Goal: Task Accomplishment & Management: Use online tool/utility

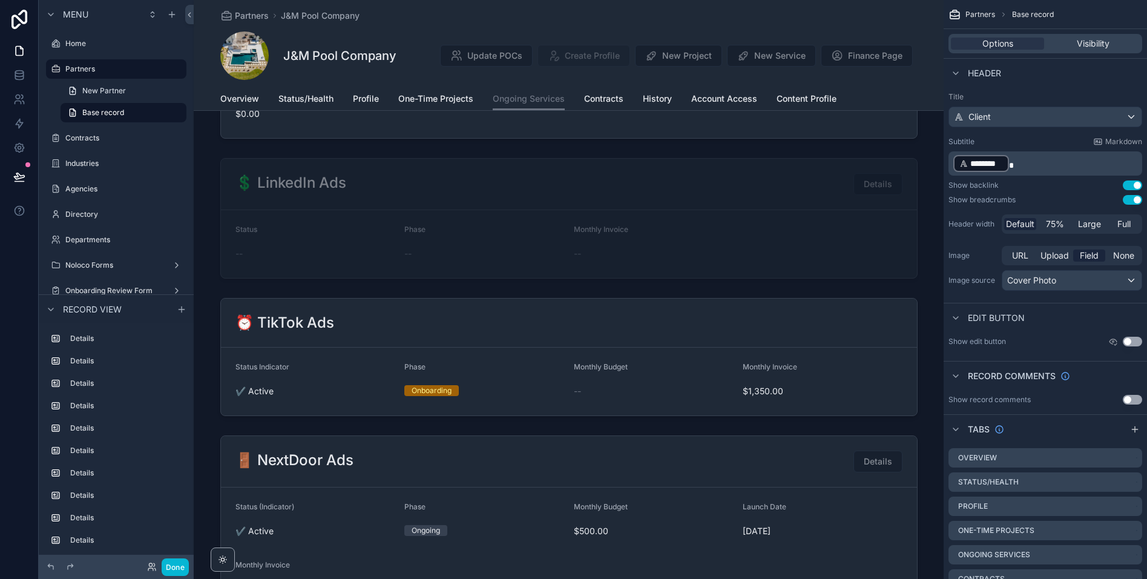
scroll to position [1327, 0]
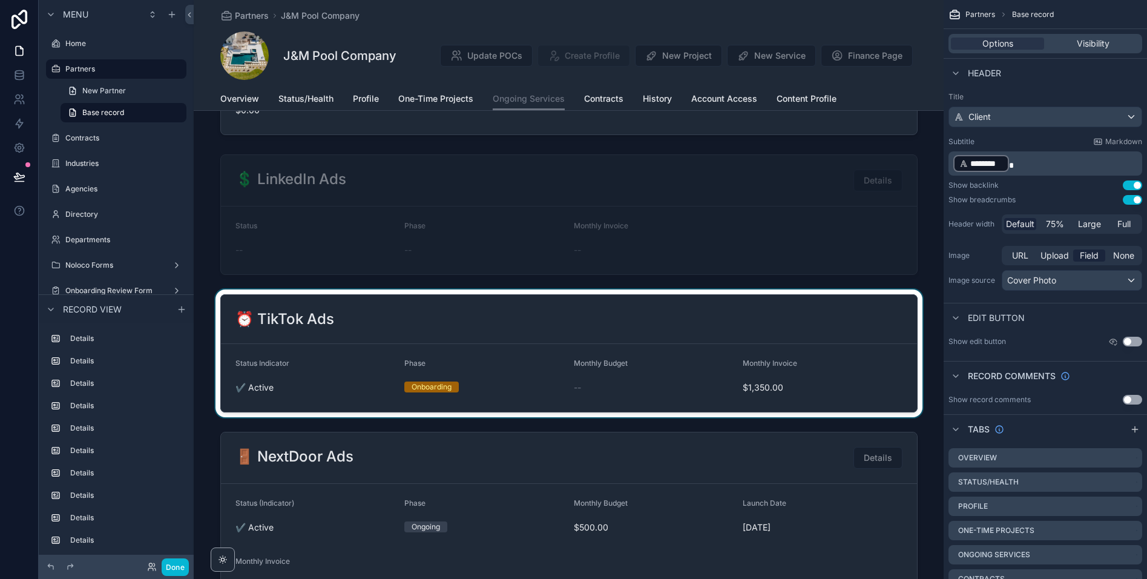
click at [480, 314] on div "scrollable content" at bounding box center [569, 353] width 750 height 128
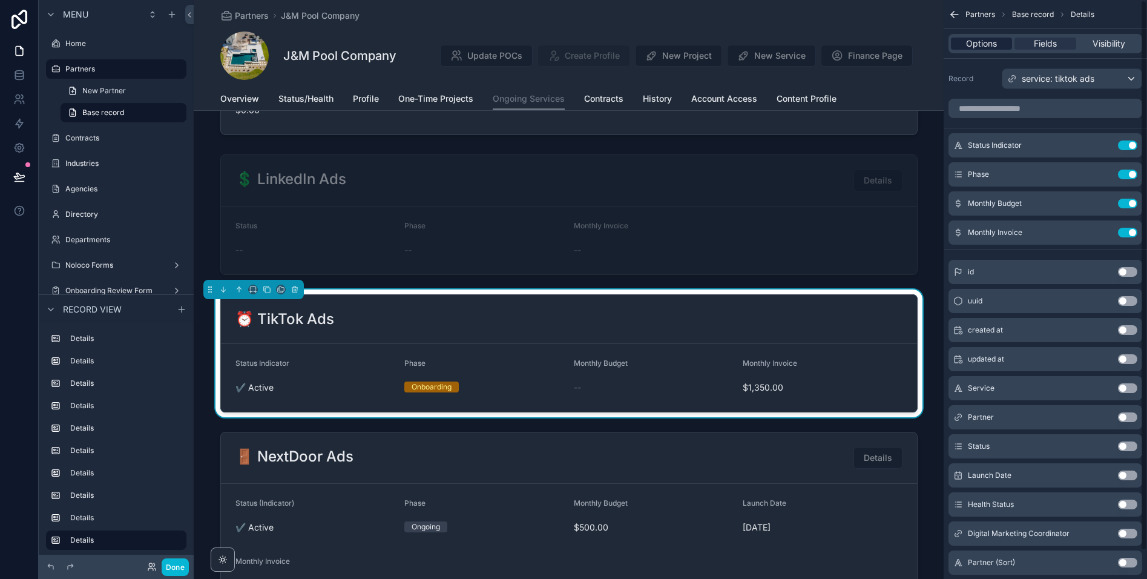
click at [989, 42] on span "Options" at bounding box center [981, 44] width 31 height 12
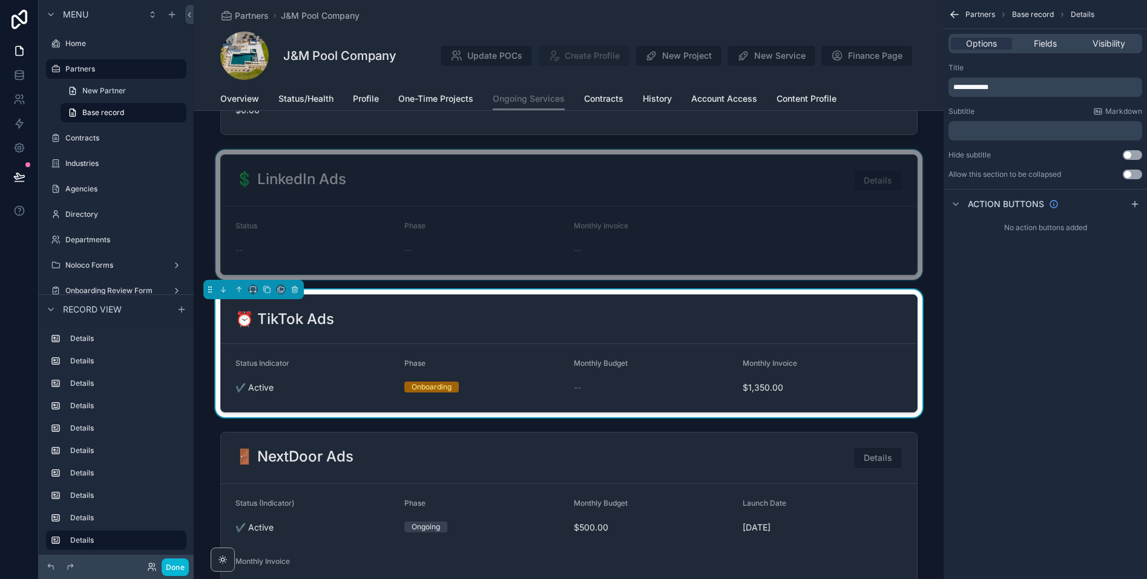
click at [721, 210] on div "scrollable content" at bounding box center [569, 215] width 750 height 130
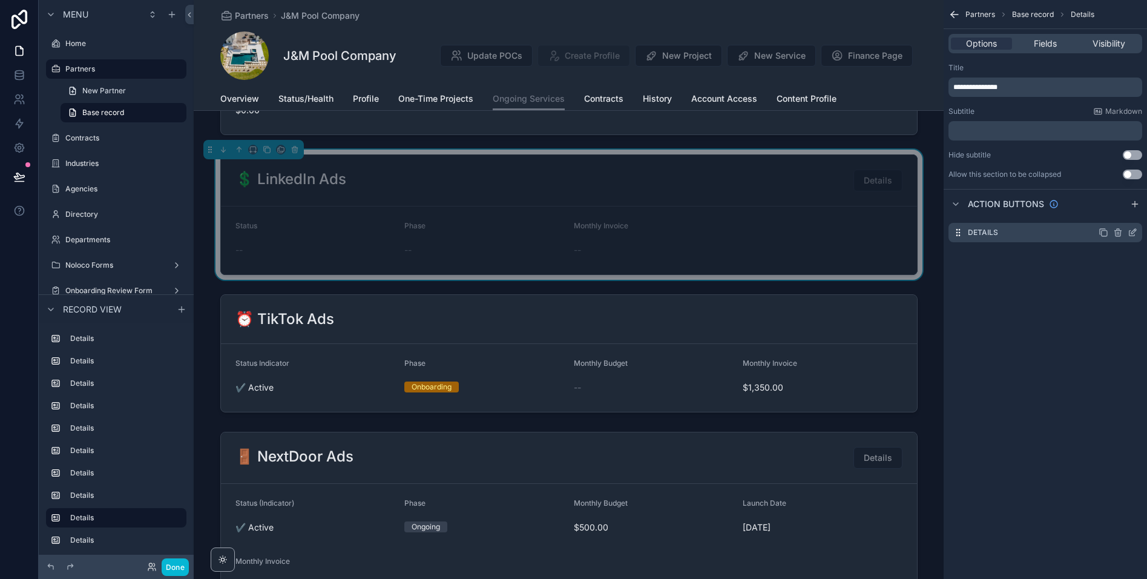
click at [1132, 234] on icon "scrollable content" at bounding box center [1133, 233] width 10 height 10
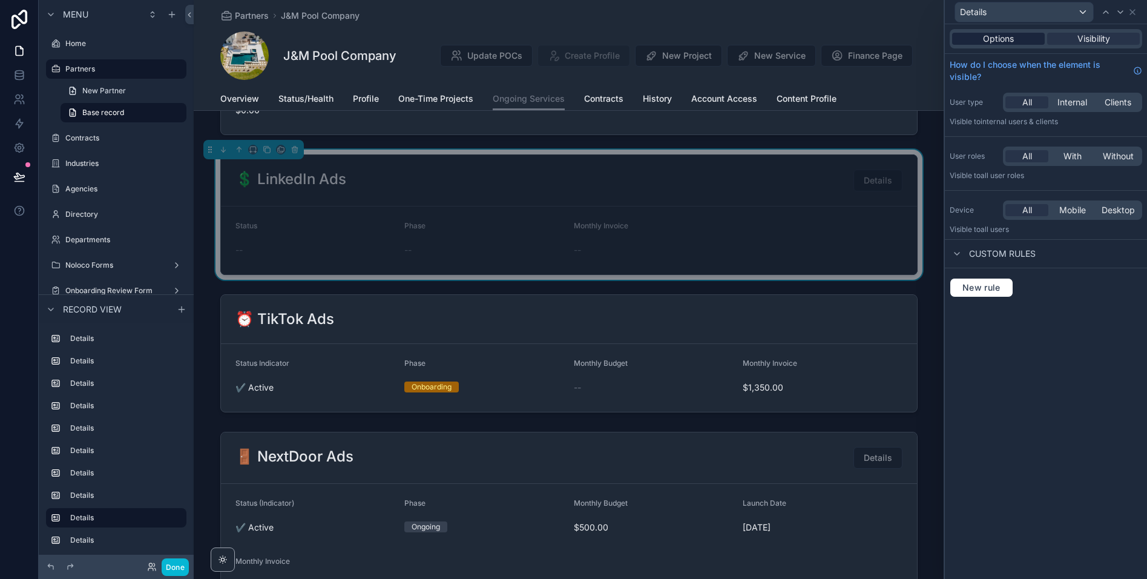
click at [1013, 38] on span "Options" at bounding box center [998, 39] width 31 height 12
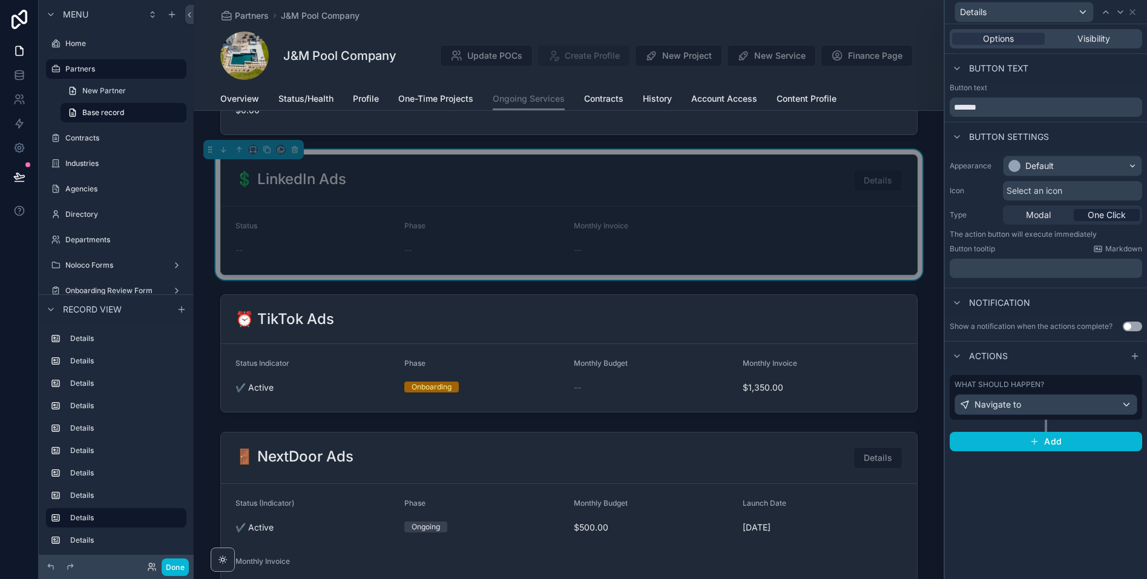
click at [1076, 384] on div "What should happen?" at bounding box center [1046, 385] width 183 height 10
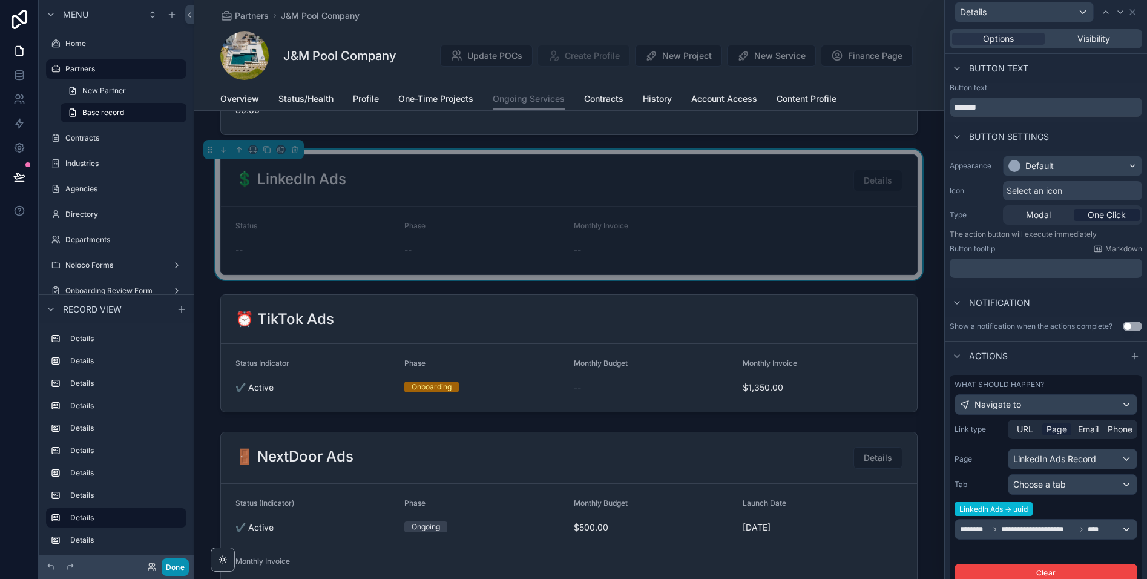
click at [176, 566] on button "Done" at bounding box center [175, 567] width 27 height 18
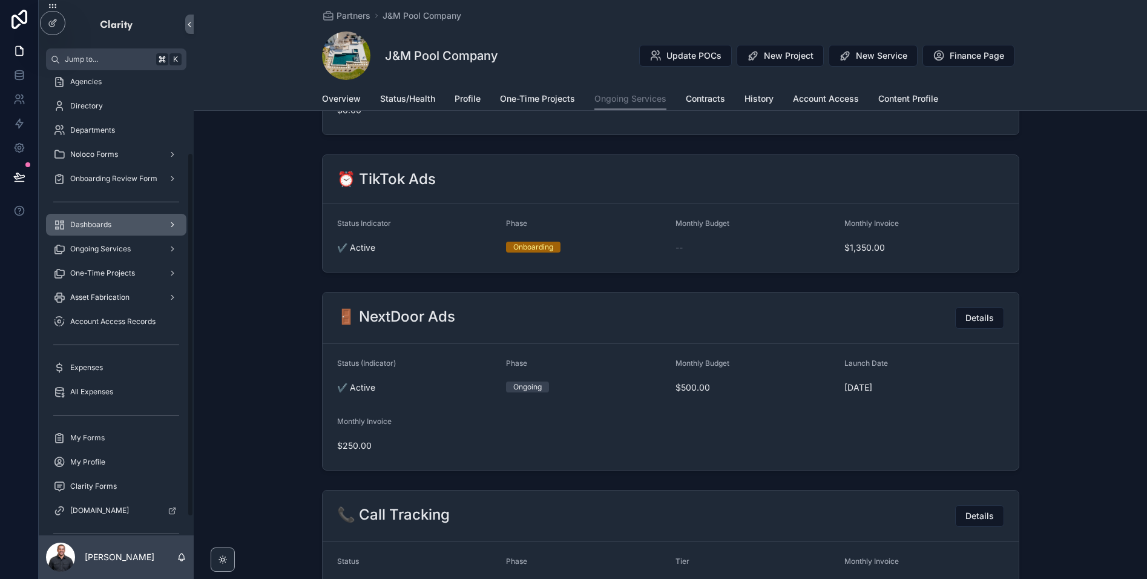
scroll to position [128, 0]
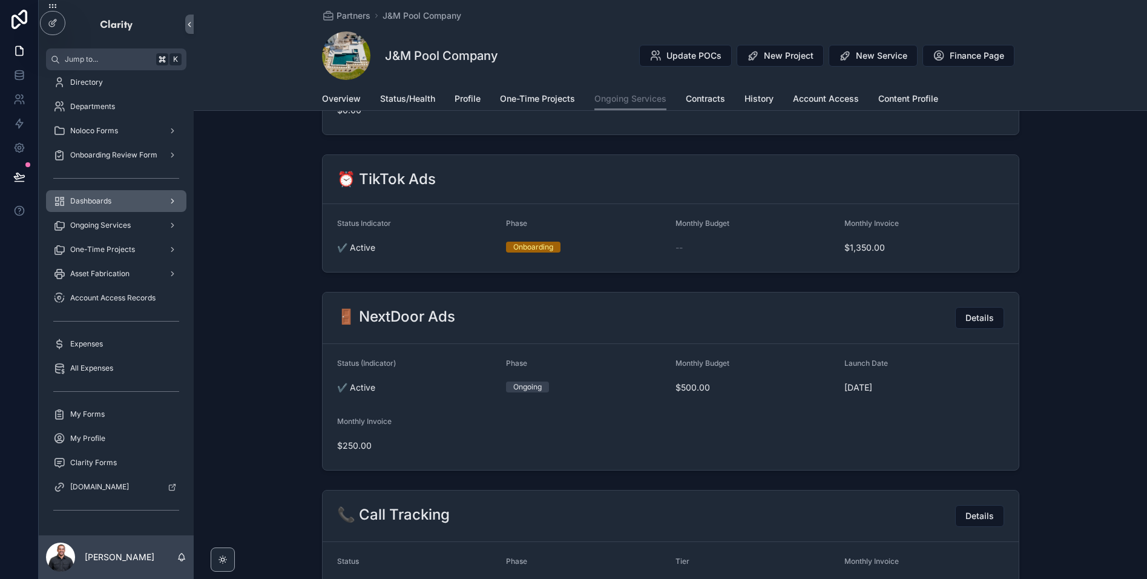
click at [148, 204] on div "Dashboards" at bounding box center [116, 200] width 126 height 19
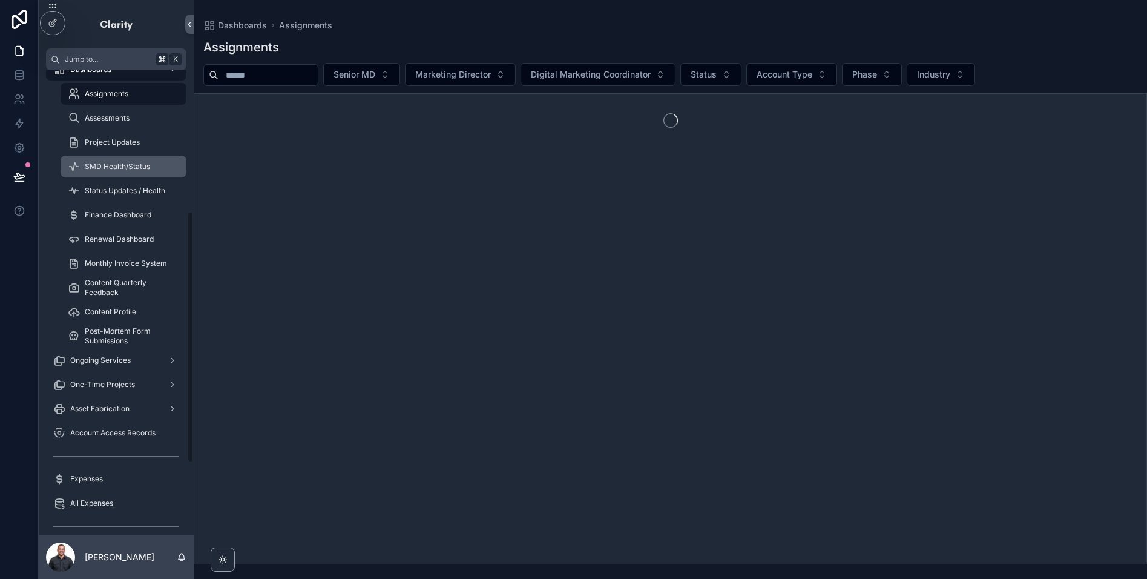
scroll to position [258, 0]
click at [120, 361] on span "Ongoing Services" at bounding box center [100, 362] width 61 height 10
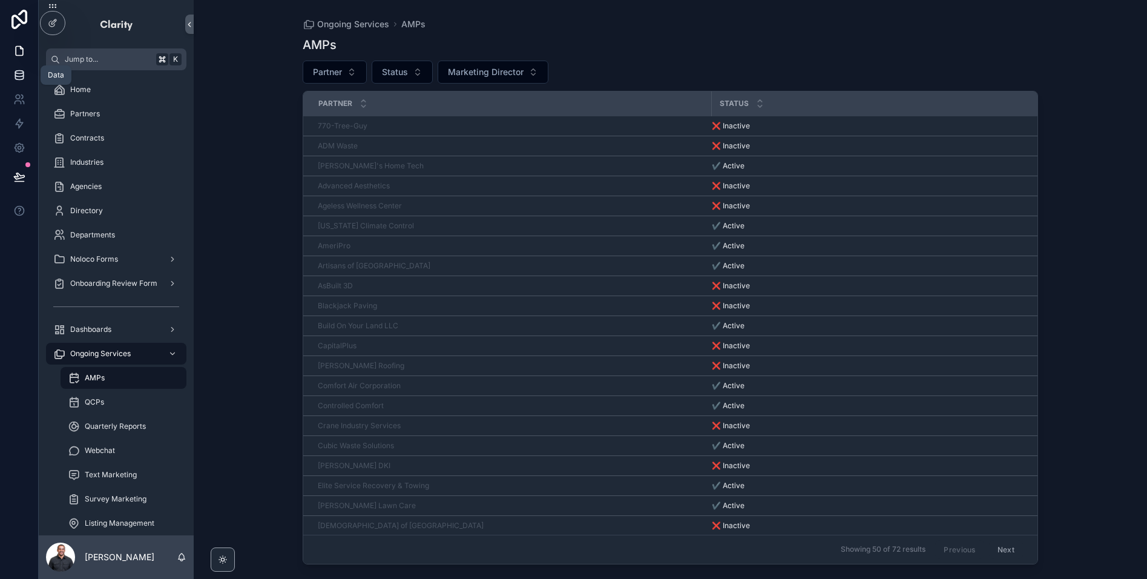
click at [19, 72] on icon at bounding box center [19, 75] width 12 height 12
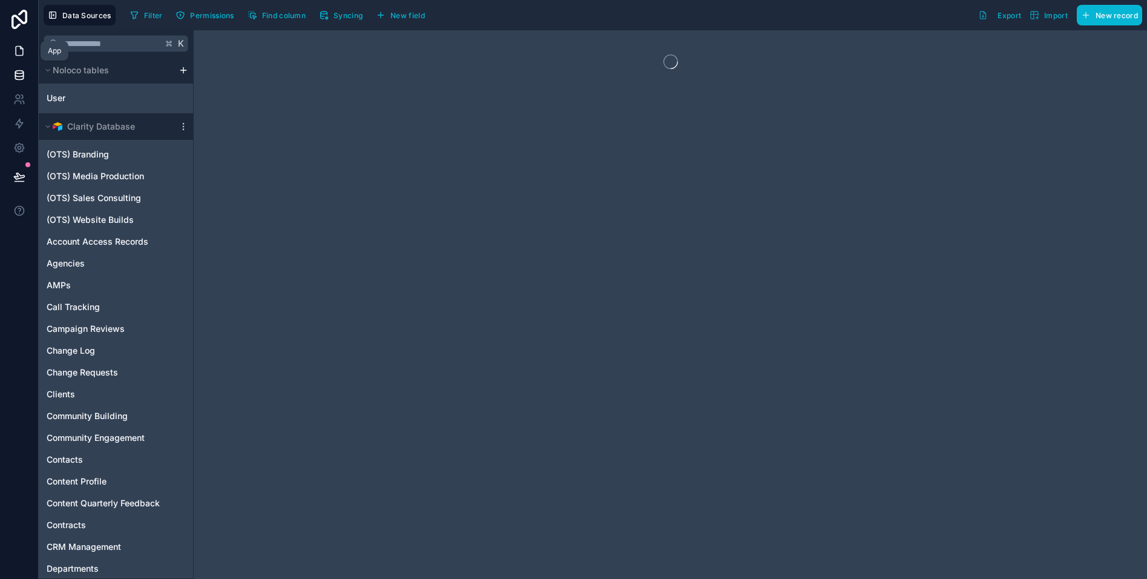
click at [19, 49] on icon at bounding box center [19, 51] width 12 height 12
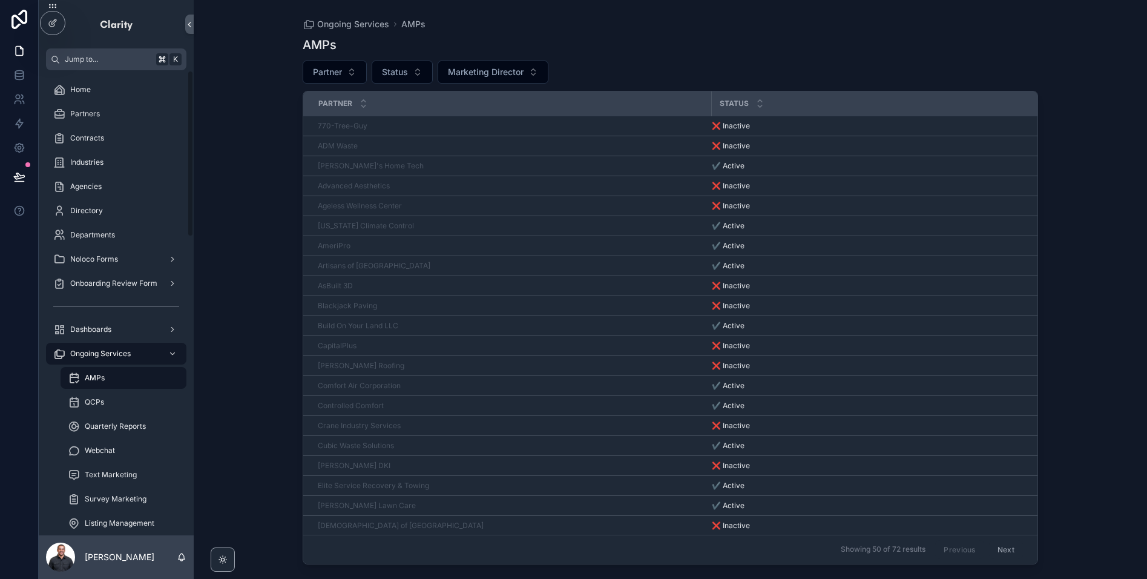
click at [195, 19] on div "Ongoing Services AMPs AMPs Partner Status Marketing Director Partner Status 770…" at bounding box center [670, 289] width 953 height 579
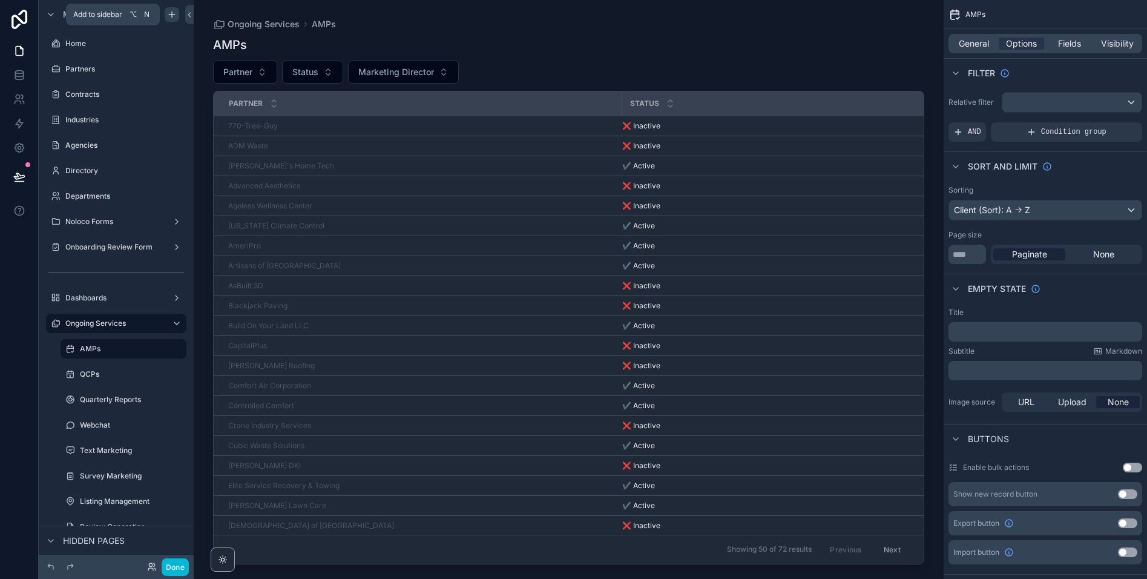
click at [173, 15] on icon "scrollable content" at bounding box center [172, 15] width 10 height 10
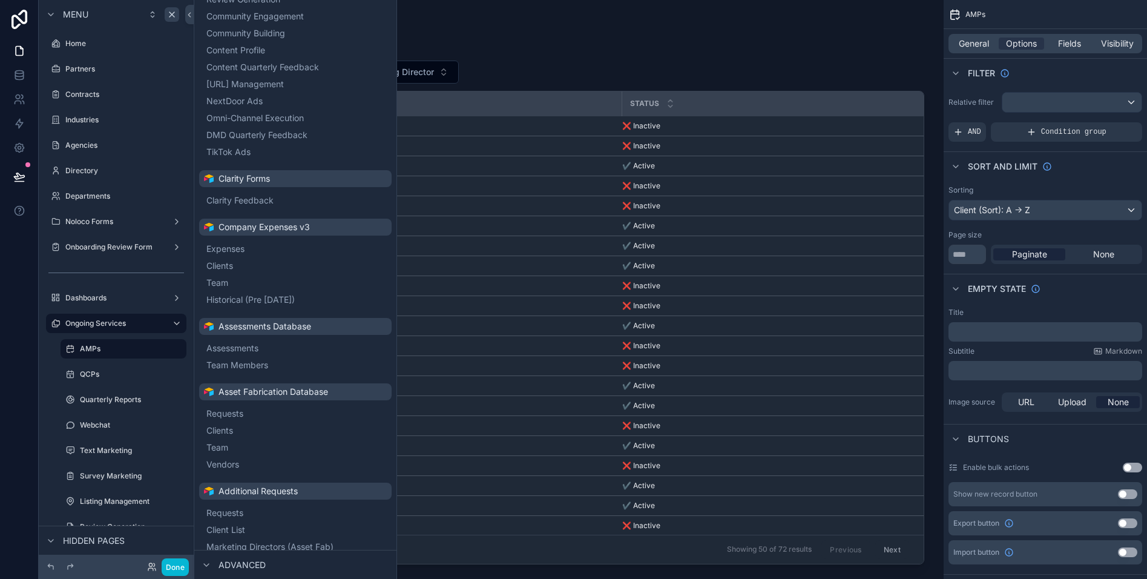
scroll to position [943, 0]
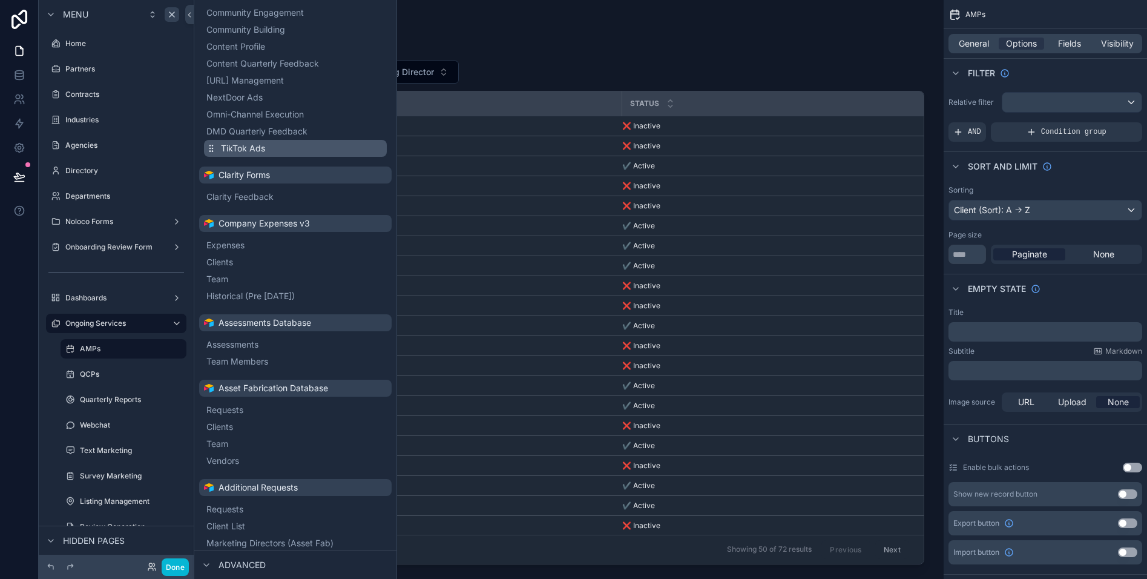
click at [282, 150] on button "TikTok Ads" at bounding box center [295, 148] width 183 height 17
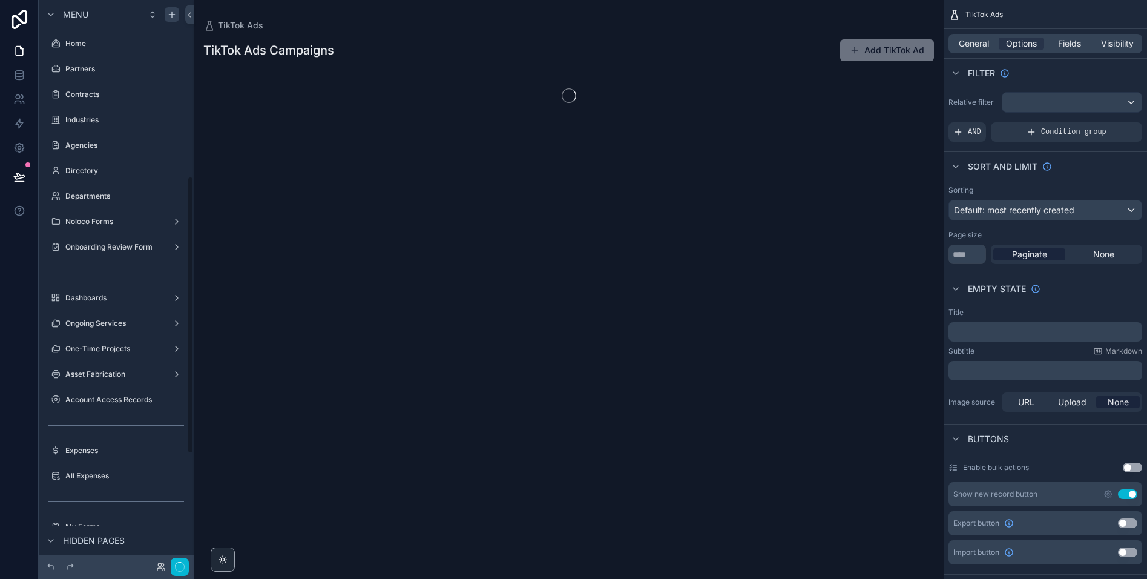
scroll to position [358, 0]
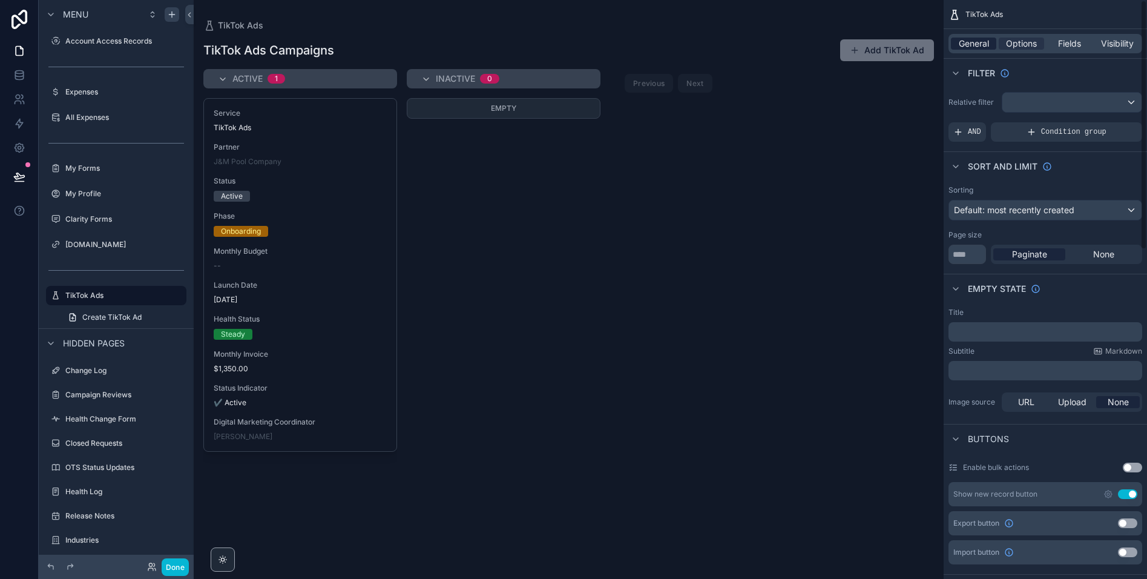
click at [969, 44] on span "General" at bounding box center [974, 44] width 30 height 12
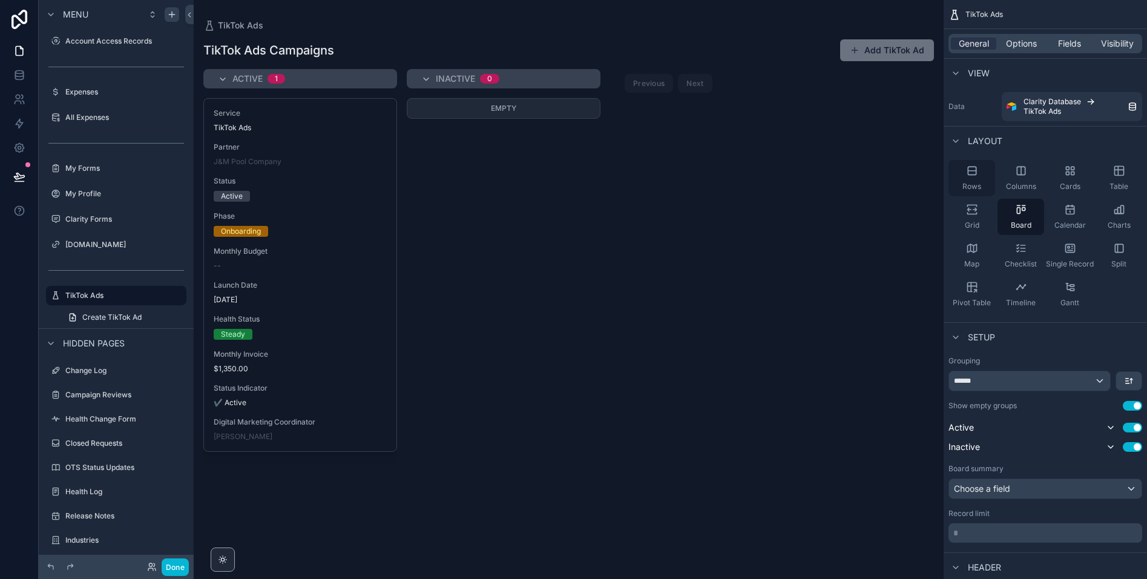
click at [978, 171] on div "Rows" at bounding box center [972, 178] width 47 height 36
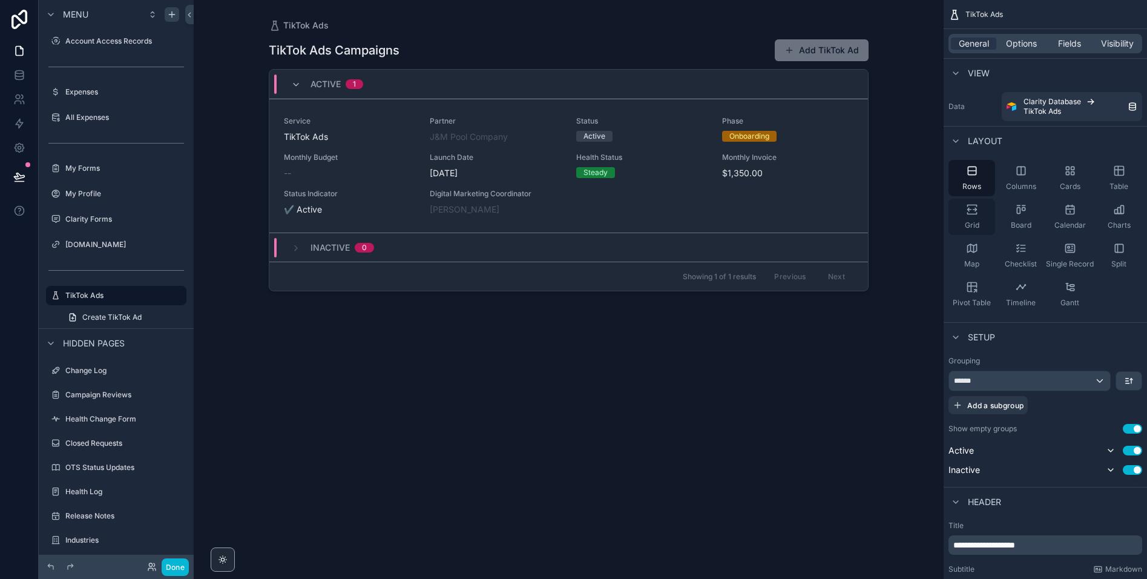
click at [969, 211] on icon "scrollable content" at bounding box center [969, 209] width 4 height 3
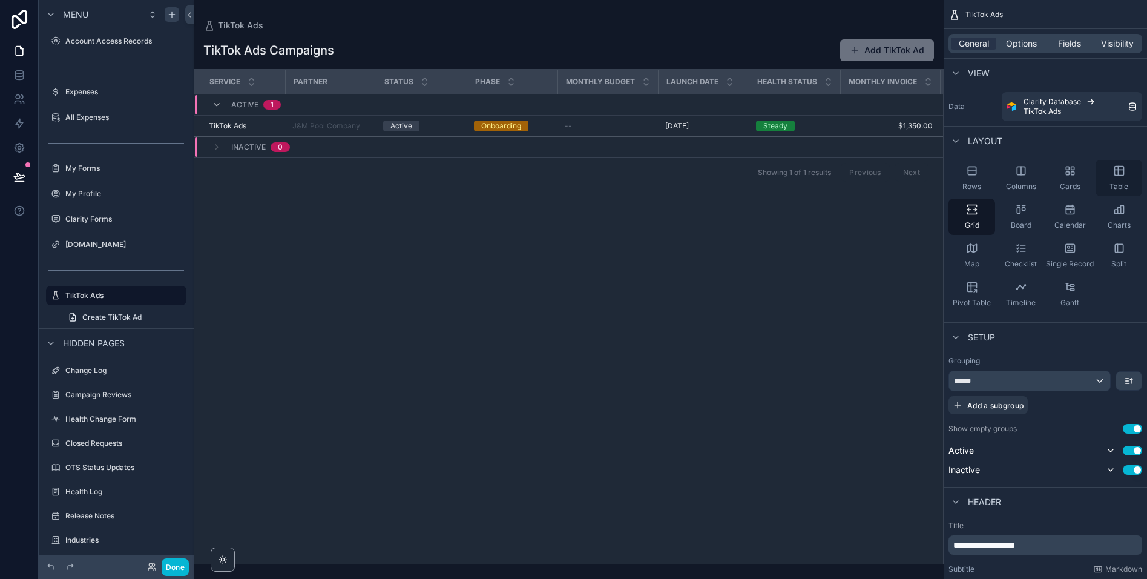
click at [1114, 174] on icon "scrollable content" at bounding box center [1118, 170] width 9 height 9
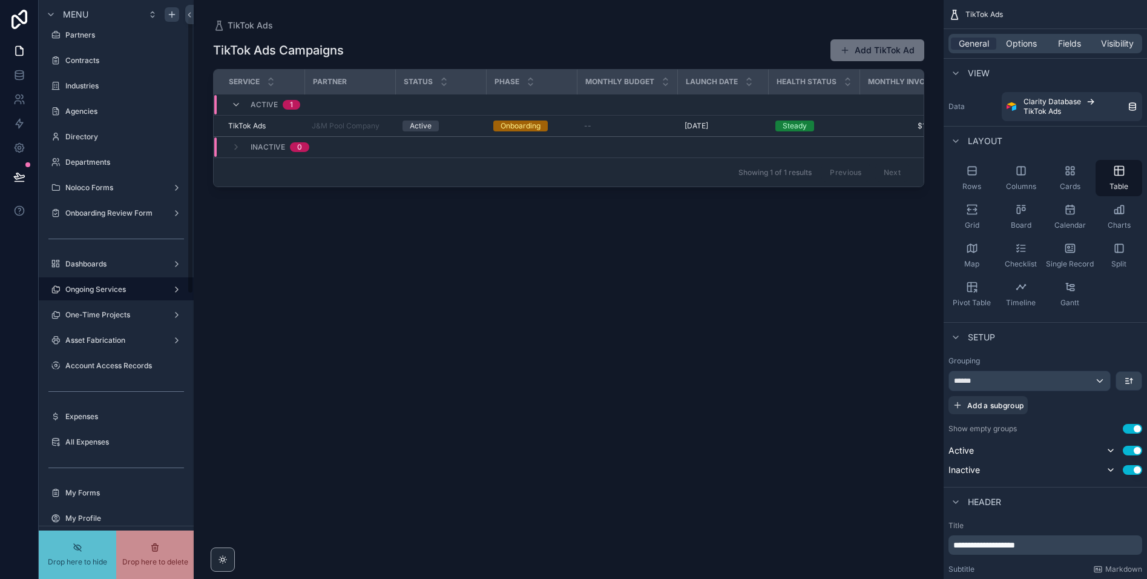
scroll to position [35, 0]
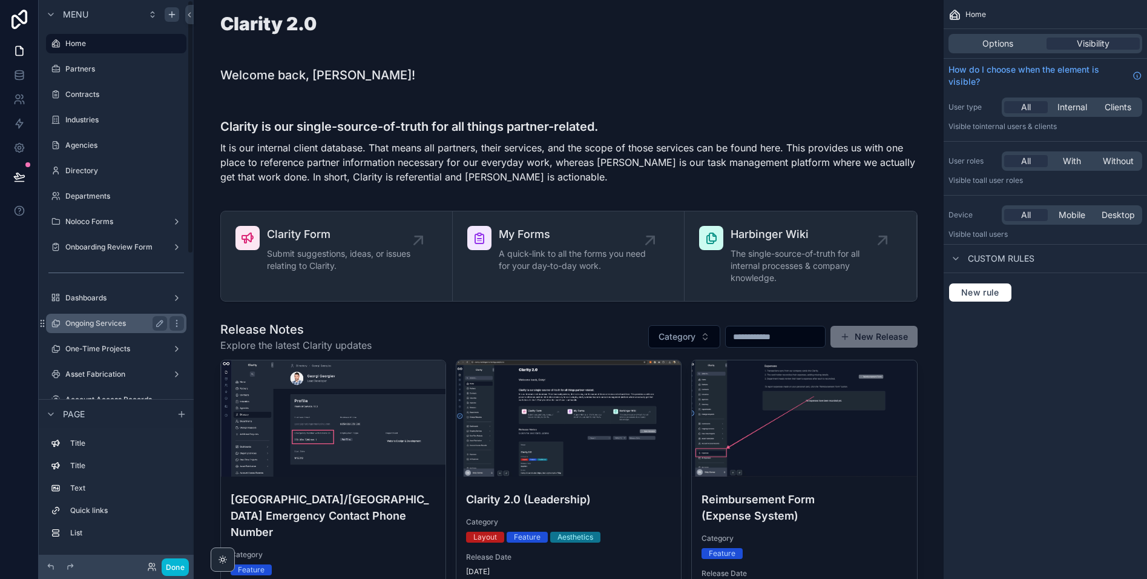
click at [128, 323] on label "Ongoing Services" at bounding box center [113, 323] width 97 height 10
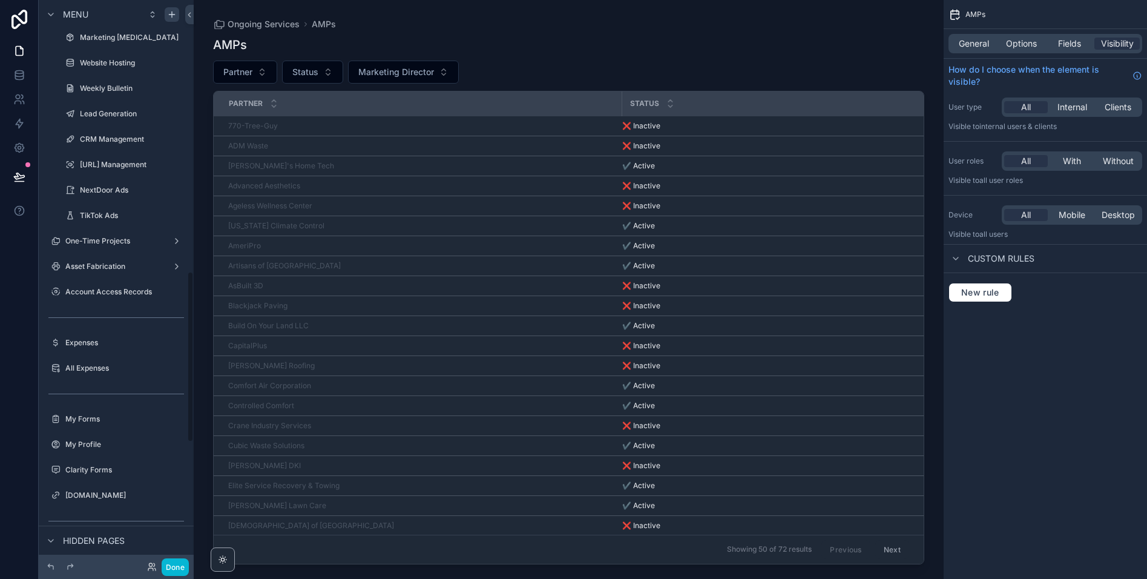
scroll to position [818, 0]
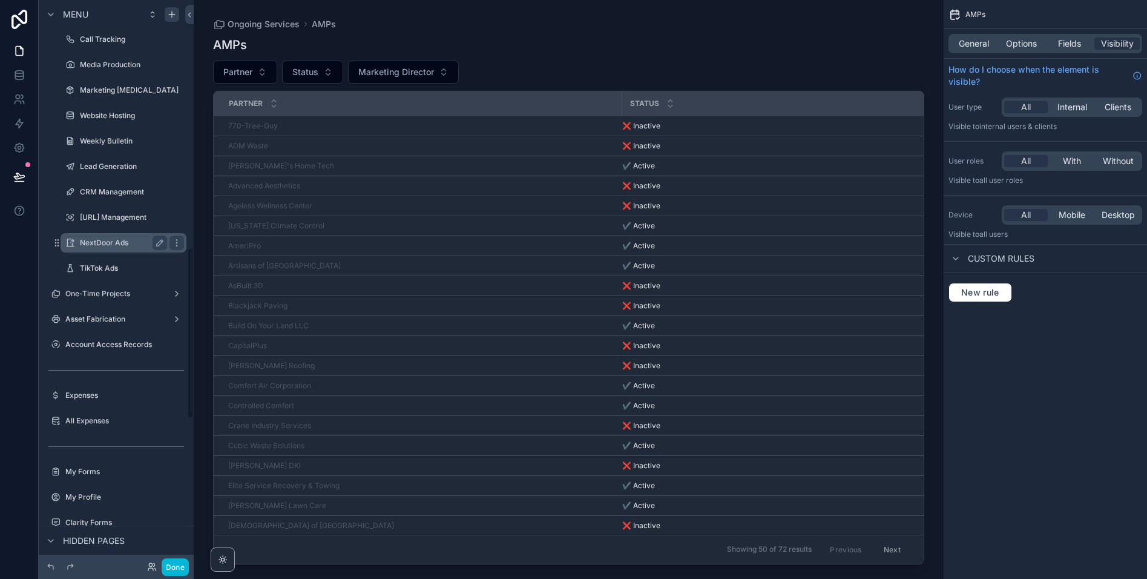
click at [110, 239] on label "NextDoor Ads" at bounding box center [121, 243] width 82 height 10
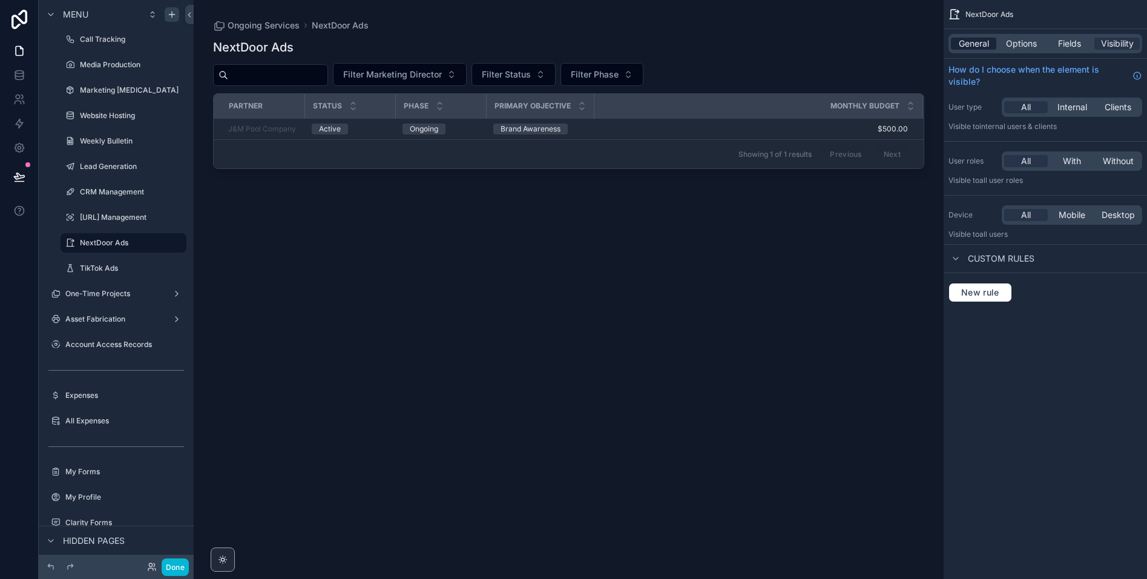
click at [980, 40] on span "General" at bounding box center [974, 44] width 30 height 12
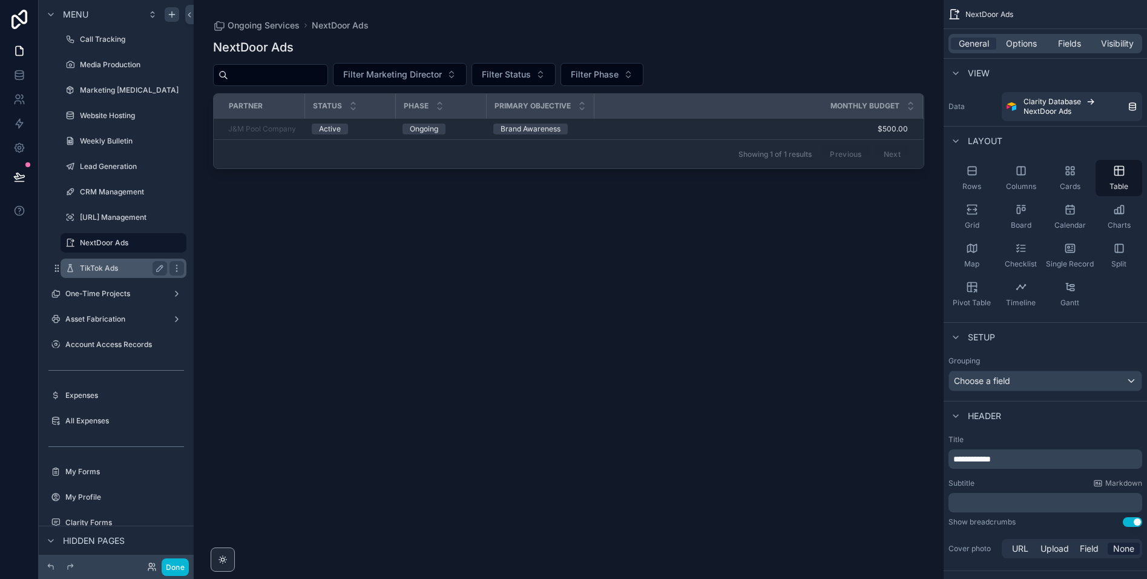
click at [108, 263] on label "TikTok Ads" at bounding box center [121, 268] width 82 height 10
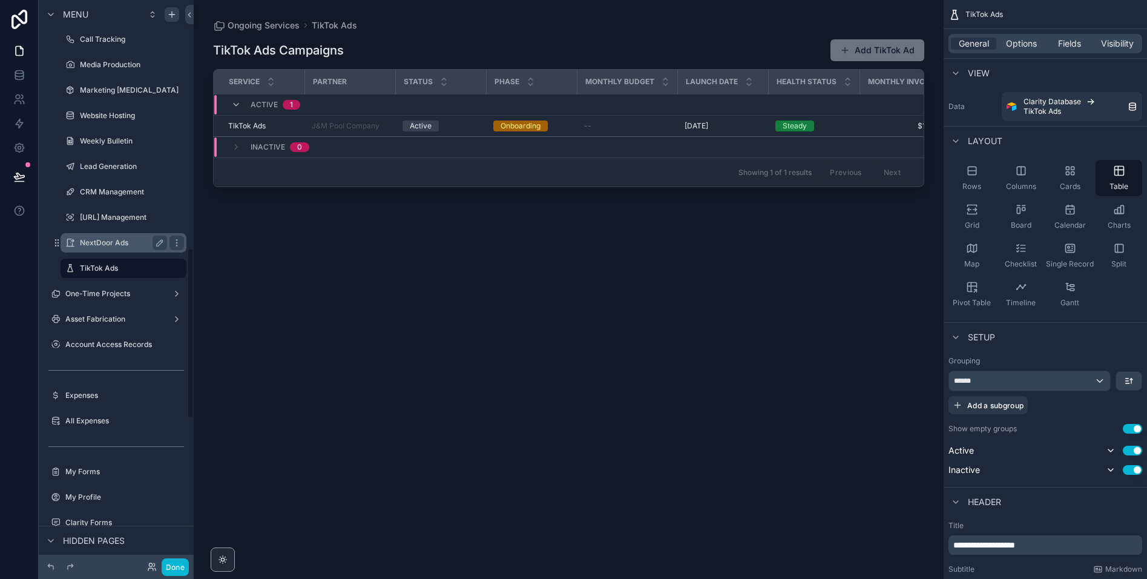
click at [119, 239] on label "NextDoor Ads" at bounding box center [121, 243] width 82 height 10
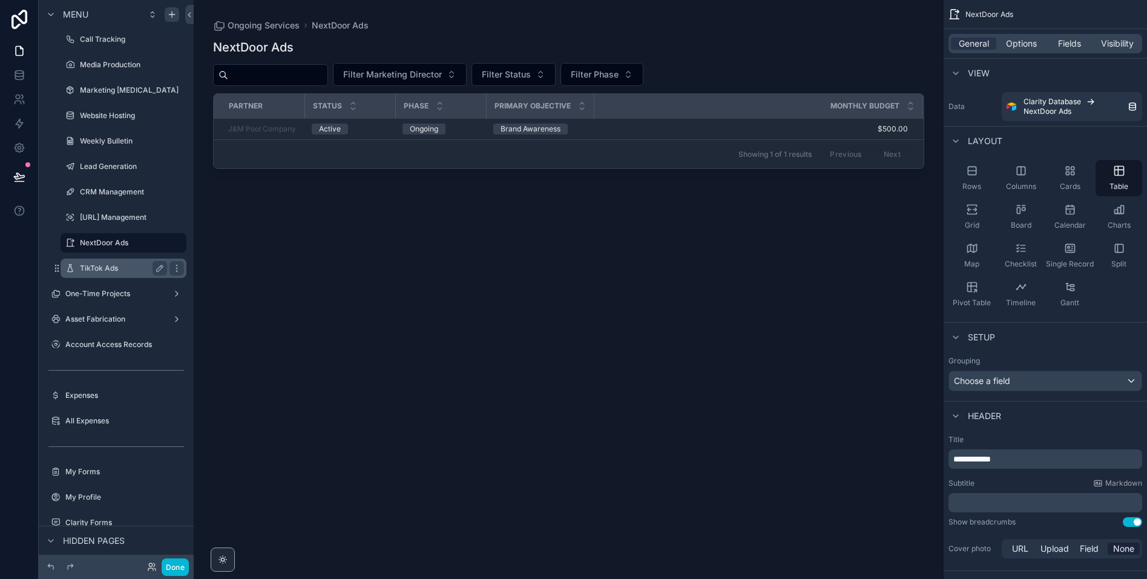
click at [116, 265] on label "TikTok Ads" at bounding box center [121, 268] width 82 height 10
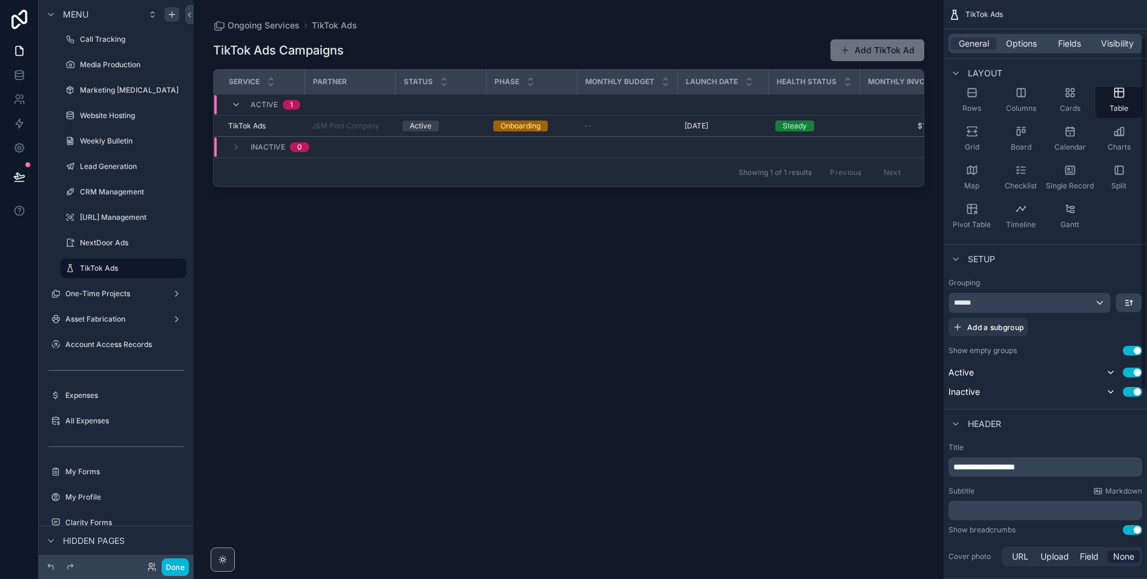
scroll to position [96, 0]
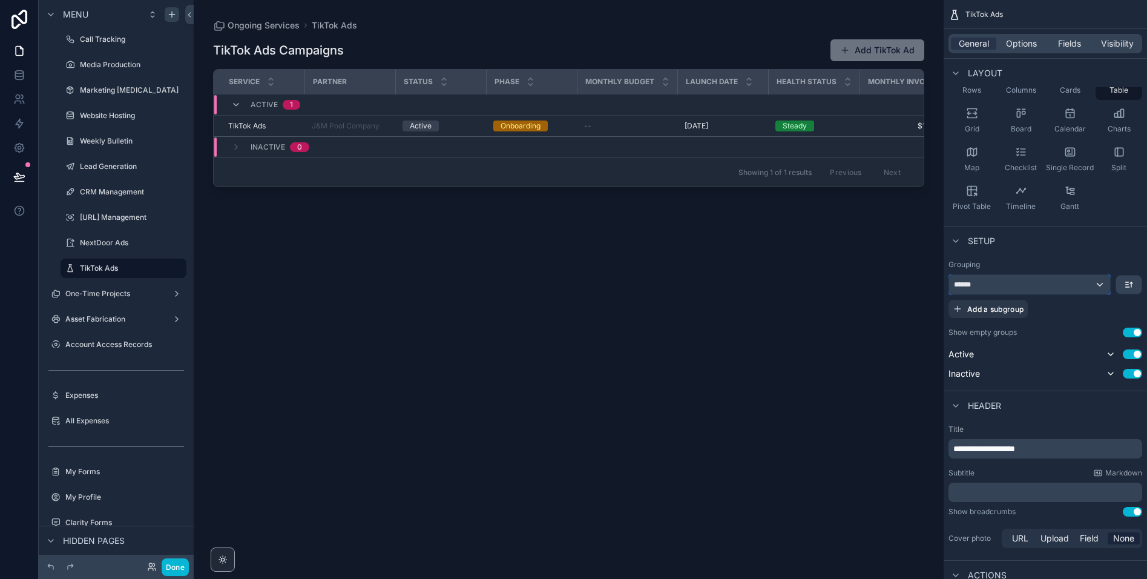
click at [1055, 280] on div "******" at bounding box center [1029, 284] width 161 height 19
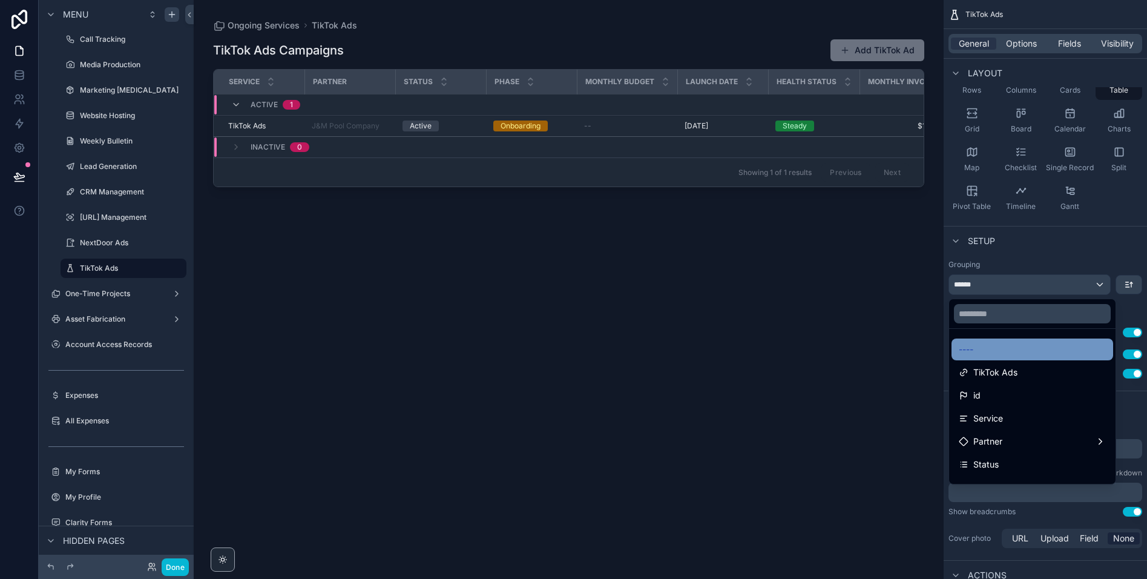
click at [986, 349] on div "----" at bounding box center [1032, 349] width 147 height 15
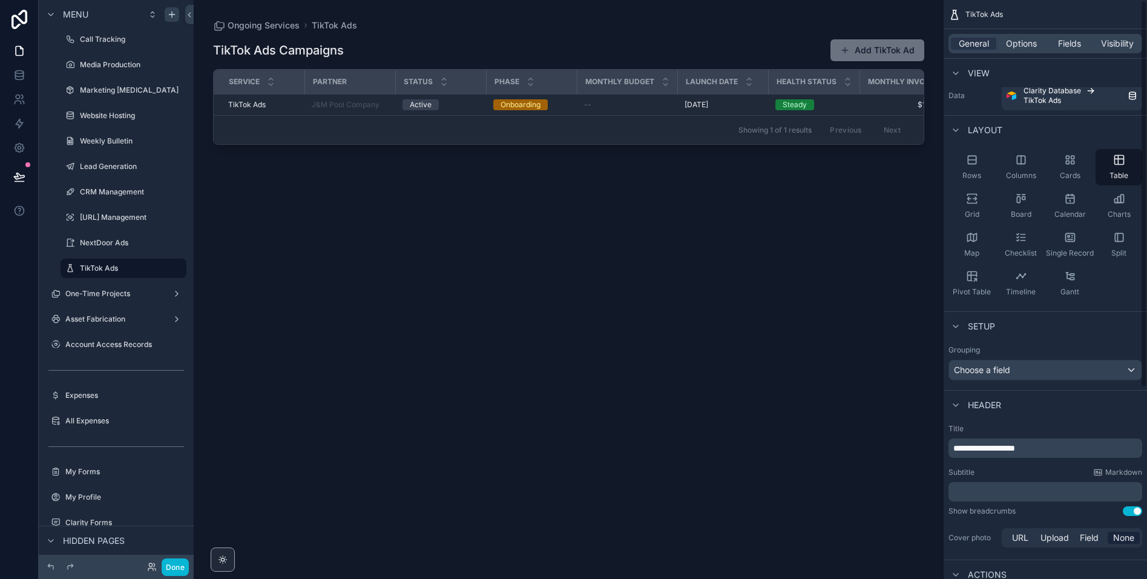
scroll to position [0, 0]
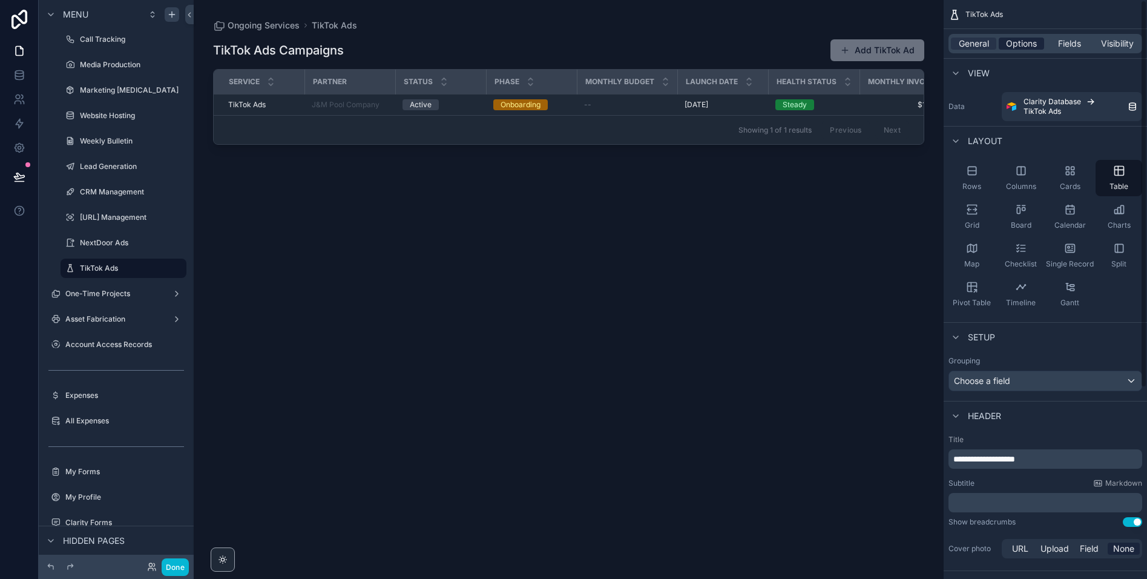
click at [1024, 48] on span "Options" at bounding box center [1021, 44] width 31 height 12
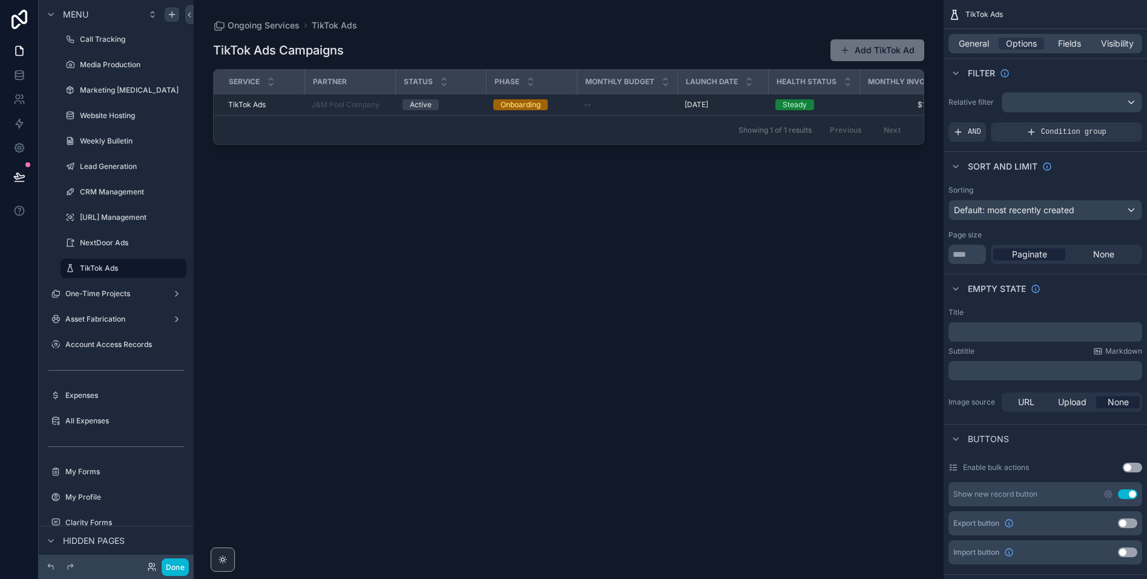
click at [1129, 494] on button "Use setting" at bounding box center [1127, 494] width 19 height 10
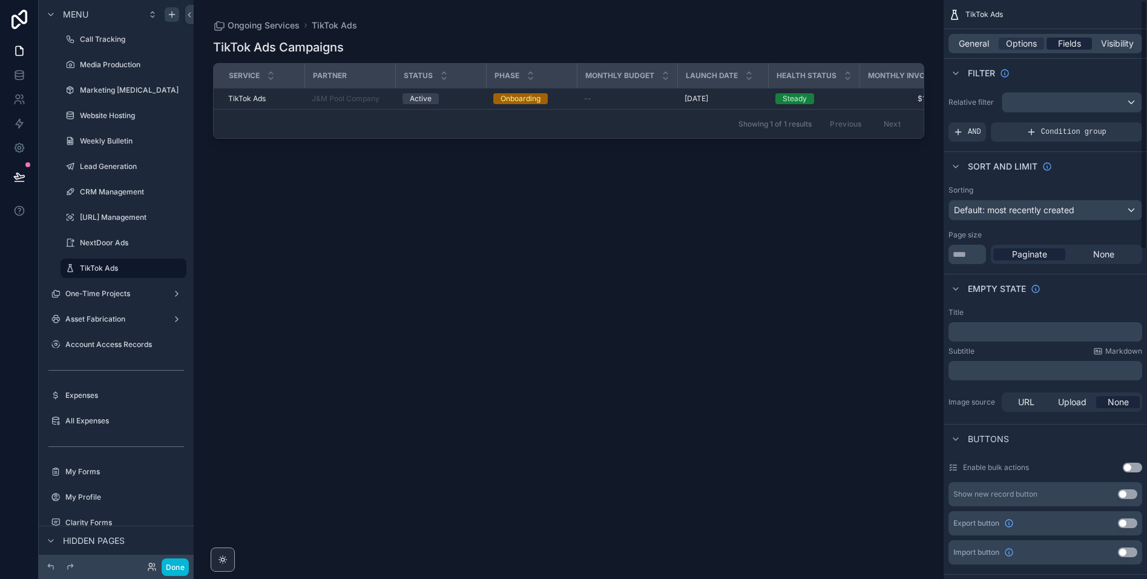
click at [1061, 44] on span "Fields" at bounding box center [1069, 44] width 23 height 12
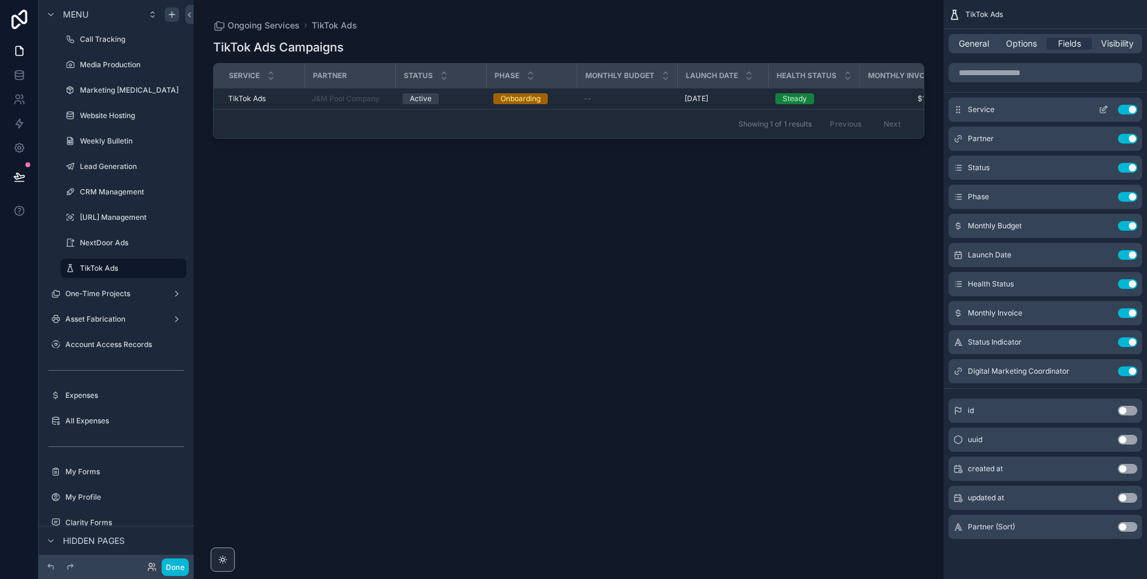
click at [1129, 108] on button "Use setting" at bounding box center [1127, 110] width 19 height 10
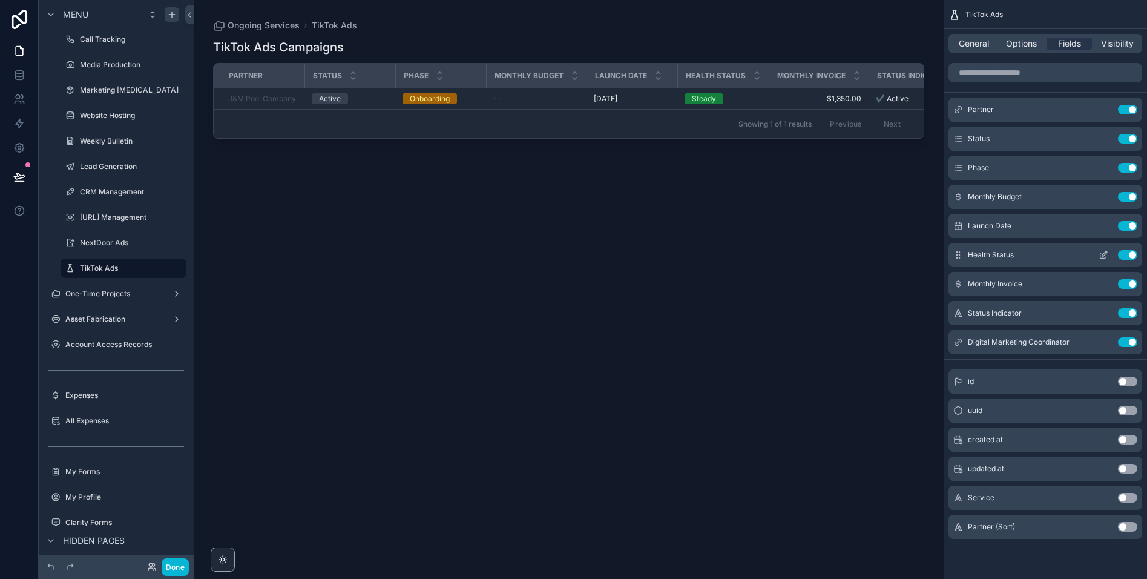
click at [1131, 254] on button "Use setting" at bounding box center [1127, 255] width 19 height 10
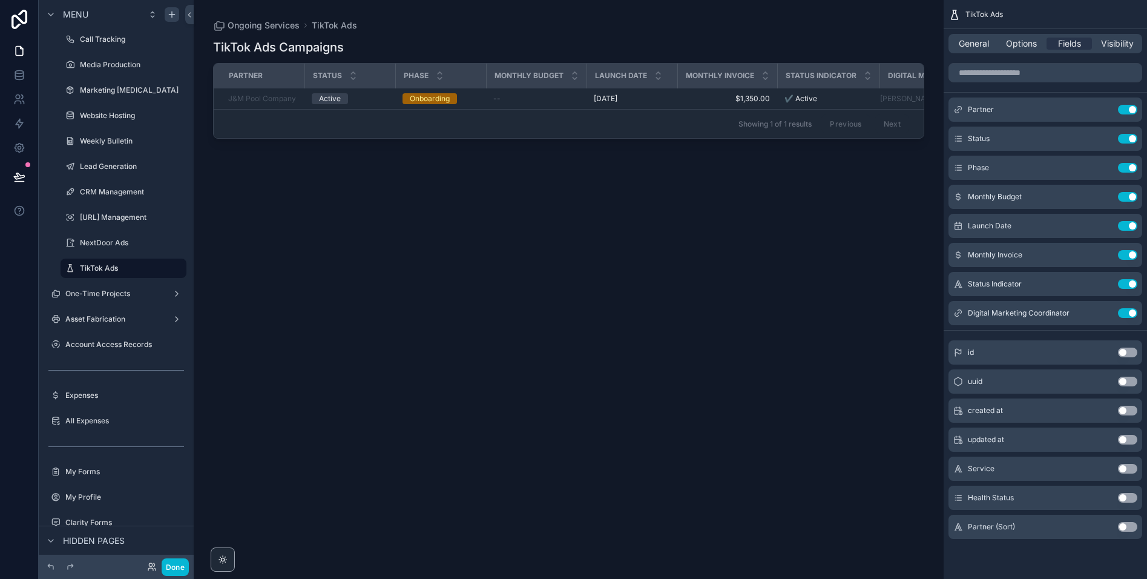
click at [1131, 254] on button "Use setting" at bounding box center [1127, 255] width 19 height 10
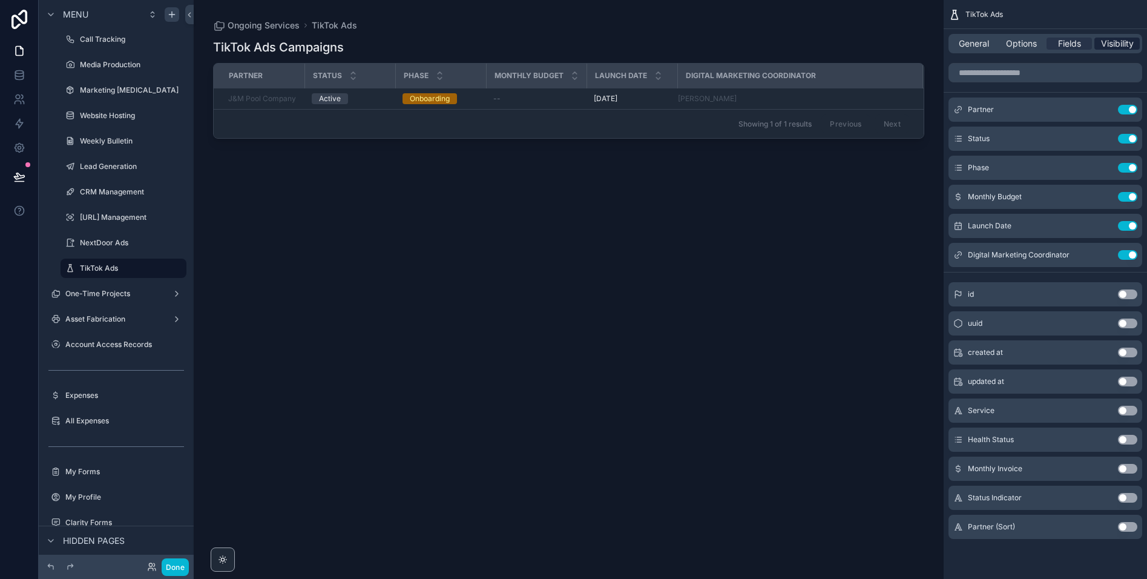
click at [1106, 42] on span "Visibility" at bounding box center [1117, 44] width 33 height 12
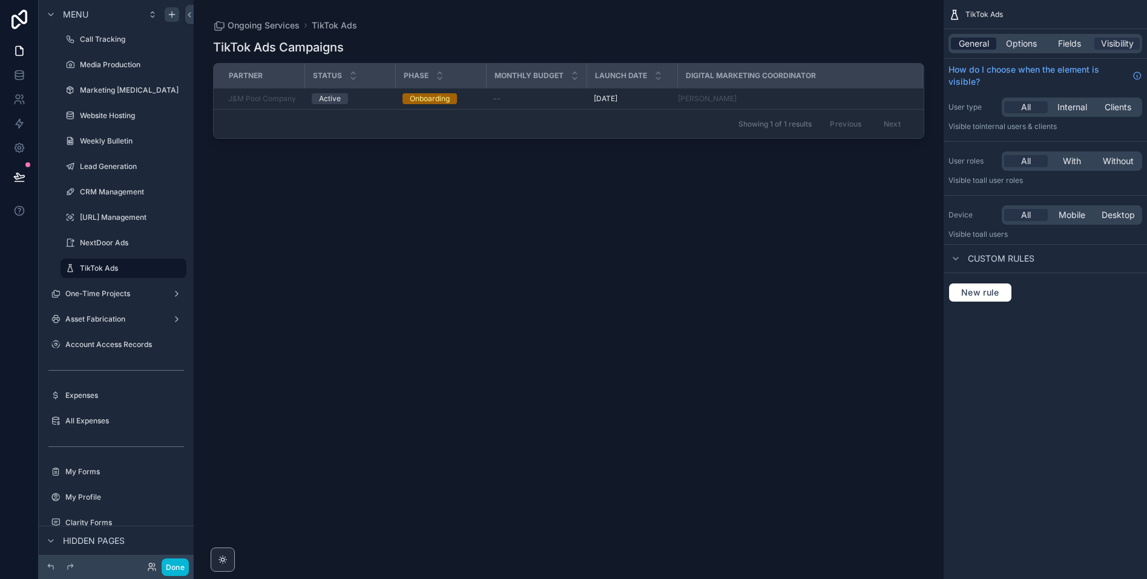
click at [979, 48] on span "General" at bounding box center [974, 44] width 30 height 12
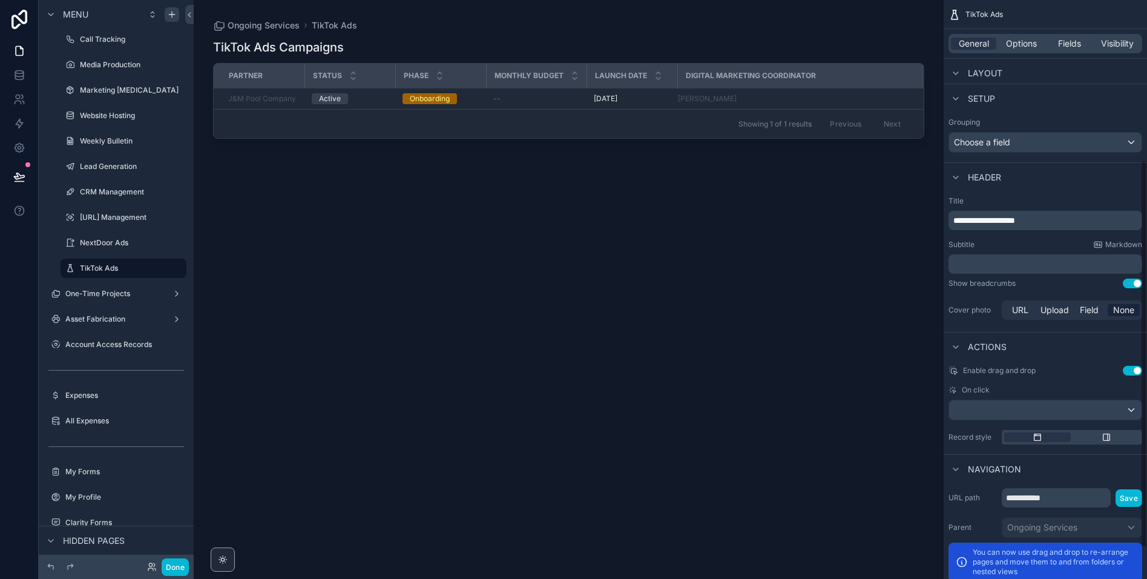
scroll to position [285, 0]
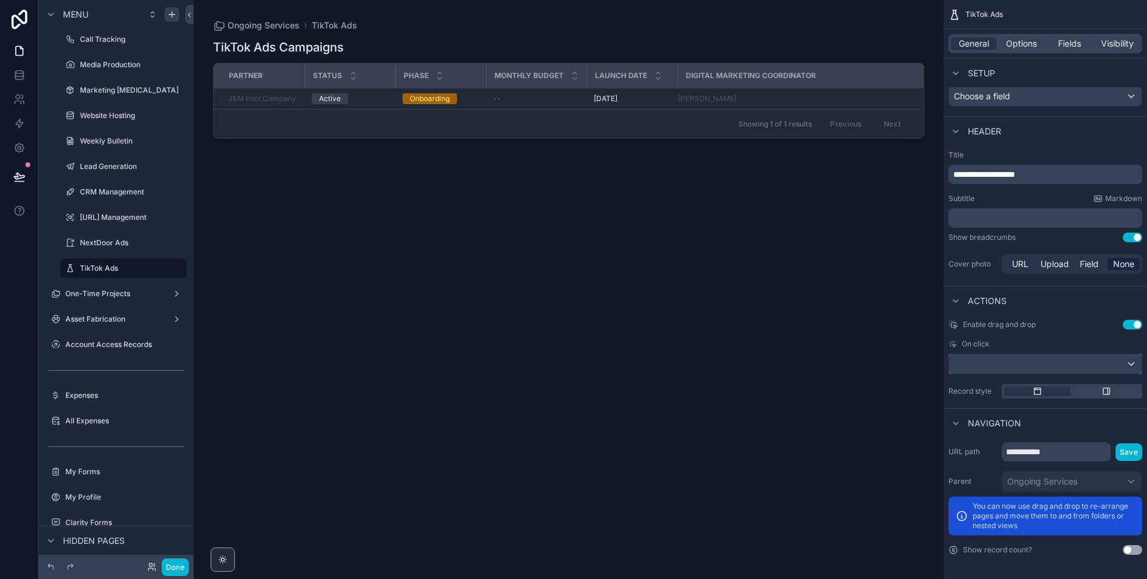
click at [978, 359] on div "scrollable content" at bounding box center [1045, 363] width 192 height 19
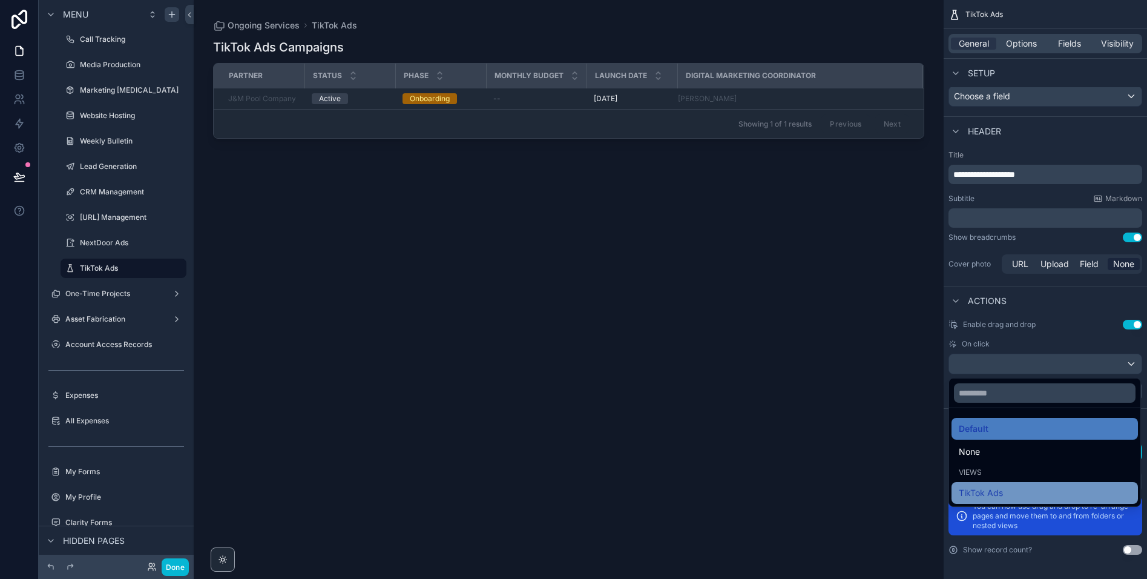
click at [971, 499] on span "TikTok Ads" at bounding box center [981, 492] width 44 height 15
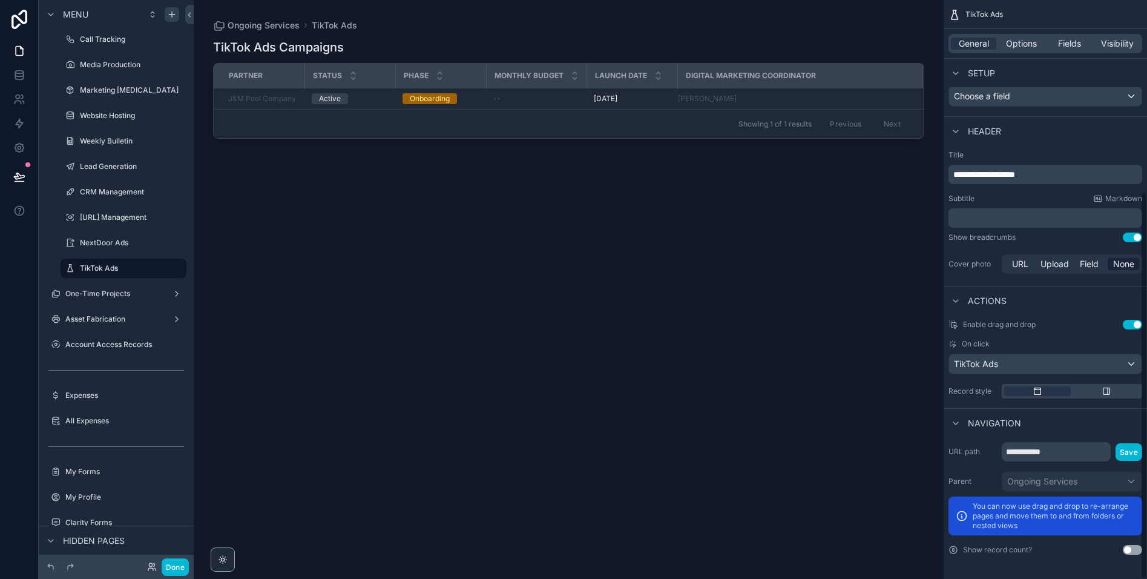
drag, startPoint x: 1056, startPoint y: 326, endPoint x: 826, endPoint y: 265, distance: 238.0
click at [1056, 326] on div "Enable drag and drop Use setting" at bounding box center [1046, 325] width 194 height 10
click at [496, 125] on div "Showing 1 of 1 results Previous Next" at bounding box center [569, 123] width 710 height 29
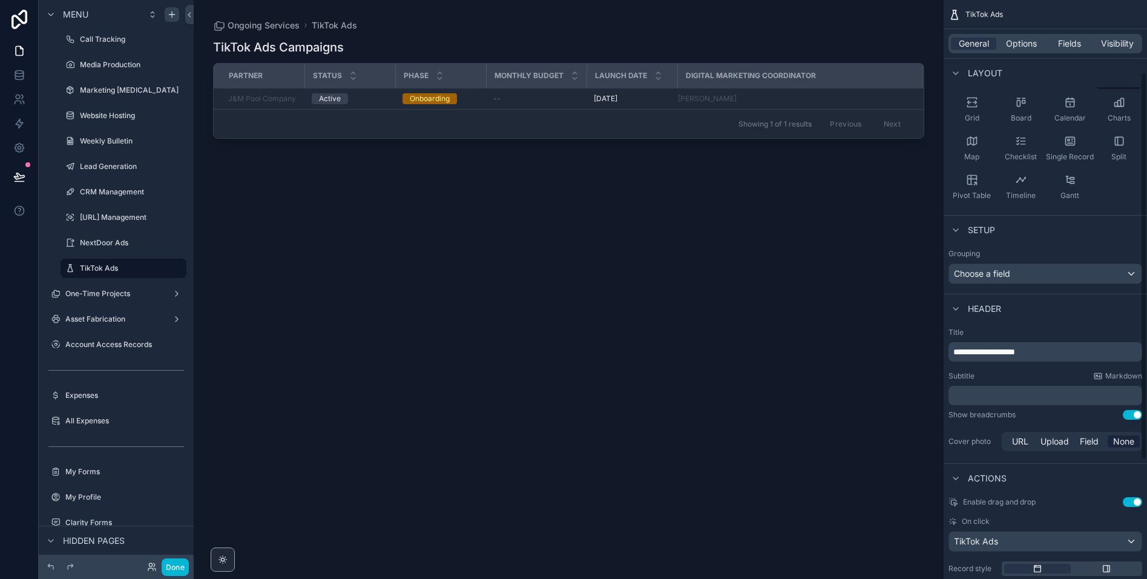
scroll to position [107, 0]
click at [1047, 352] on p "**********" at bounding box center [1046, 352] width 186 height 12
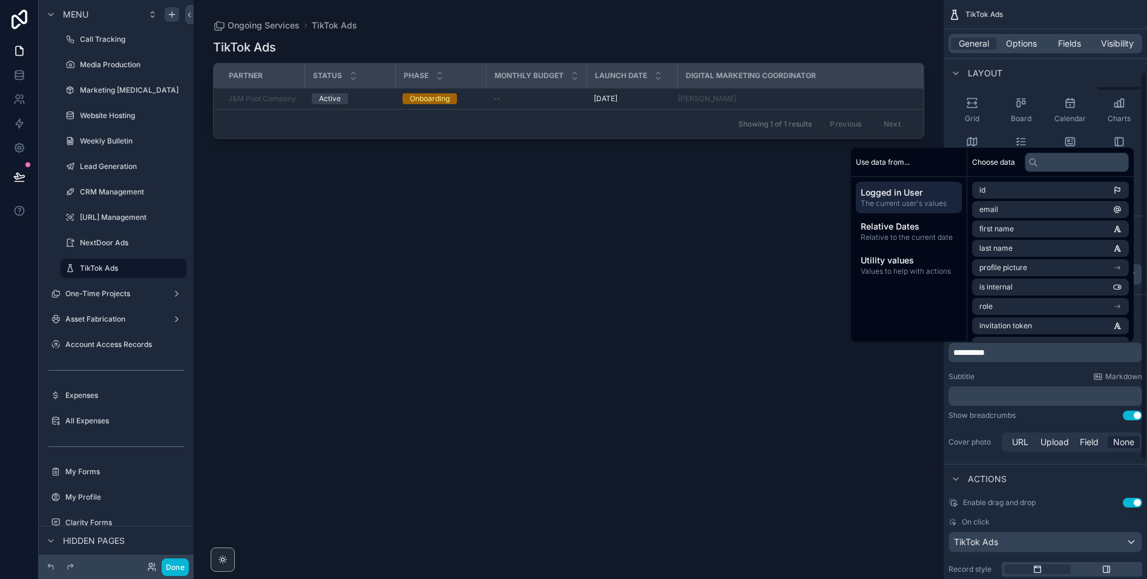
click at [1005, 377] on div "Subtitle Markdown" at bounding box center [1046, 377] width 194 height 10
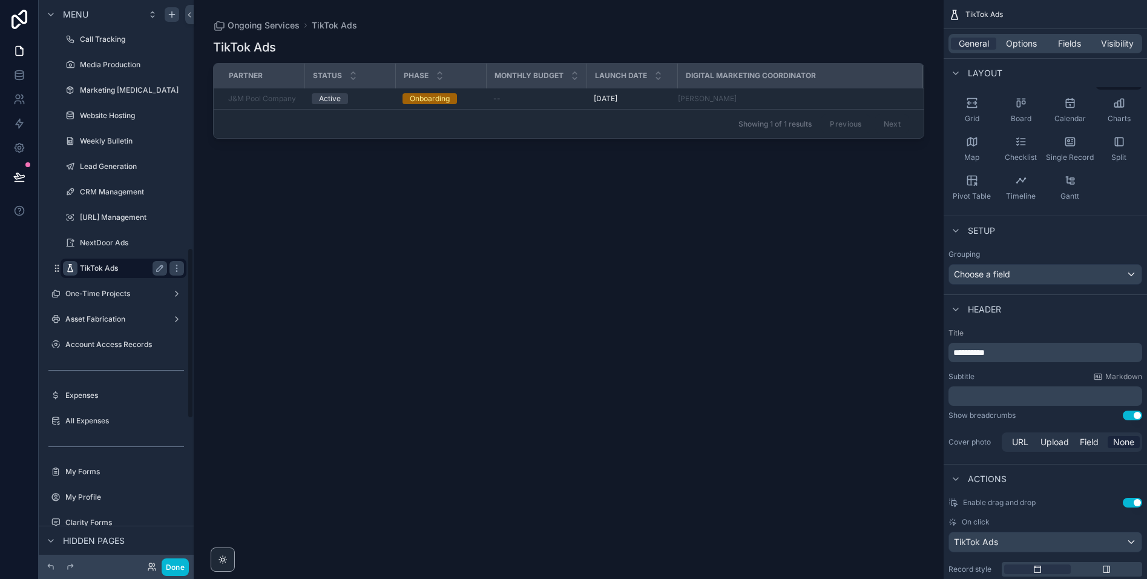
click at [68, 268] on icon "scrollable content" at bounding box center [70, 268] width 10 height 10
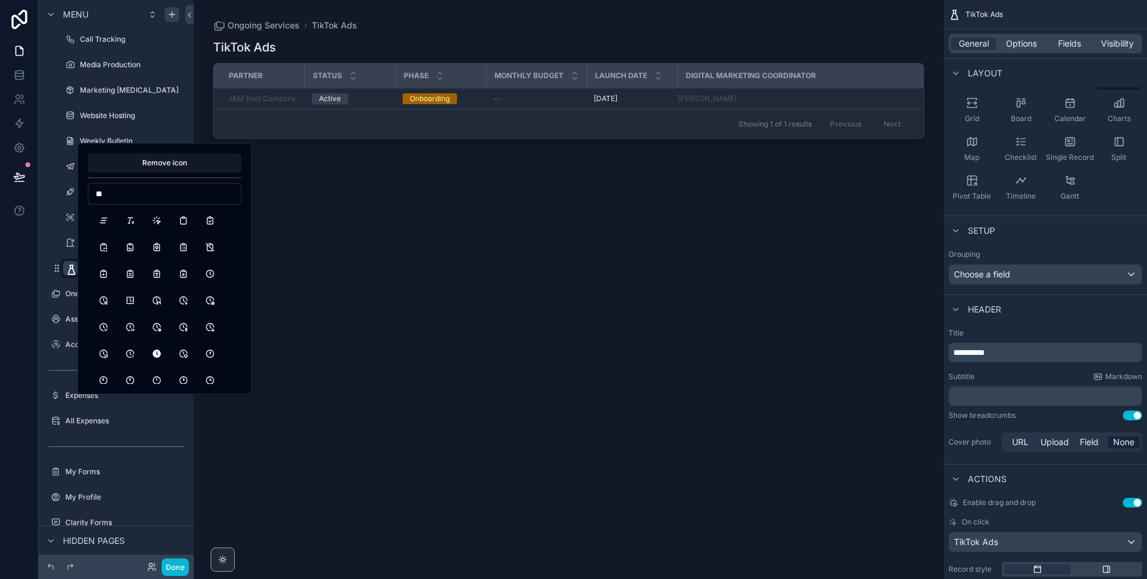
type input "*"
type input "*********"
click at [102, 220] on button "BrandTiktok" at bounding box center [104, 220] width 22 height 22
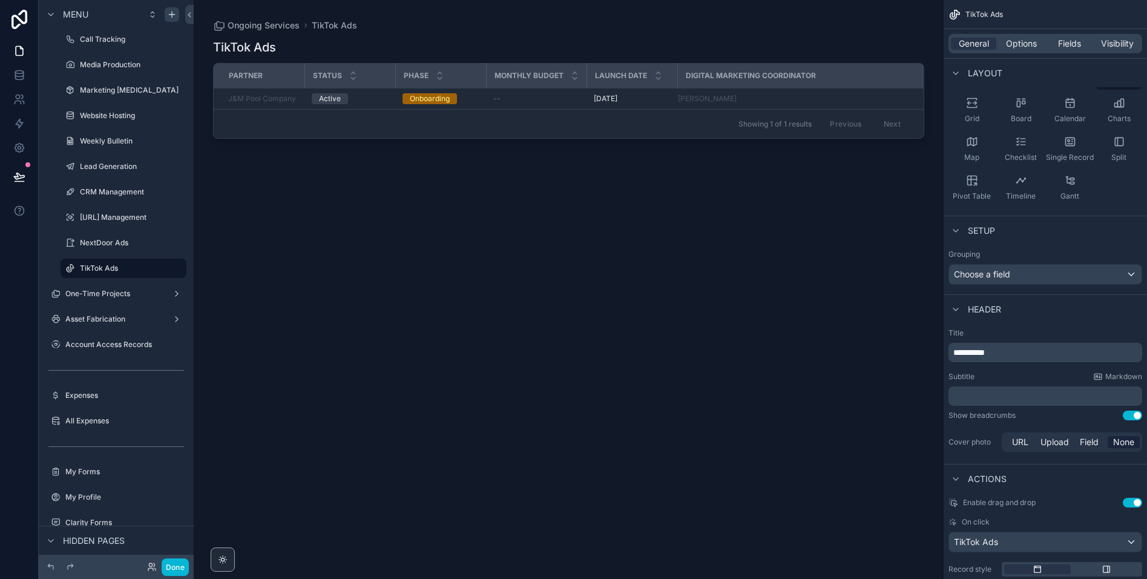
click at [337, 239] on div "TikTok Ads Partner Status Phase Monthly Budget Launch Date Digital Marketing Co…" at bounding box center [568, 297] width 711 height 533
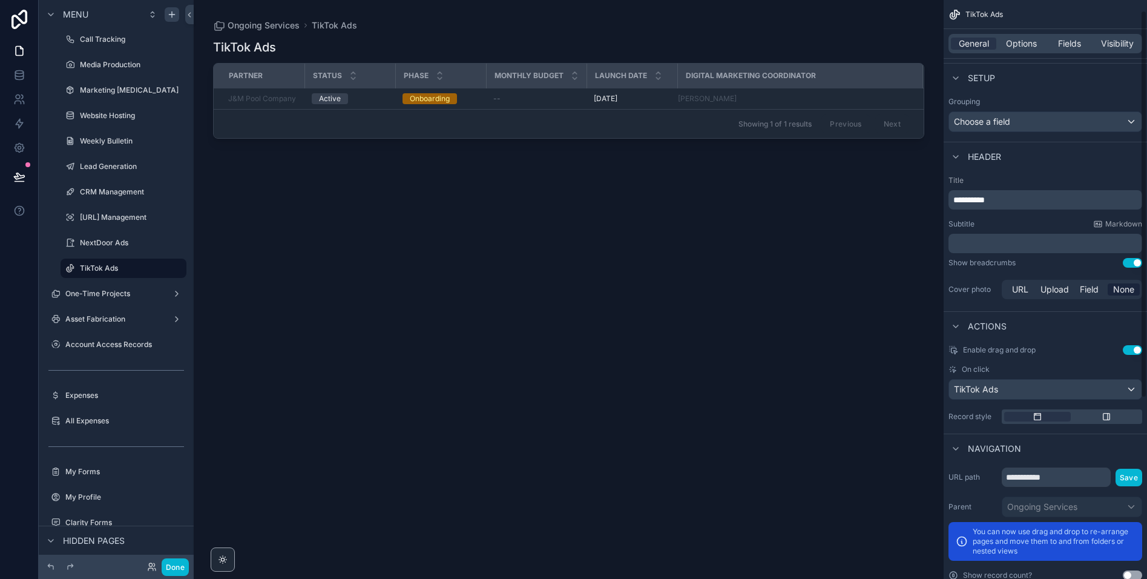
scroll to position [285, 0]
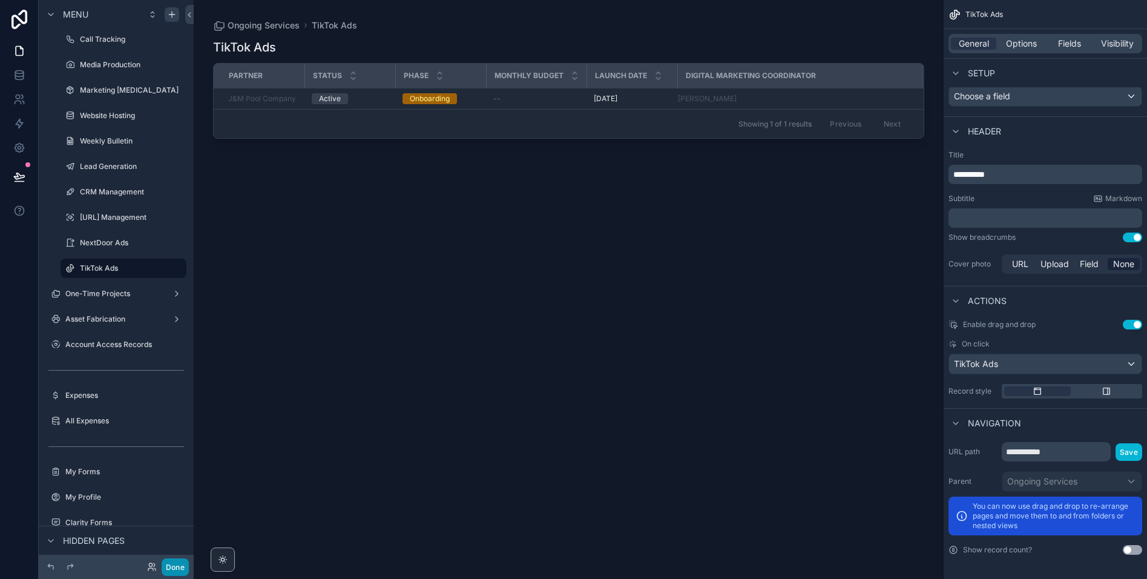
click at [180, 567] on button "Done" at bounding box center [175, 567] width 27 height 18
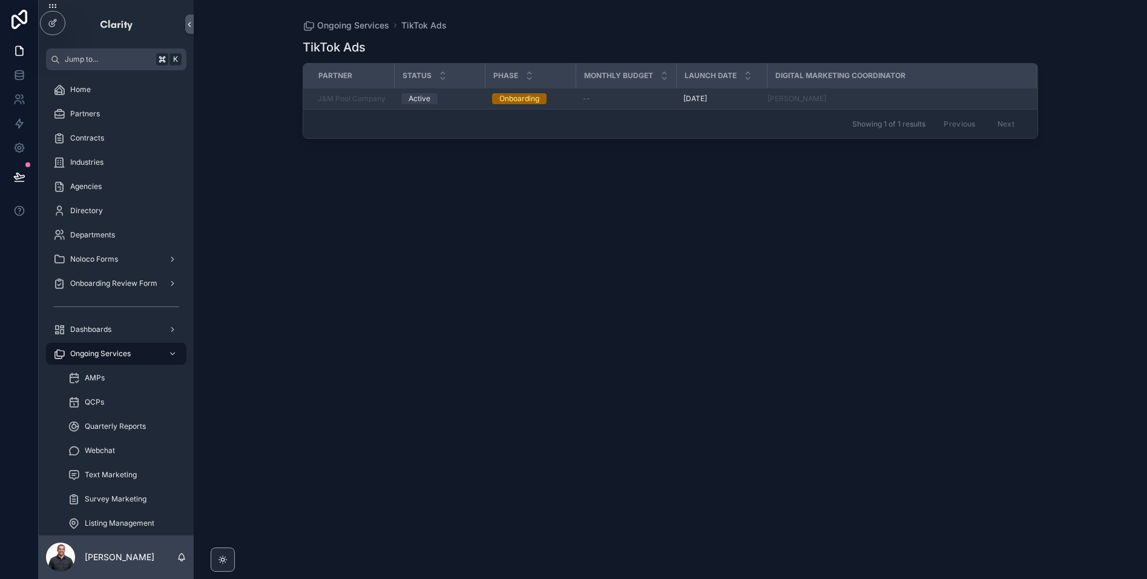
click at [610, 105] on td "--" at bounding box center [626, 98] width 100 height 21
click at [609, 99] on div "--" at bounding box center [626, 99] width 86 height 10
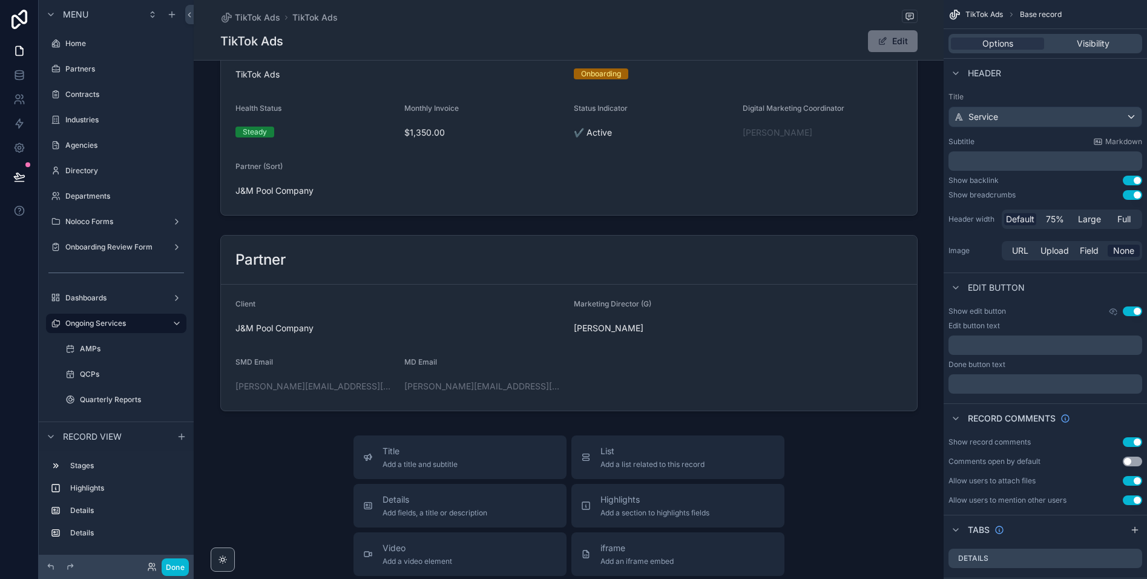
scroll to position [139, 0]
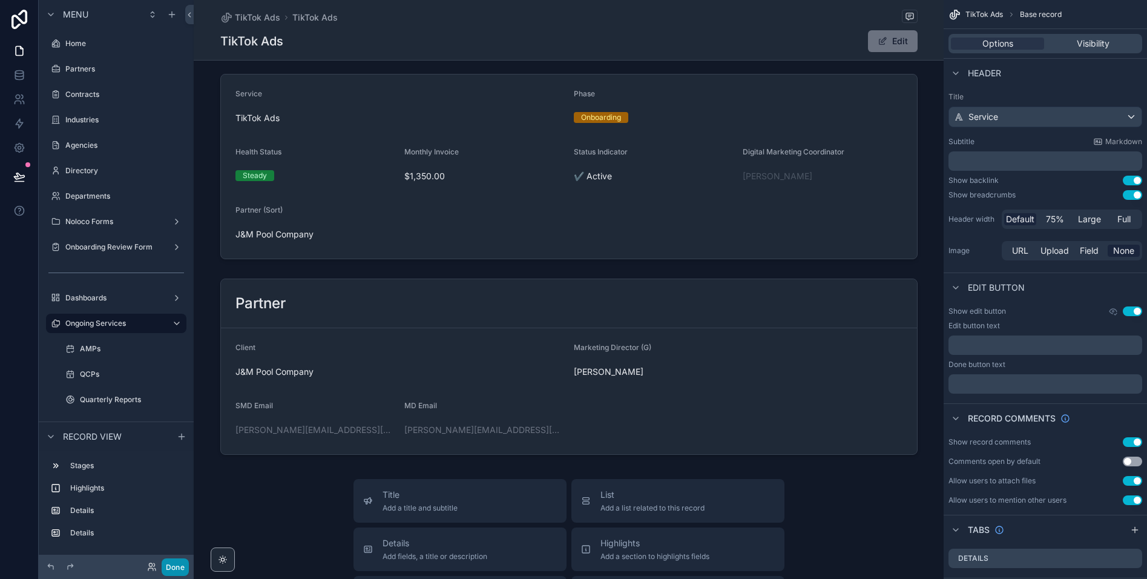
click at [175, 568] on button "Done" at bounding box center [175, 567] width 27 height 18
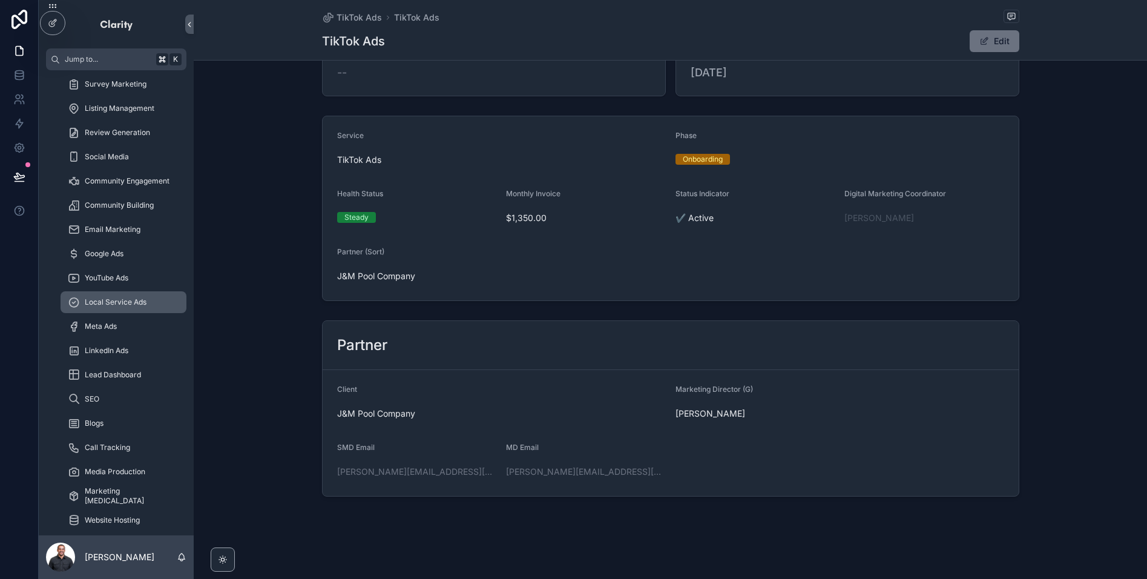
scroll to position [410, 0]
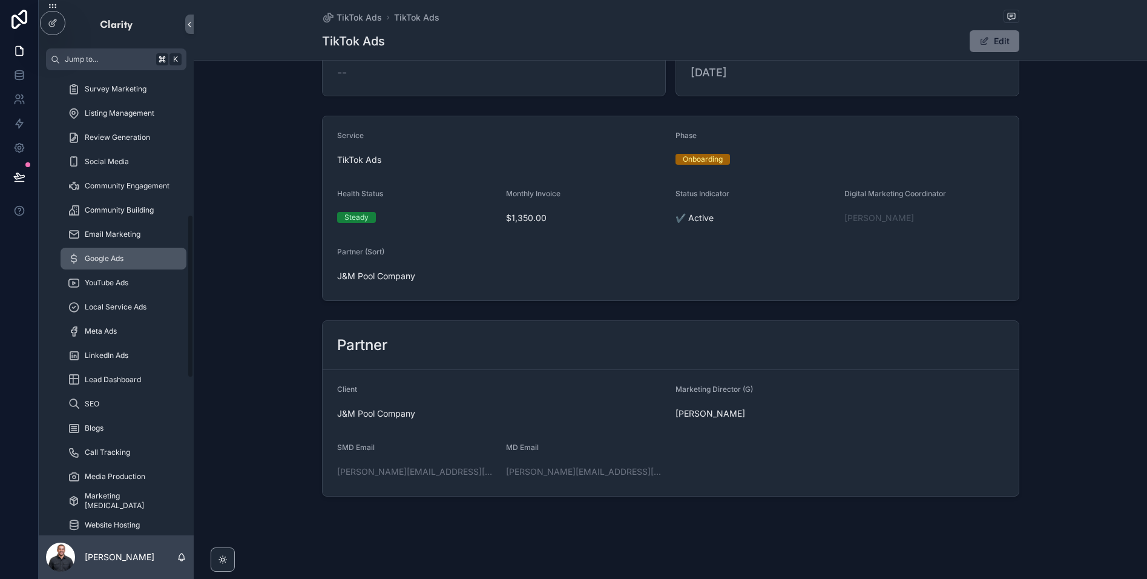
click at [100, 257] on span "Google Ads" at bounding box center [104, 259] width 39 height 10
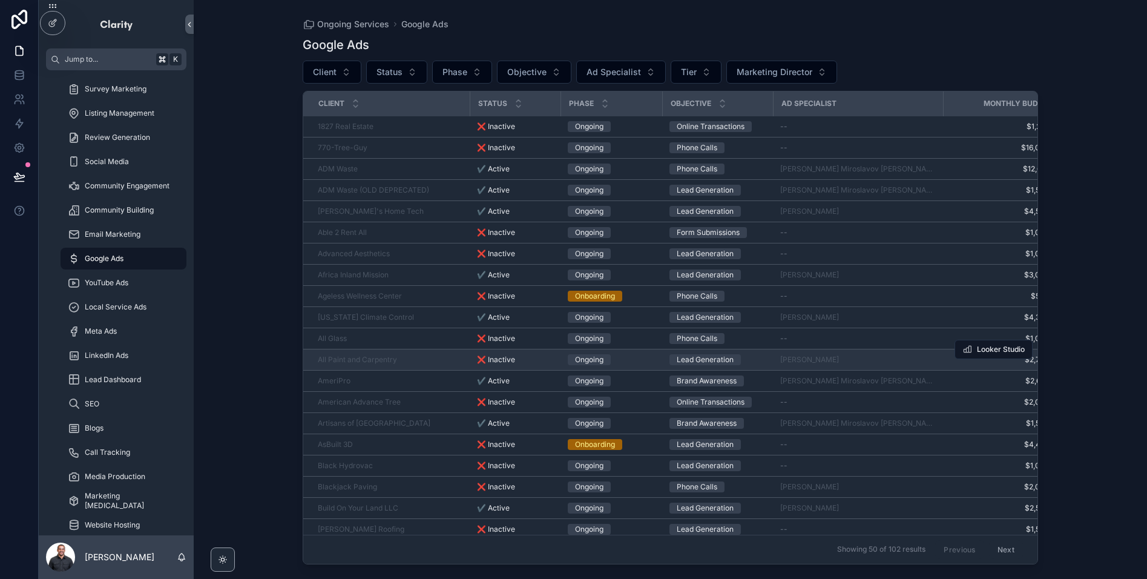
scroll to position [0, 10]
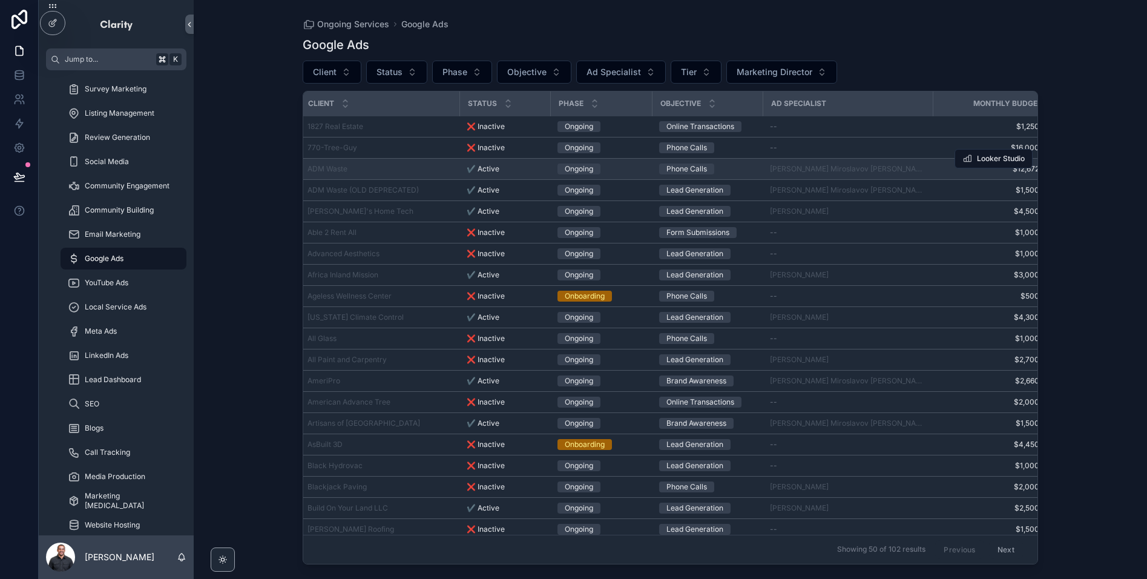
click at [392, 164] on div "ADM Waste" at bounding box center [380, 169] width 145 height 10
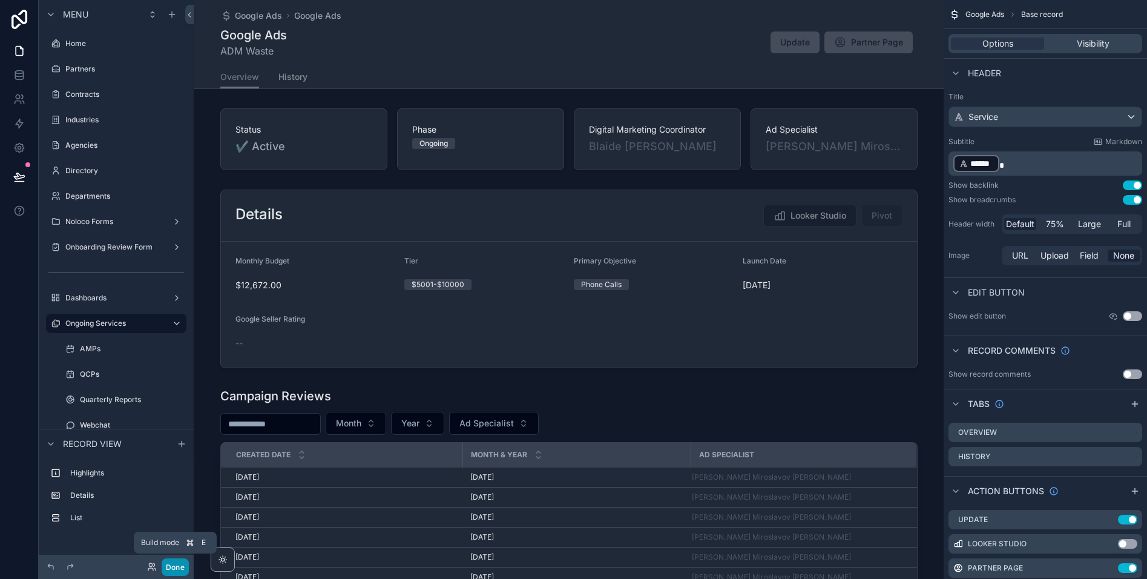
click at [173, 562] on button "Done" at bounding box center [175, 567] width 27 height 18
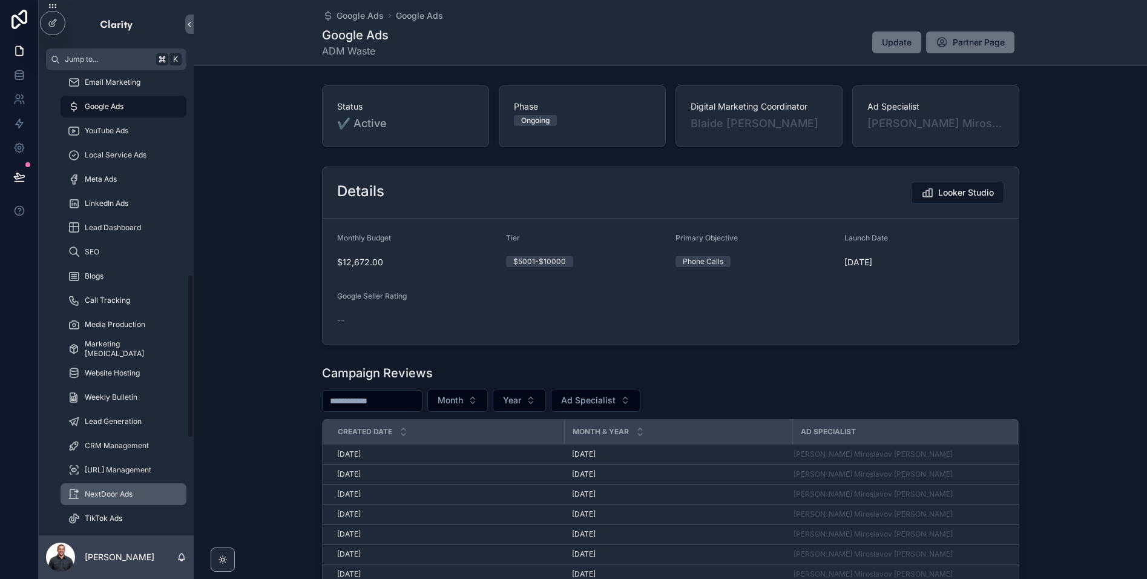
scroll to position [619, 0]
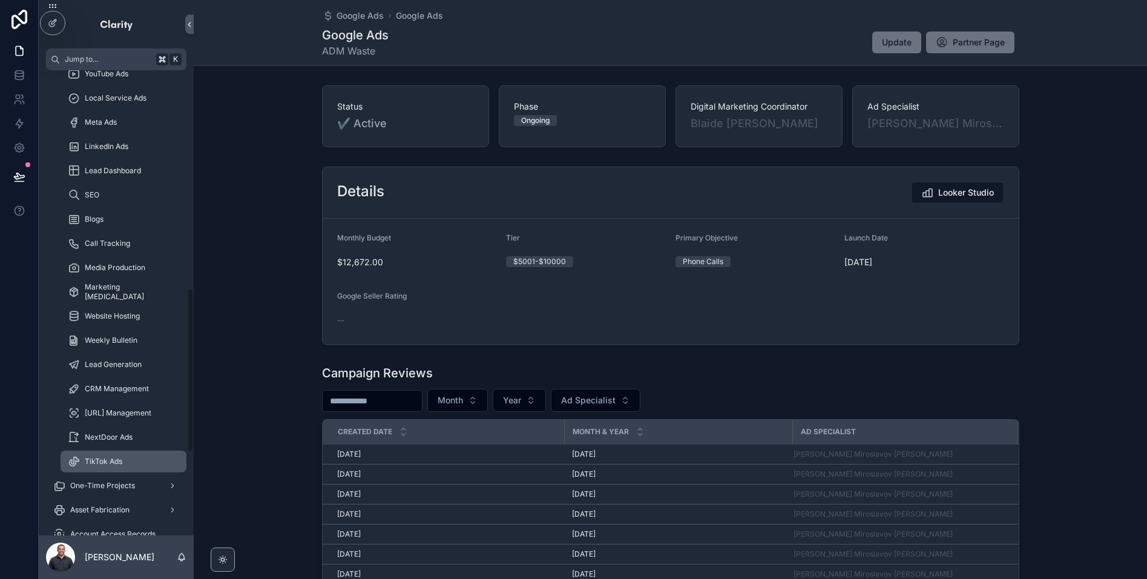
click at [128, 464] on div "TikTok Ads" at bounding box center [123, 461] width 111 height 19
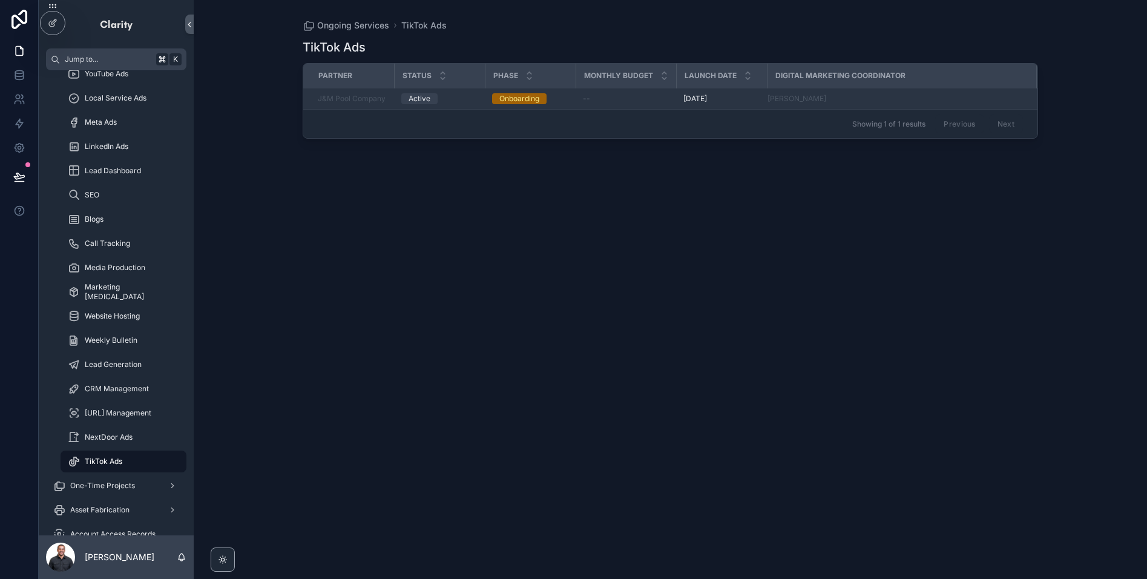
click at [613, 94] on div "--" at bounding box center [626, 99] width 86 height 10
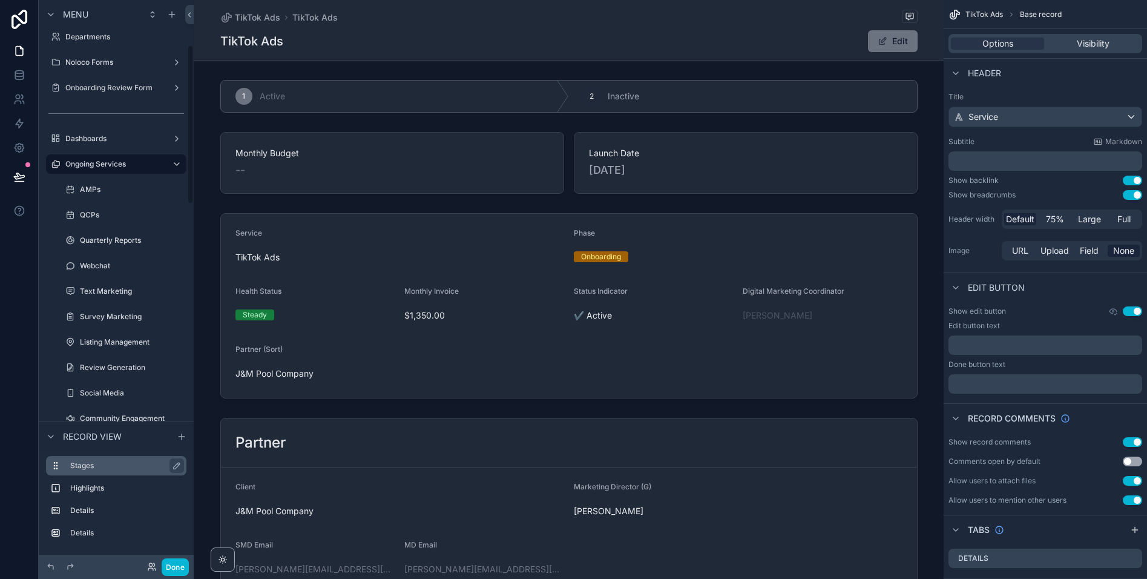
scroll to position [159, 0]
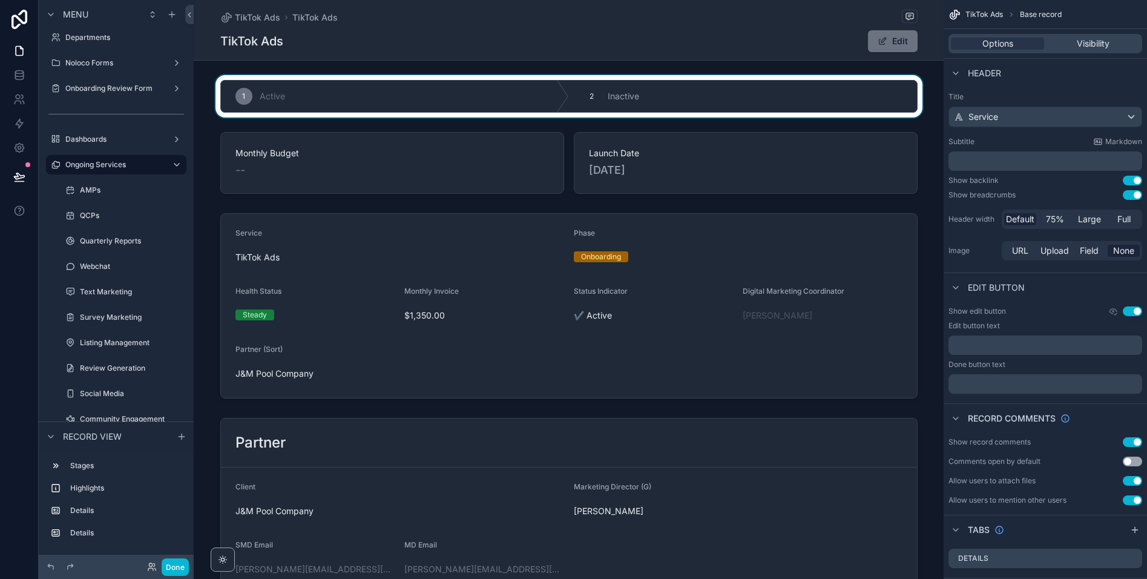
click at [893, 99] on div "scrollable content" at bounding box center [569, 96] width 750 height 42
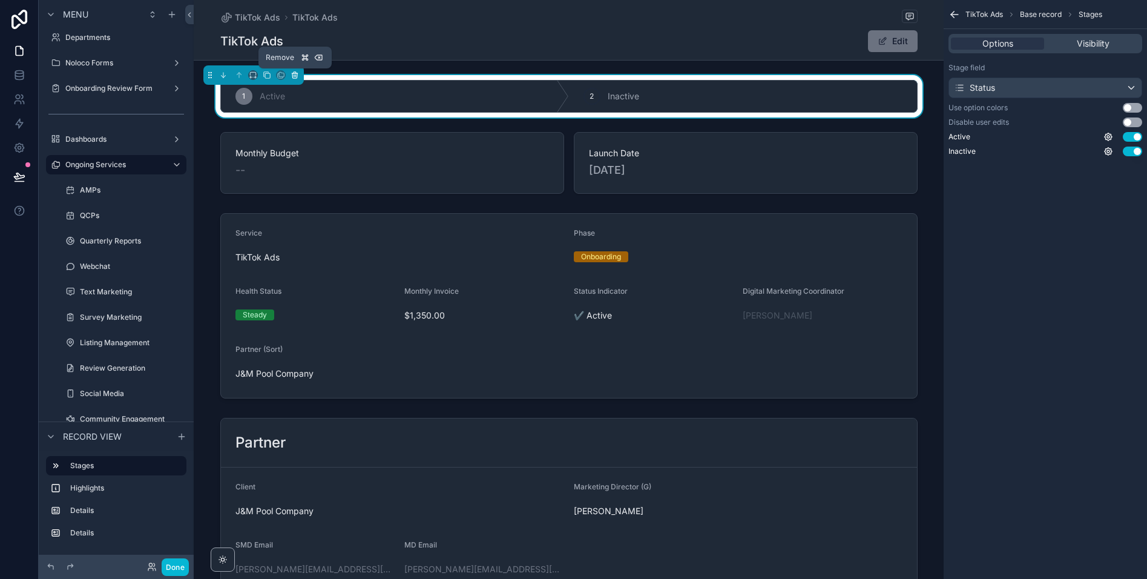
click at [296, 76] on icon "scrollable content" at bounding box center [295, 75] width 8 height 8
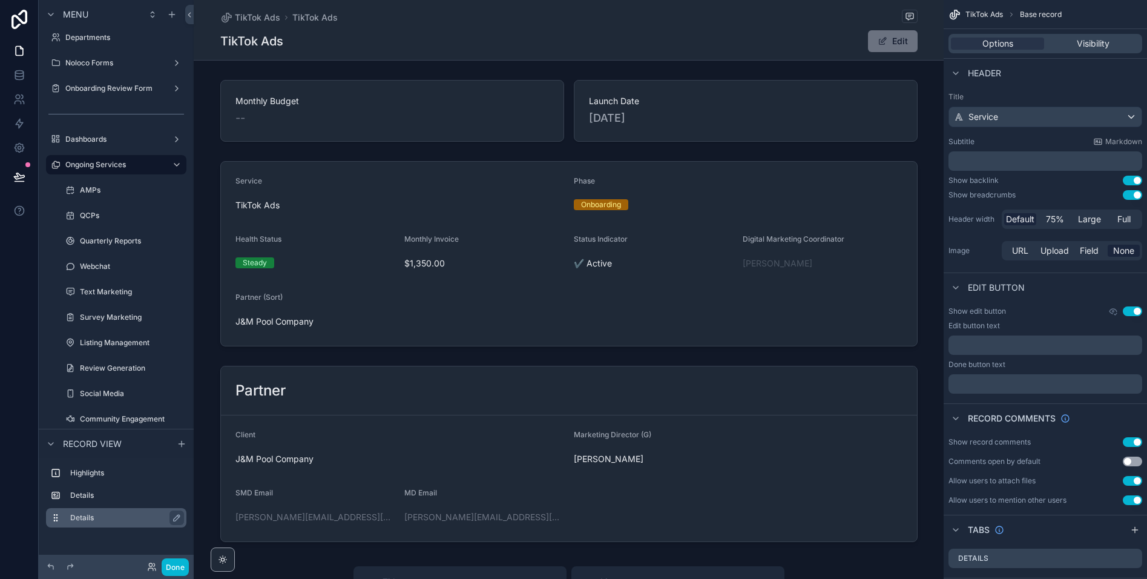
click at [104, 515] on label "Details" at bounding box center [123, 518] width 107 height 10
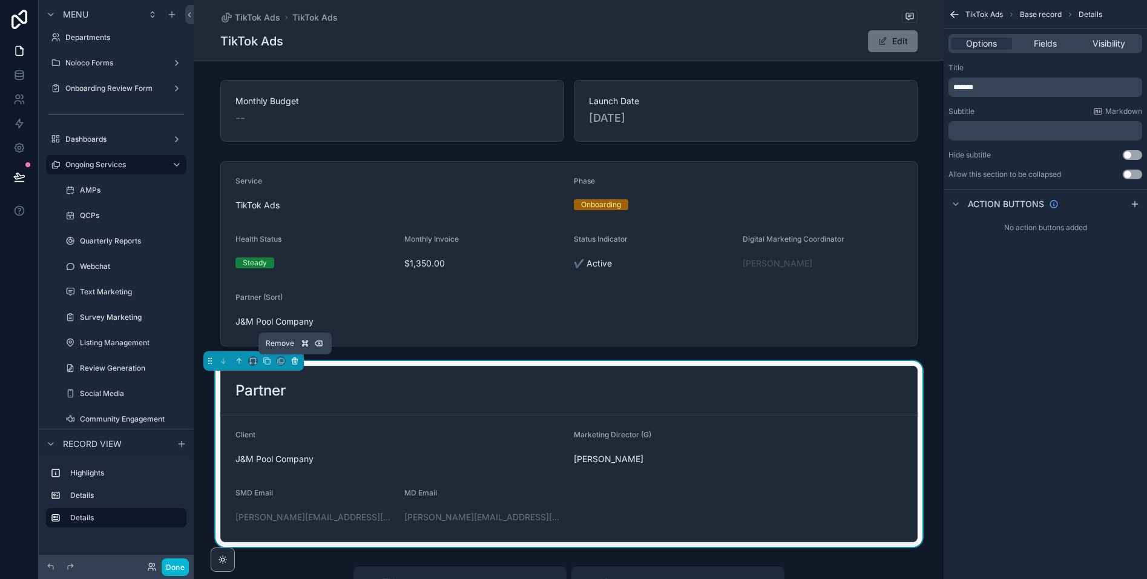
click at [295, 363] on icon "scrollable content" at bounding box center [294, 361] width 5 height 5
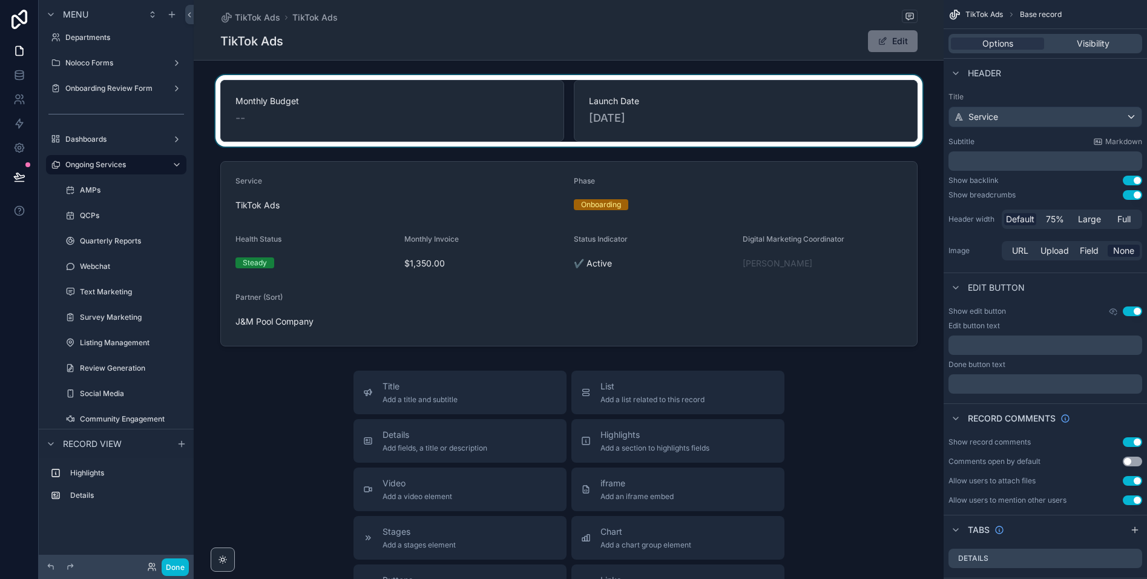
click at [400, 119] on div "scrollable content" at bounding box center [569, 110] width 750 height 71
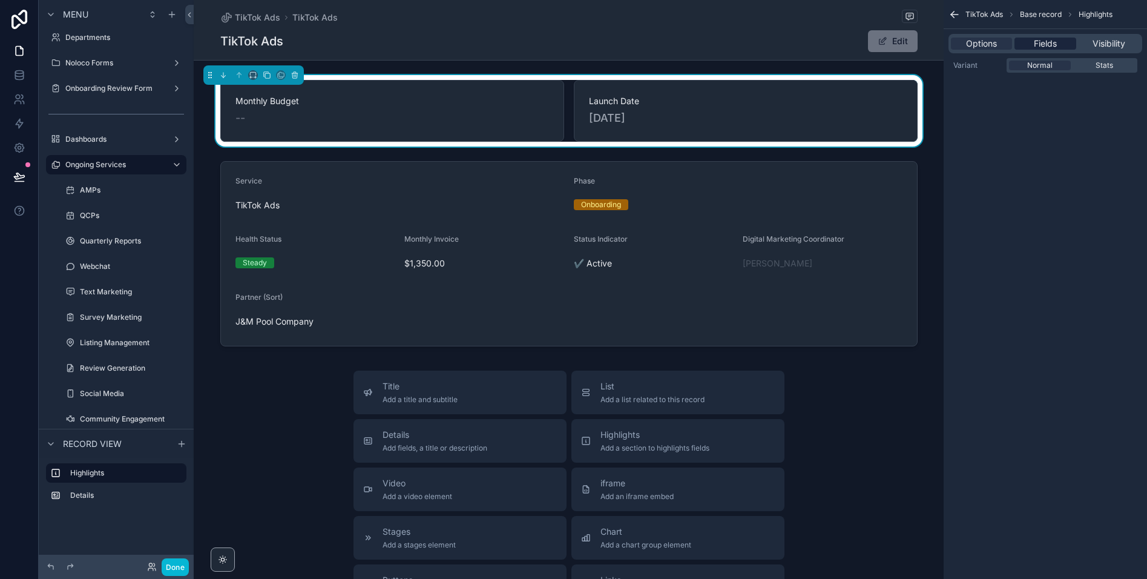
click at [1061, 47] on div "Fields" at bounding box center [1045, 44] width 61 height 12
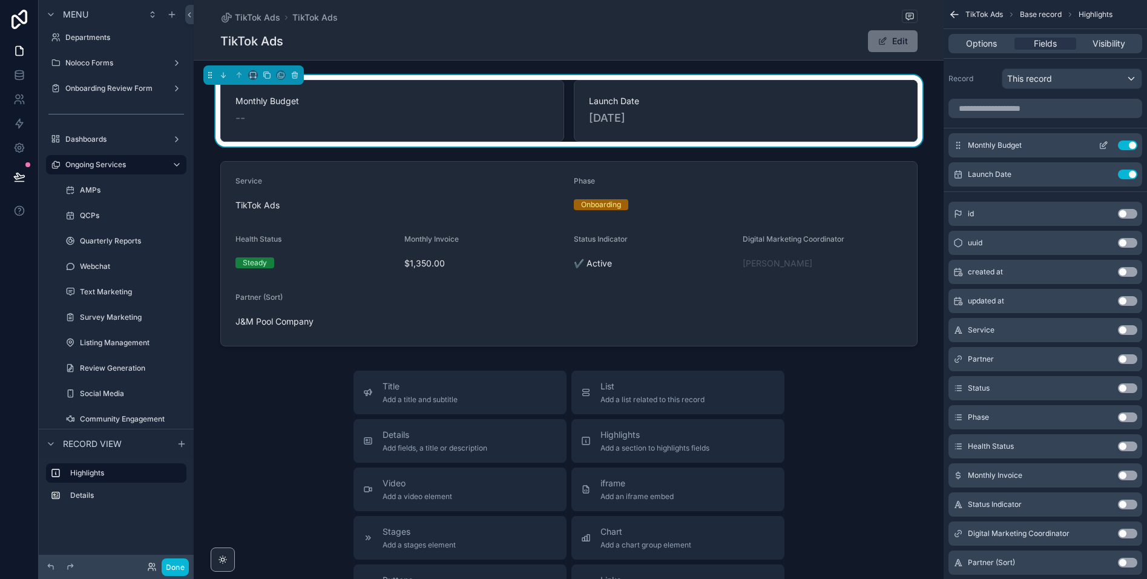
click at [1128, 145] on button "Use setting" at bounding box center [1127, 145] width 19 height 10
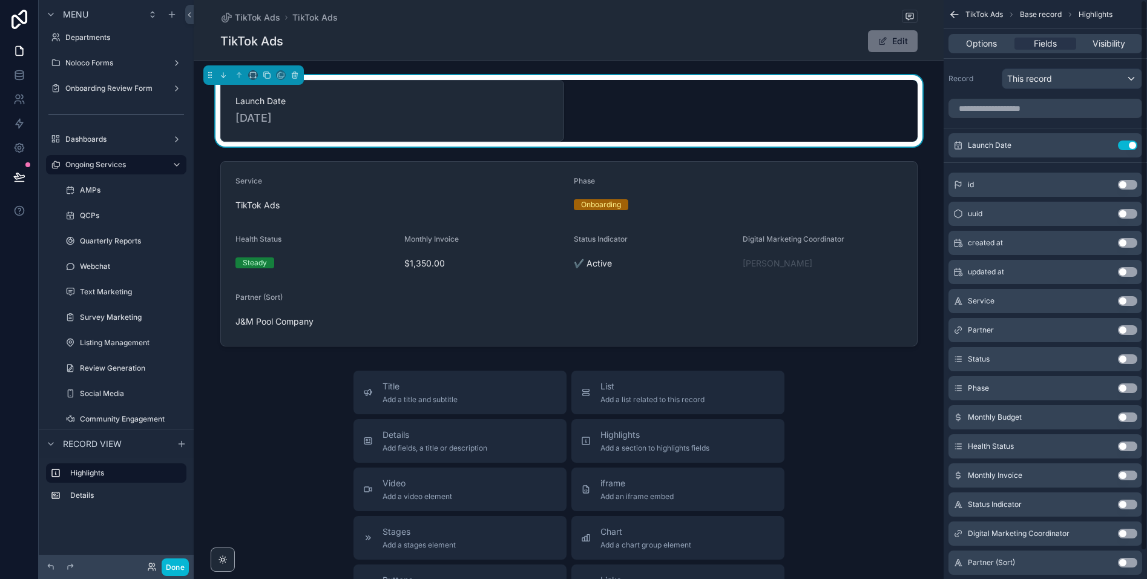
click at [1128, 145] on button "Use setting" at bounding box center [1127, 145] width 19 height 10
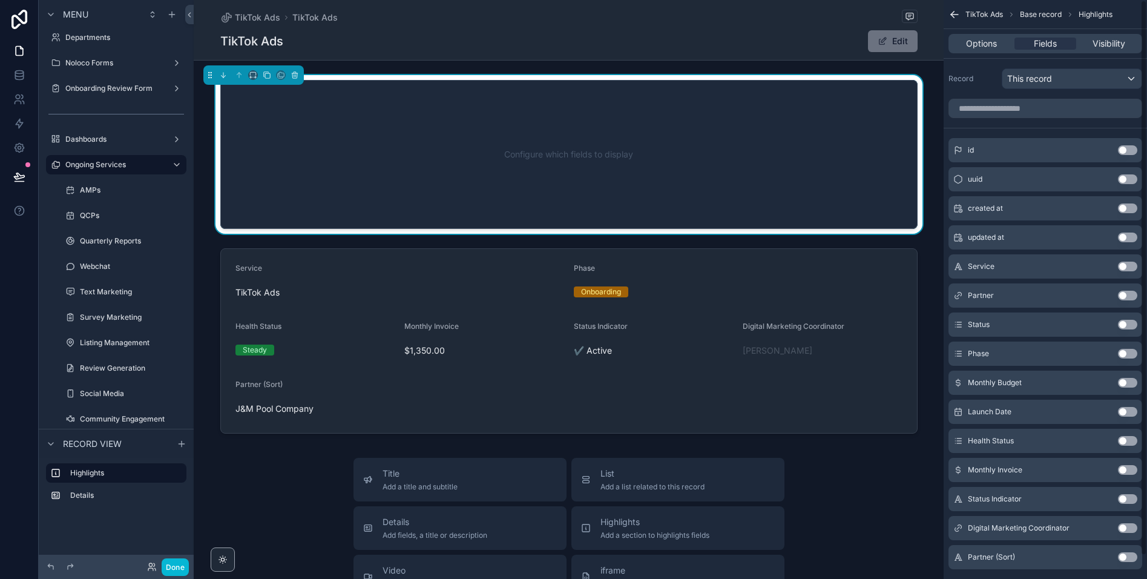
scroll to position [24, 0]
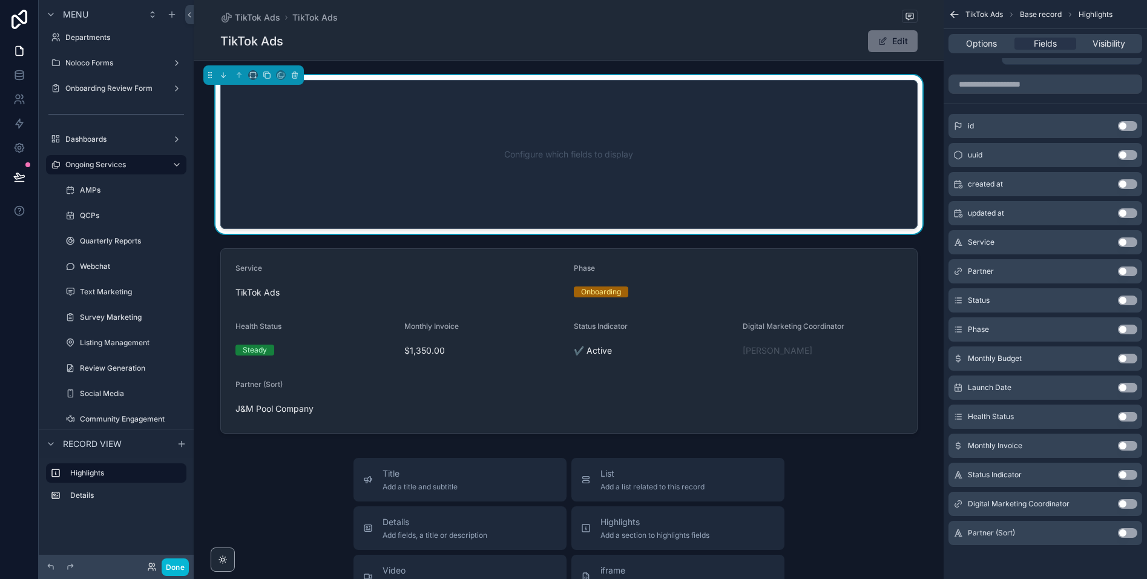
click at [1128, 501] on button "Use setting" at bounding box center [1127, 504] width 19 height 10
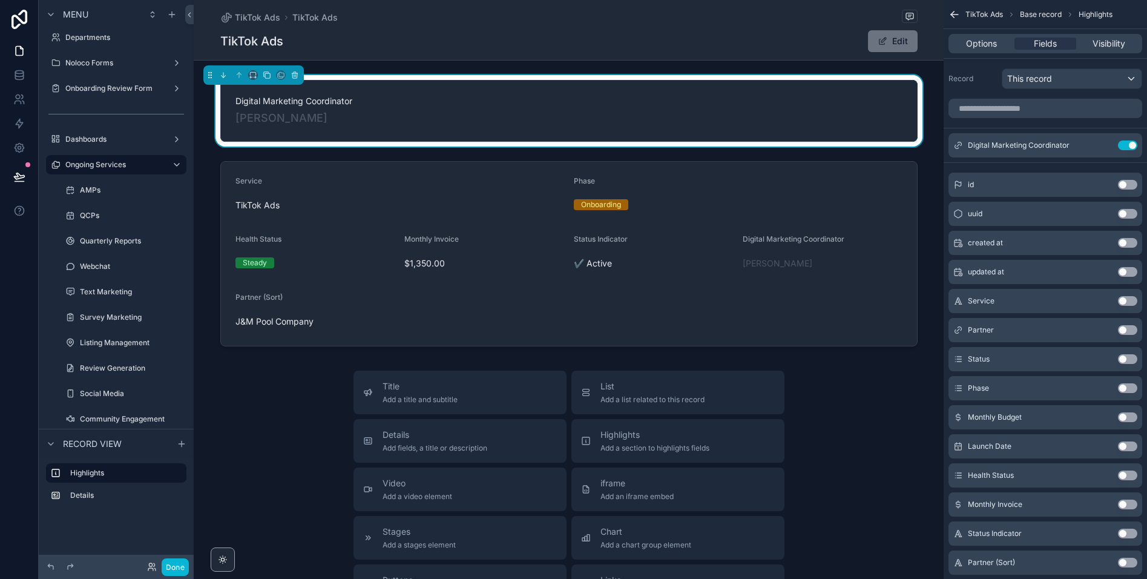
scroll to position [30, 0]
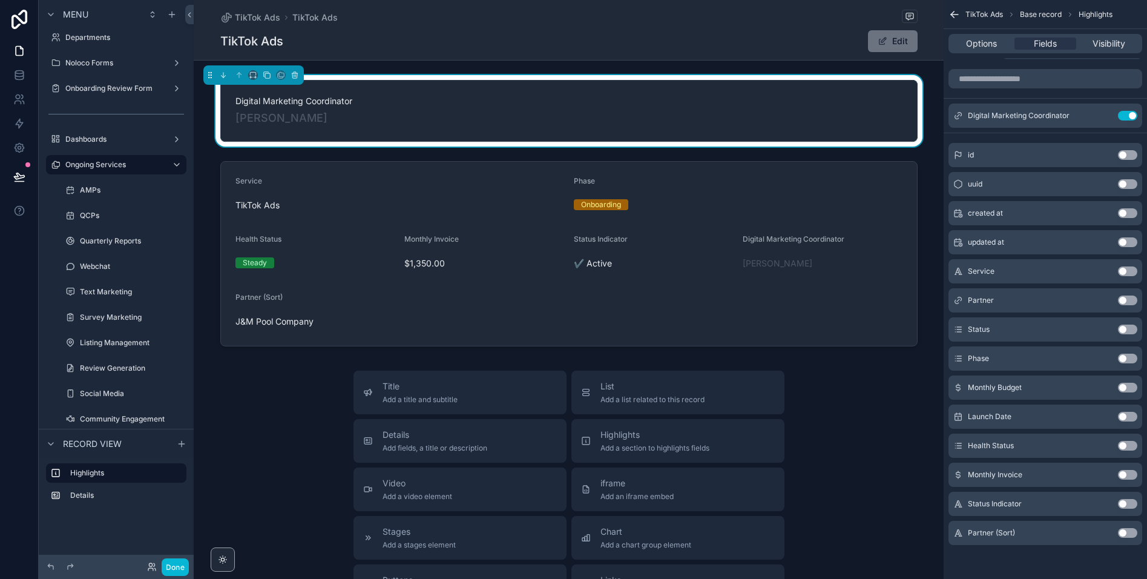
click at [1122, 502] on button "Use setting" at bounding box center [1127, 504] width 19 height 10
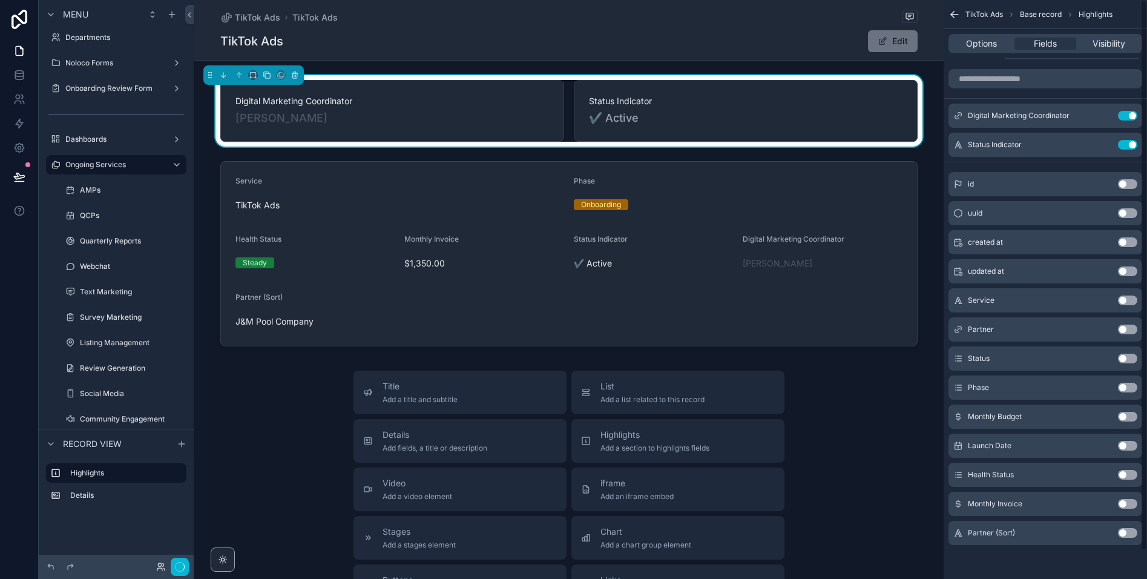
scroll to position [0, 0]
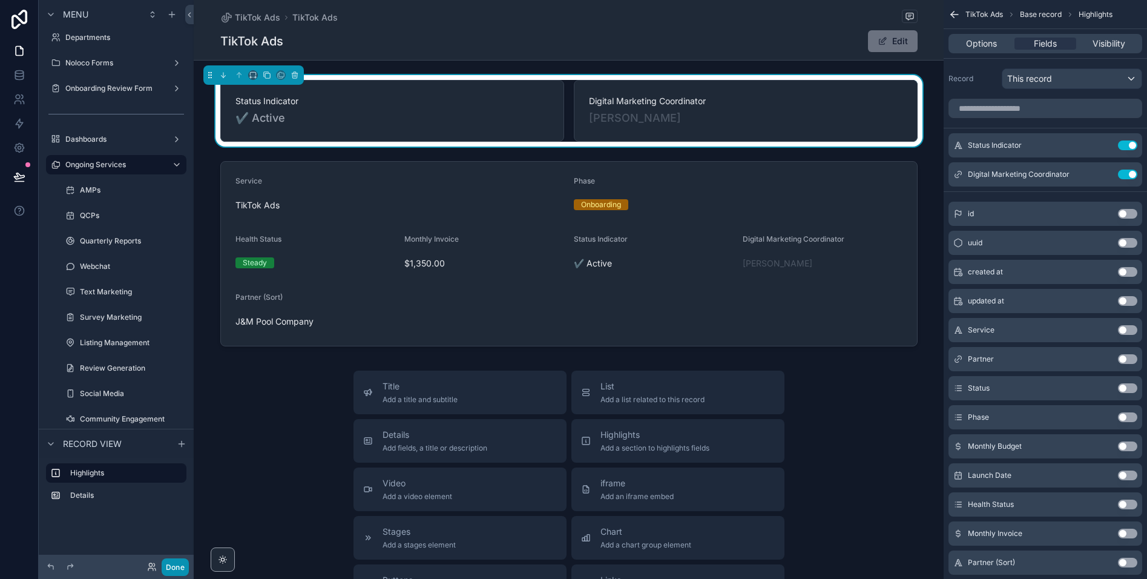
click at [179, 562] on button "Done" at bounding box center [175, 567] width 27 height 18
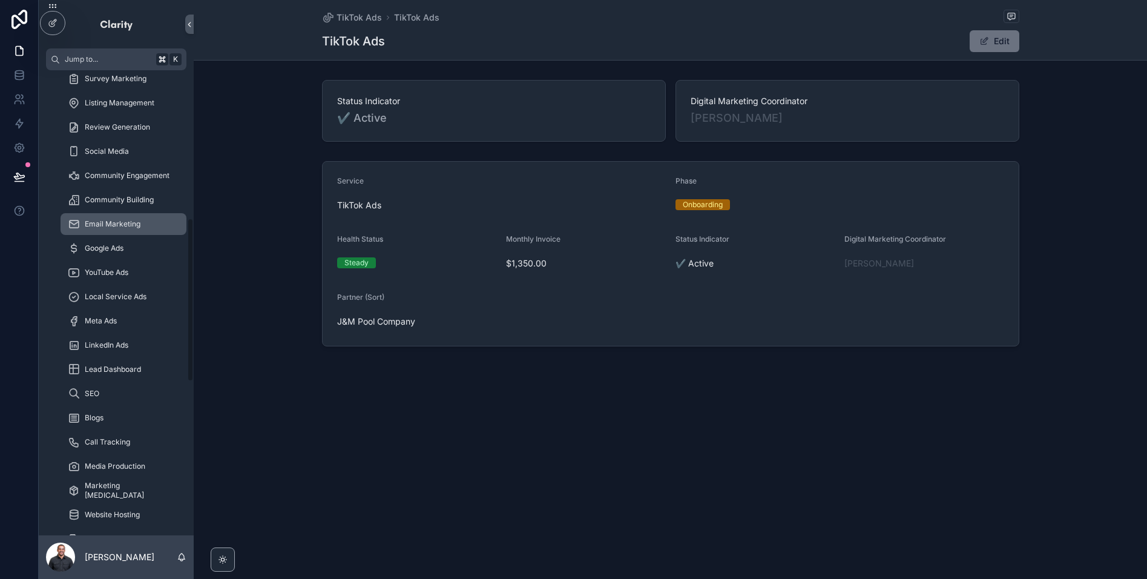
scroll to position [419, 0]
click at [127, 244] on div "Google Ads" at bounding box center [123, 249] width 111 height 19
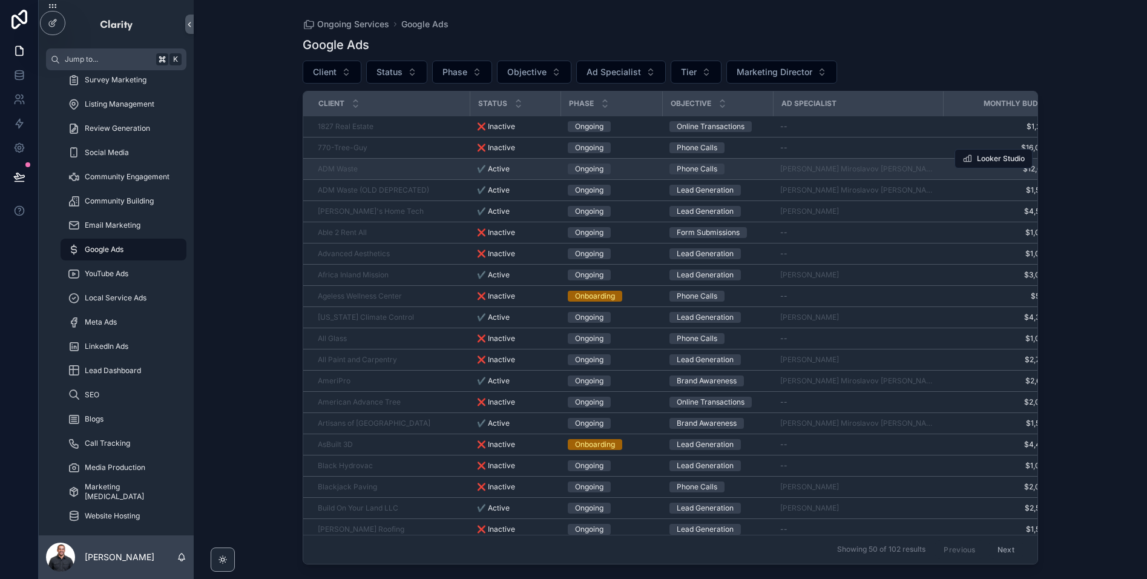
click at [415, 168] on div "ADM Waste" at bounding box center [390, 169] width 145 height 10
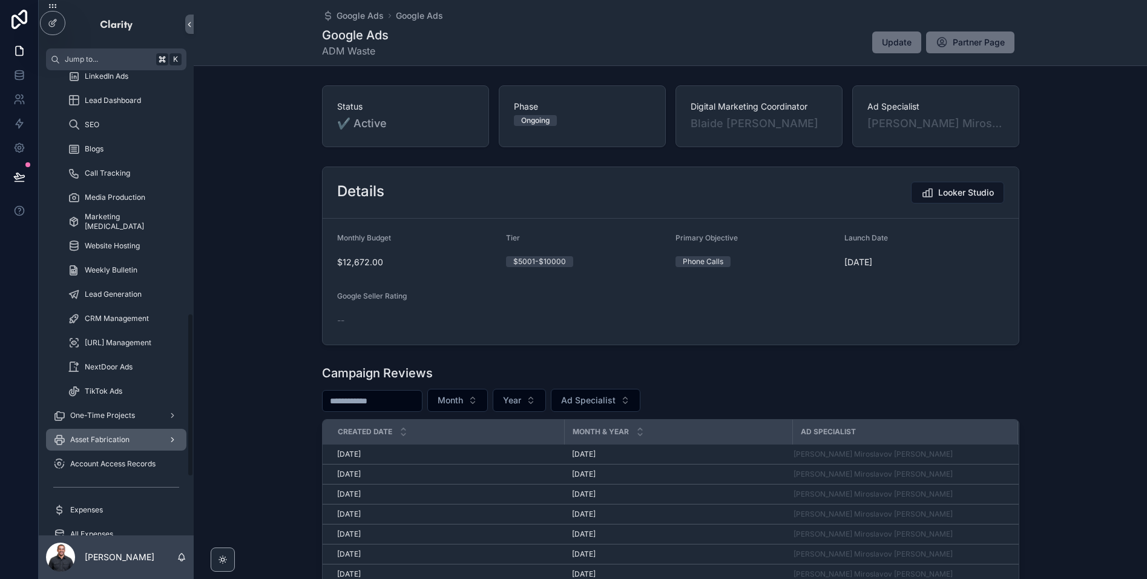
scroll to position [677, 0]
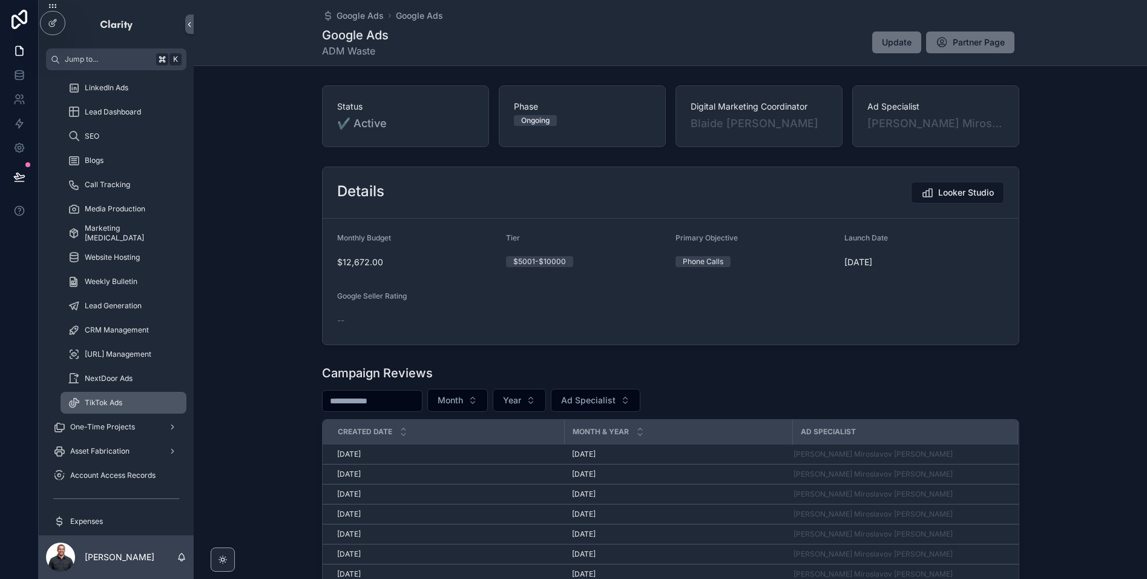
click at [105, 407] on span "TikTok Ads" at bounding box center [104, 403] width 38 height 10
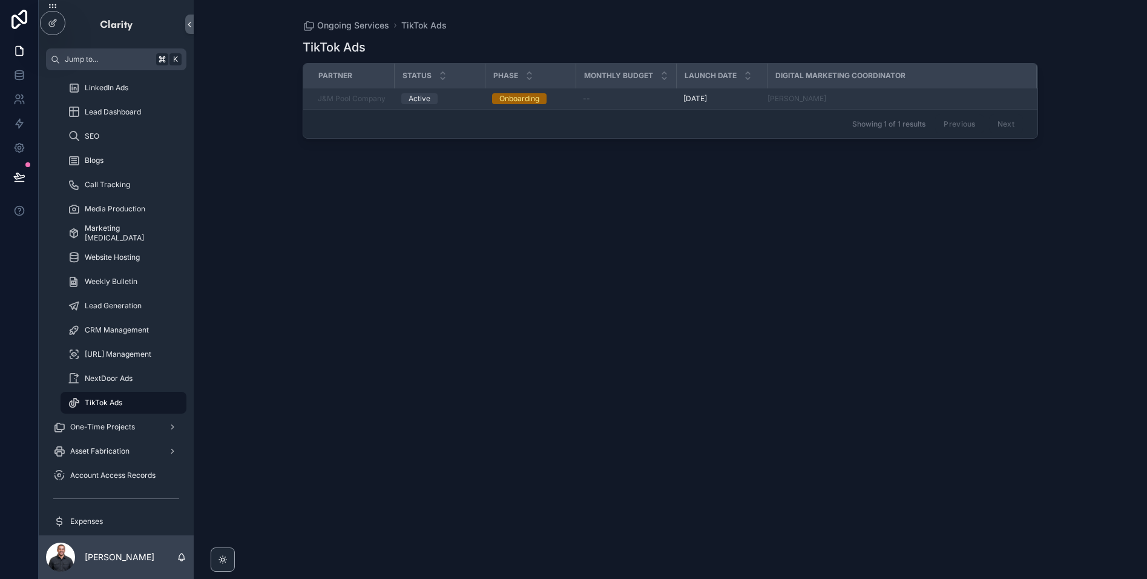
click at [623, 98] on div "--" at bounding box center [626, 99] width 86 height 10
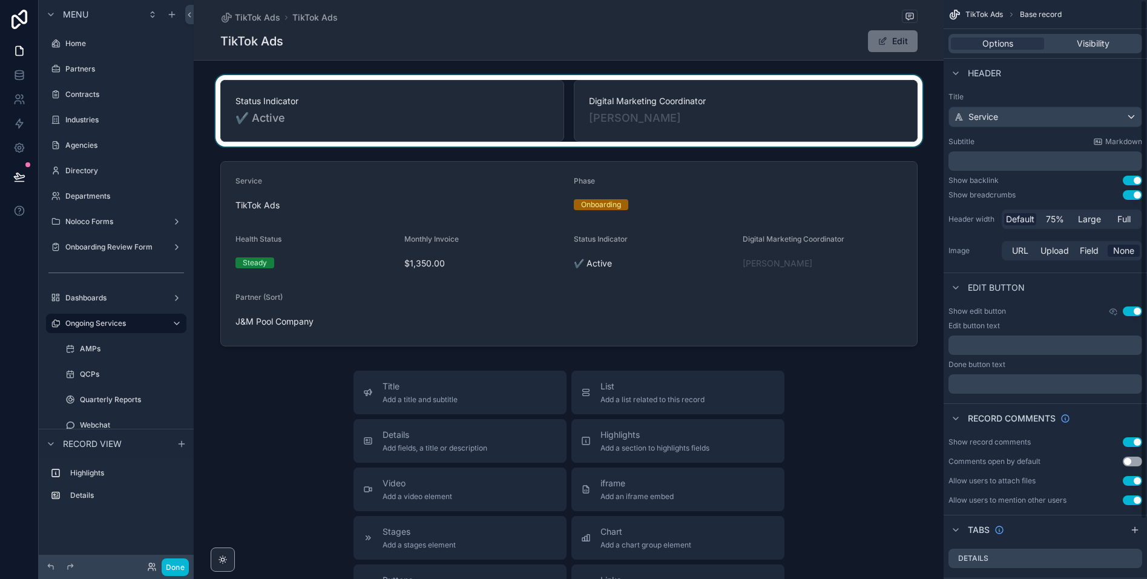
click at [689, 114] on div "scrollable content" at bounding box center [569, 110] width 750 height 71
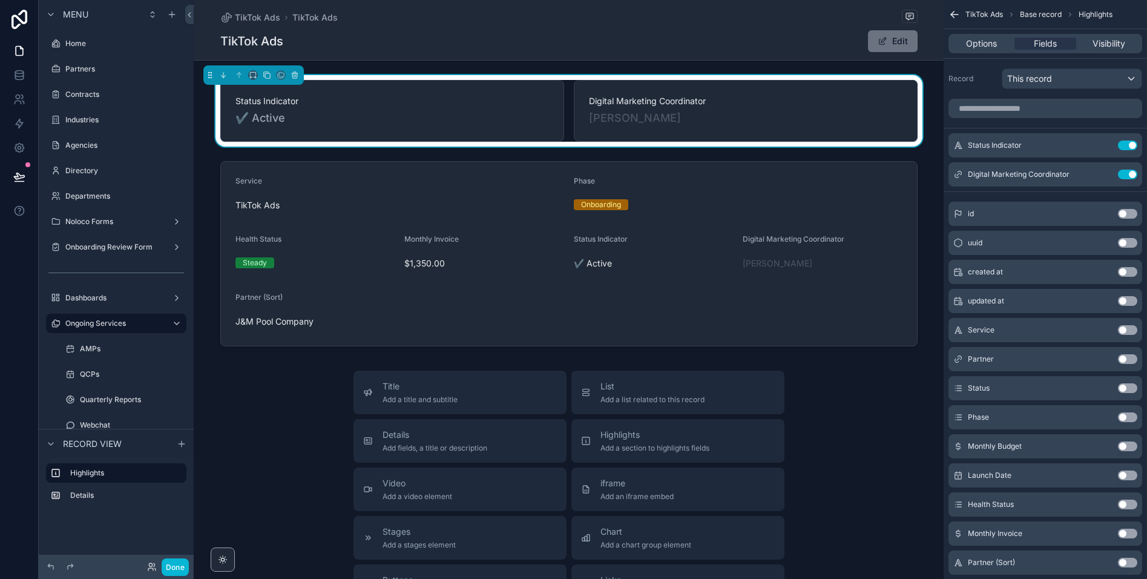
scroll to position [30, 0]
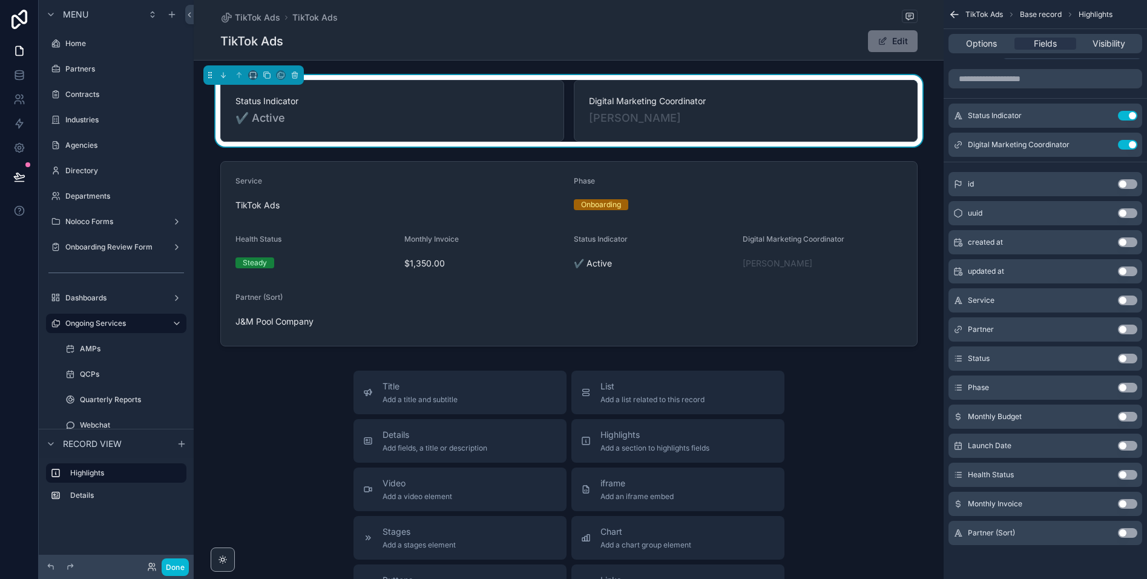
click at [1122, 386] on button "Use setting" at bounding box center [1127, 388] width 19 height 10
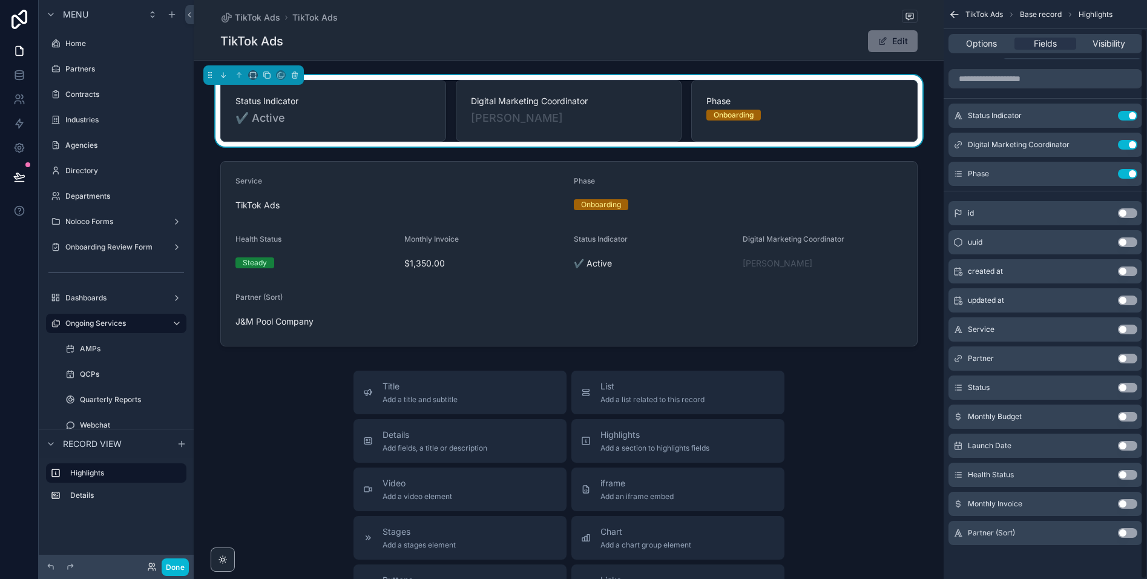
scroll to position [0, 0]
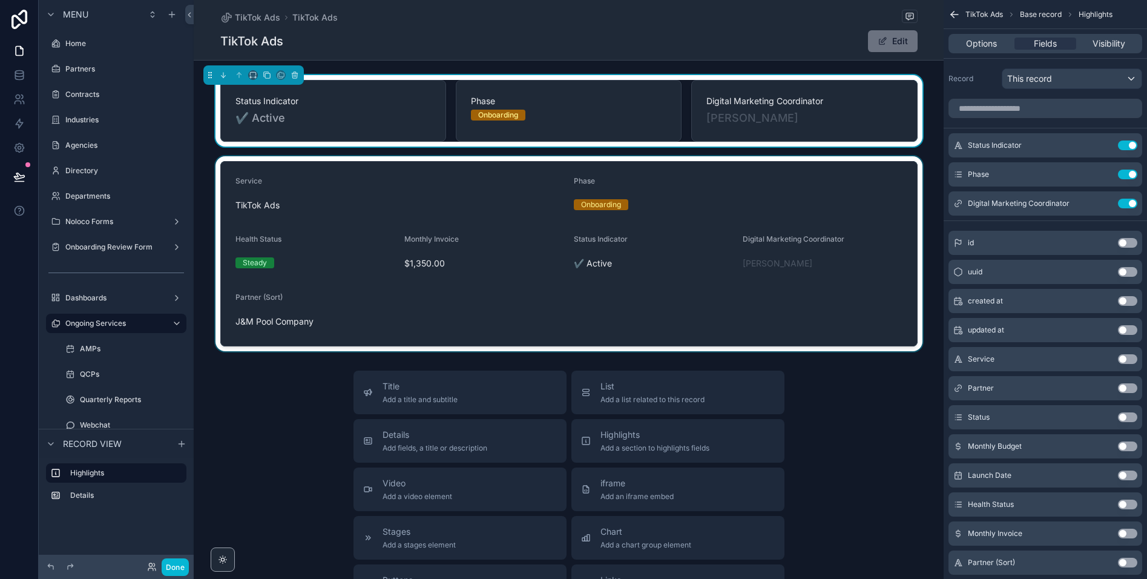
click at [683, 229] on div "scrollable content" at bounding box center [569, 253] width 750 height 195
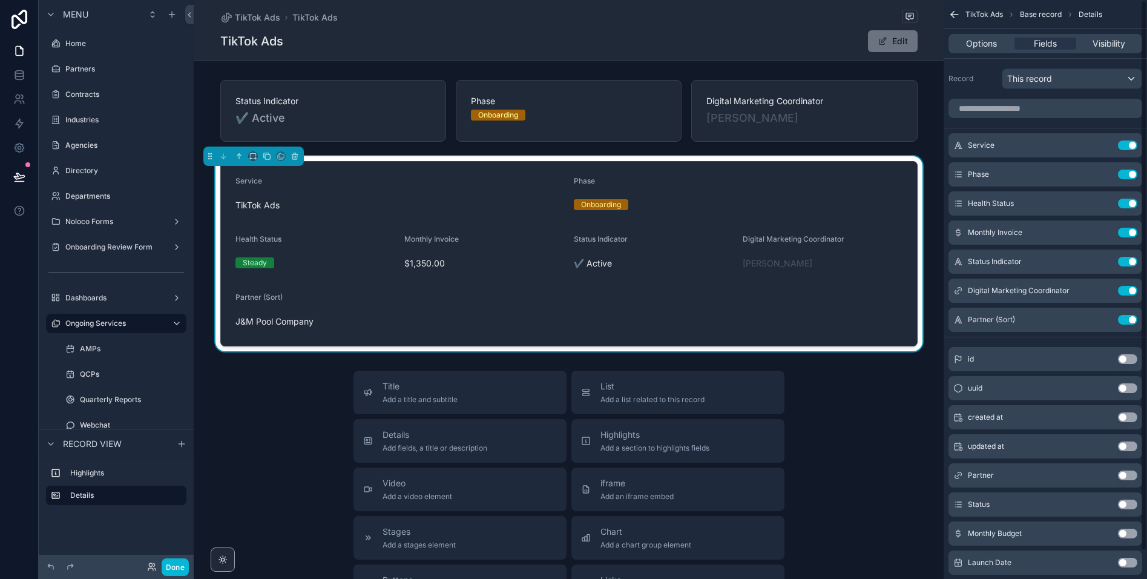
scroll to position [30, 0]
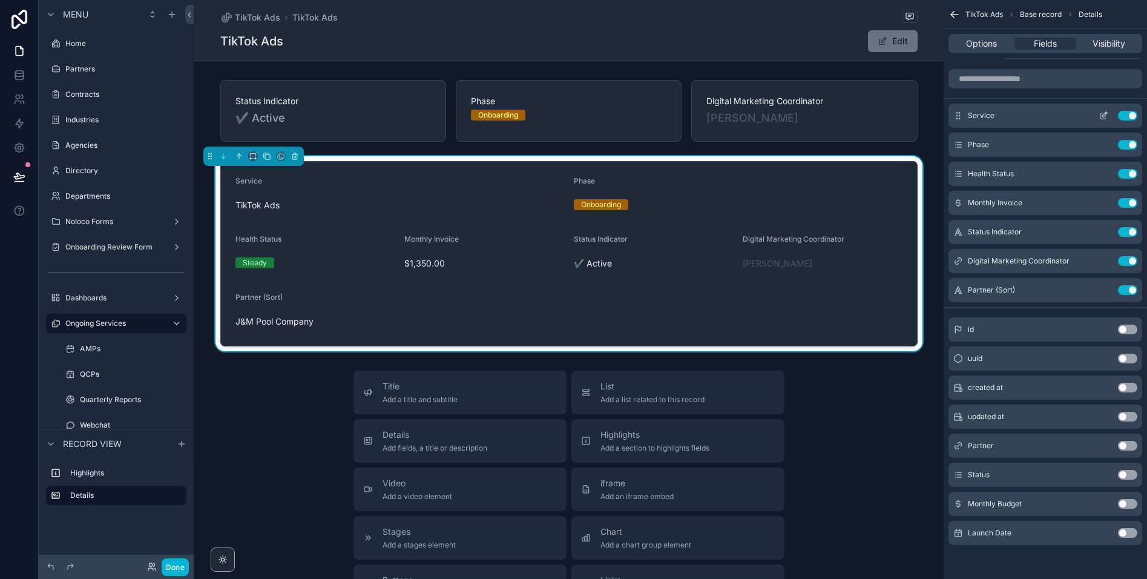
click at [1129, 114] on button "Use setting" at bounding box center [1127, 116] width 19 height 10
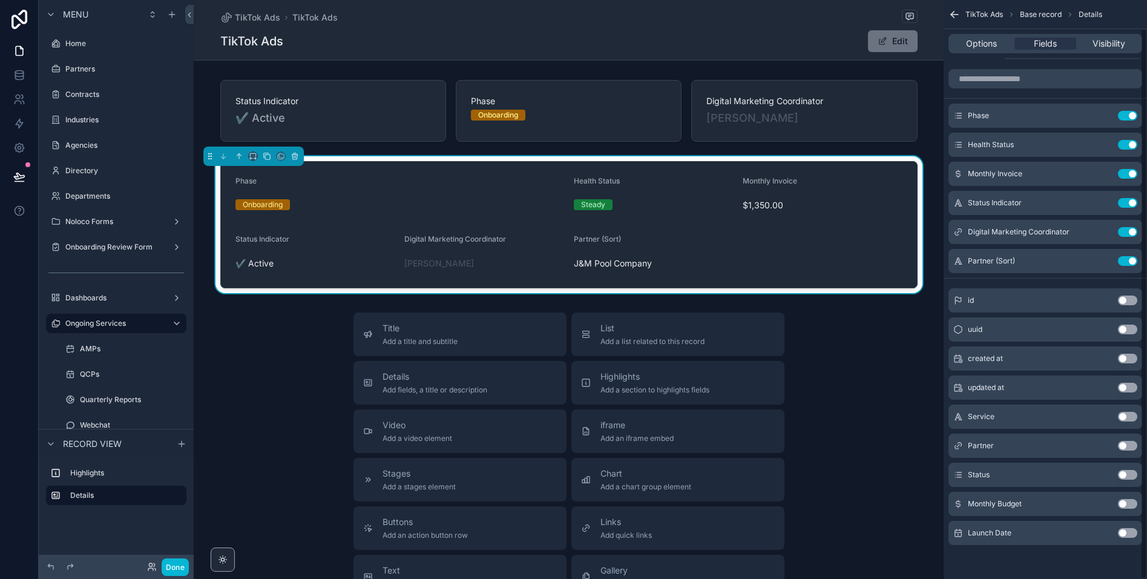
click at [1129, 114] on button "Use setting" at bounding box center [1127, 116] width 19 height 10
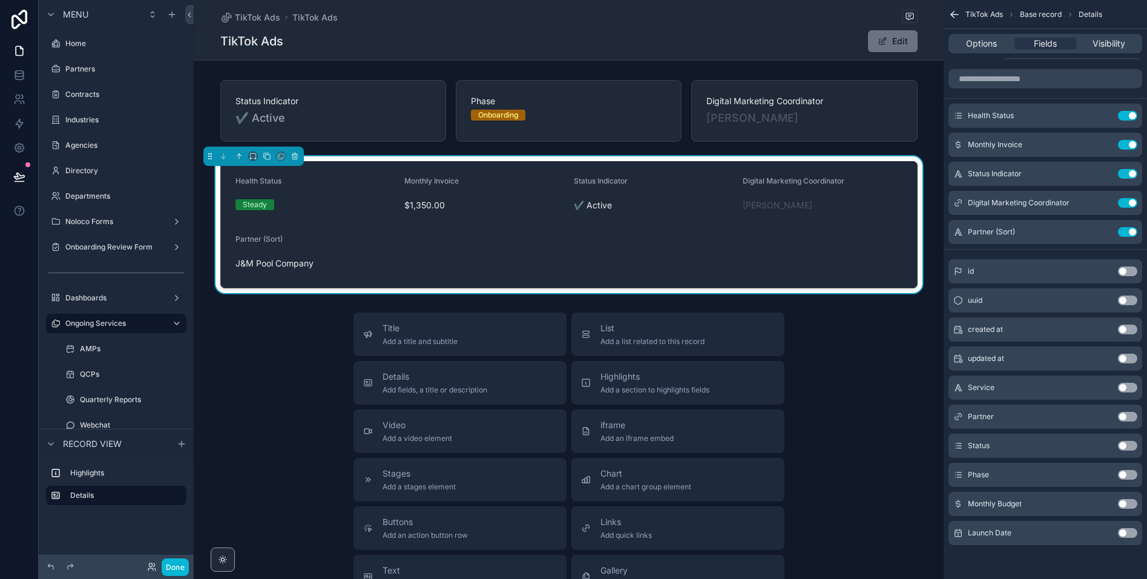
click at [1124, 532] on button "Use setting" at bounding box center [1127, 533] width 19 height 10
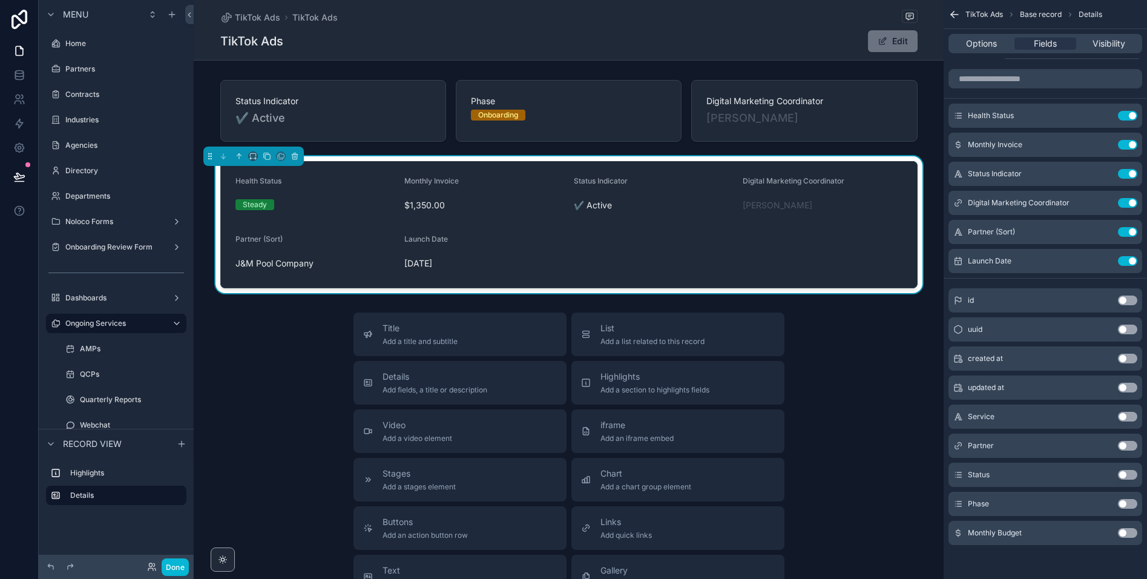
click at [1131, 533] on button "Use setting" at bounding box center [1127, 533] width 19 height 10
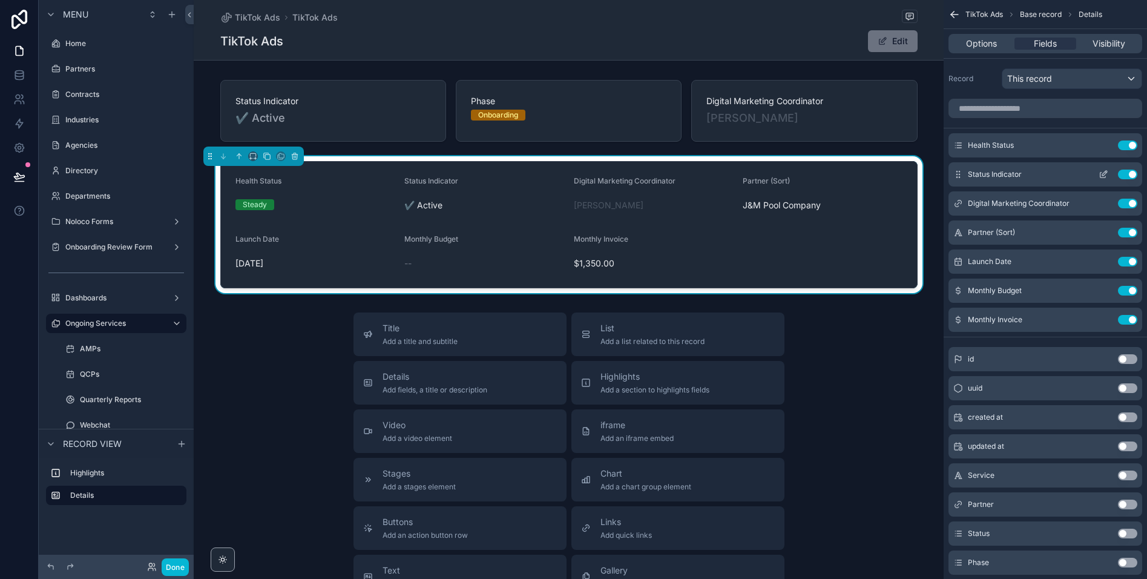
click at [1129, 174] on button "Use setting" at bounding box center [1127, 174] width 19 height 10
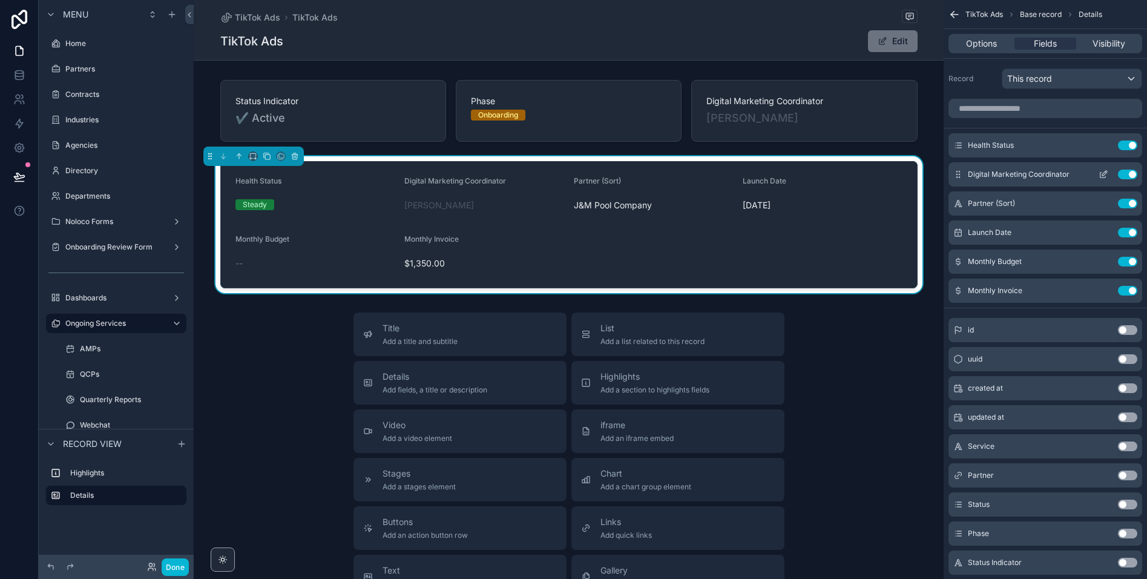
click at [1128, 173] on button "Use setting" at bounding box center [1127, 174] width 19 height 10
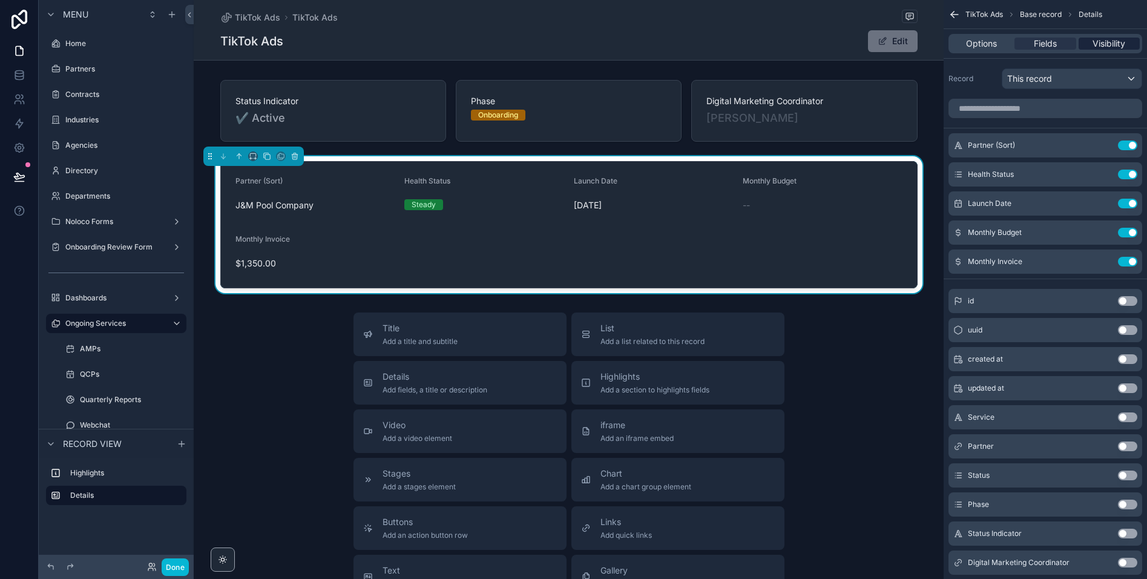
click at [1119, 49] on span "Visibility" at bounding box center [1109, 44] width 33 height 12
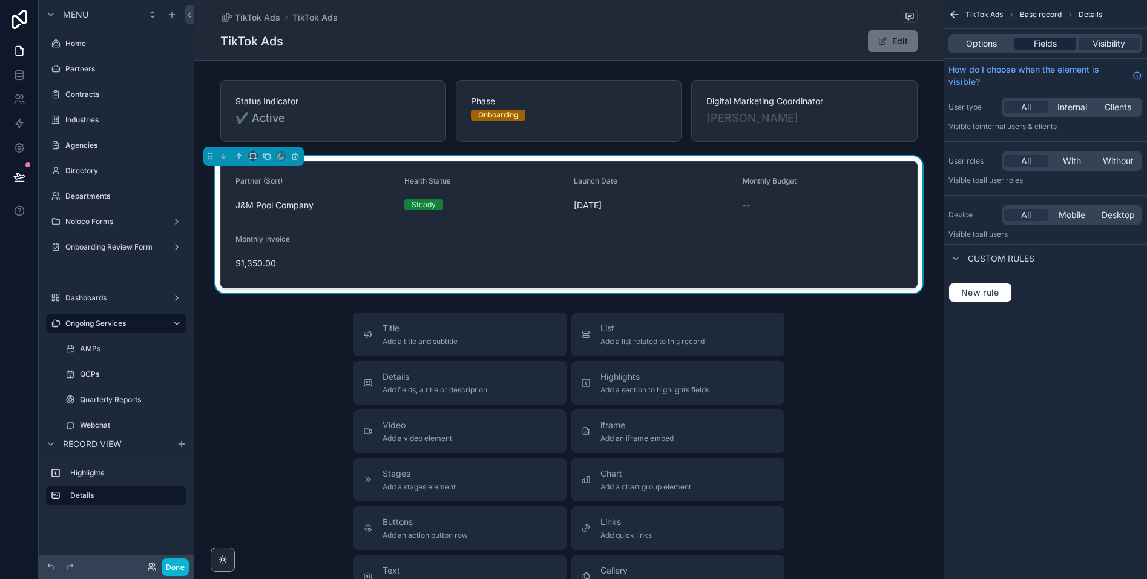
click at [1061, 45] on div "Fields" at bounding box center [1045, 44] width 61 height 12
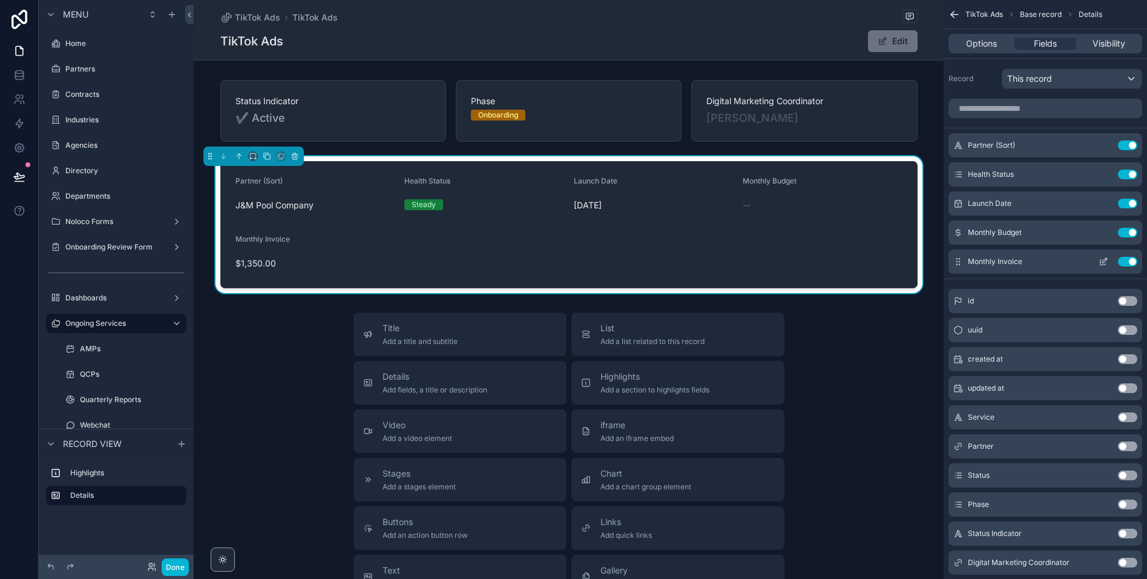
click at [1102, 260] on icon "scrollable content" at bounding box center [1104, 262] width 10 height 10
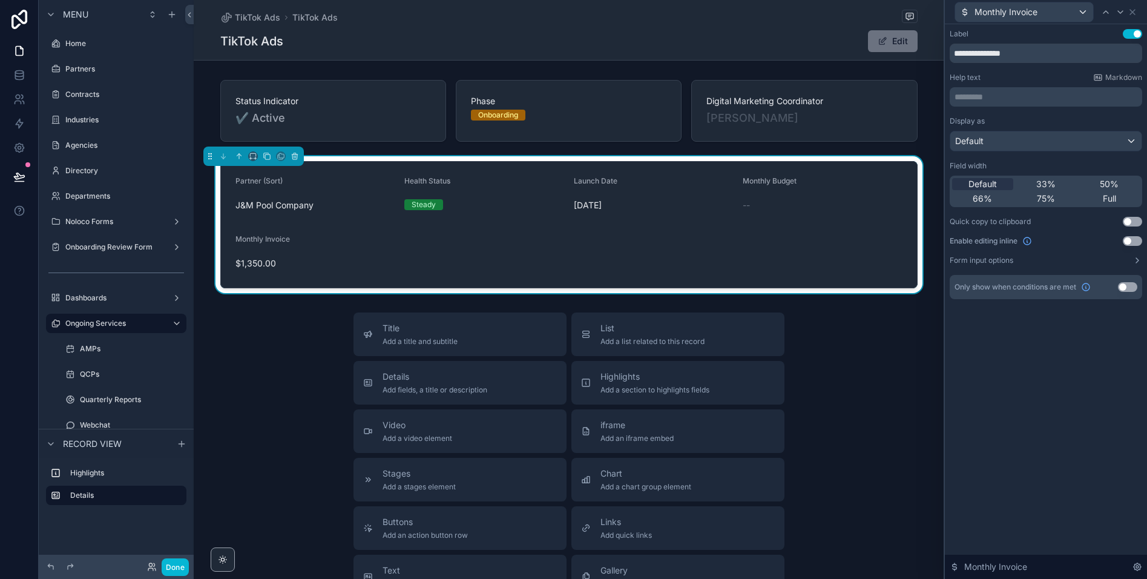
click at [1125, 288] on button "Use setting" at bounding box center [1127, 287] width 19 height 10
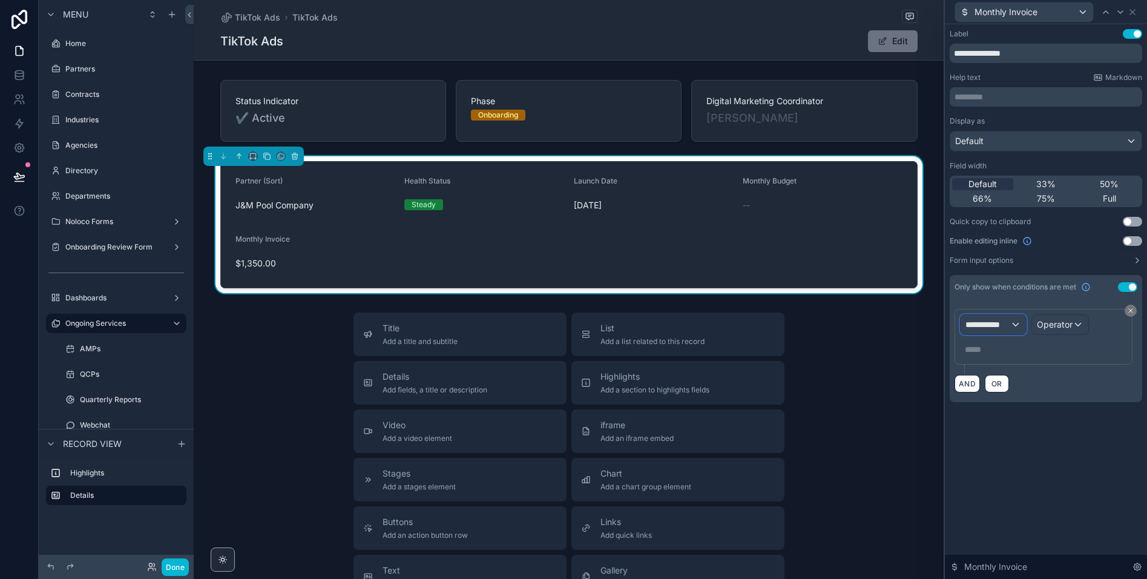
click at [994, 333] on div "**********" at bounding box center [993, 324] width 65 height 19
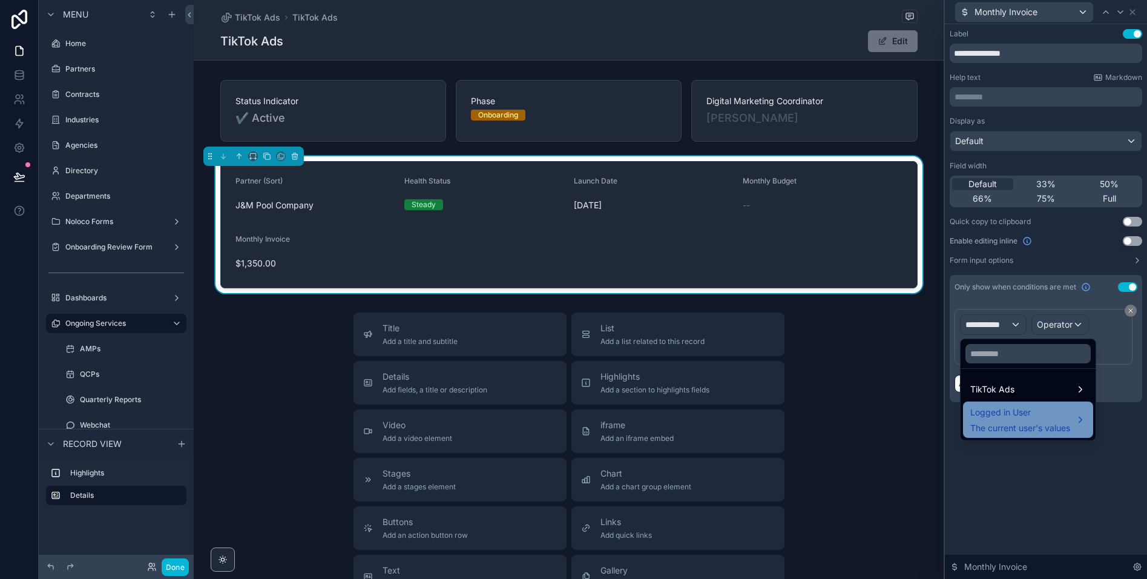
click at [992, 412] on span "Logged in User" at bounding box center [1020, 412] width 100 height 15
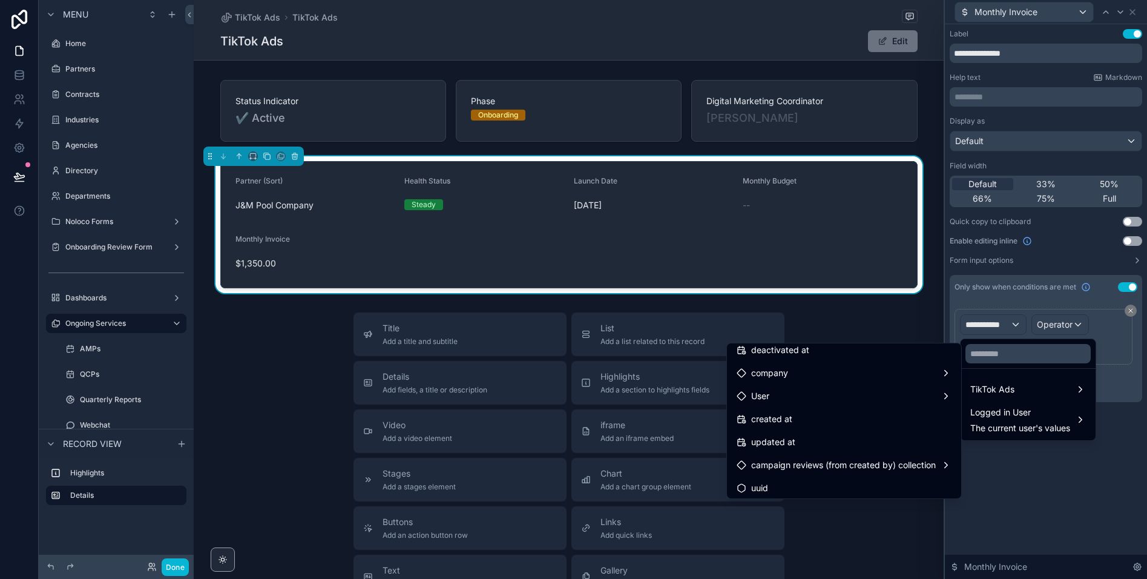
scroll to position [240, 0]
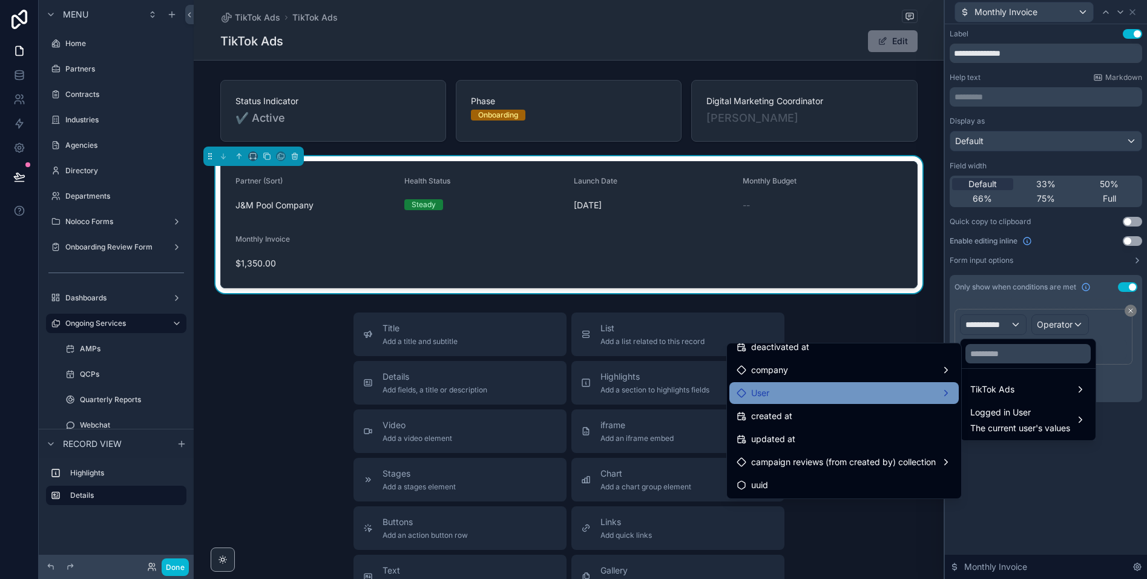
click at [805, 396] on div "User" at bounding box center [844, 393] width 215 height 15
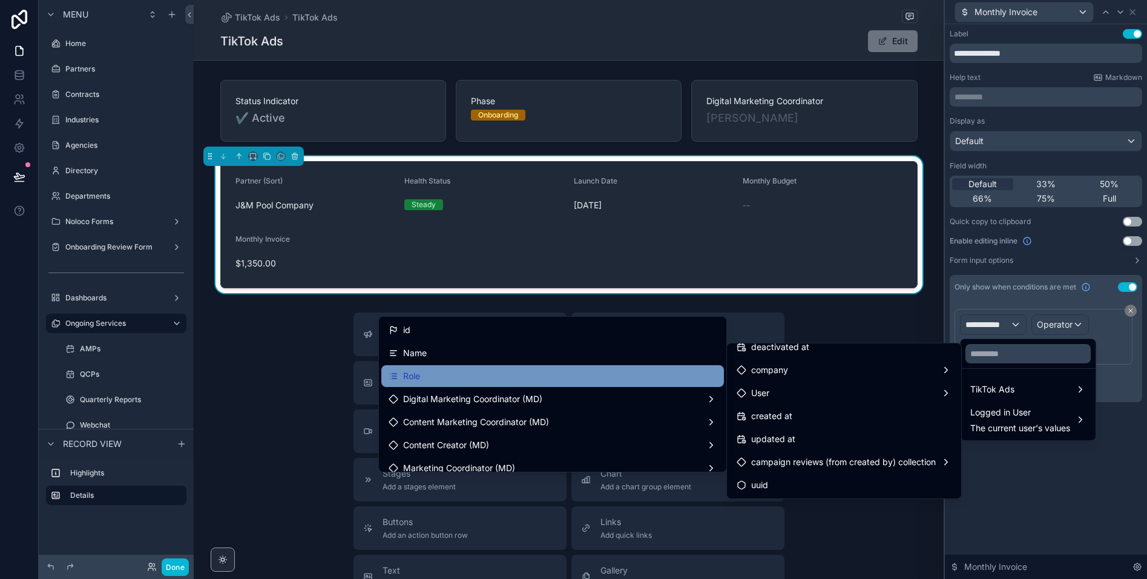
click at [470, 376] on div "Role" at bounding box center [553, 376] width 328 height 15
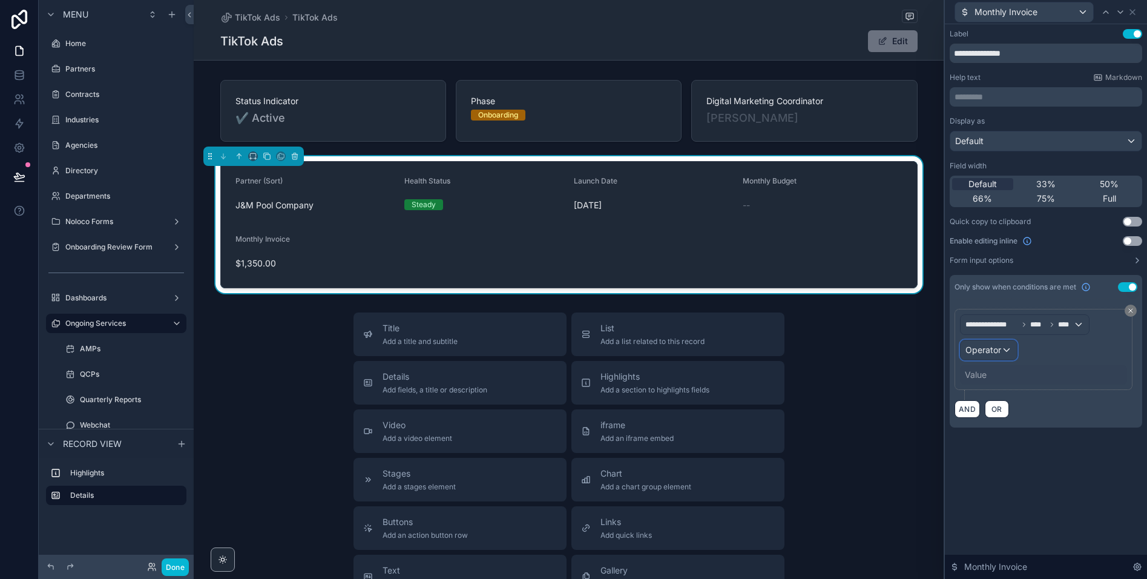
click at [977, 347] on span "Operator" at bounding box center [984, 349] width 36 height 10
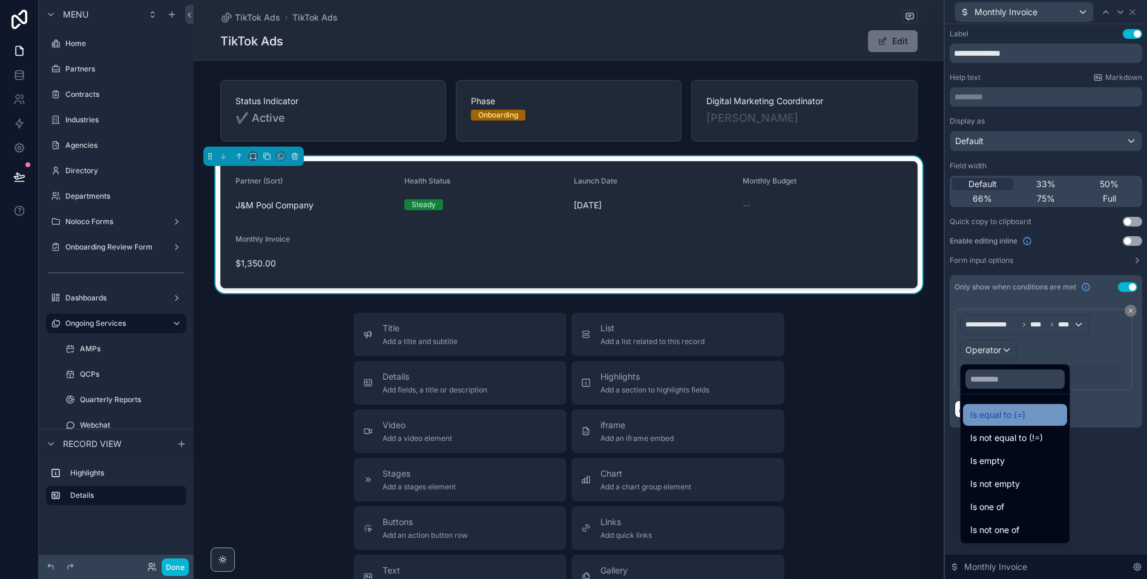
click at [1004, 407] on span "Is equal to (=)" at bounding box center [997, 414] width 55 height 15
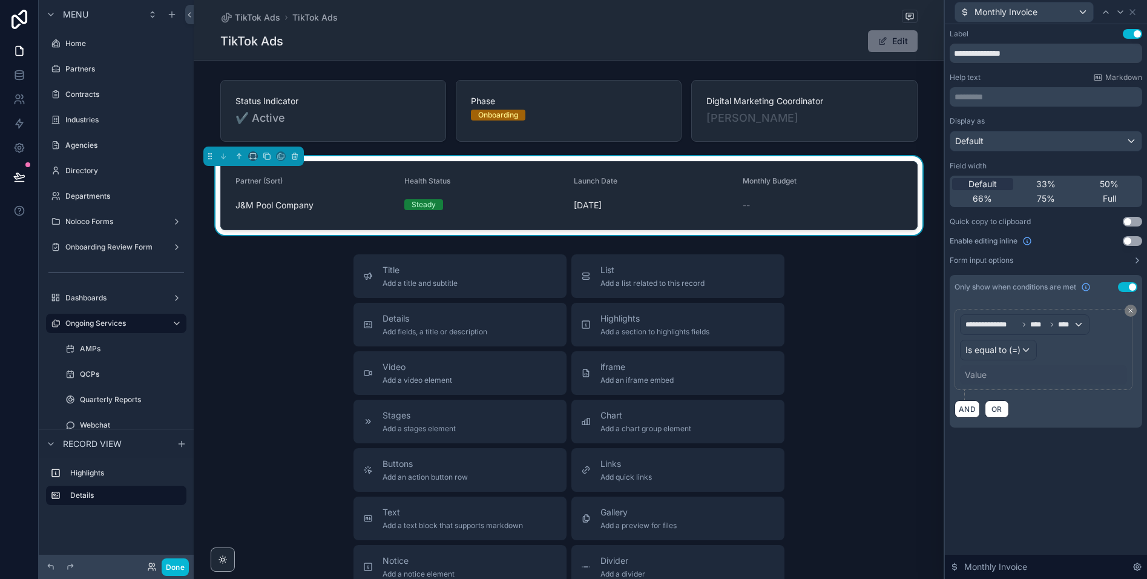
click at [987, 376] on div "Value" at bounding box center [1043, 374] width 167 height 19
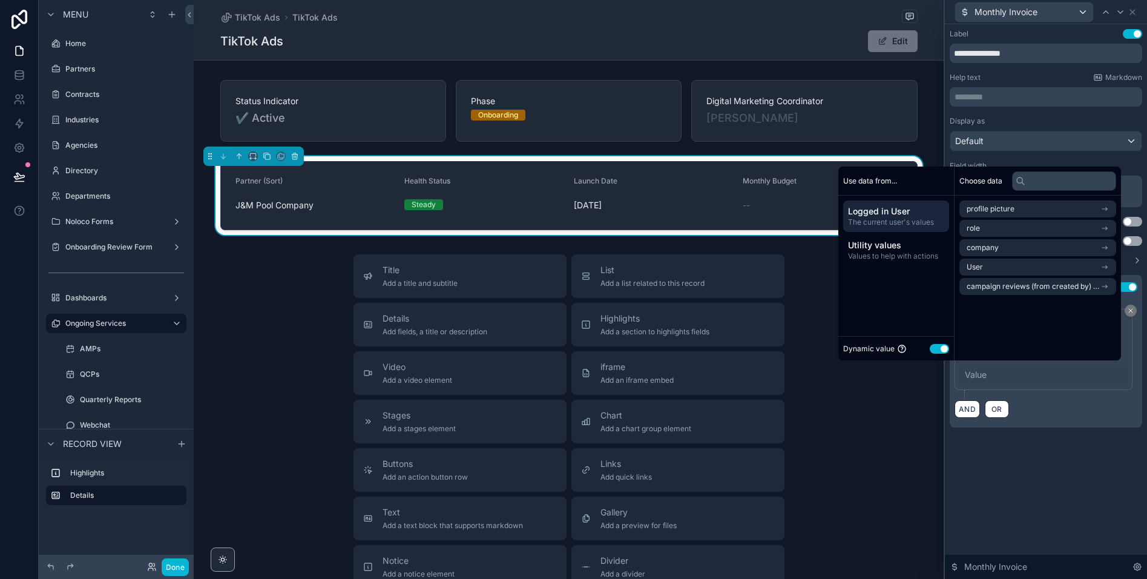
click at [935, 349] on button "Use setting" at bounding box center [939, 349] width 19 height 10
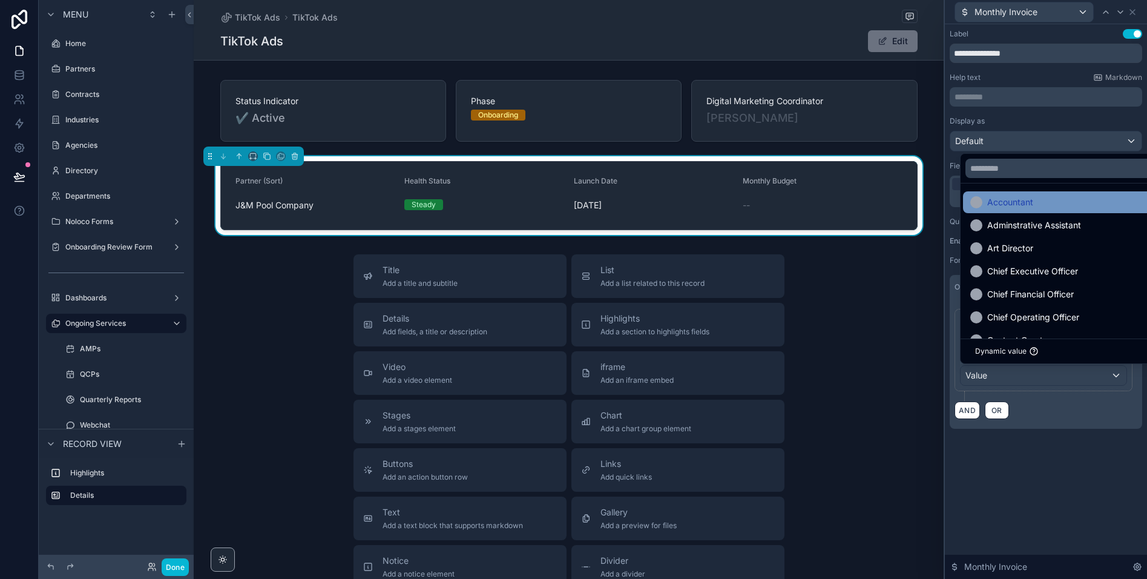
scroll to position [0, 0]
click at [1013, 202] on span "Accountant" at bounding box center [1010, 204] width 46 height 15
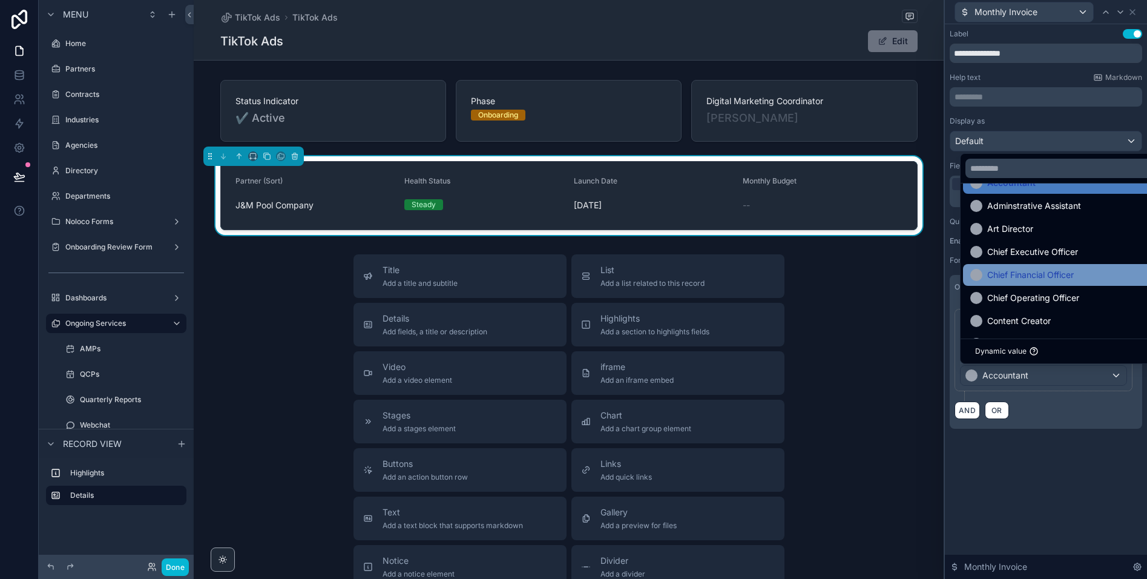
click at [1033, 277] on span "Chief Financial Officer" at bounding box center [1030, 275] width 87 height 15
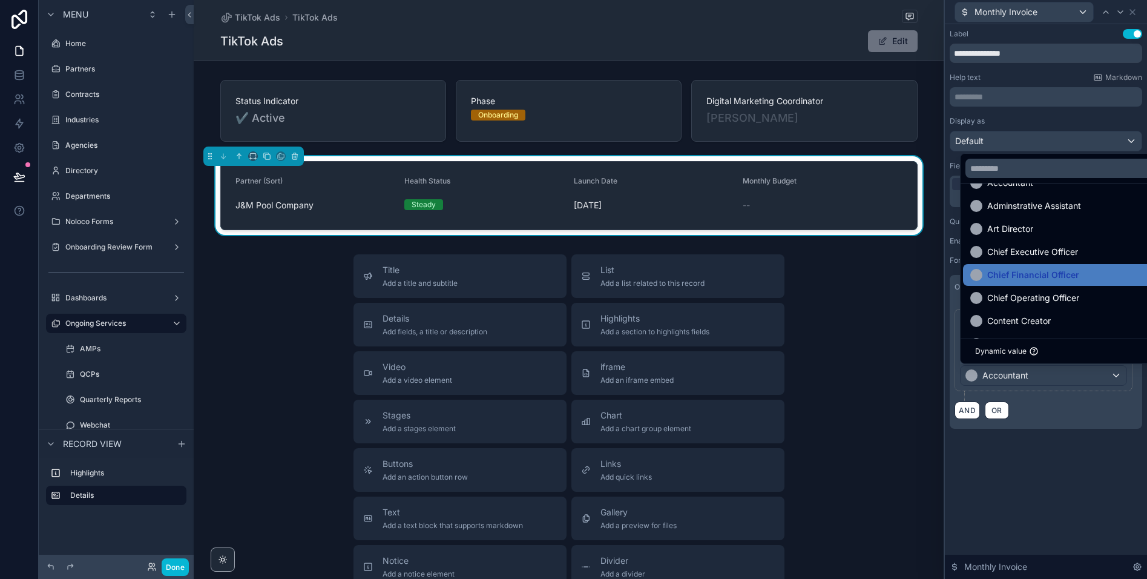
click at [1030, 293] on span "Chief Operating Officer" at bounding box center [1033, 298] width 92 height 15
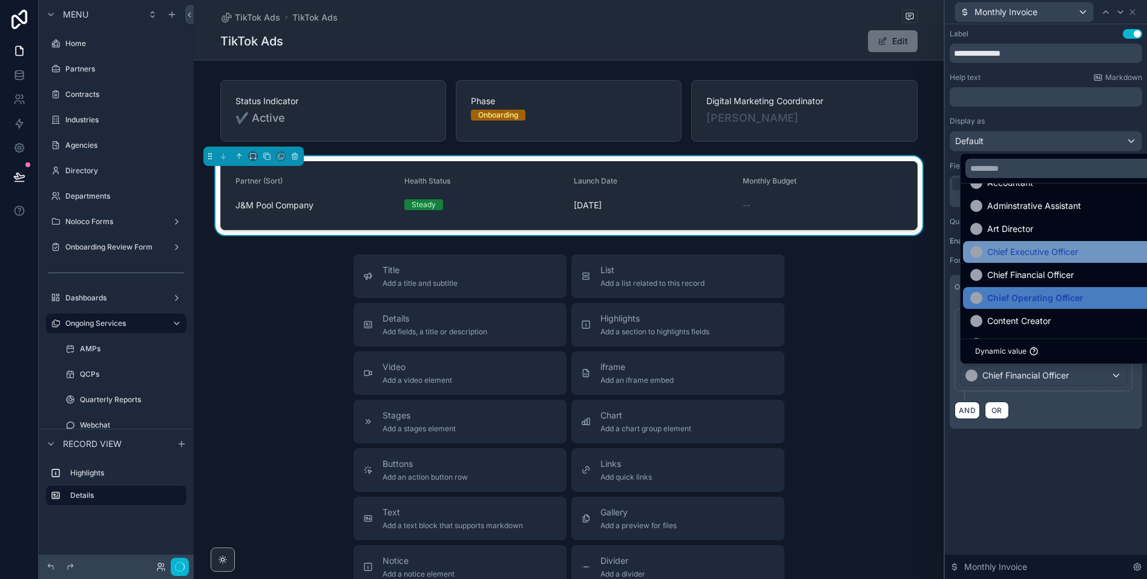
click at [1030, 249] on span "Chief Executive Officer" at bounding box center [1032, 252] width 91 height 15
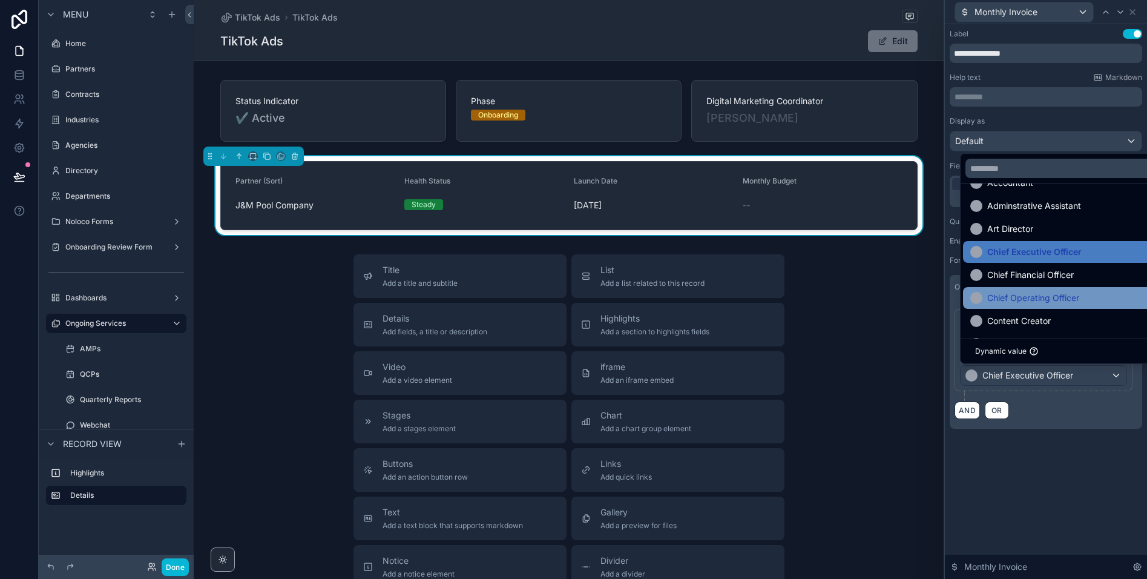
scroll to position [0, 0]
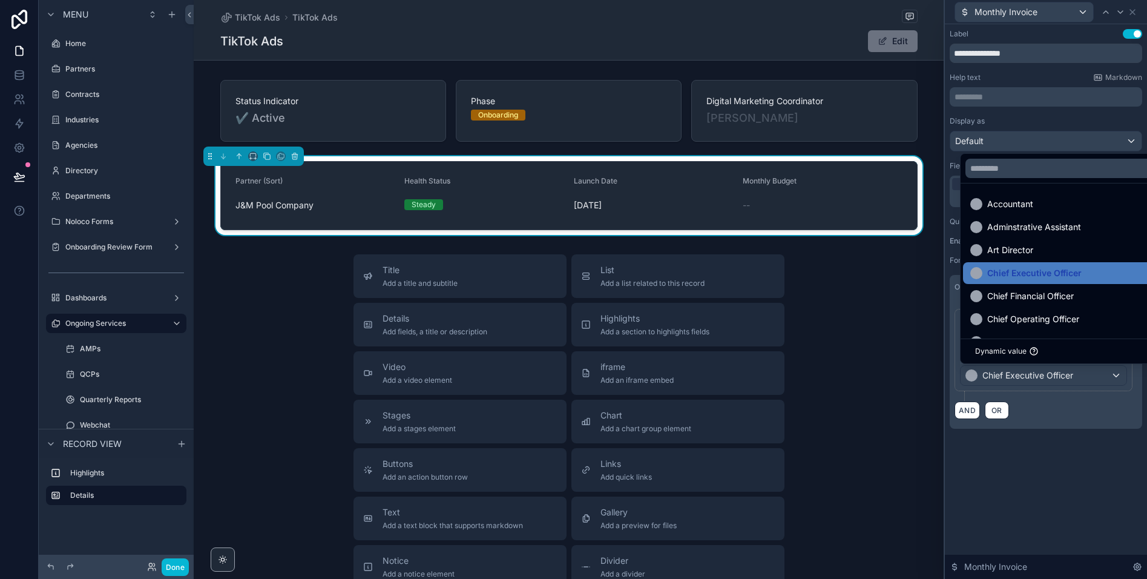
click at [1045, 461] on div "**********" at bounding box center [1046, 301] width 202 height 554
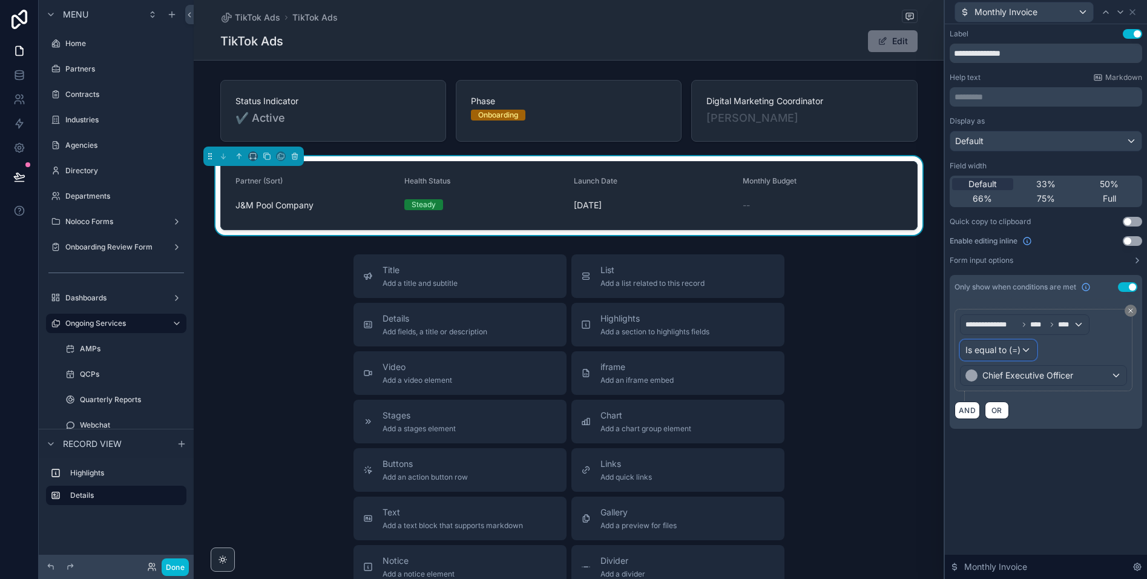
click at [1018, 351] on span "Is equal to (=)" at bounding box center [993, 350] width 55 height 12
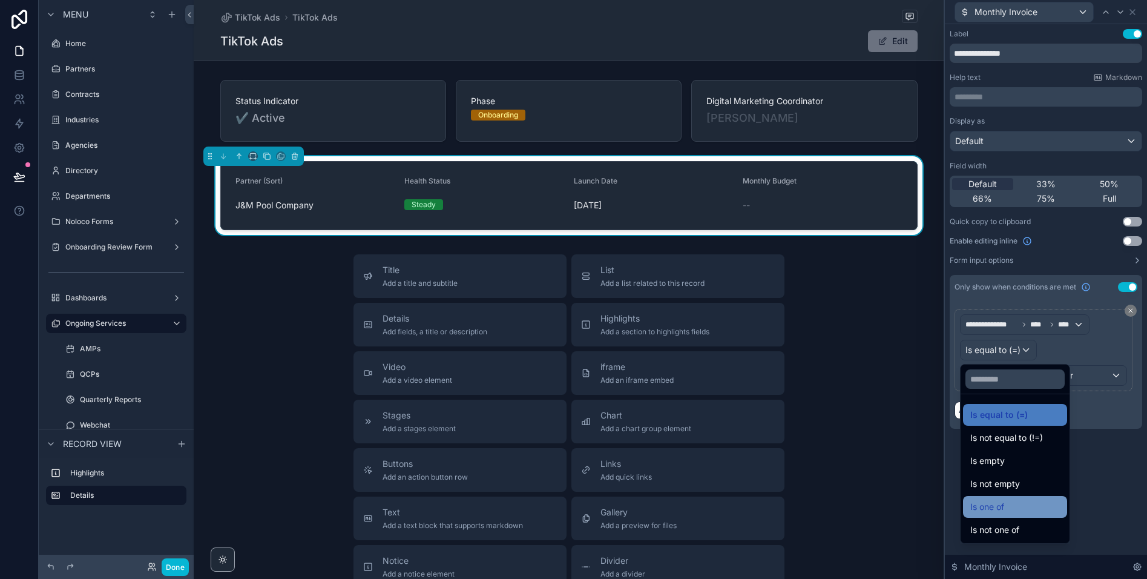
click at [998, 508] on span "Is one of" at bounding box center [987, 506] width 34 height 15
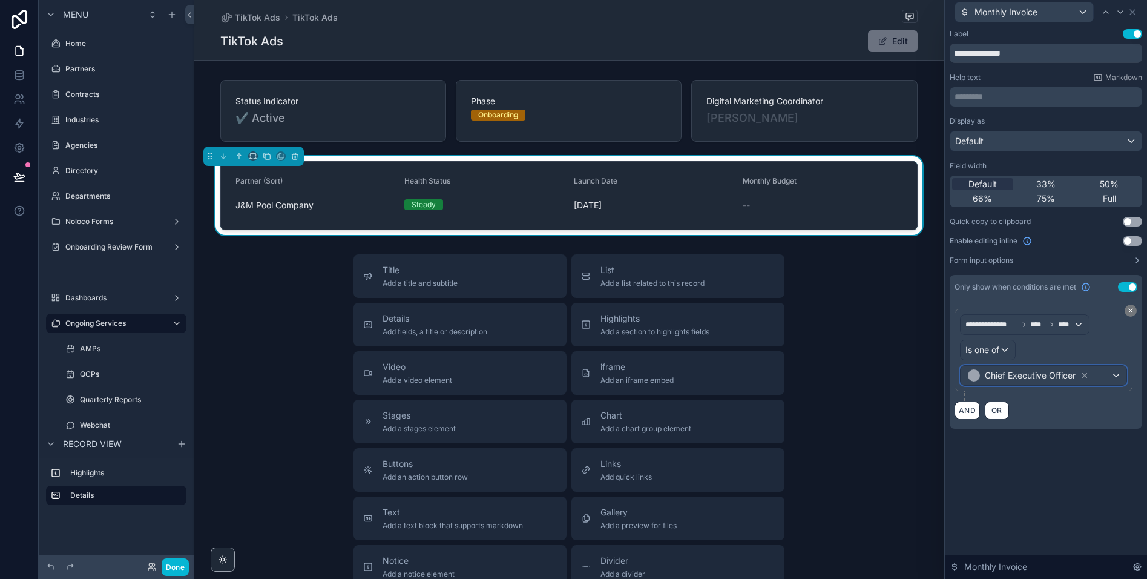
click at [1037, 380] on span "Chief Executive Officer" at bounding box center [1030, 375] width 91 height 12
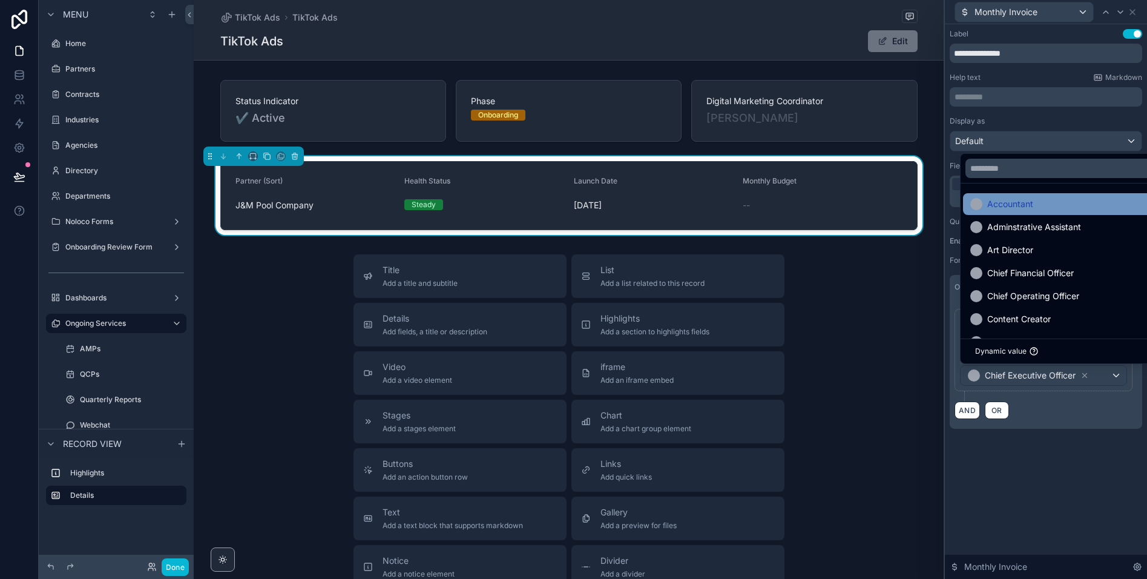
click at [1024, 197] on span "Accountant" at bounding box center [1010, 204] width 46 height 15
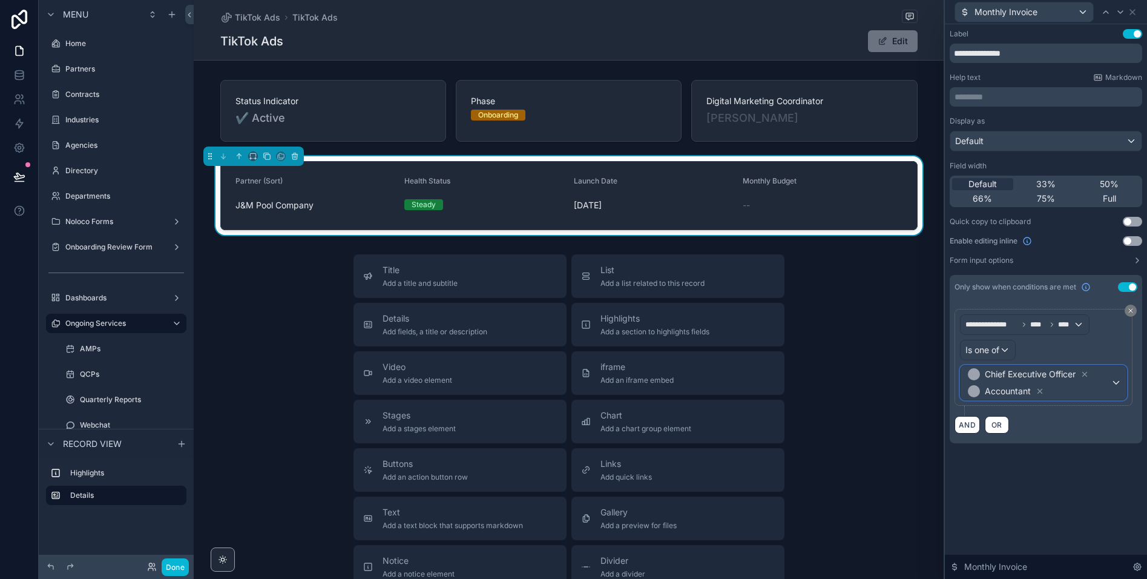
click at [1082, 391] on span "Chief Executive Officer Accountant" at bounding box center [1038, 383] width 145 height 34
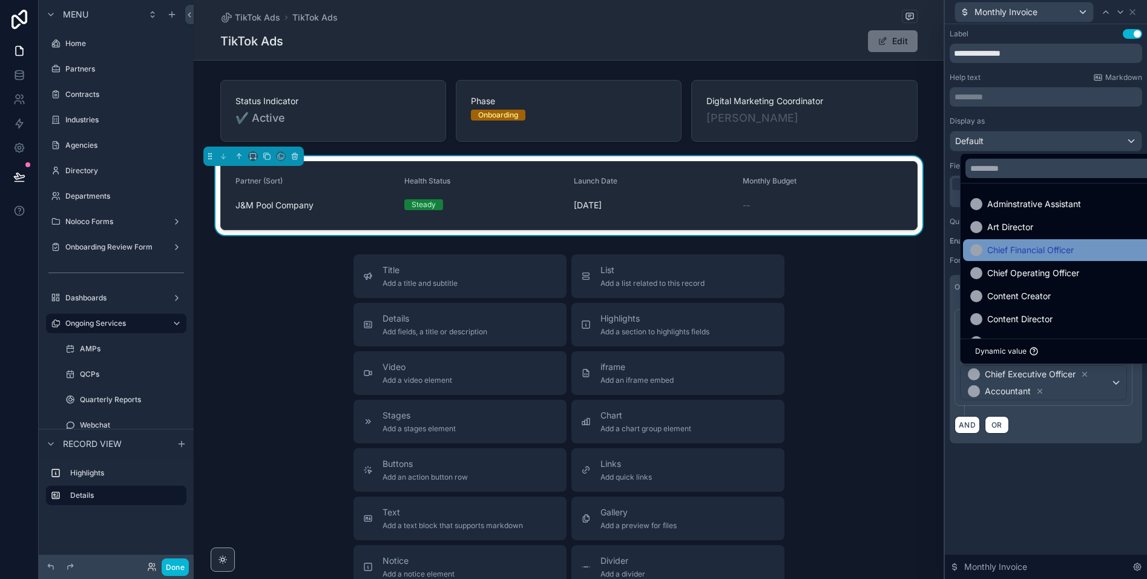
click at [1051, 259] on div "Chief Financial Officer" at bounding box center [1117, 250] width 308 height 22
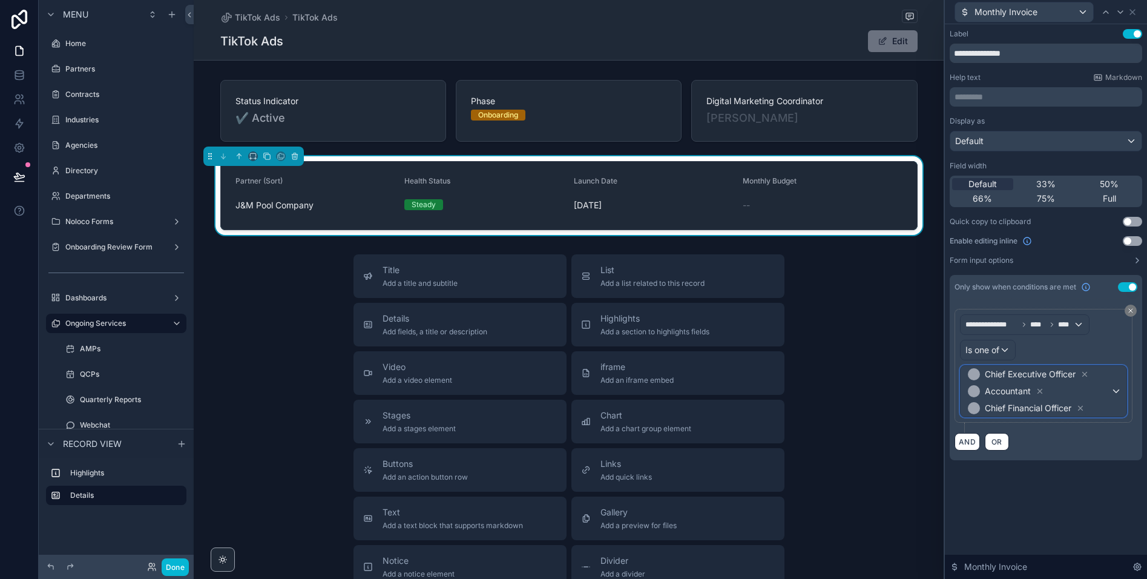
click at [1101, 403] on span "Chief Executive Officer Accountant Chief Financial Officer" at bounding box center [1038, 391] width 145 height 51
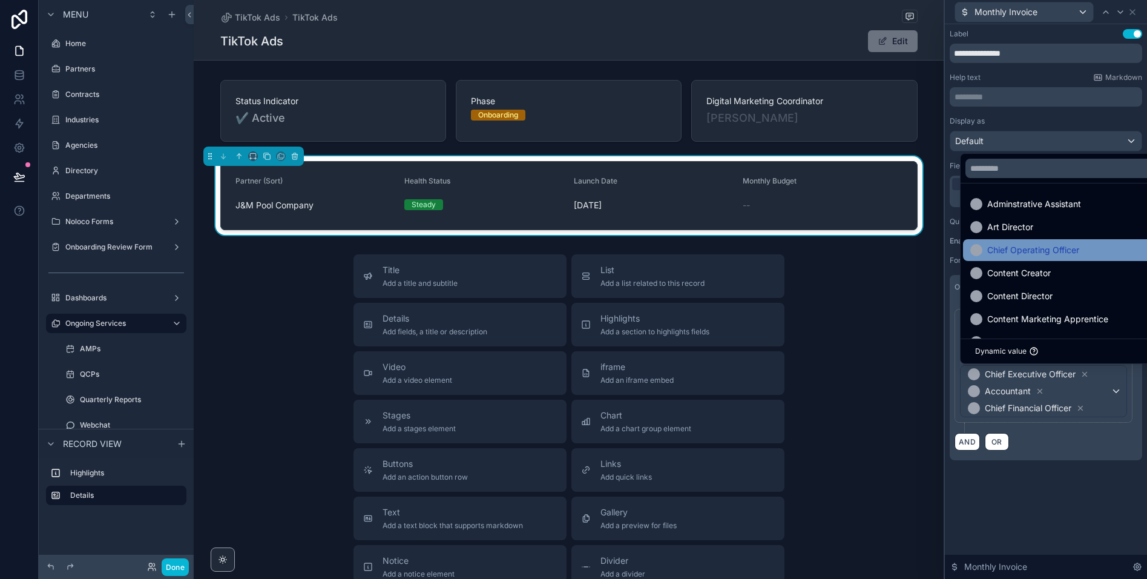
click at [1036, 251] on span "Chief Operating Officer" at bounding box center [1033, 250] width 92 height 15
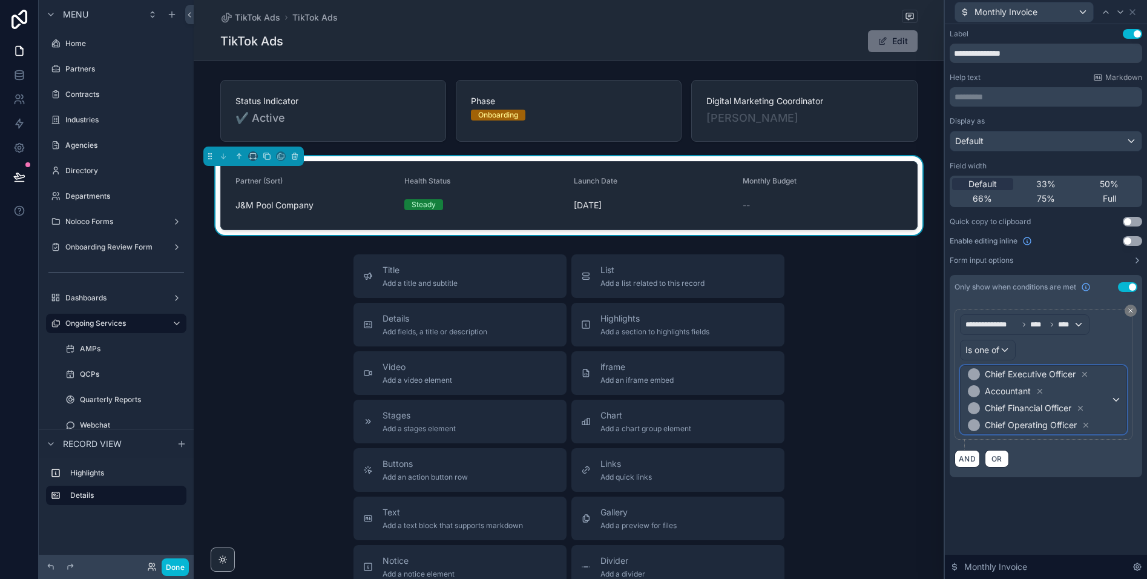
click at [1076, 396] on span "Chief Executive Officer Accountant Chief Financial Officer Chief Operating Offi…" at bounding box center [1038, 400] width 145 height 68
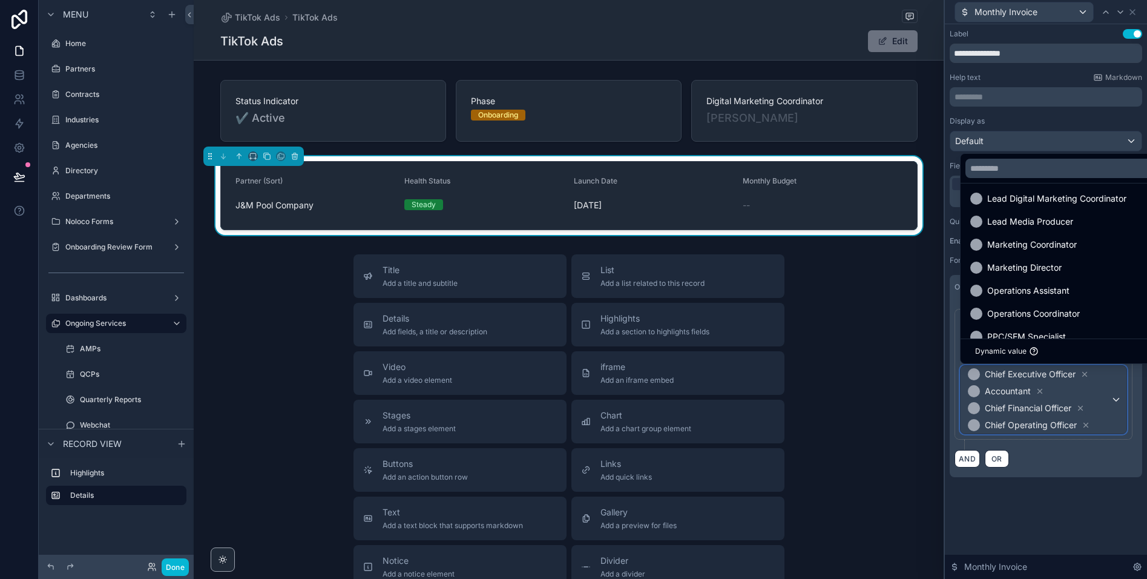
scroll to position [530, 0]
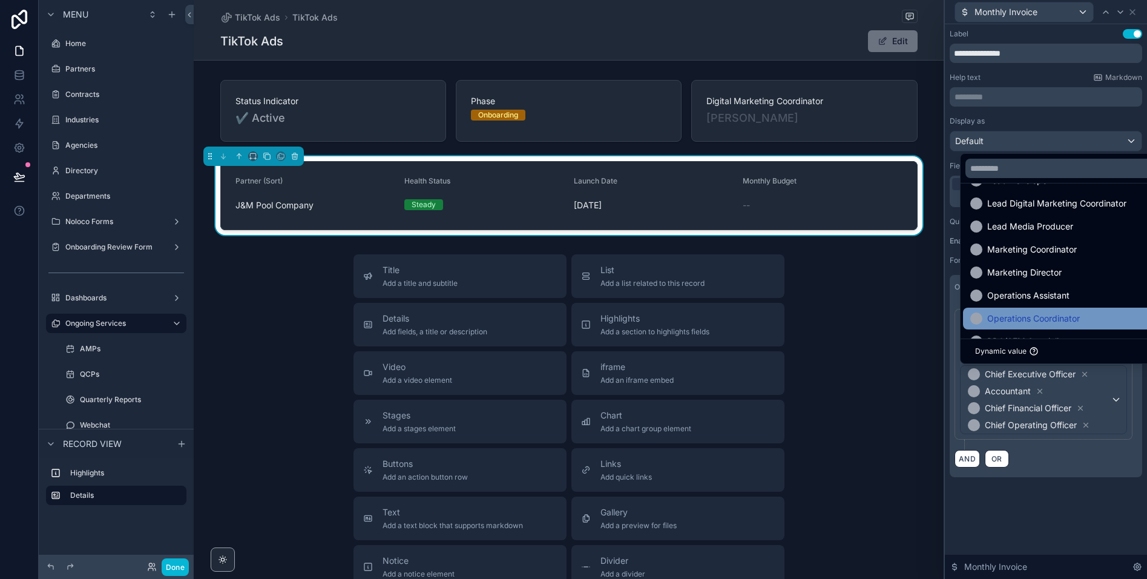
click at [1030, 316] on span "Operations Coordinator" at bounding box center [1033, 318] width 93 height 15
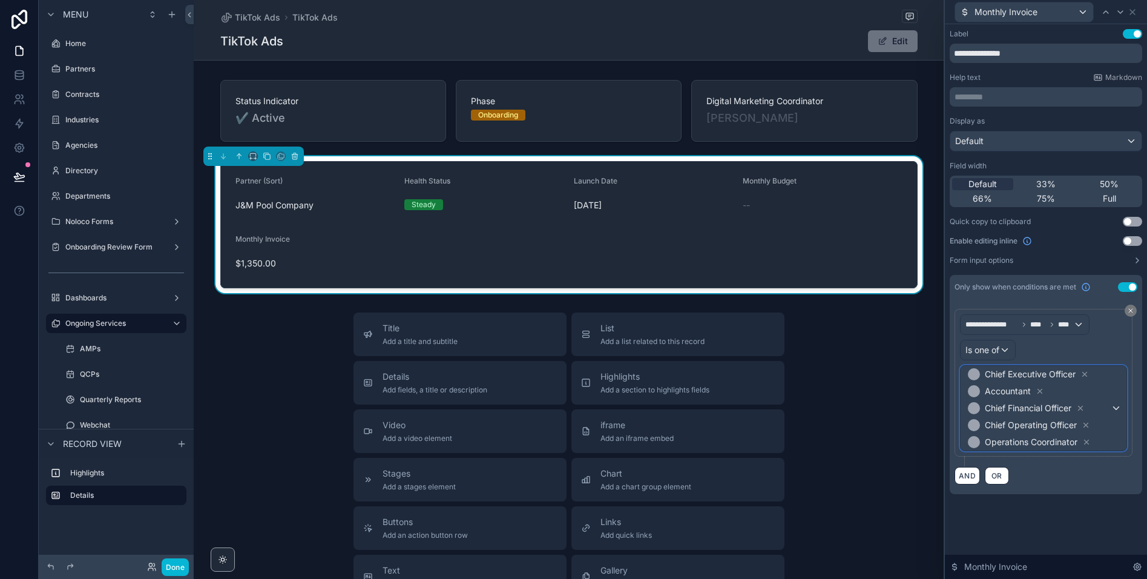
click at [1100, 390] on span "Chief Executive Officer Accountant Chief Financial Officer Chief Operating Offi…" at bounding box center [1038, 408] width 145 height 85
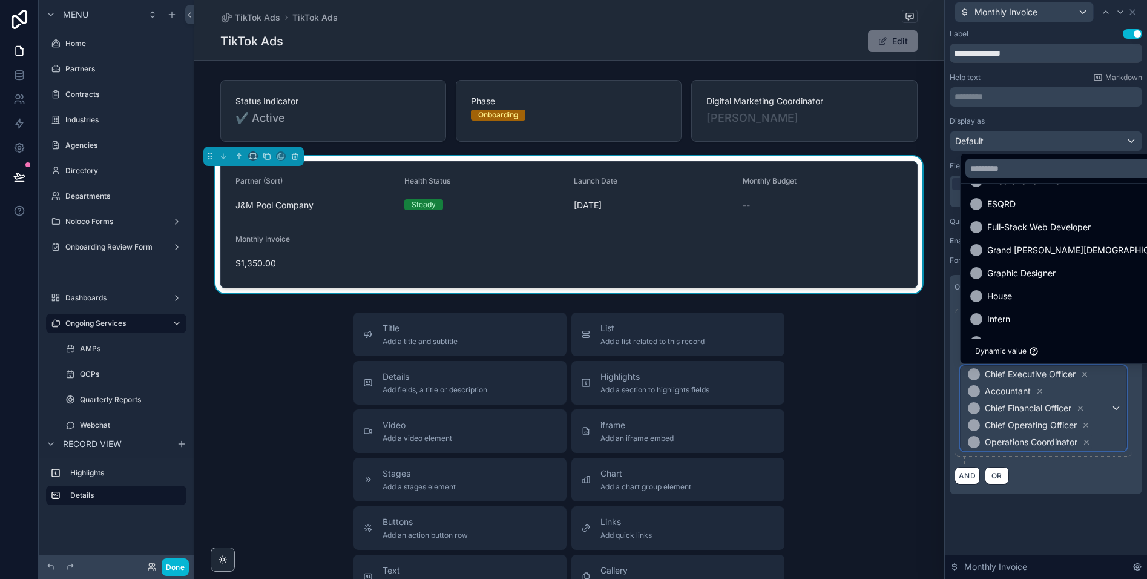
scroll to position [875, 0]
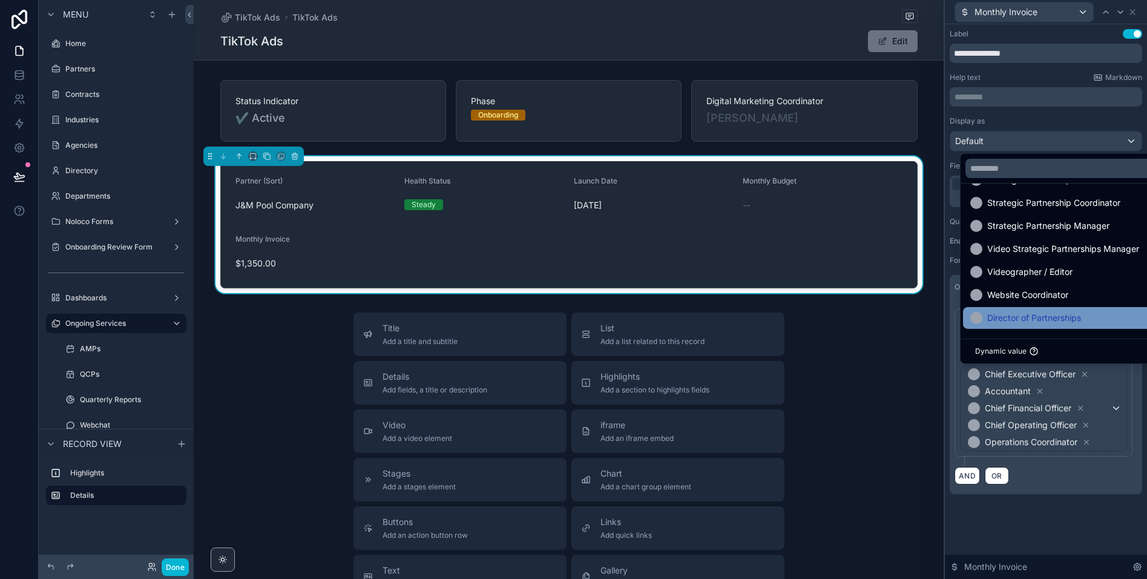
click at [1034, 317] on span "Director of Partnerships" at bounding box center [1034, 318] width 94 height 15
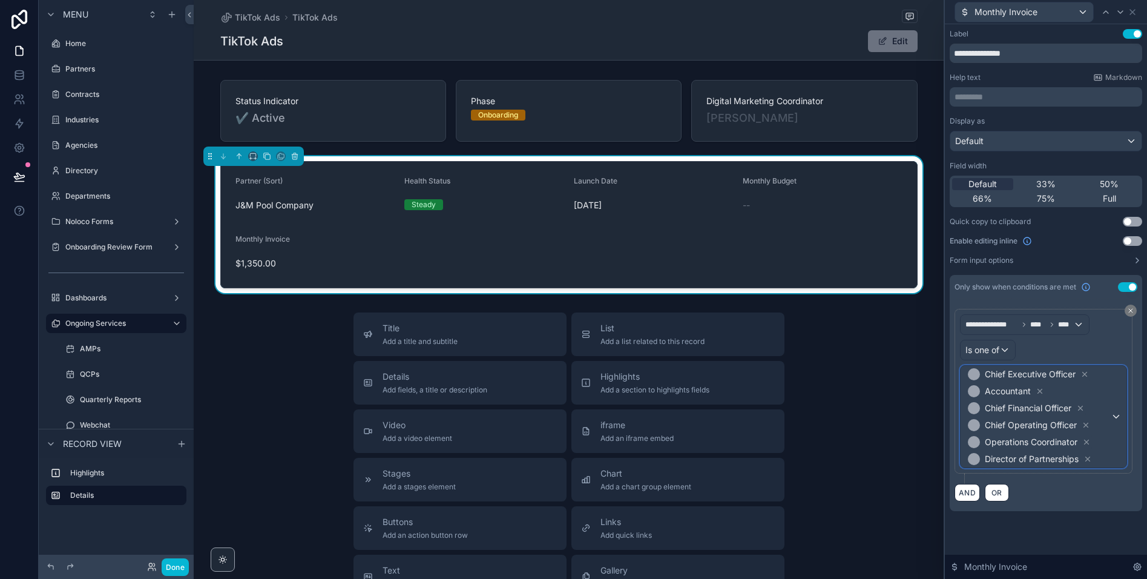
click at [1097, 397] on span "Chief Executive Officer Accountant Chief Financial Officer Chief Operating Offi…" at bounding box center [1038, 417] width 145 height 102
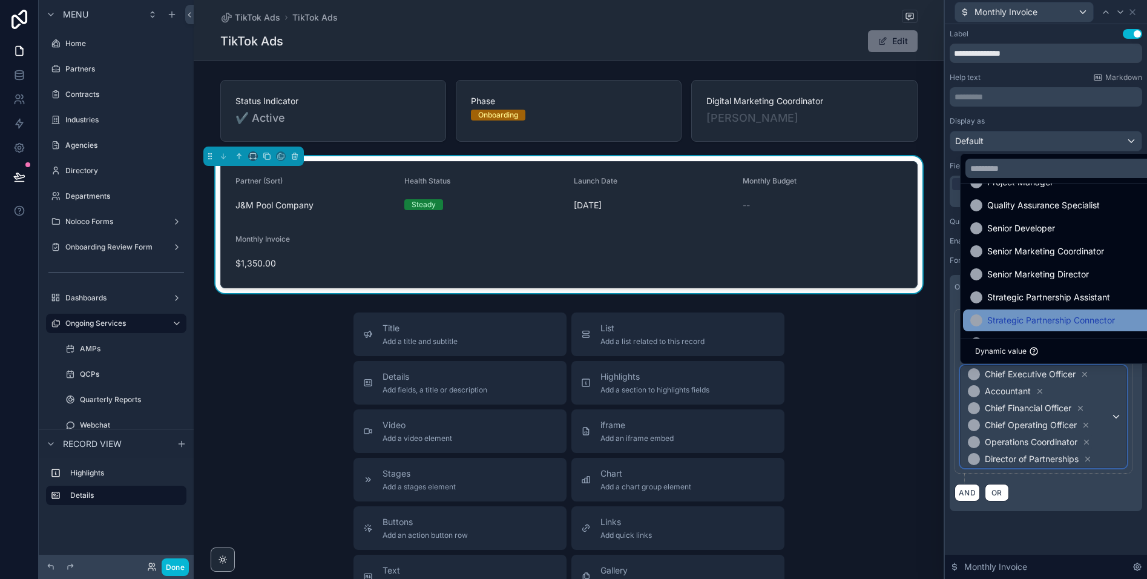
scroll to position [726, 0]
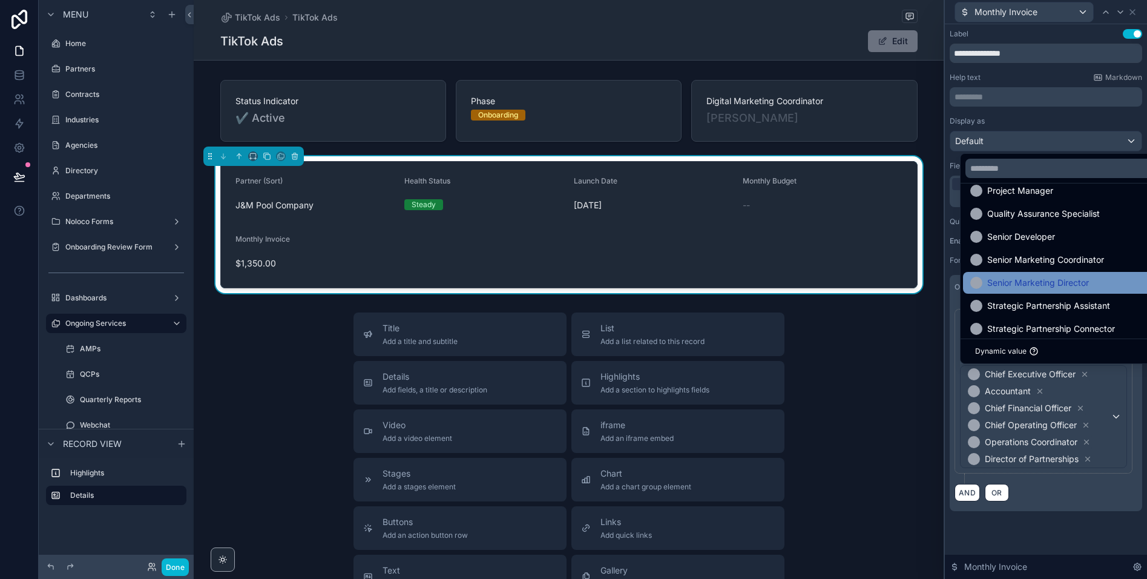
click at [1035, 281] on span "Senior Marketing Director" at bounding box center [1038, 282] width 102 height 15
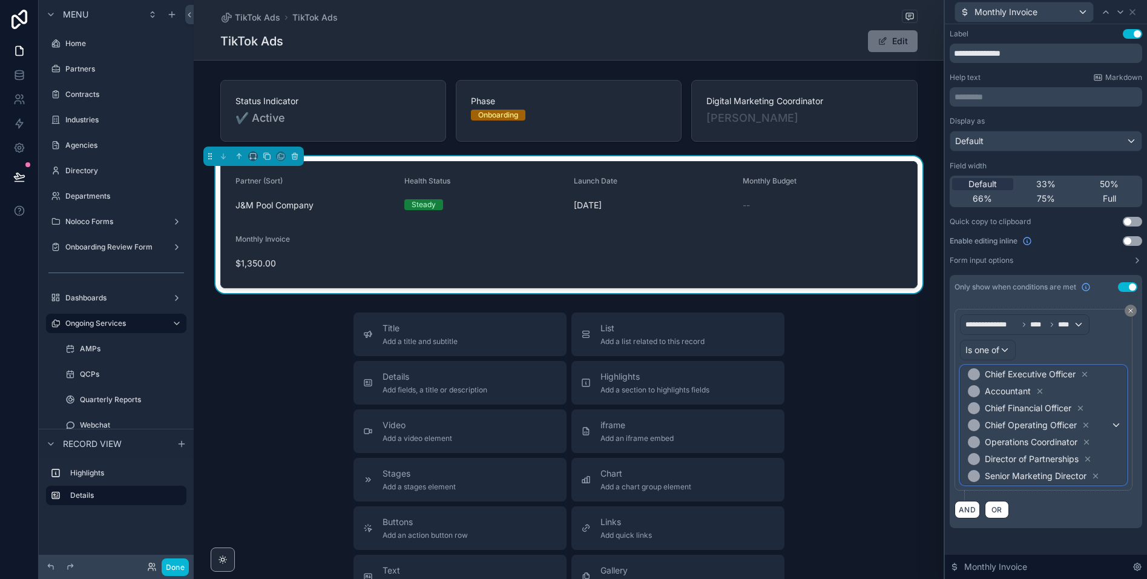
click at [1098, 393] on span "Chief Executive Officer Accountant Chief Financial Officer Chief Operating Offi…" at bounding box center [1038, 425] width 145 height 119
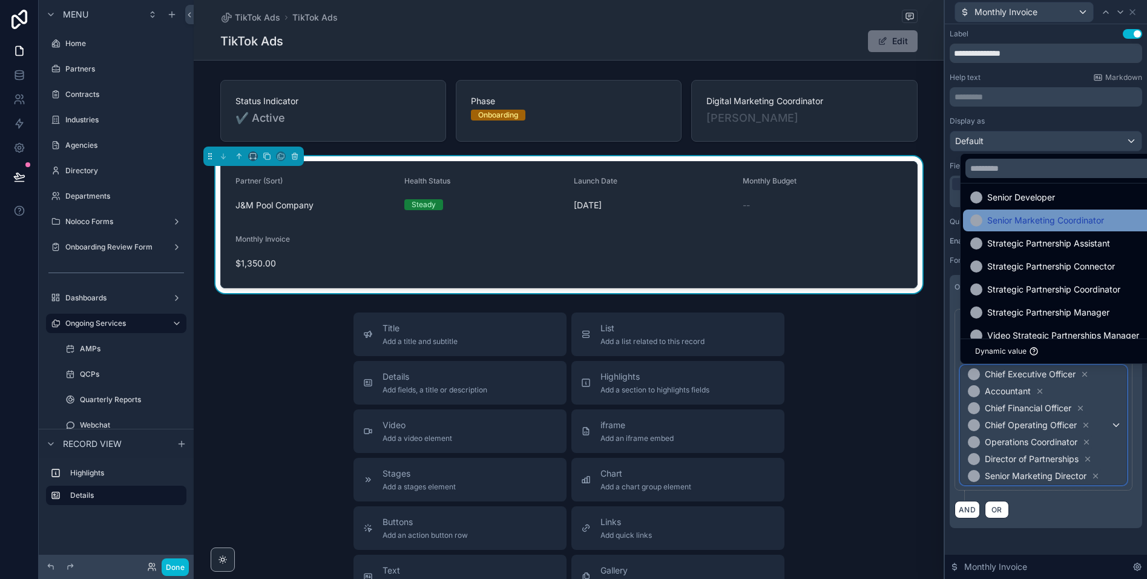
scroll to position [765, 0]
click at [1030, 229] on div "Senior Marketing Coordinator" at bounding box center [1117, 222] width 308 height 22
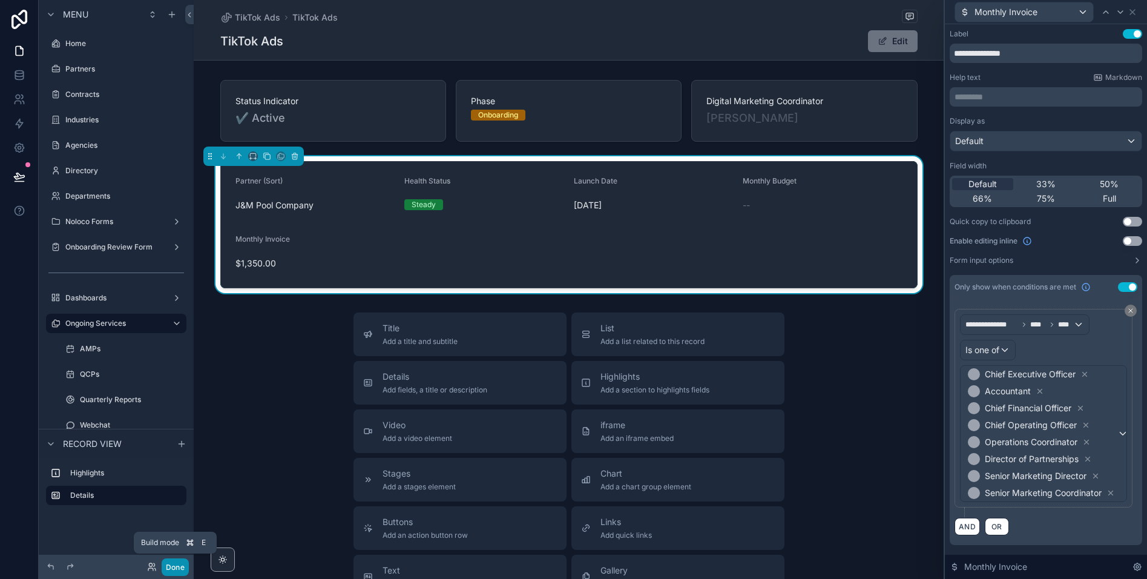
click at [176, 566] on button "Done" at bounding box center [175, 567] width 27 height 18
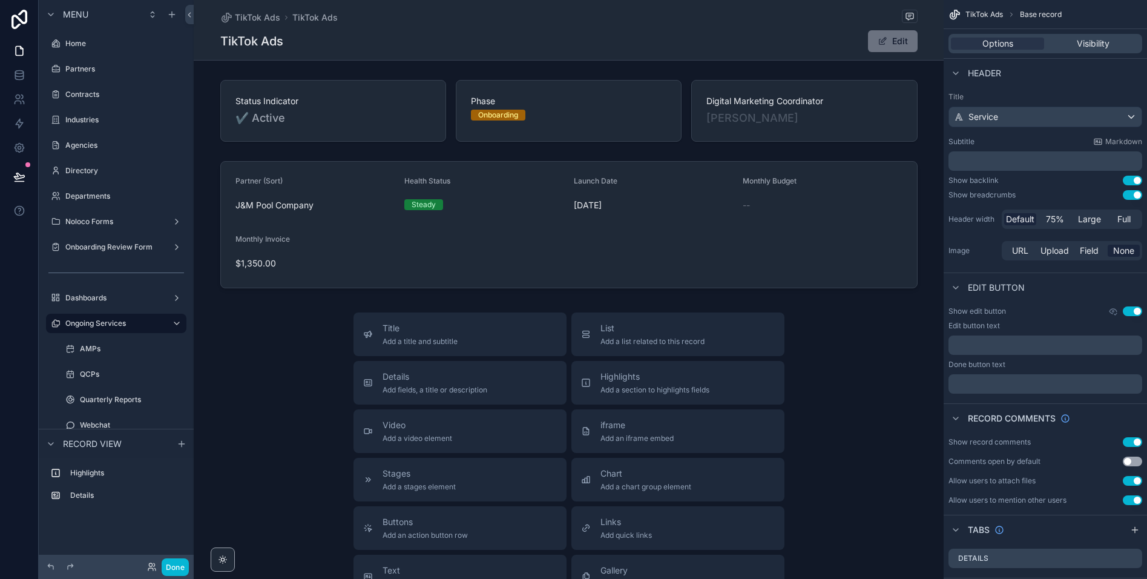
click at [1132, 308] on button "Use setting" at bounding box center [1132, 311] width 19 height 10
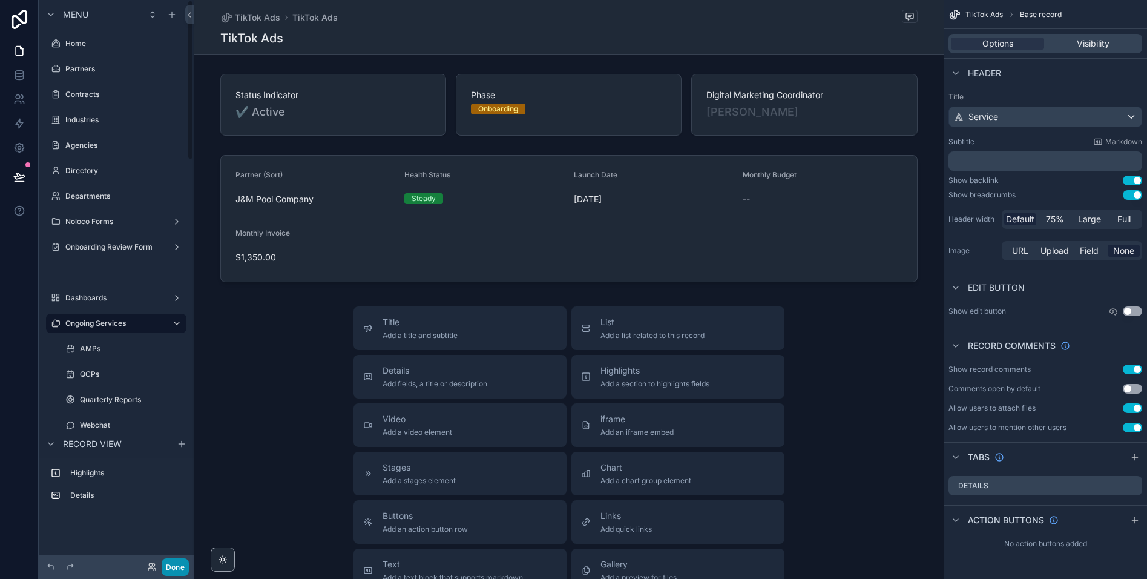
click at [175, 565] on button "Done" at bounding box center [175, 567] width 27 height 18
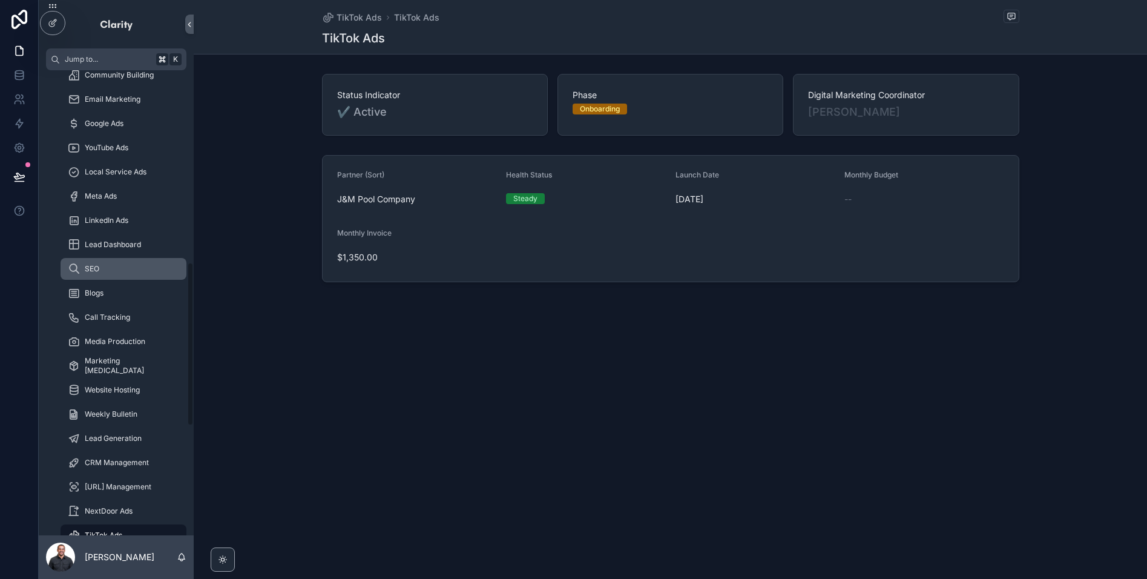
scroll to position [544, 0]
click at [104, 125] on span "Google Ads" at bounding box center [104, 124] width 39 height 10
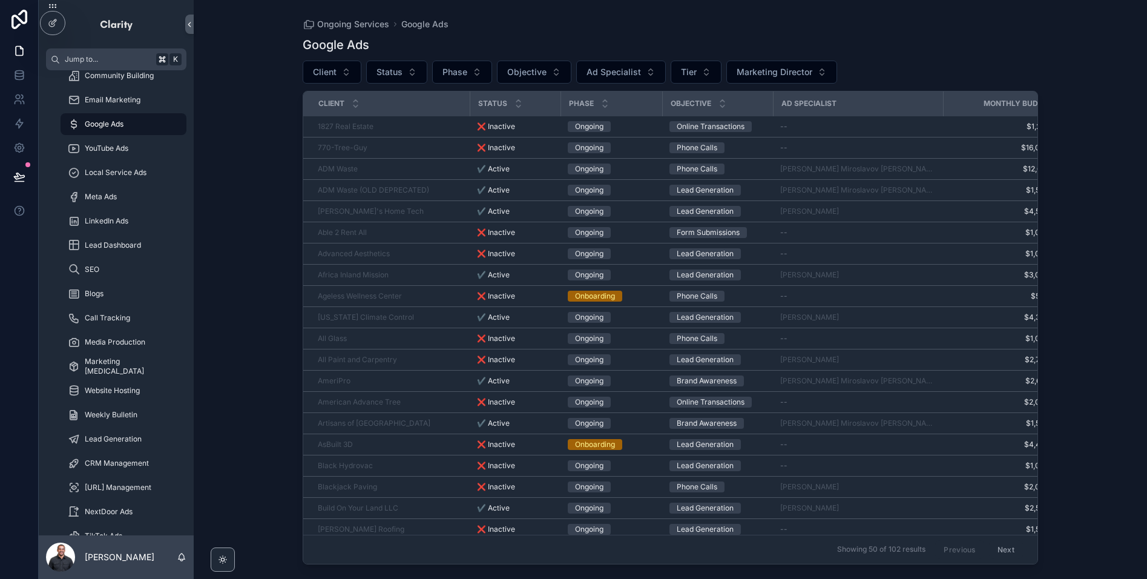
drag, startPoint x: 390, startPoint y: 173, endPoint x: 380, endPoint y: 176, distance: 10.6
click at [390, 173] on div "ADM Waste" at bounding box center [390, 169] width 145 height 10
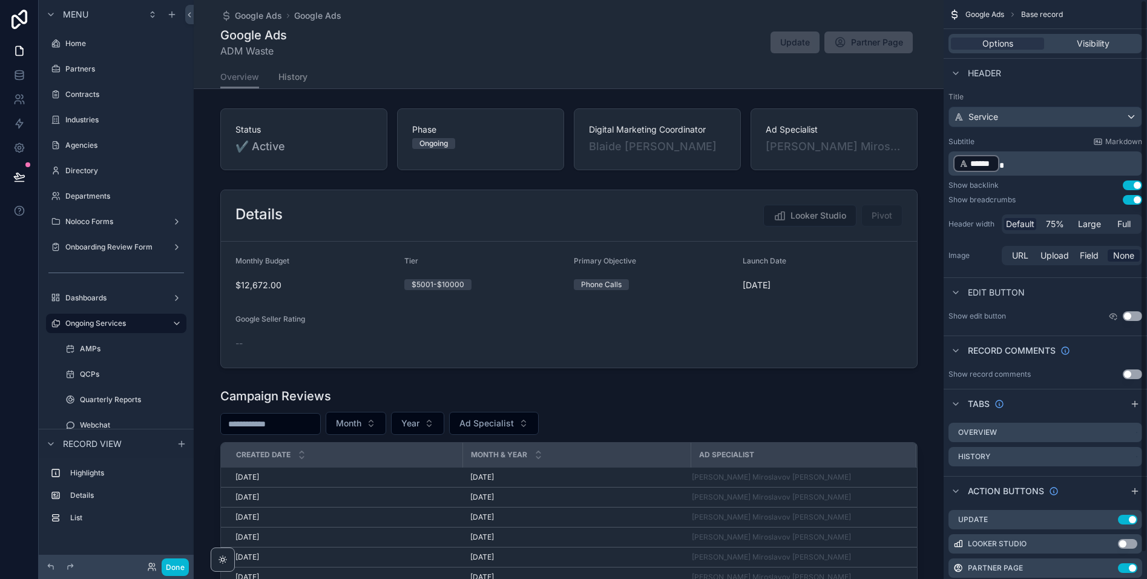
click at [1062, 87] on div "Title Service Subtitle Markdown ﻿ ****** ﻿ Show backlink Use setting Show bread…" at bounding box center [1045, 179] width 203 height 185
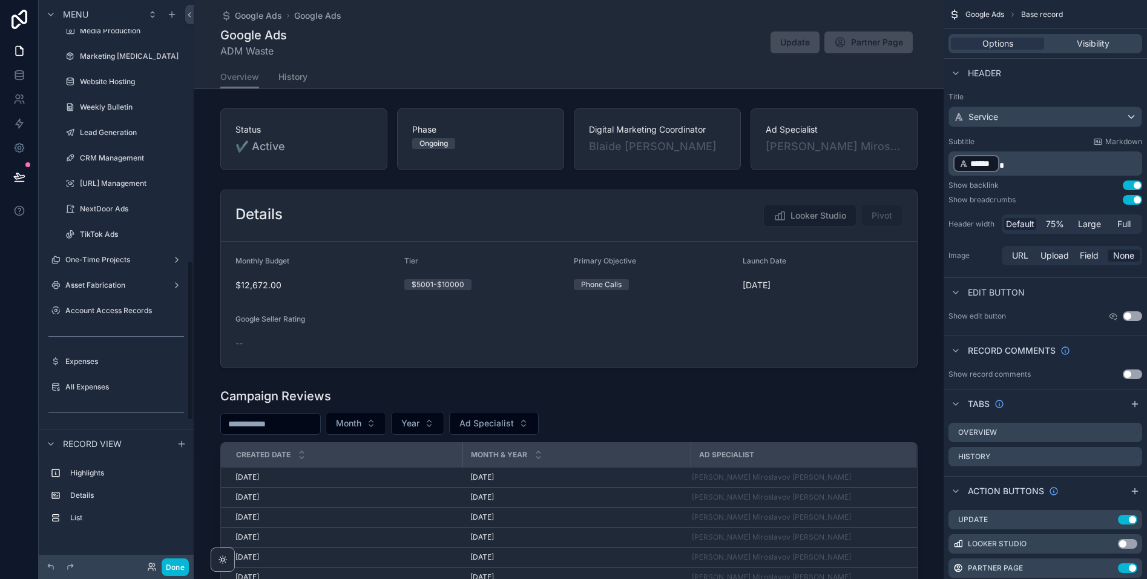
scroll to position [820, 0]
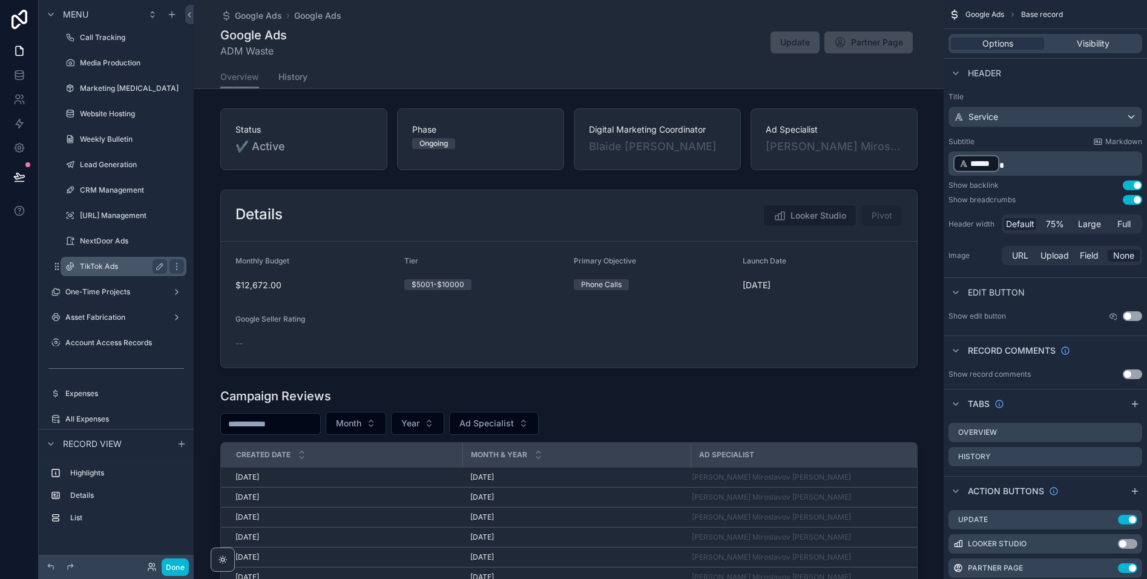
click at [104, 263] on label "TikTok Ads" at bounding box center [121, 267] width 82 height 10
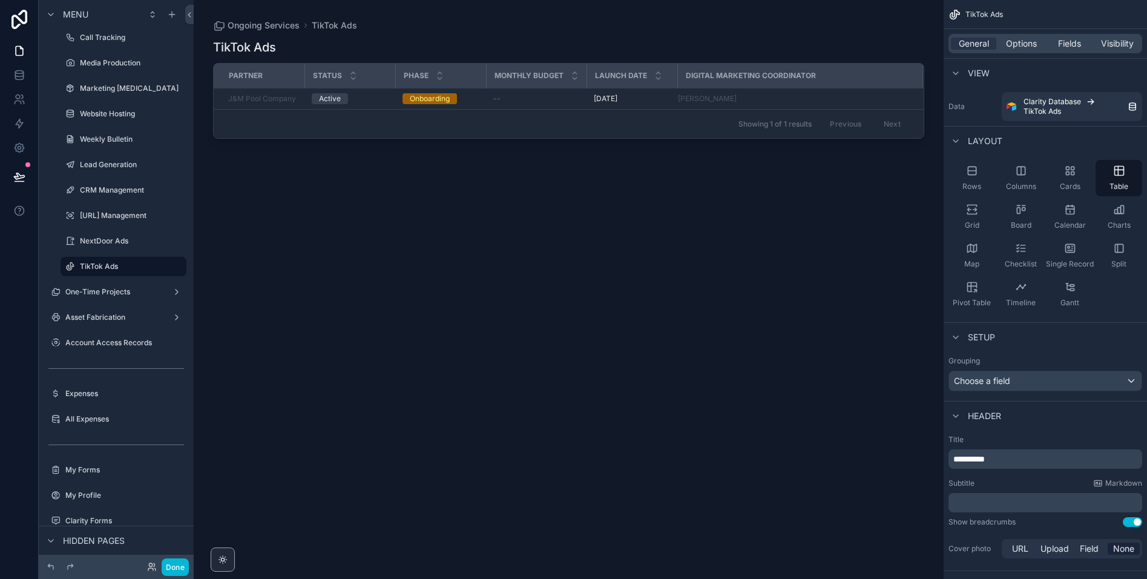
click at [527, 97] on div "scrollable content" at bounding box center [569, 282] width 750 height 564
click at [176, 570] on button "Done" at bounding box center [175, 567] width 27 height 18
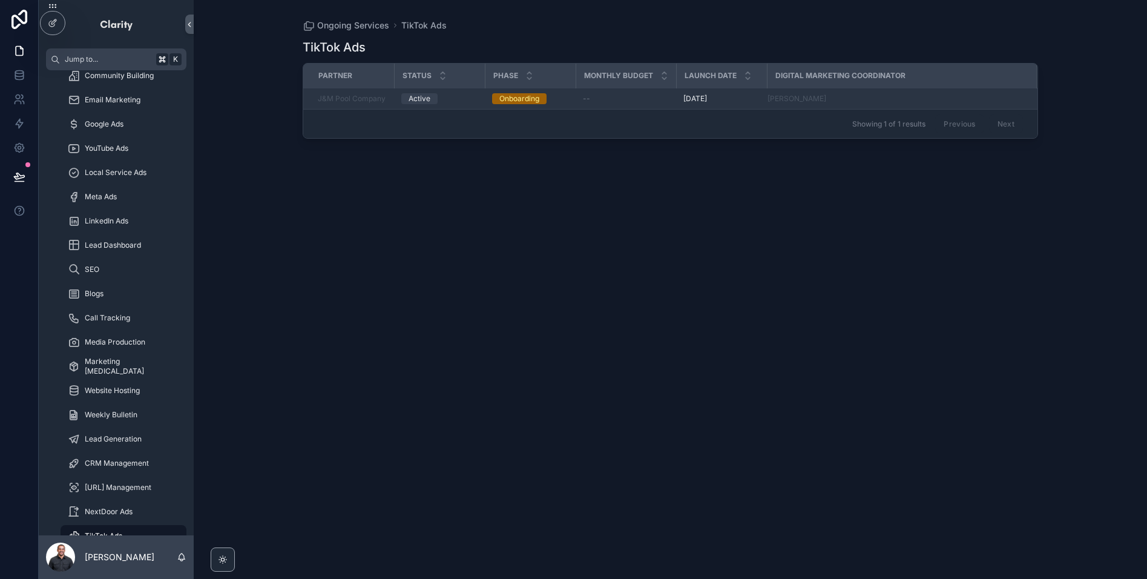
click at [464, 100] on div "Active" at bounding box center [439, 98] width 76 height 11
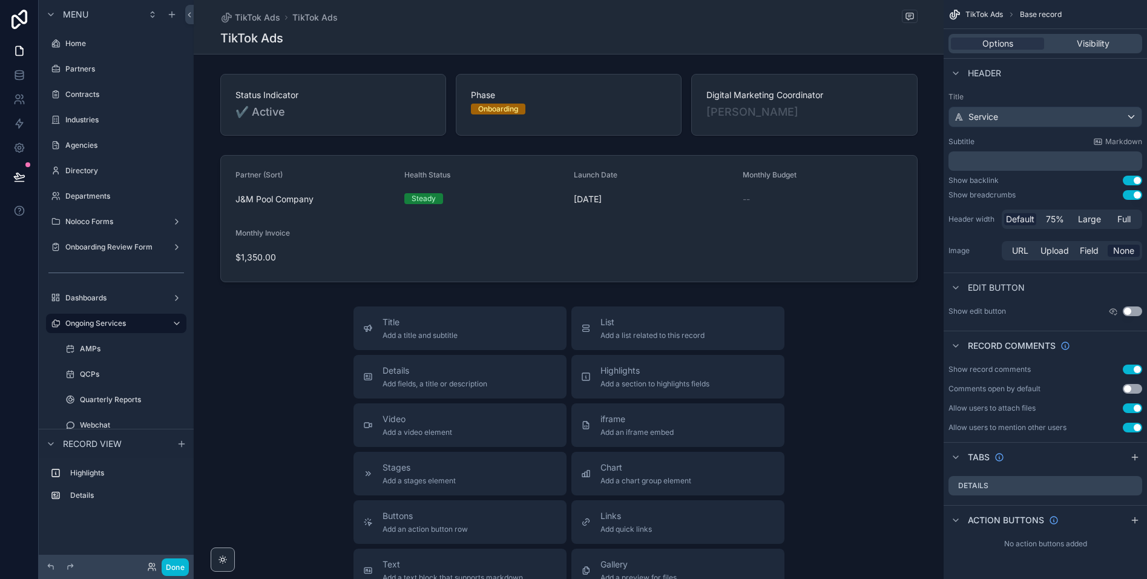
click at [987, 164] on p "﻿" at bounding box center [1046, 161] width 186 height 12
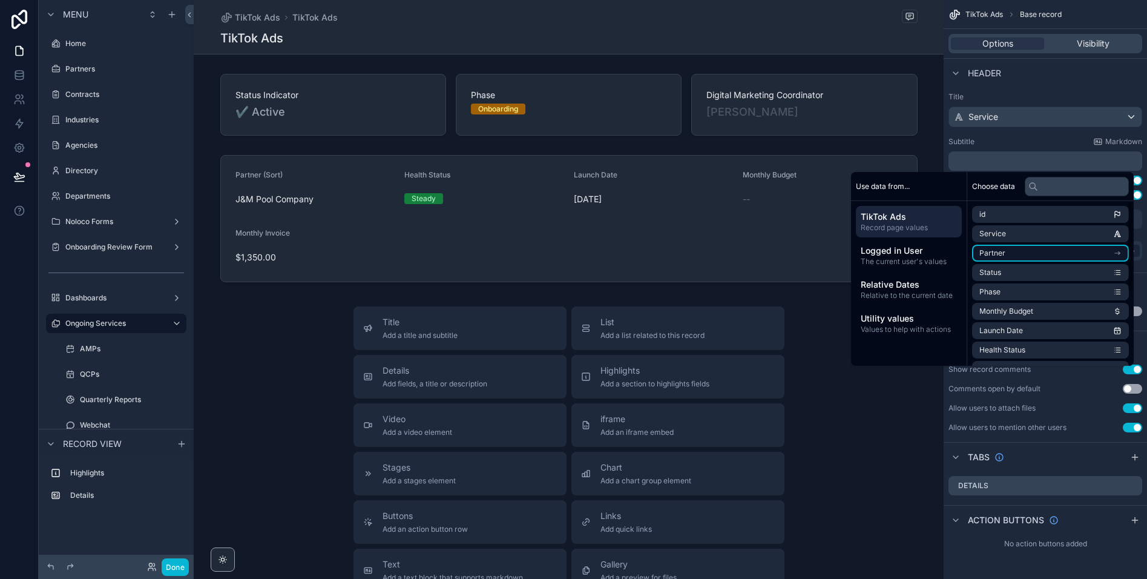
click at [1018, 251] on li "Partner" at bounding box center [1050, 253] width 157 height 17
click at [1002, 239] on li "id" at bounding box center [1050, 236] width 157 height 17
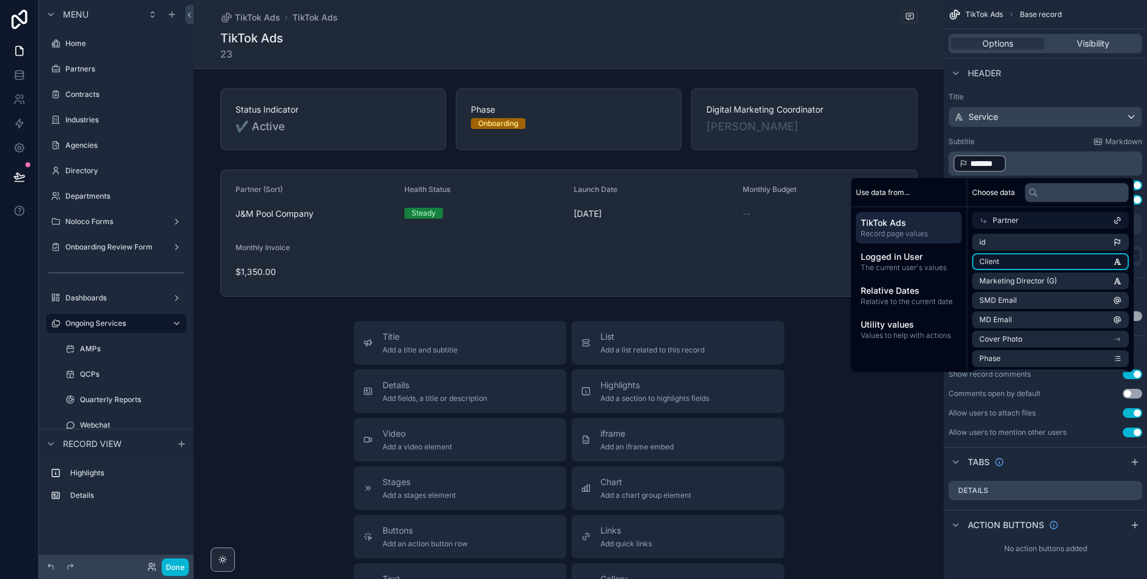
click at [999, 261] on li "Client" at bounding box center [1050, 261] width 157 height 17
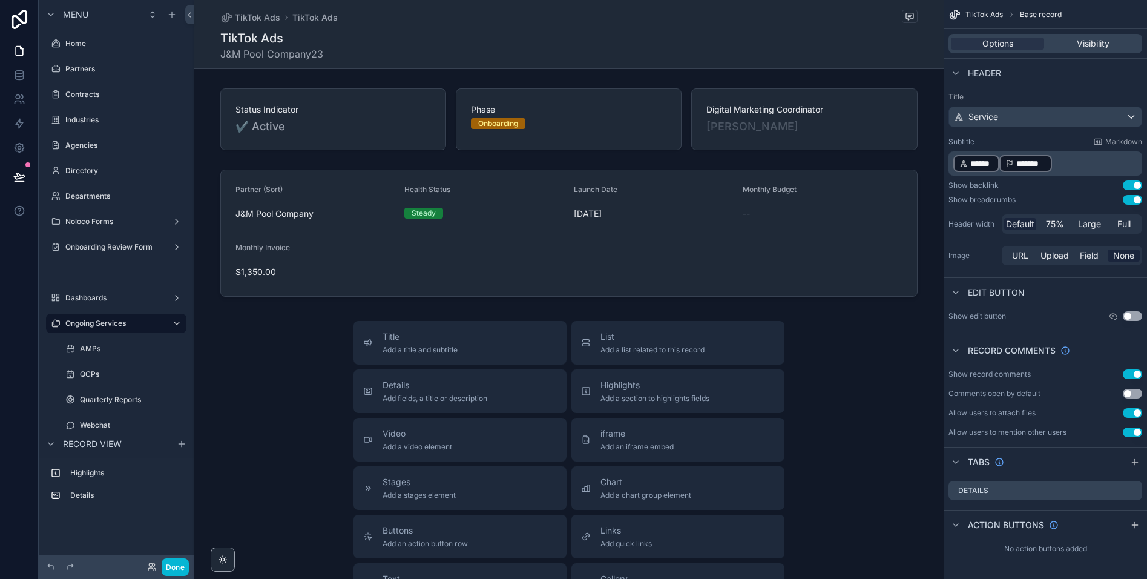
click at [999, 171] on p "﻿ ****** ﻿ ﻿ ******* ﻿ ﻿" at bounding box center [1046, 163] width 186 height 19
click at [1058, 165] on p "﻿ ******* ﻿ ﻿" at bounding box center [1046, 163] width 186 height 19
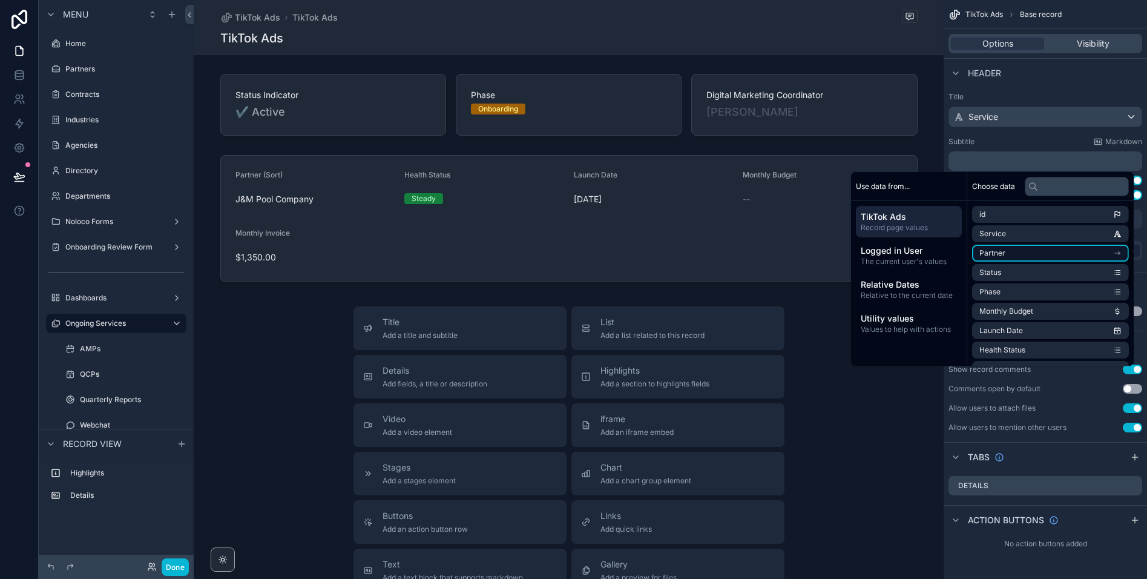
click at [1006, 254] on li "Partner" at bounding box center [1050, 253] width 157 height 17
click at [1015, 251] on li "Client" at bounding box center [1050, 255] width 157 height 17
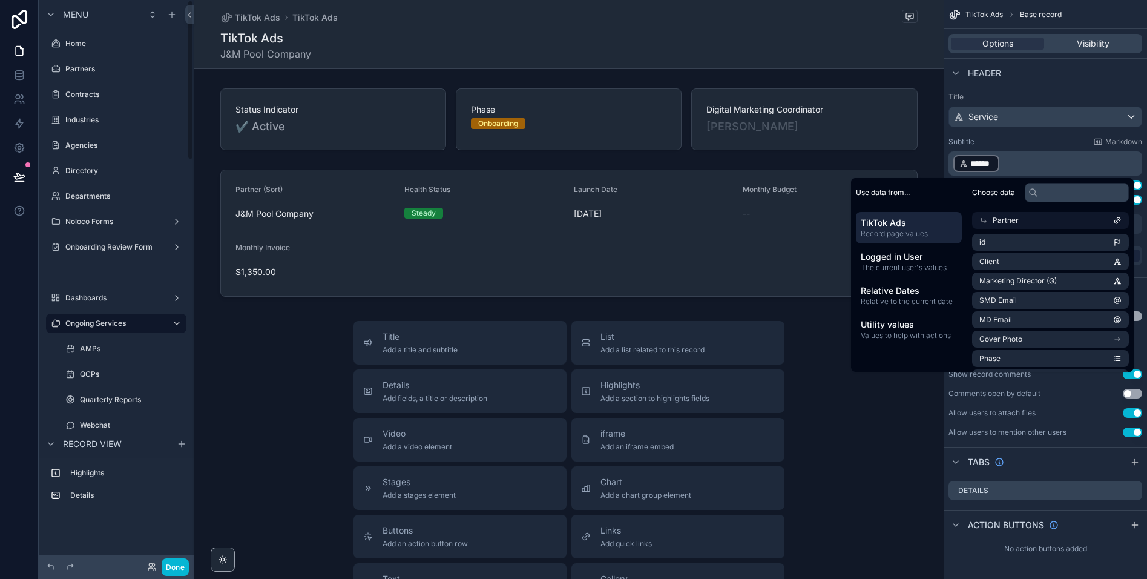
click at [1061, 84] on div "Header" at bounding box center [1045, 72] width 203 height 29
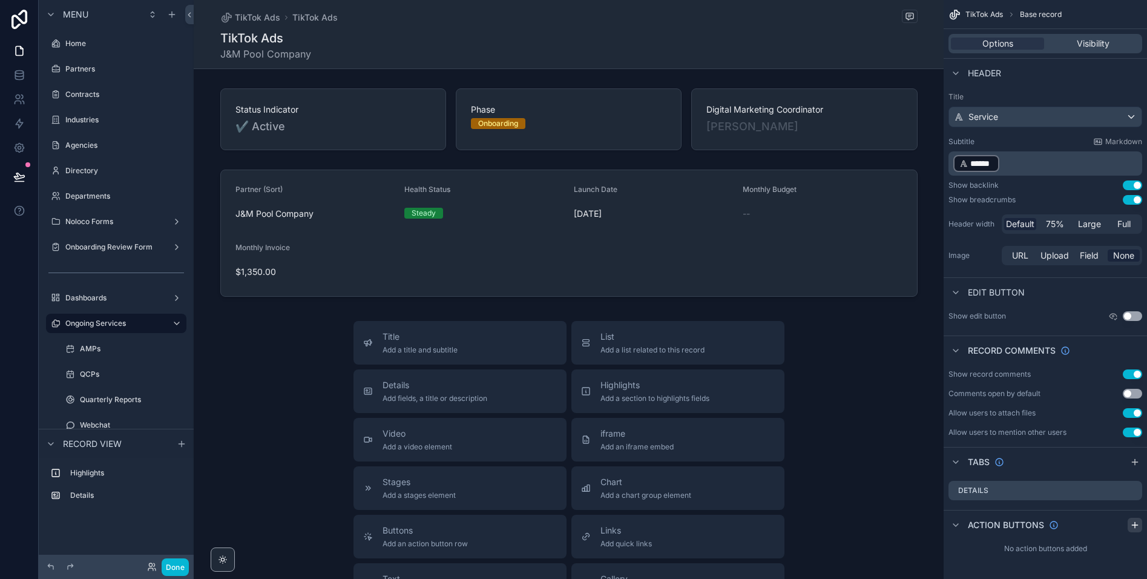
click at [1133, 527] on icon "scrollable content" at bounding box center [1135, 525] width 10 height 10
click at [1111, 552] on icon "scrollable content" at bounding box center [1109, 552] width 5 height 5
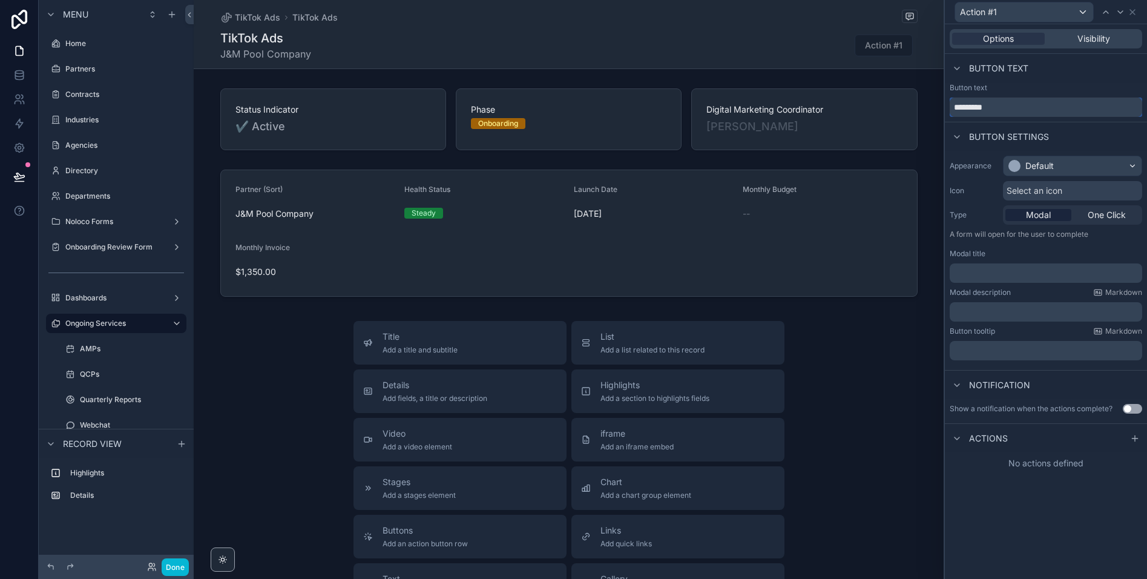
drag, startPoint x: 1007, startPoint y: 94, endPoint x: 1024, endPoint y: 134, distance: 43.4
click at [1008, 98] on div "Button text *********" at bounding box center [1046, 100] width 192 height 34
click at [1014, 108] on input "*********" at bounding box center [1046, 106] width 192 height 19
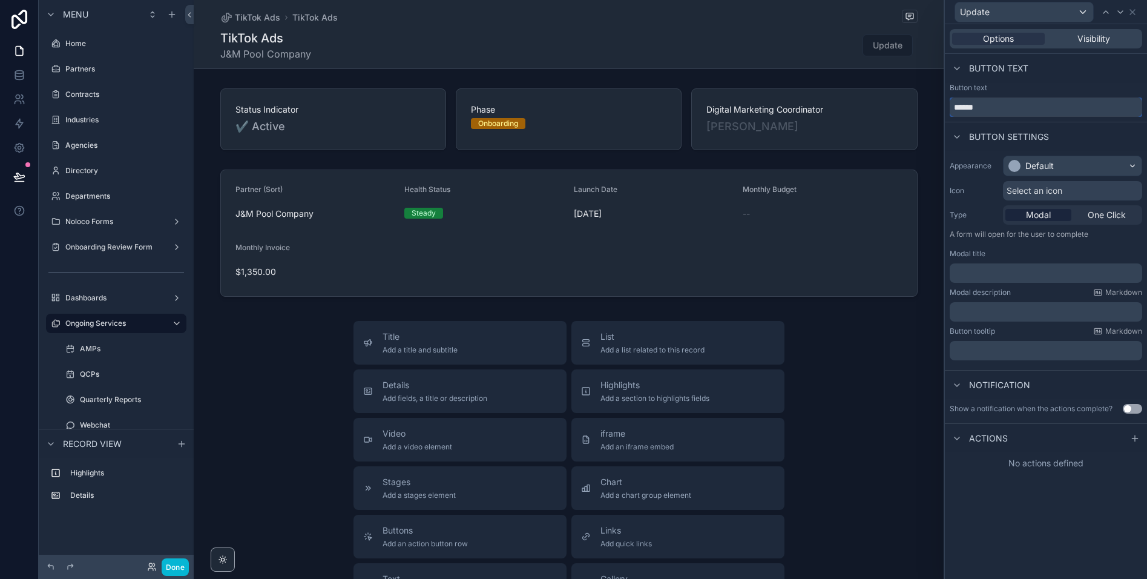
type input "******"
click at [1079, 169] on div "Default" at bounding box center [1073, 165] width 138 height 19
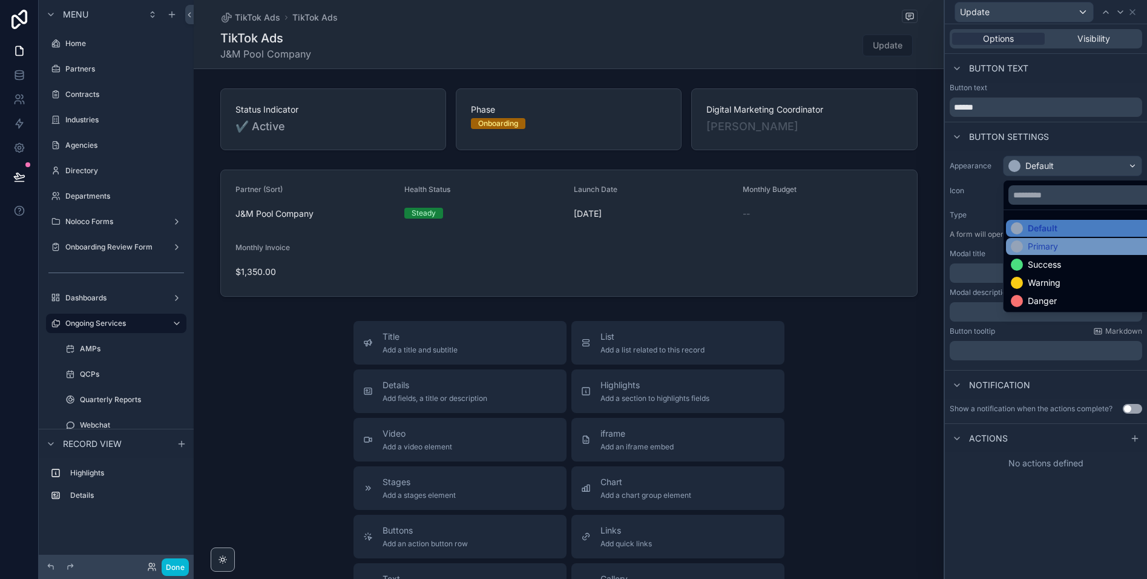
click at [1038, 246] on div "Primary" at bounding box center [1043, 246] width 30 height 12
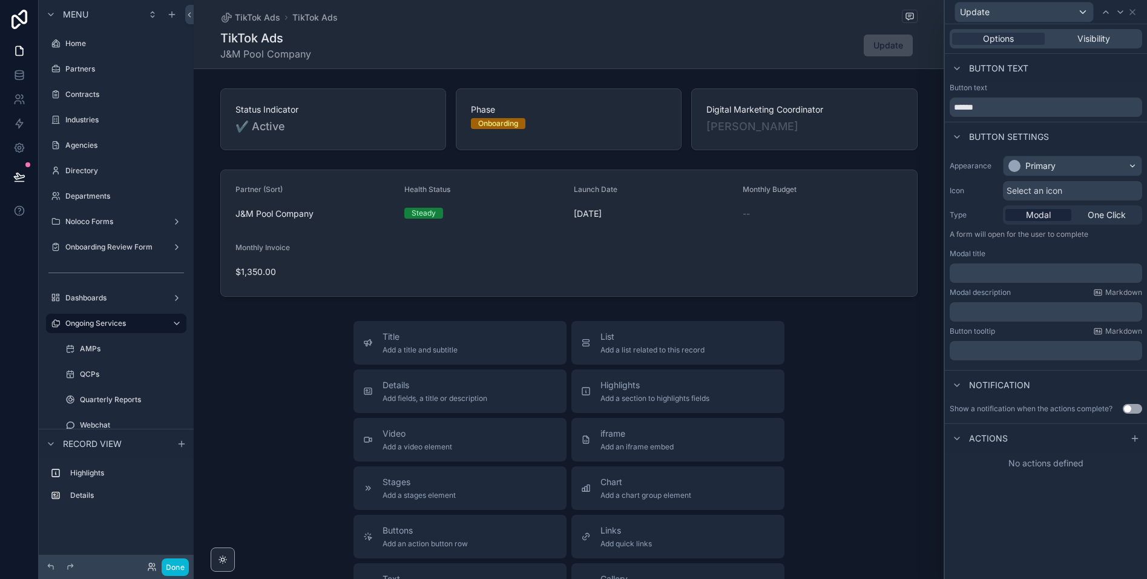
click at [1056, 186] on span "Select an icon" at bounding box center [1035, 191] width 56 height 12
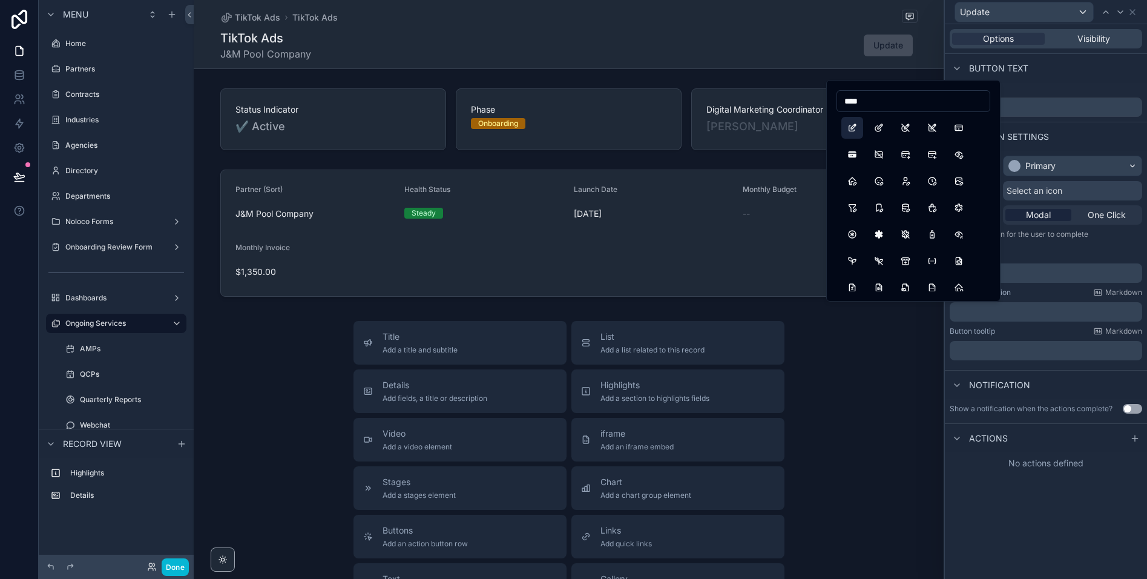
type input "****"
click at [852, 128] on button "Edit" at bounding box center [852, 128] width 22 height 22
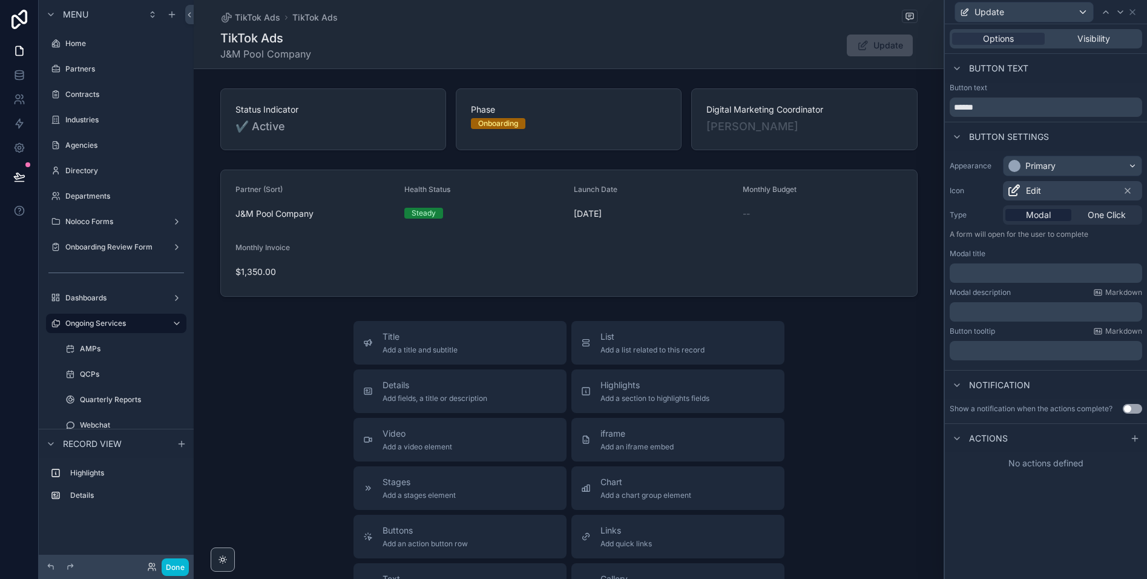
click at [992, 439] on span "Actions" at bounding box center [988, 438] width 39 height 12
drag, startPoint x: 1085, startPoint y: 438, endPoint x: 1034, endPoint y: 441, distance: 51.5
click at [1085, 438] on div "Actions" at bounding box center [1046, 437] width 202 height 29
click at [998, 439] on span "Actions" at bounding box center [988, 438] width 39 height 12
click at [1136, 438] on icon at bounding box center [1135, 438] width 10 height 10
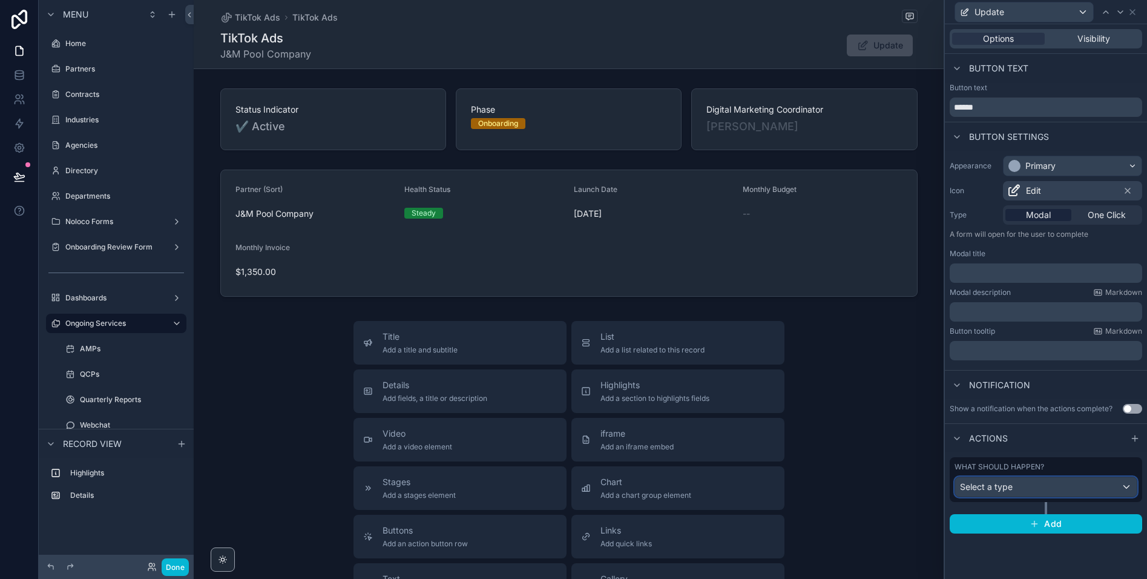
click at [1018, 489] on div "Select a type" at bounding box center [1046, 486] width 182 height 19
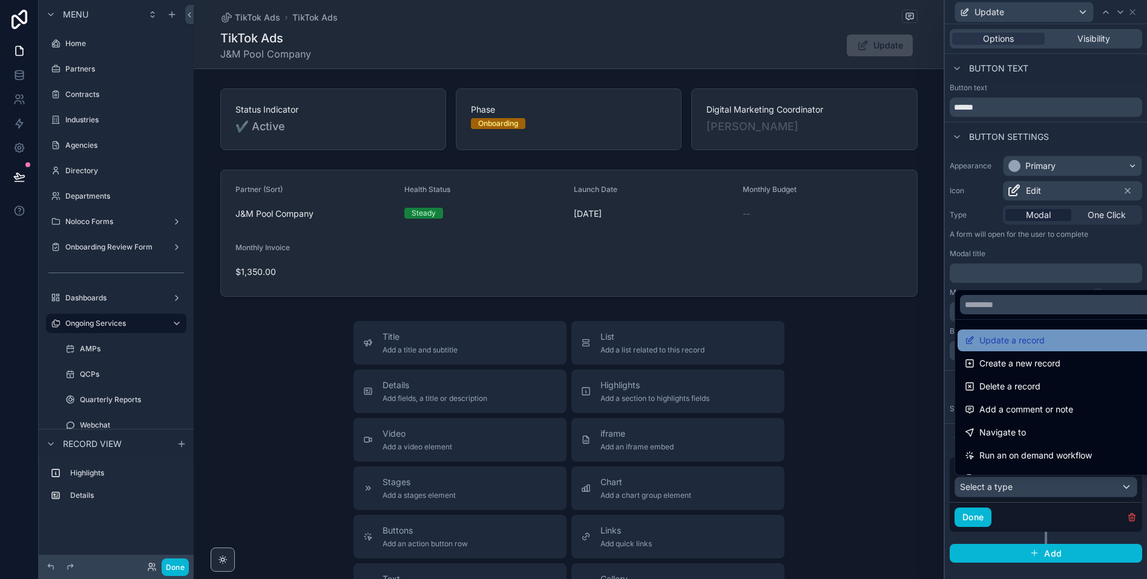
click at [1021, 341] on span "Update a record" at bounding box center [1011, 340] width 65 height 15
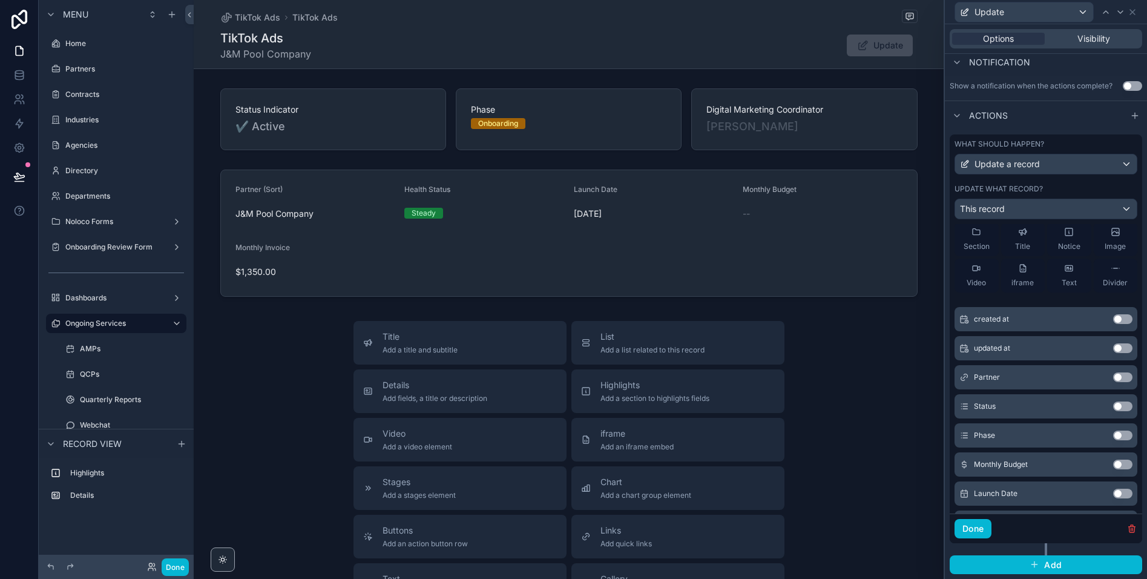
scroll to position [48, 0]
click at [1119, 404] on button "Use setting" at bounding box center [1122, 405] width 19 height 10
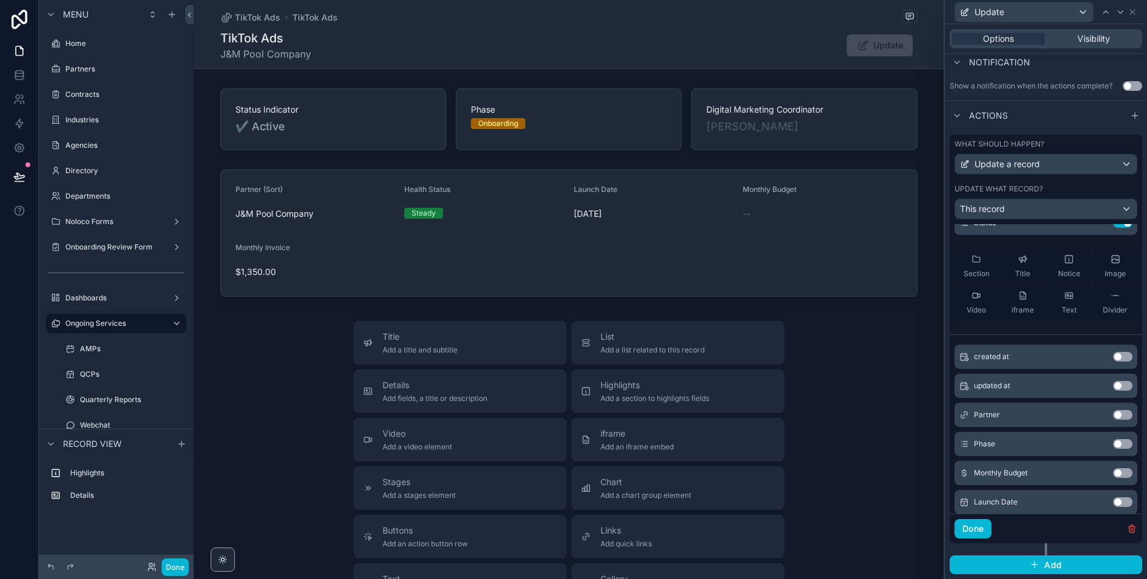
click at [1117, 446] on button "Use setting" at bounding box center [1122, 444] width 19 height 10
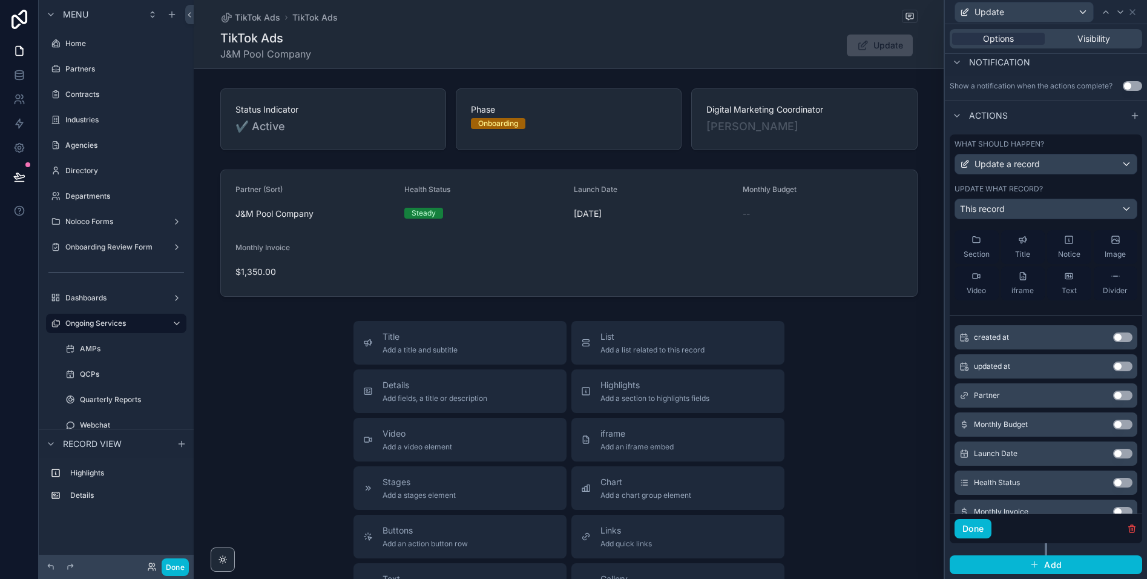
scroll to position [121, 0]
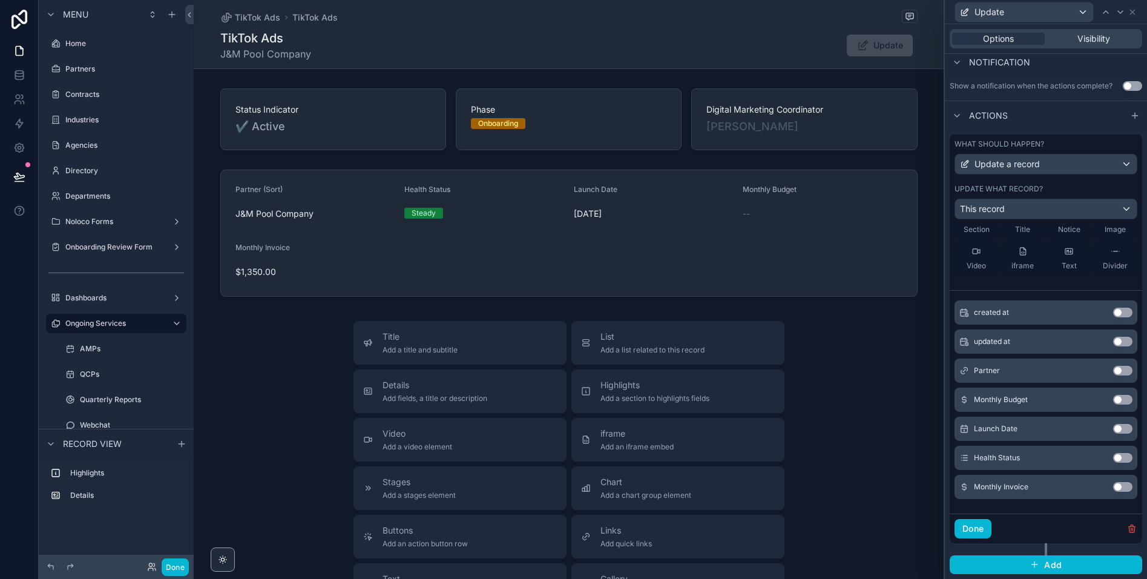
click at [1122, 399] on button "Use setting" at bounding box center [1122, 400] width 19 height 10
click at [1118, 430] on button "Use setting" at bounding box center [1122, 429] width 19 height 10
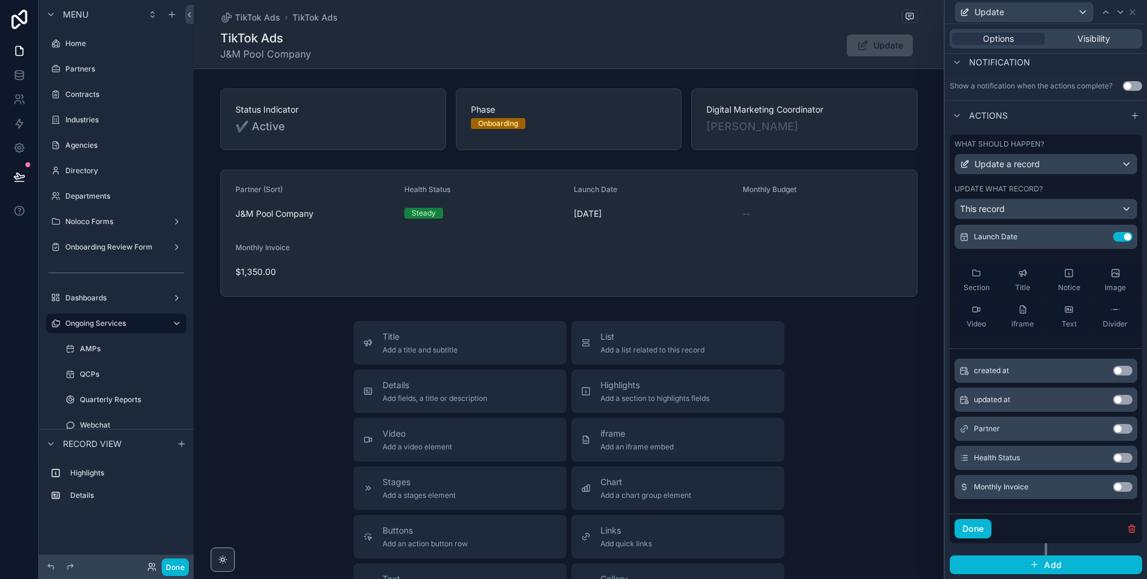
click at [1116, 458] on button "Use setting" at bounding box center [1122, 458] width 19 height 10
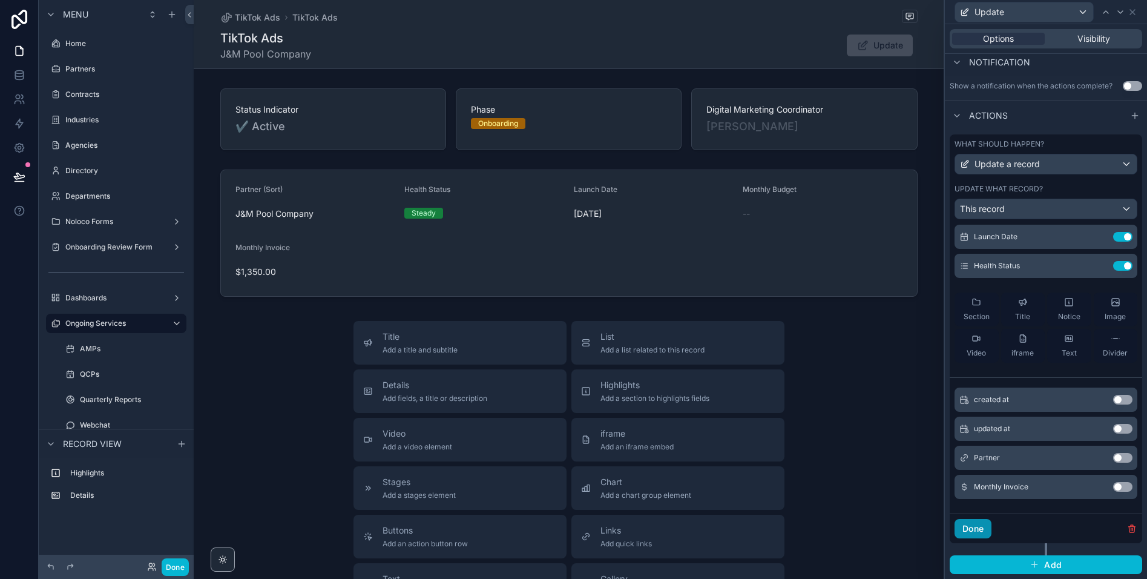
click at [966, 531] on button "Done" at bounding box center [973, 528] width 37 height 19
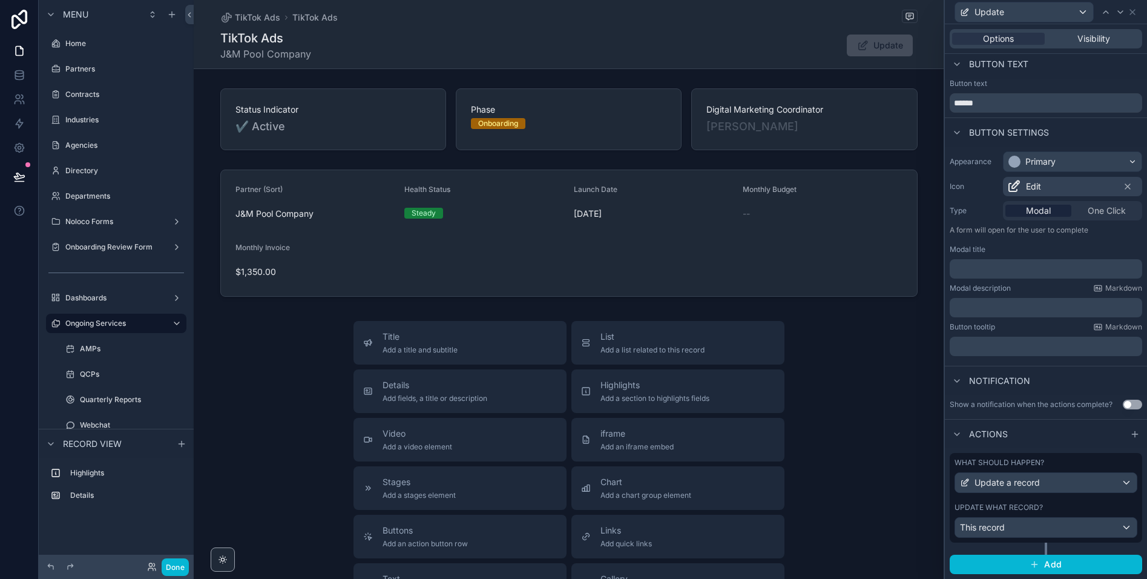
scroll to position [4, 0]
click at [171, 568] on button "Done" at bounding box center [175, 567] width 27 height 18
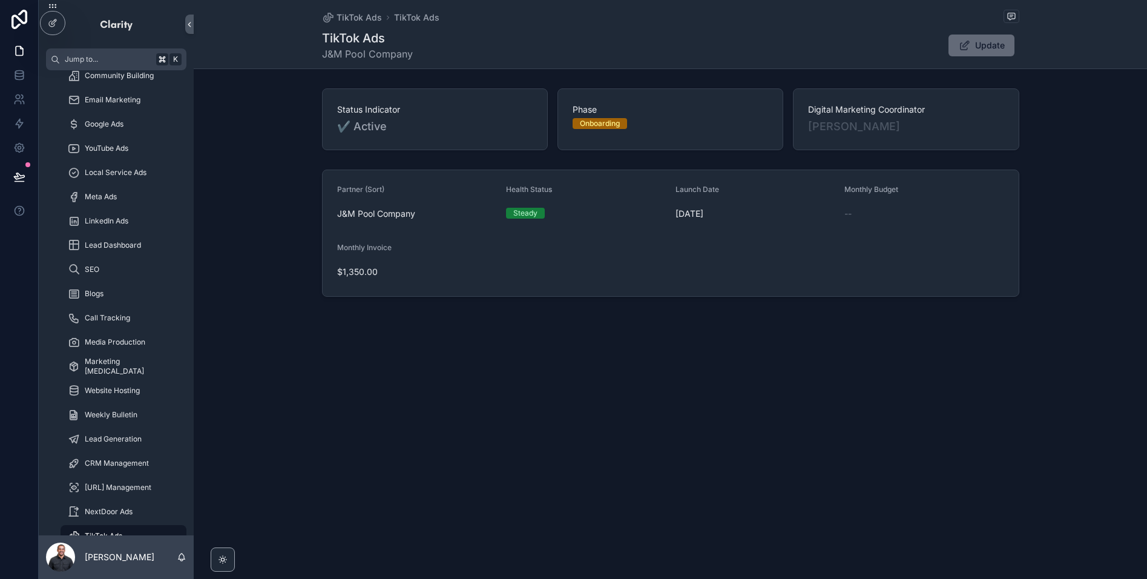
click at [972, 47] on button "Update" at bounding box center [982, 46] width 66 height 22
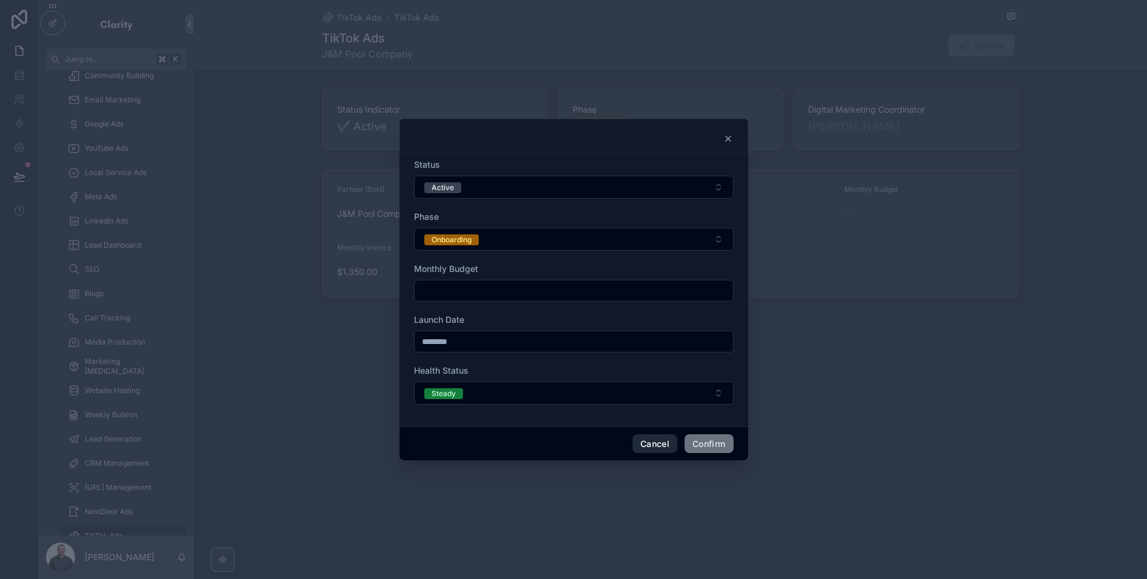
click at [656, 439] on button "Cancel" at bounding box center [655, 443] width 45 height 19
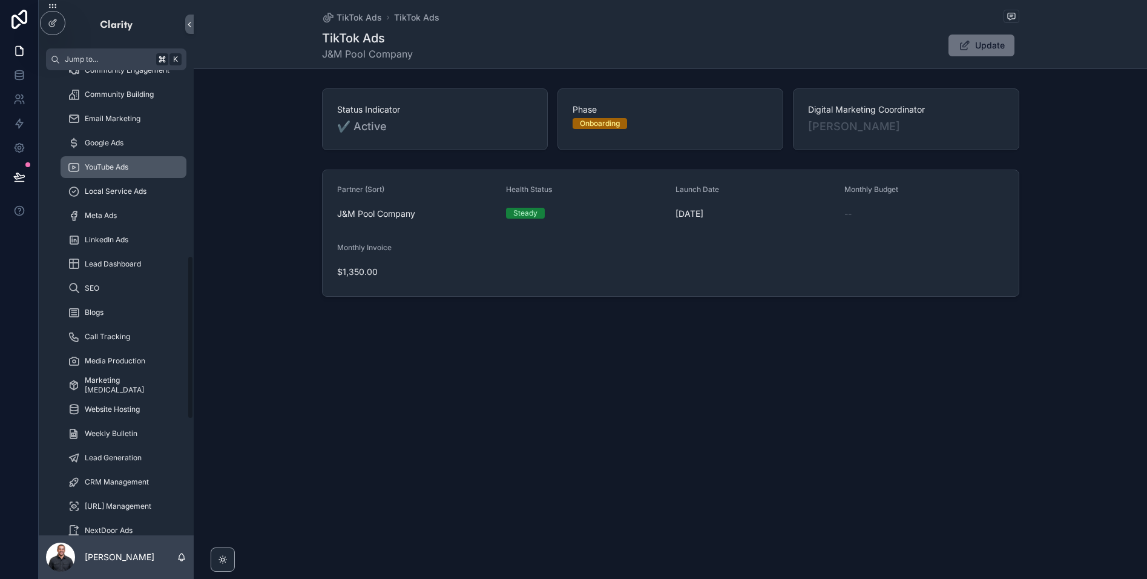
scroll to position [524, 0]
click at [127, 146] on div "Google Ads" at bounding box center [123, 143] width 111 height 19
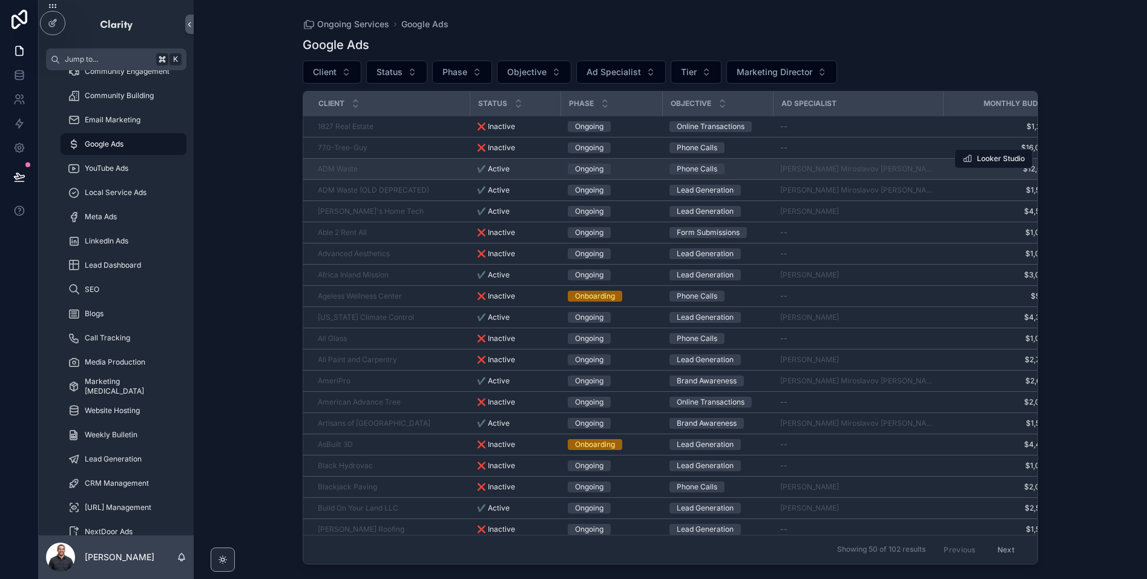
click at [412, 163] on td "ADM Waste" at bounding box center [386, 169] width 166 height 21
click at [410, 169] on div "ADM Waste" at bounding box center [390, 169] width 145 height 10
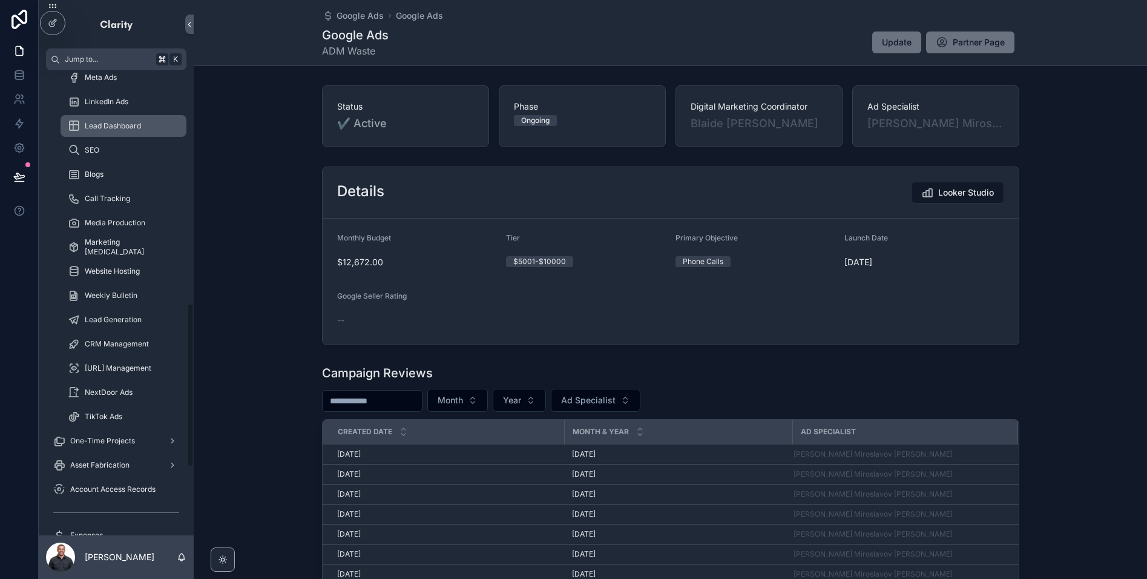
scroll to position [668, 0]
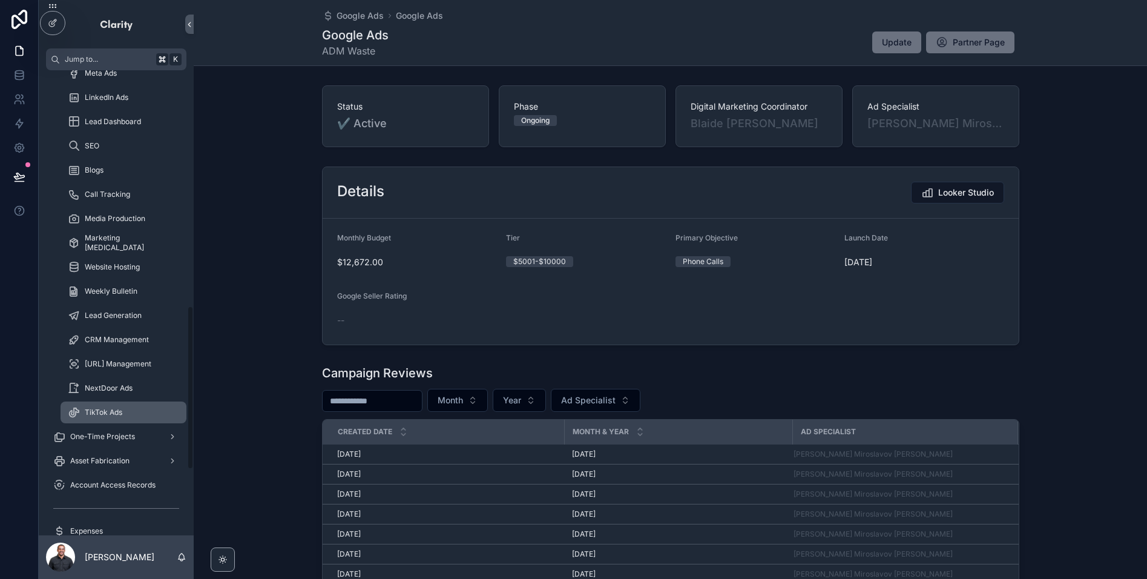
click at [128, 407] on div "TikTok Ads" at bounding box center [123, 412] width 111 height 19
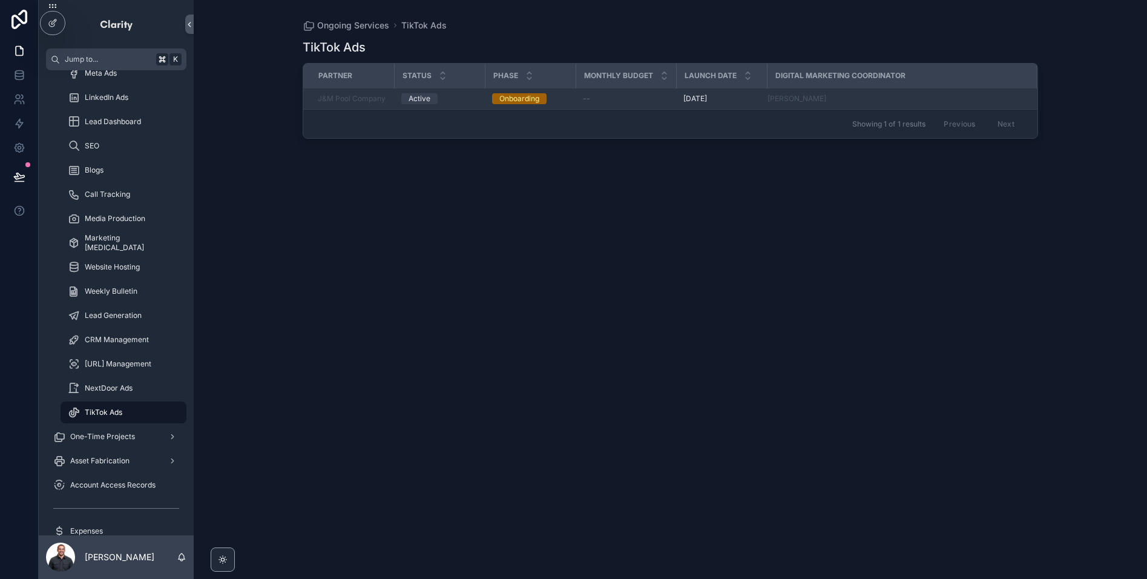
click at [453, 101] on div "Active" at bounding box center [439, 98] width 76 height 11
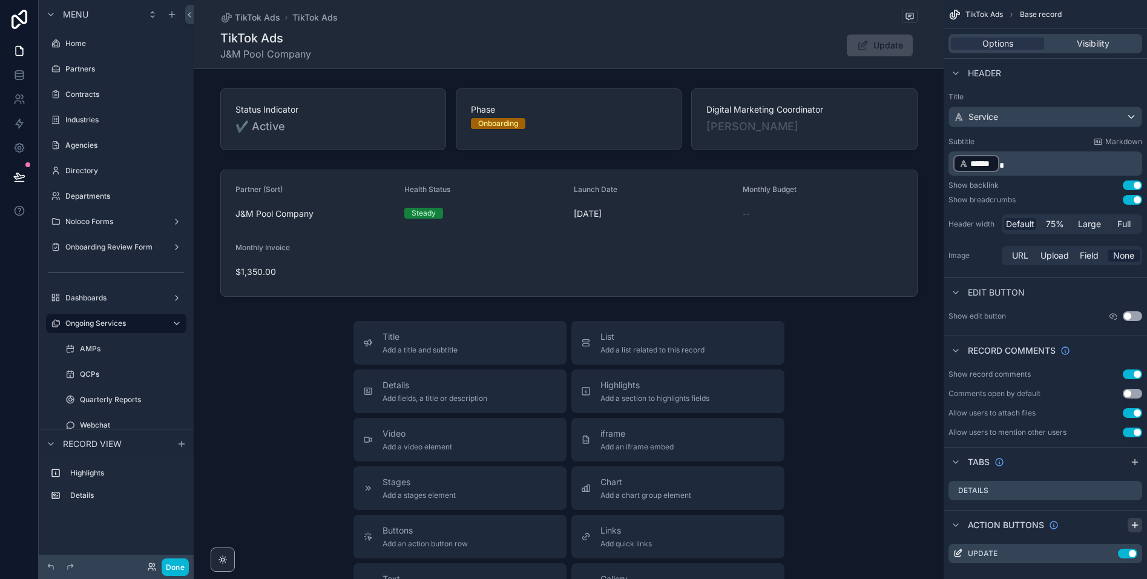
click at [1133, 522] on icon "scrollable content" at bounding box center [1135, 525] width 10 height 10
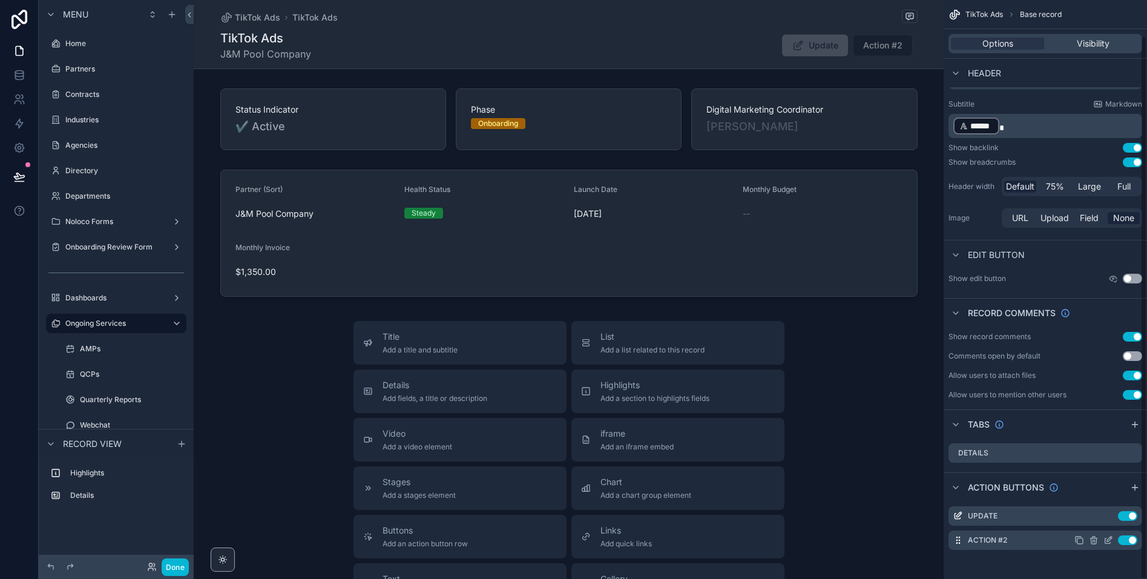
click at [1107, 542] on icon "scrollable content" at bounding box center [1109, 540] width 10 height 10
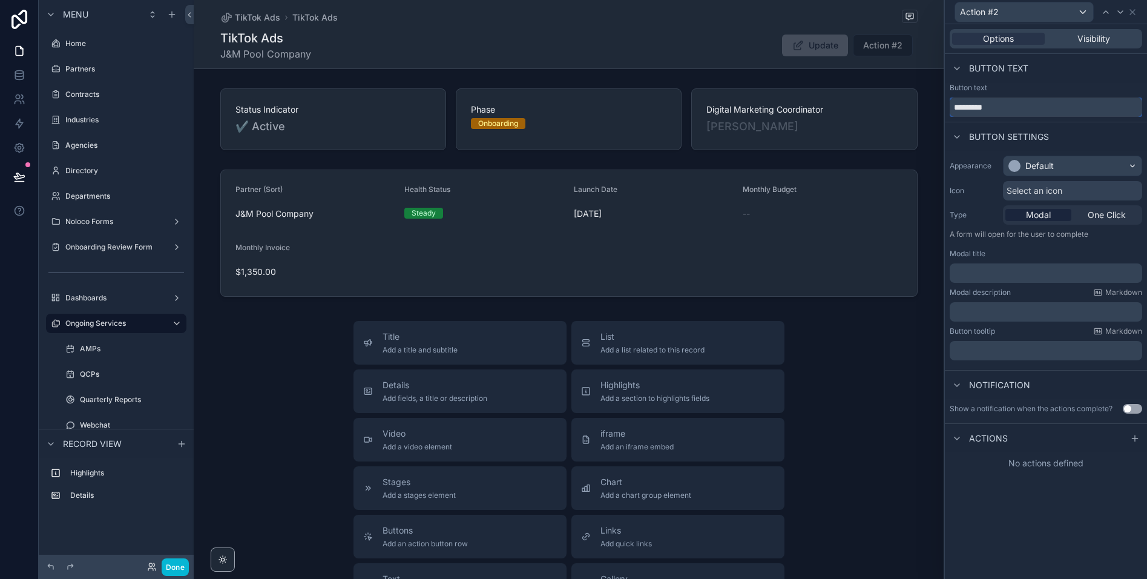
click at [1022, 116] on input "*********" at bounding box center [1046, 106] width 192 height 19
type input "**********"
click at [1045, 185] on span "Select an icon" at bounding box center [1035, 191] width 56 height 12
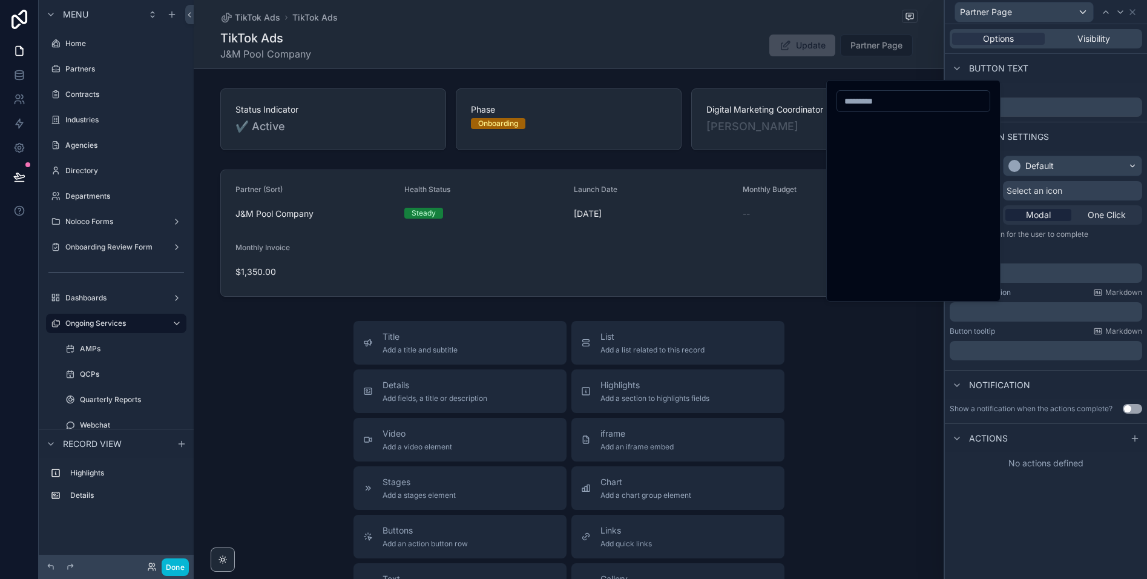
click at [1047, 191] on span "Select an icon" at bounding box center [1035, 191] width 56 height 12
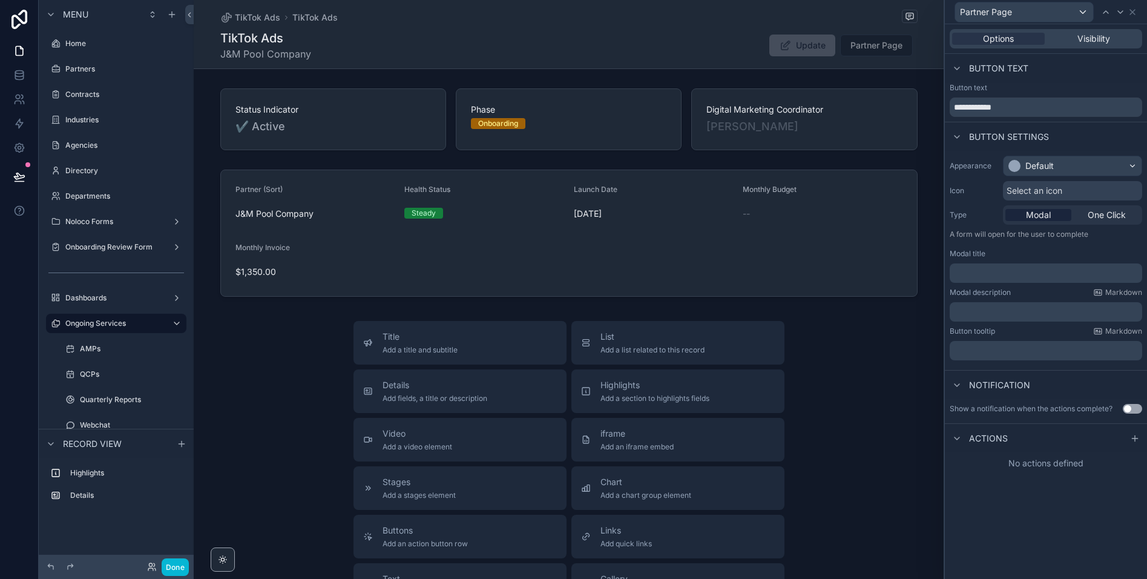
click at [1047, 191] on span "Select an icon" at bounding box center [1035, 191] width 56 height 12
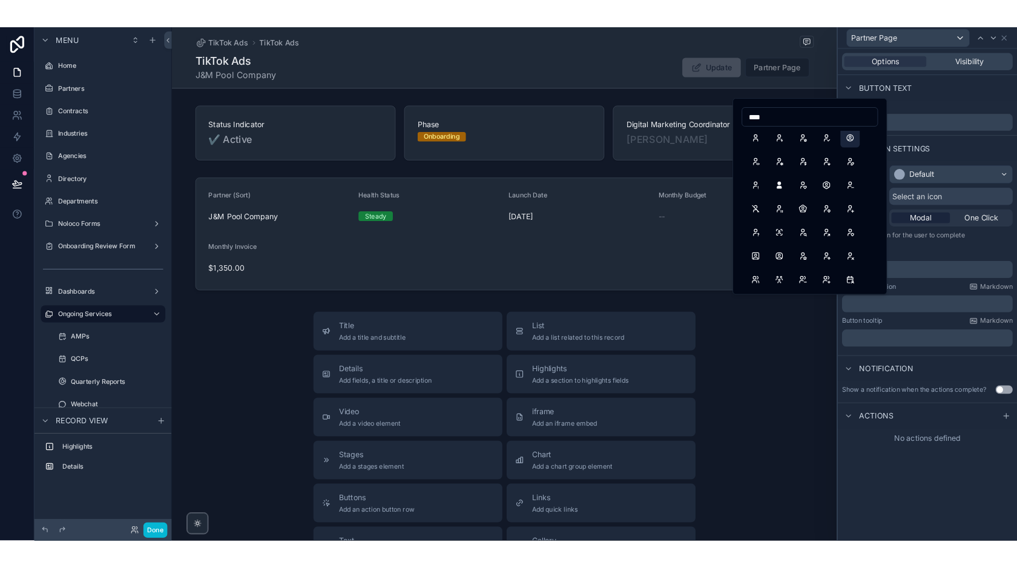
scroll to position [0, 0]
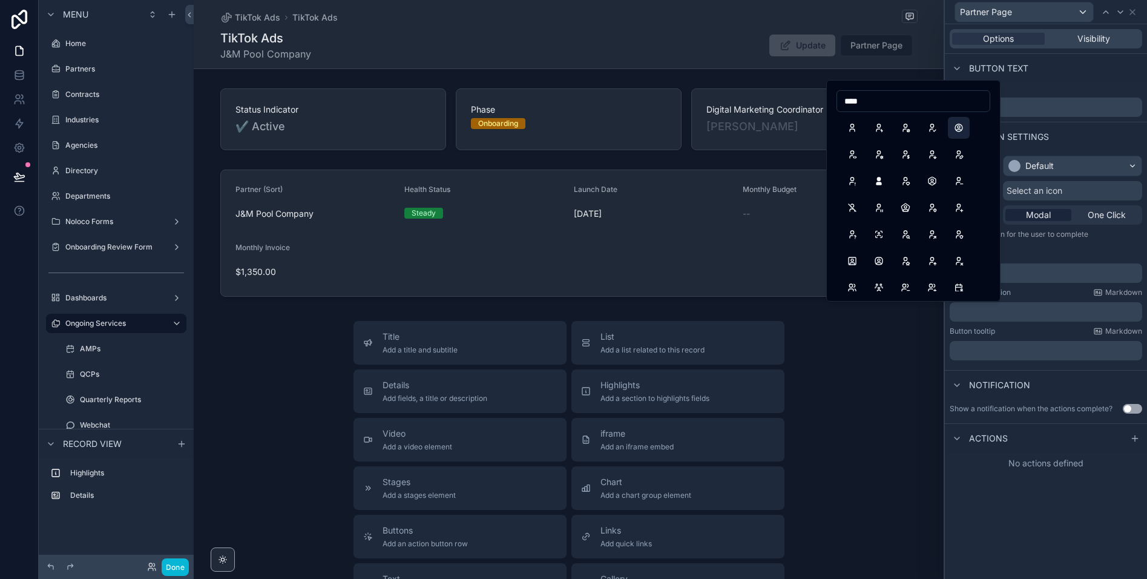
type input "****"
click at [958, 127] on button "UserCircle" at bounding box center [959, 128] width 22 height 22
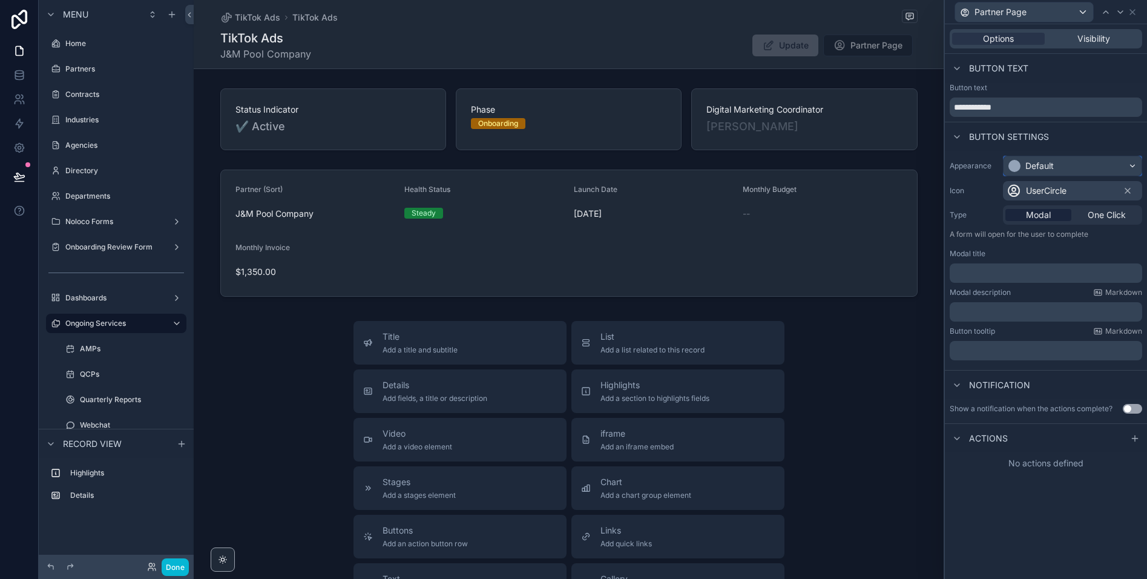
click at [1054, 165] on div "Default" at bounding box center [1073, 165] width 138 height 19
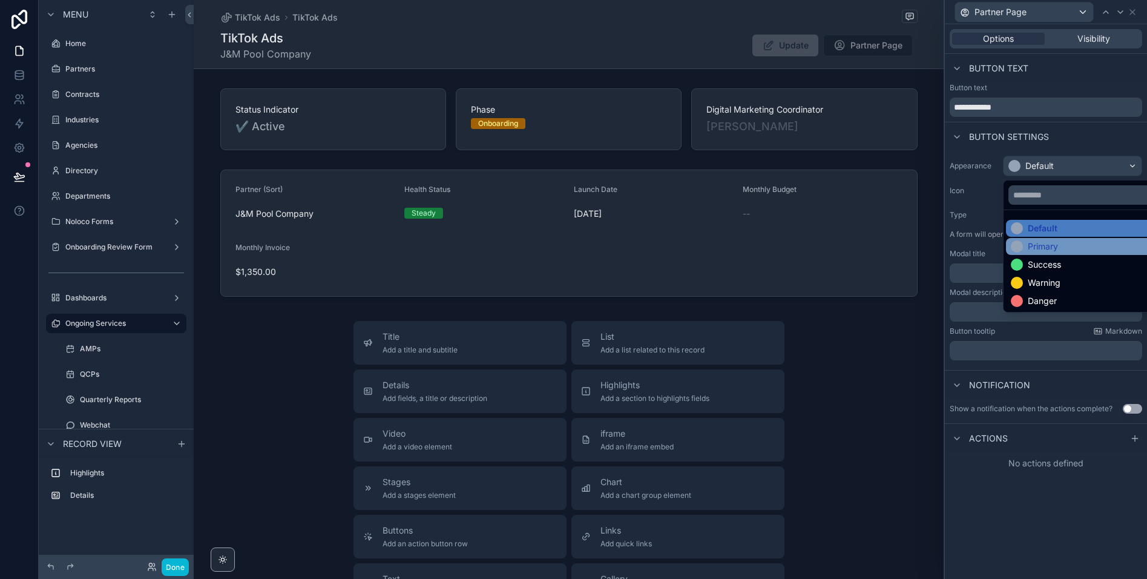
click at [1047, 252] on div "Primary" at bounding box center [1086, 246] width 161 height 17
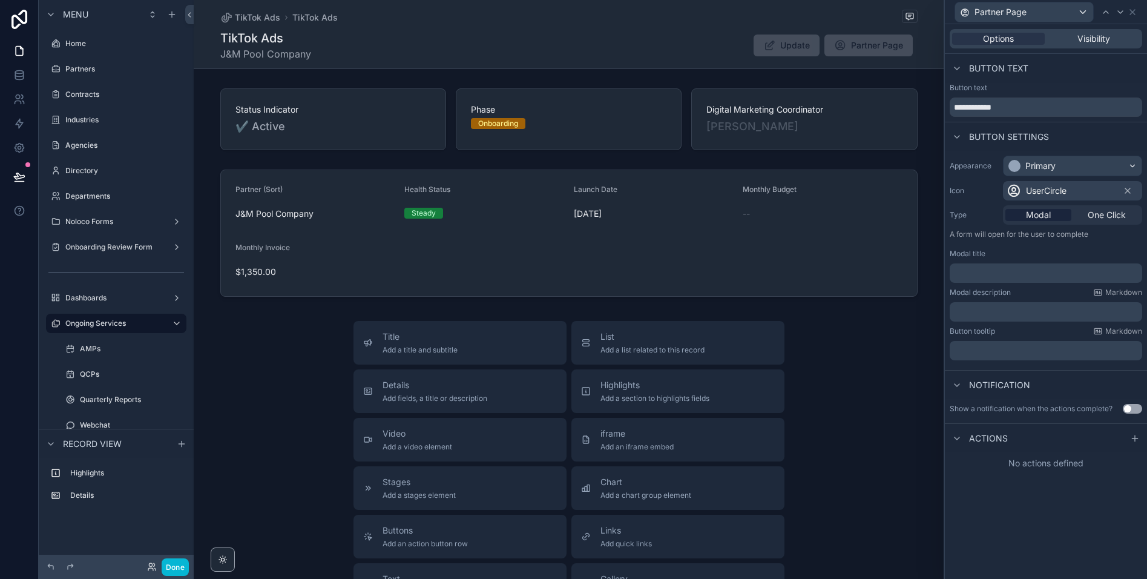
click at [1084, 135] on div "Button settings" at bounding box center [1046, 136] width 202 height 29
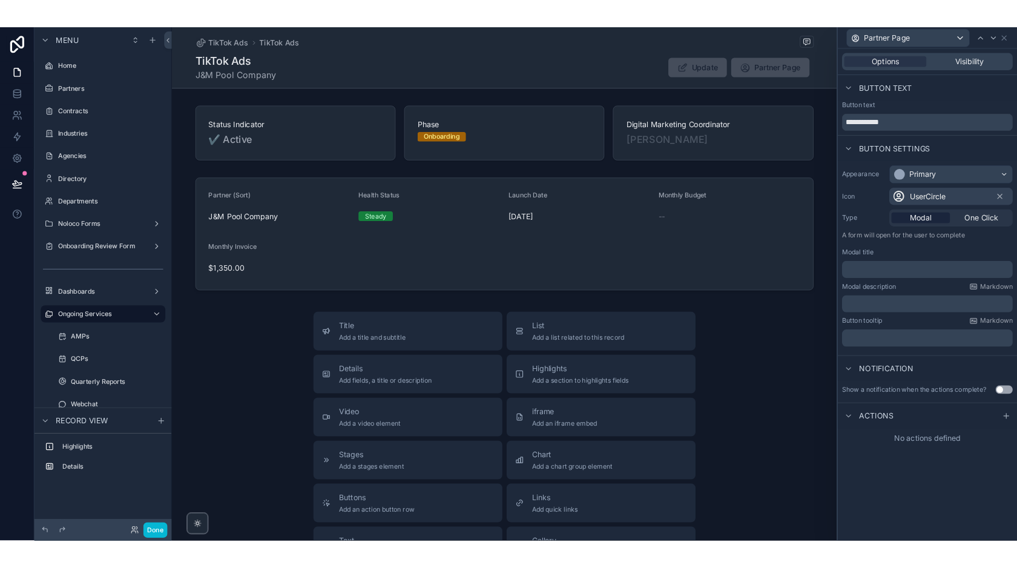
scroll to position [38, 0]
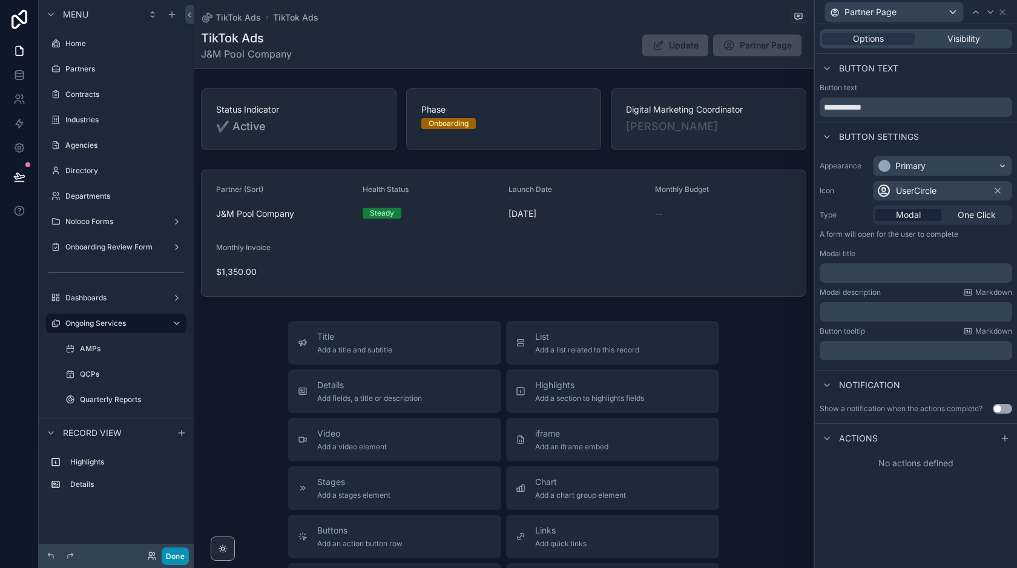
click at [176, 551] on button "Done" at bounding box center [175, 556] width 27 height 18
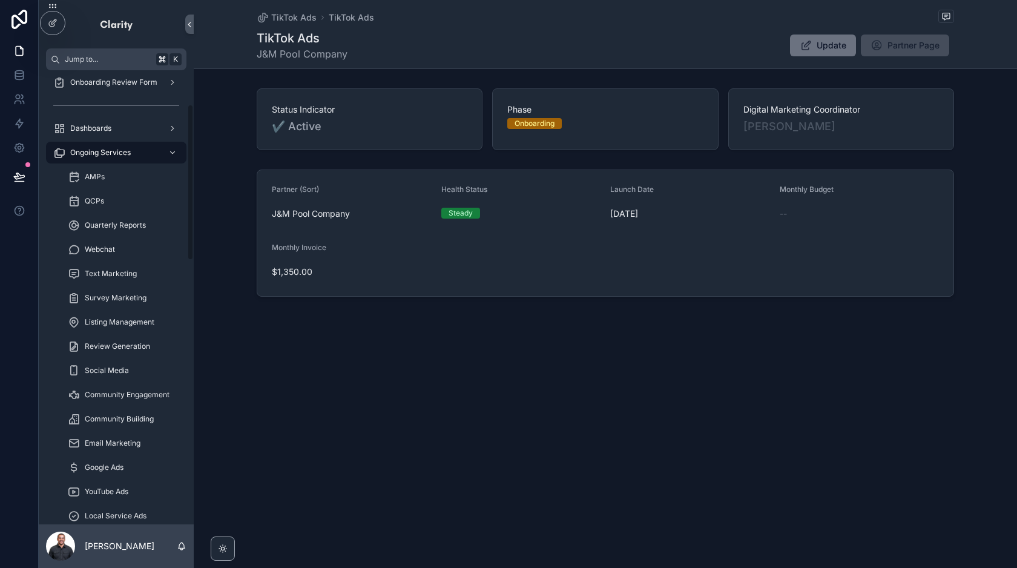
scroll to position [0, 0]
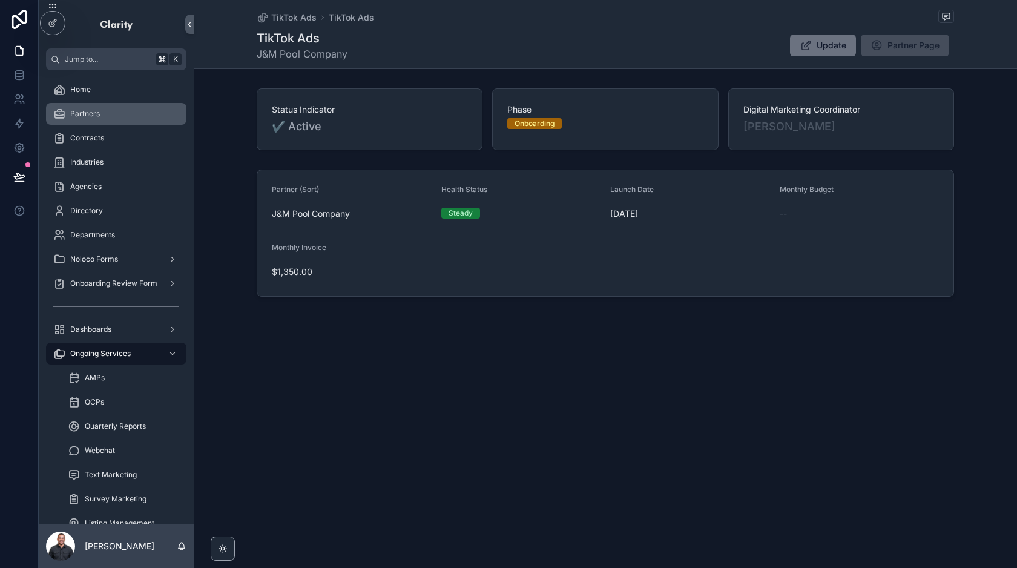
click at [119, 113] on div "Partners" at bounding box center [116, 113] width 126 height 19
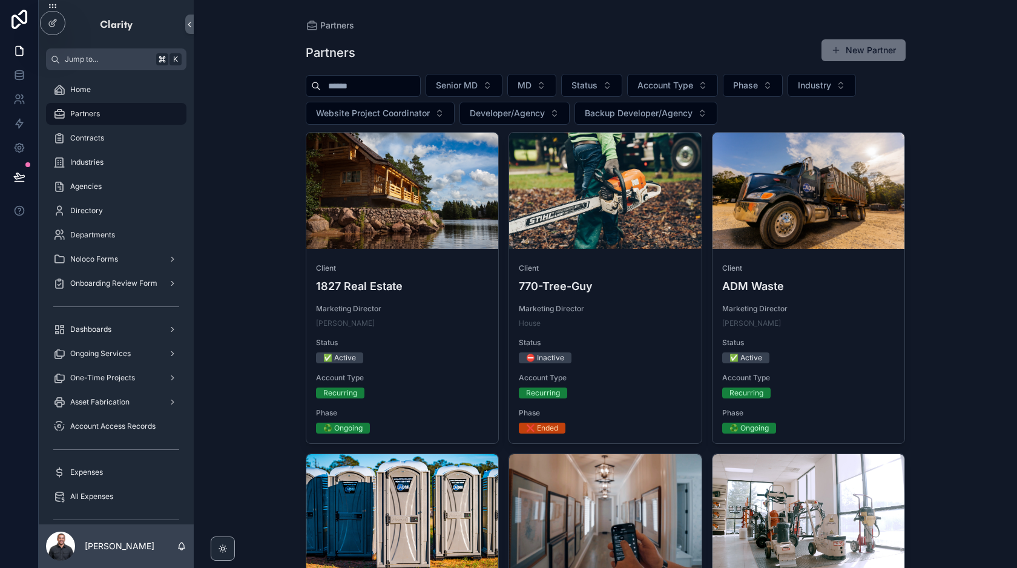
click at [372, 90] on input "scrollable content" at bounding box center [370, 85] width 99 height 17
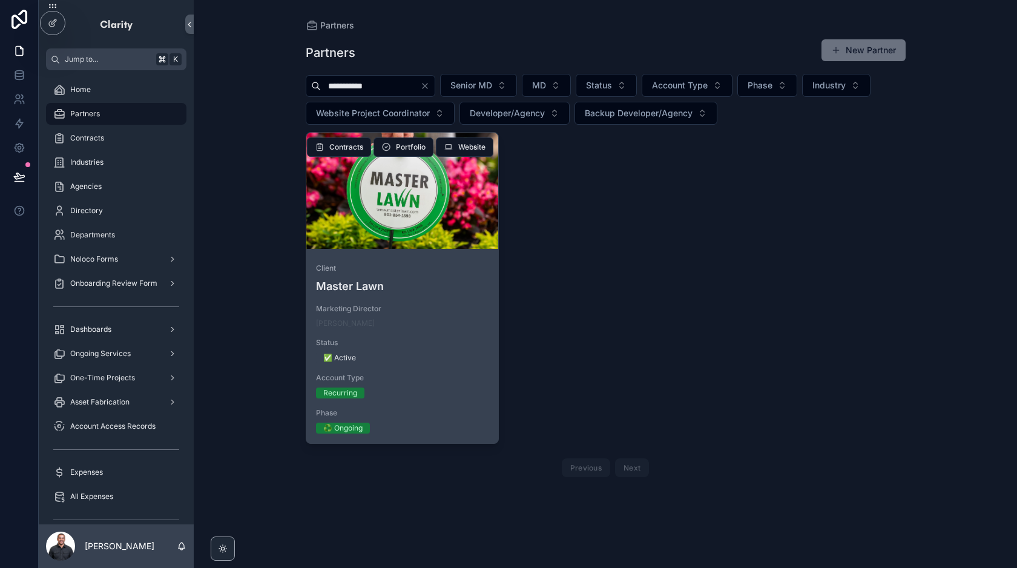
type input "**********"
click at [414, 264] on span "Client" at bounding box center [402, 268] width 173 height 10
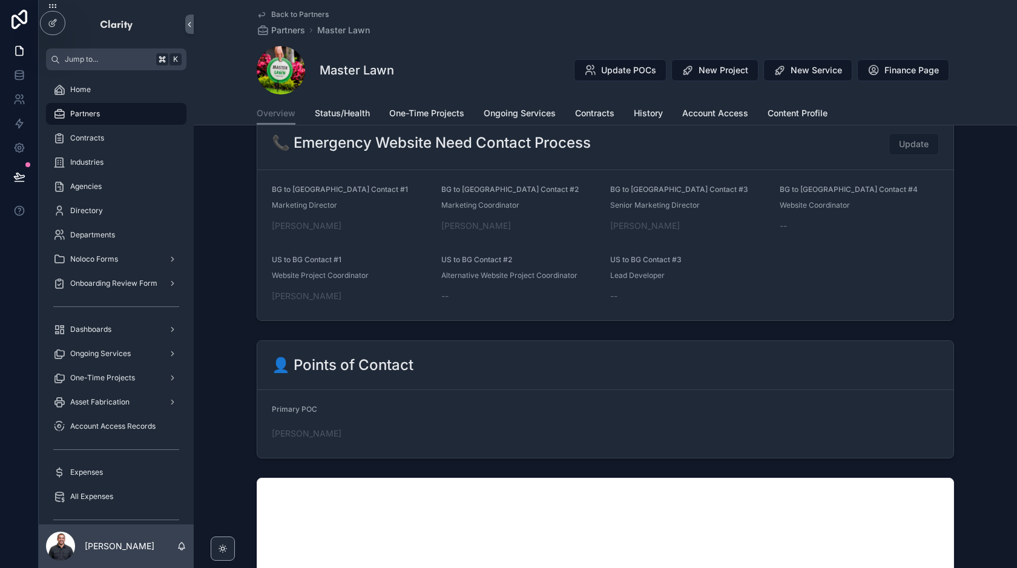
scroll to position [798, 0]
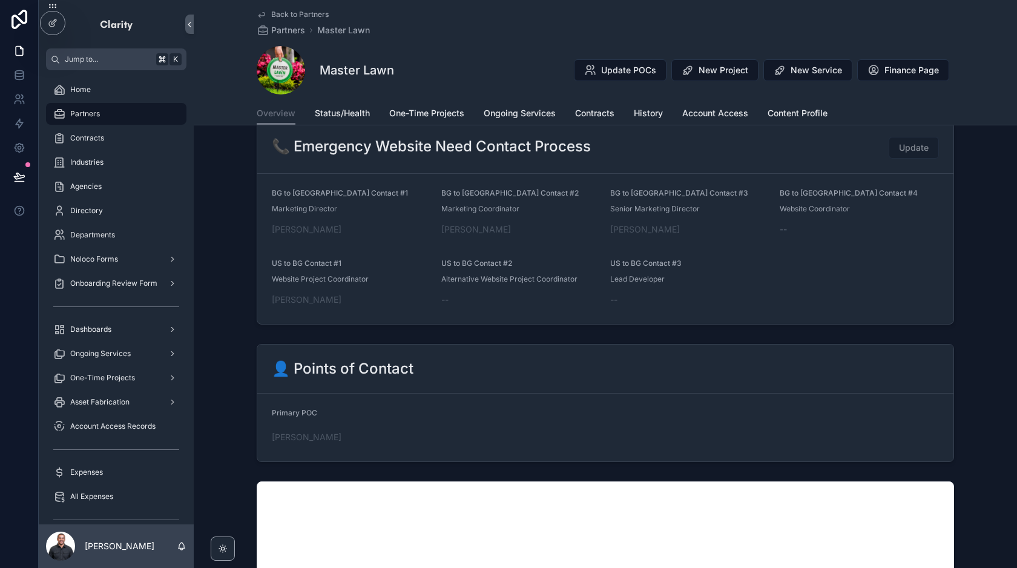
click at [735, 312] on div "🚀 Onboarding 2 ♻️ Ongoing 3 🗃 Offboarding Status ✅ Active Account Type Recurrin…" at bounding box center [605, 127] width 823 height 1572
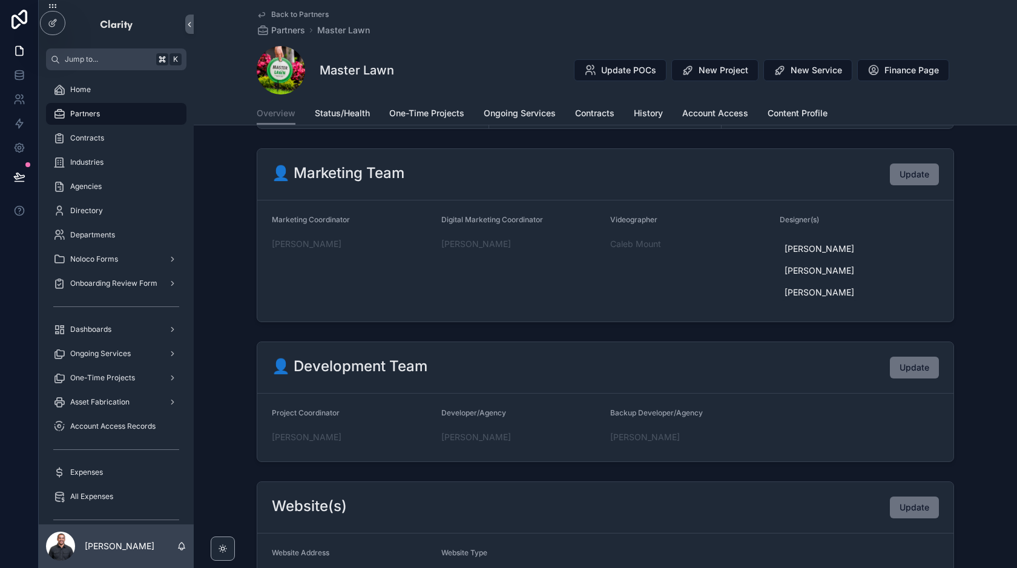
scroll to position [0, 0]
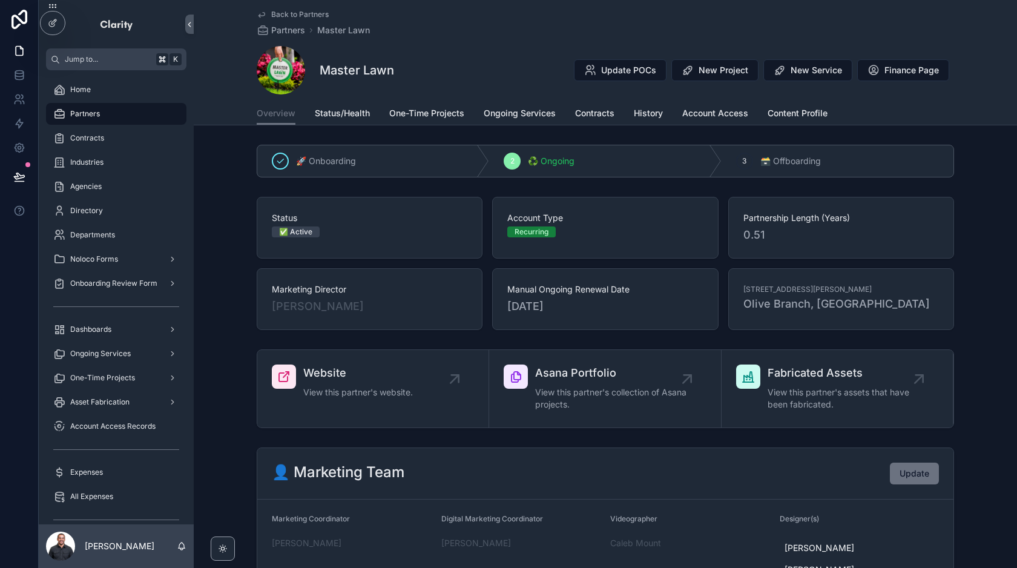
click at [489, 262] on div "Status ✅ Active Account Type Recurring Partnership Length (Years) 0.51 Marketin…" at bounding box center [605, 263] width 697 height 133
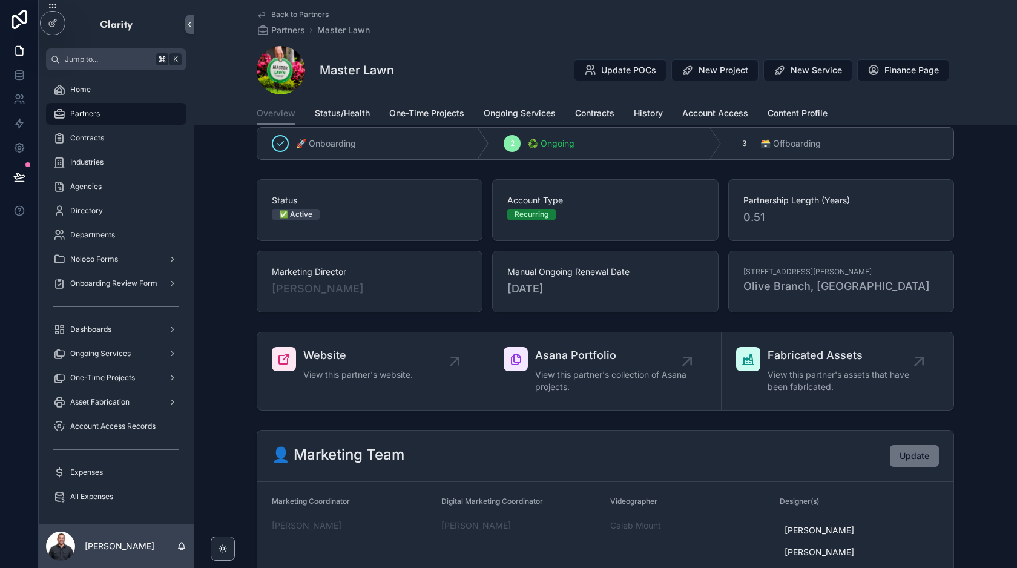
scroll to position [29, 0]
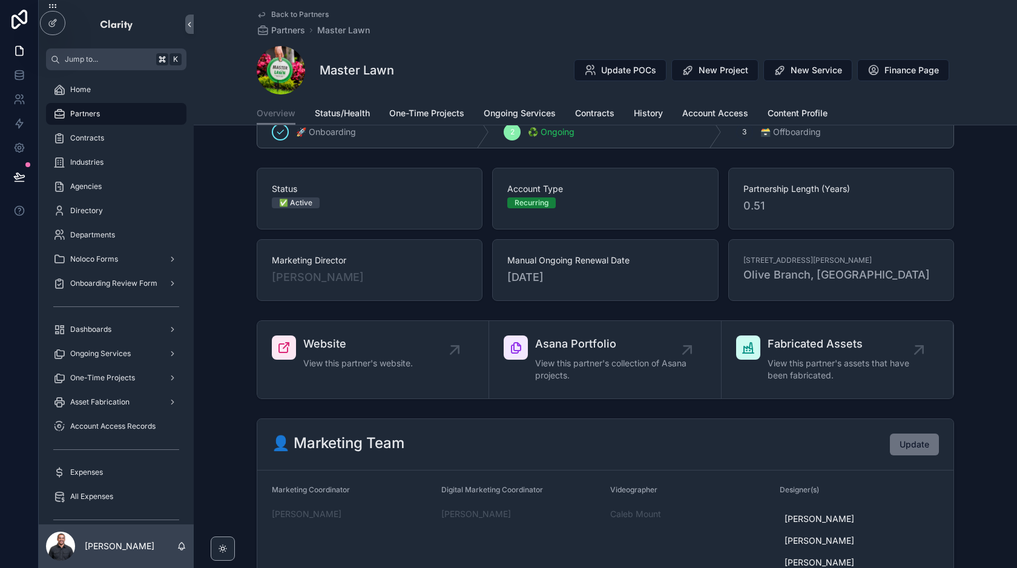
click at [488, 237] on div "Status ✅ Active Account Type Recurring Partnership Length (Years) 0.51 Marketin…" at bounding box center [605, 234] width 697 height 133
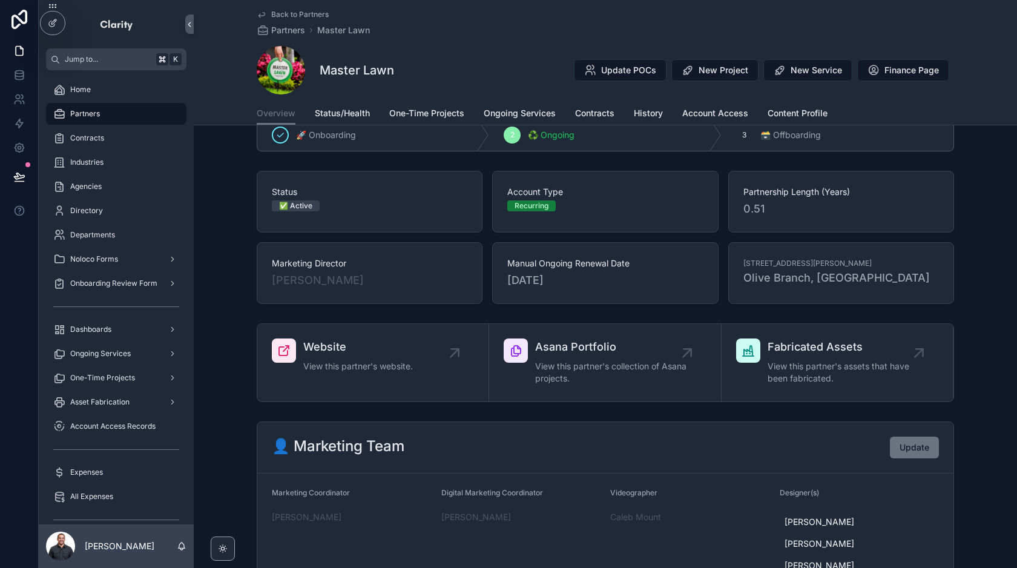
scroll to position [0, 0]
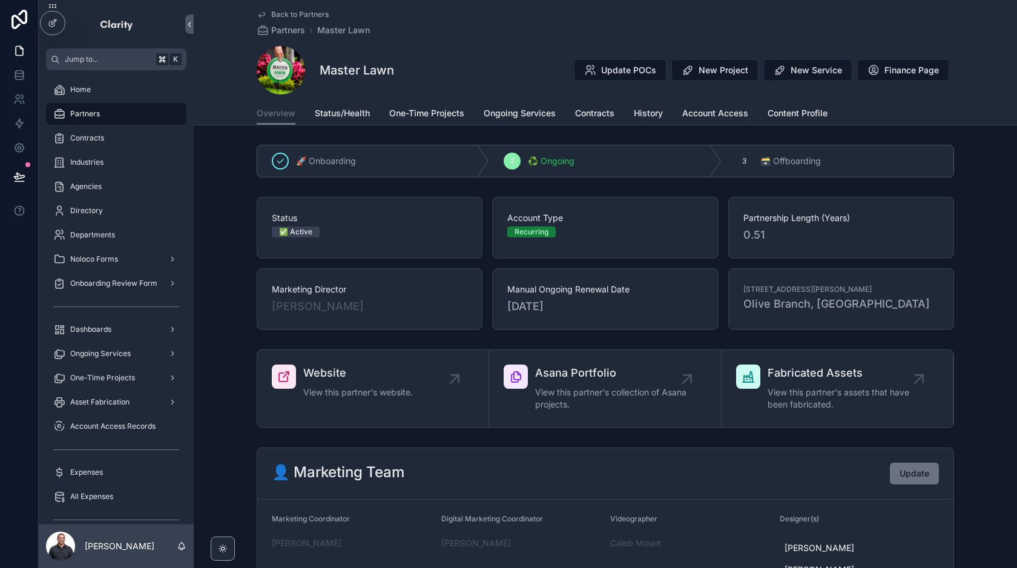
click at [487, 268] on div "Status ✅ Active Account Type Recurring Partnership Length (Years) 0.51 Marketin…" at bounding box center [605, 263] width 697 height 133
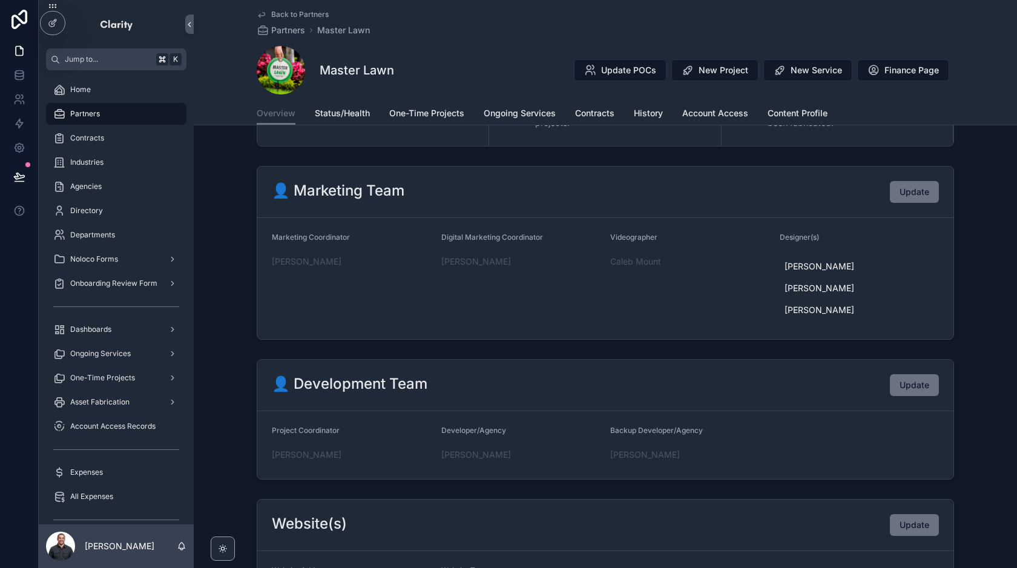
scroll to position [273, 0]
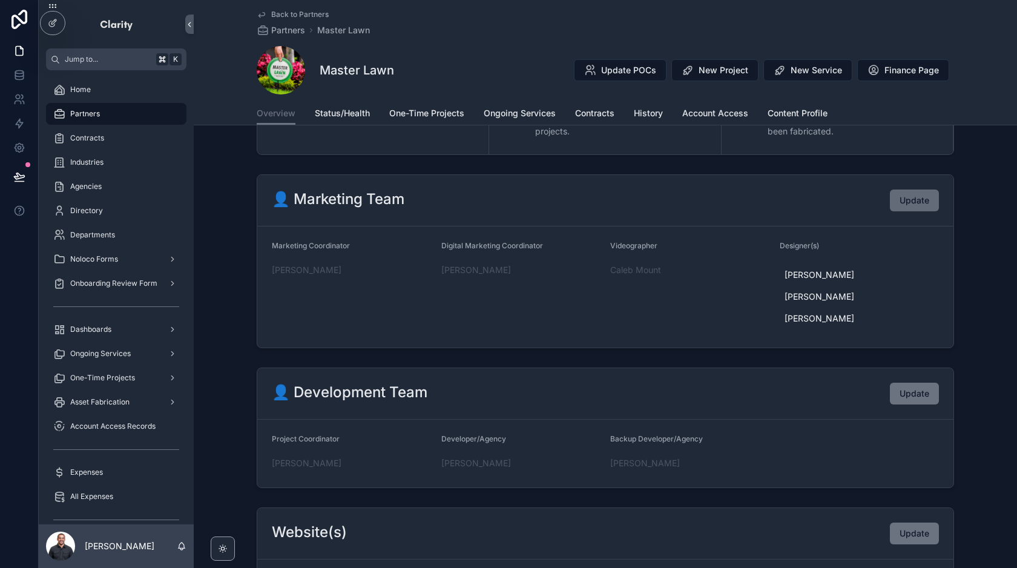
click at [906, 202] on span "Update" at bounding box center [915, 200] width 30 height 12
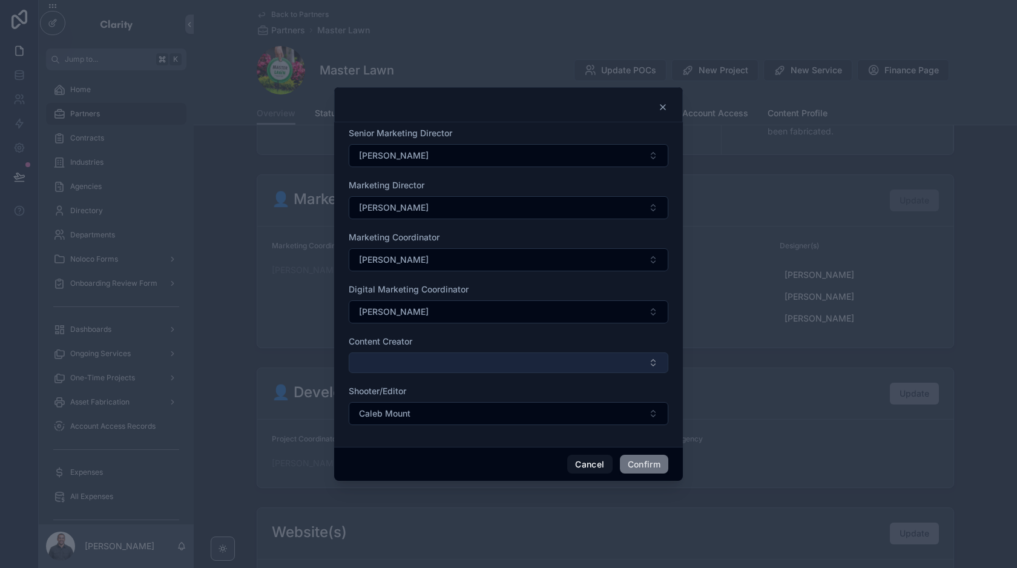
click at [485, 357] on button "Select Button" at bounding box center [509, 362] width 320 height 21
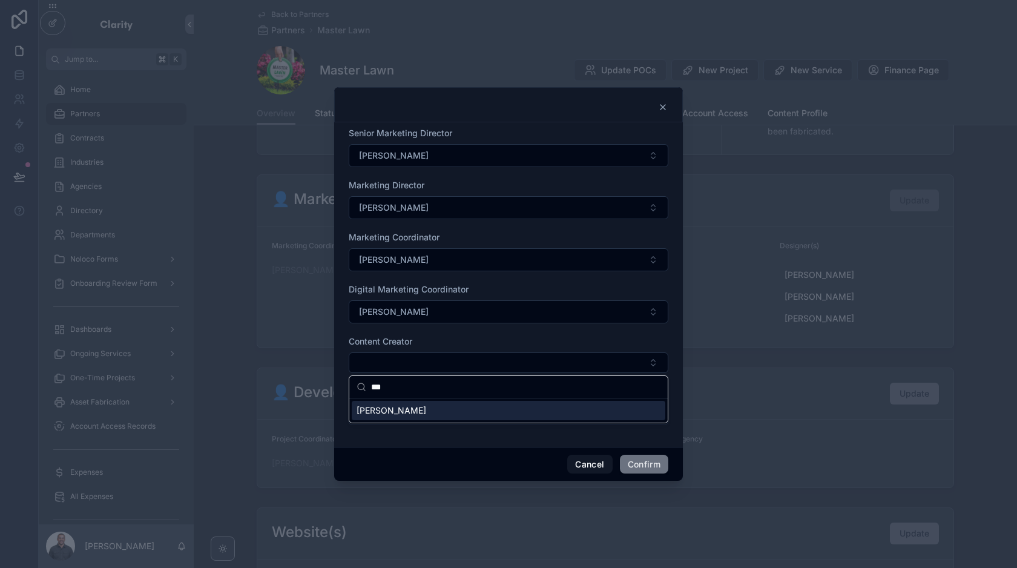
type input "***"
click at [442, 410] on div "Kelly Andreone" at bounding box center [509, 410] width 314 height 19
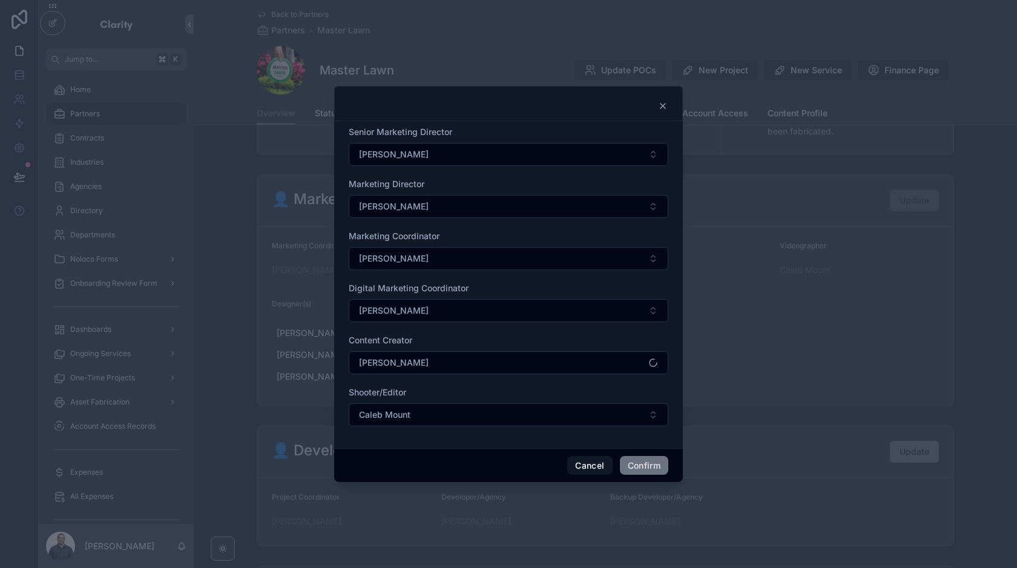
click at [444, 336] on div "Content Creator" at bounding box center [509, 340] width 320 height 12
click at [640, 469] on button "Confirm" at bounding box center [644, 465] width 48 height 19
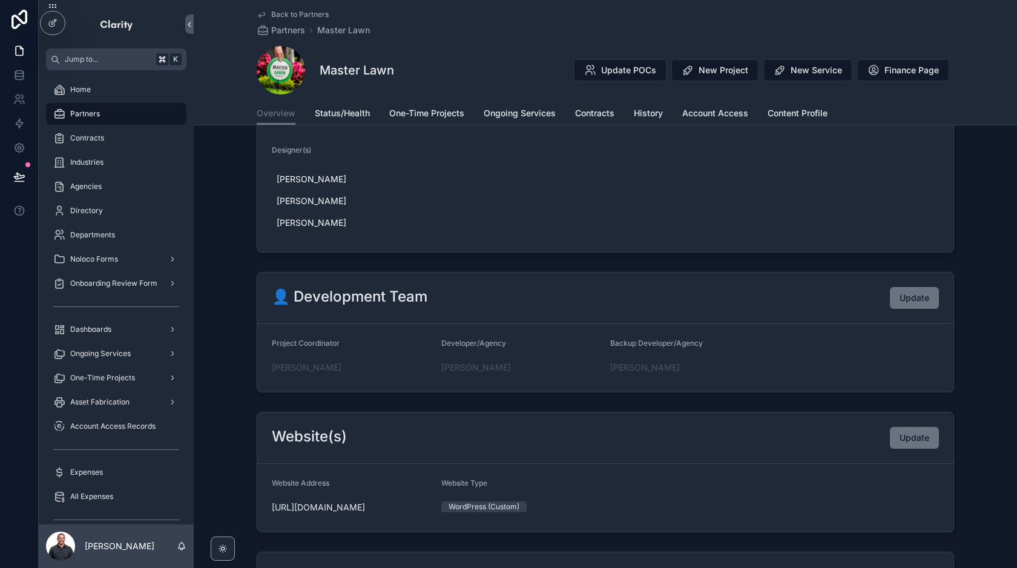
scroll to position [0, 0]
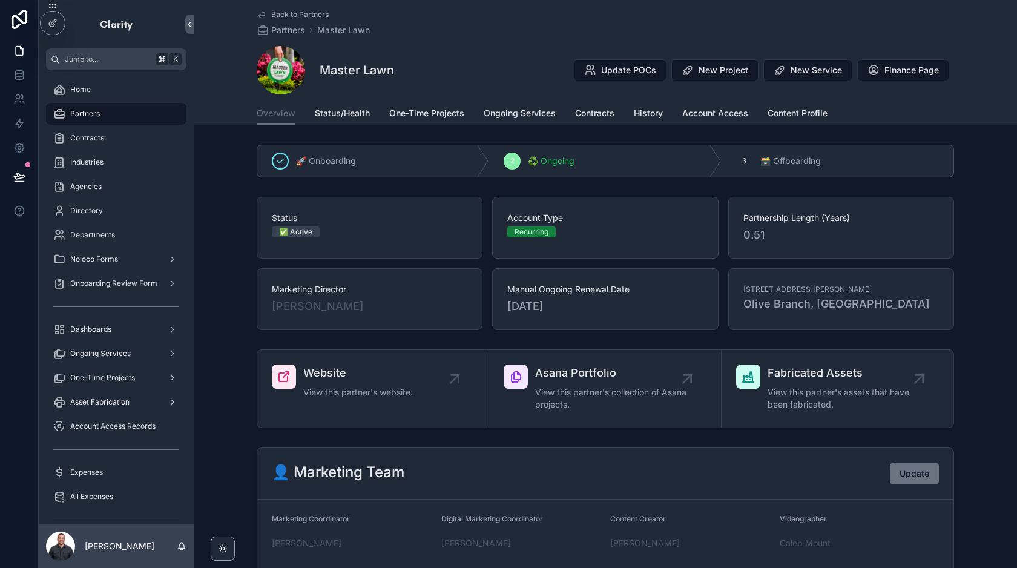
click at [470, 71] on div "Master Lawn Update POCs New Project New Service Finance Page" at bounding box center [605, 70] width 697 height 48
click at [511, 59] on div "Master Lawn Update POCs New Project New Service Finance Page" at bounding box center [605, 70] width 697 height 48
click at [465, 44] on div "Back to Partners Partners Master Lawn Master Lawn Update POCs New Project New S…" at bounding box center [605, 51] width 697 height 102
click at [134, 336] on div "Dashboards" at bounding box center [116, 329] width 126 height 19
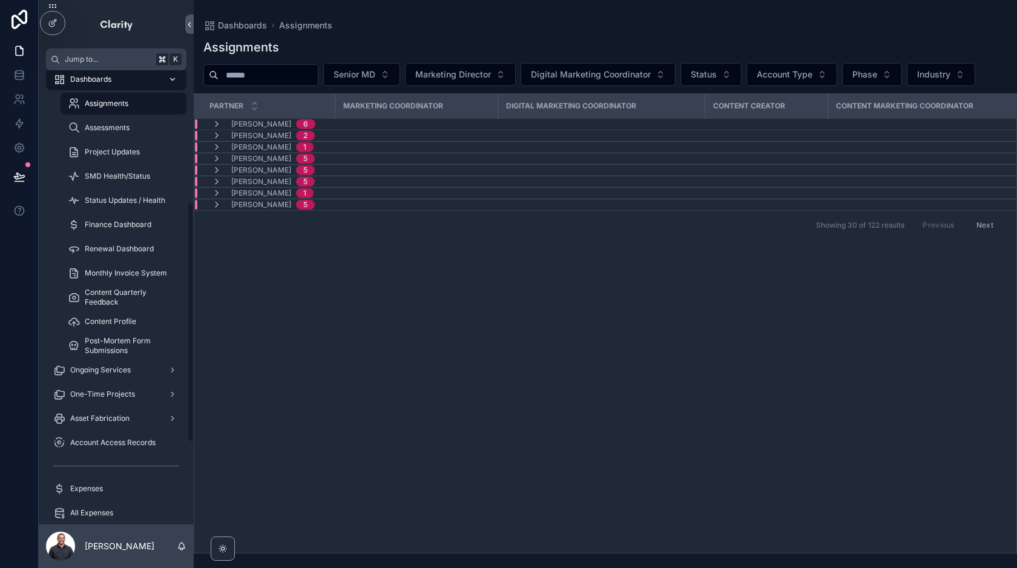
scroll to position [272, 0]
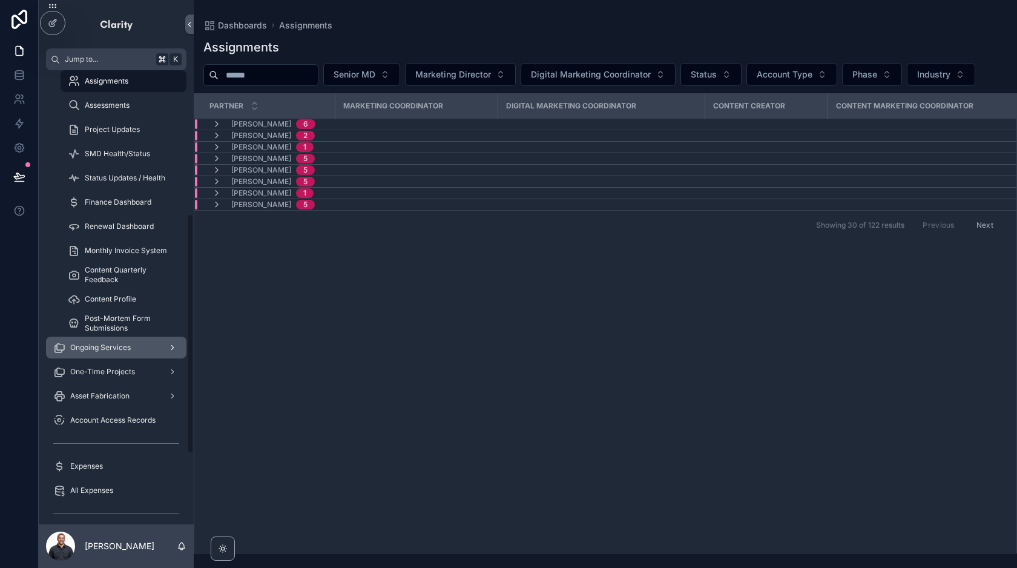
click at [109, 344] on span "Ongoing Services" at bounding box center [100, 348] width 61 height 10
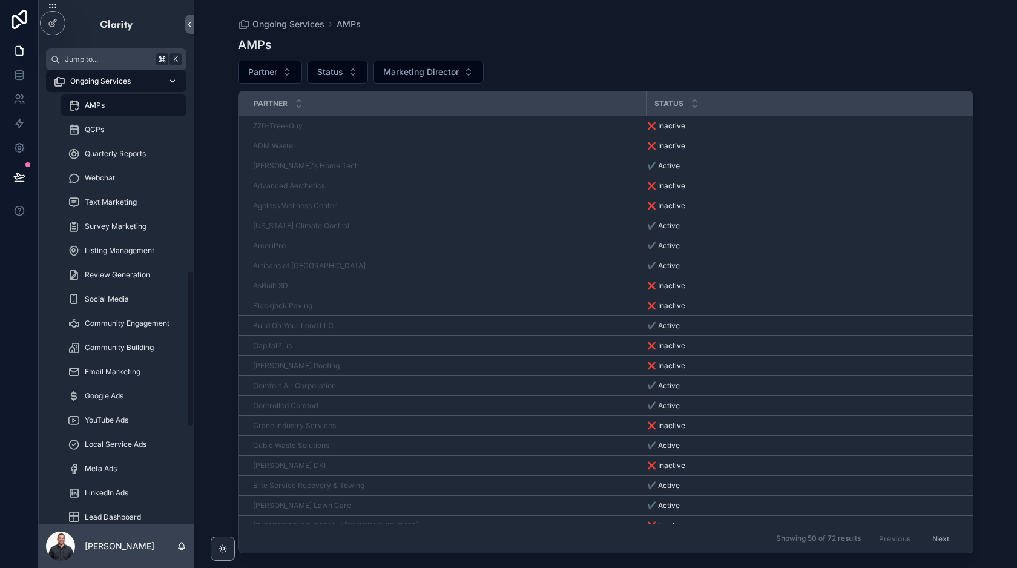
scroll to position [726, 0]
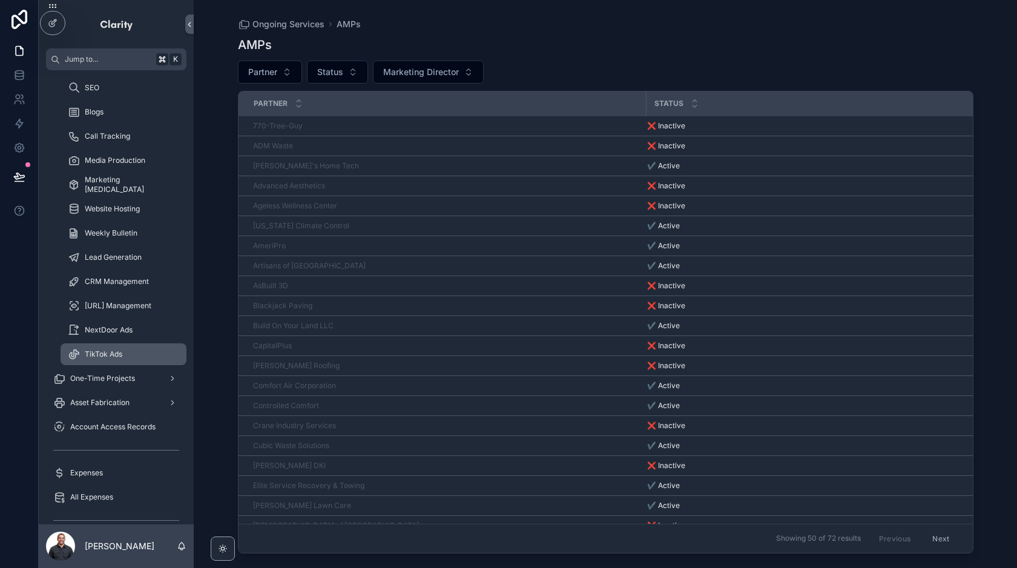
click at [107, 357] on span "TikTok Ads" at bounding box center [104, 354] width 38 height 10
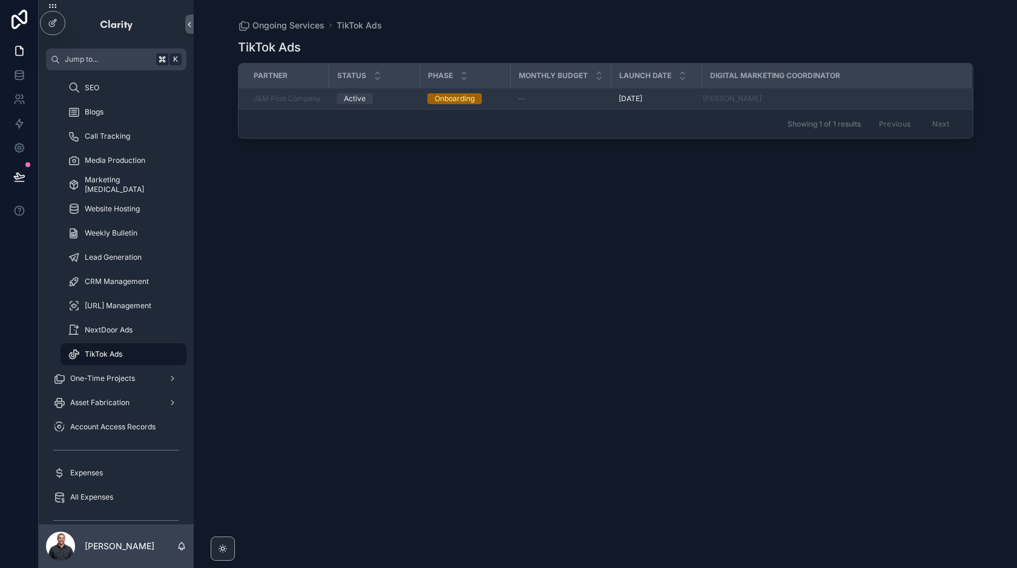
click at [546, 102] on div "--" at bounding box center [561, 99] width 86 height 10
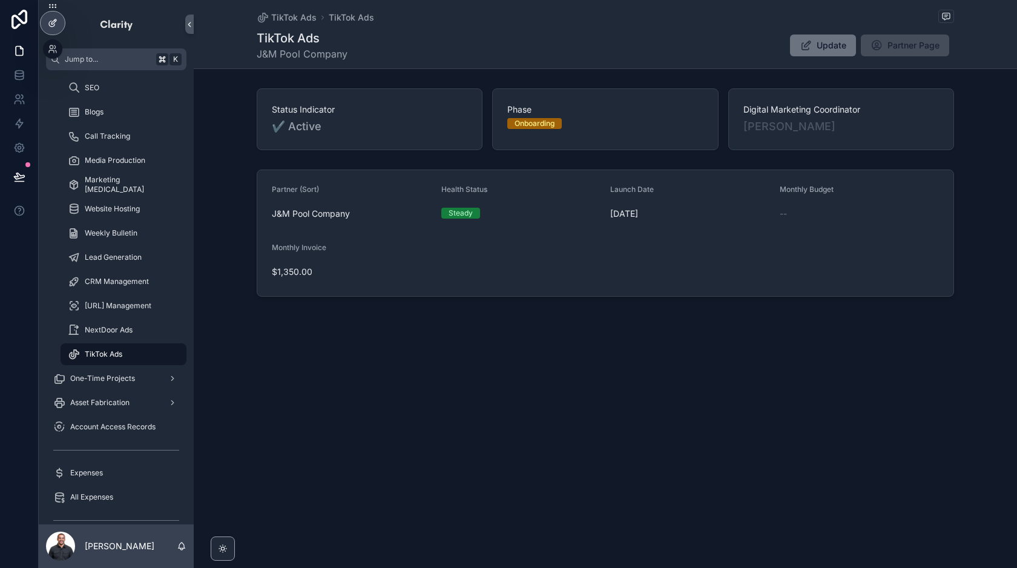
click at [56, 19] on icon at bounding box center [53, 21] width 5 height 5
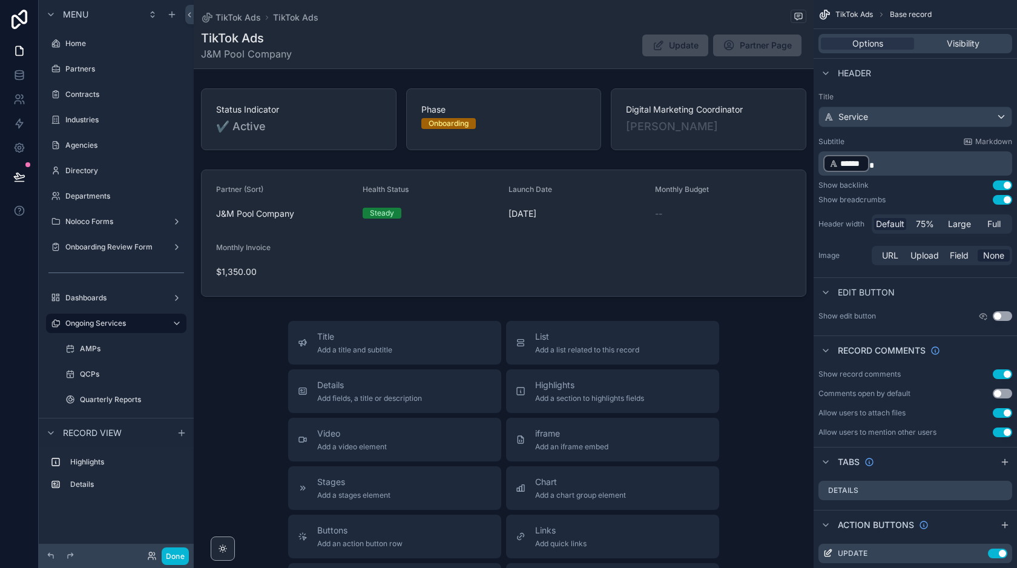
click at [534, 33] on div "TikTok Ads J&M Pool Company Update Partner Page" at bounding box center [503, 45] width 605 height 31
click at [476, 50] on div "TikTok Ads J&M Pool Company Update Partner Page" at bounding box center [503, 45] width 605 height 31
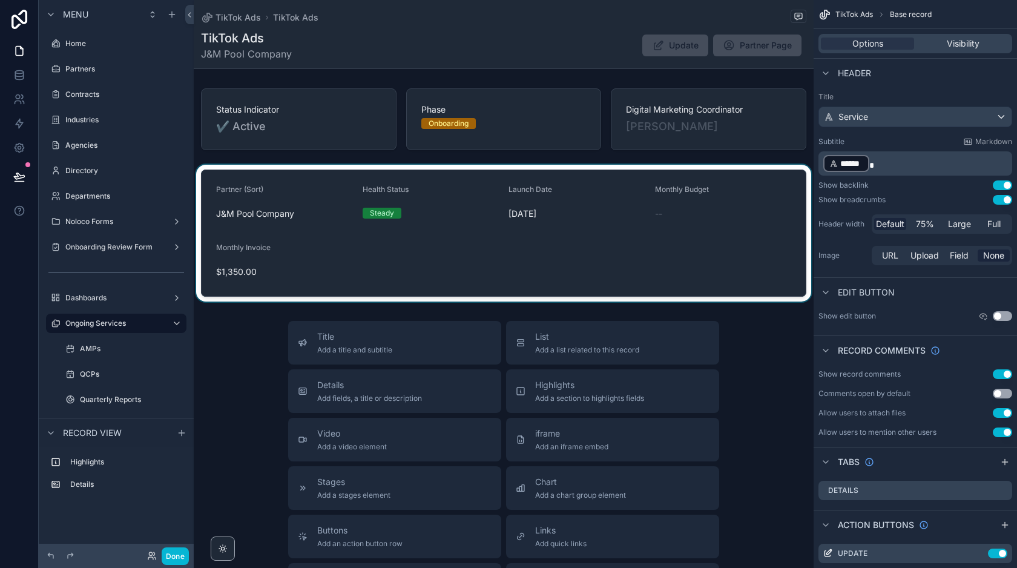
click at [406, 268] on div "scrollable content" at bounding box center [504, 233] width 620 height 137
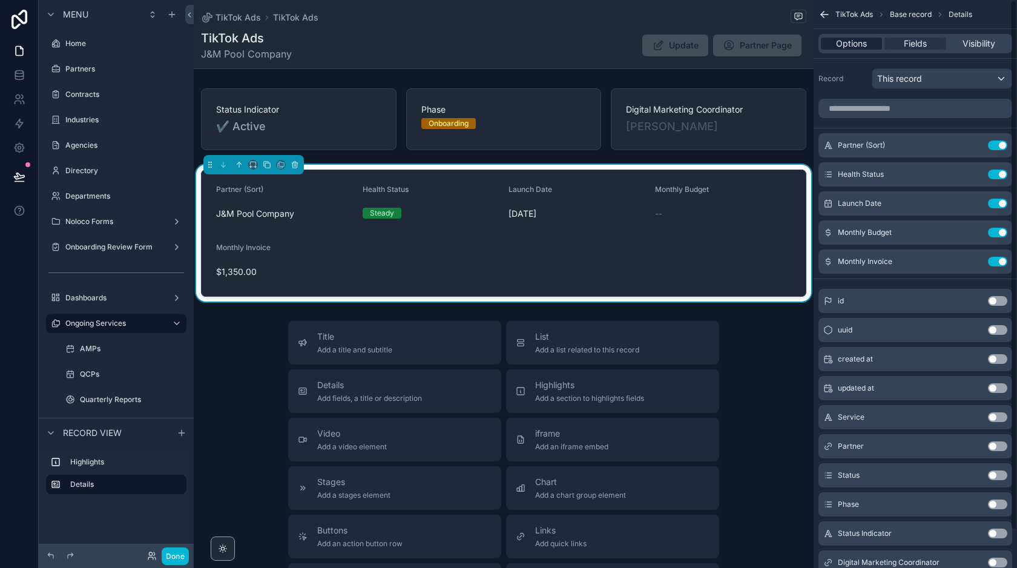
click at [854, 42] on span "Options" at bounding box center [851, 44] width 31 height 12
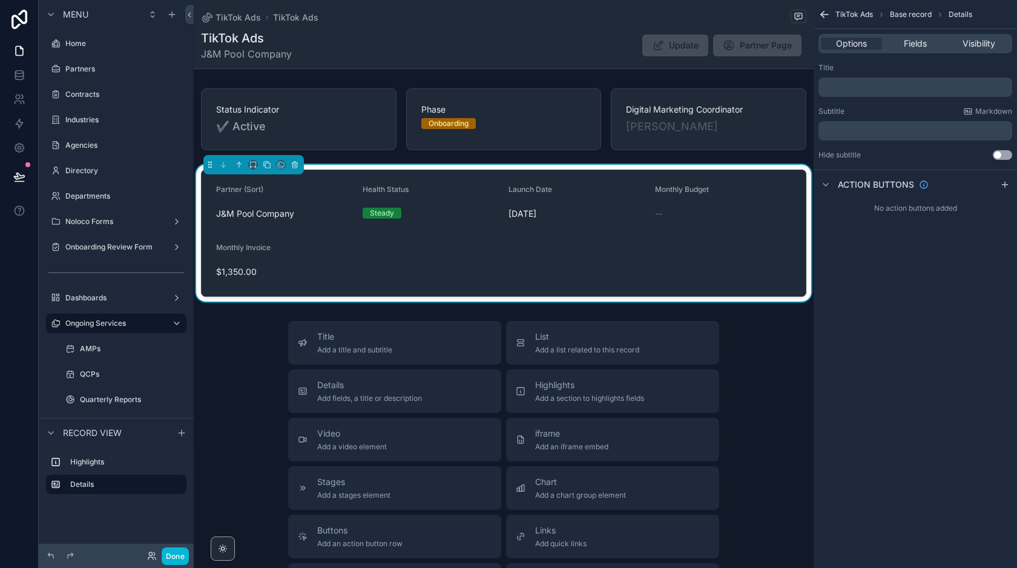
click at [574, 53] on div "TikTok Ads J&M Pool Company Update Partner Page" at bounding box center [503, 45] width 605 height 31
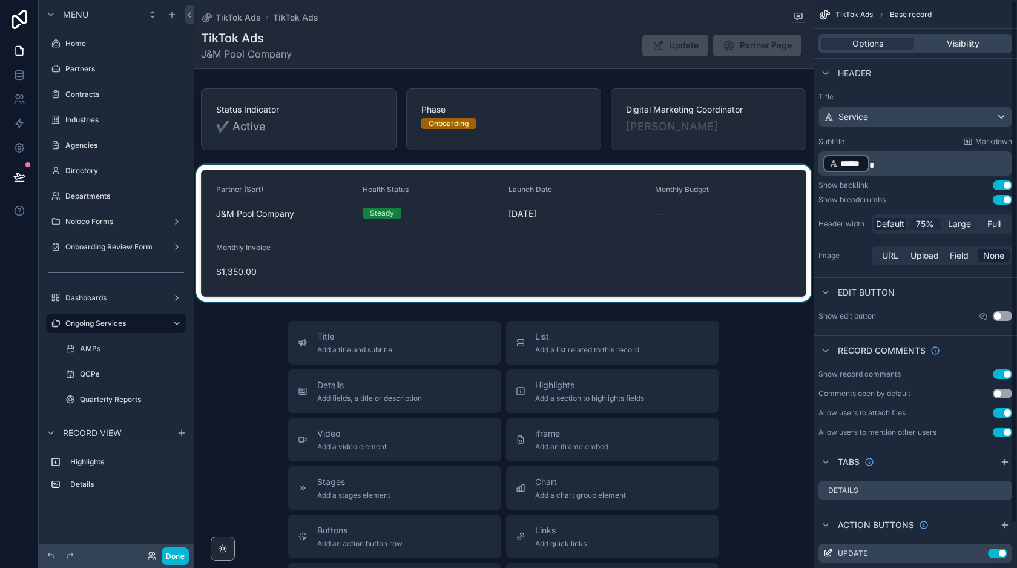
scroll to position [48, 0]
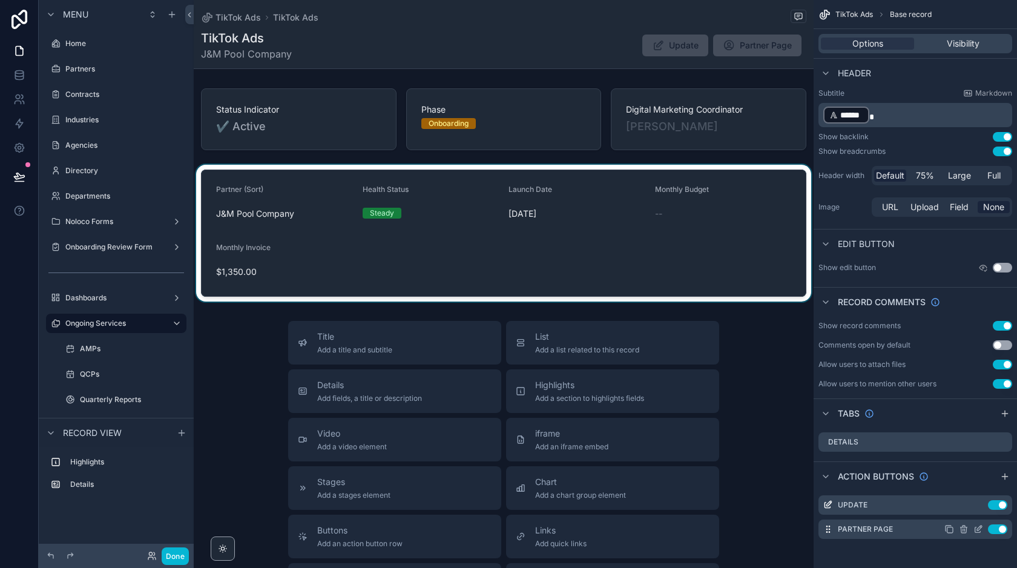
click at [975, 530] on icon "scrollable content" at bounding box center [977, 529] width 5 height 5
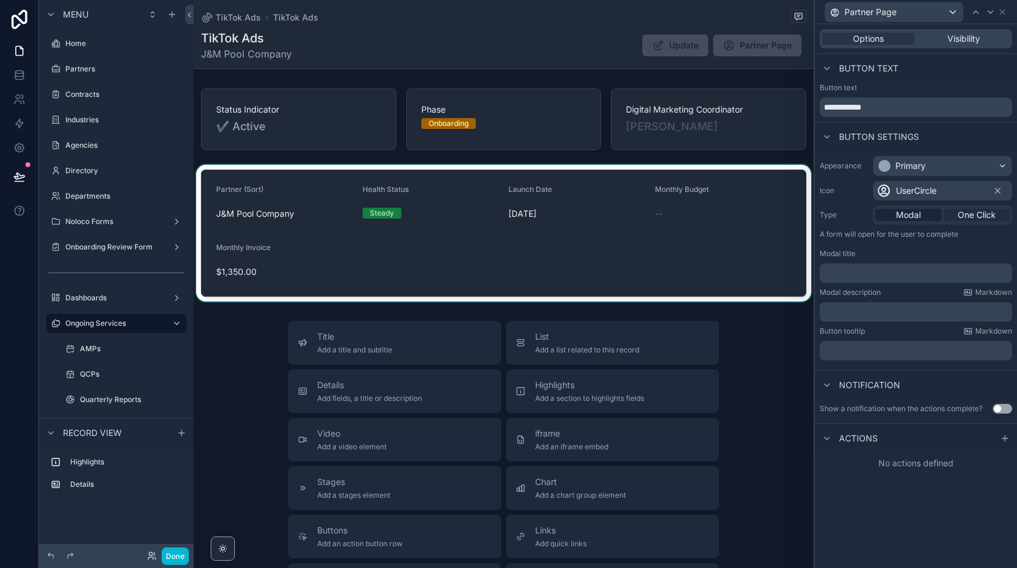
click at [979, 212] on span "One Click" at bounding box center [977, 215] width 38 height 12
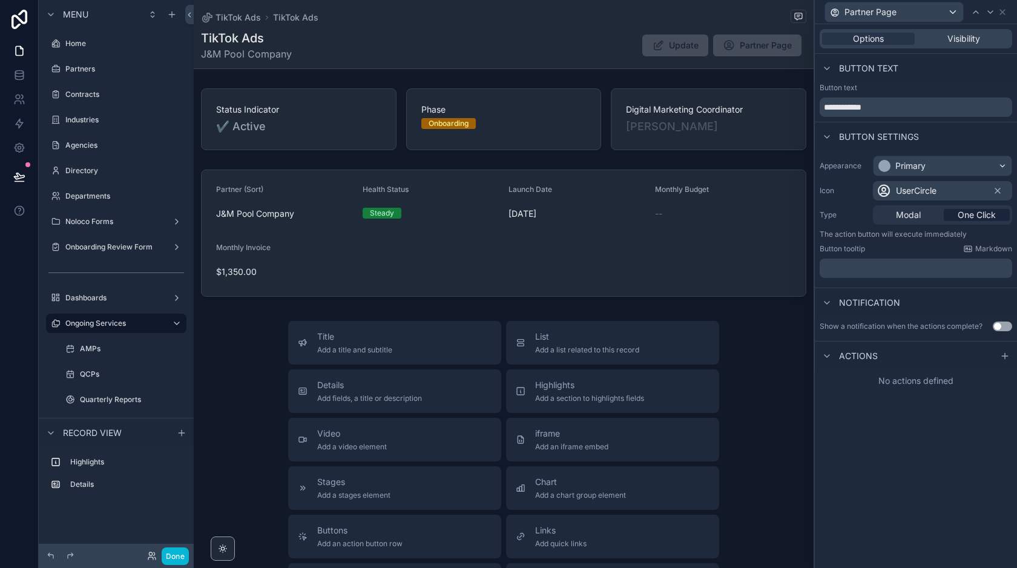
click at [843, 367] on div "Actions" at bounding box center [916, 355] width 202 height 29
click at [1001, 353] on icon at bounding box center [1005, 356] width 10 height 10
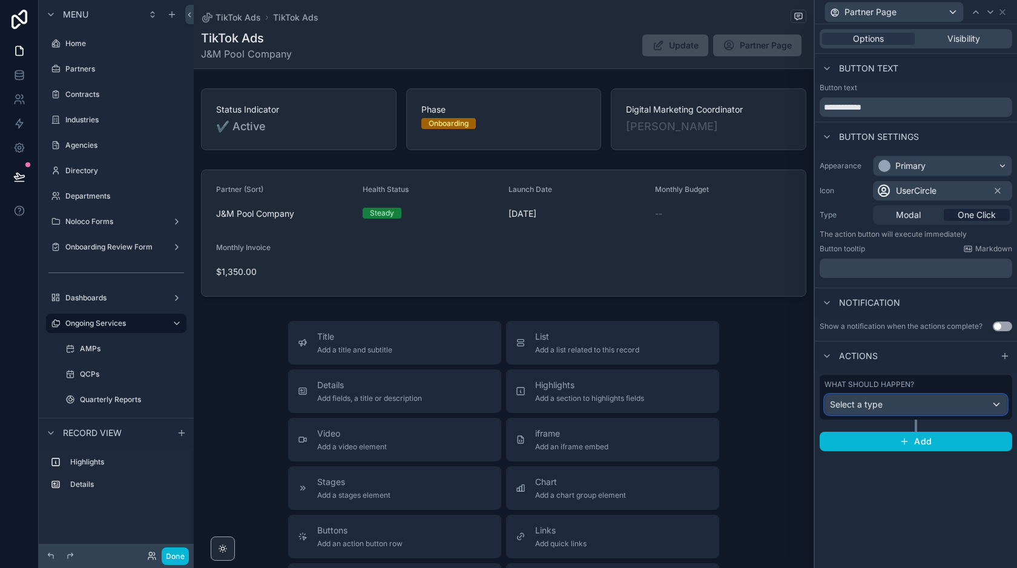
click at [877, 409] on span "Select a type" at bounding box center [856, 404] width 53 height 10
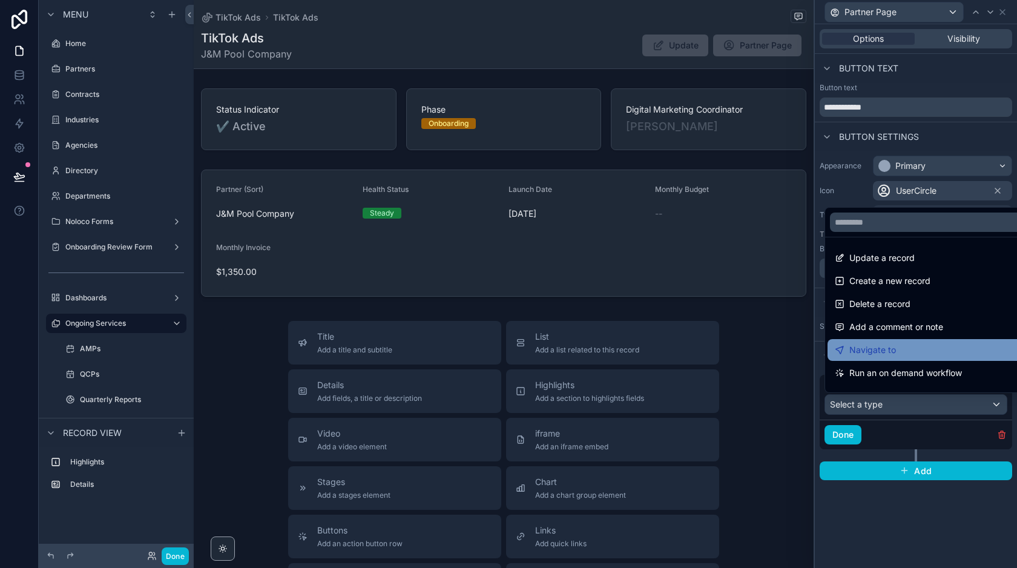
click at [894, 352] on span "Navigate to" at bounding box center [872, 350] width 47 height 15
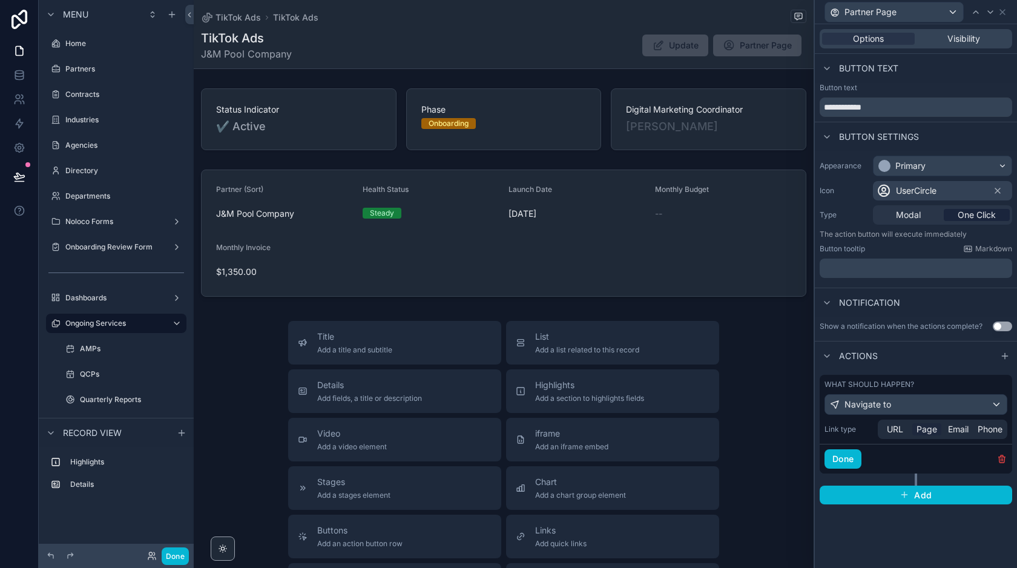
click at [926, 432] on span "Page" at bounding box center [926, 429] width 21 height 12
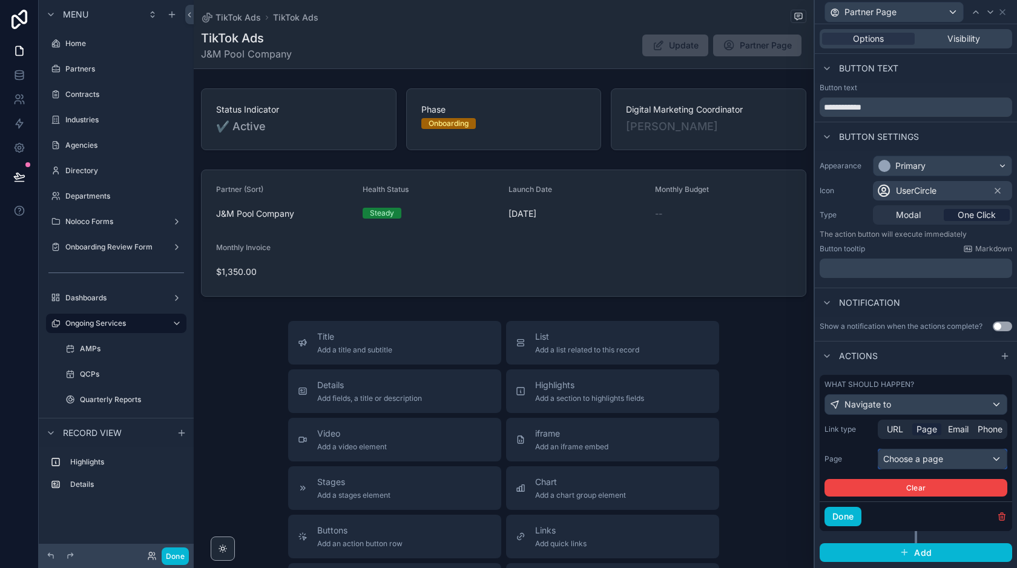
click at [916, 462] on div "Choose a page" at bounding box center [942, 458] width 128 height 19
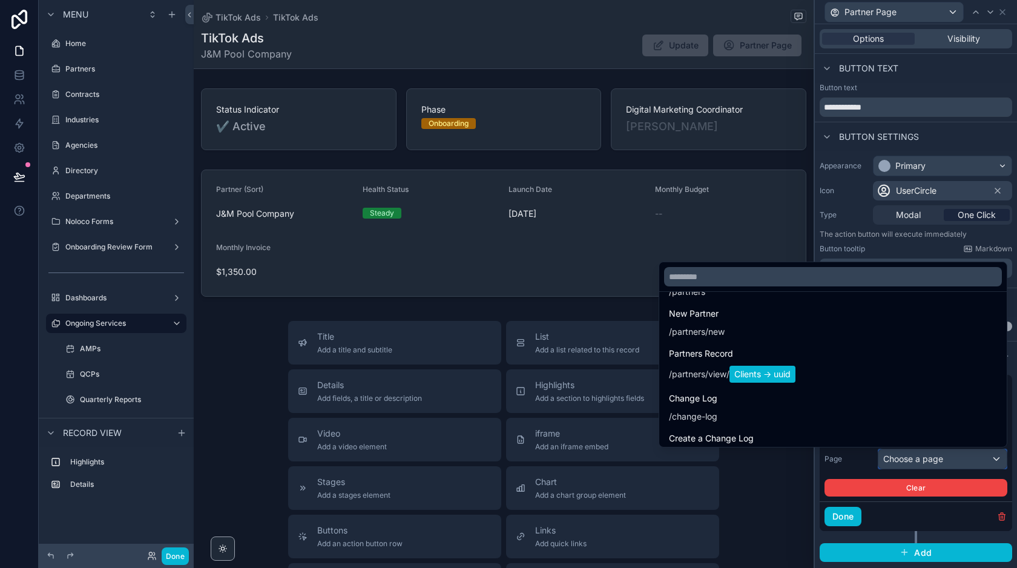
scroll to position [0, 0]
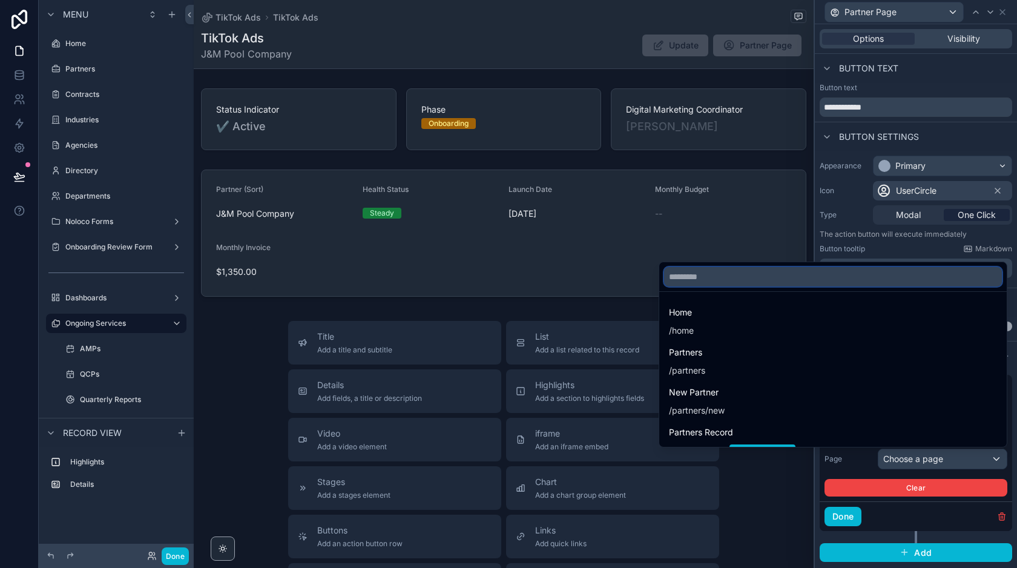
click at [707, 274] on input "text" at bounding box center [833, 276] width 338 height 19
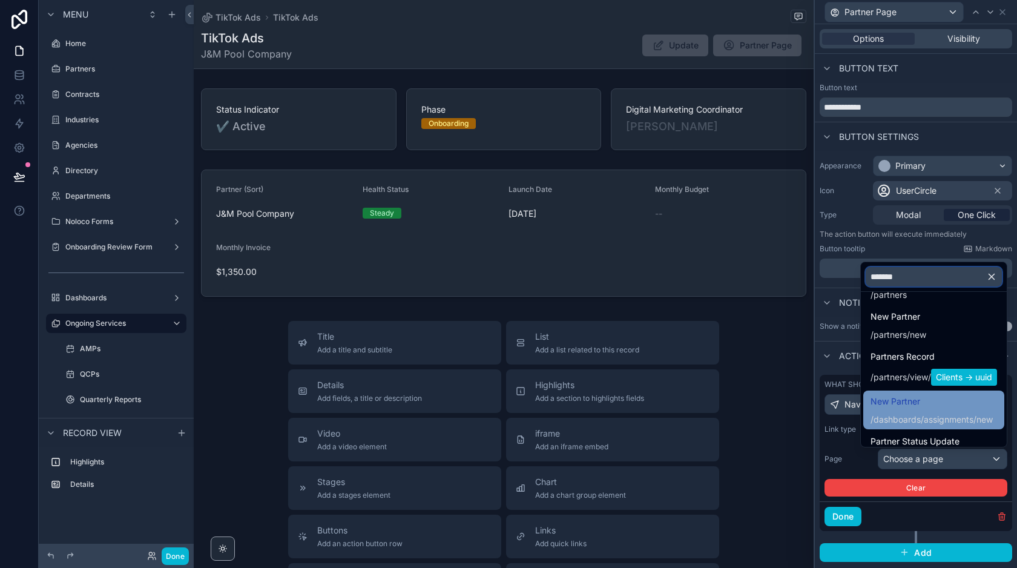
scroll to position [35, 0]
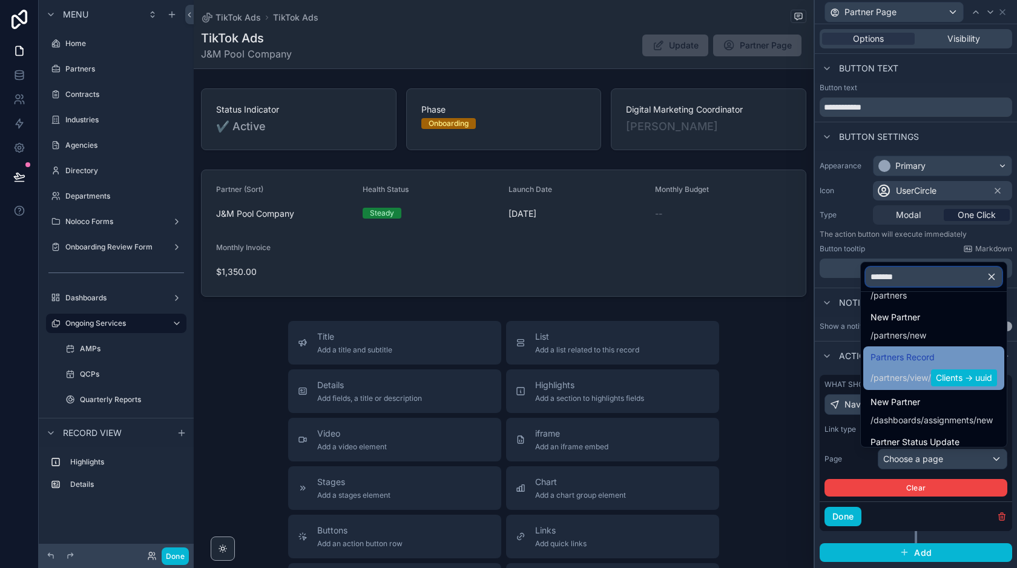
type input "*******"
click at [947, 380] on span "Clients -> uuid" at bounding box center [964, 377] width 66 height 17
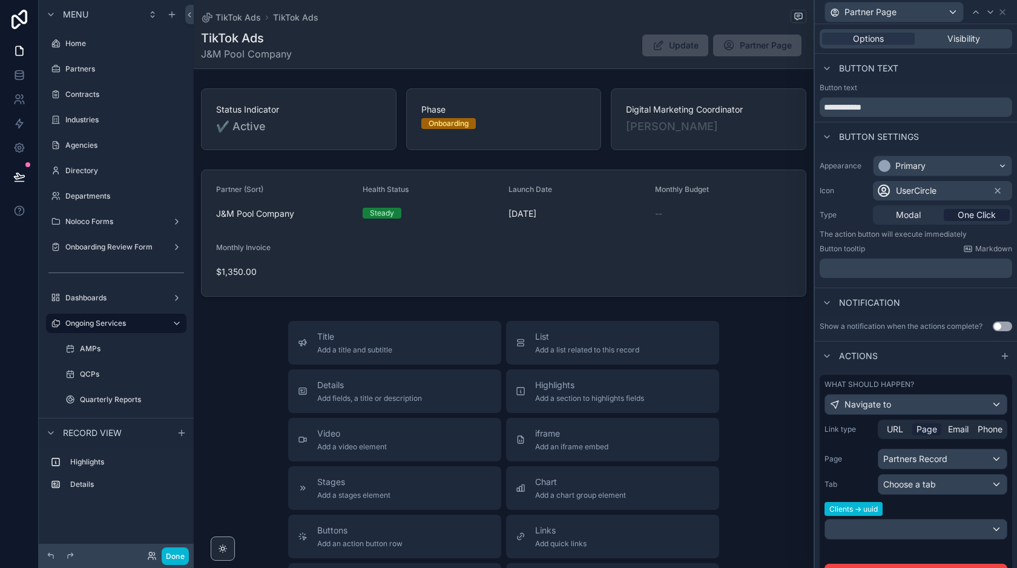
scroll to position [84, 0]
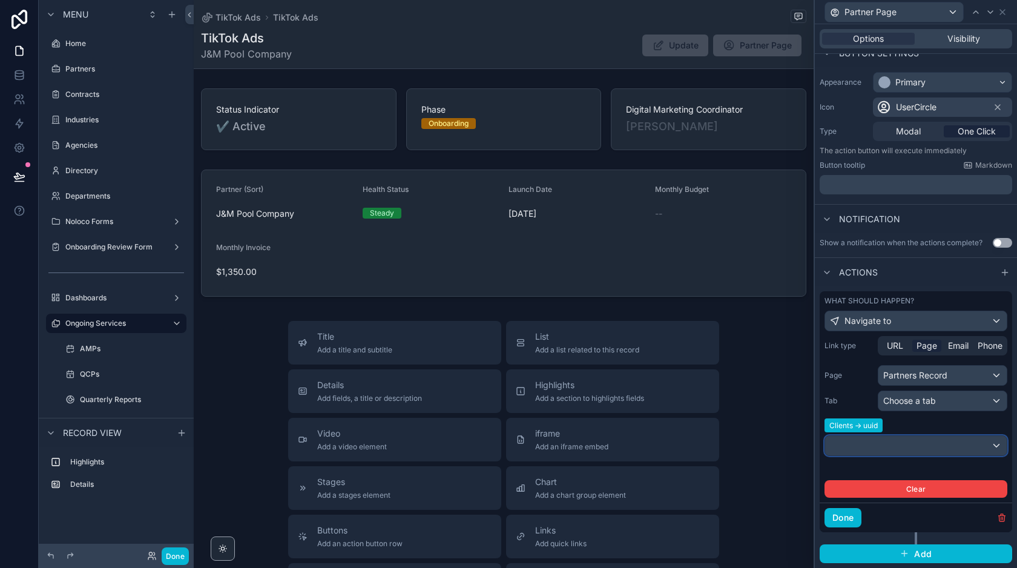
click at [883, 445] on div at bounding box center [916, 445] width 182 height 19
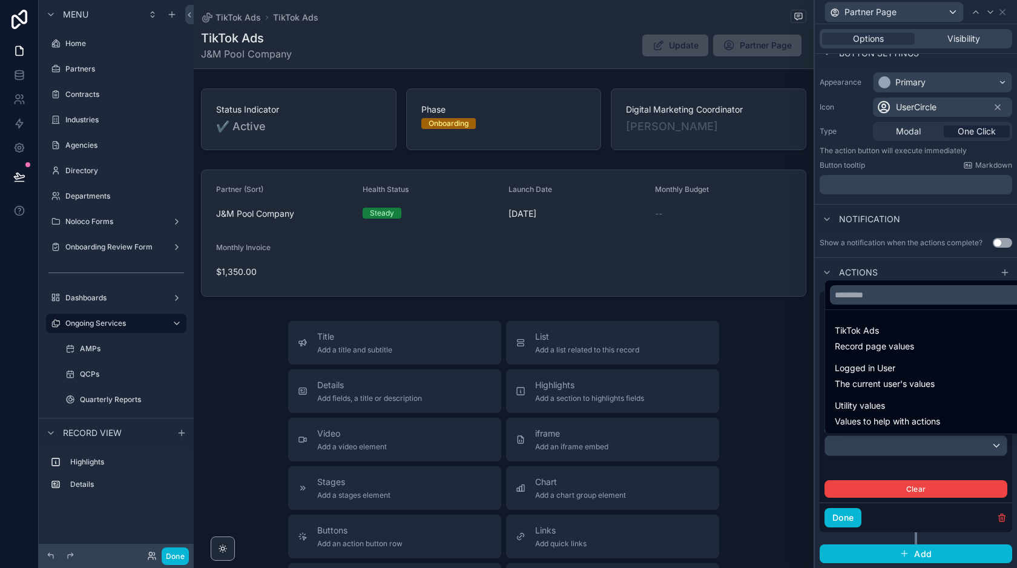
click at [883, 472] on div at bounding box center [916, 284] width 202 height 568
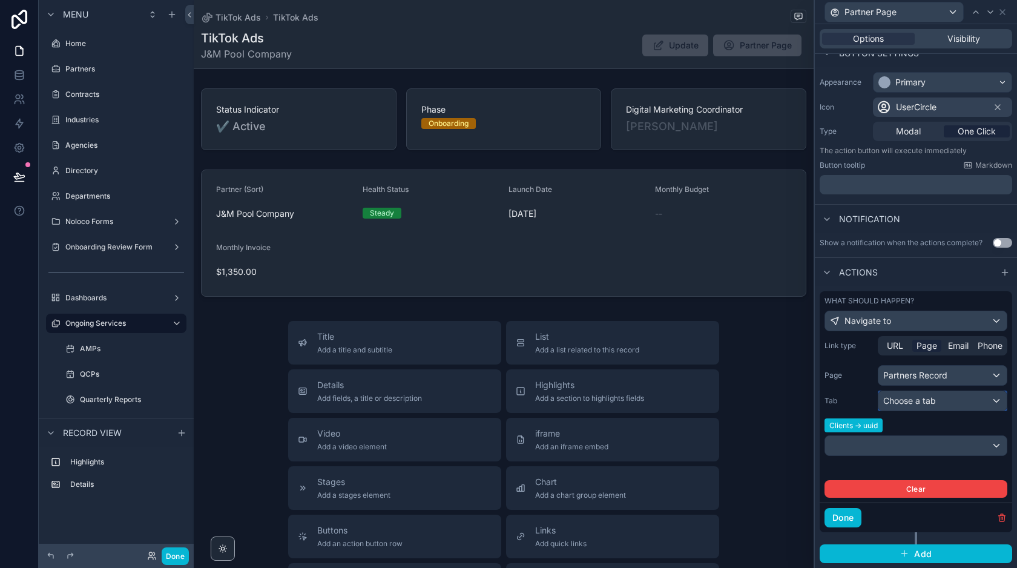
click at [919, 396] on span "Choose a tab" at bounding box center [909, 400] width 53 height 10
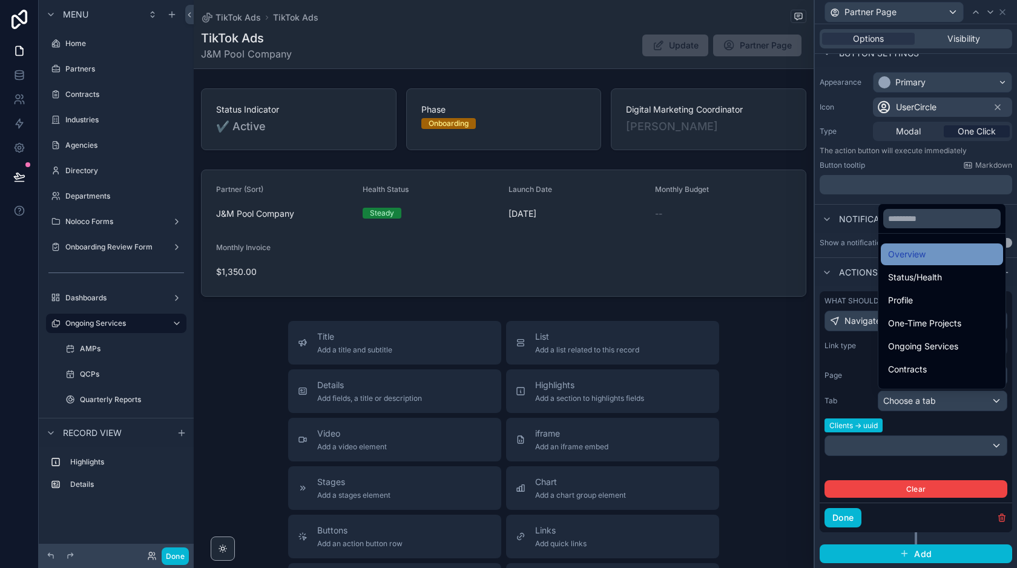
click at [916, 254] on span "Overview" at bounding box center [907, 254] width 38 height 15
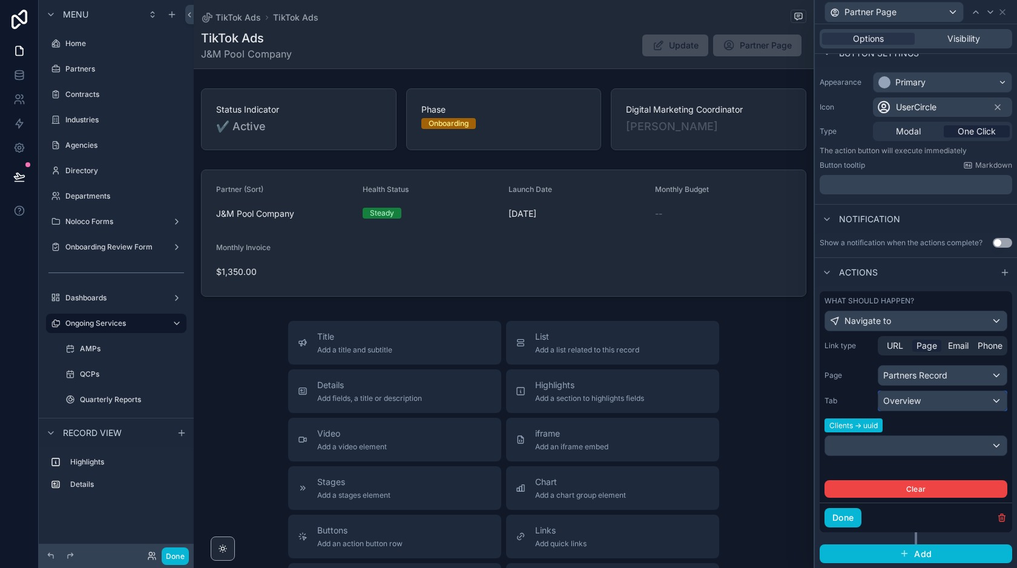
click at [917, 403] on span "Overview" at bounding box center [902, 401] width 38 height 12
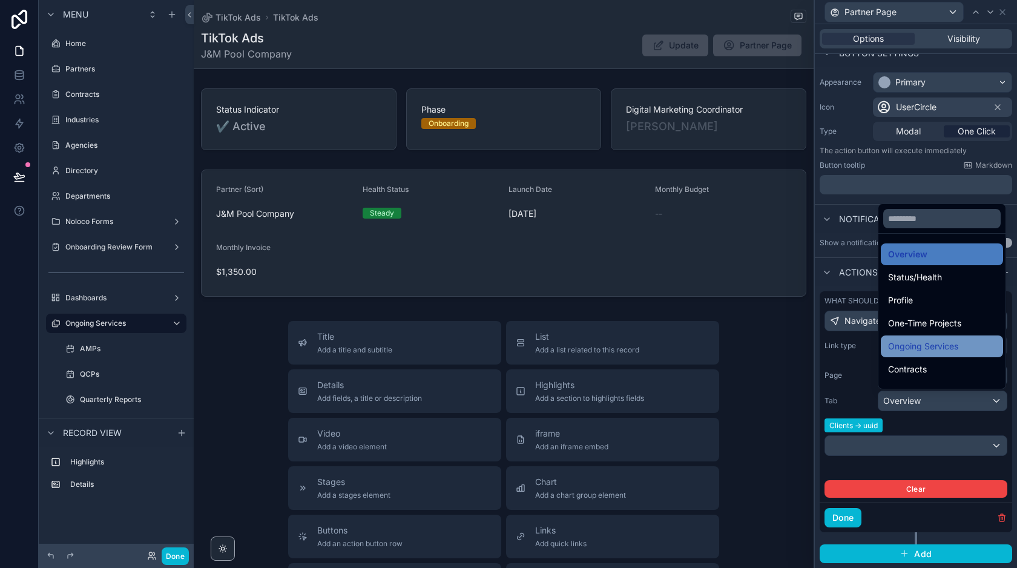
click at [927, 353] on span "Ongoing Services" at bounding box center [923, 346] width 70 height 15
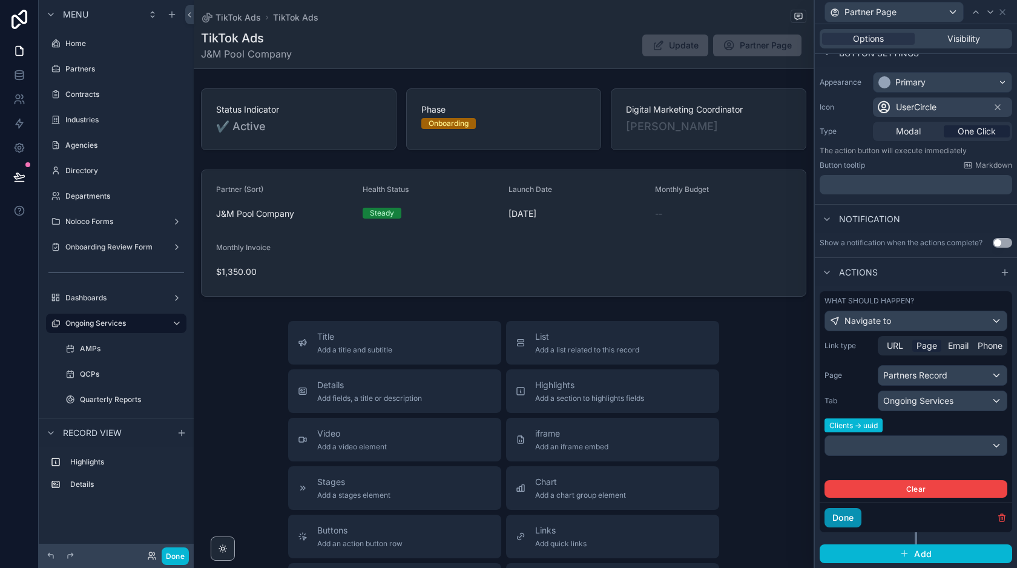
click at [847, 519] on button "Done" at bounding box center [842, 517] width 37 height 19
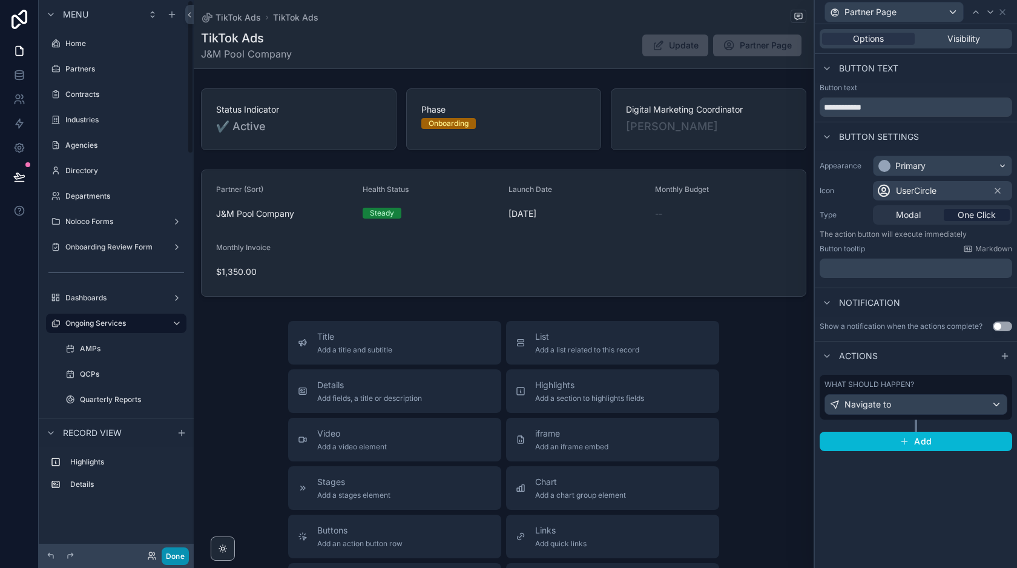
click at [170, 554] on button "Done" at bounding box center [175, 556] width 27 height 18
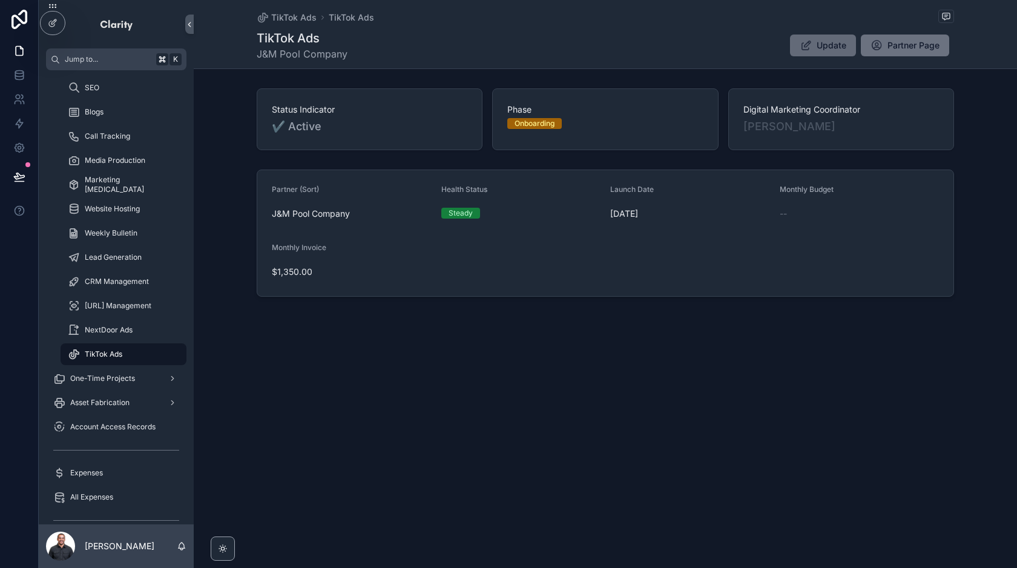
click at [814, 45] on button "Update" at bounding box center [823, 46] width 66 height 22
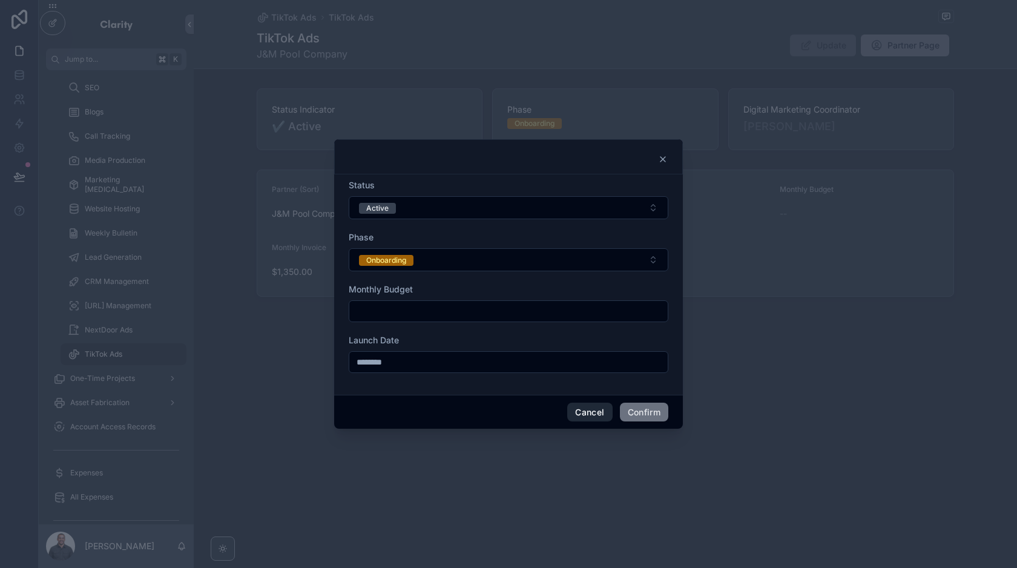
click at [591, 409] on button "Cancel" at bounding box center [589, 412] width 45 height 19
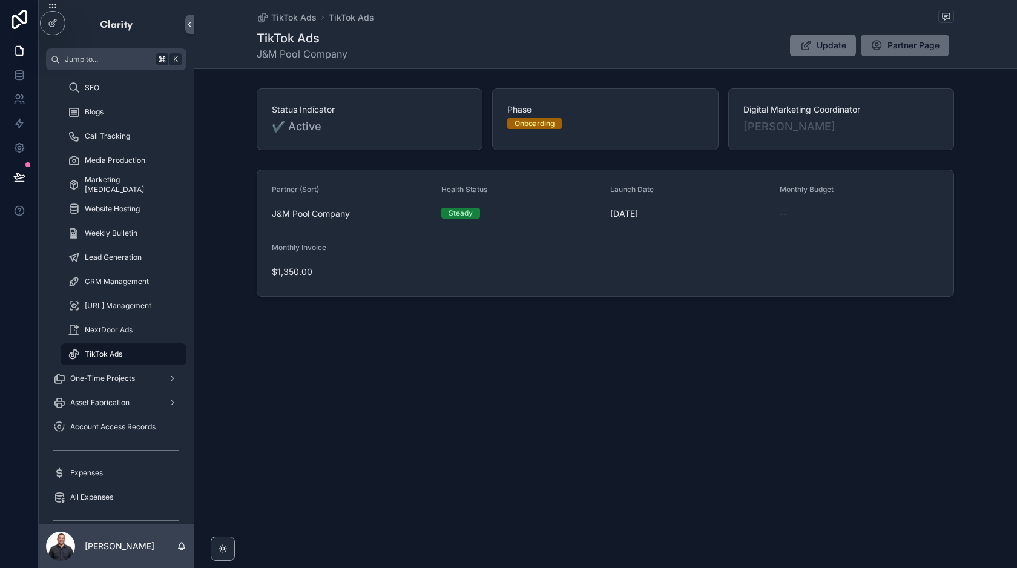
click at [897, 53] on button "Partner Page" at bounding box center [905, 46] width 88 height 22
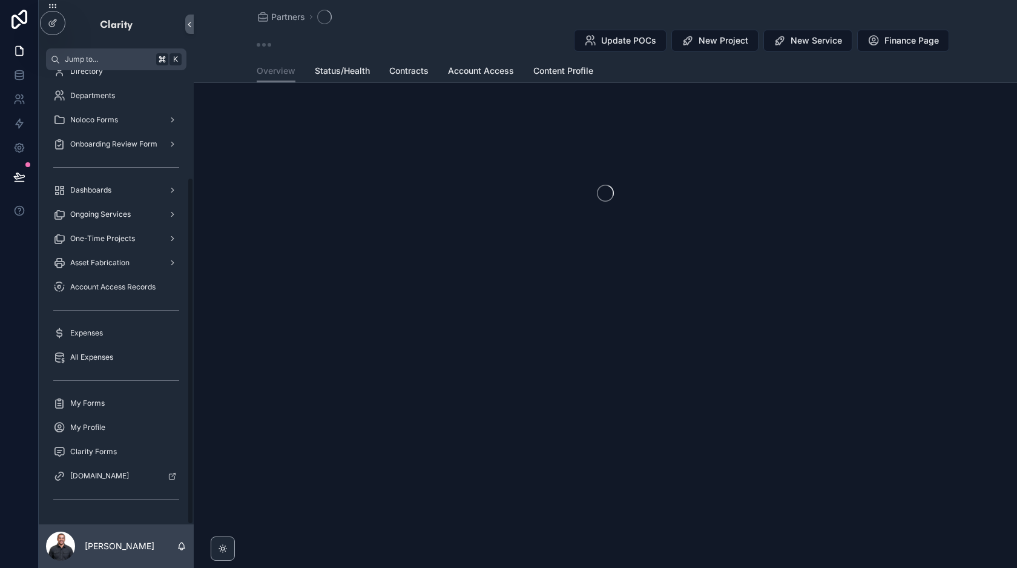
scroll to position [139, 0]
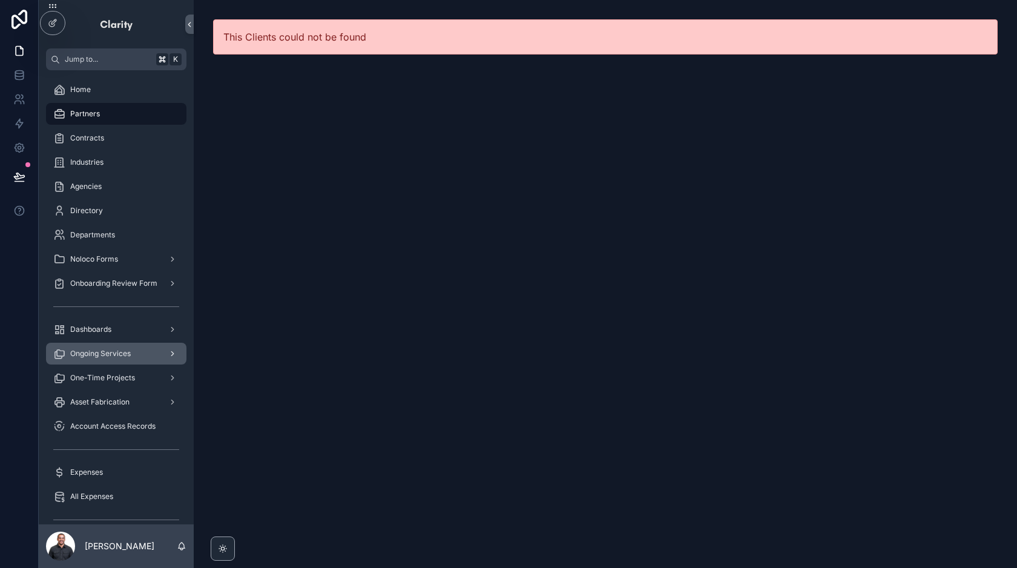
click at [117, 354] on span "Ongoing Services" at bounding box center [100, 354] width 61 height 10
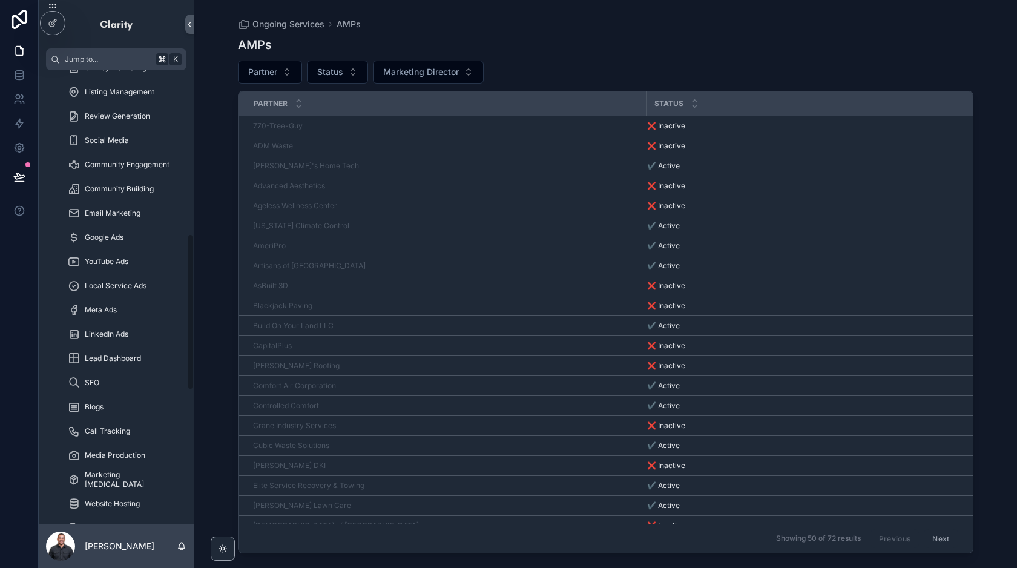
scroll to position [654, 0]
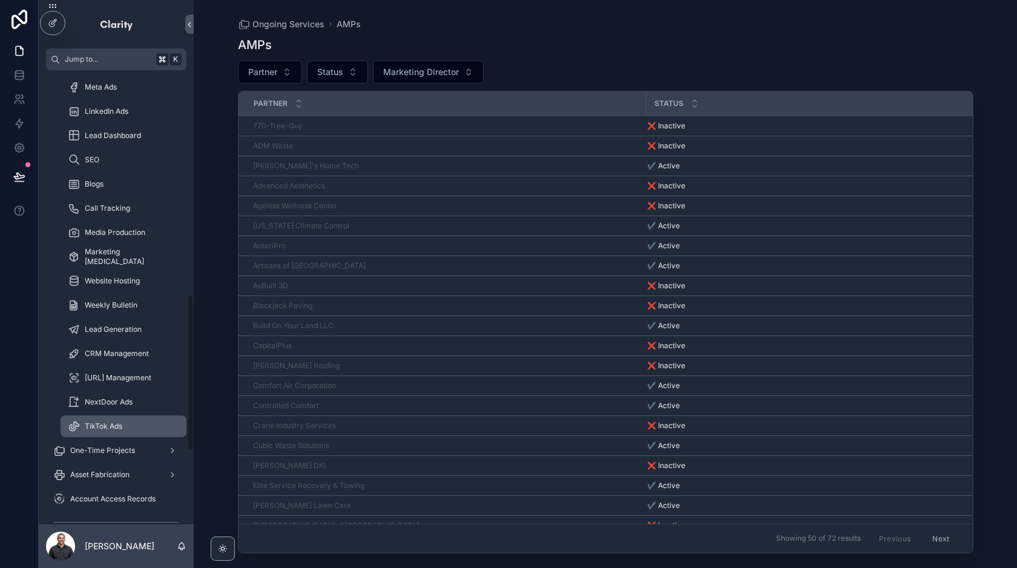
click at [133, 429] on div "TikTok Ads" at bounding box center [123, 425] width 111 height 19
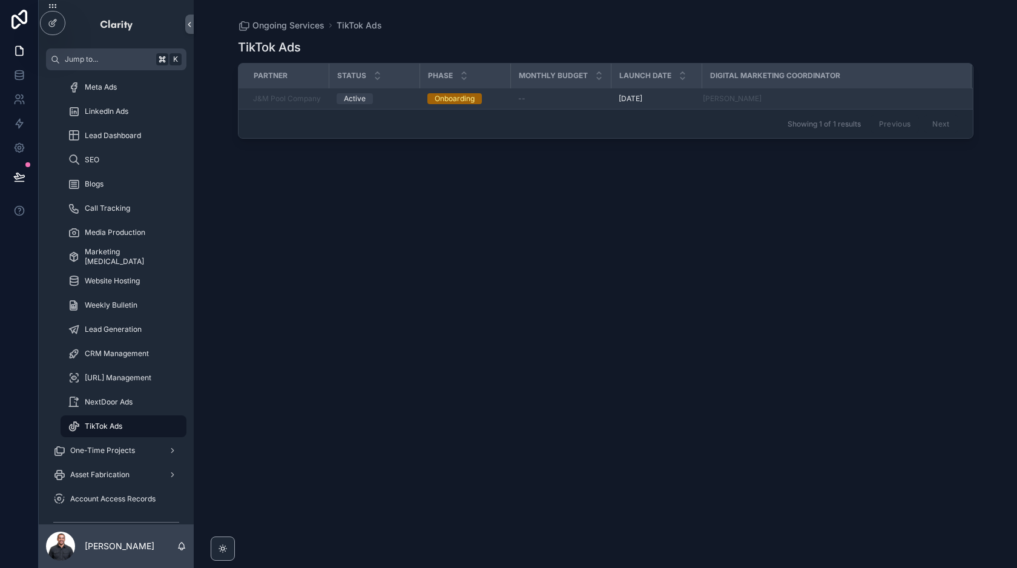
click at [518, 94] on span "--" at bounding box center [521, 99] width 7 height 10
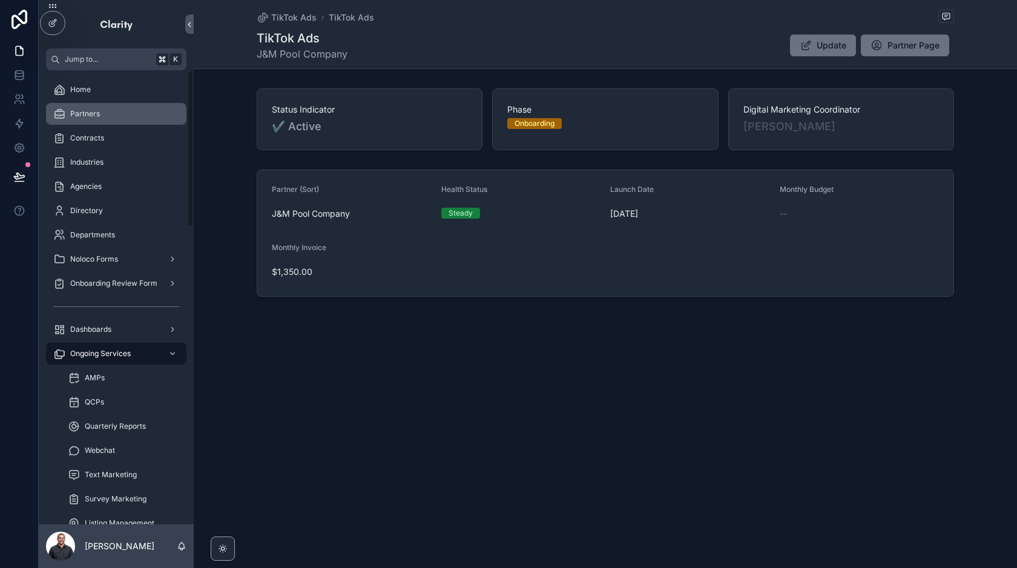
click at [114, 121] on div "Partners" at bounding box center [116, 113] width 126 height 19
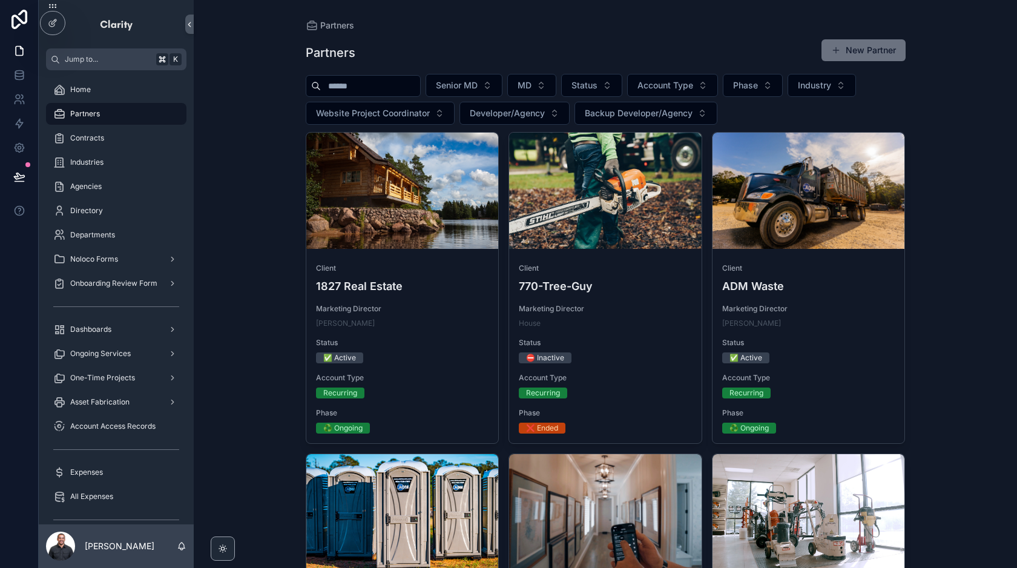
click at [349, 85] on input "text" at bounding box center [370, 85] width 99 height 17
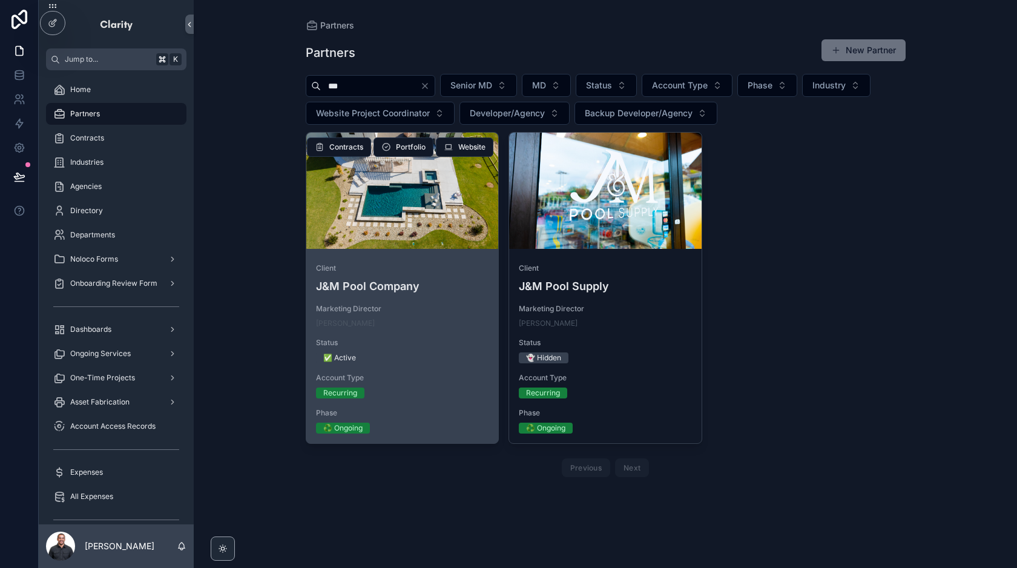
type input "***"
click at [456, 203] on div at bounding box center [402, 191] width 192 height 116
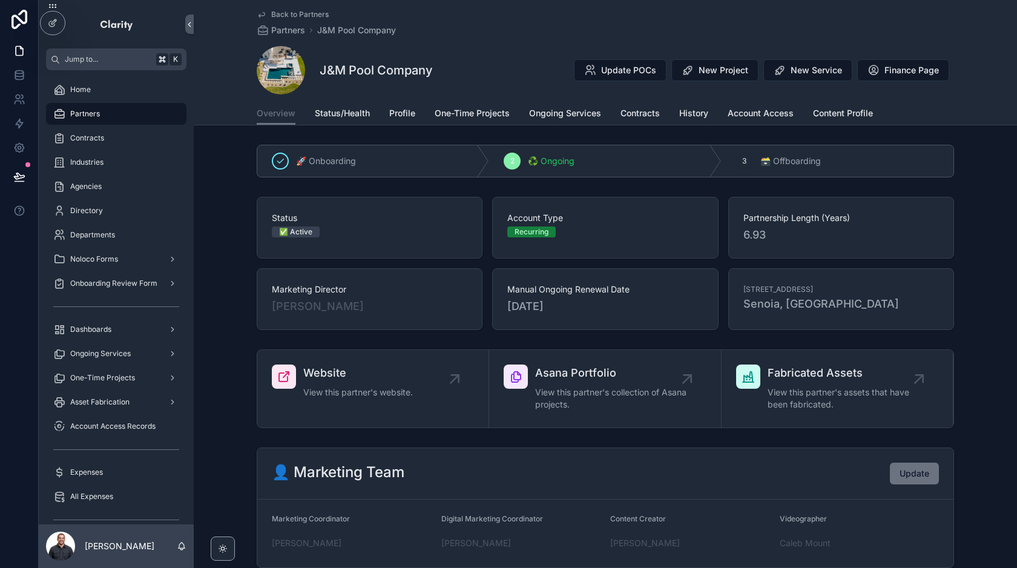
click at [499, 61] on div "J&M Pool Company Update POCs New Project New Service Finance Page" at bounding box center [605, 70] width 697 height 48
click at [556, 120] on link "Ongoing Services" at bounding box center [565, 114] width 72 height 24
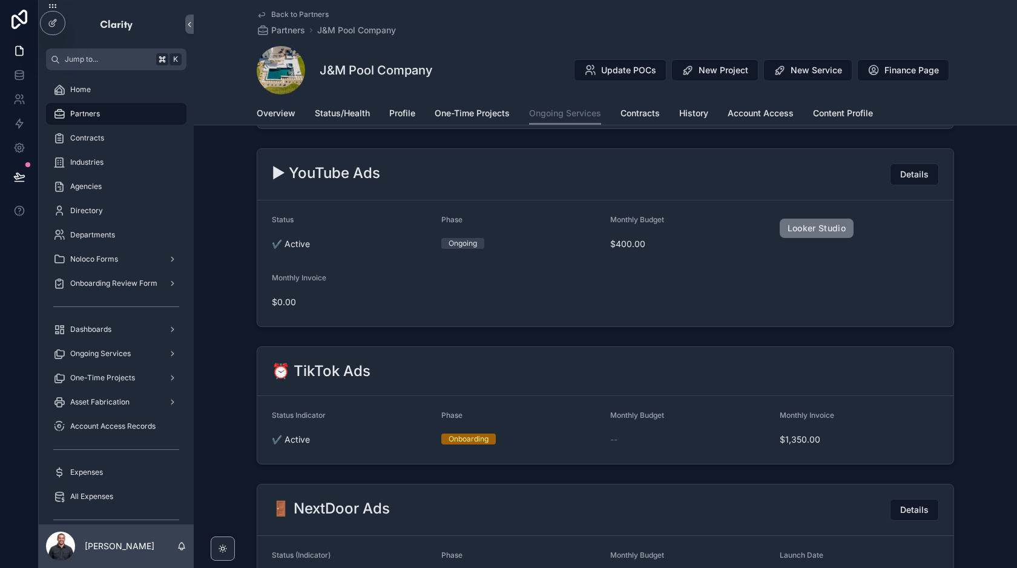
scroll to position [1160, 0]
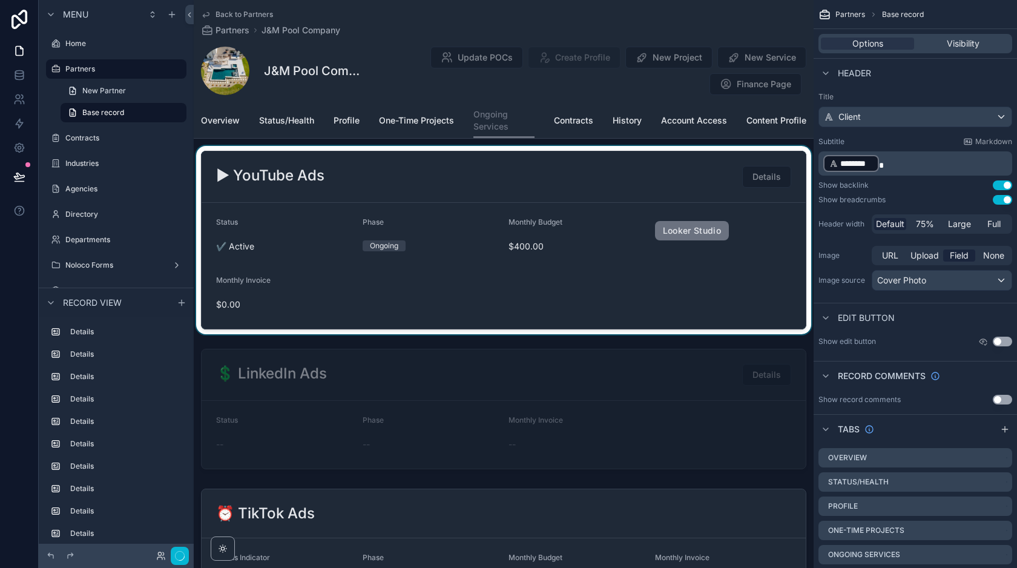
click at [688, 186] on div at bounding box center [504, 240] width 620 height 188
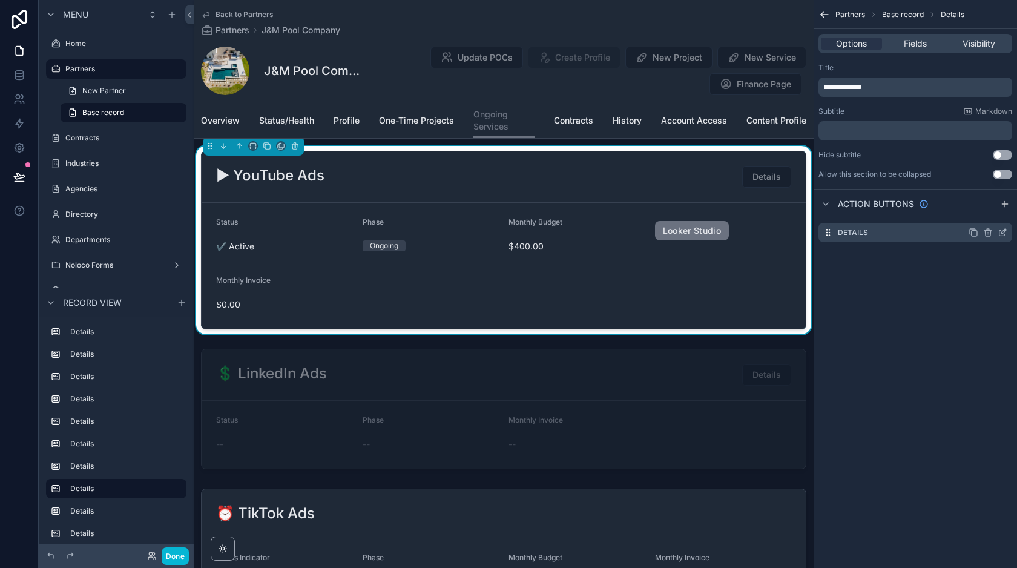
click at [1003, 231] on icon "scrollable content" at bounding box center [1003, 231] width 5 height 5
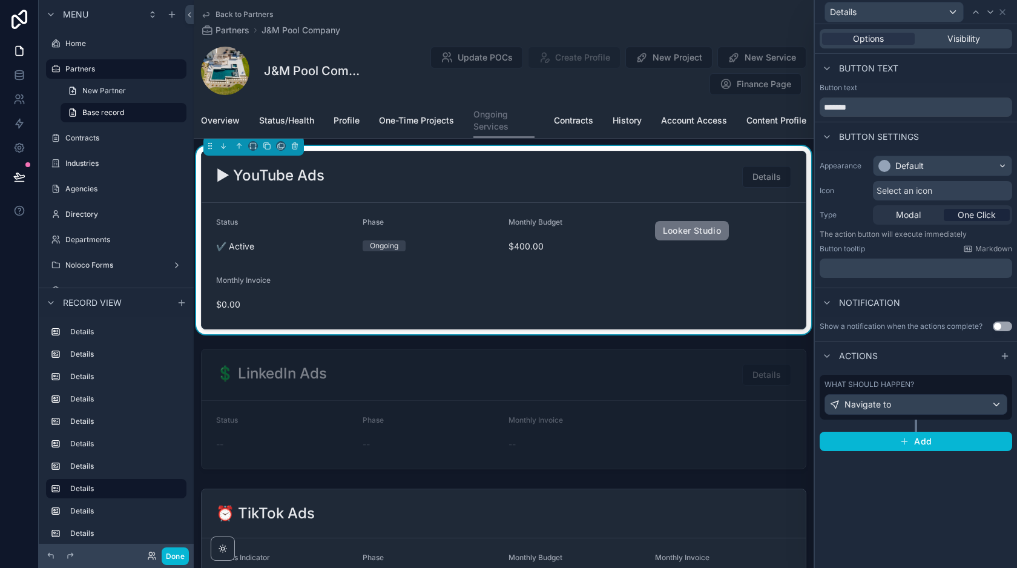
click at [936, 380] on div "What should happen?" at bounding box center [915, 385] width 183 height 10
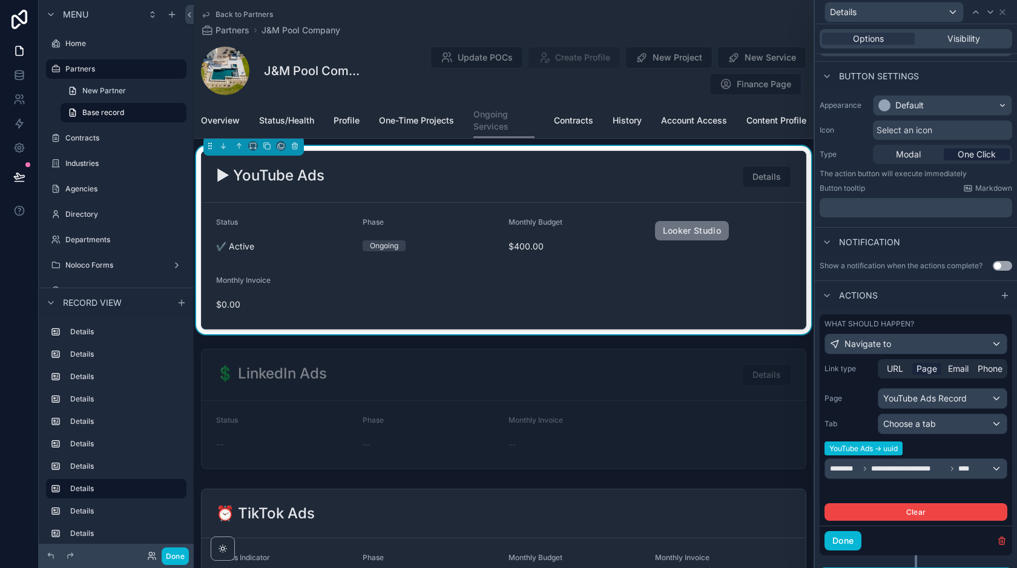
scroll to position [71, 0]
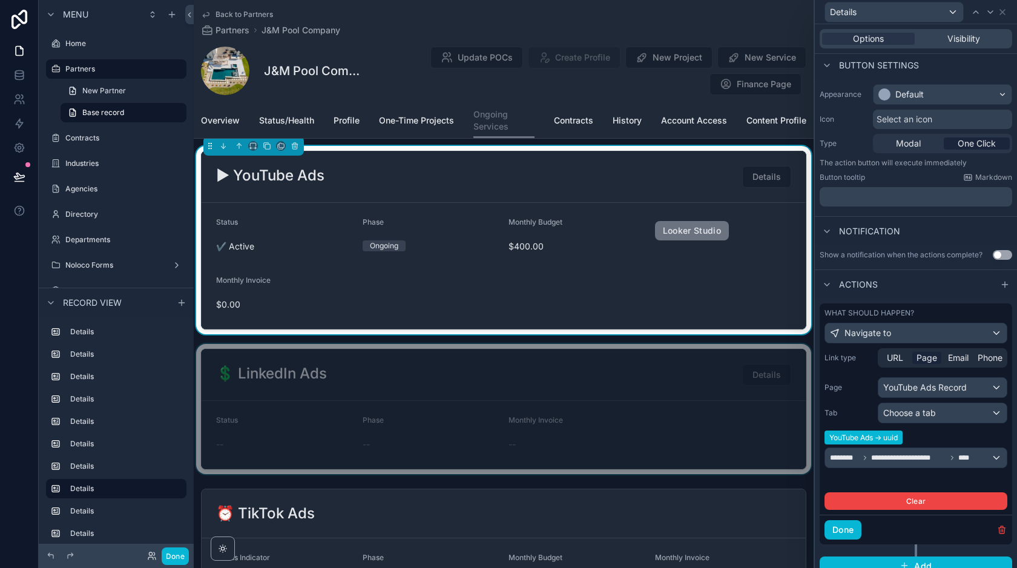
click at [590, 410] on div at bounding box center [504, 409] width 620 height 130
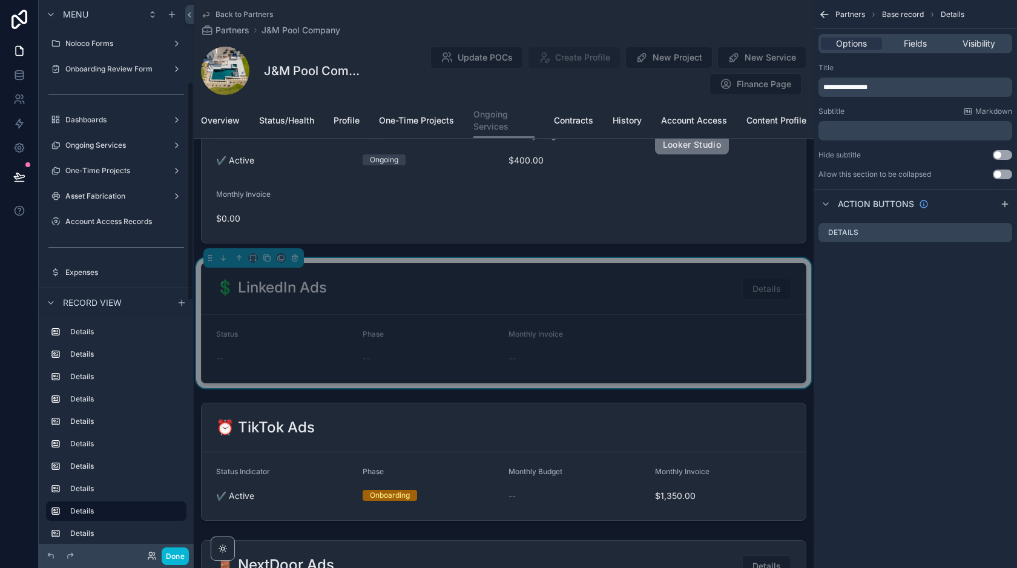
scroll to position [186, 0]
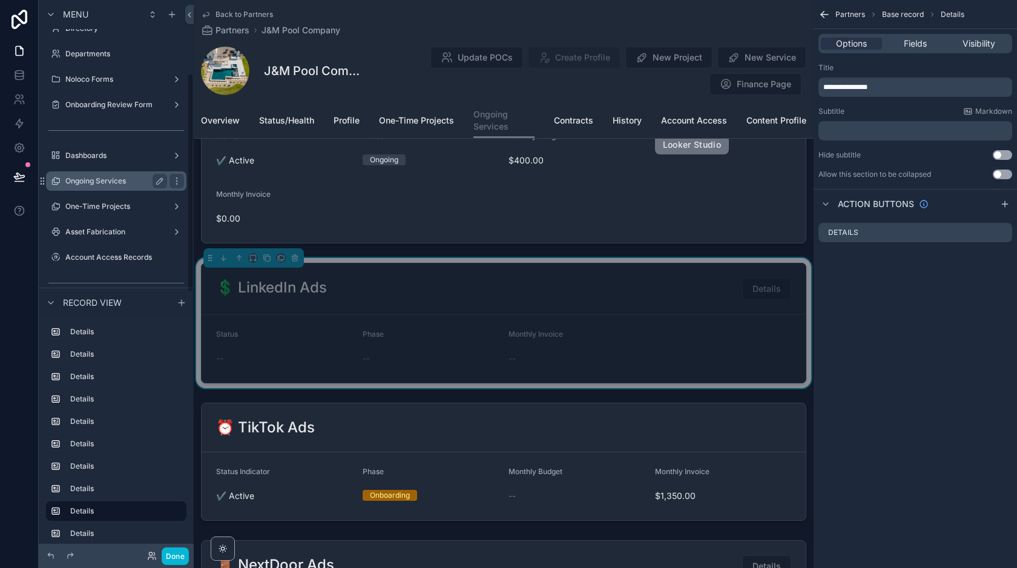
click at [133, 187] on div "Ongoing Services" at bounding box center [116, 181] width 102 height 15
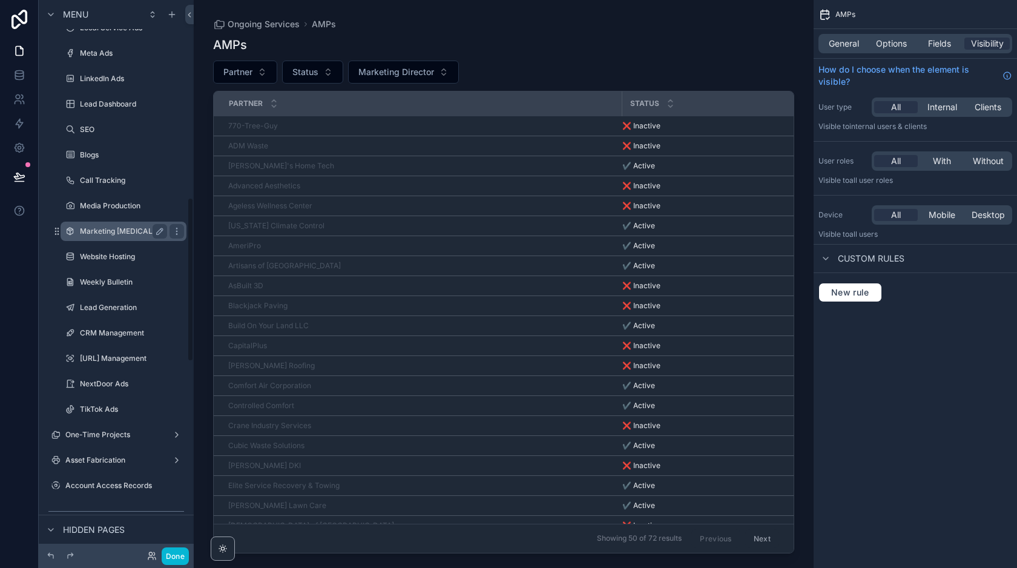
scroll to position [708, 0]
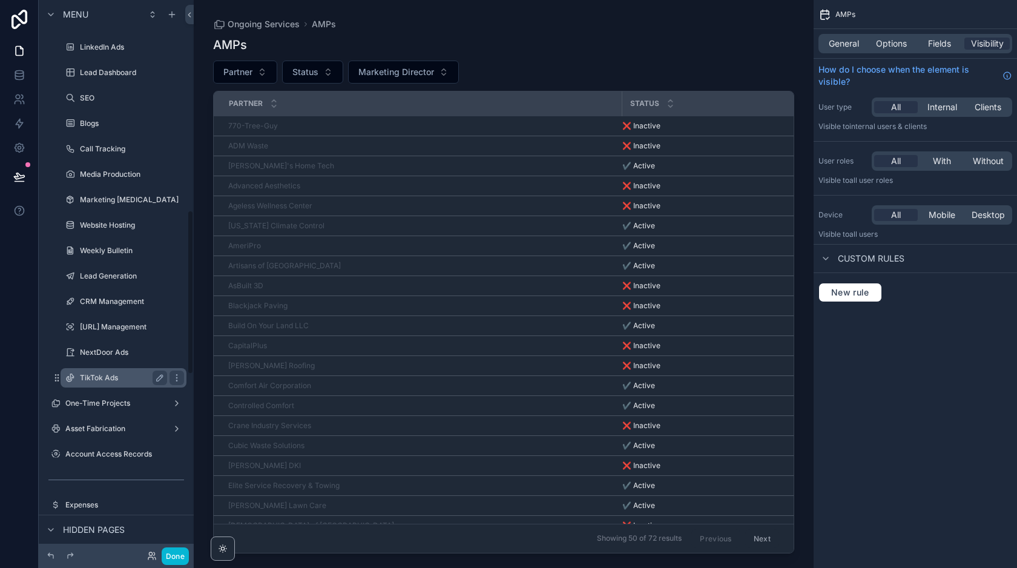
click at [125, 375] on label "TikTok Ads" at bounding box center [121, 378] width 82 height 10
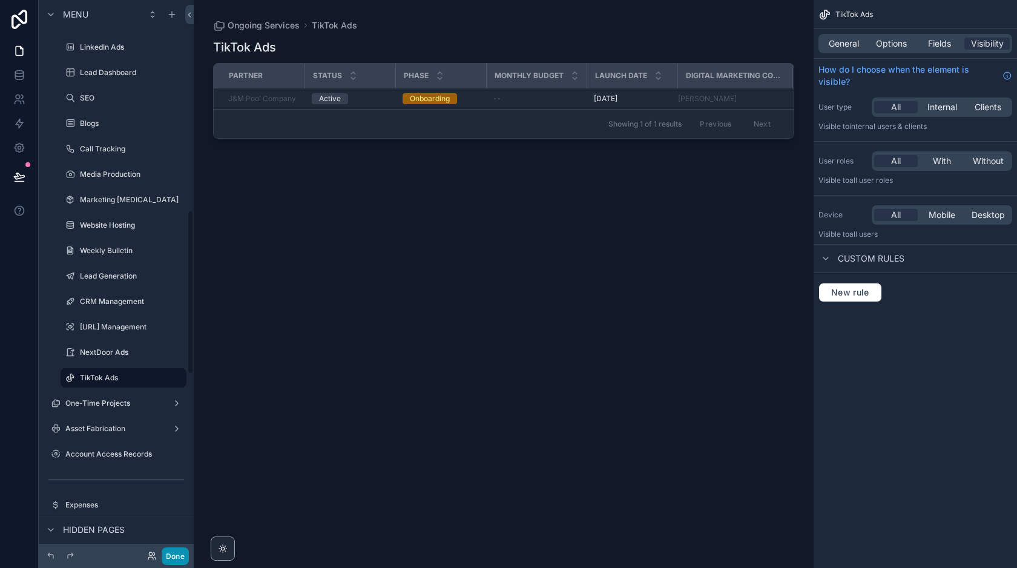
click at [174, 555] on button "Done" at bounding box center [175, 556] width 27 height 18
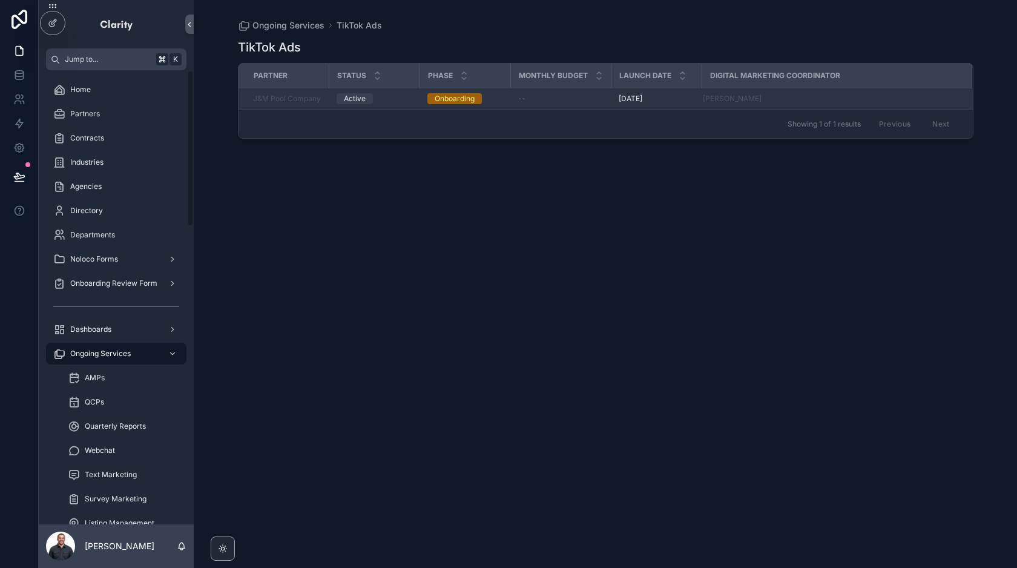
click at [551, 97] on div "--" at bounding box center [561, 99] width 86 height 10
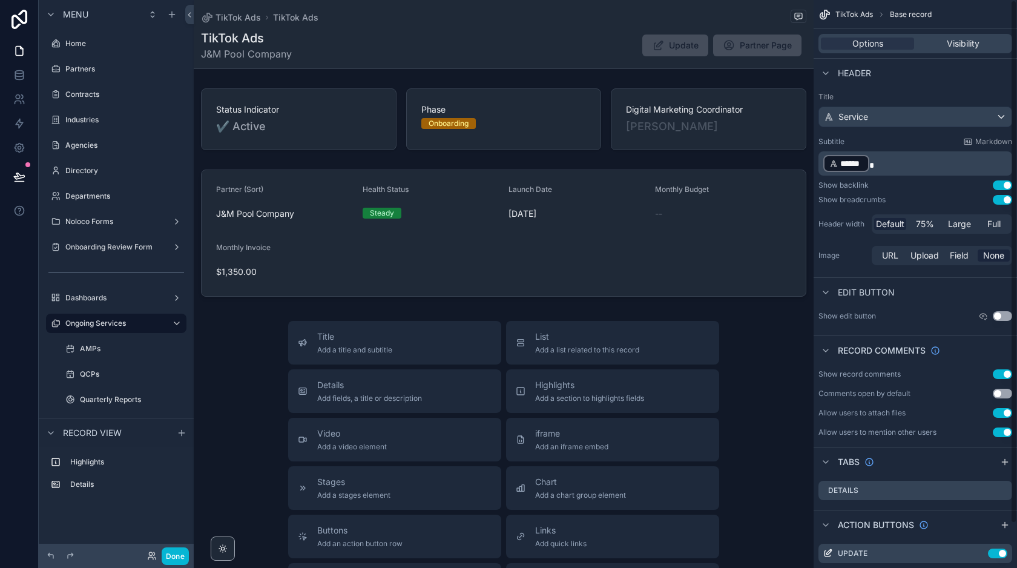
scroll to position [48, 0]
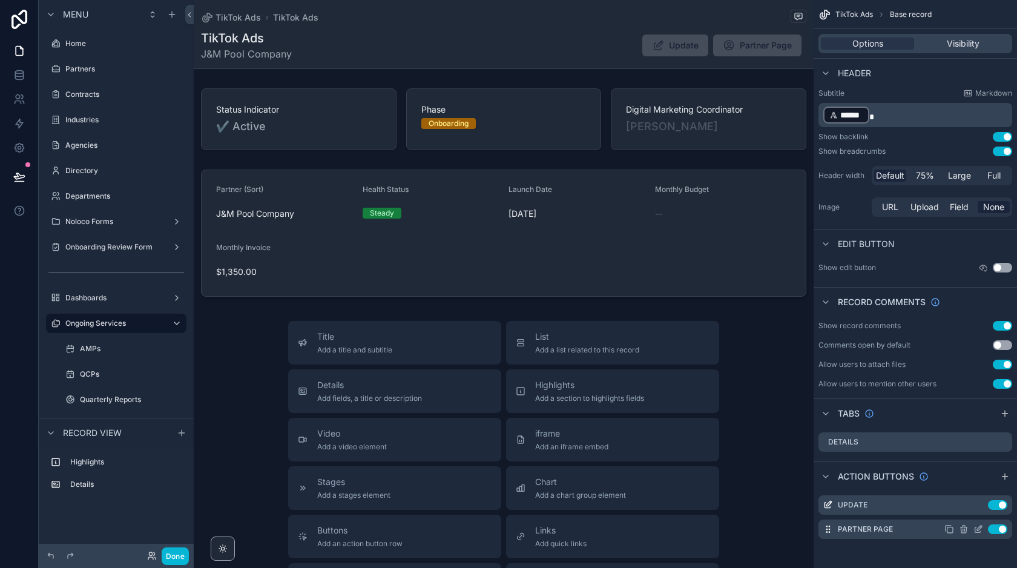
click at [976, 526] on icon "scrollable content" at bounding box center [978, 529] width 10 height 10
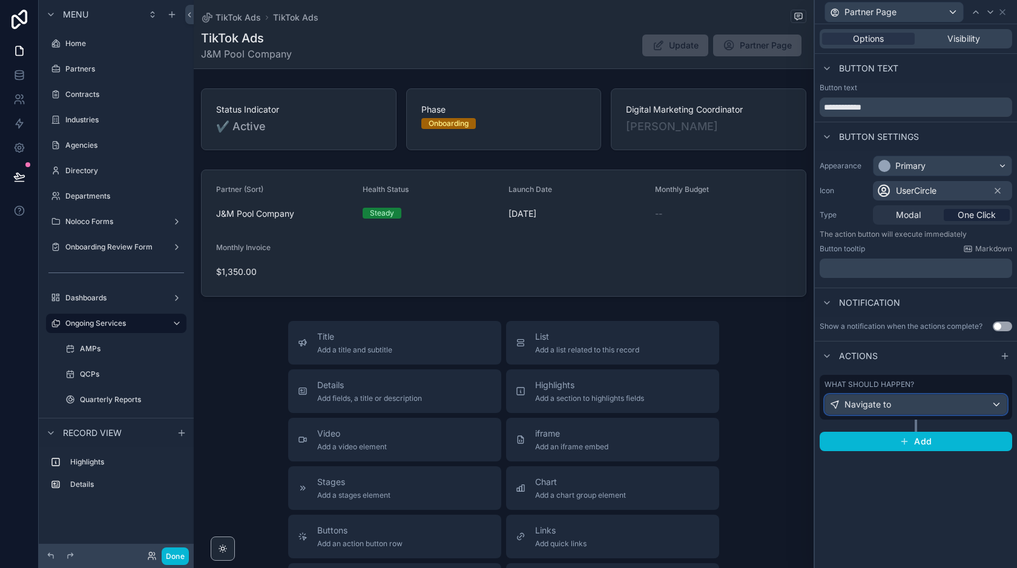
click at [937, 394] on button "Navigate to" at bounding box center [915, 404] width 183 height 21
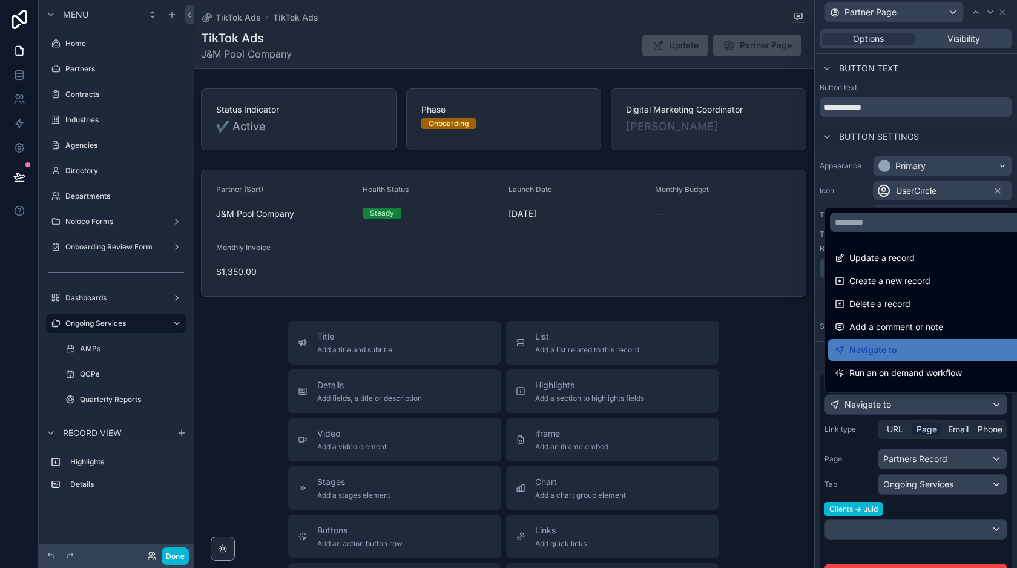
click at [924, 511] on div at bounding box center [916, 284] width 202 height 568
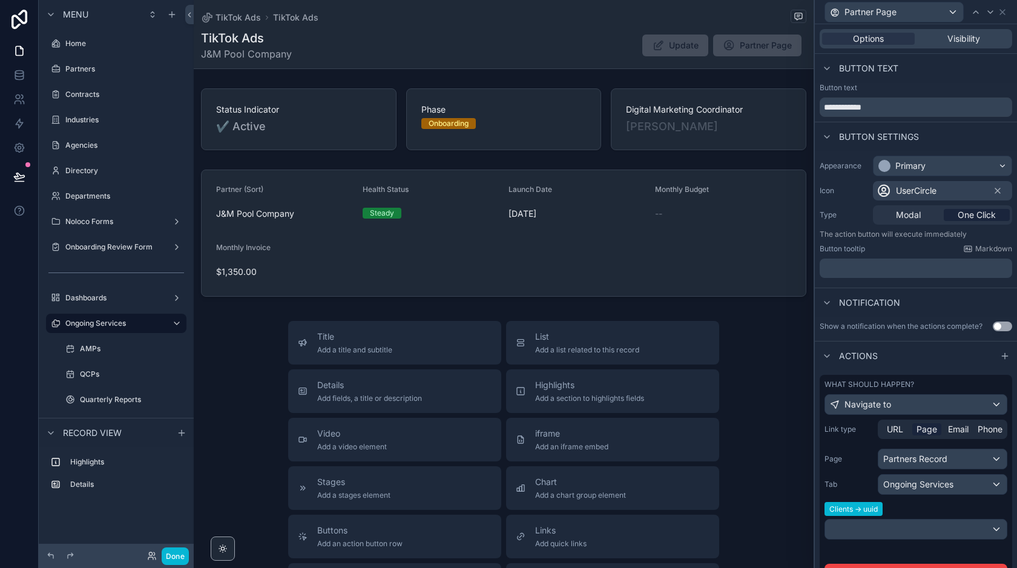
scroll to position [71, 0]
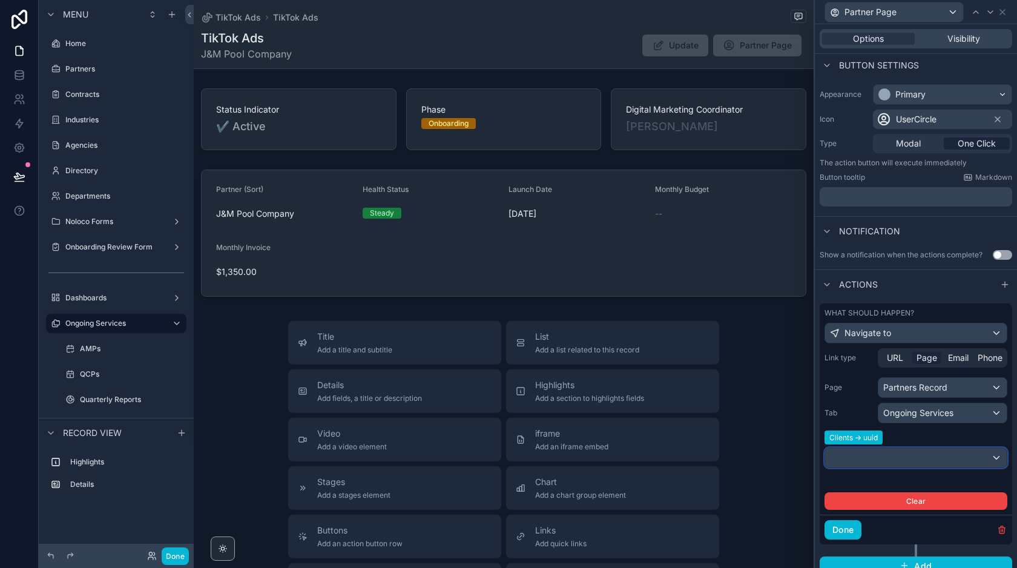
click at [908, 451] on div at bounding box center [916, 457] width 182 height 19
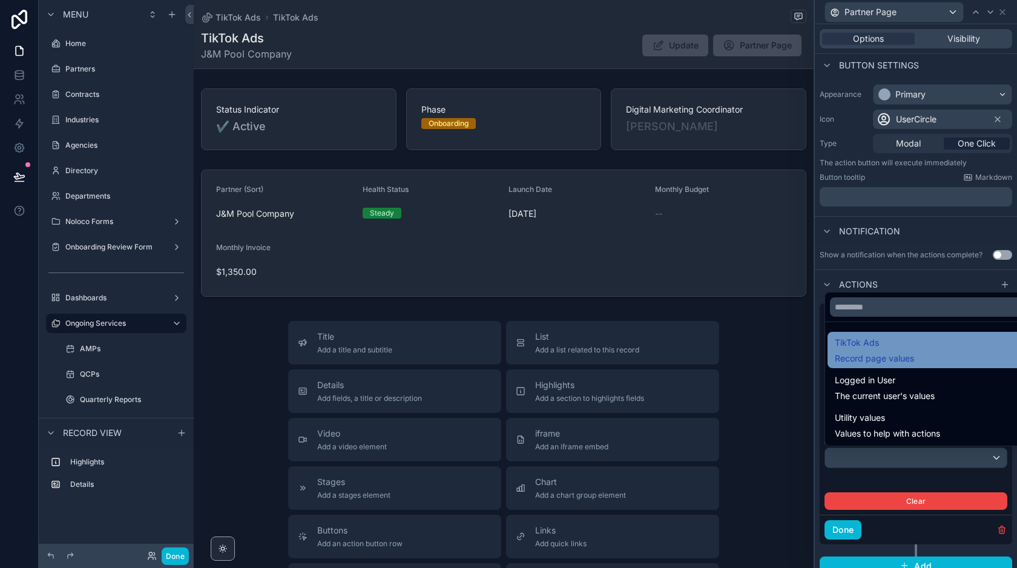
click at [886, 346] on span "TikTok Ads" at bounding box center [874, 342] width 79 height 15
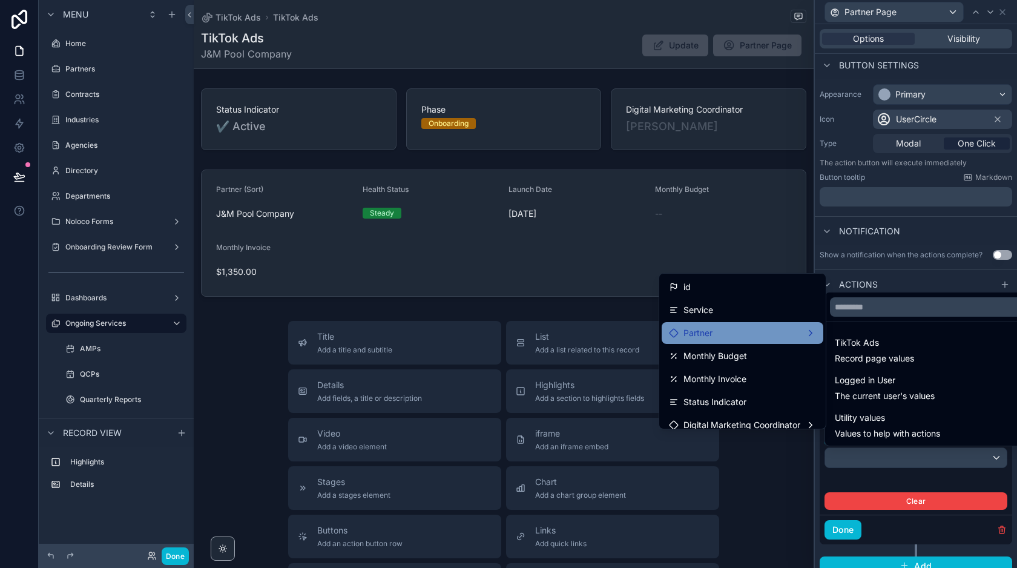
click at [749, 333] on div "Partner" at bounding box center [742, 333] width 147 height 15
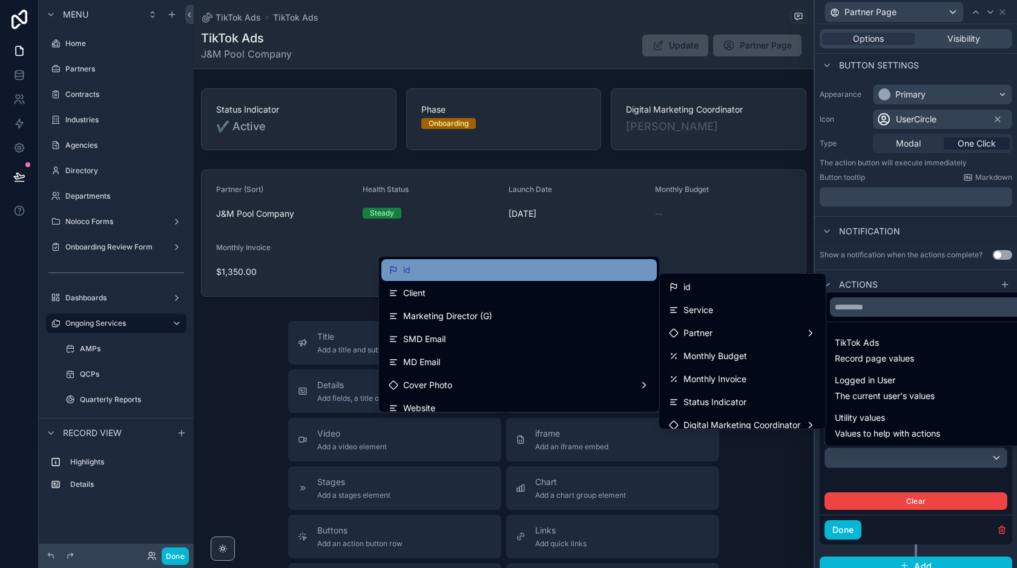
click at [480, 270] on div "id" at bounding box center [519, 270] width 261 height 15
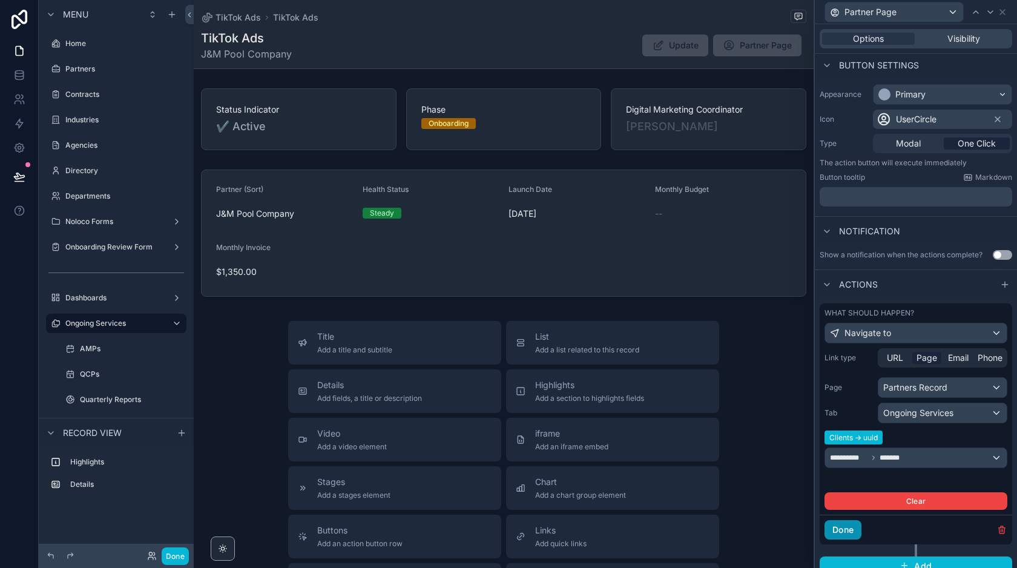
click at [851, 532] on button "Done" at bounding box center [842, 529] width 37 height 19
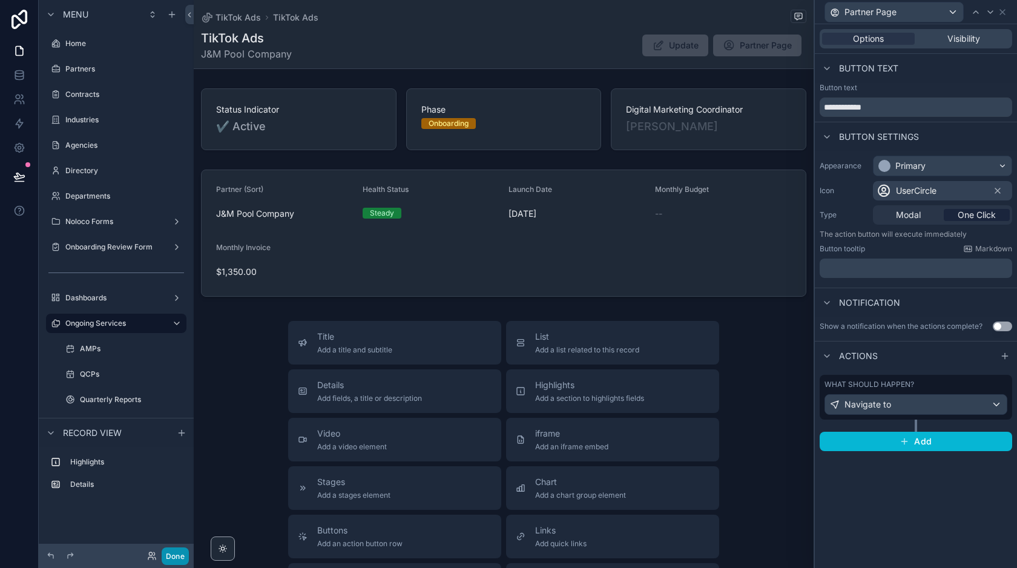
click at [182, 553] on button "Done" at bounding box center [175, 556] width 27 height 18
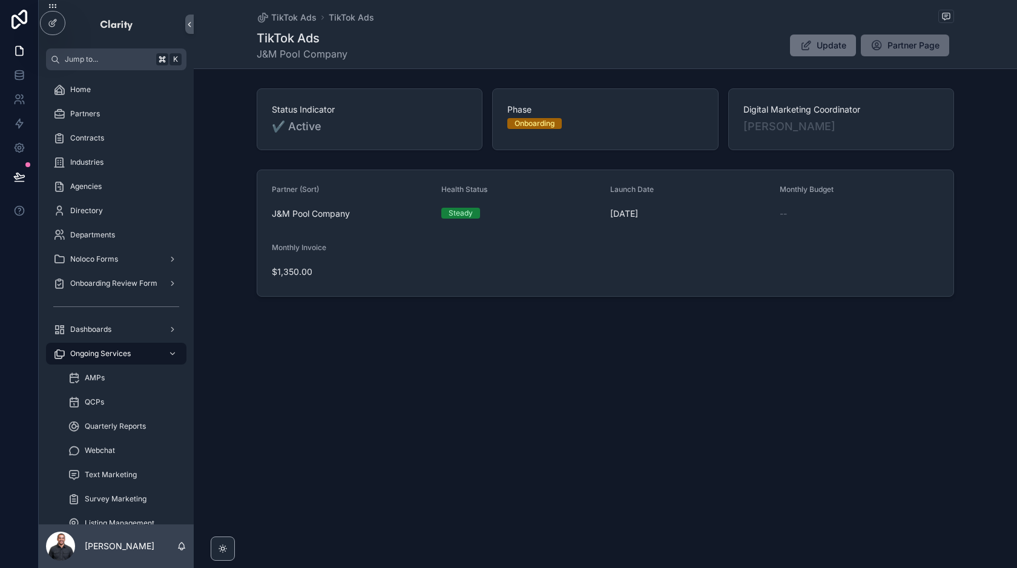
click at [897, 44] on span "Partner Page" at bounding box center [913, 45] width 52 height 12
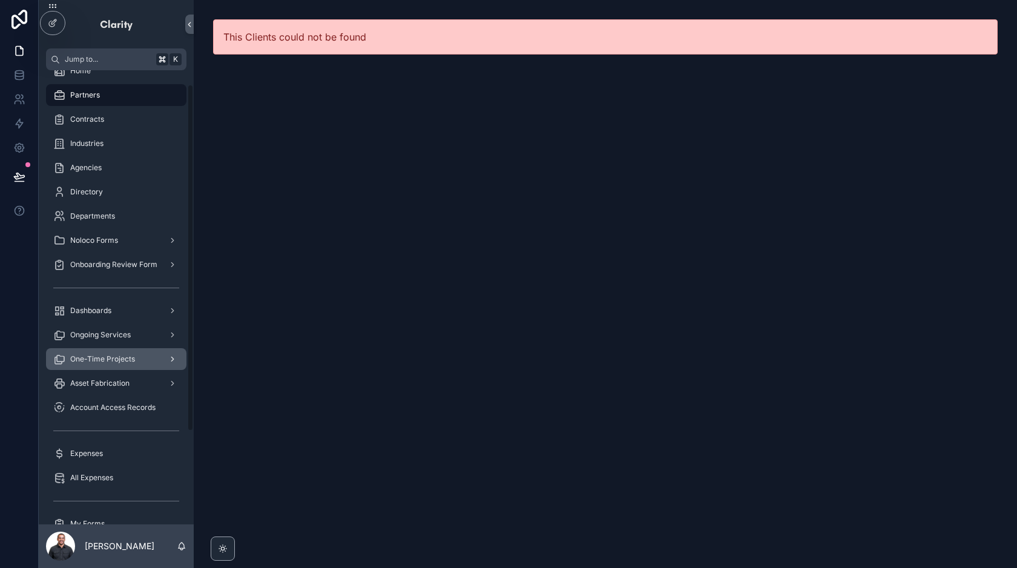
scroll to position [21, 0]
click at [123, 331] on span "Ongoing Services" at bounding box center [100, 333] width 61 height 10
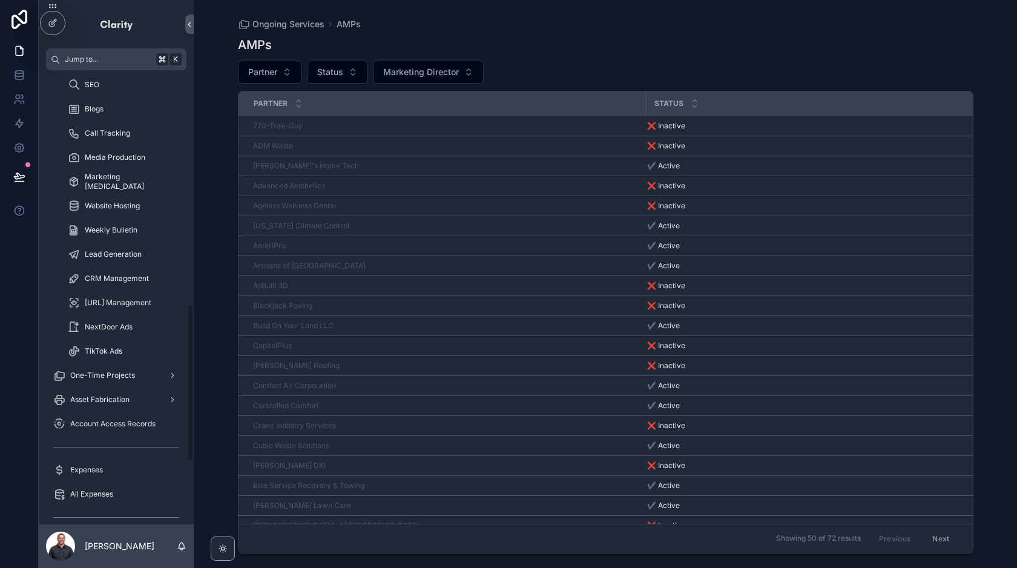
scroll to position [754, 0]
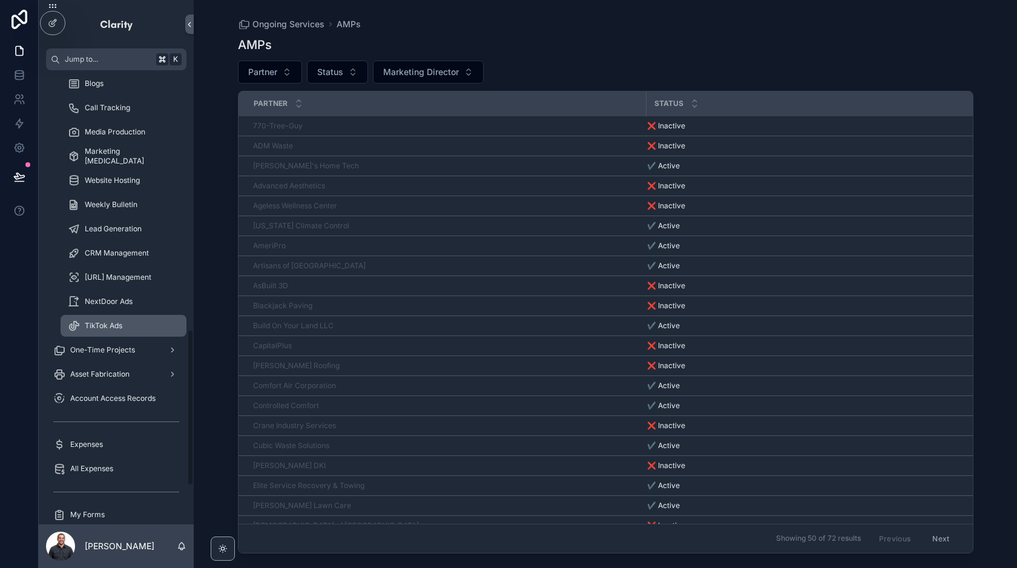
click at [131, 328] on div "TikTok Ads" at bounding box center [123, 325] width 111 height 19
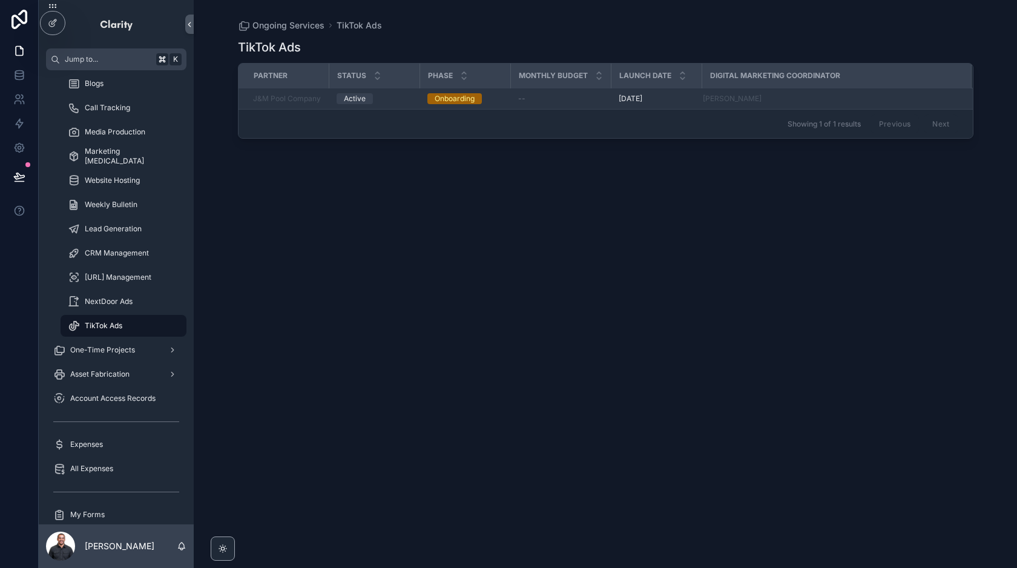
click at [525, 93] on td "--" at bounding box center [561, 98] width 100 height 21
click at [524, 101] on div "--" at bounding box center [561, 99] width 86 height 10
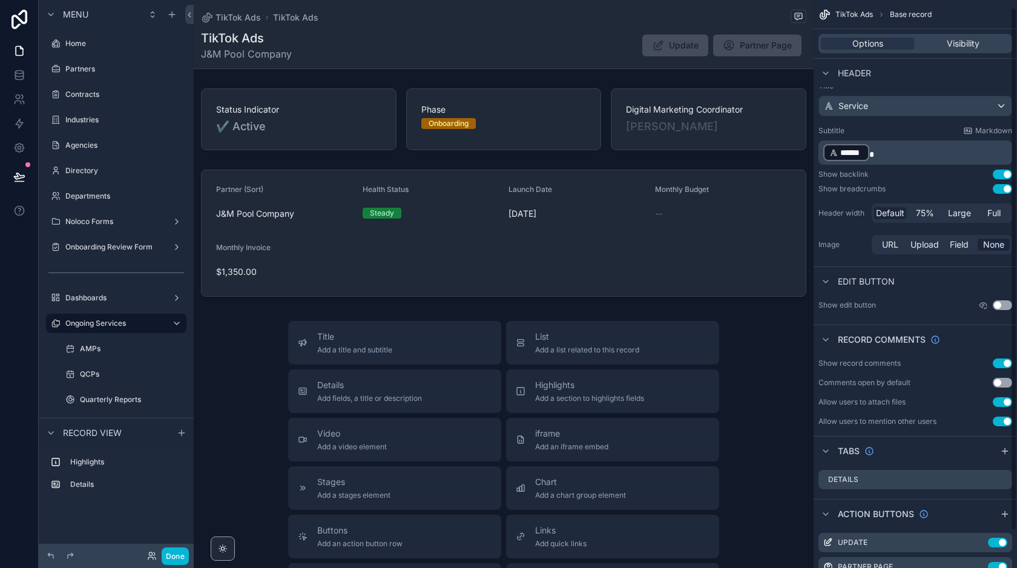
scroll to position [48, 0]
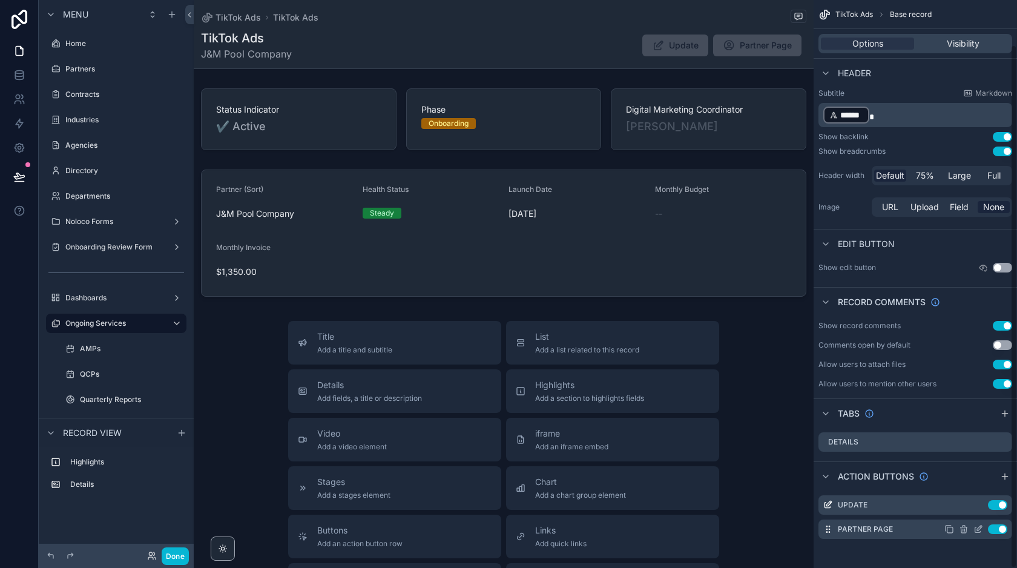
click at [976, 531] on icon "scrollable content" at bounding box center [977, 529] width 5 height 5
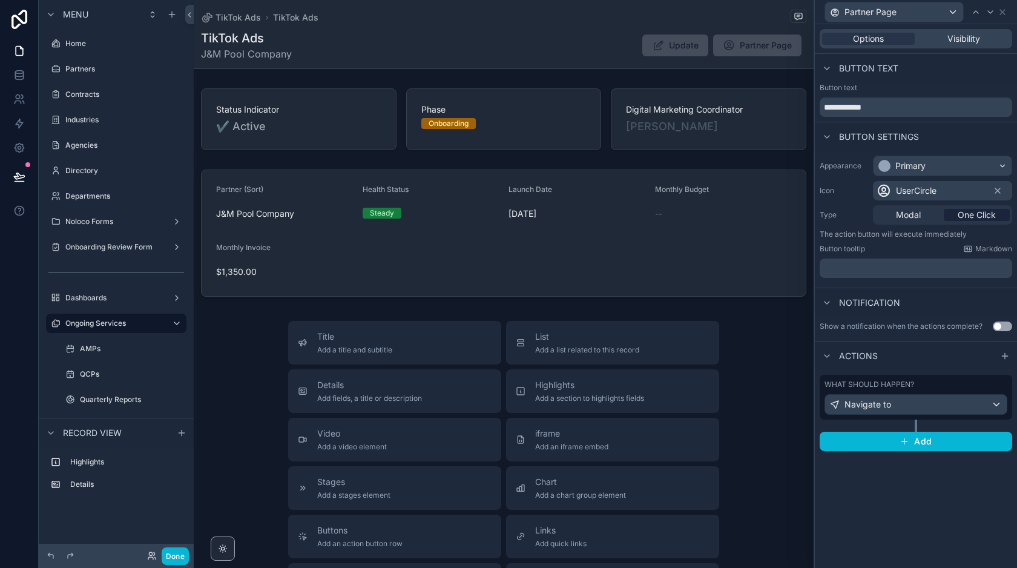
click at [929, 385] on div "What should happen?" at bounding box center [915, 385] width 183 height 10
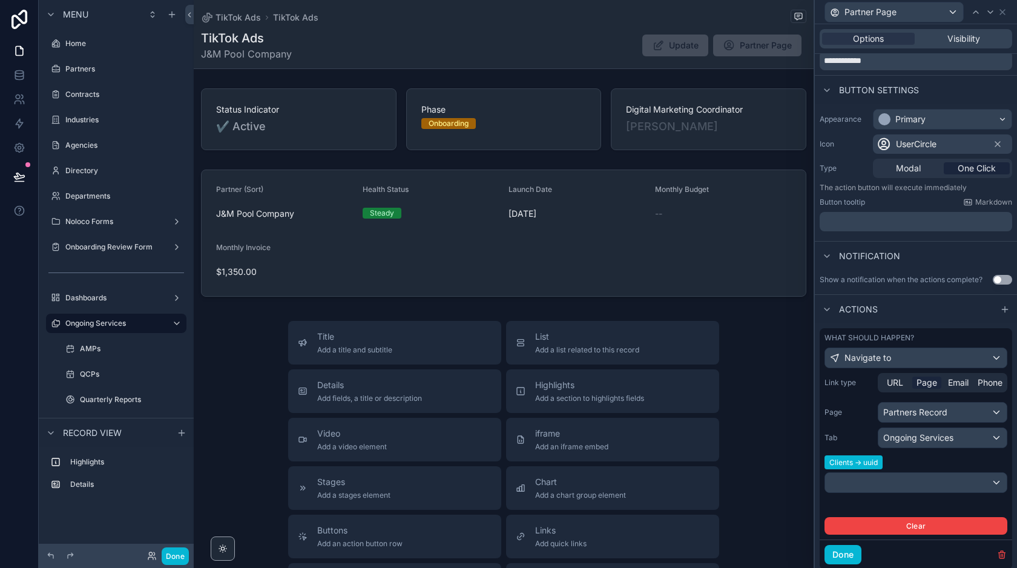
scroll to position [55, 0]
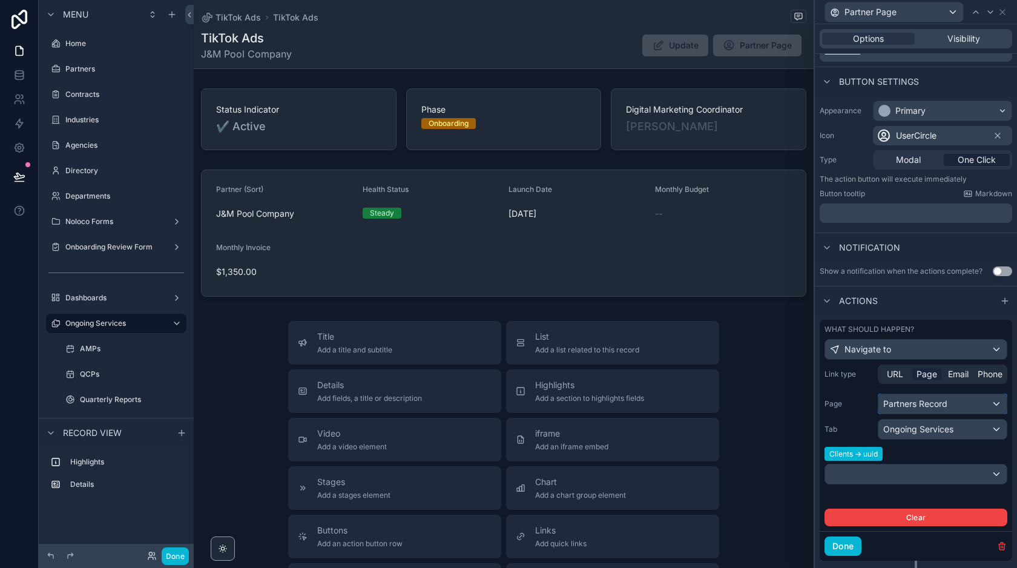
click at [933, 402] on div "Partners Record" at bounding box center [942, 403] width 128 height 19
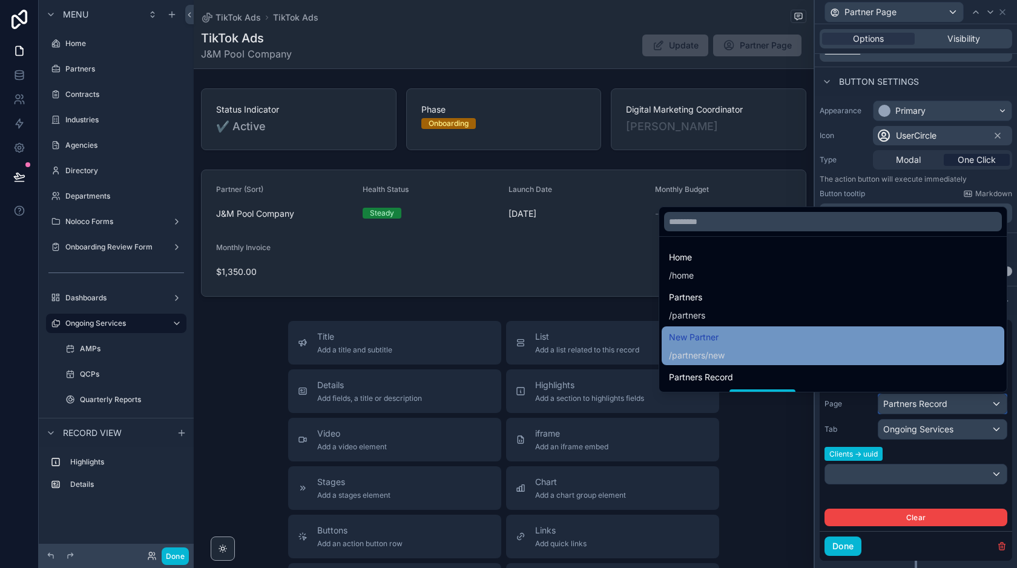
scroll to position [88, 0]
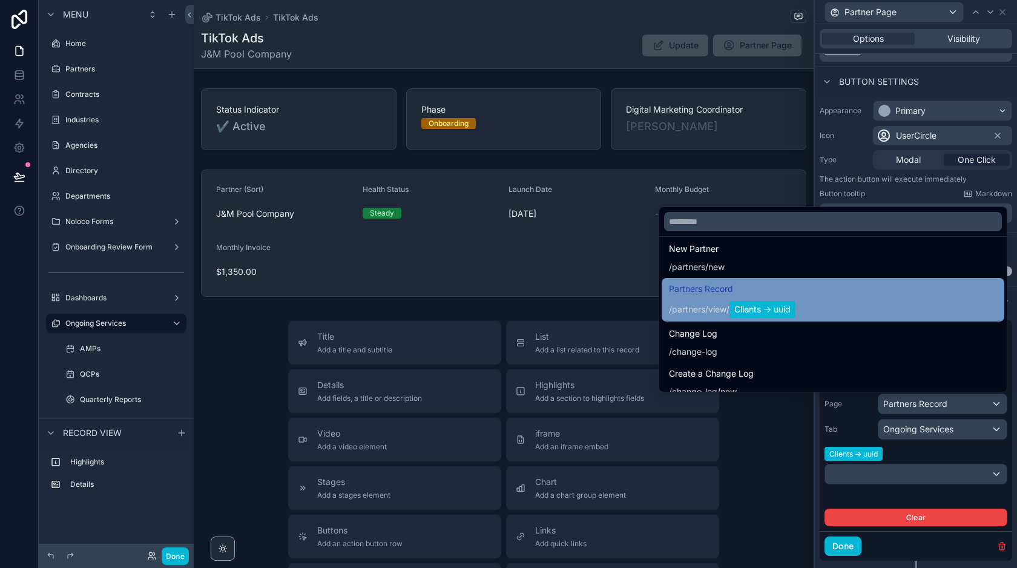
click at [802, 318] on div "Partners Record / partners / view / Clients -> uuid" at bounding box center [833, 300] width 343 height 44
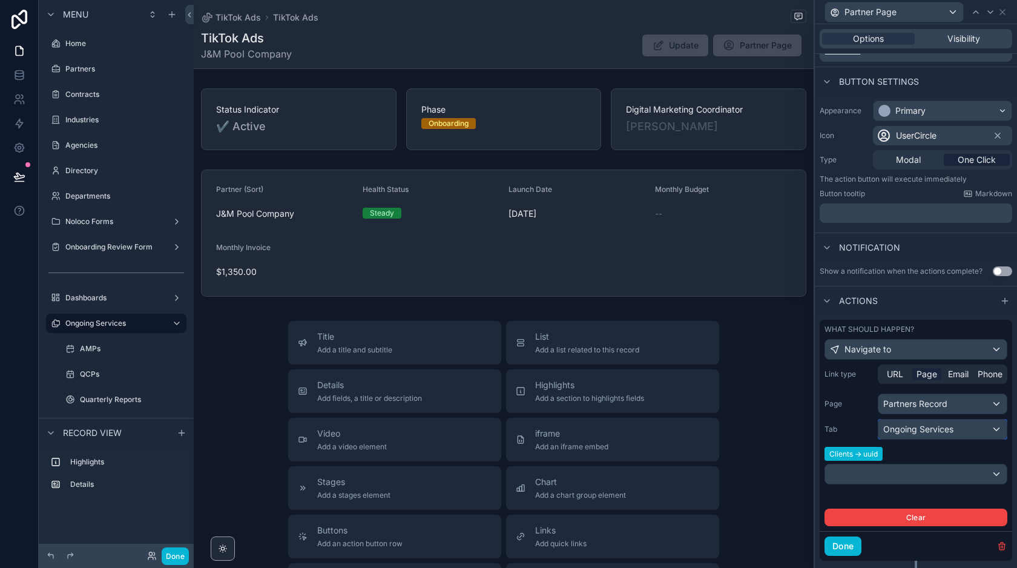
click at [933, 431] on span "Ongoing Services" at bounding box center [918, 429] width 70 height 12
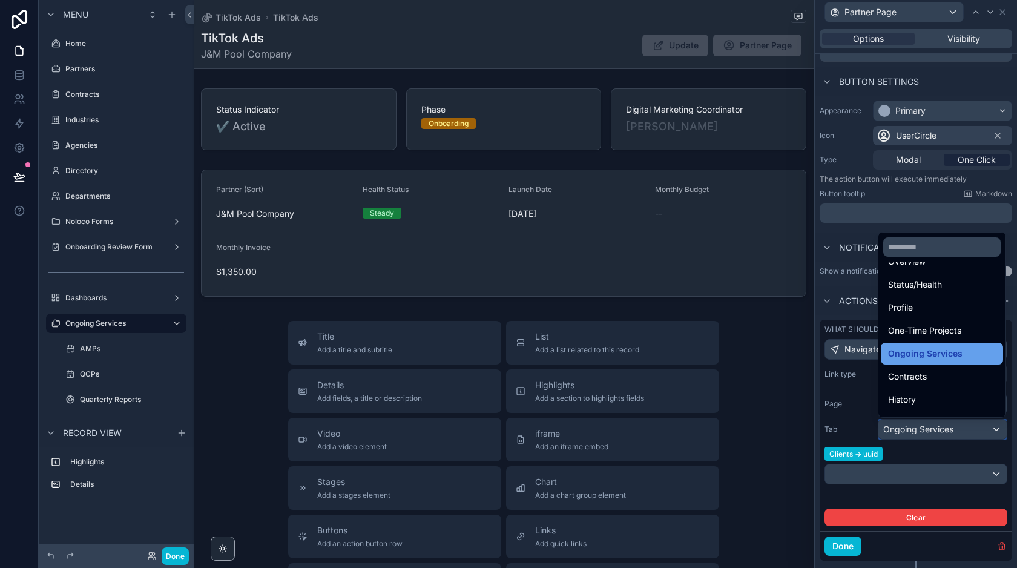
scroll to position [20, 0]
click at [921, 357] on span "Ongoing Services" at bounding box center [925, 354] width 74 height 15
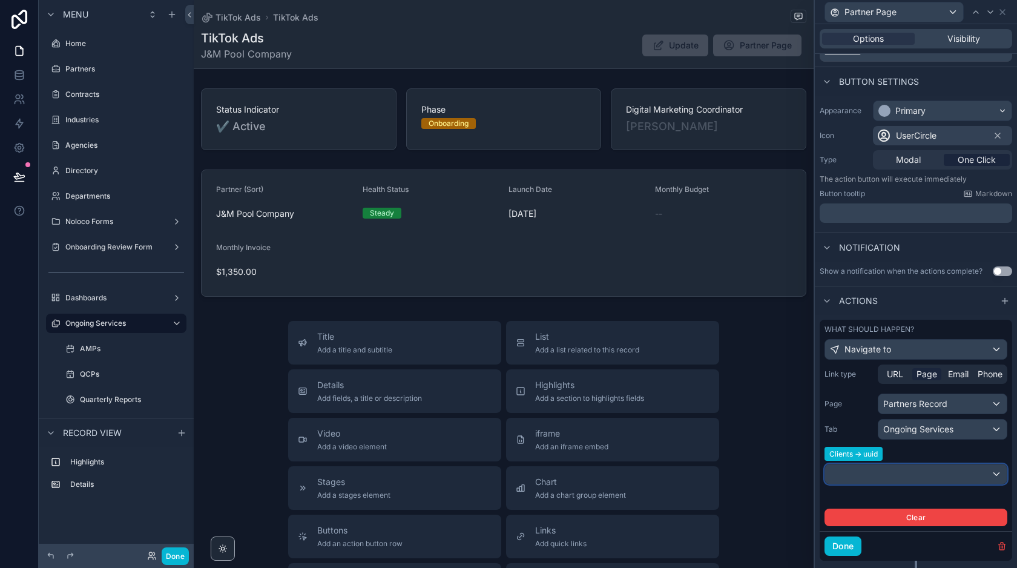
click at [882, 470] on div at bounding box center [916, 473] width 182 height 19
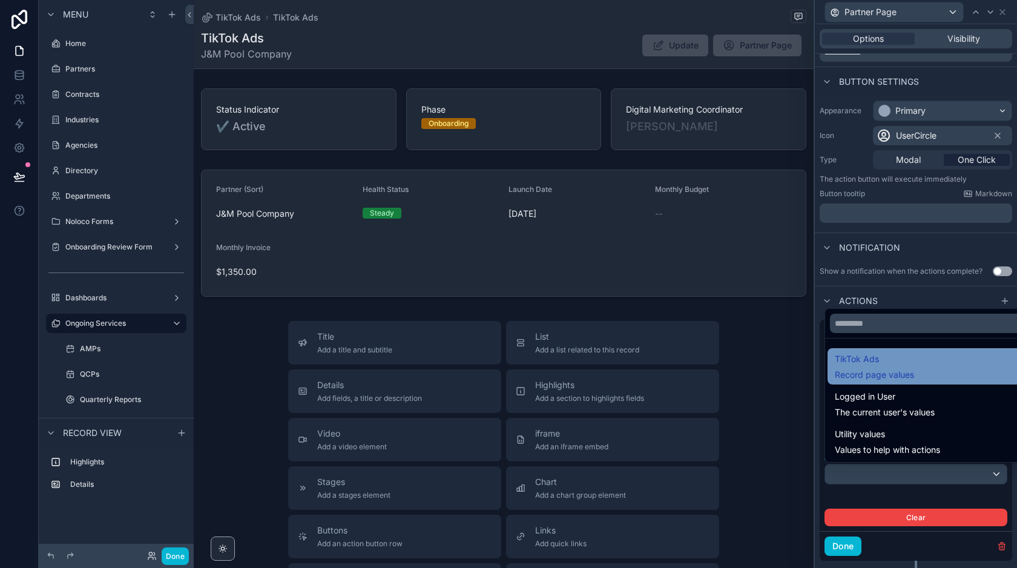
click at [867, 357] on span "TikTok Ads" at bounding box center [874, 359] width 79 height 15
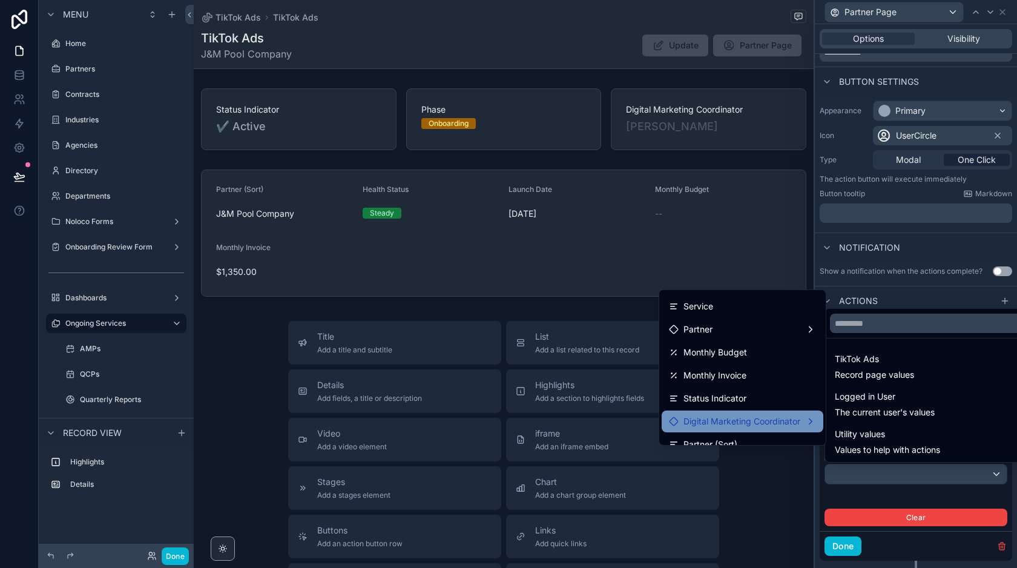
scroll to position [0, 0]
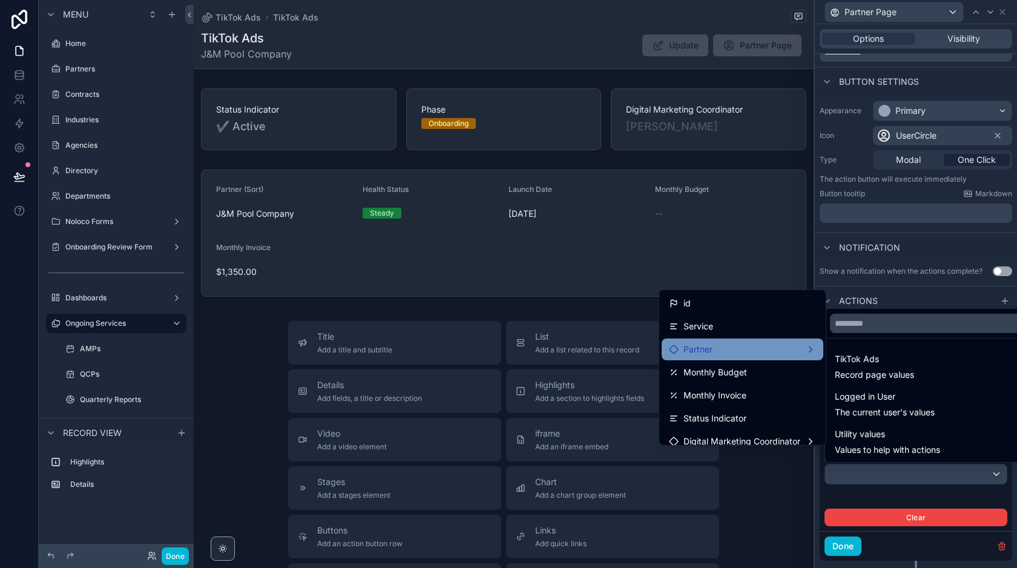
click at [733, 340] on div "Partner" at bounding box center [743, 349] width 162 height 22
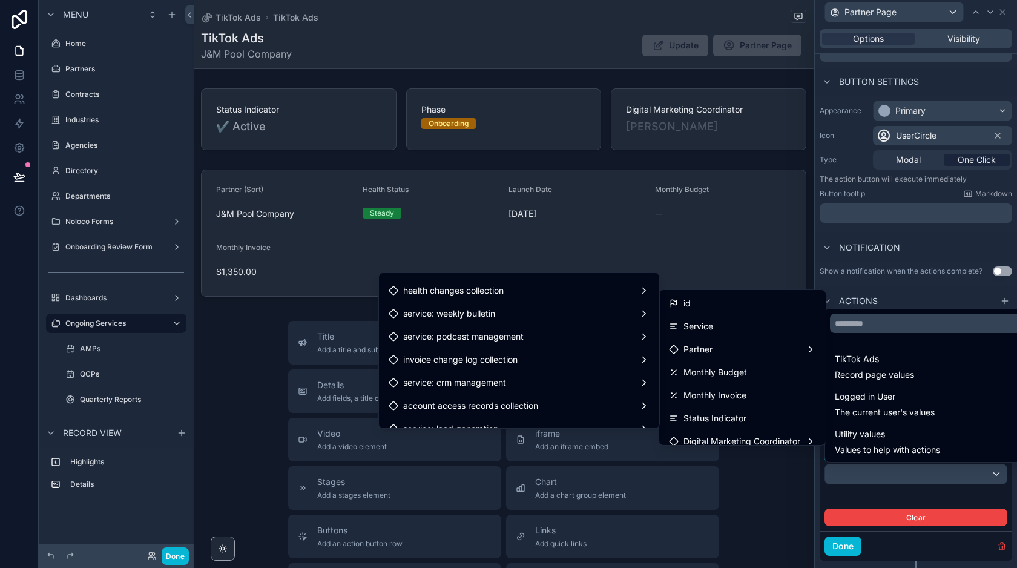
scroll to position [5139, 0]
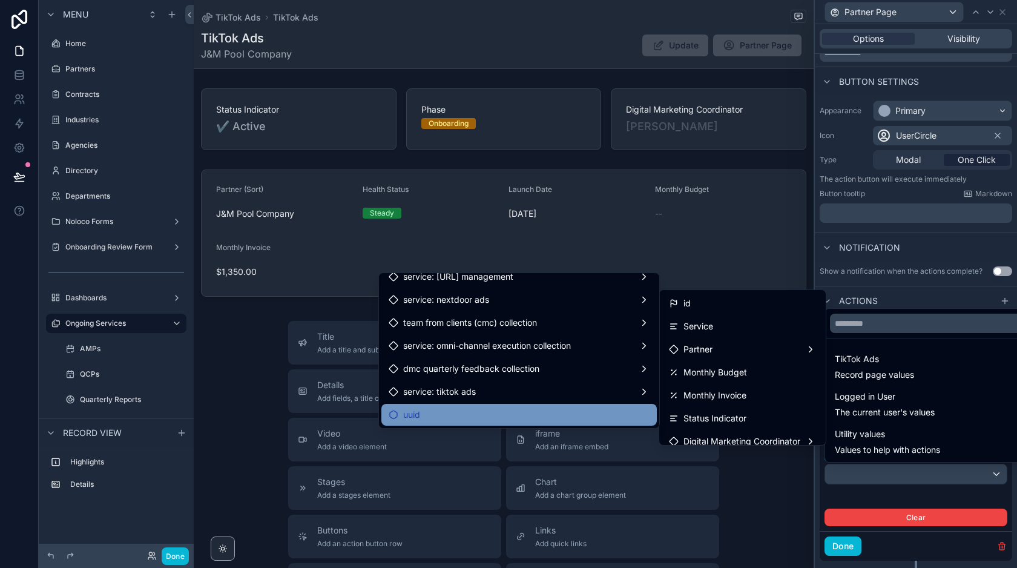
click at [478, 409] on div "uuid" at bounding box center [519, 414] width 261 height 15
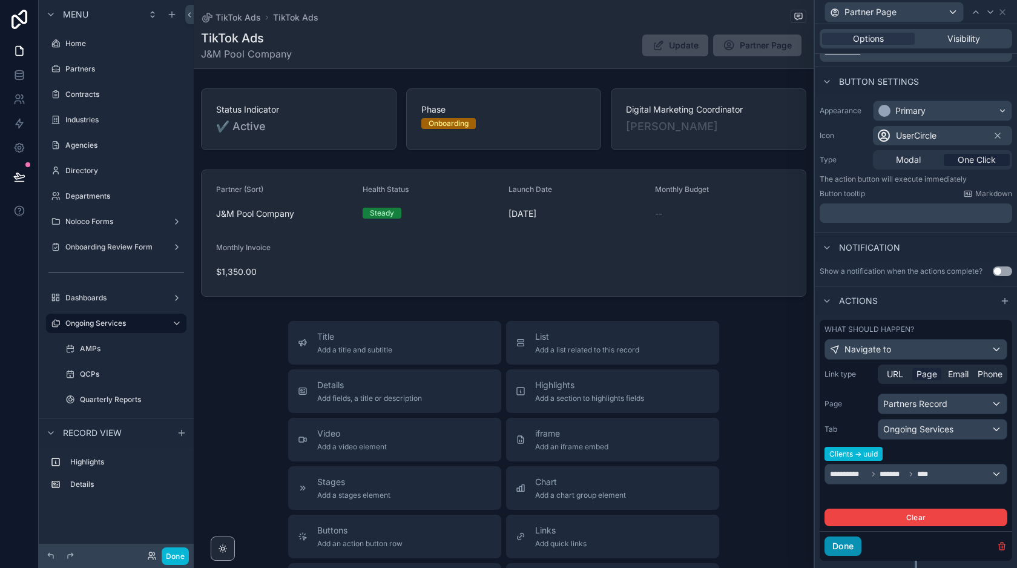
click at [842, 549] on button "Done" at bounding box center [842, 545] width 37 height 19
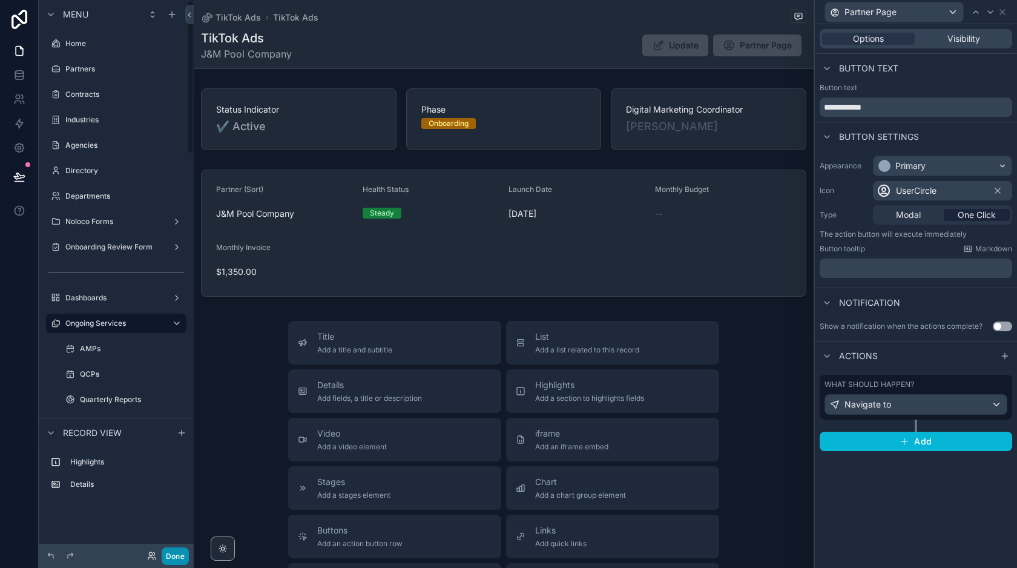
click at [174, 556] on button "Done" at bounding box center [175, 556] width 27 height 18
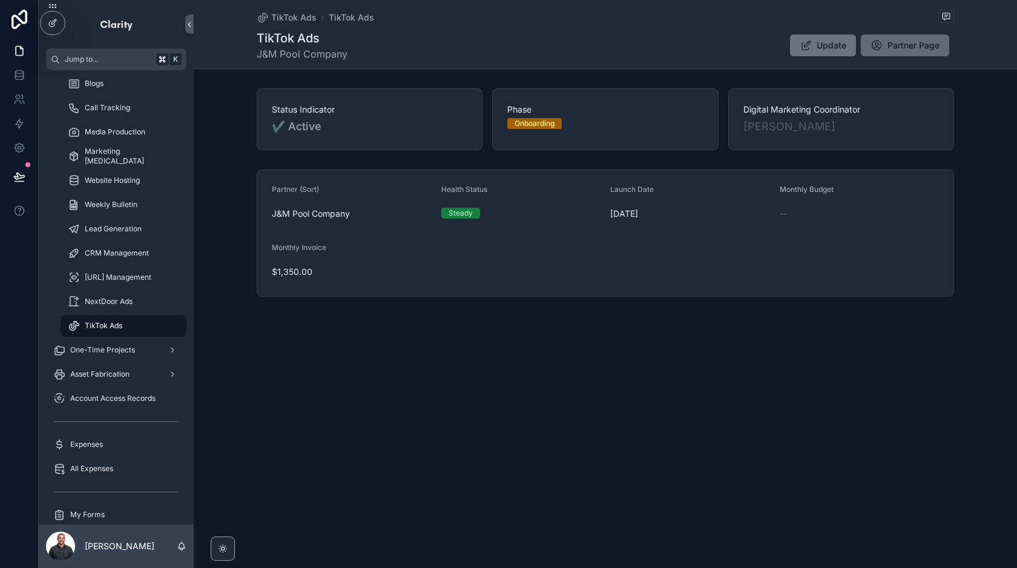
click at [921, 48] on span "Partner Page" at bounding box center [913, 45] width 52 height 12
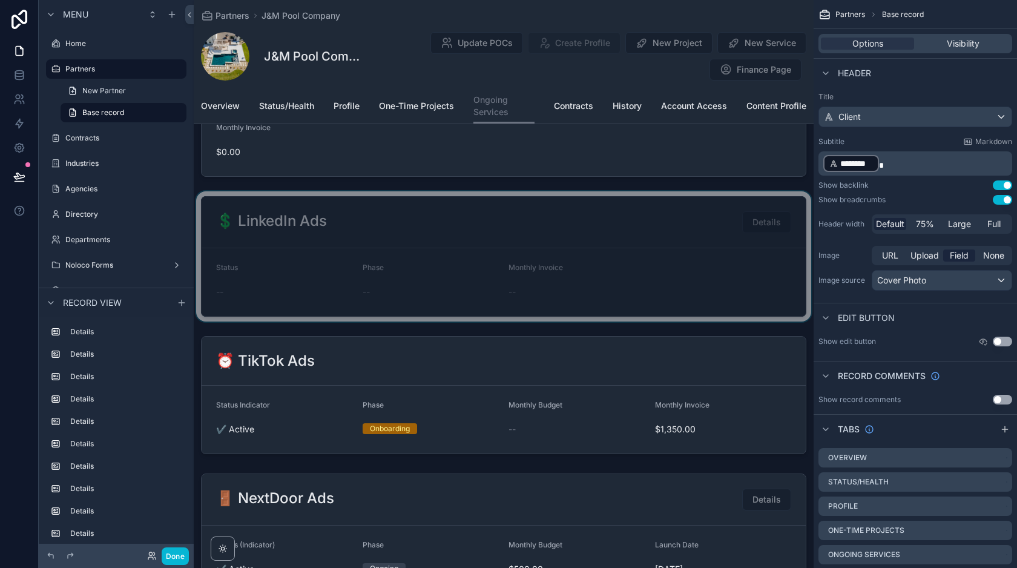
scroll to position [1298, 0]
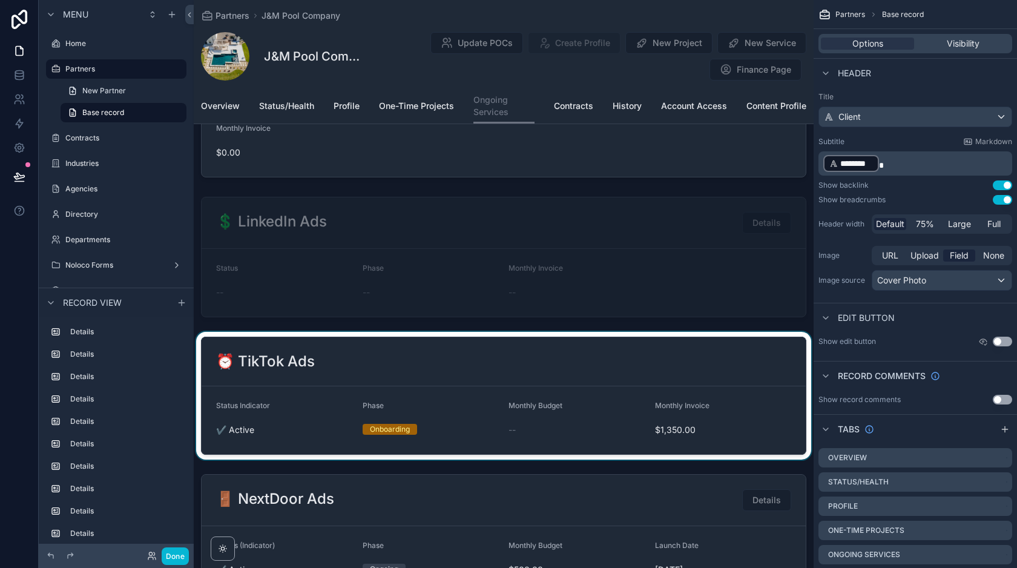
click at [607, 346] on div at bounding box center [504, 396] width 620 height 128
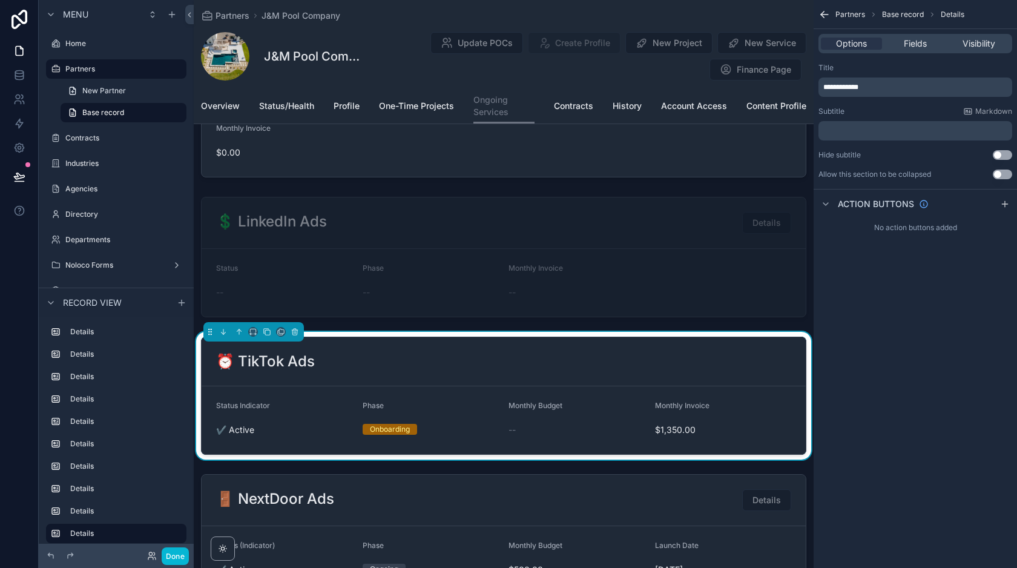
click at [882, 77] on div "**********" at bounding box center [915, 86] width 194 height 19
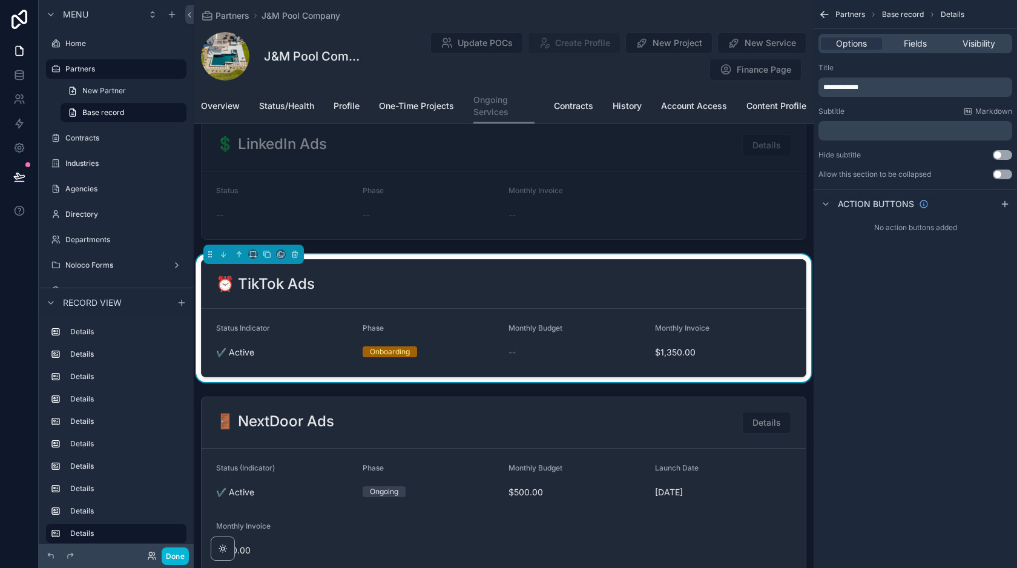
scroll to position [1372, 0]
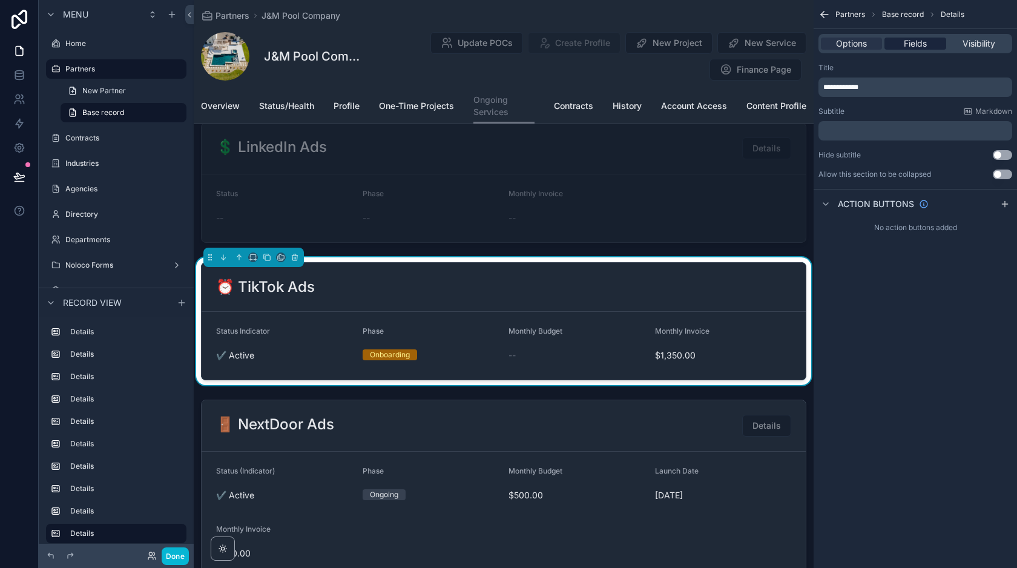
click at [906, 43] on span "Fields" at bounding box center [915, 44] width 23 height 12
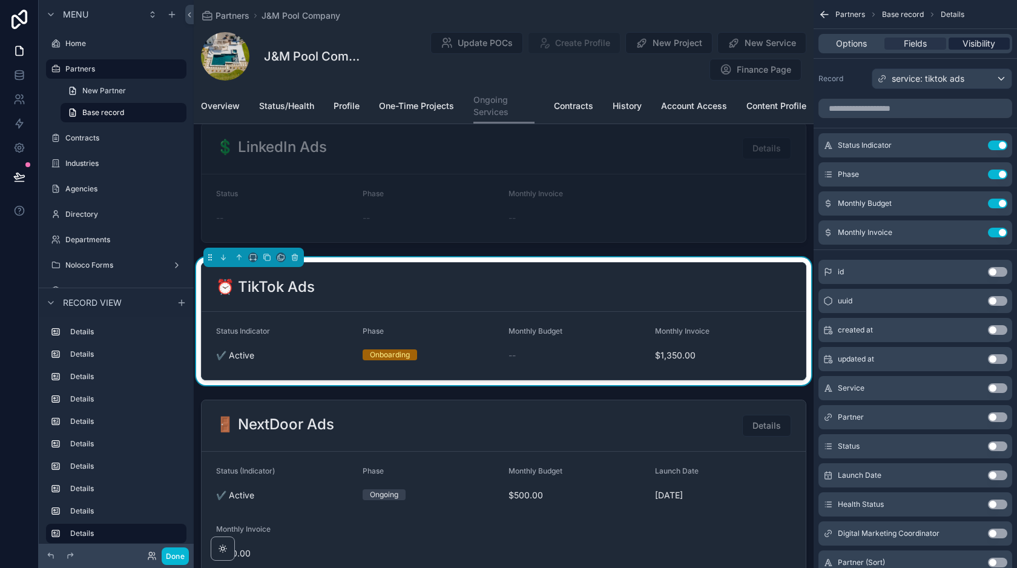
click at [969, 39] on span "Visibility" at bounding box center [978, 44] width 33 height 12
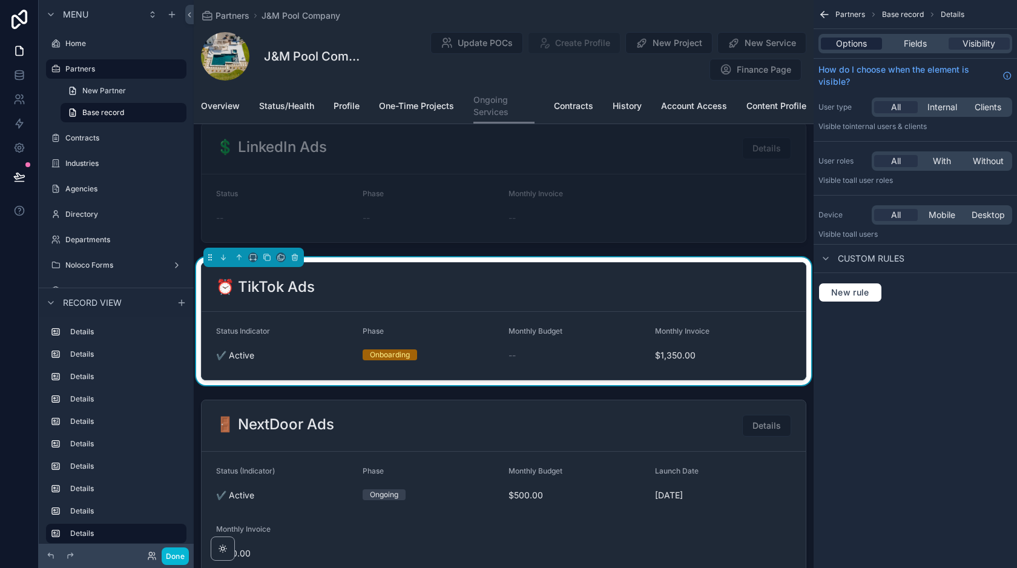
click at [852, 42] on span "Options" at bounding box center [851, 44] width 31 height 12
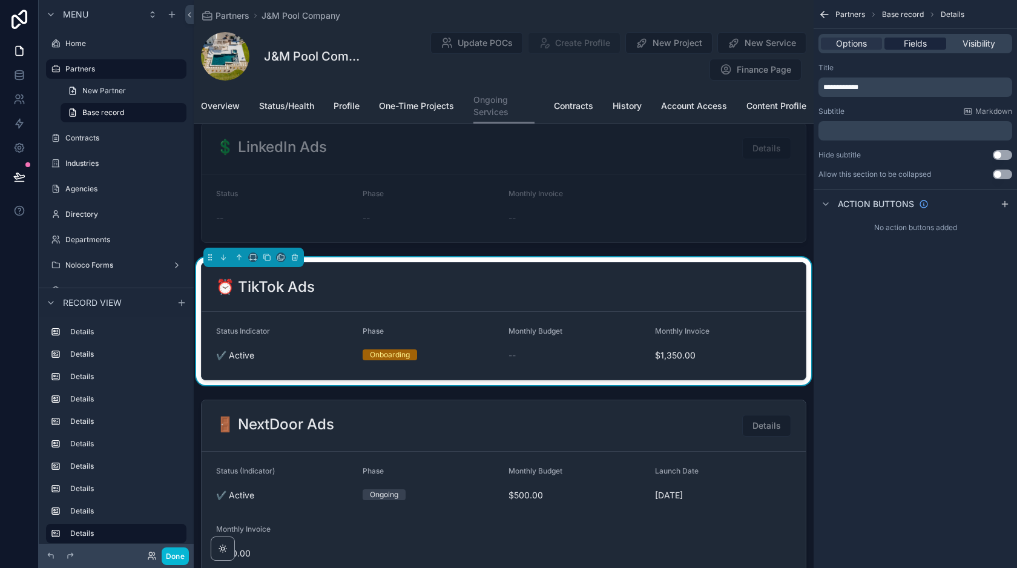
click at [913, 38] on span "Fields" at bounding box center [915, 44] width 23 height 12
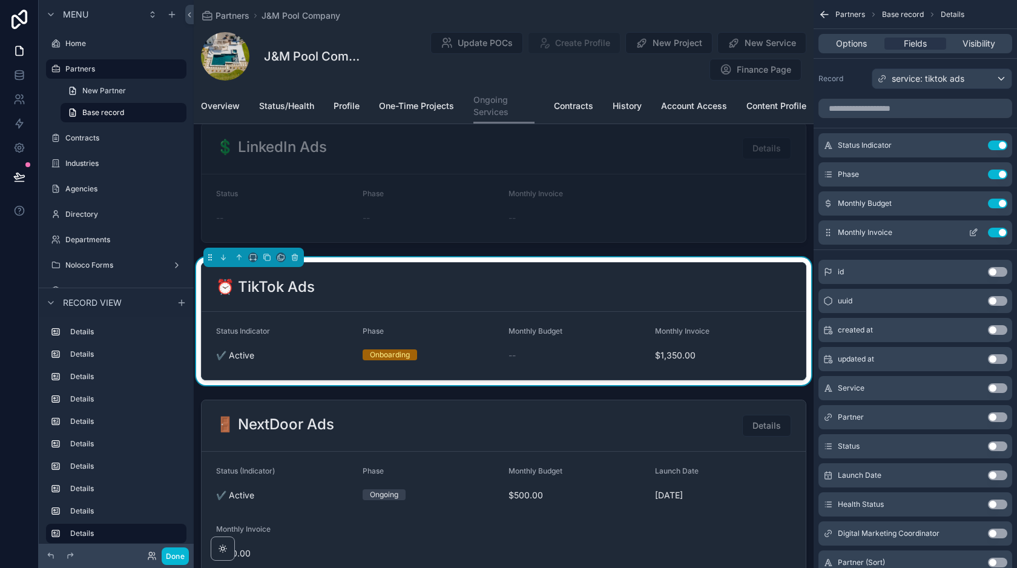
click at [970, 232] on icon "scrollable content" at bounding box center [974, 233] width 10 height 10
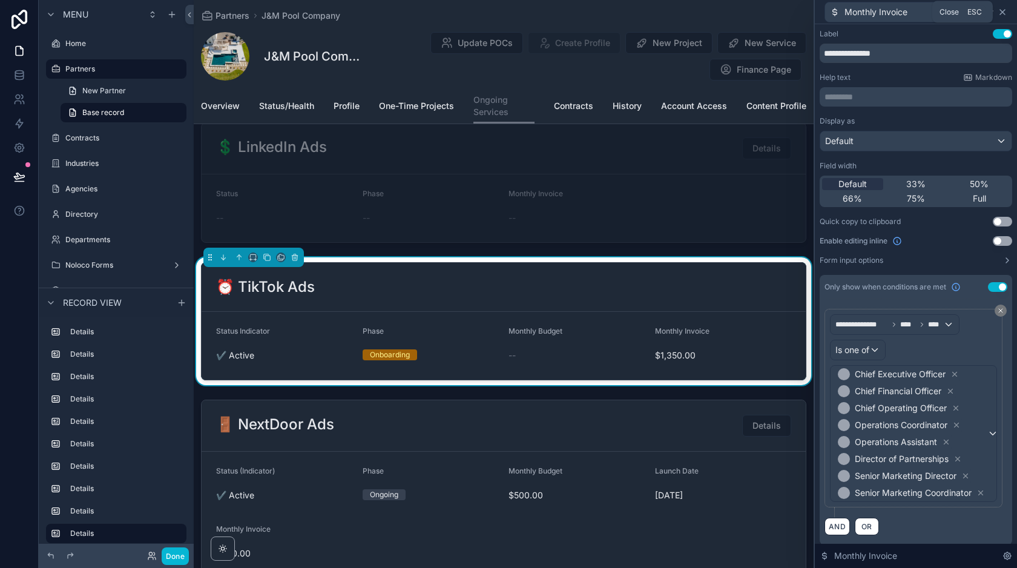
click at [1004, 14] on icon at bounding box center [1002, 12] width 5 height 5
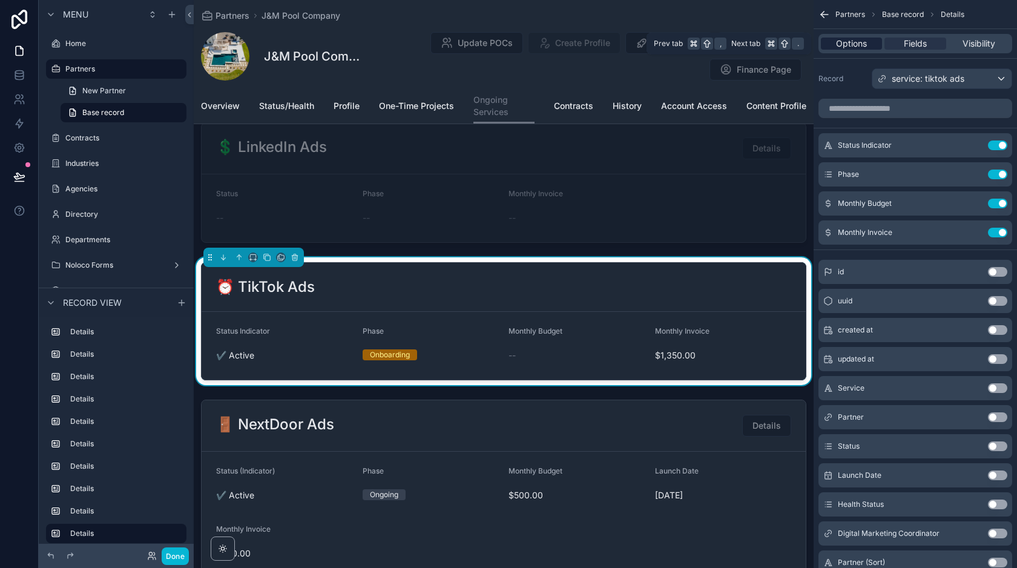
click at [857, 46] on span "Options" at bounding box center [851, 44] width 31 height 12
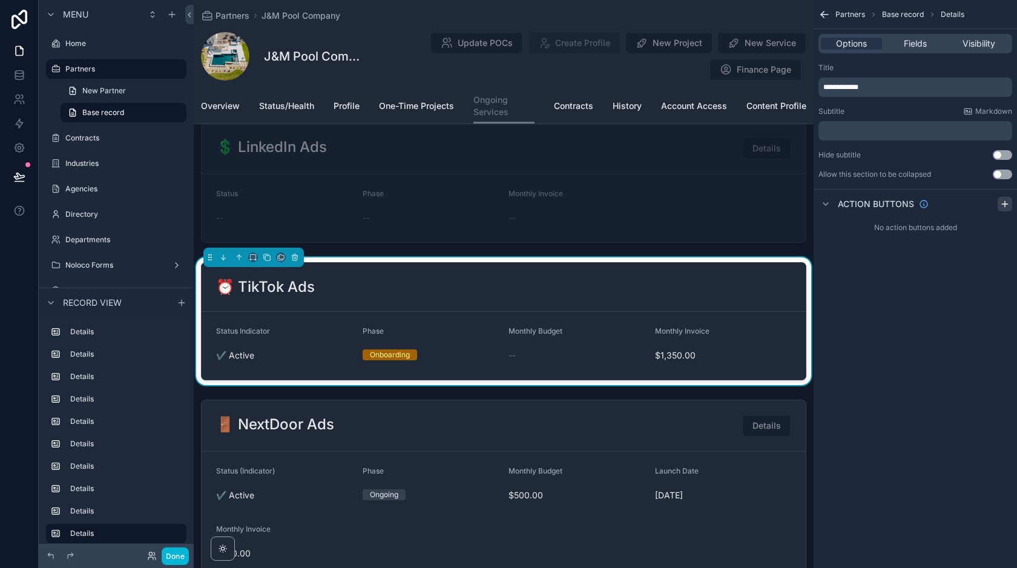
click at [1005, 205] on icon "scrollable content" at bounding box center [1005, 204] width 10 height 10
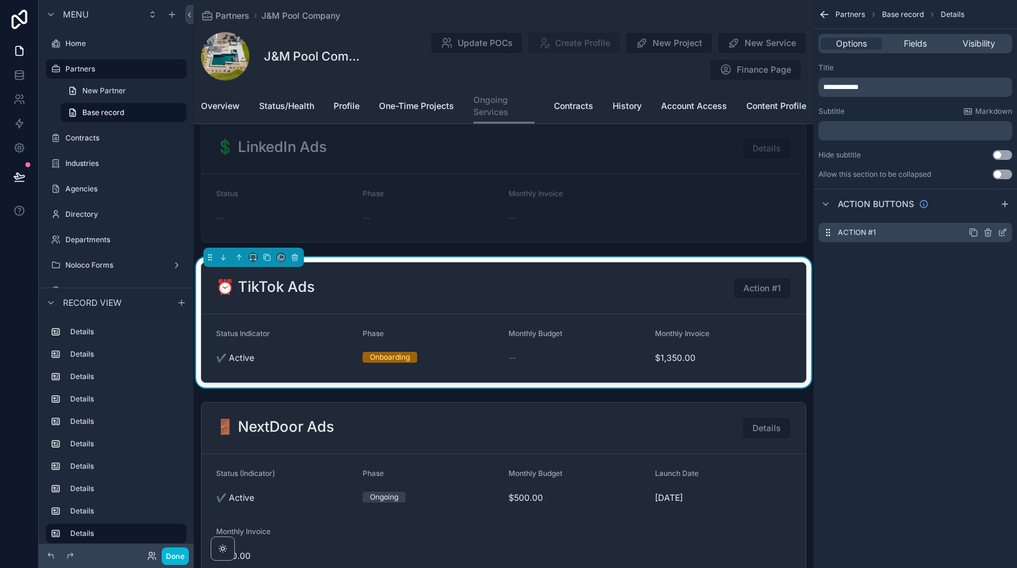
click at [1000, 235] on icon "scrollable content" at bounding box center [1003, 233] width 10 height 10
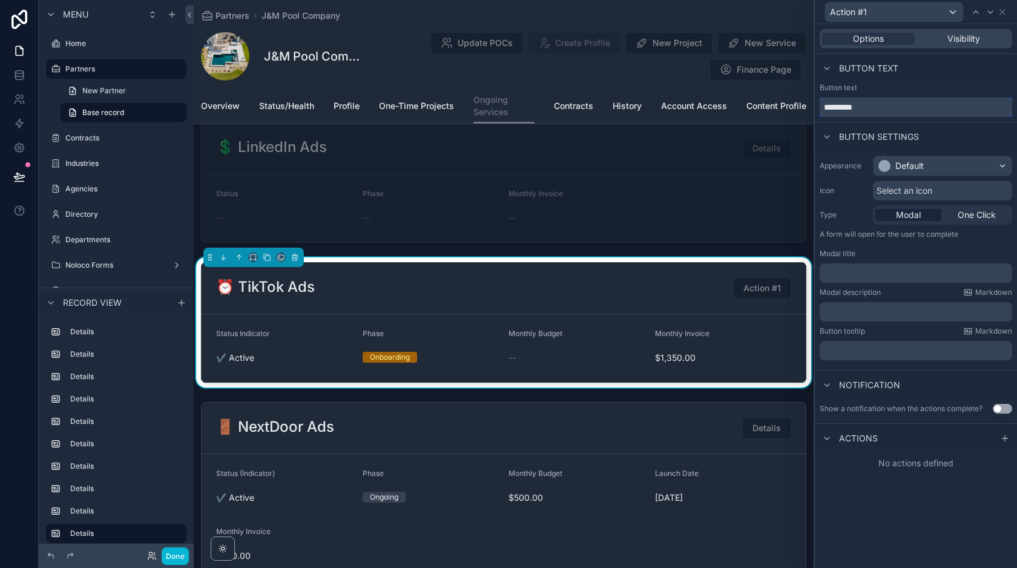
click at [870, 104] on input "*********" at bounding box center [916, 106] width 192 height 19
type input "*******"
click at [985, 220] on span "One Click" at bounding box center [977, 215] width 38 height 12
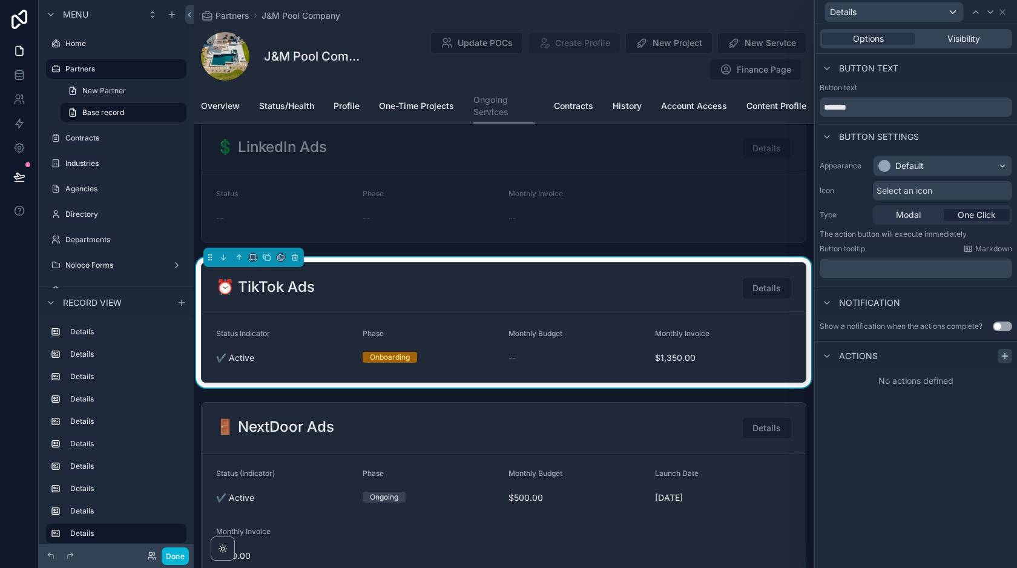
click at [1006, 351] on icon at bounding box center [1005, 356] width 10 height 10
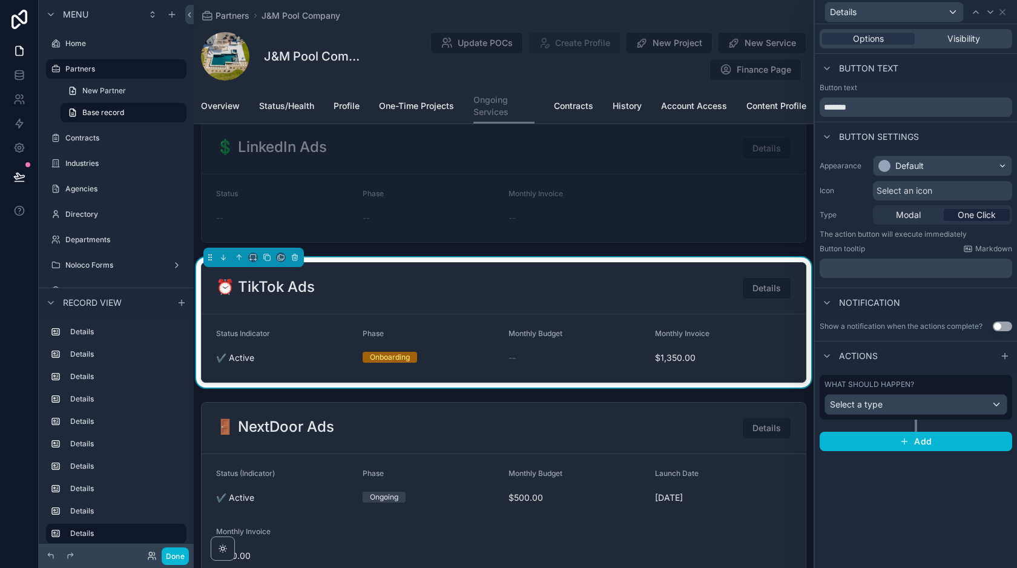
click at [936, 383] on div "What should happen?" at bounding box center [915, 385] width 183 height 10
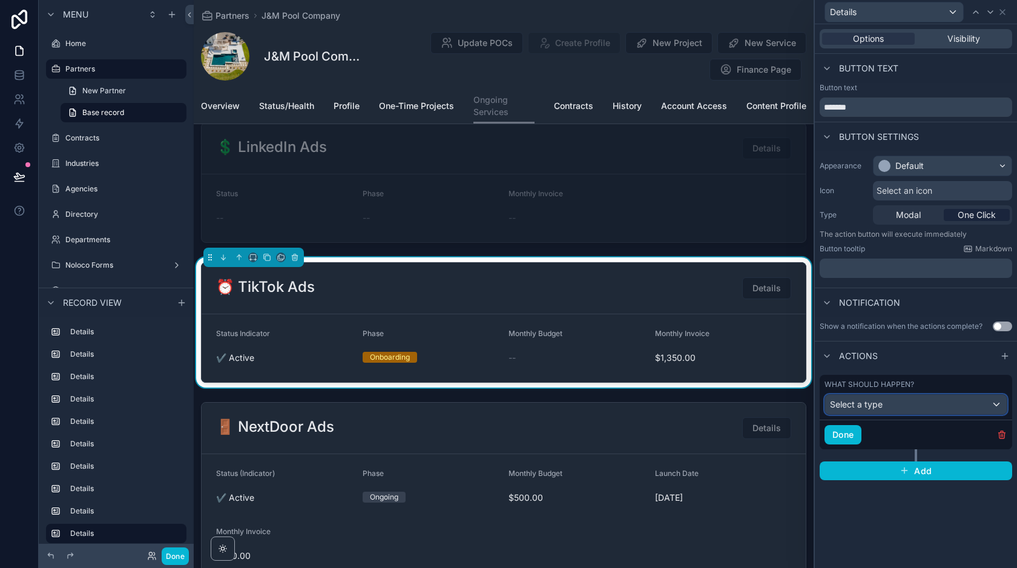
click at [870, 410] on div "Select a type" at bounding box center [916, 404] width 182 height 19
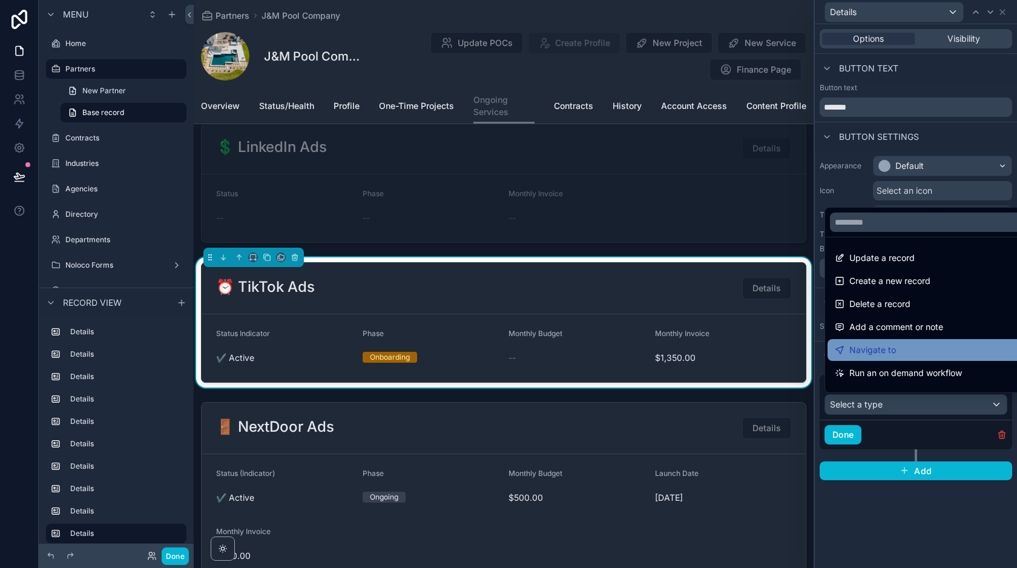
click at [874, 345] on span "Navigate to" at bounding box center [872, 350] width 47 height 15
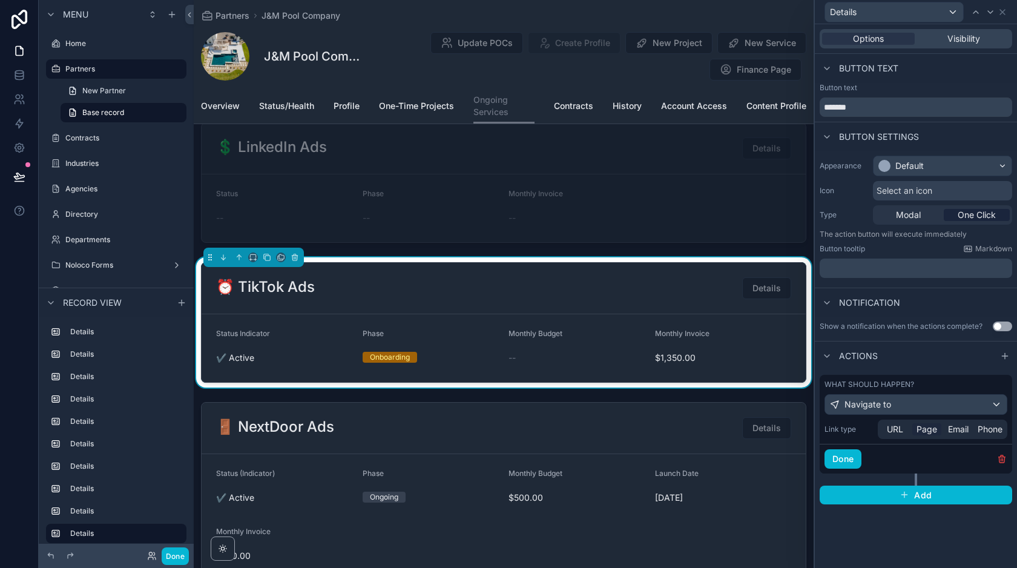
click at [929, 428] on span "Page" at bounding box center [926, 429] width 21 height 12
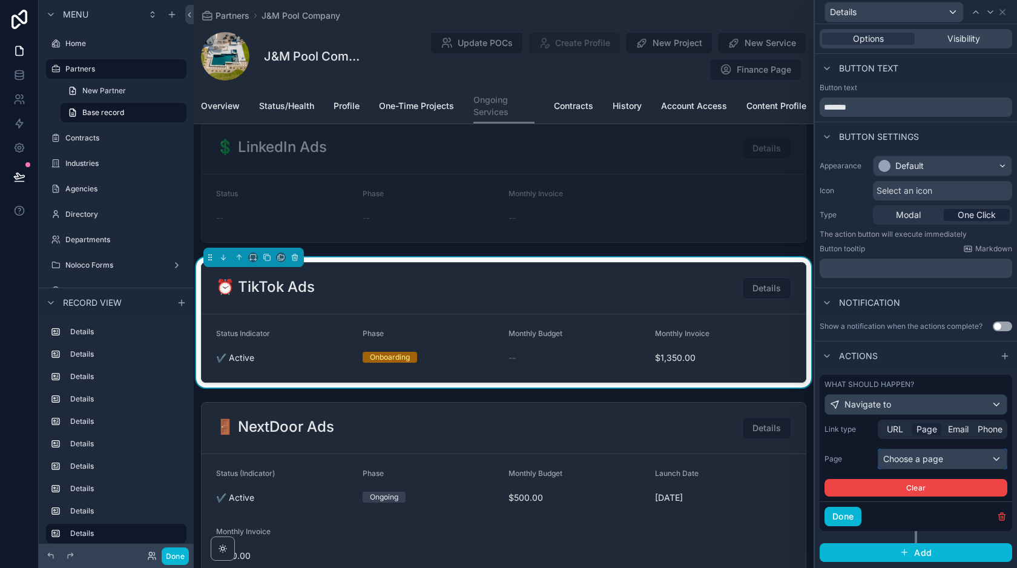
click at [921, 458] on div "Choose a page" at bounding box center [942, 458] width 128 height 19
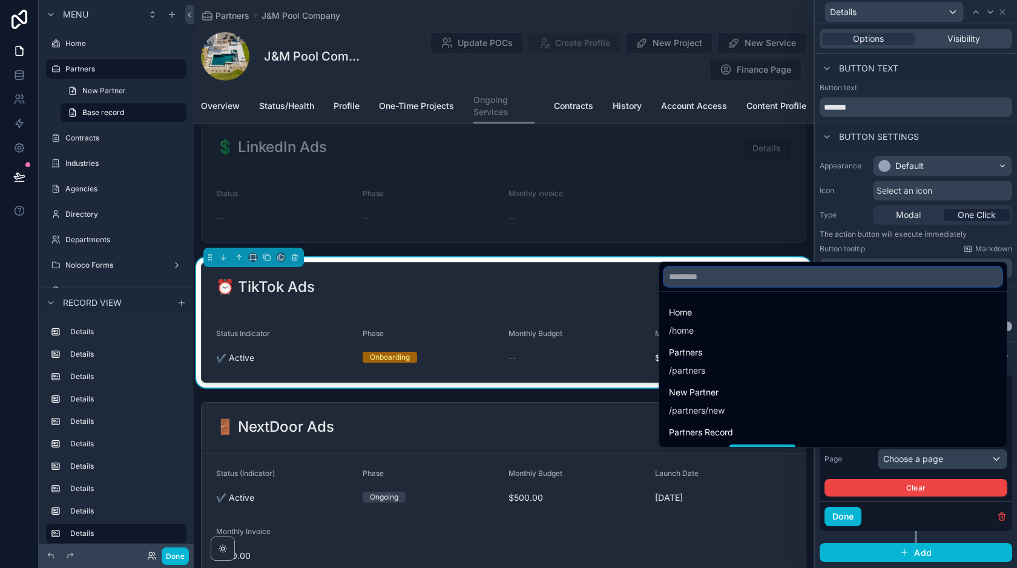
click at [699, 277] on input "text" at bounding box center [833, 276] width 338 height 19
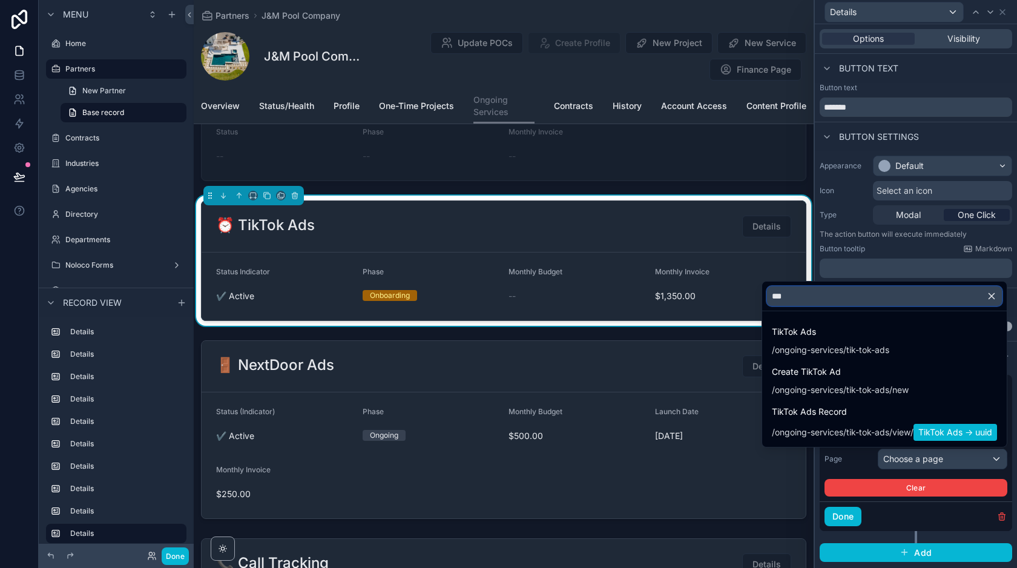
scroll to position [1452, 0]
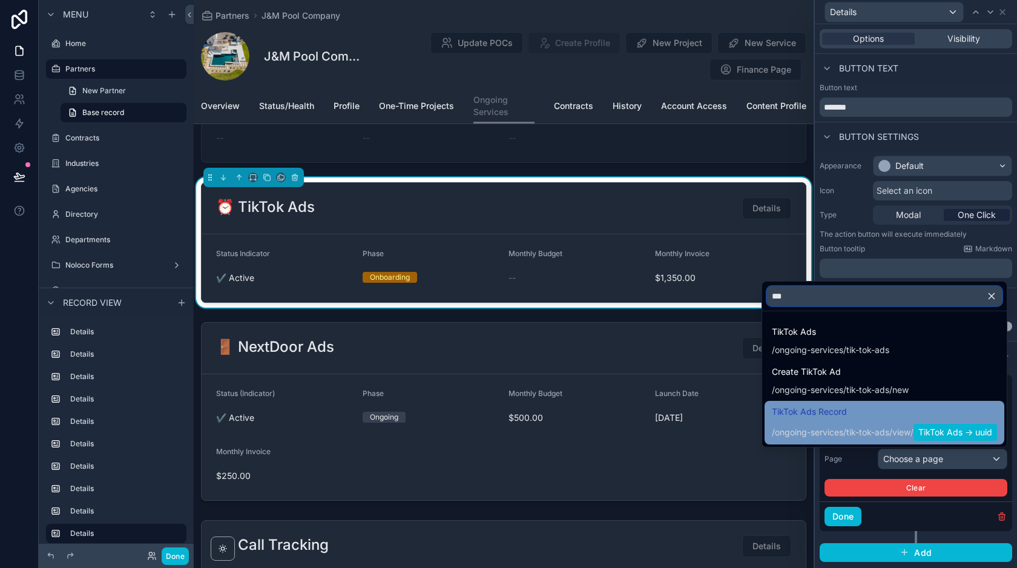
type input "***"
click at [828, 415] on span "TikTok Ads Record" at bounding box center [884, 411] width 225 height 15
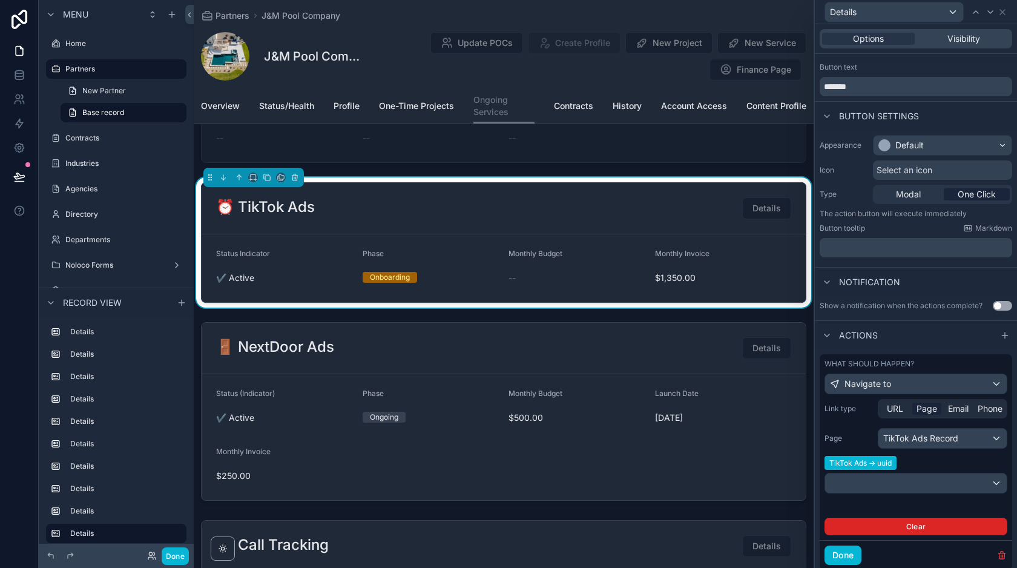
scroll to position [24, 0]
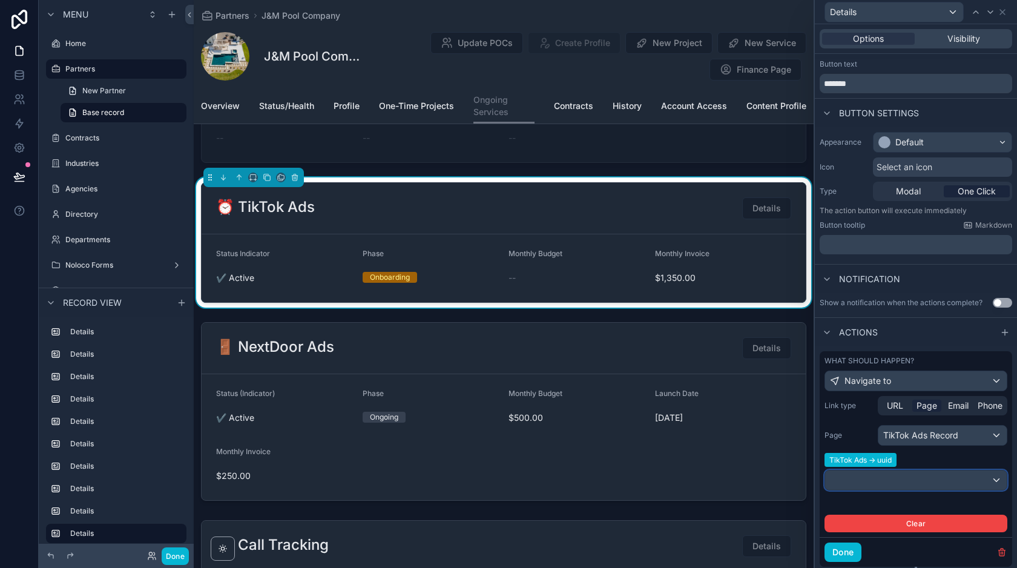
click at [904, 476] on div at bounding box center [916, 479] width 182 height 19
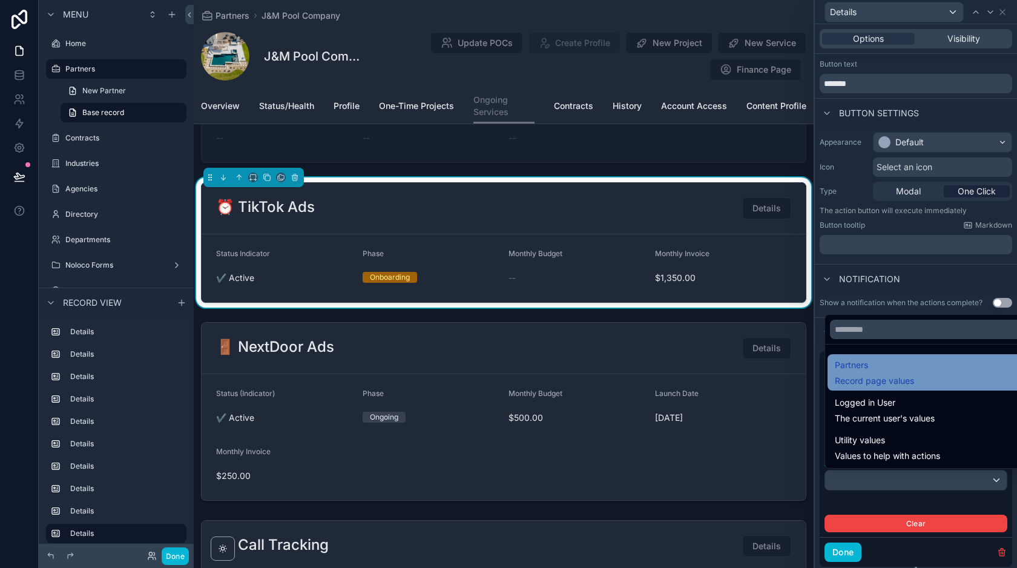
click at [870, 363] on span "Partners" at bounding box center [874, 365] width 79 height 15
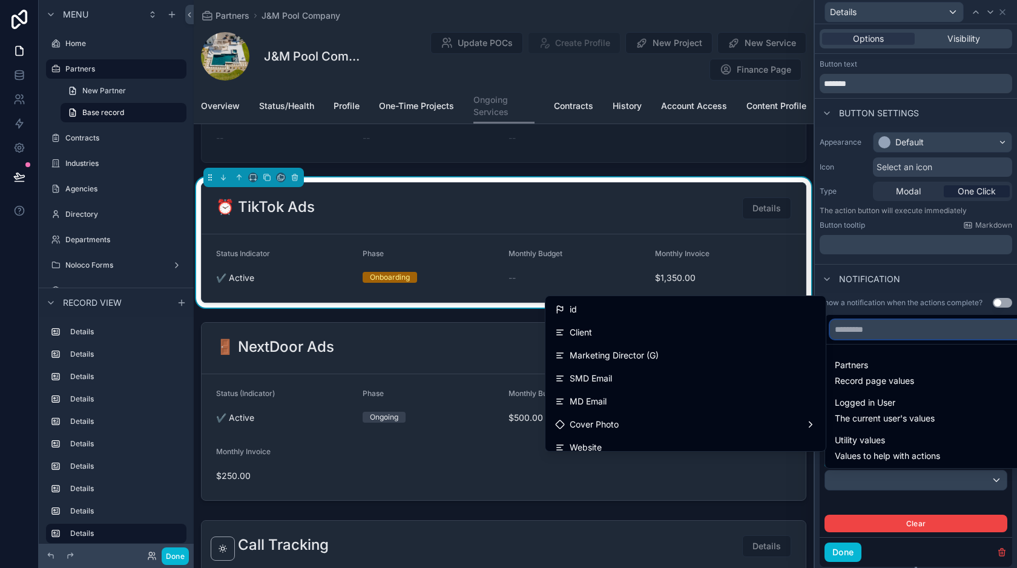
click at [853, 334] on input "text" at bounding box center [930, 329] width 200 height 19
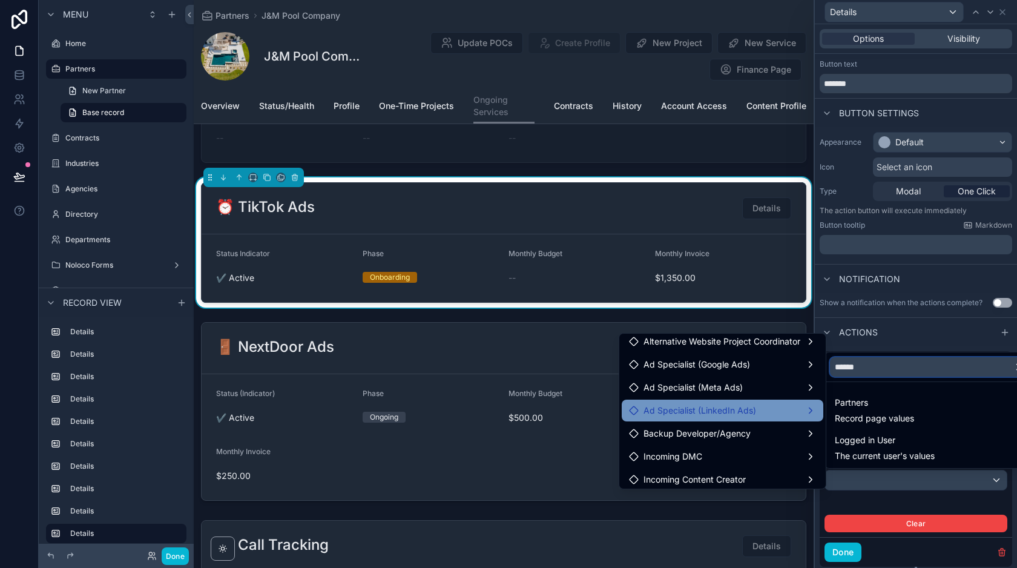
scroll to position [332, 0]
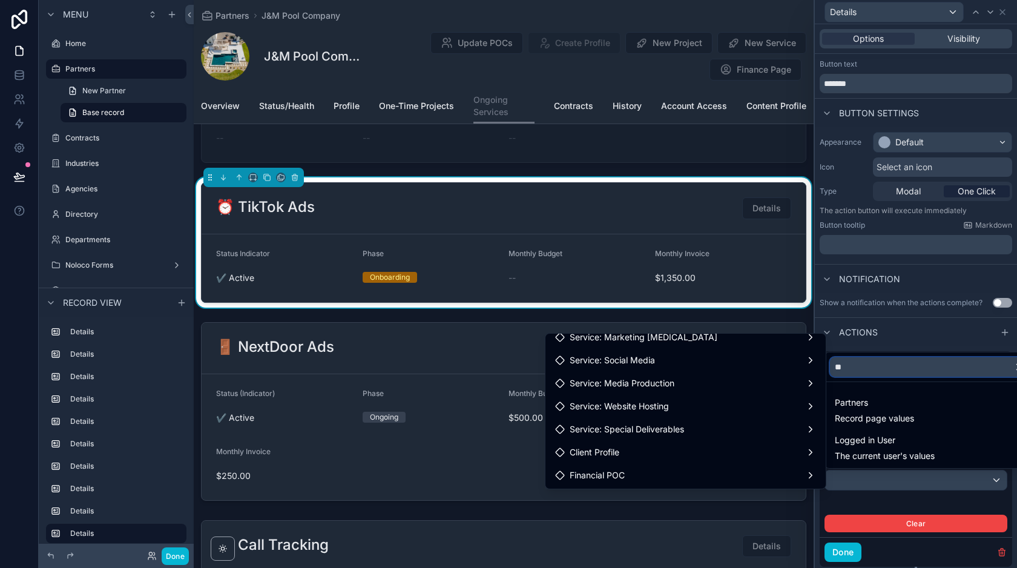
type input "*"
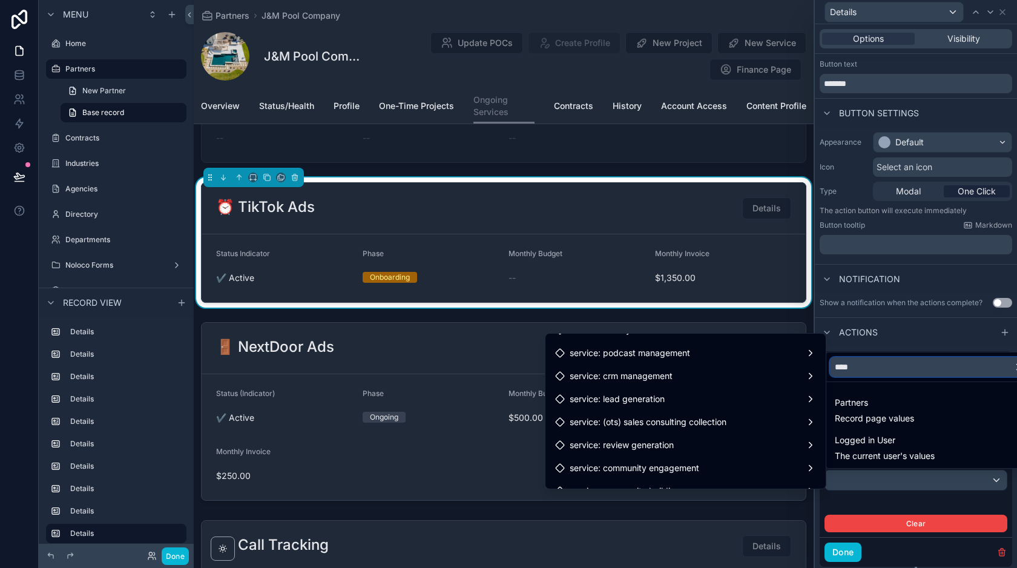
scroll to position [1229, 0]
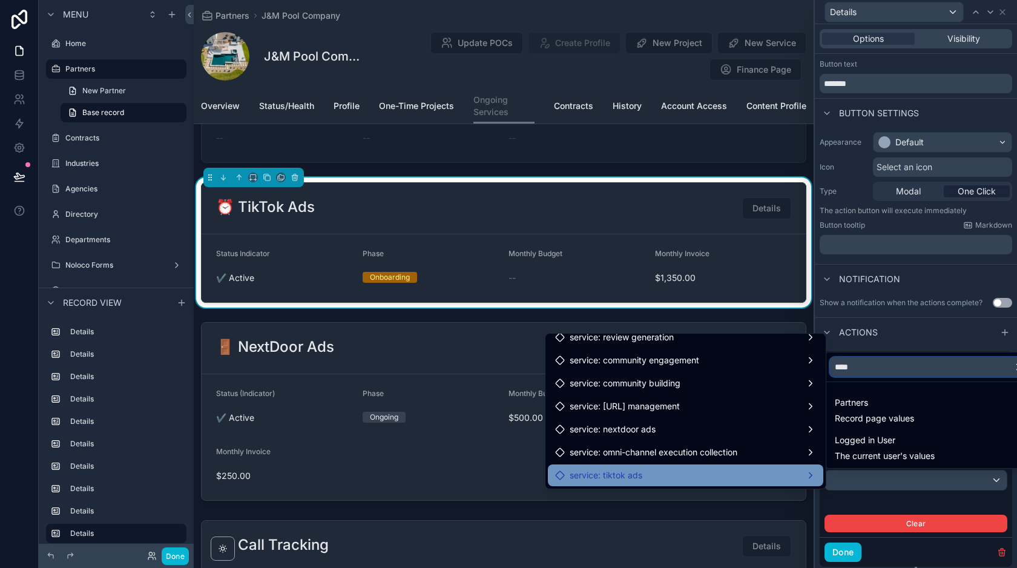
type input "****"
click at [634, 470] on span "service: tiktok ads" at bounding box center [606, 475] width 73 height 15
click at [751, 477] on div "service: tiktok ads" at bounding box center [685, 475] width 261 height 15
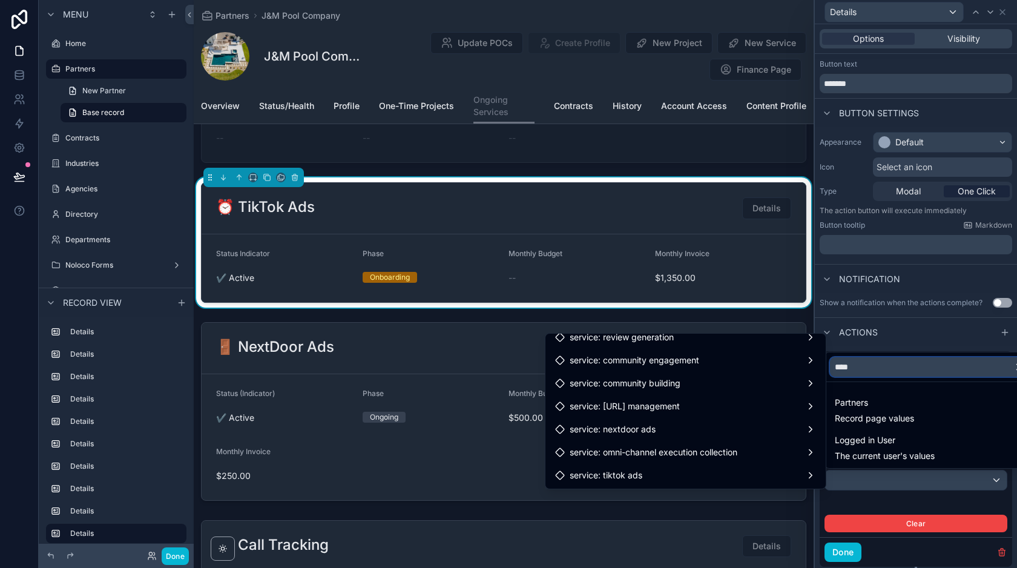
click at [867, 373] on input "****" at bounding box center [930, 366] width 200 height 19
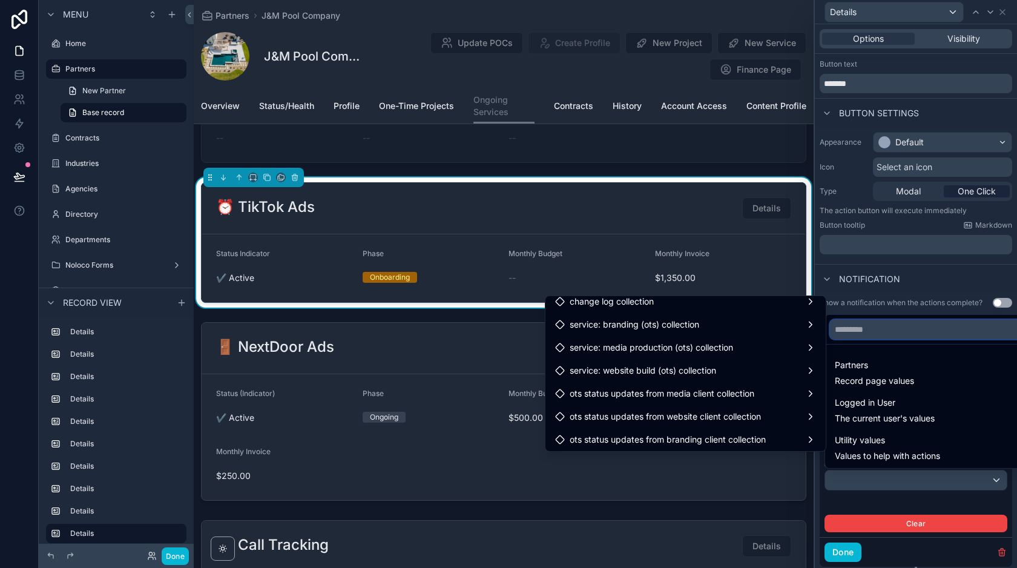
scroll to position [5139, 0]
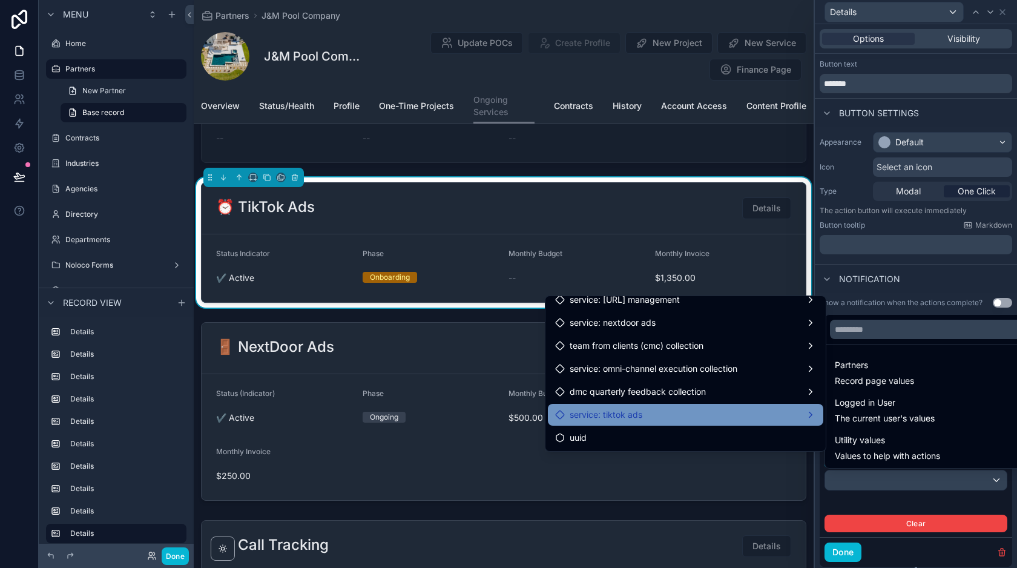
click at [680, 412] on div "service: tiktok ads" at bounding box center [685, 414] width 261 height 15
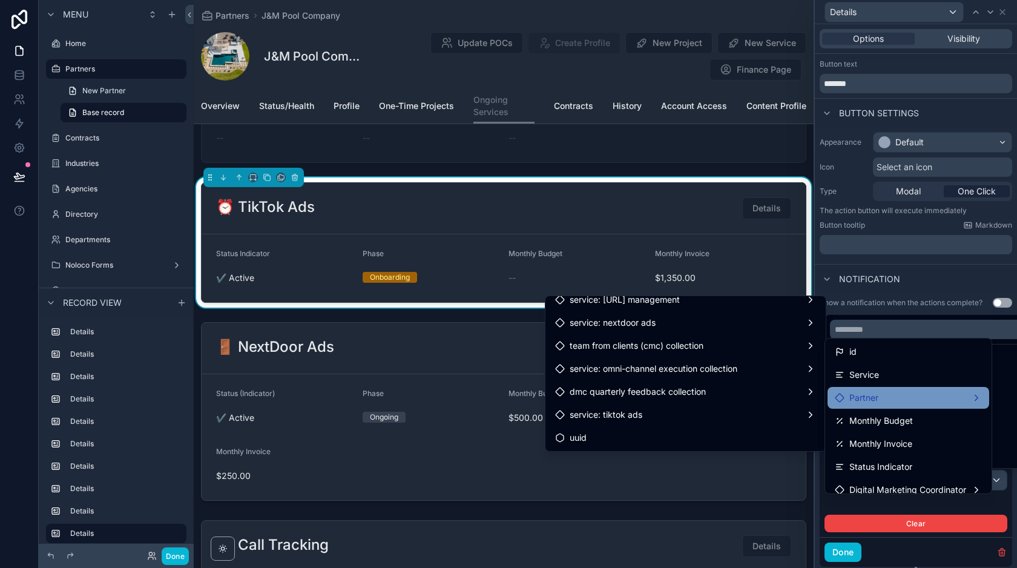
scroll to position [56, 0]
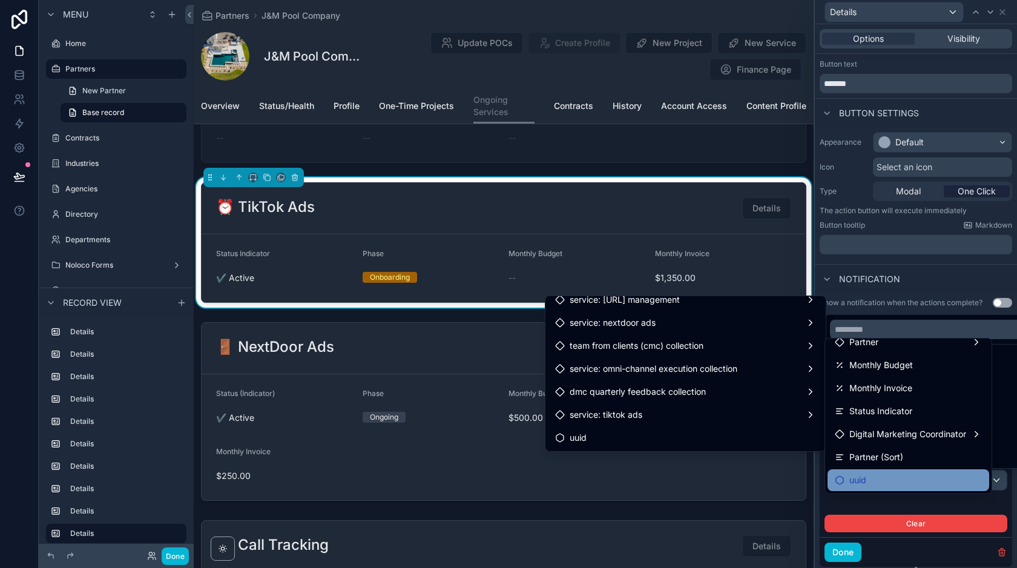
click at [871, 481] on div "uuid" at bounding box center [908, 480] width 147 height 15
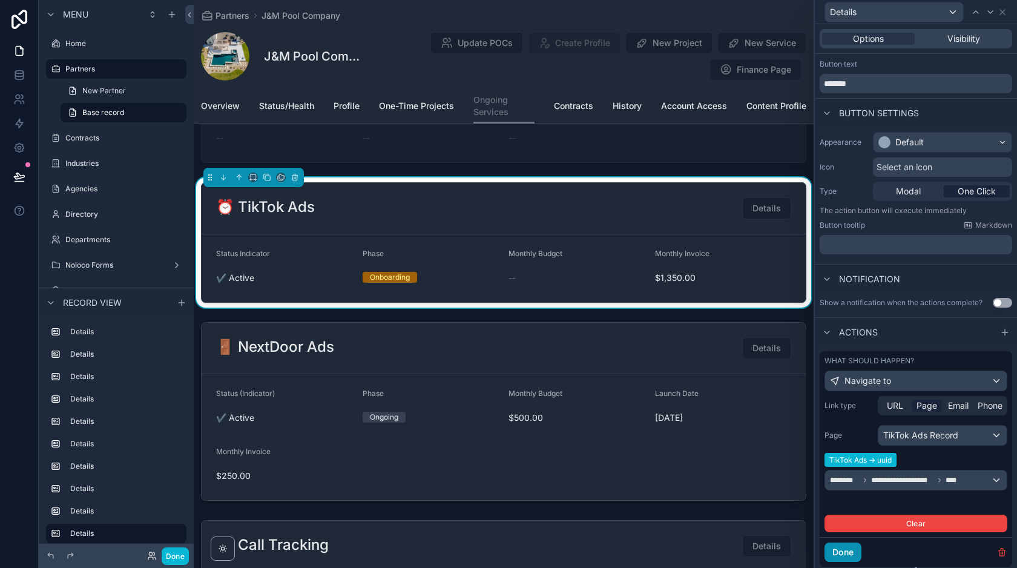
click at [846, 554] on button "Done" at bounding box center [842, 551] width 37 height 19
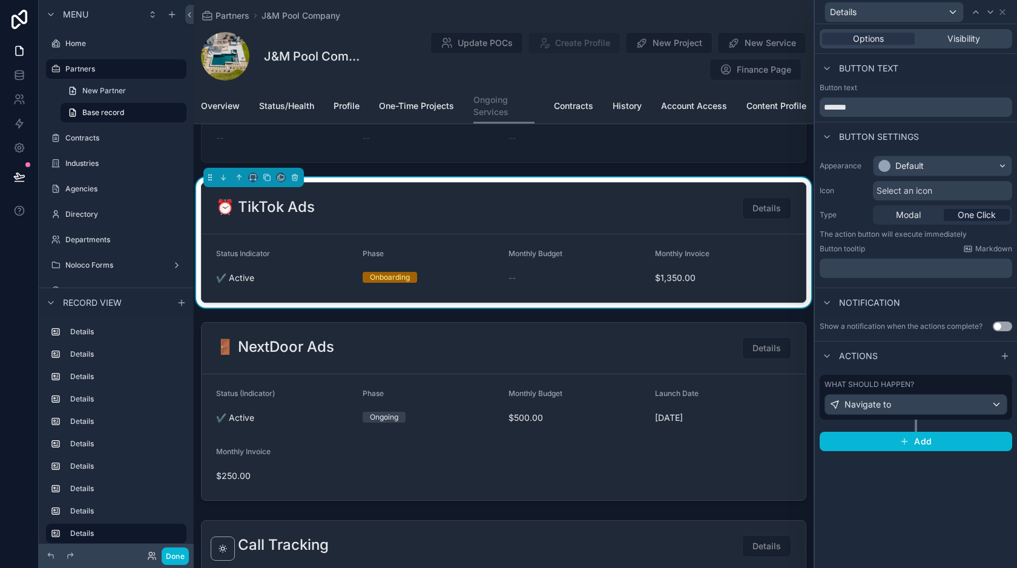
scroll to position [0, 0]
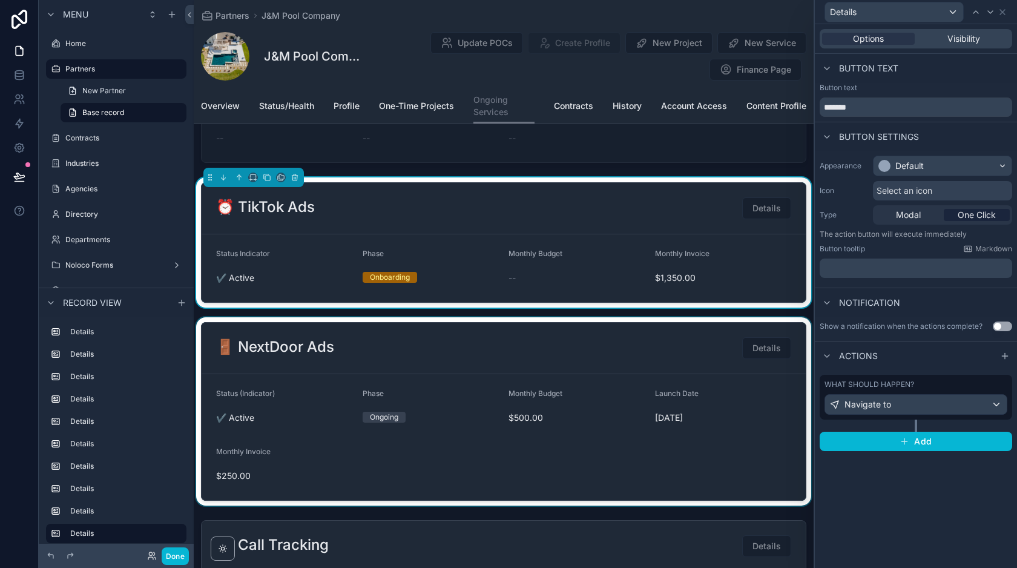
click at [686, 343] on div at bounding box center [504, 411] width 620 height 188
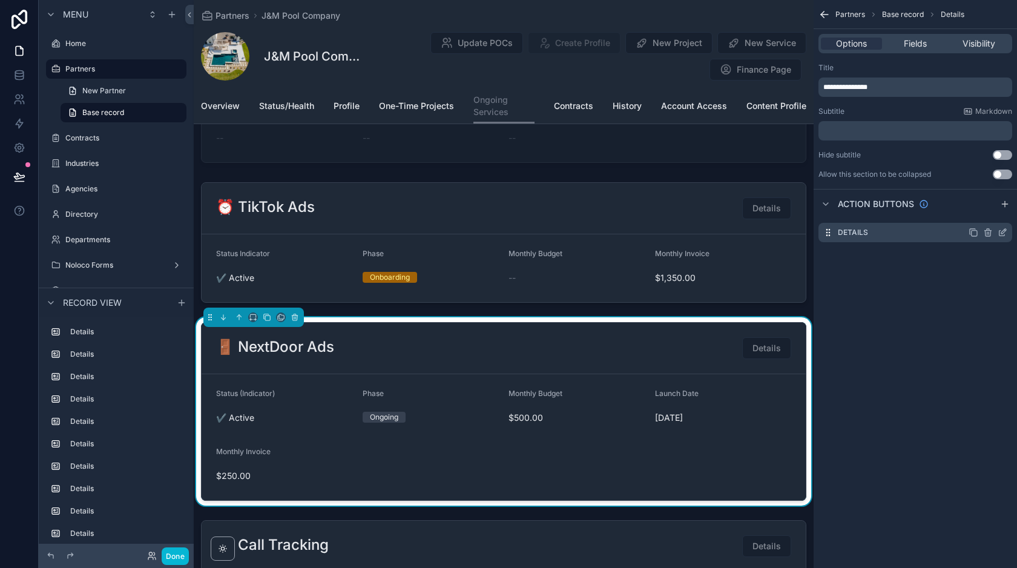
click at [1004, 230] on icon "scrollable content" at bounding box center [1004, 229] width 1 height 1
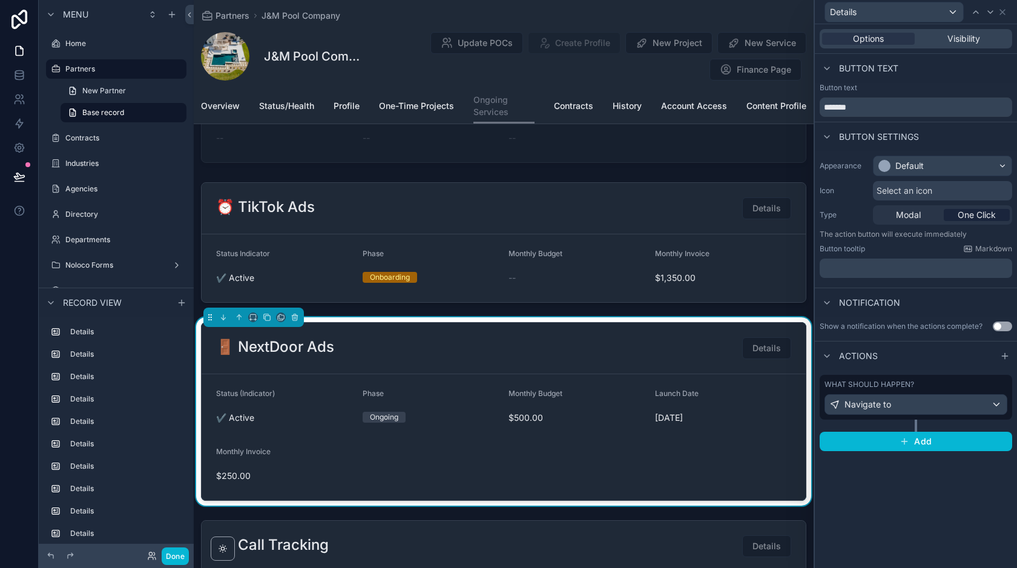
click at [935, 383] on div "What should happen?" at bounding box center [915, 385] width 183 height 10
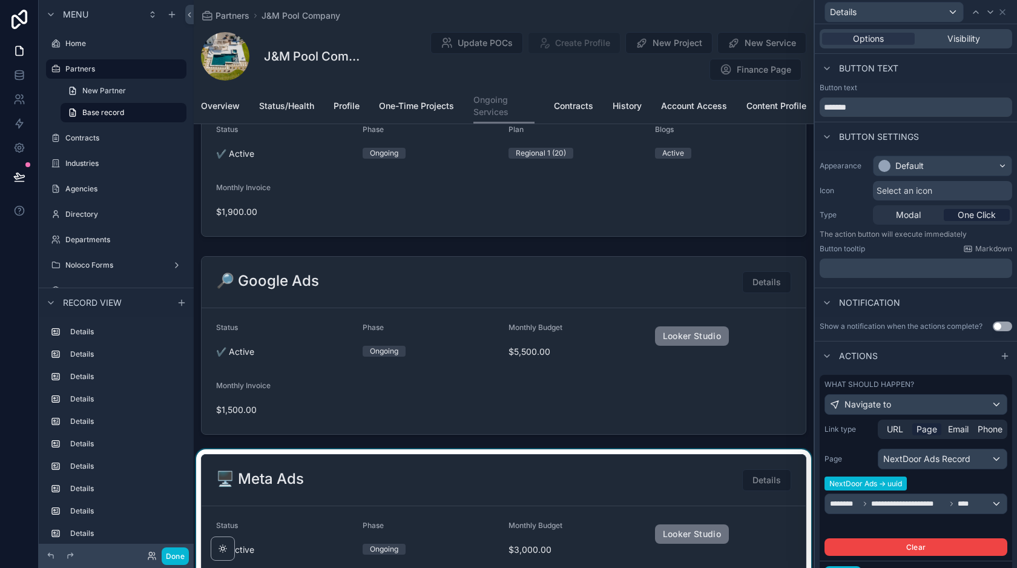
scroll to position [493, 0]
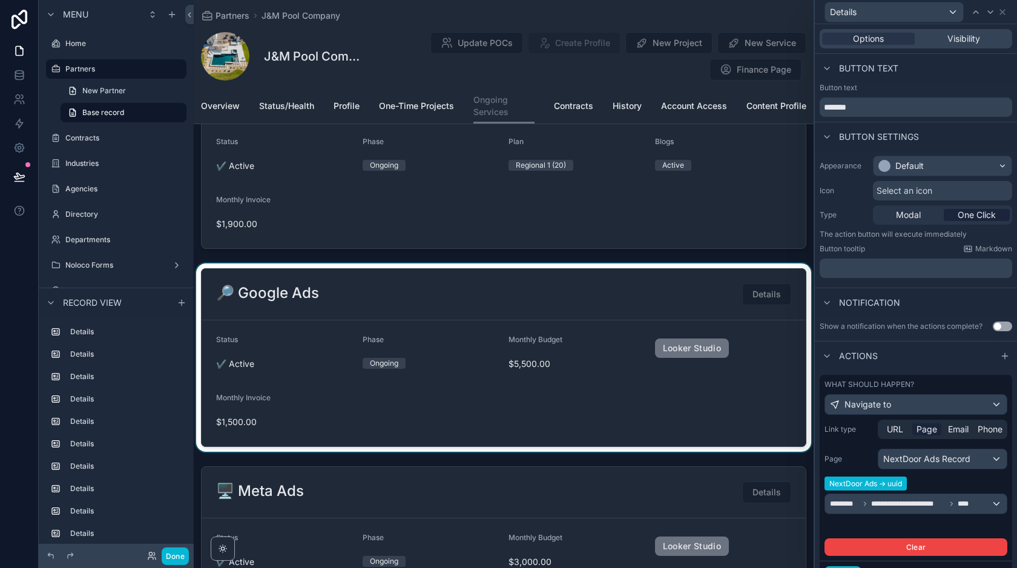
click at [633, 268] on div at bounding box center [504, 357] width 620 height 188
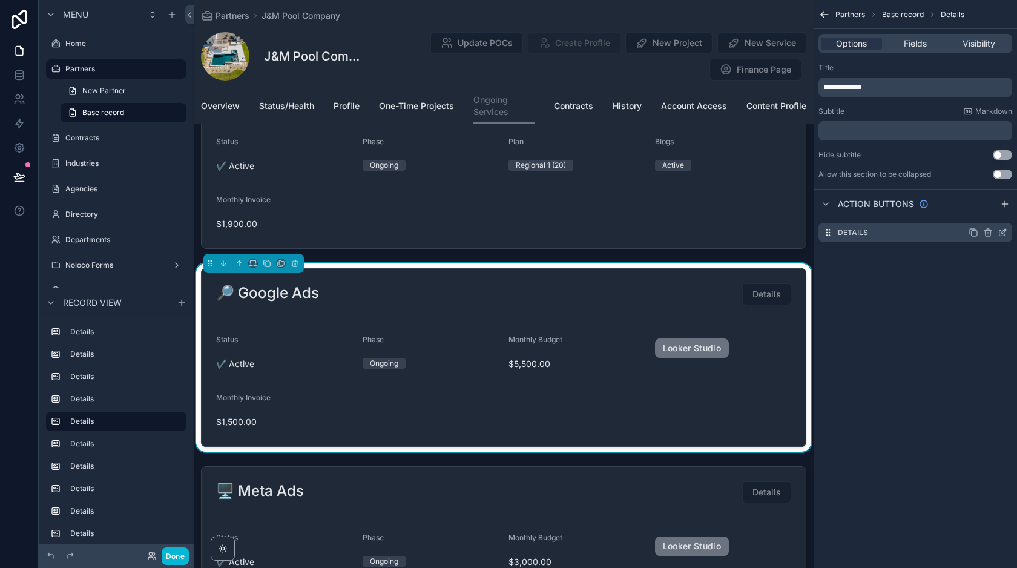
click at [1007, 231] on icon "scrollable content" at bounding box center [1003, 233] width 10 height 10
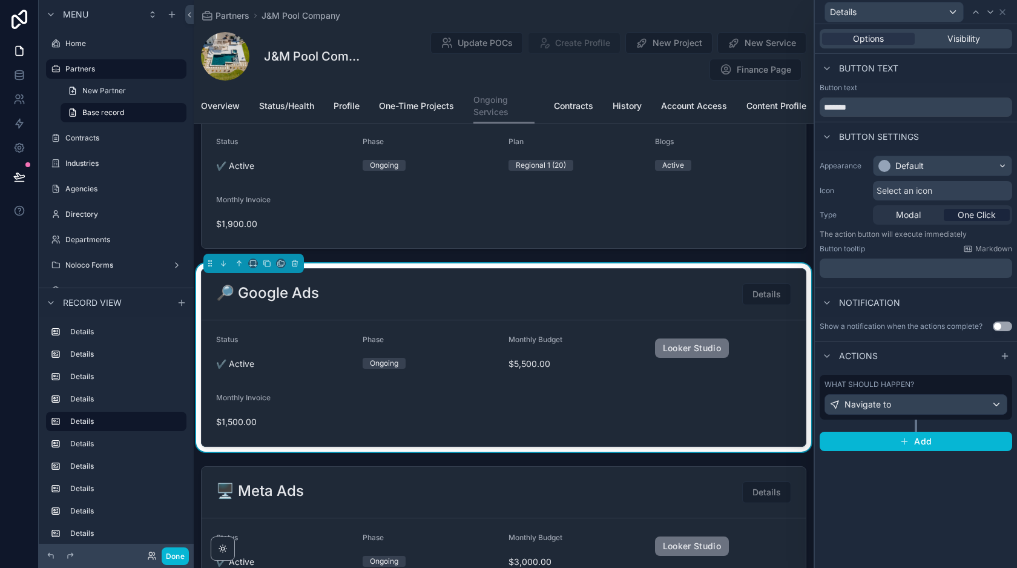
click at [931, 383] on div "What should happen?" at bounding box center [915, 385] width 183 height 10
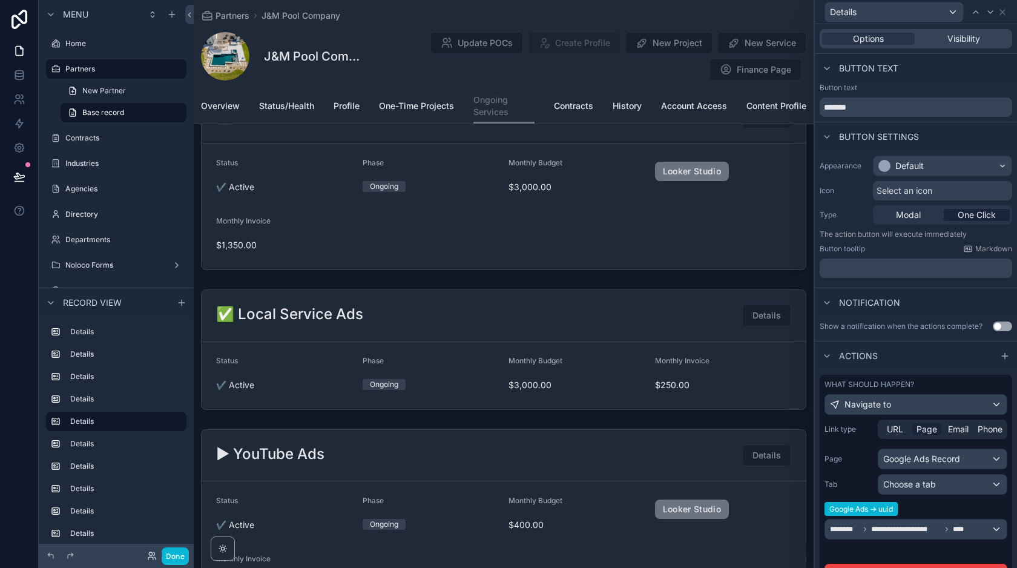
scroll to position [975, 0]
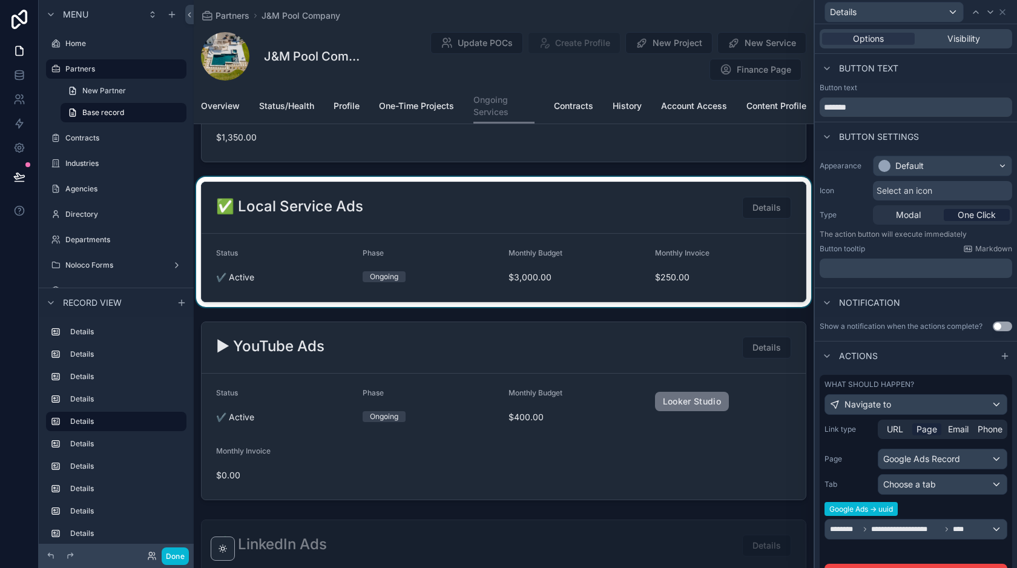
click at [640, 243] on div at bounding box center [504, 242] width 620 height 130
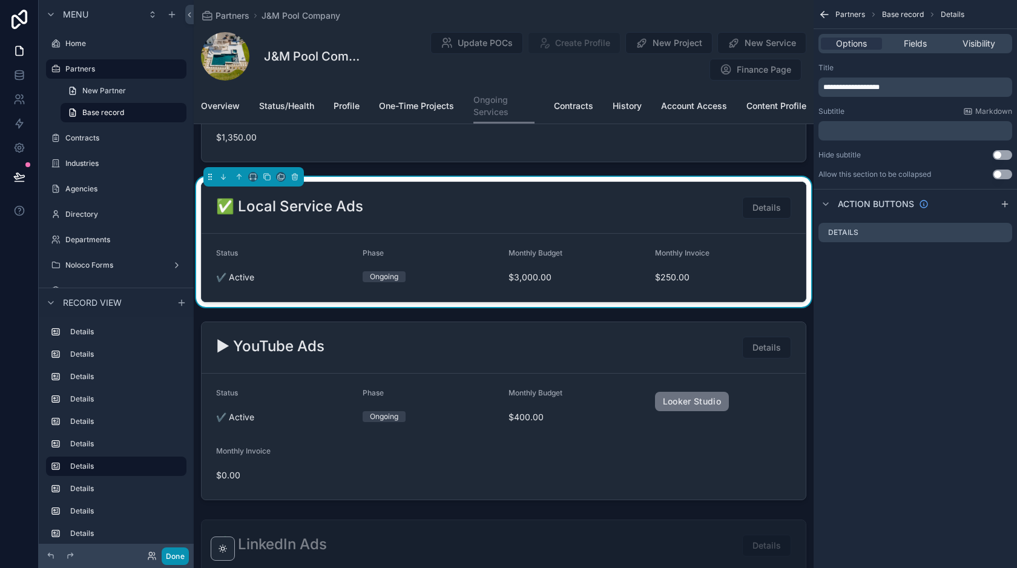
click at [171, 552] on button "Done" at bounding box center [175, 556] width 27 height 18
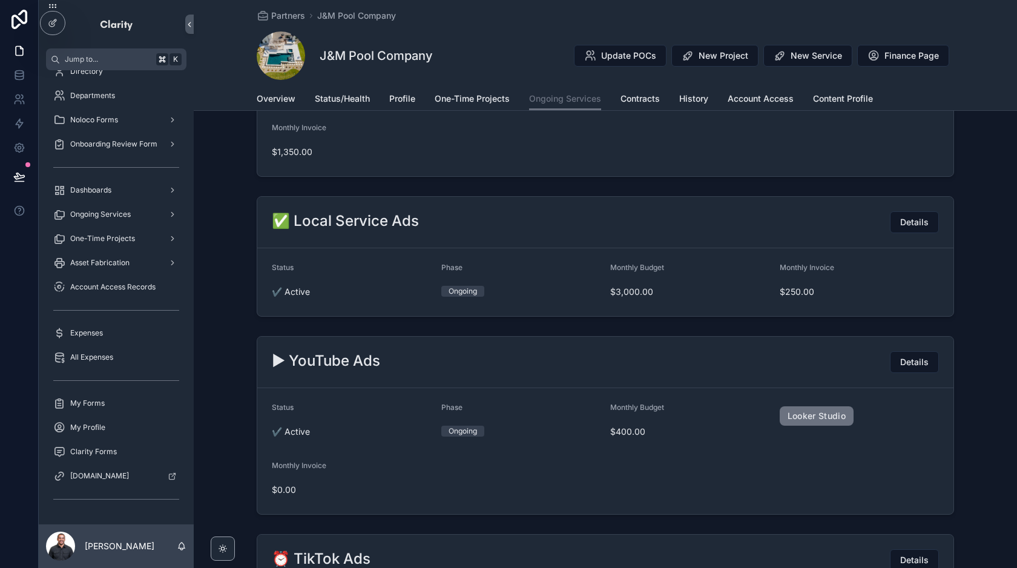
scroll to position [1196, 0]
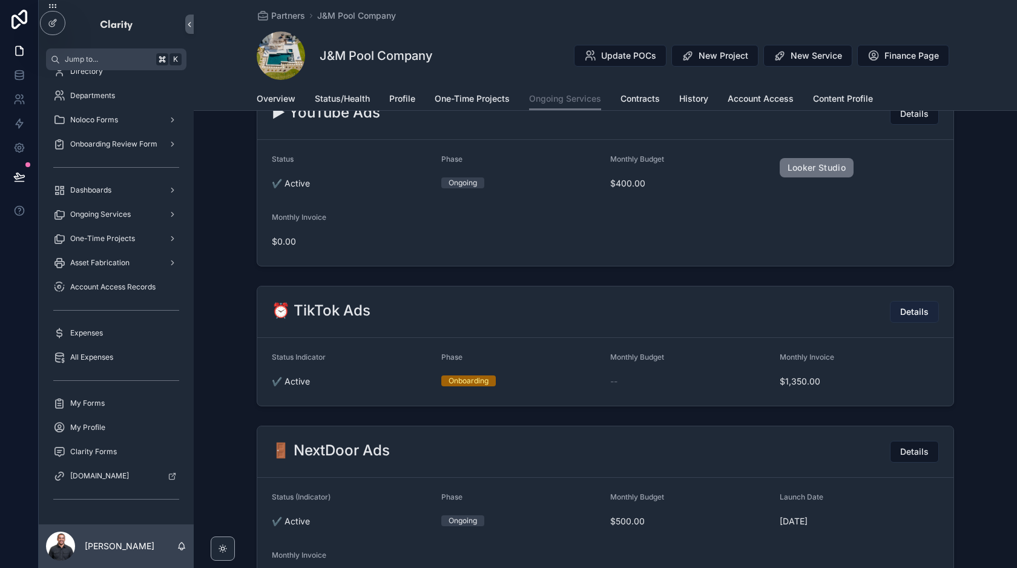
click at [907, 308] on span "Details" at bounding box center [914, 312] width 28 height 12
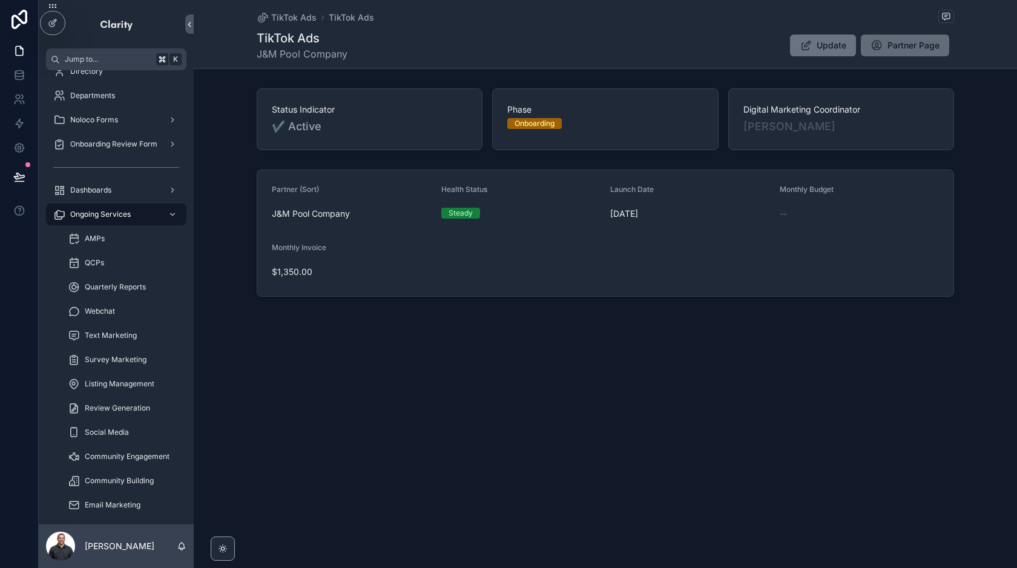
click at [912, 47] on span "Partner Page" at bounding box center [913, 45] width 52 height 12
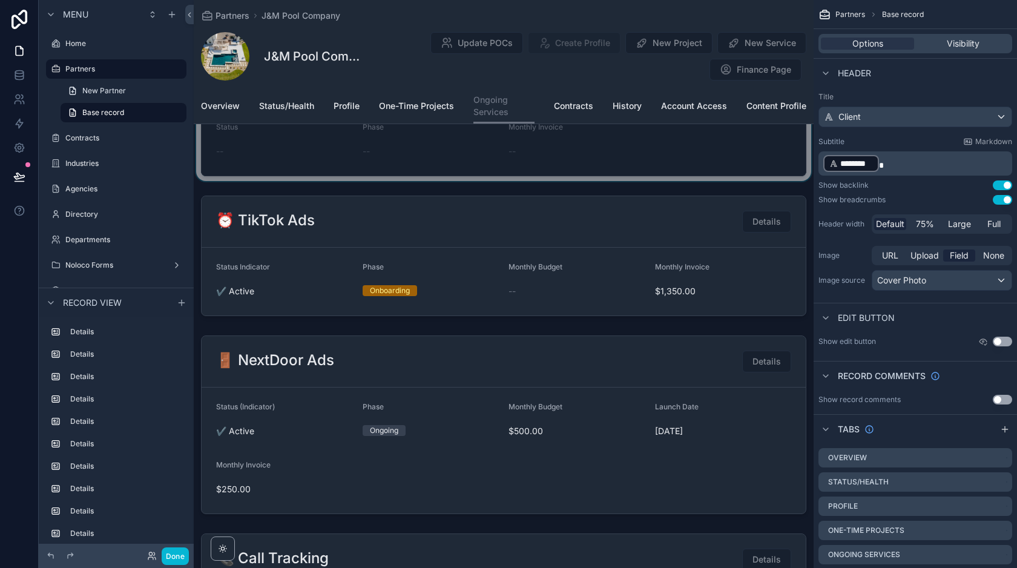
scroll to position [1439, 0]
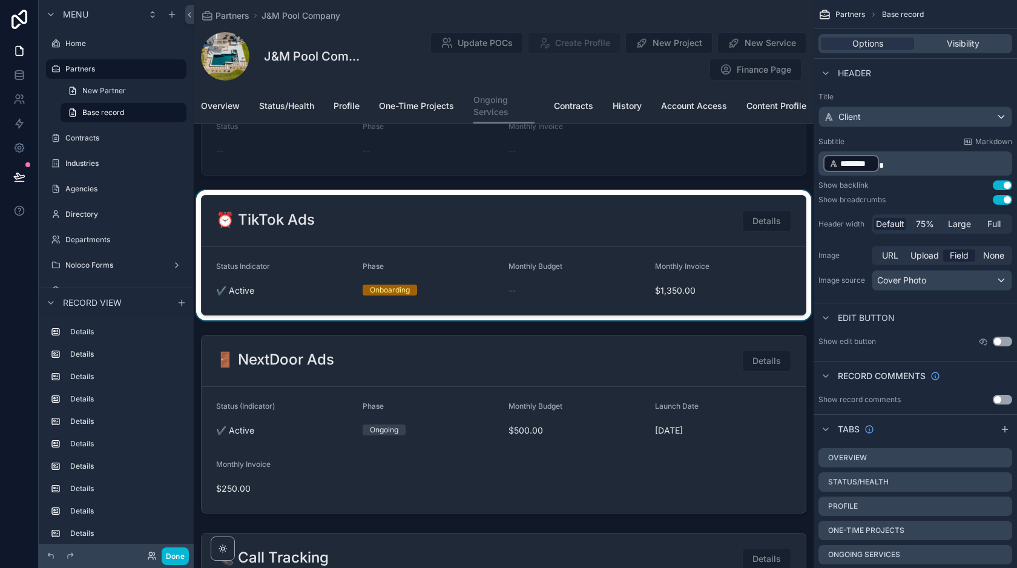
click at [507, 294] on div at bounding box center [504, 255] width 620 height 130
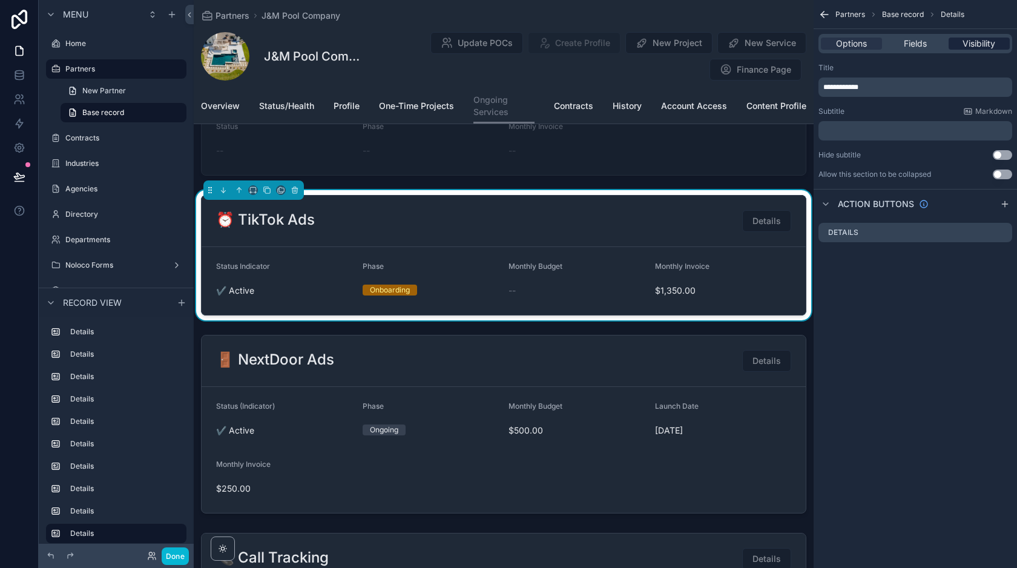
click at [976, 43] on span "Visibility" at bounding box center [978, 44] width 33 height 12
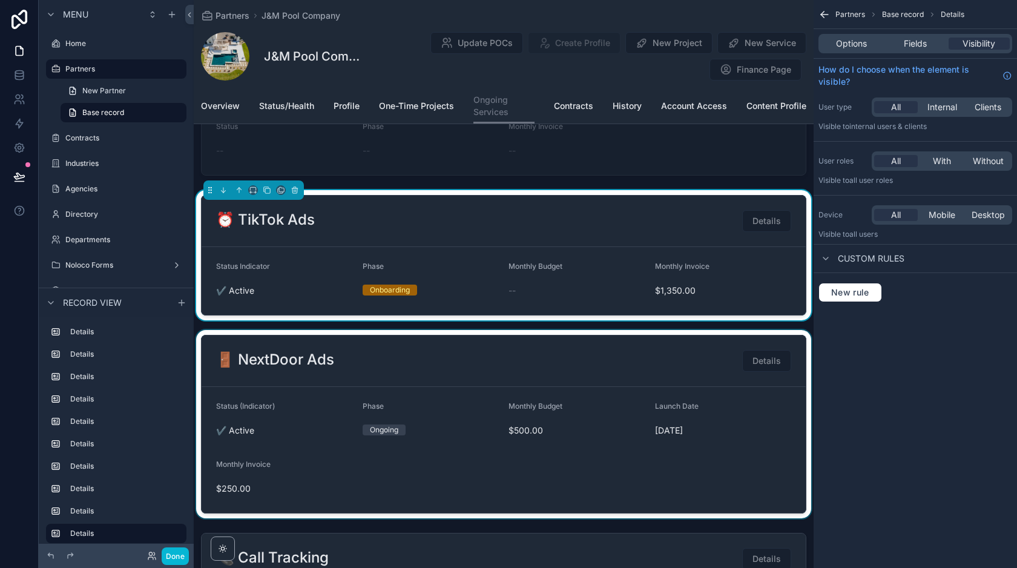
click at [623, 363] on div at bounding box center [504, 424] width 620 height 188
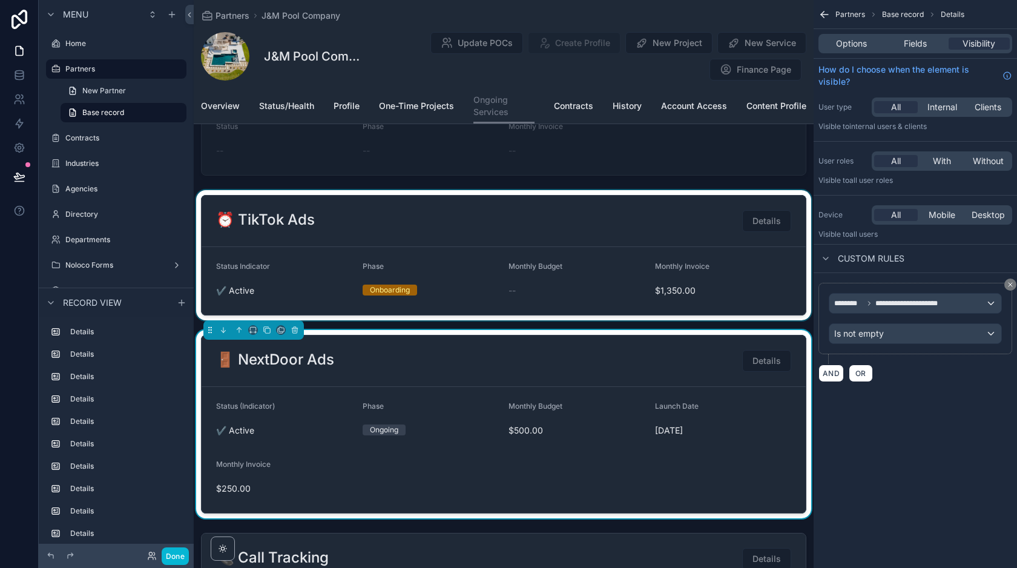
click at [540, 244] on div at bounding box center [504, 255] width 620 height 130
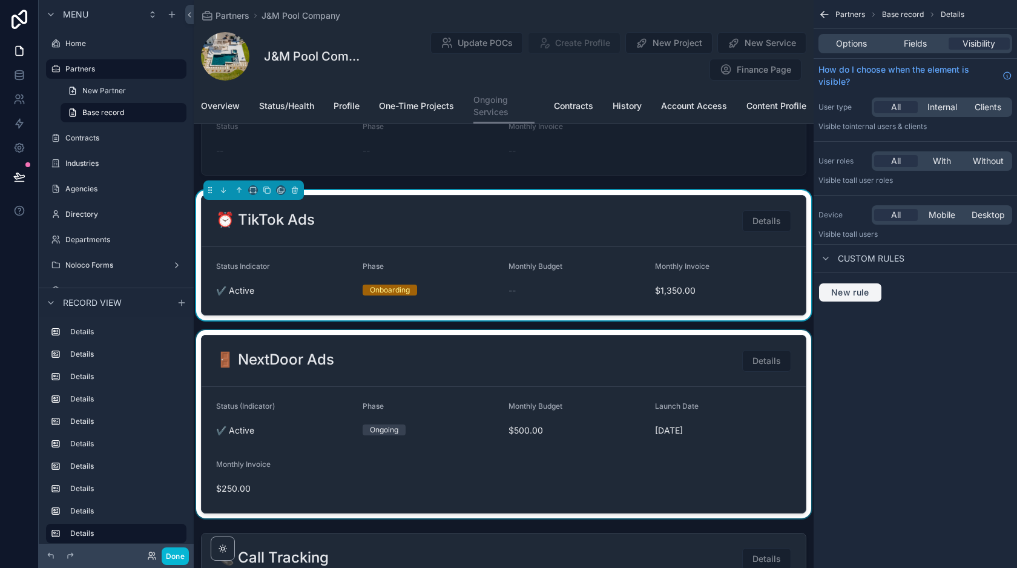
click at [854, 296] on span "New rule" at bounding box center [850, 292] width 48 height 11
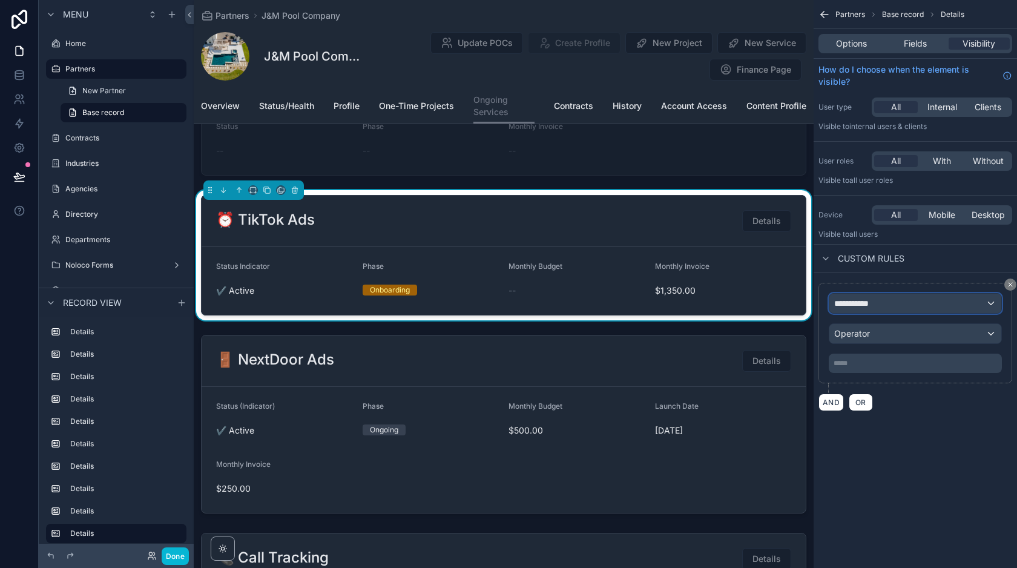
click at [860, 303] on span "**********" at bounding box center [856, 303] width 45 height 12
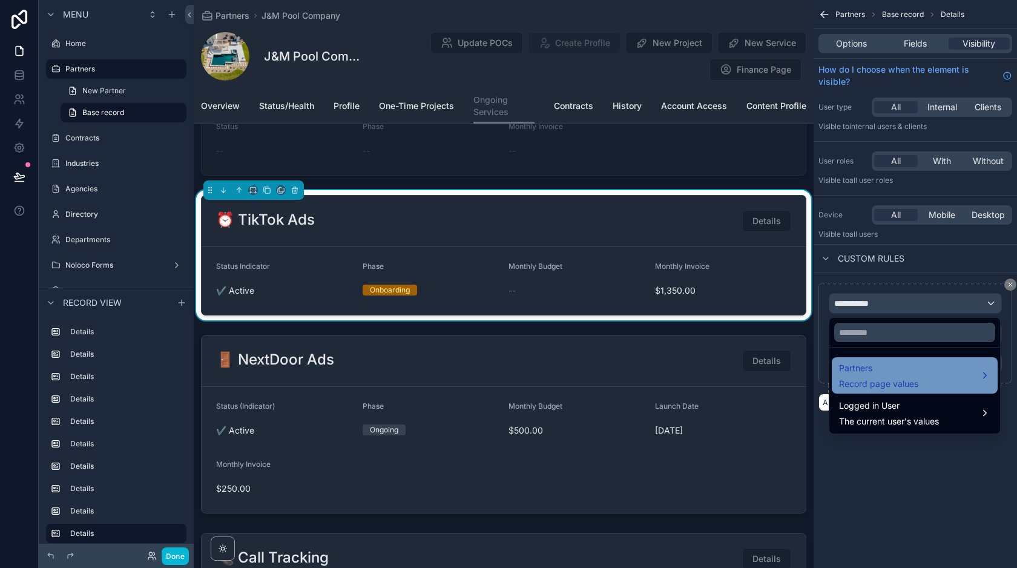
click at [911, 380] on span "Record page values" at bounding box center [878, 384] width 79 height 12
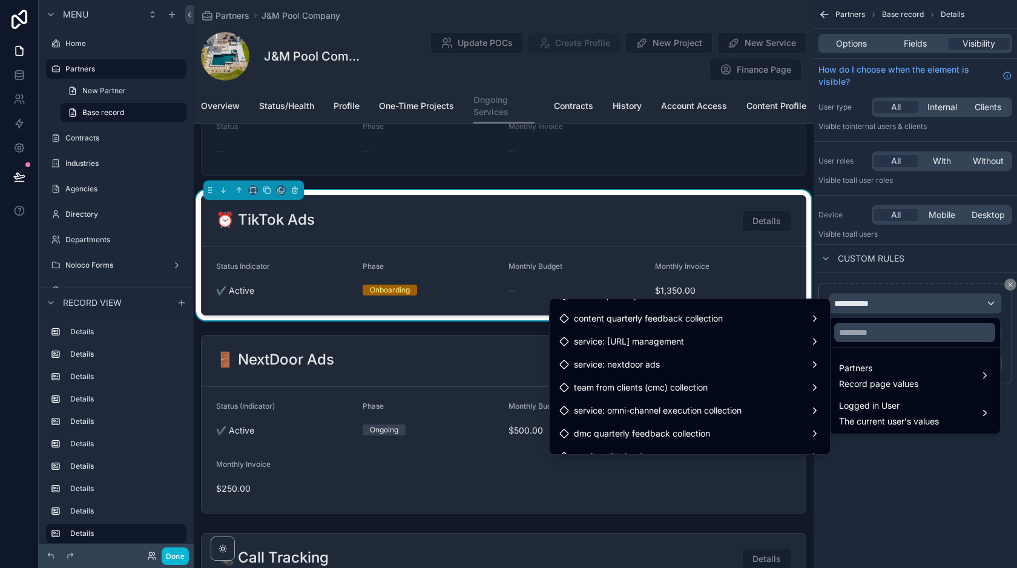
scroll to position [7647, 0]
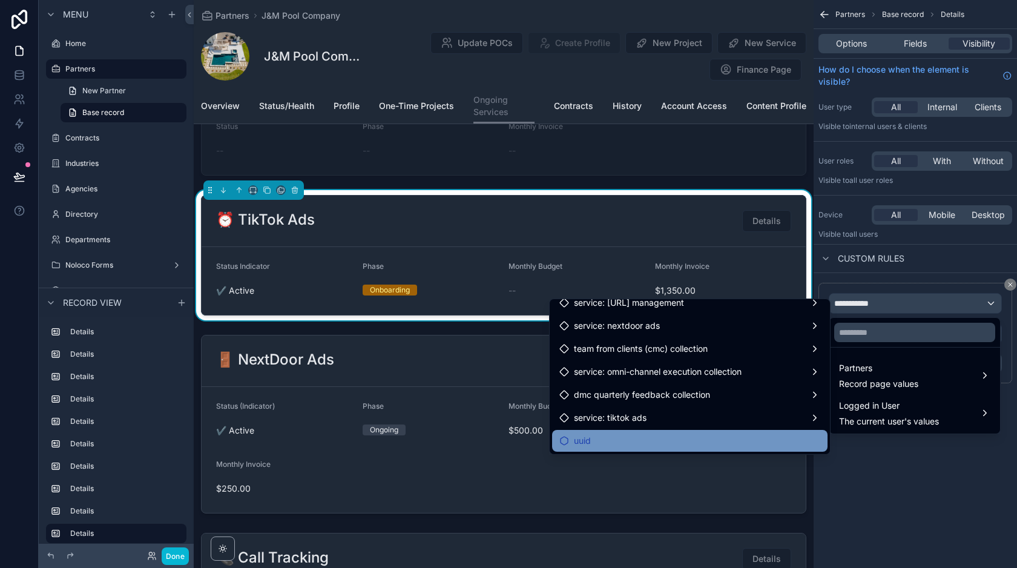
click at [647, 431] on div "uuid" at bounding box center [689, 441] width 275 height 22
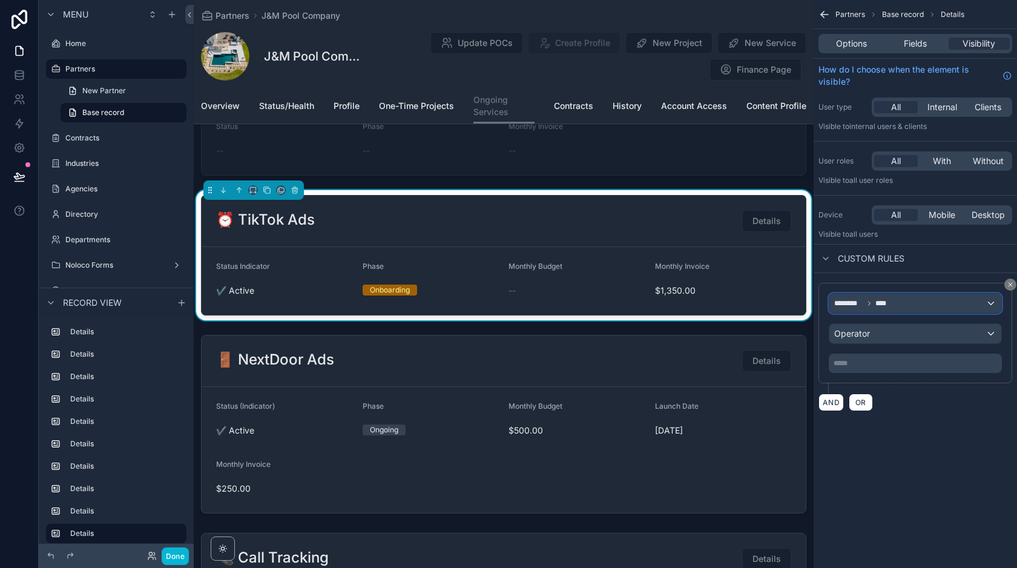
click at [909, 308] on div "******** ****" at bounding box center [915, 303] width 172 height 19
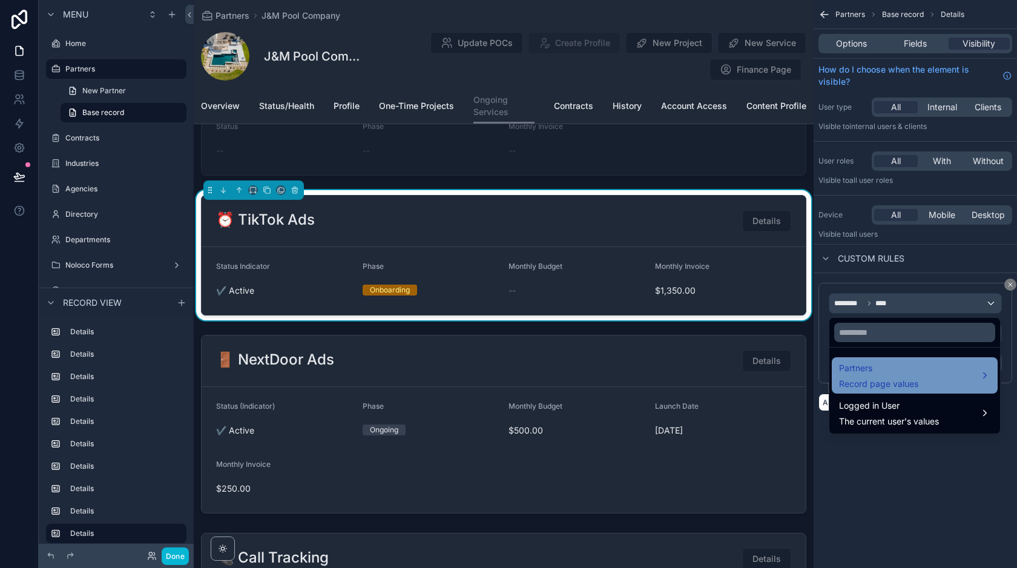
click at [876, 392] on div "Partners Record page values" at bounding box center [915, 375] width 166 height 36
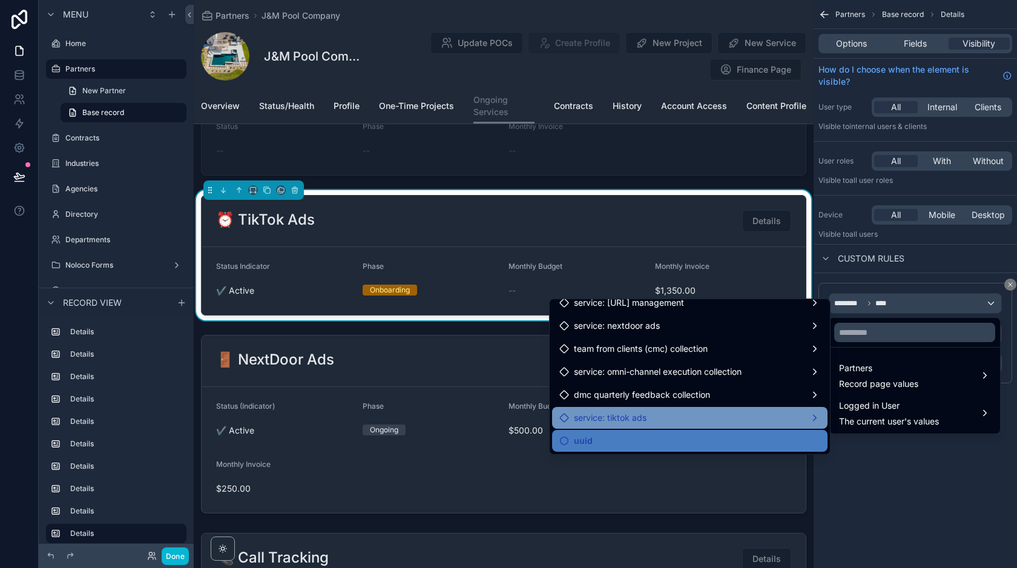
click at [610, 418] on span "service: tiktok ads" at bounding box center [610, 417] width 73 height 15
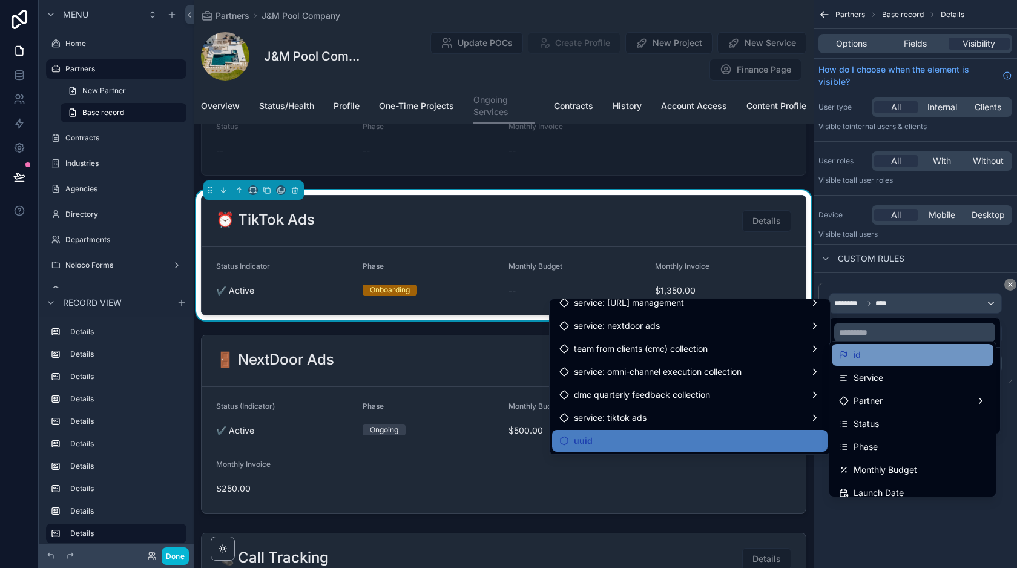
click at [886, 358] on div "id" at bounding box center [912, 354] width 147 height 15
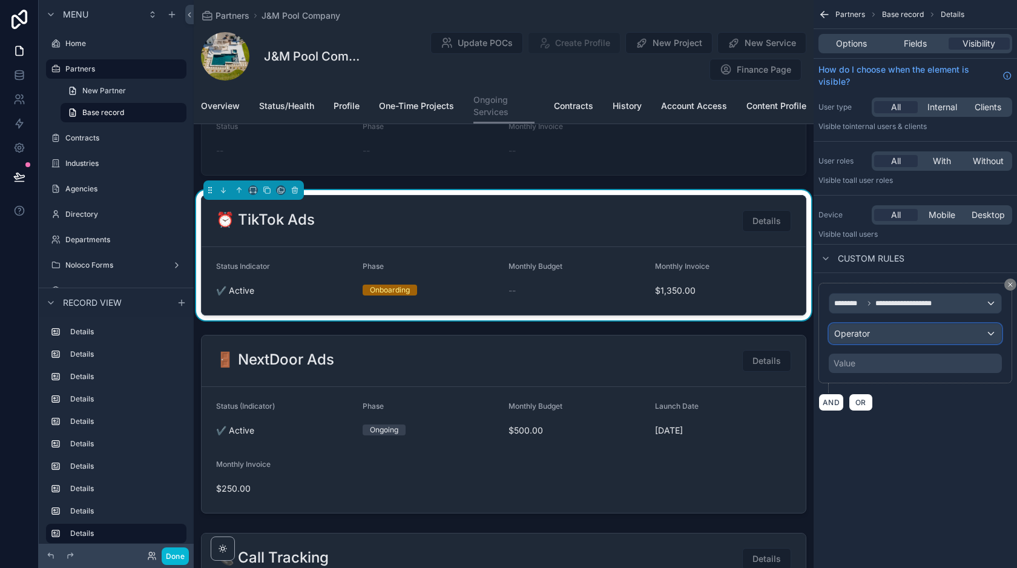
click at [879, 334] on div "Operator" at bounding box center [915, 333] width 172 height 19
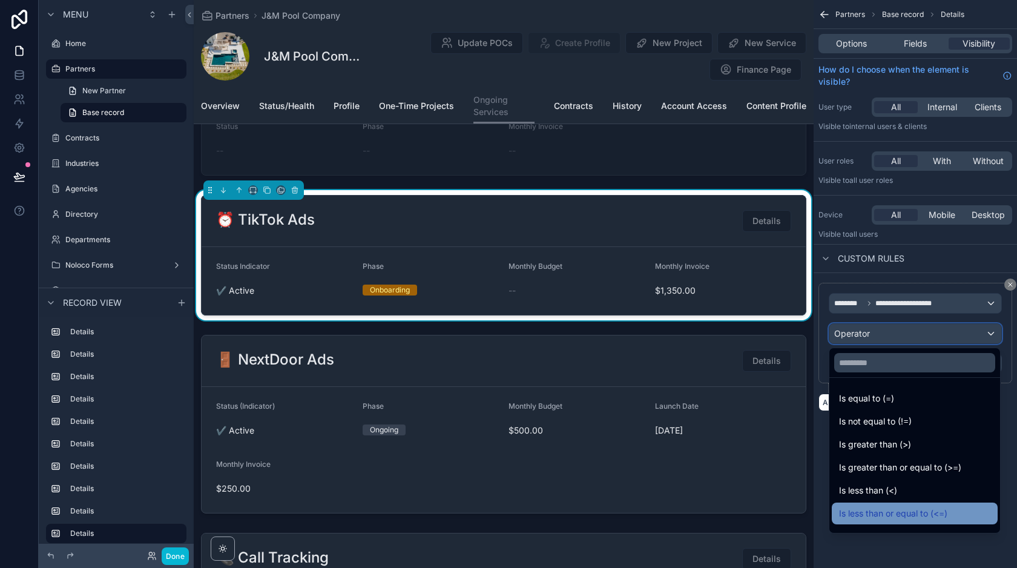
scroll to position [86, 0]
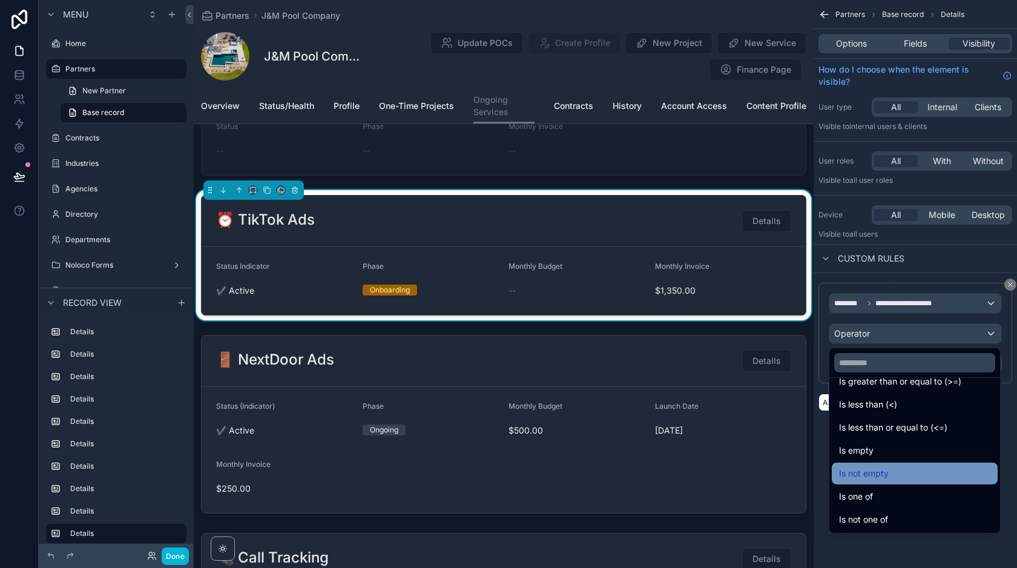
click at [874, 471] on span "Is not empty" at bounding box center [864, 473] width 50 height 15
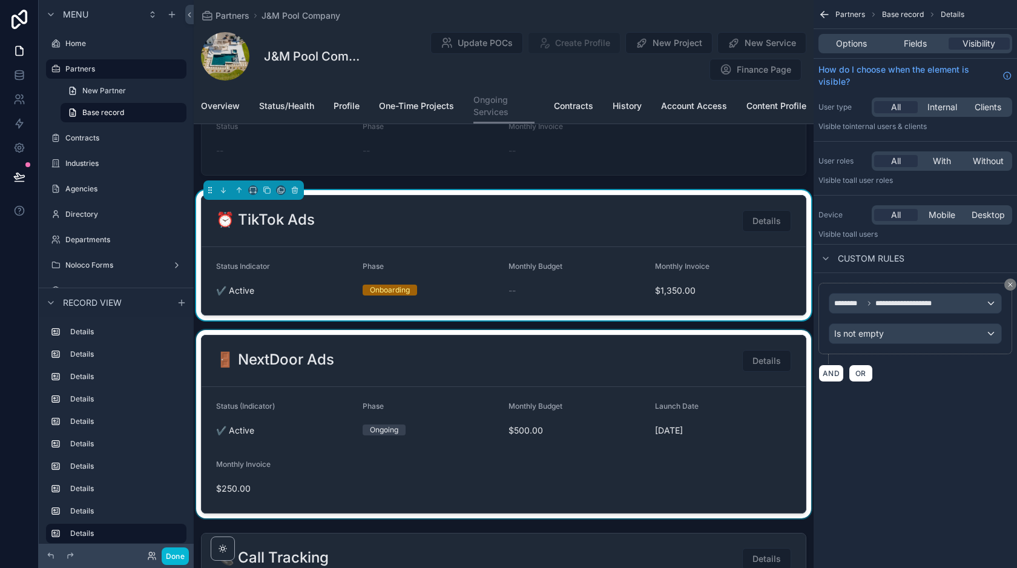
click at [521, 338] on div at bounding box center [504, 424] width 620 height 188
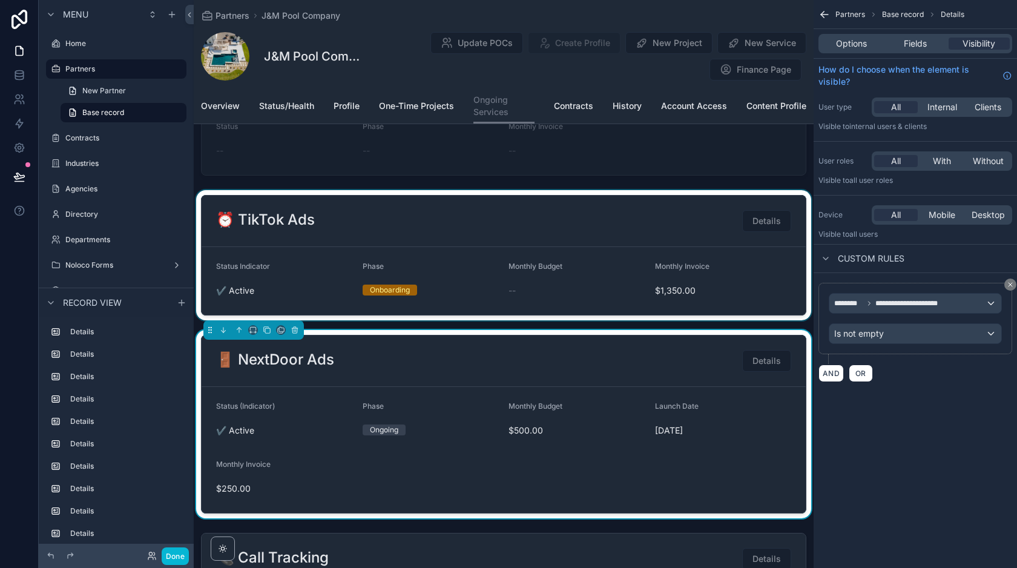
click at [511, 249] on div at bounding box center [504, 255] width 620 height 130
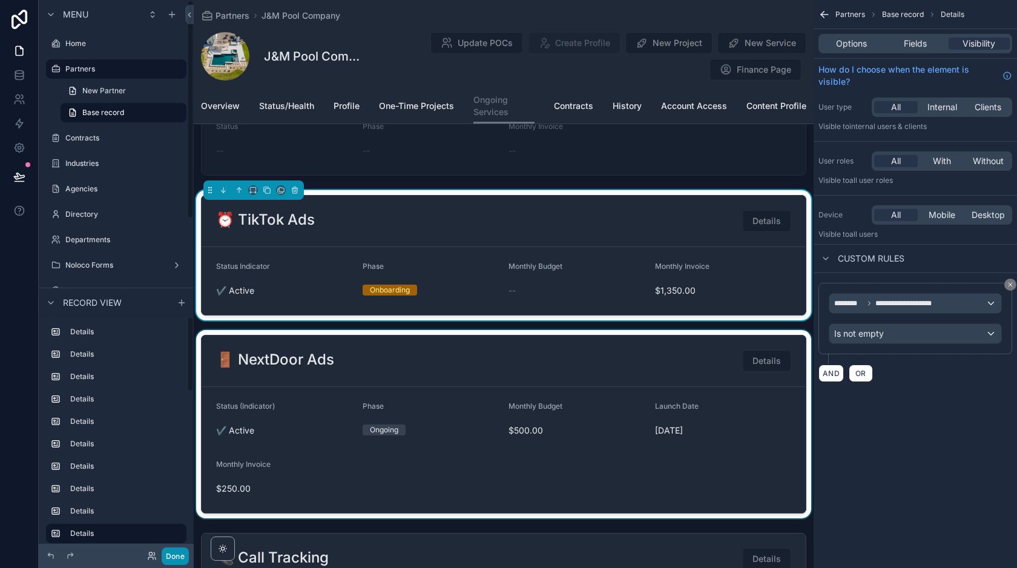
click at [179, 552] on button "Done" at bounding box center [175, 556] width 27 height 18
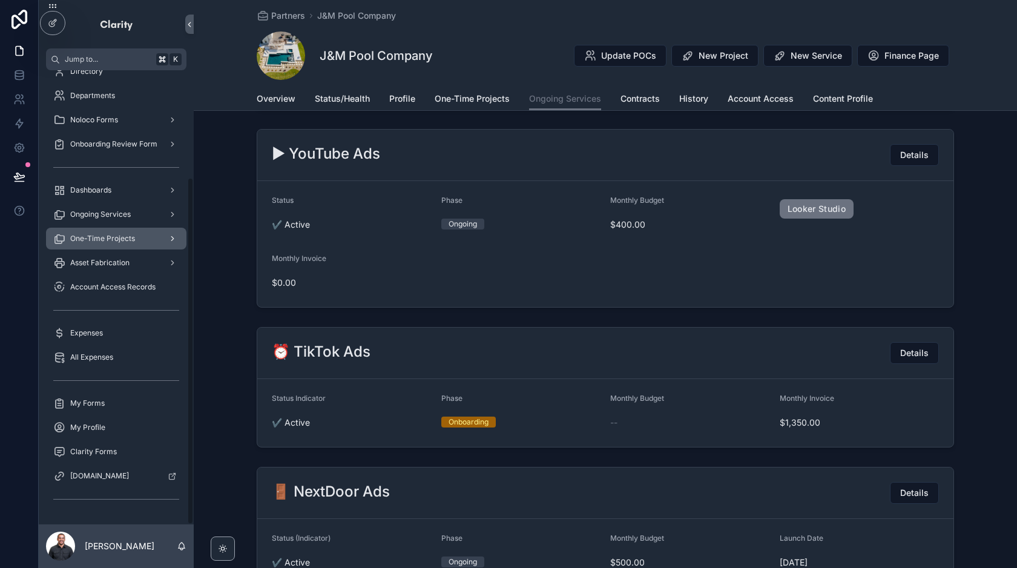
scroll to position [0, 0]
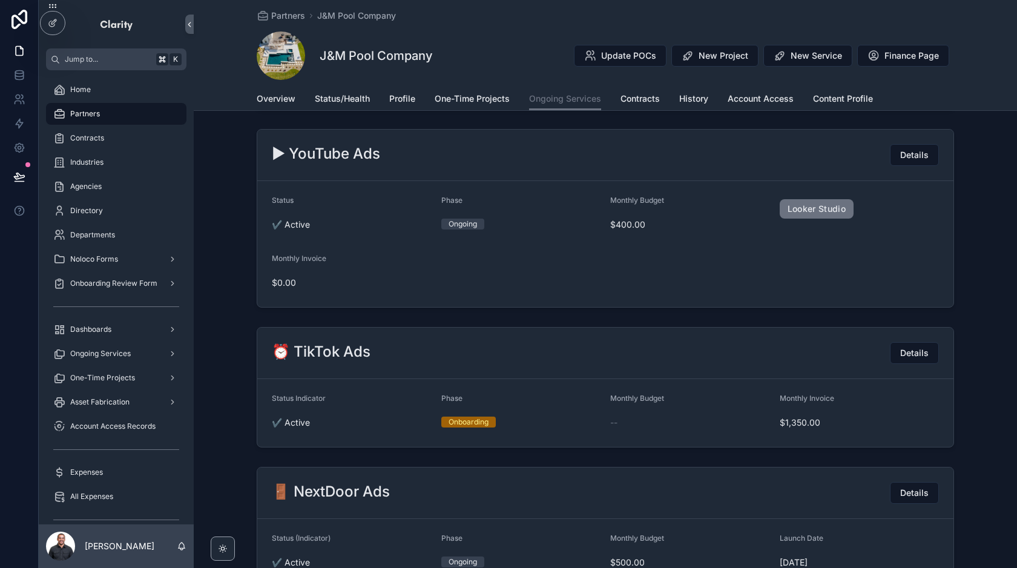
click at [88, 114] on span "Partners" at bounding box center [85, 114] width 30 height 10
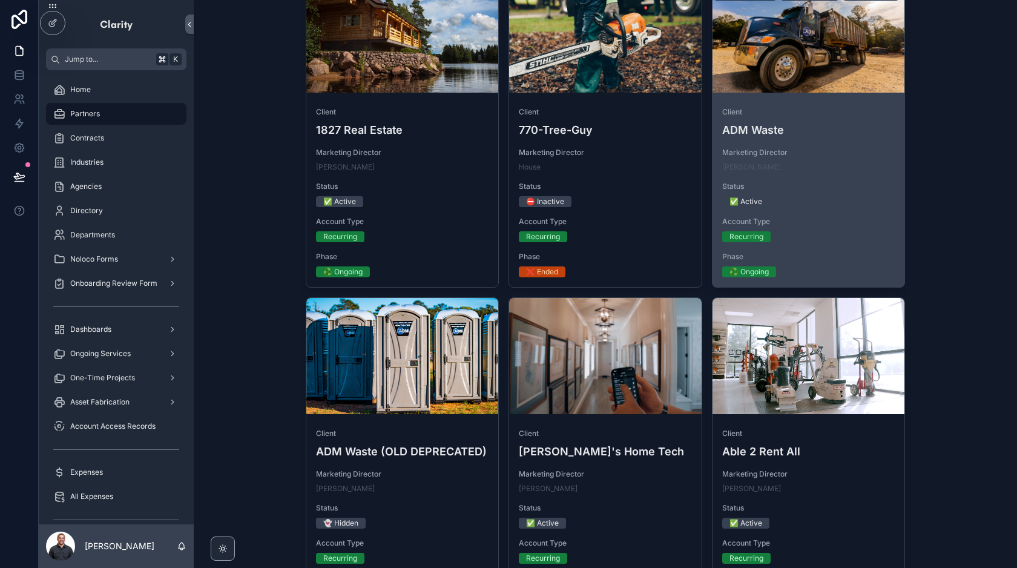
scroll to position [110, 0]
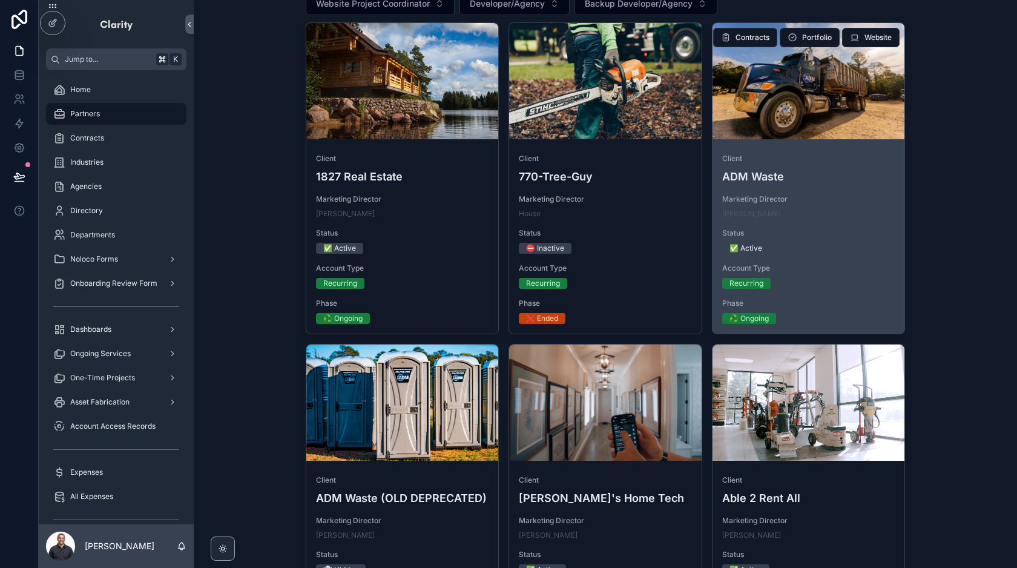
click at [860, 244] on div "✅ Active" at bounding box center [808, 248] width 173 height 11
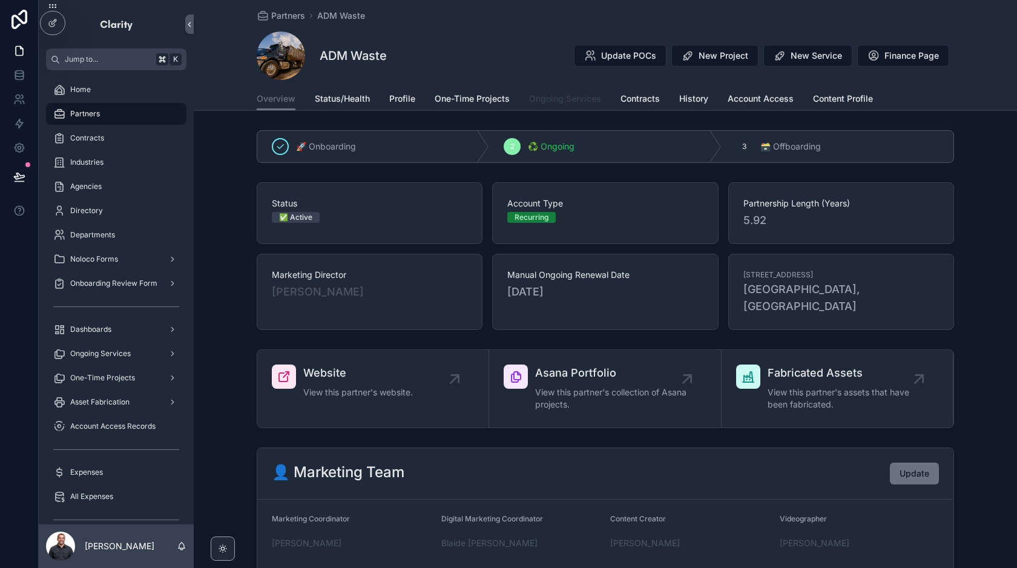
click at [559, 93] on span "Ongoing Services" at bounding box center [565, 99] width 72 height 12
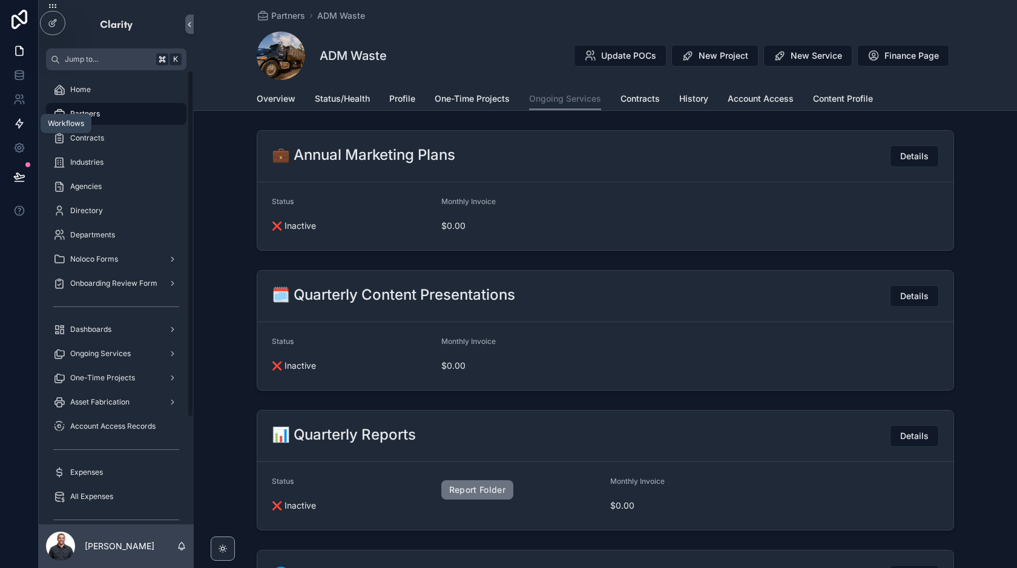
click at [21, 122] on icon at bounding box center [19, 123] width 12 height 12
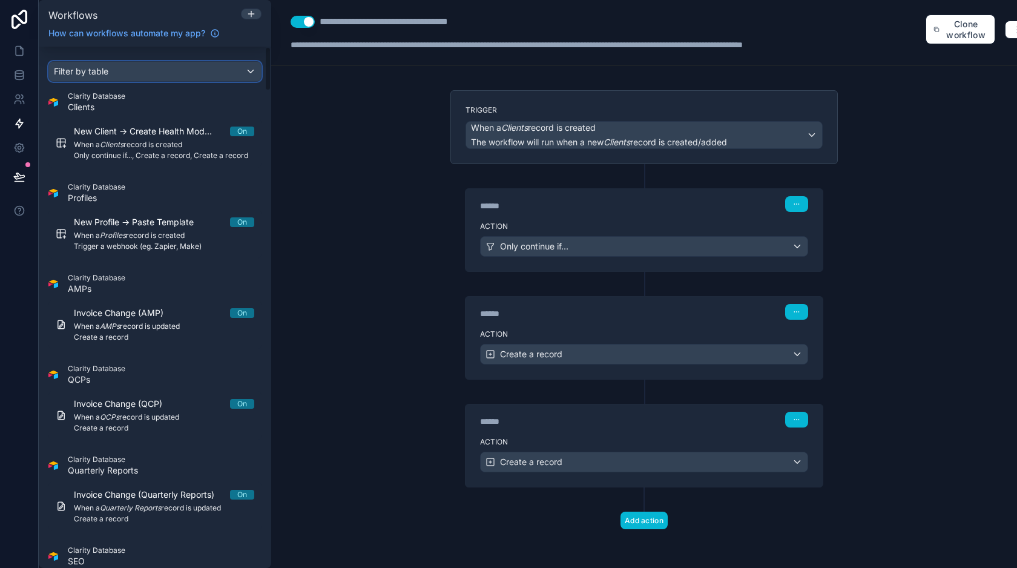
click at [130, 73] on div "Filter by table" at bounding box center [155, 71] width 212 height 19
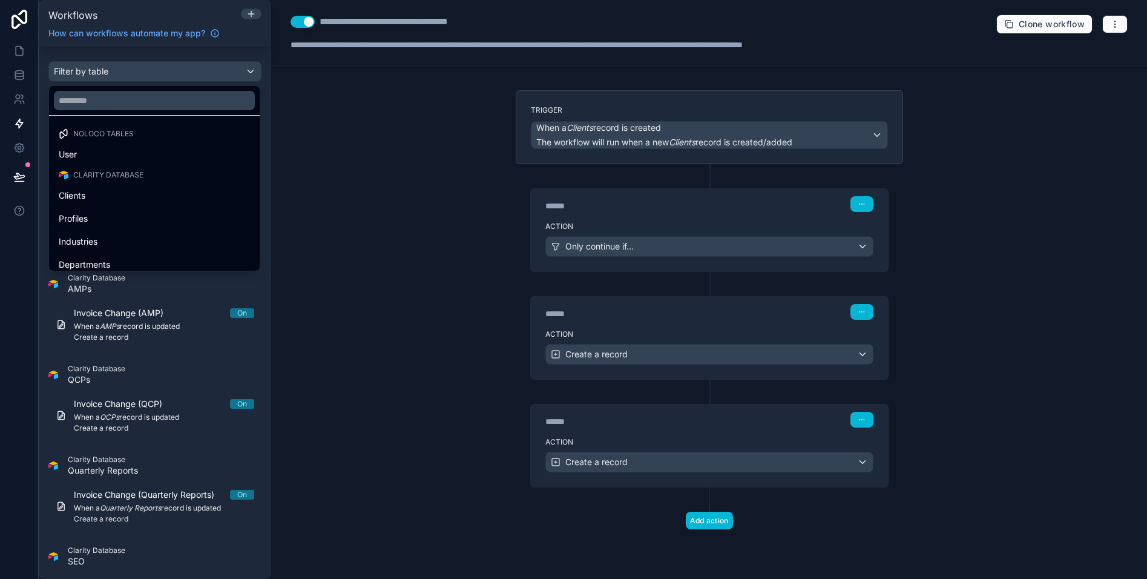
click at [469, 211] on div "scrollable content" at bounding box center [573, 289] width 1147 height 579
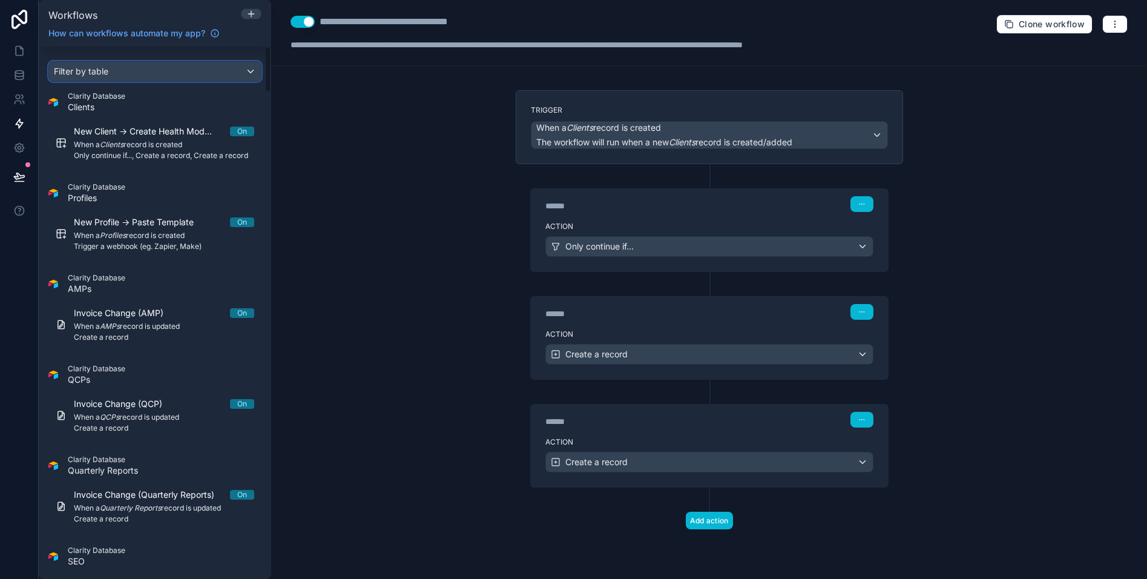
scroll to position [2, 0]
click at [139, 79] on div "Filter by table" at bounding box center [155, 69] width 212 height 19
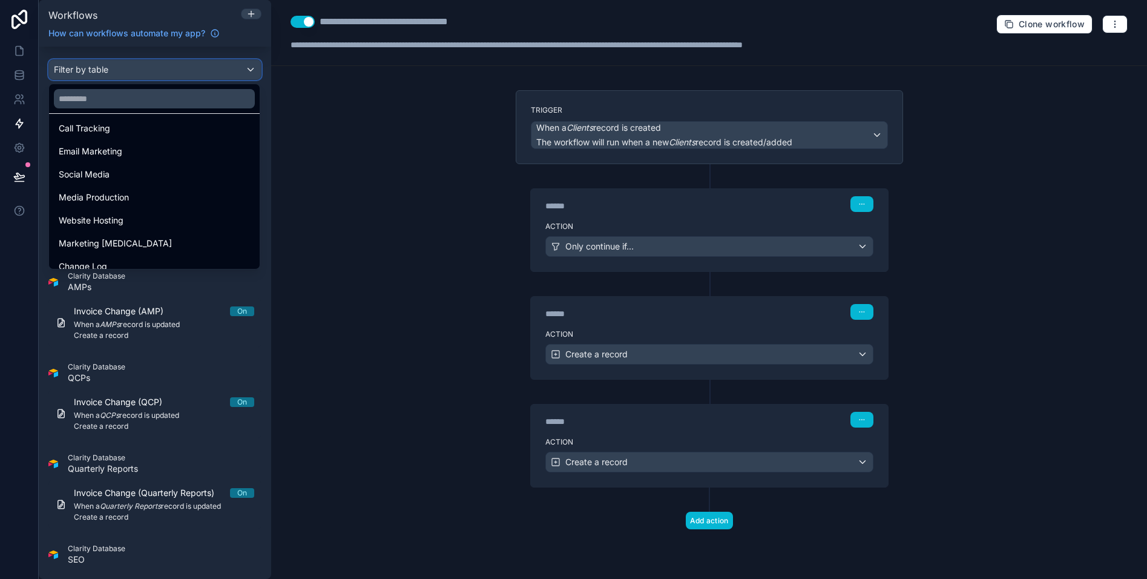
scroll to position [0, 0]
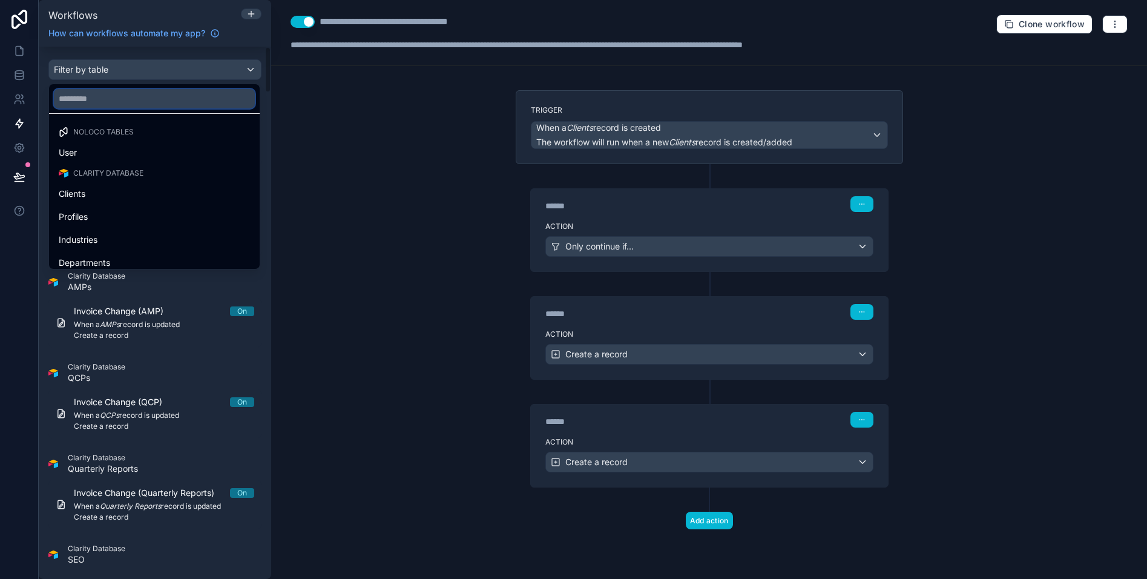
click at [192, 97] on input "text" at bounding box center [154, 98] width 201 height 19
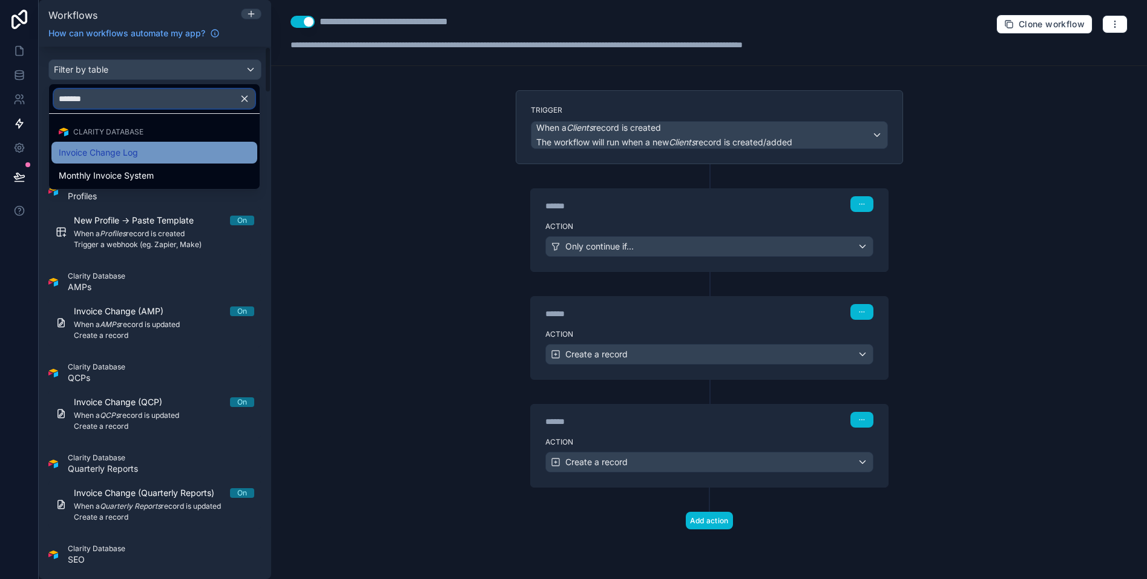
type input "*******"
click at [134, 151] on span "Invoice Change Log" at bounding box center [98, 152] width 79 height 15
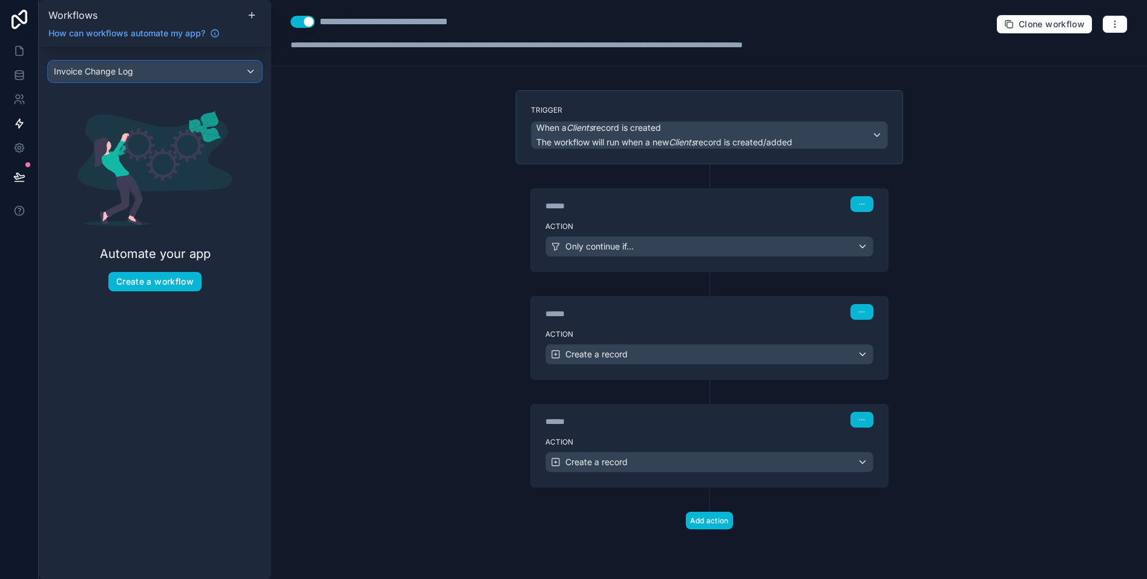
click at [157, 77] on div "Invoice Change Log" at bounding box center [155, 71] width 212 height 19
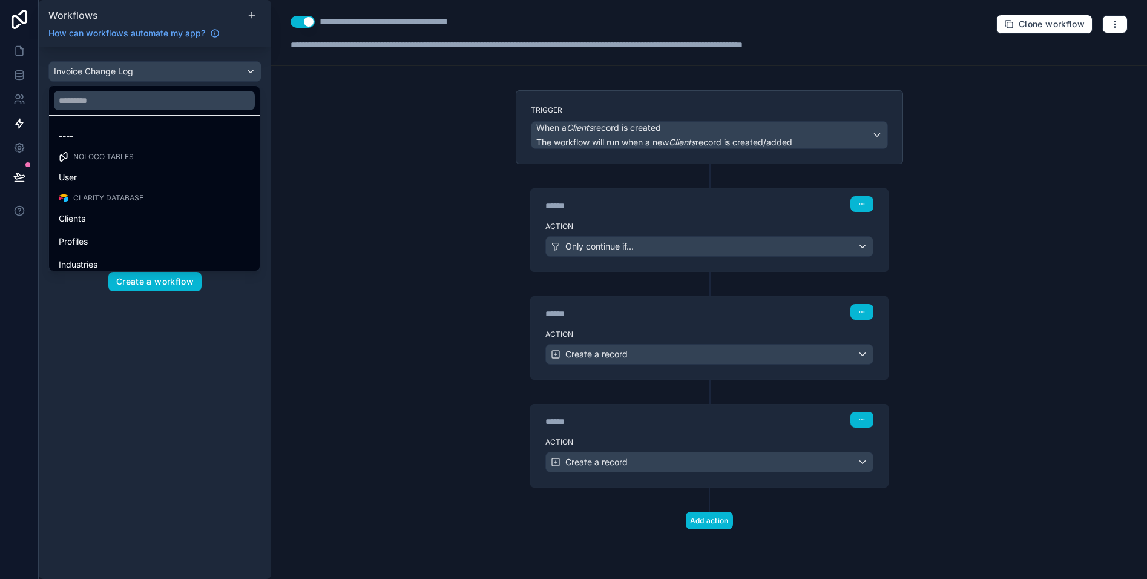
click at [133, 113] on div at bounding box center [154, 100] width 211 height 29
click at [119, 103] on input "text" at bounding box center [154, 100] width 201 height 19
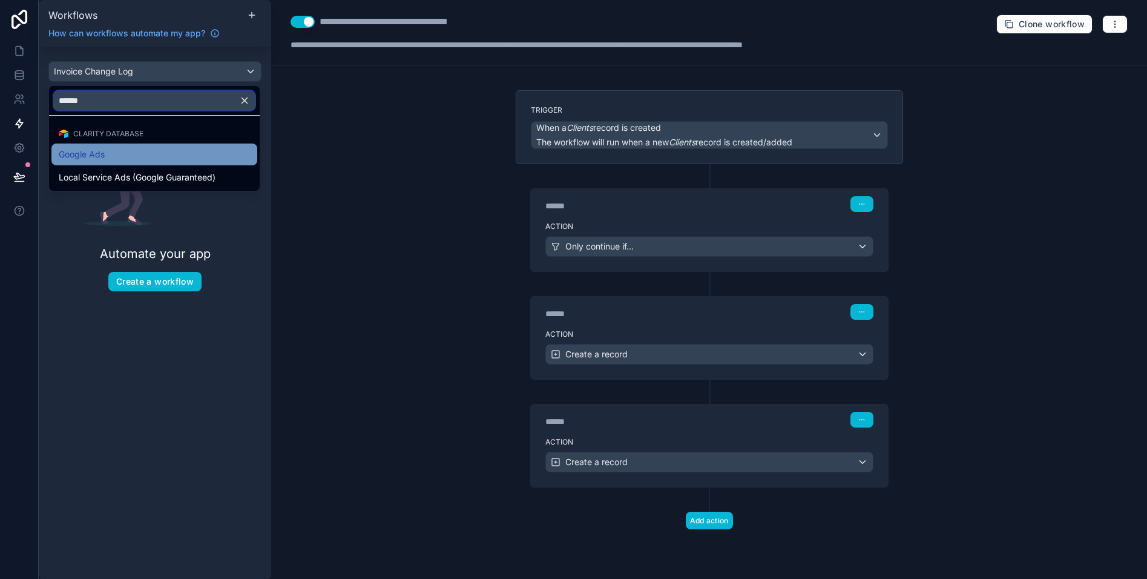
type input "******"
click at [88, 155] on span "Google Ads" at bounding box center [82, 154] width 46 height 15
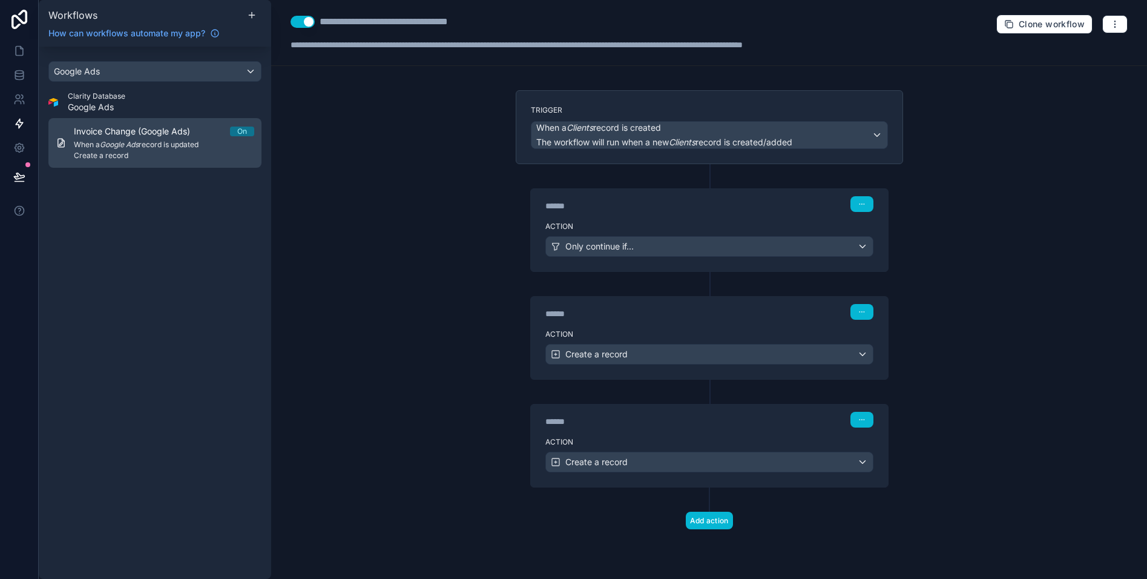
click at [137, 136] on span "Invoice Change (Google Ads)" at bounding box center [139, 131] width 131 height 12
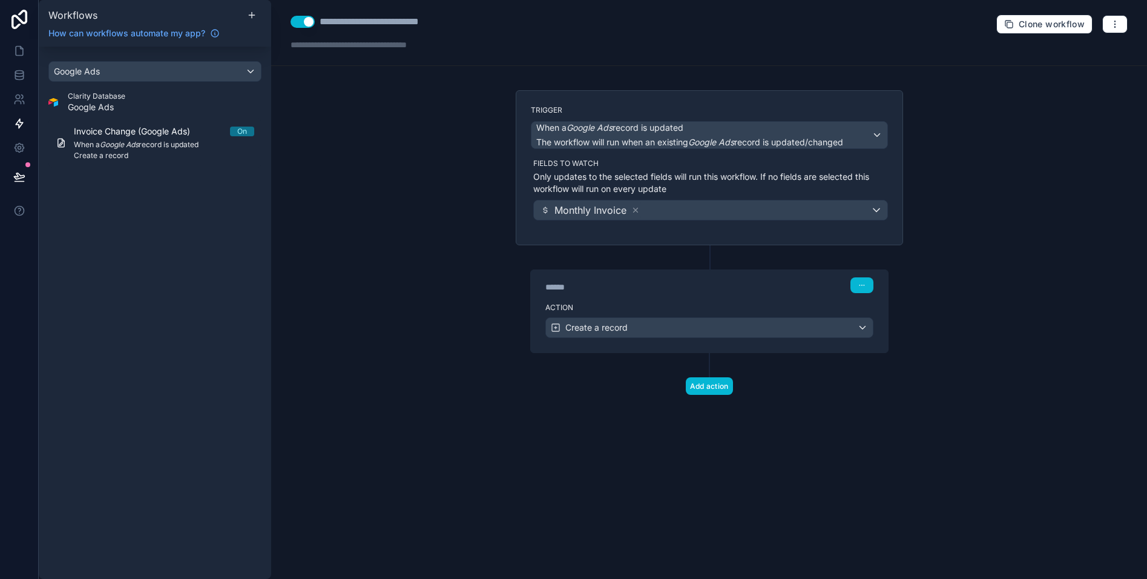
click at [683, 300] on div "Action Create a record" at bounding box center [709, 325] width 357 height 54
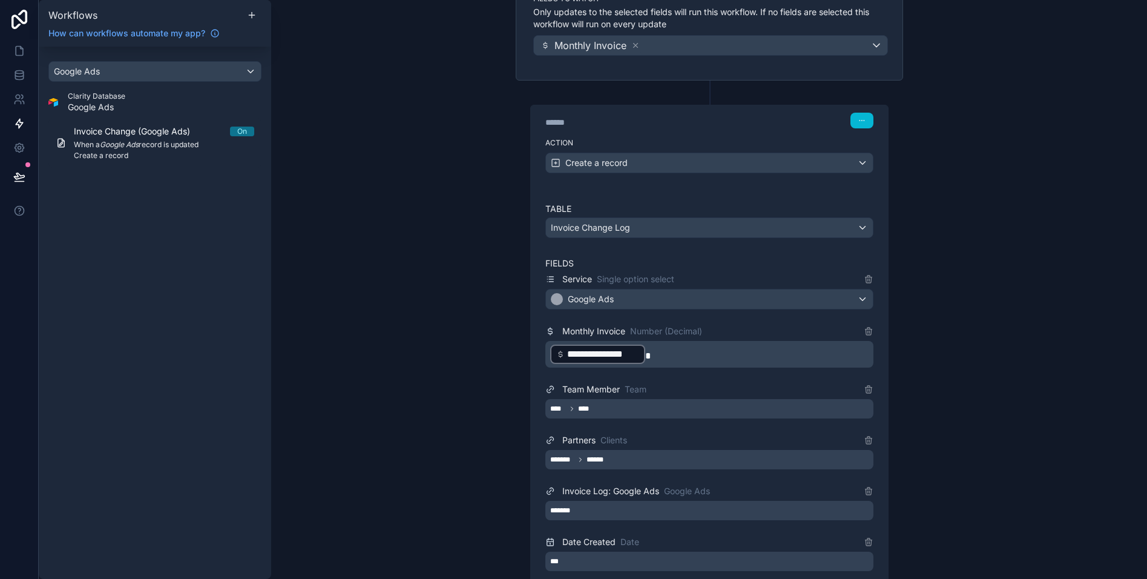
scroll to position [160, 0]
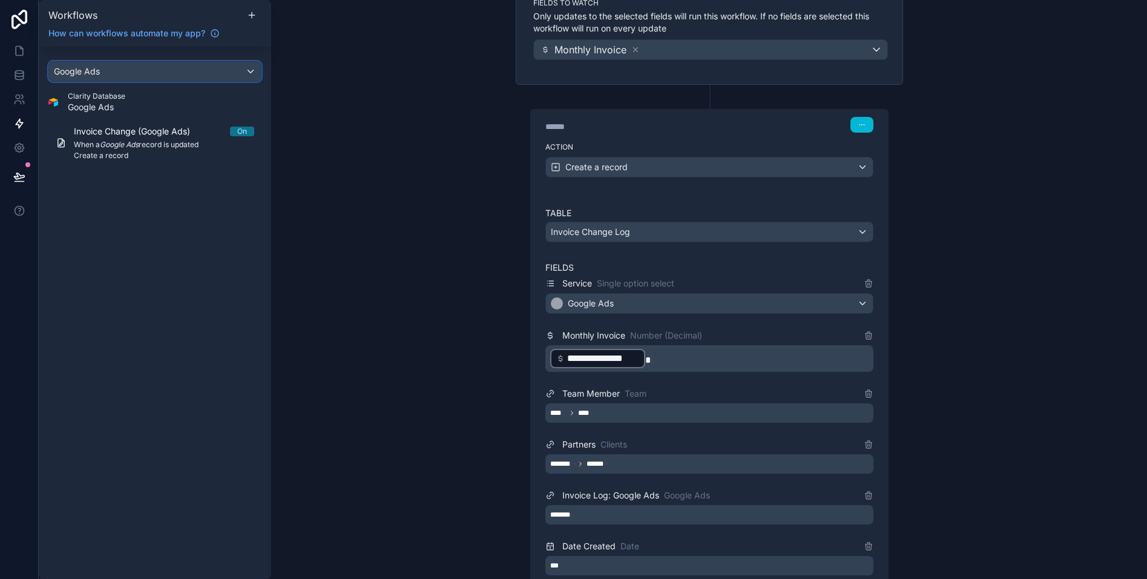
click at [138, 74] on div "Google Ads" at bounding box center [155, 71] width 212 height 19
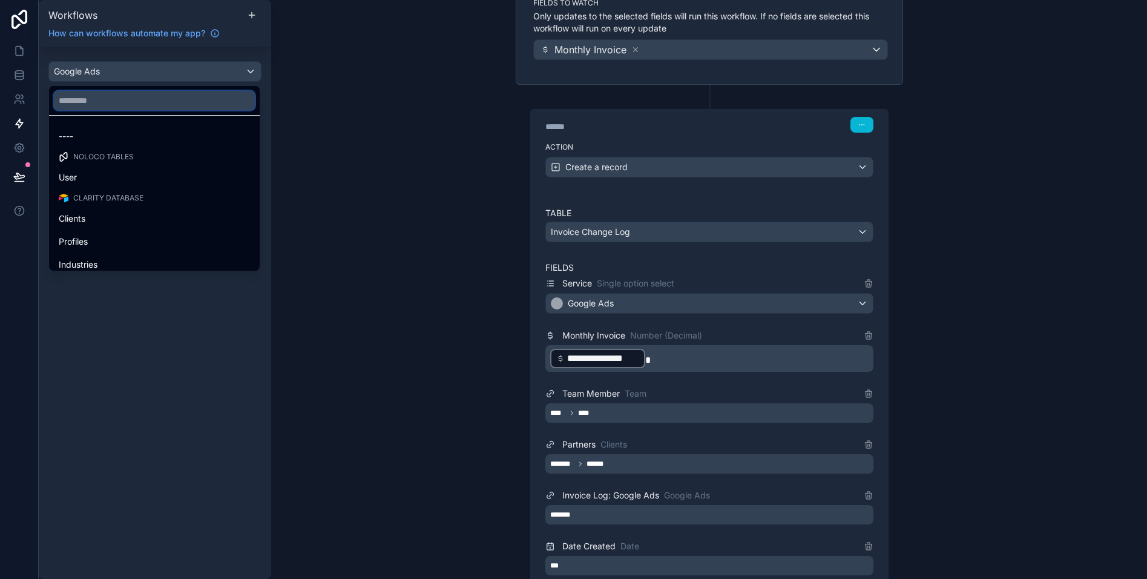
click at [134, 97] on input "text" at bounding box center [154, 100] width 201 height 19
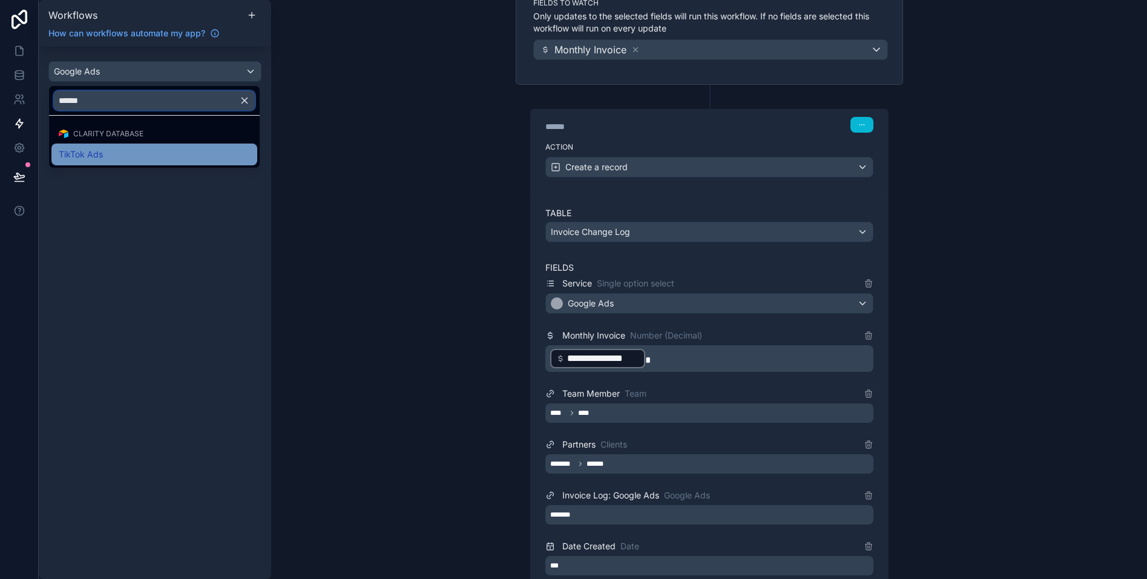
type input "******"
click at [120, 156] on div "TikTok Ads" at bounding box center [154, 154] width 191 height 15
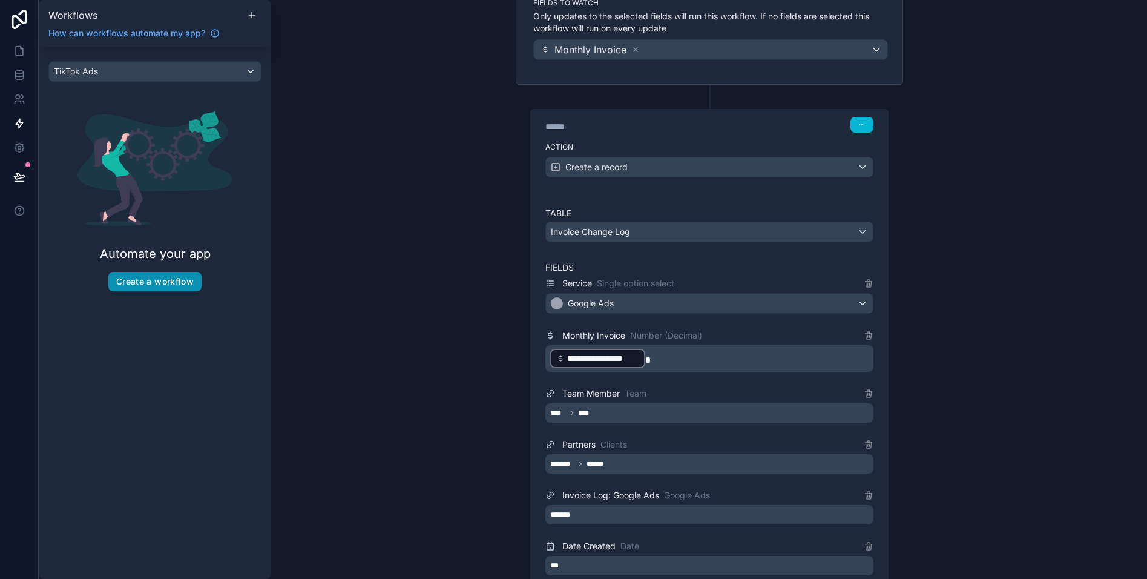
click at [166, 278] on button "Create a workflow" at bounding box center [154, 281] width 93 height 19
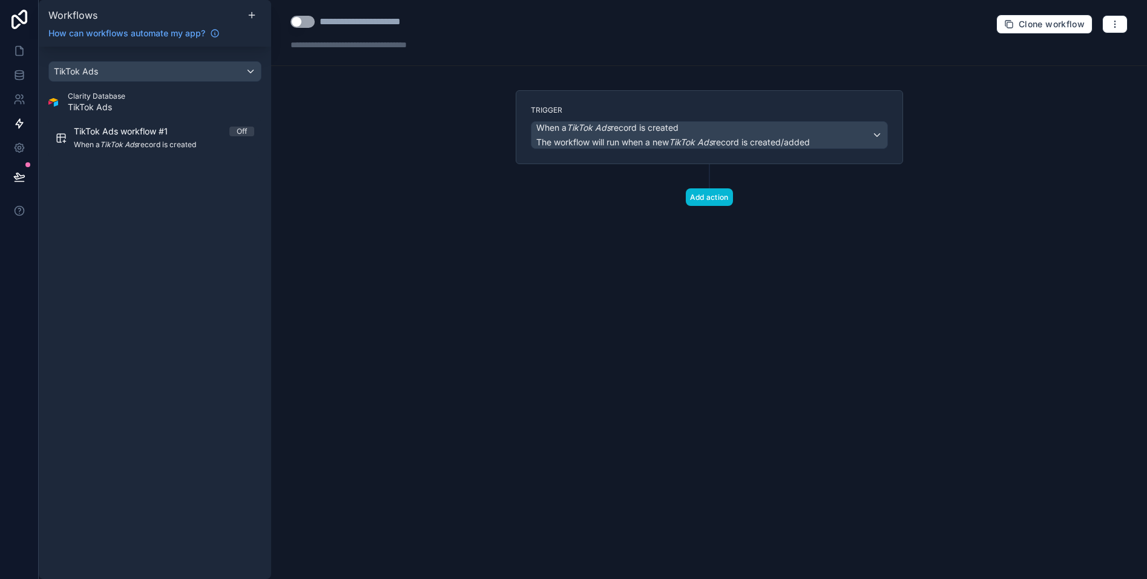
click at [373, 24] on div "**********" at bounding box center [379, 22] width 118 height 15
type div "**********"
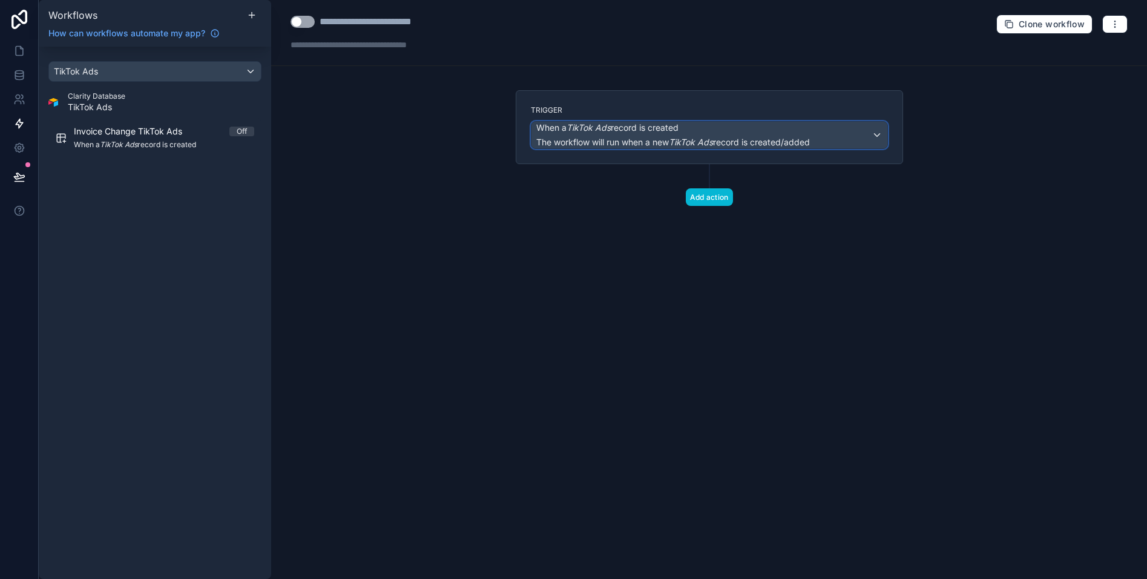
click at [666, 129] on span "When a TikTok Ads record is created" at bounding box center [607, 128] width 142 height 12
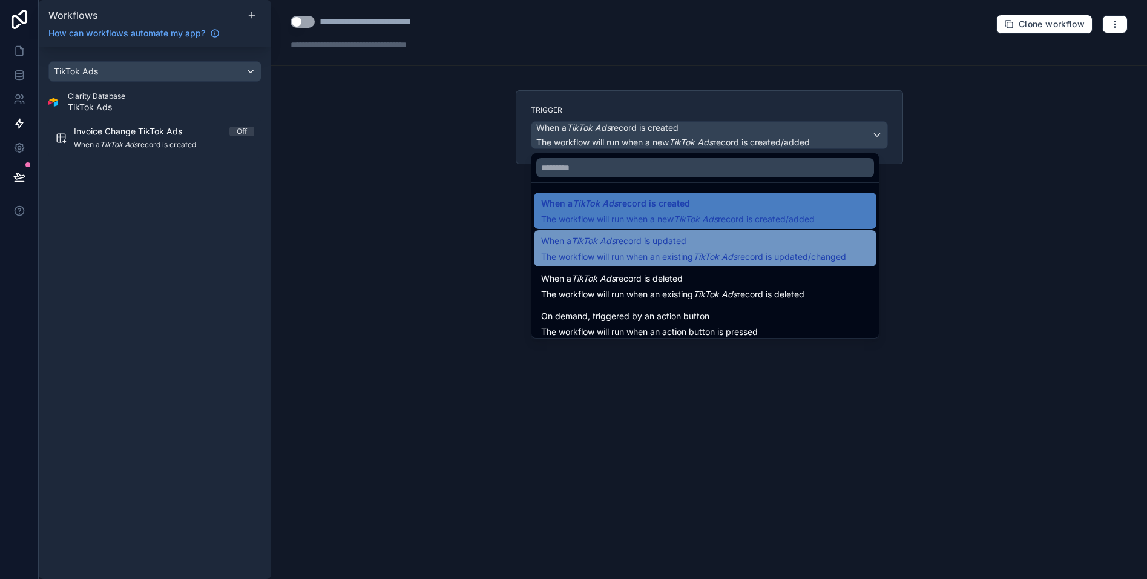
click at [624, 246] on span "When a TikTok Ads record is updated" at bounding box center [613, 241] width 145 height 15
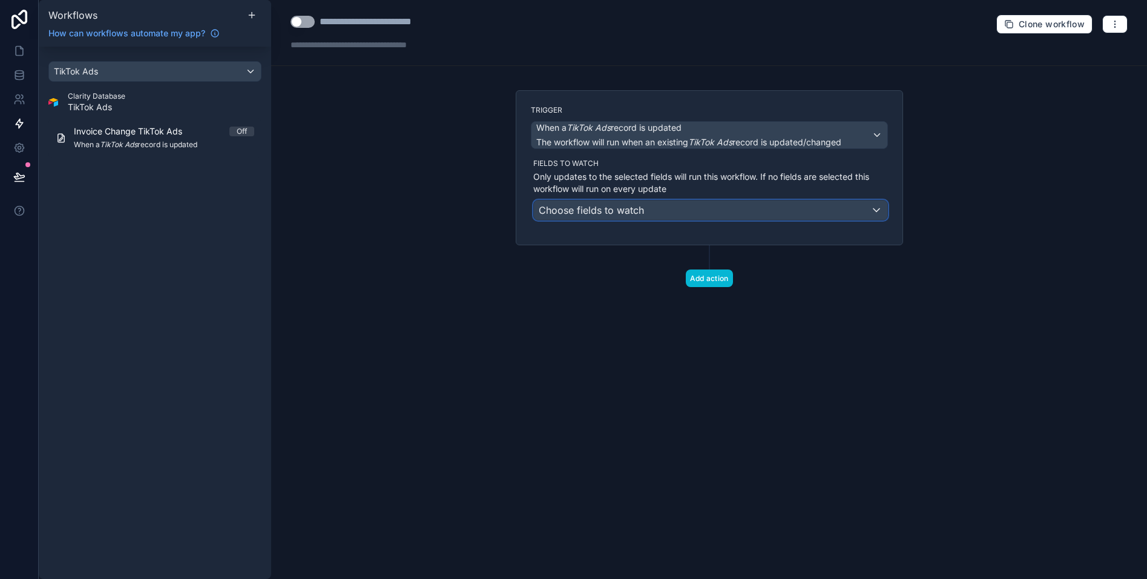
click at [636, 209] on span "Choose fields to watch" at bounding box center [591, 210] width 105 height 12
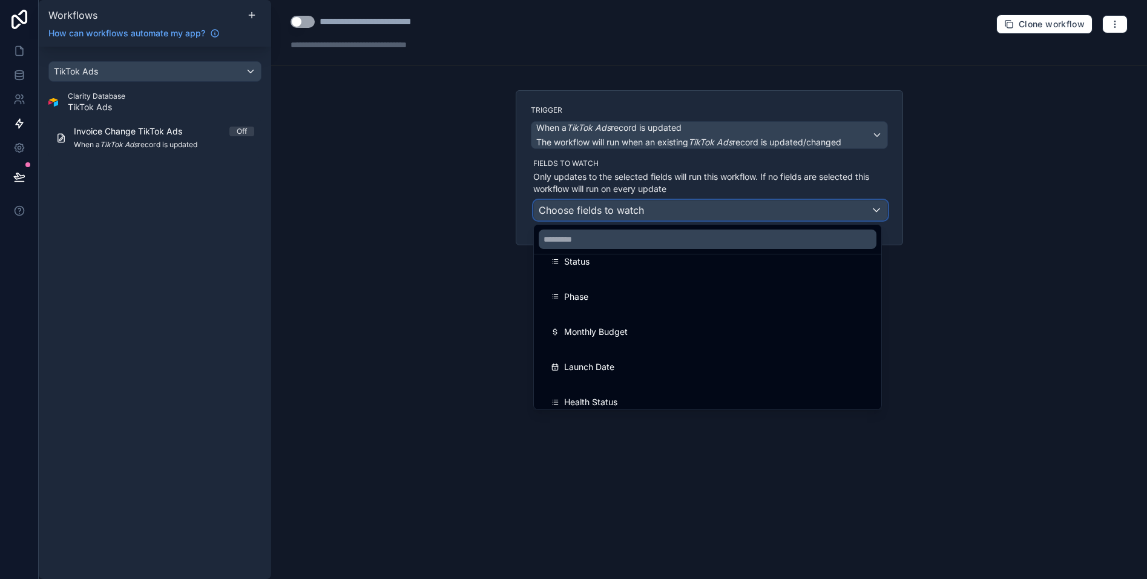
scroll to position [102, 0]
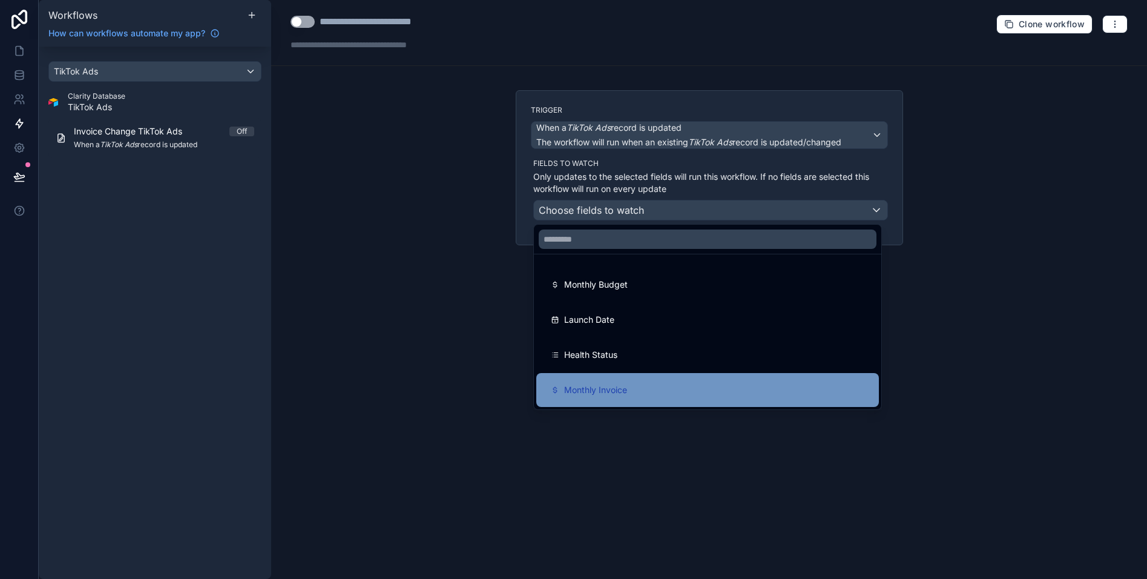
click at [607, 390] on span "Monthly Invoice" at bounding box center [595, 390] width 63 height 15
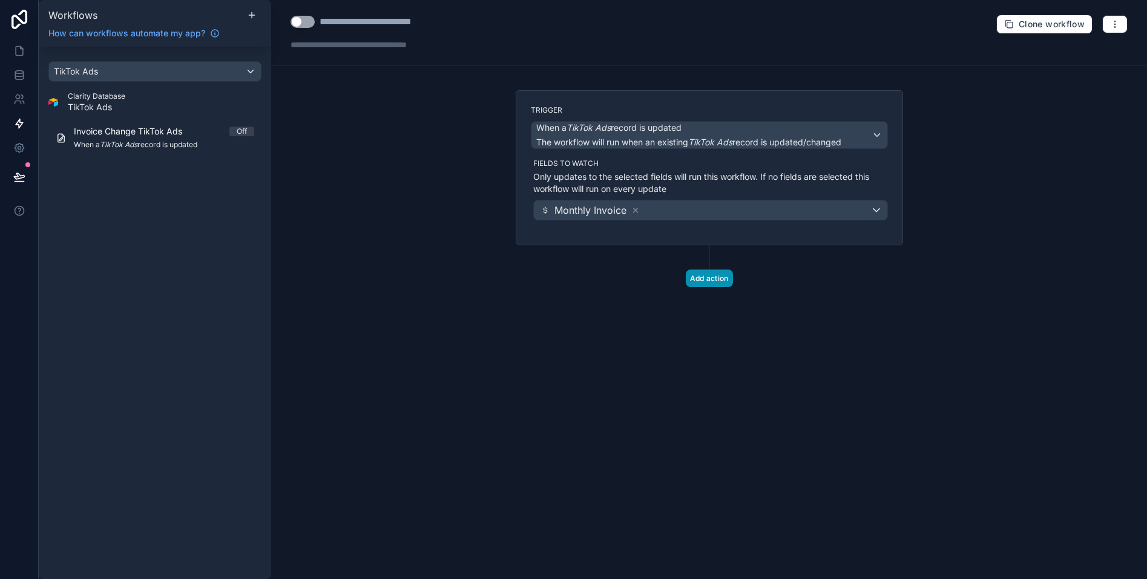
click at [709, 276] on button "Add action" at bounding box center [709, 278] width 47 height 18
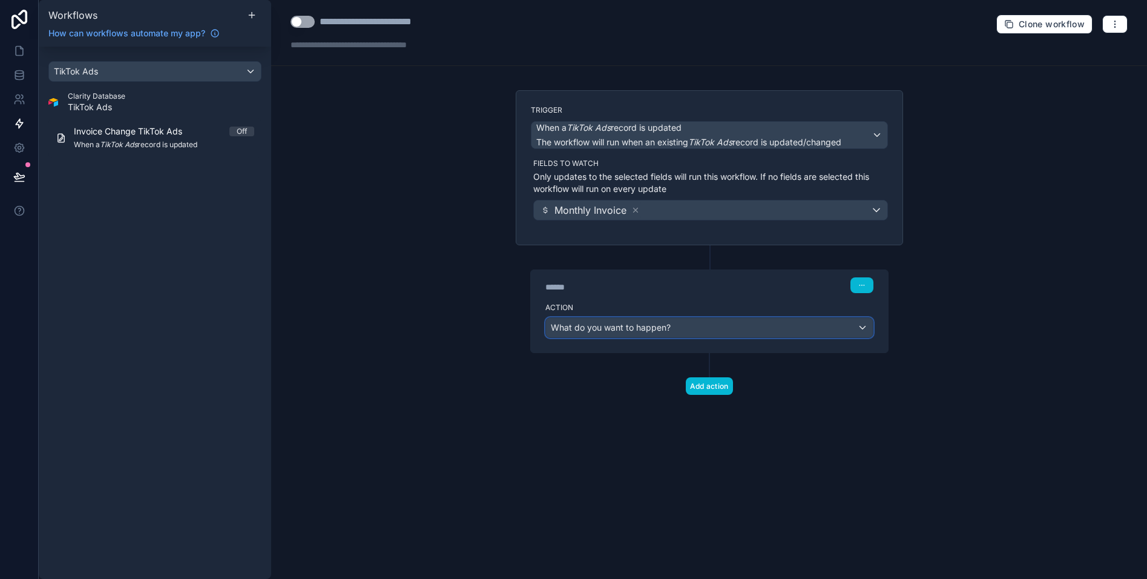
click at [653, 318] on div "What do you want to happen?" at bounding box center [709, 327] width 327 height 19
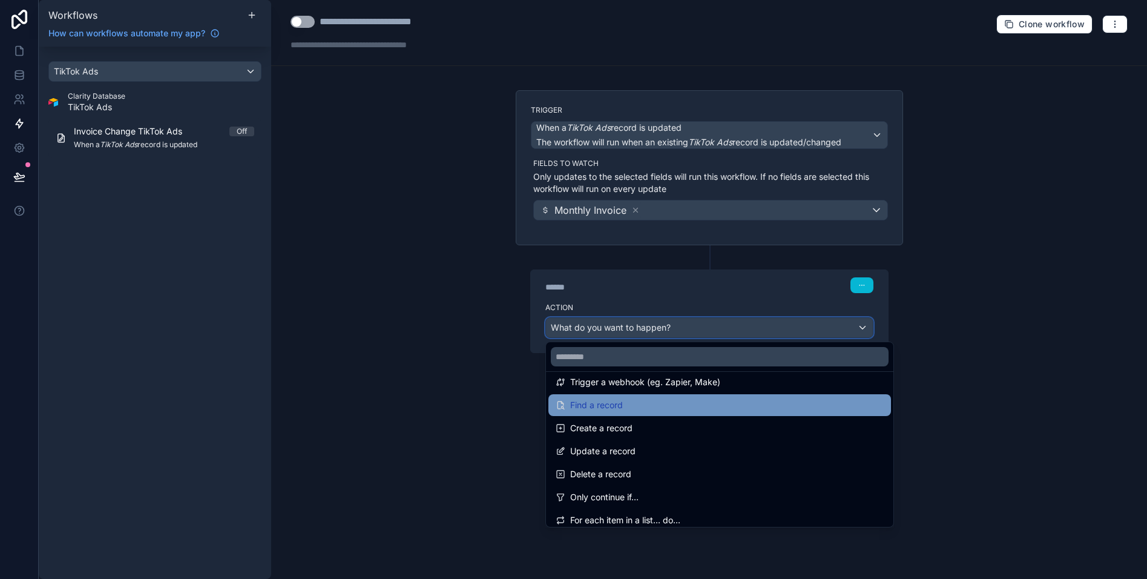
scroll to position [57, 0]
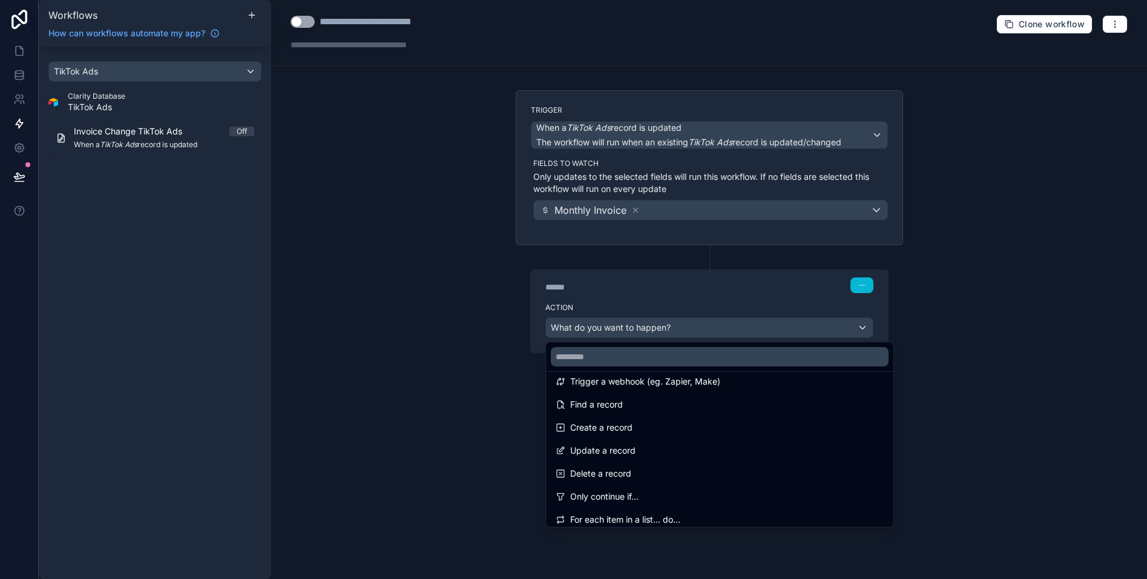
drag, startPoint x: 607, startPoint y: 432, endPoint x: 412, endPoint y: 358, distance: 208.4
click at [607, 432] on span "Create a record" at bounding box center [601, 427] width 62 height 15
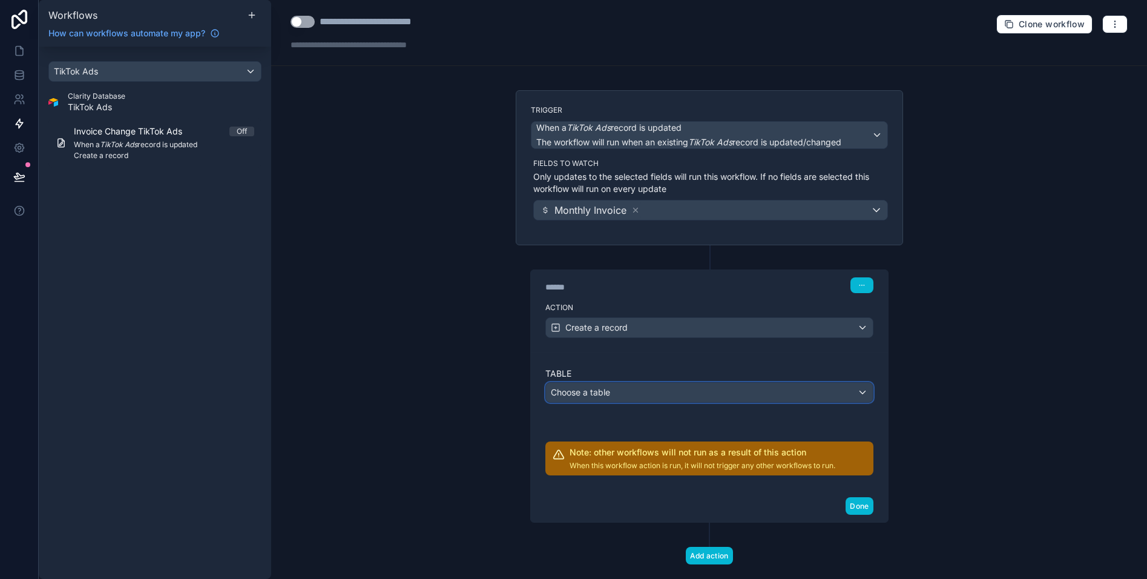
click at [609, 390] on span "Choose a table" at bounding box center [580, 392] width 59 height 10
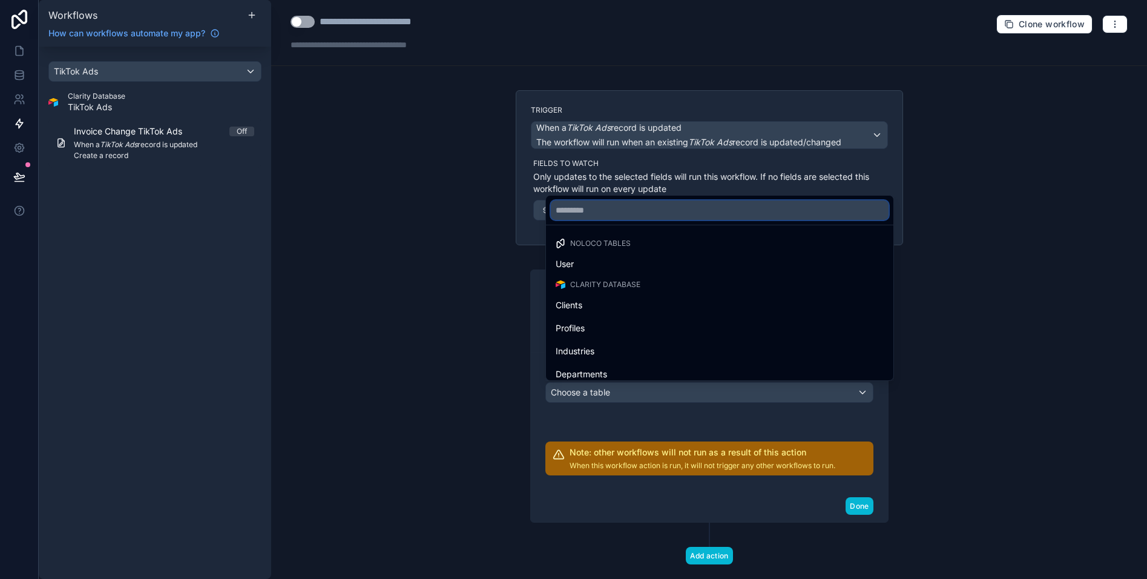
click at [618, 200] on input "text" at bounding box center [720, 209] width 338 height 19
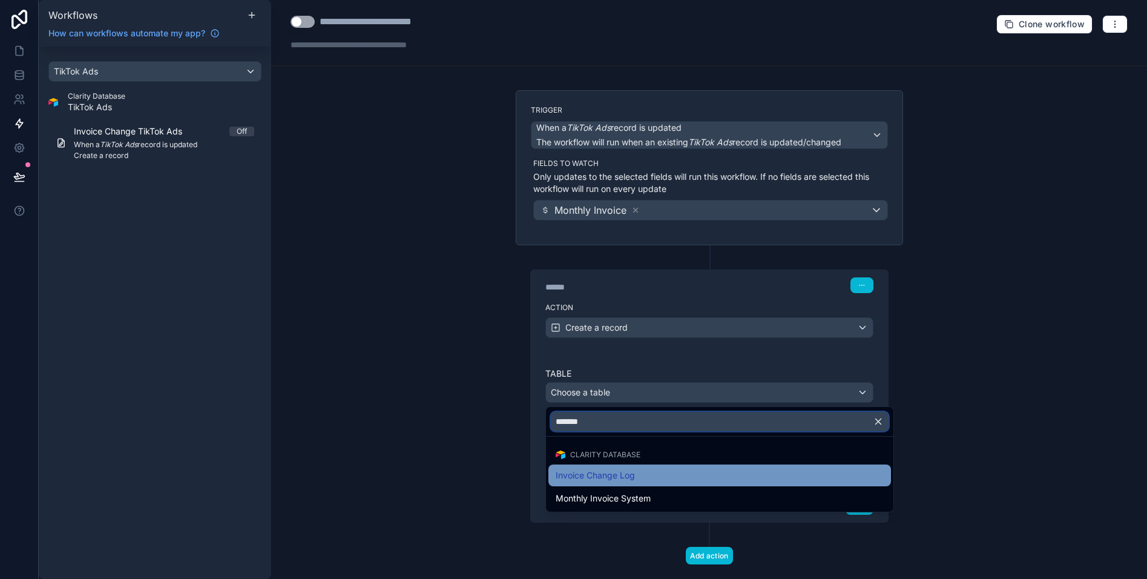
type input "*******"
click at [602, 479] on span "Invoice Change Log" at bounding box center [595, 475] width 79 height 15
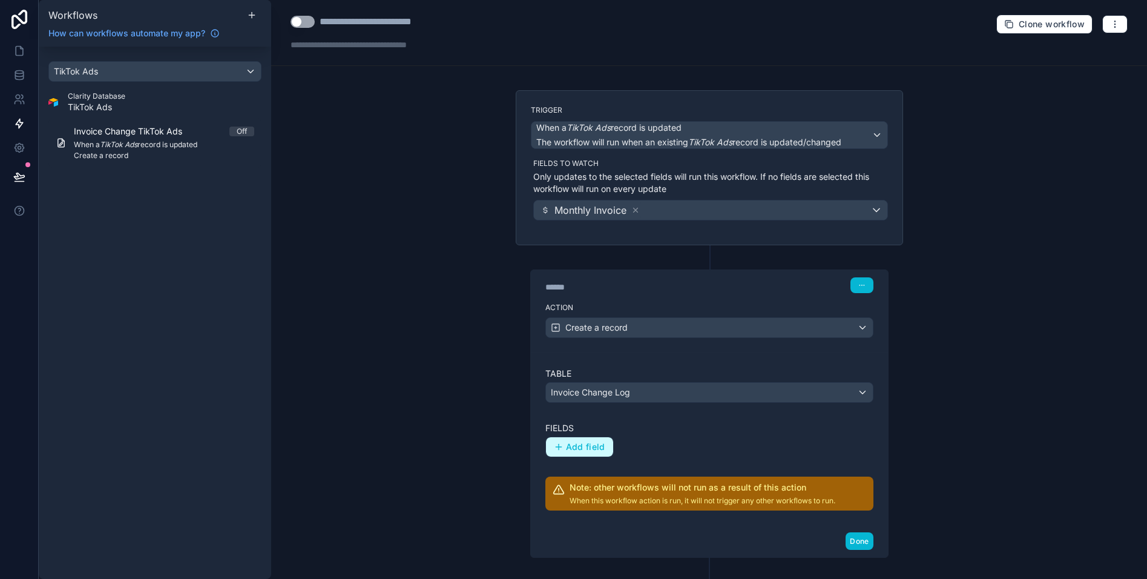
click at [585, 446] on span "Add field" at bounding box center [585, 446] width 39 height 11
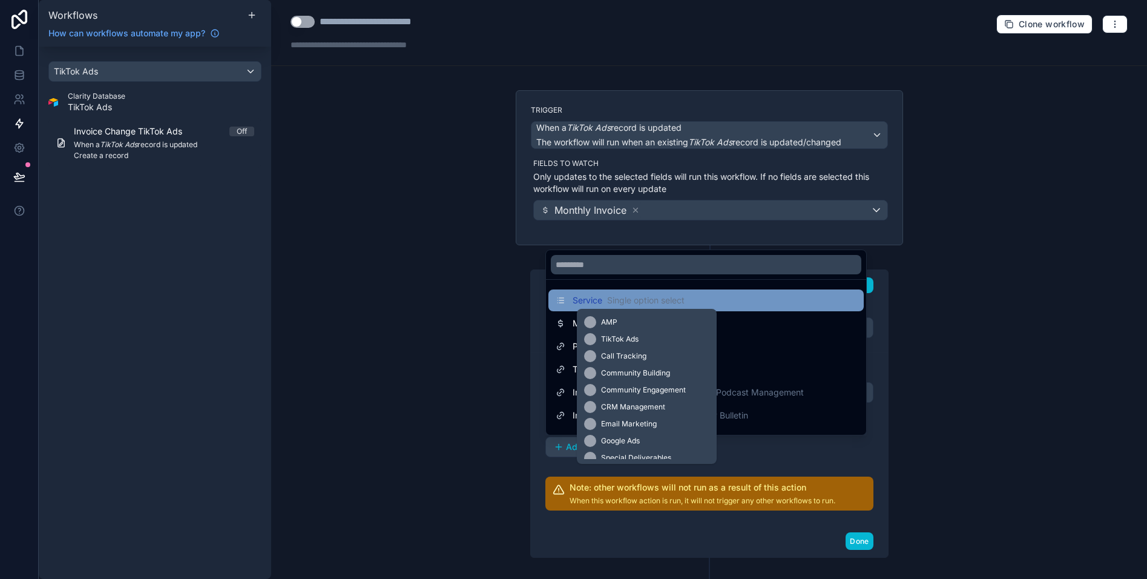
click at [642, 300] on span "Single option select" at bounding box center [645, 300] width 77 height 12
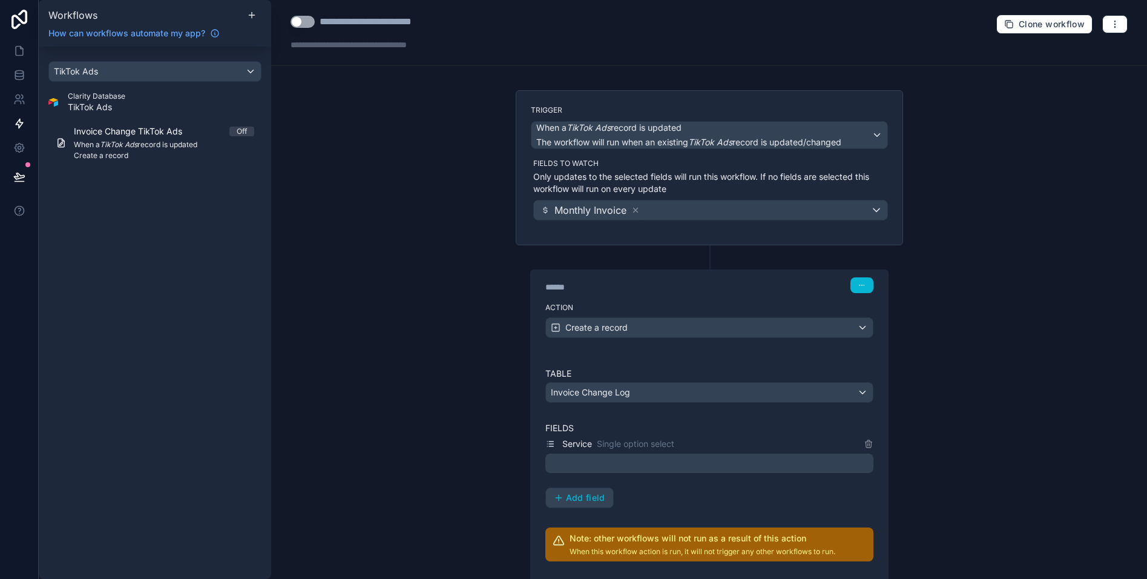
click at [591, 466] on div at bounding box center [709, 462] width 328 height 19
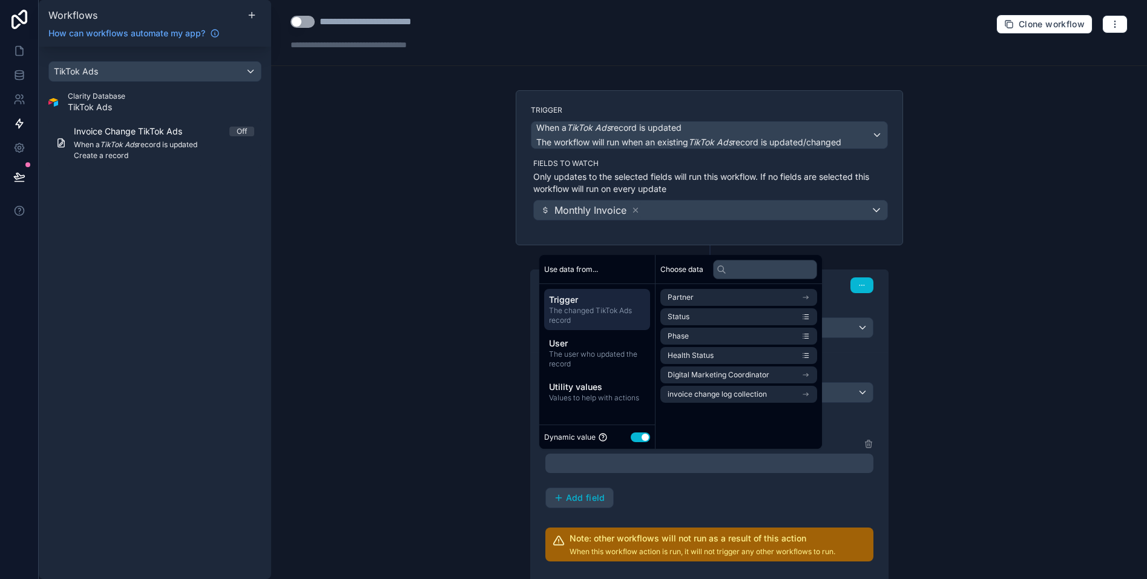
click at [645, 441] on button "Use setting" at bounding box center [640, 437] width 19 height 10
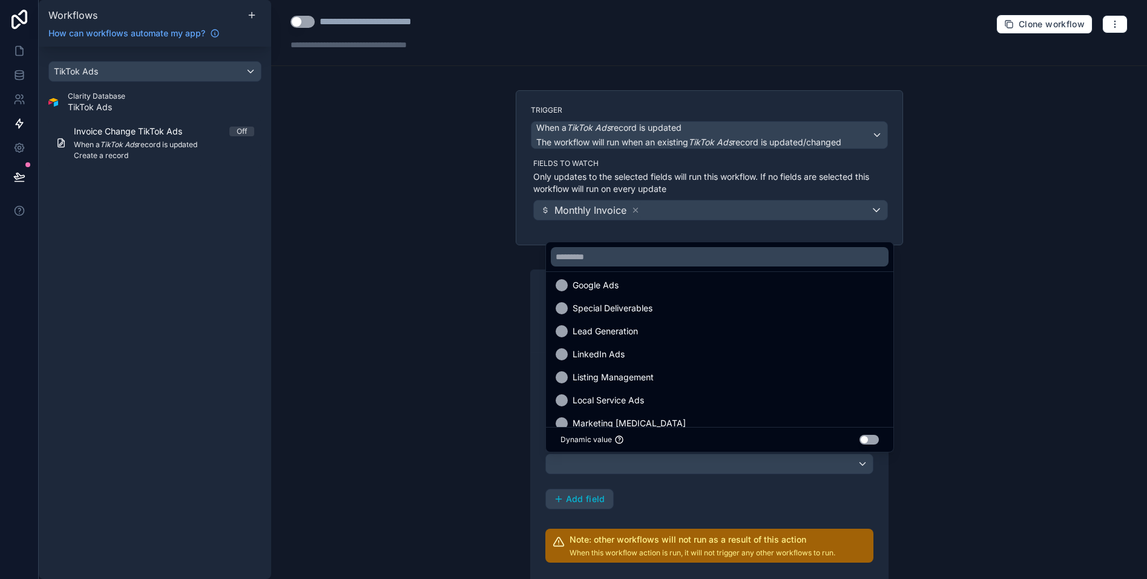
scroll to position [0, 0]
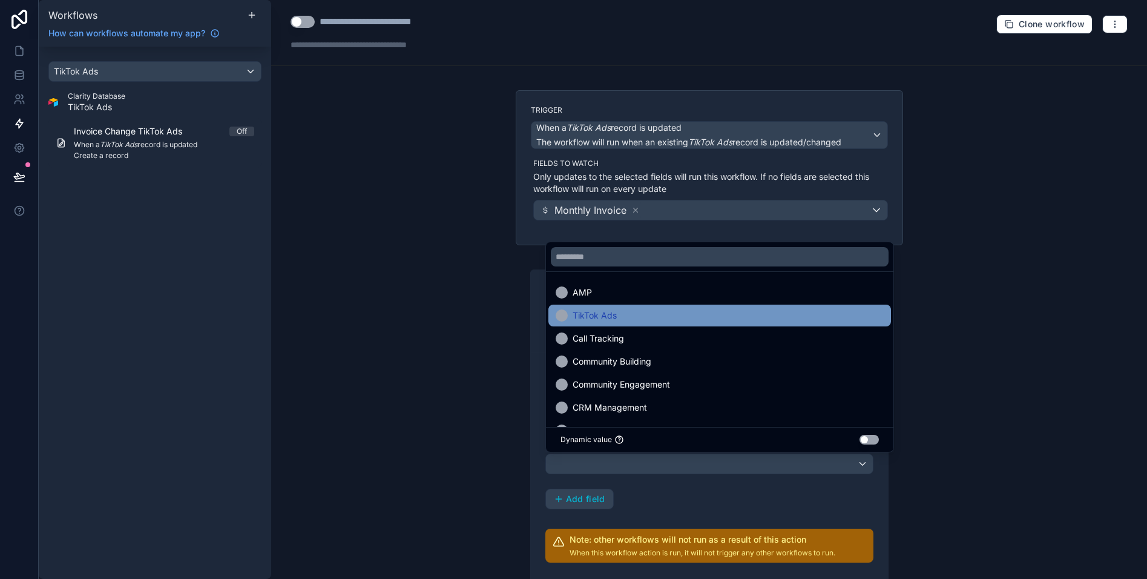
click at [597, 317] on span "TikTok Ads" at bounding box center [595, 315] width 44 height 15
click at [700, 498] on div "Service Single option select TikTok Ads Add field" at bounding box center [709, 472] width 328 height 73
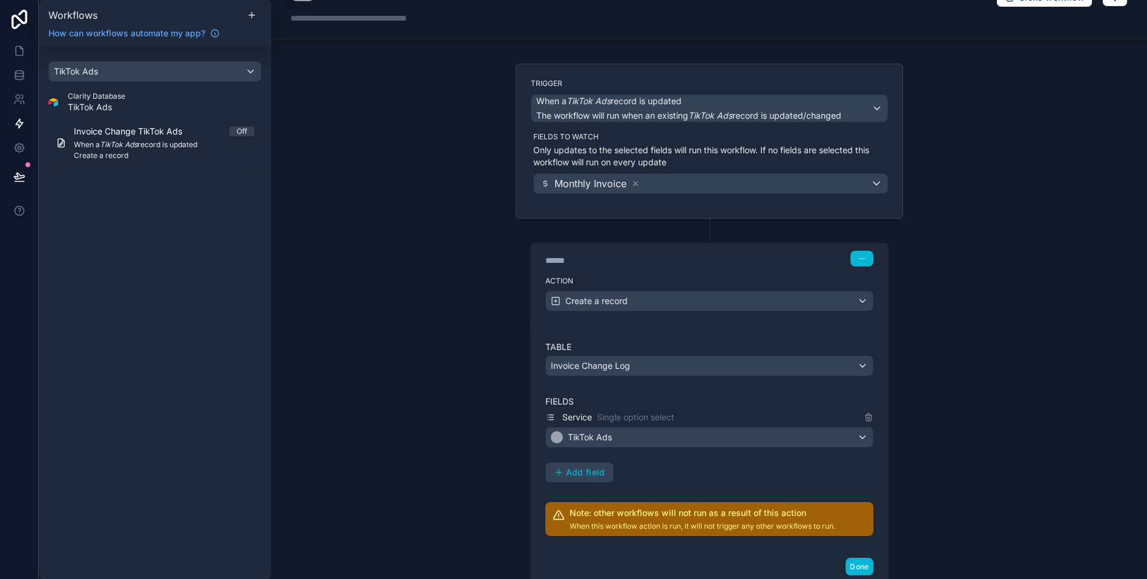
scroll to position [30, 0]
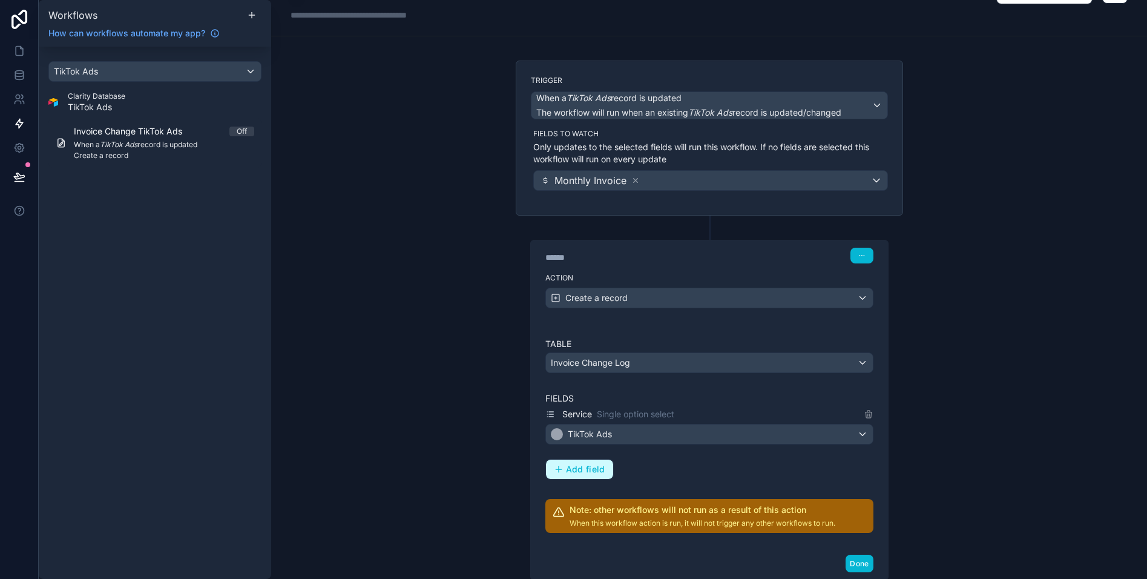
click at [583, 471] on span "Add field" at bounding box center [585, 469] width 39 height 11
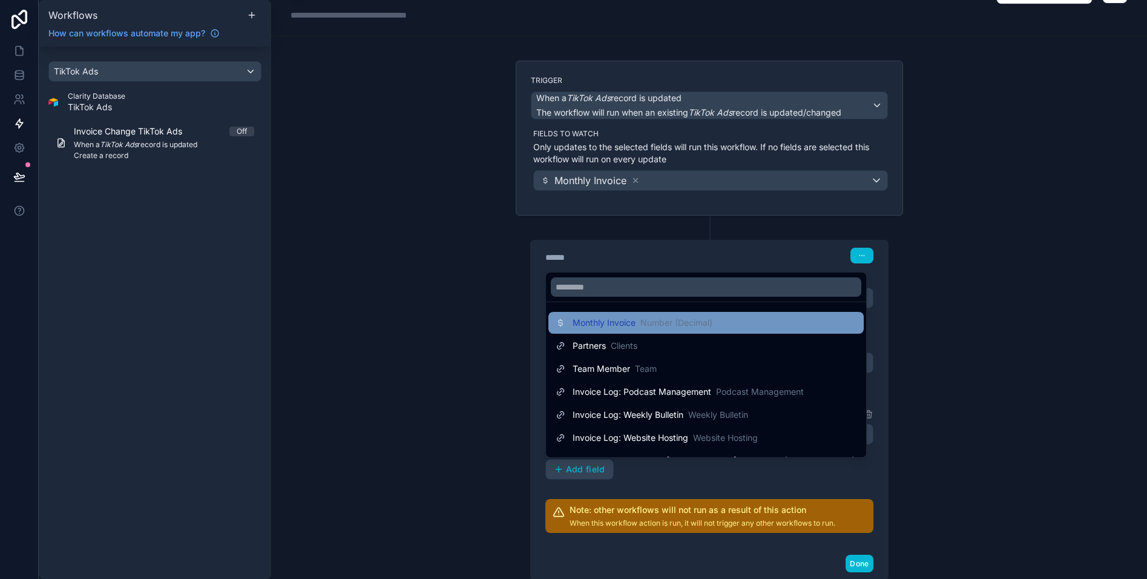
click at [623, 324] on span "Monthly Invoice" at bounding box center [604, 323] width 63 height 12
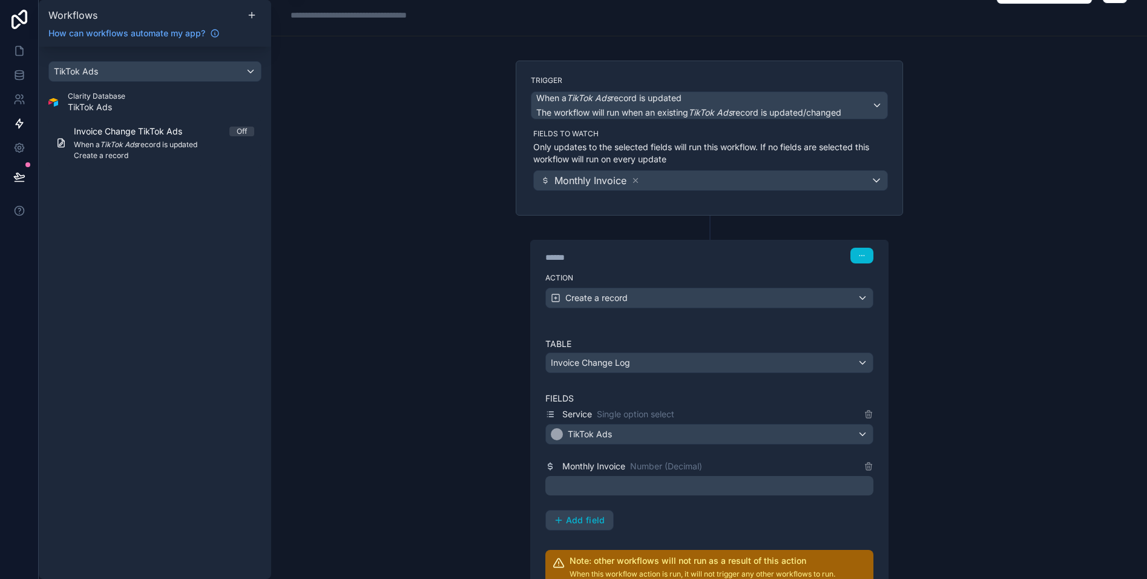
click at [691, 482] on p "﻿" at bounding box center [710, 485] width 321 height 15
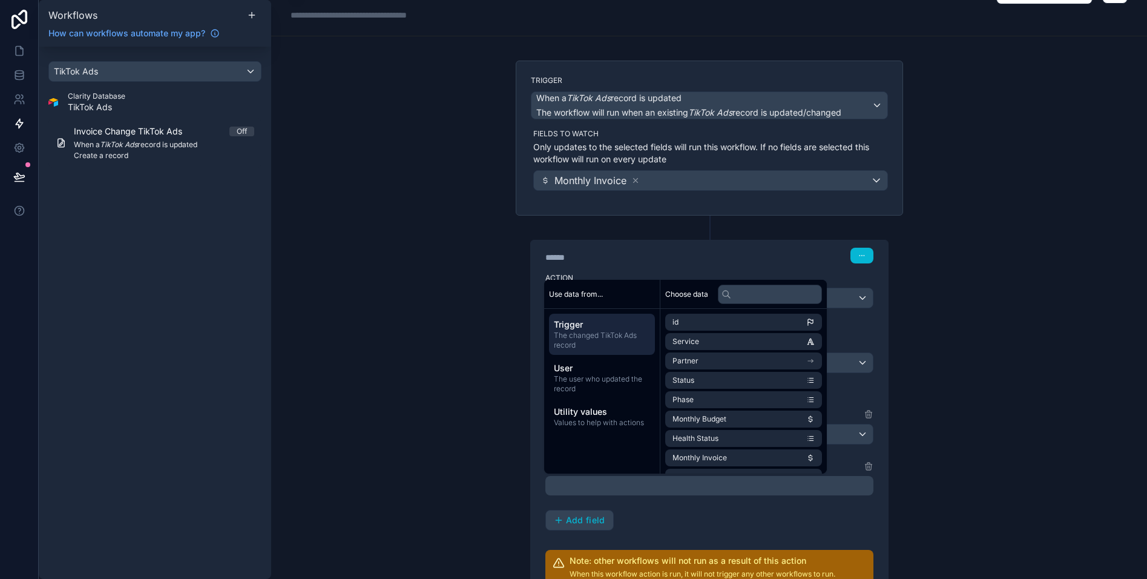
click at [584, 326] on span "Trigger" at bounding box center [602, 324] width 96 height 12
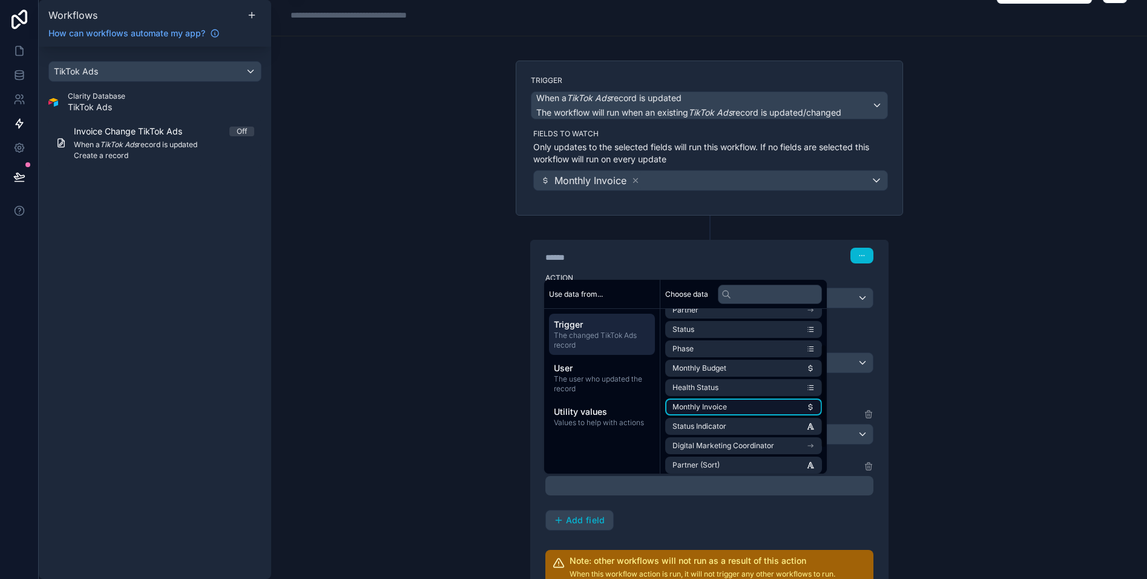
scroll to position [56, 0]
click at [728, 404] on li "Monthly Invoice" at bounding box center [743, 401] width 157 height 17
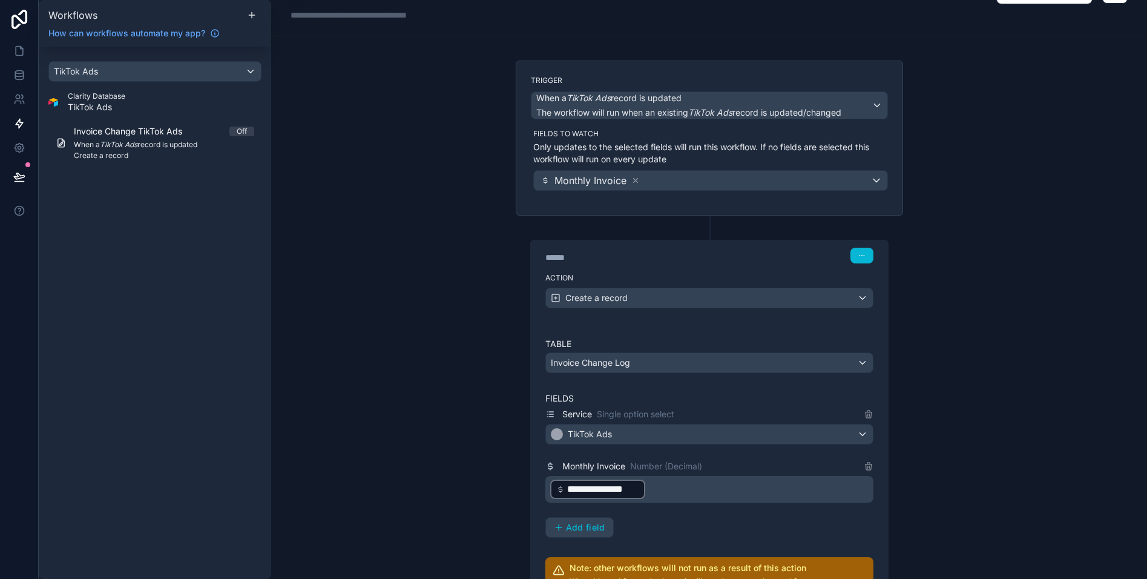
click at [694, 515] on div "**********" at bounding box center [709, 472] width 328 height 131
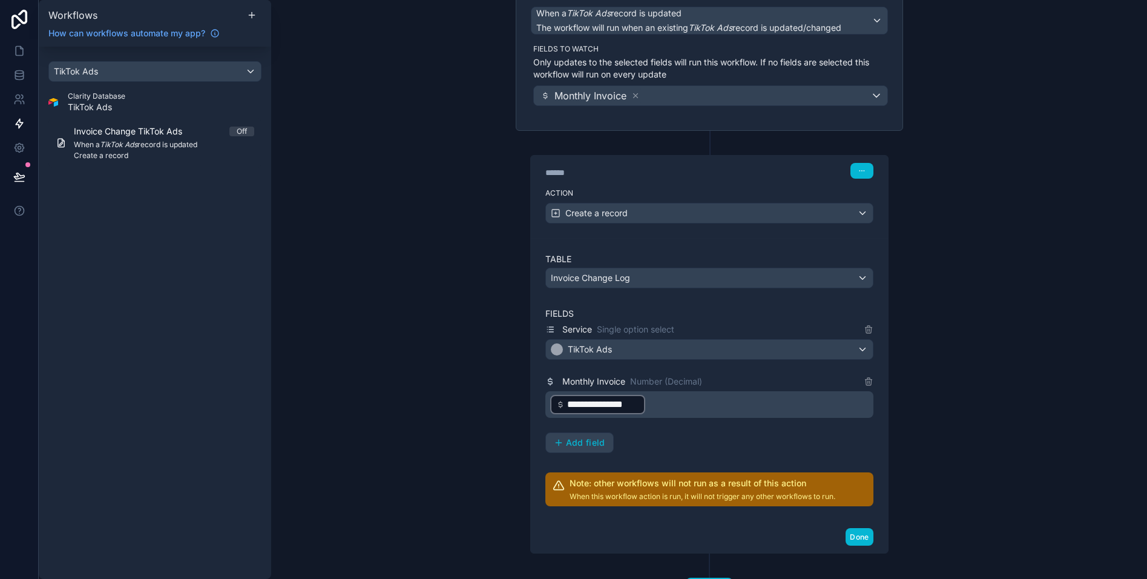
scroll to position [136, 0]
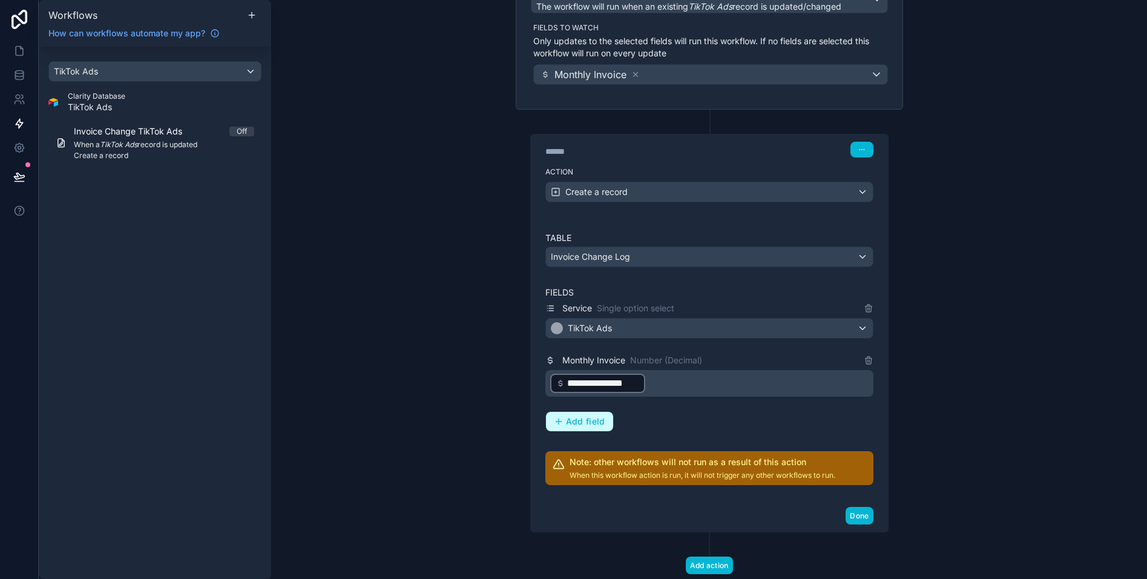
click at [593, 426] on span "Add field" at bounding box center [585, 421] width 39 height 11
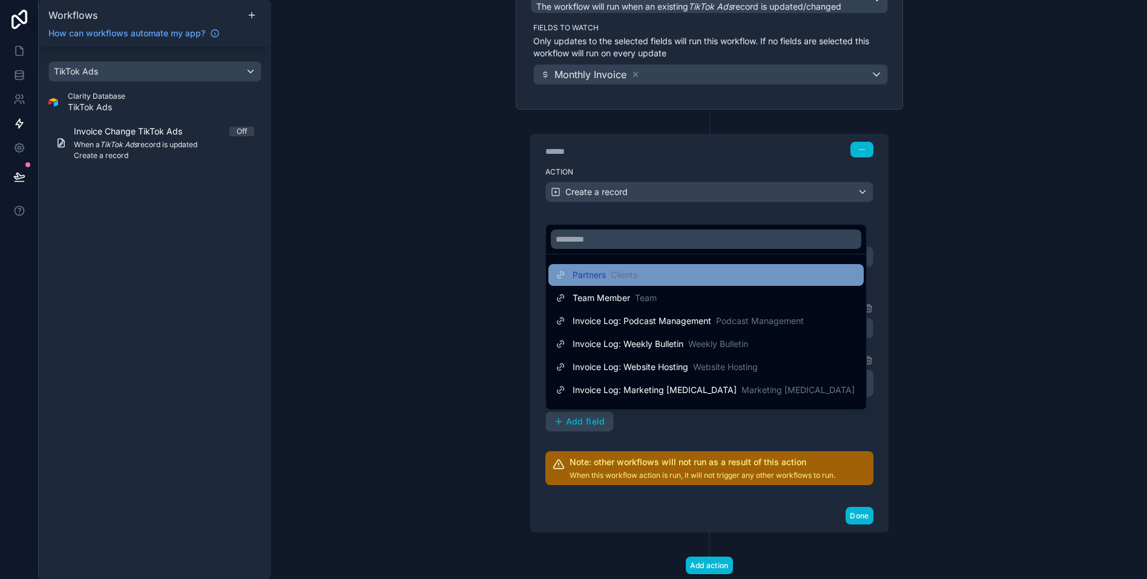
click at [628, 278] on span "Clients" at bounding box center [624, 275] width 27 height 12
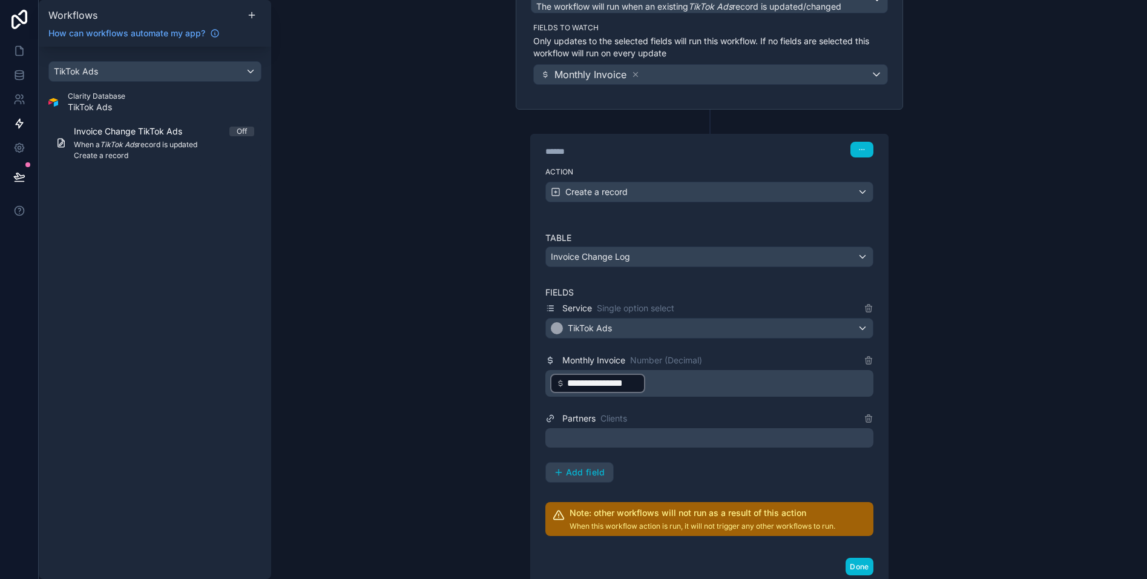
click at [637, 433] on div at bounding box center [709, 437] width 328 height 19
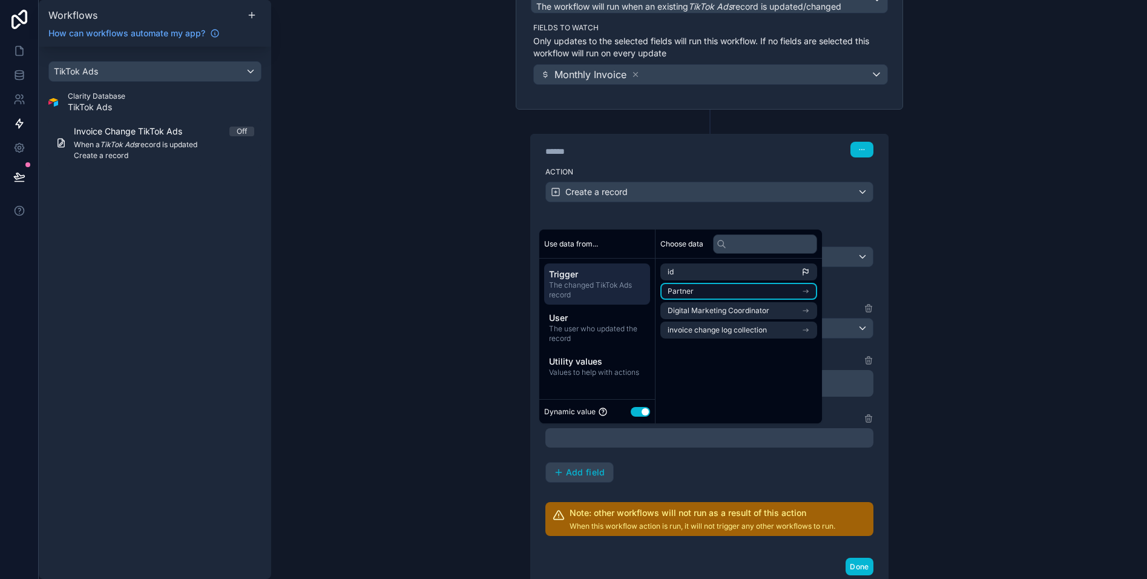
click at [703, 294] on li "Partner" at bounding box center [738, 291] width 157 height 17
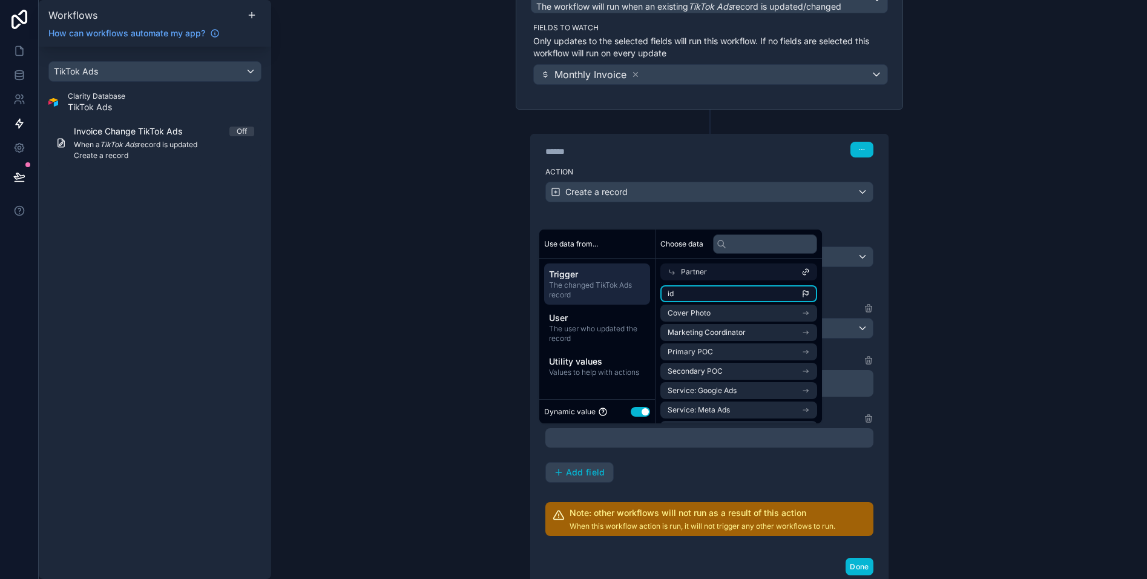
click at [709, 291] on li "id" at bounding box center [738, 293] width 157 height 17
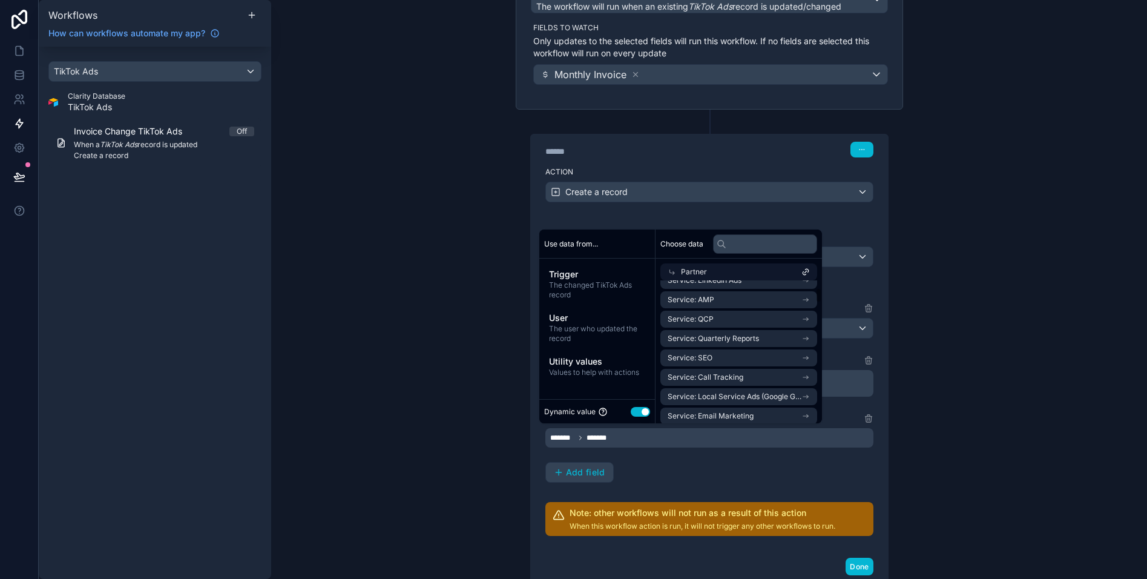
scroll to position [0, 0]
click at [652, 475] on div "**********" at bounding box center [709, 392] width 328 height 182
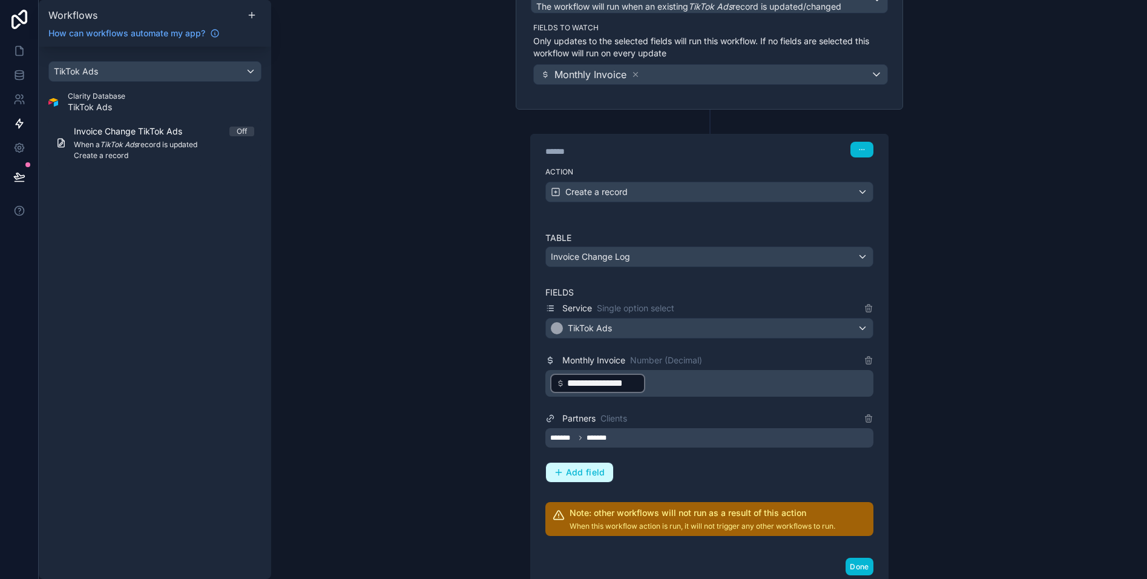
click at [564, 471] on div "Add field" at bounding box center [579, 472] width 51 height 11
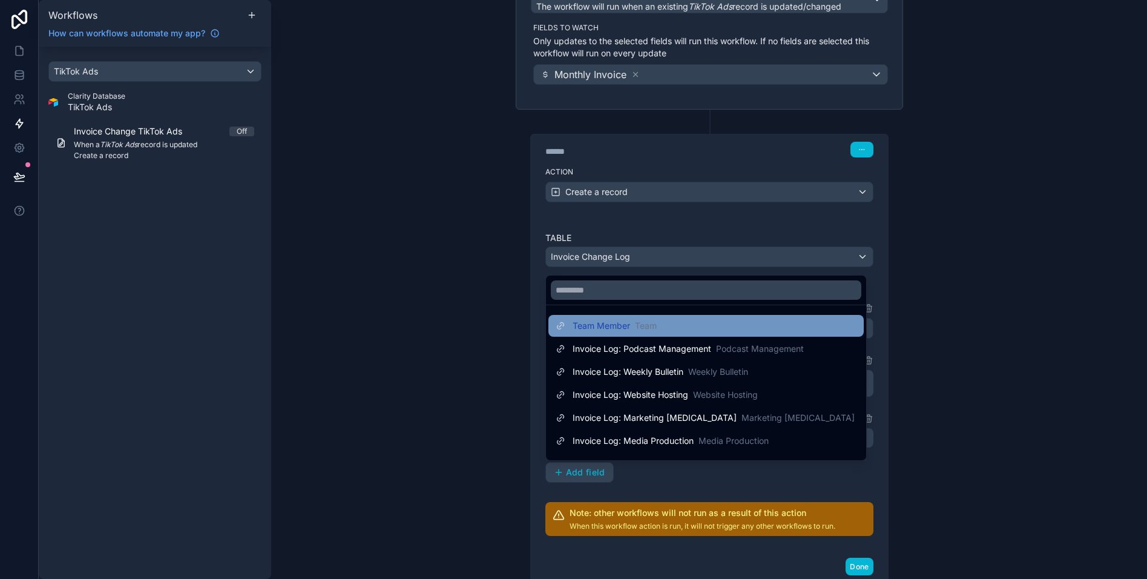
click at [618, 327] on span "Team Member" at bounding box center [602, 326] width 58 height 12
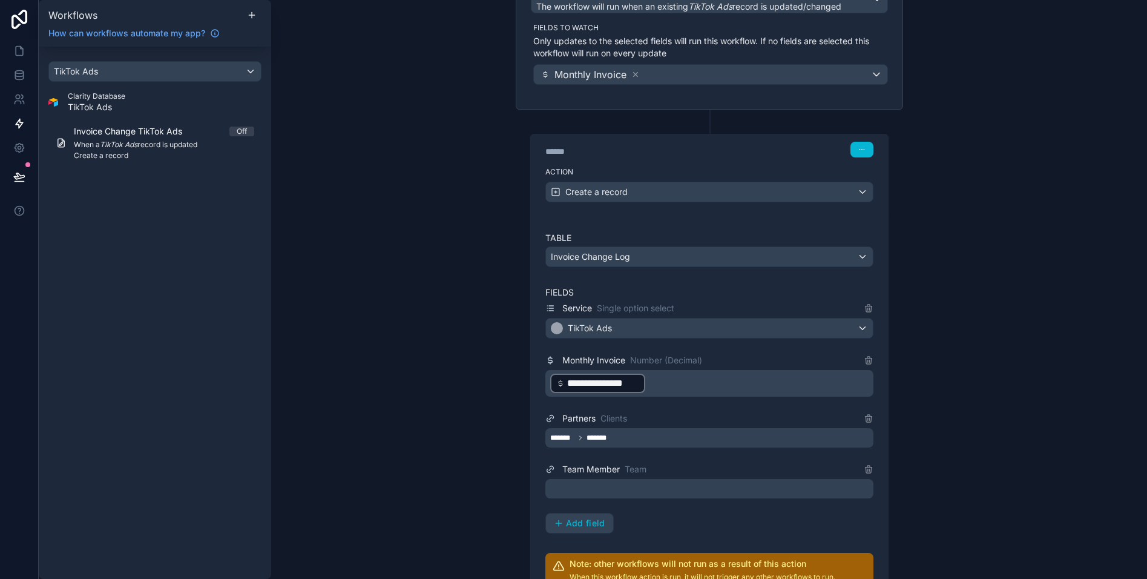
click at [627, 498] on div at bounding box center [709, 488] width 328 height 19
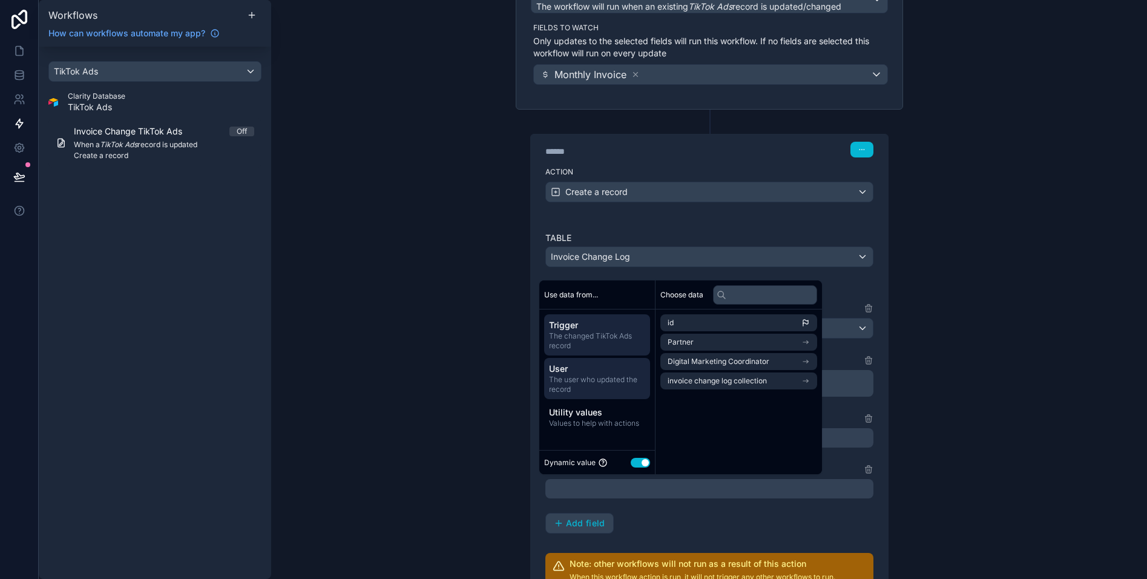
click at [590, 375] on span "The user who updated the record" at bounding box center [597, 384] width 96 height 19
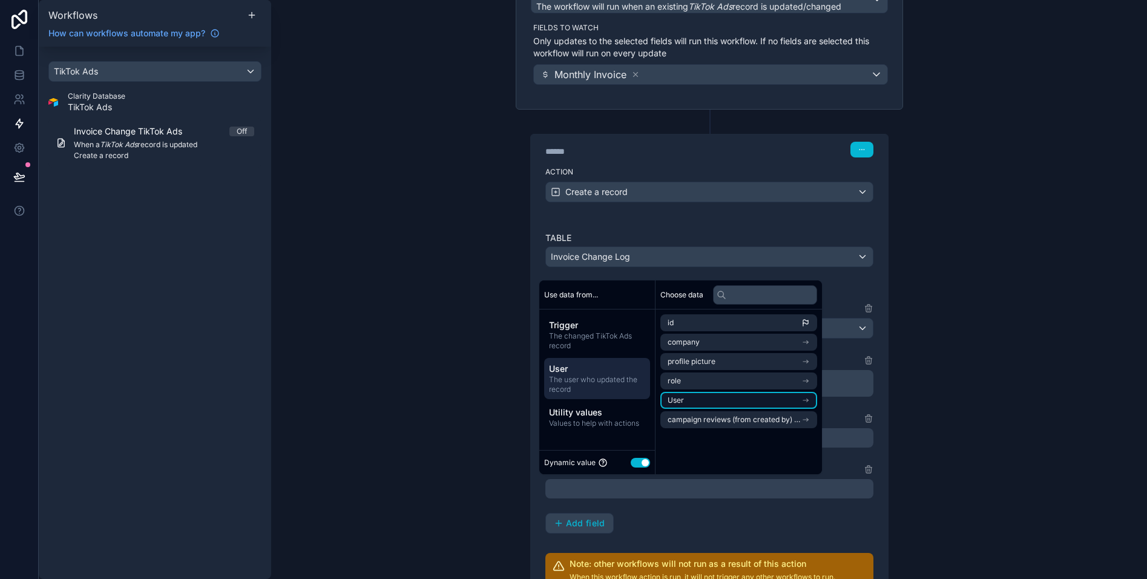
click at [719, 398] on li "User" at bounding box center [738, 400] width 157 height 17
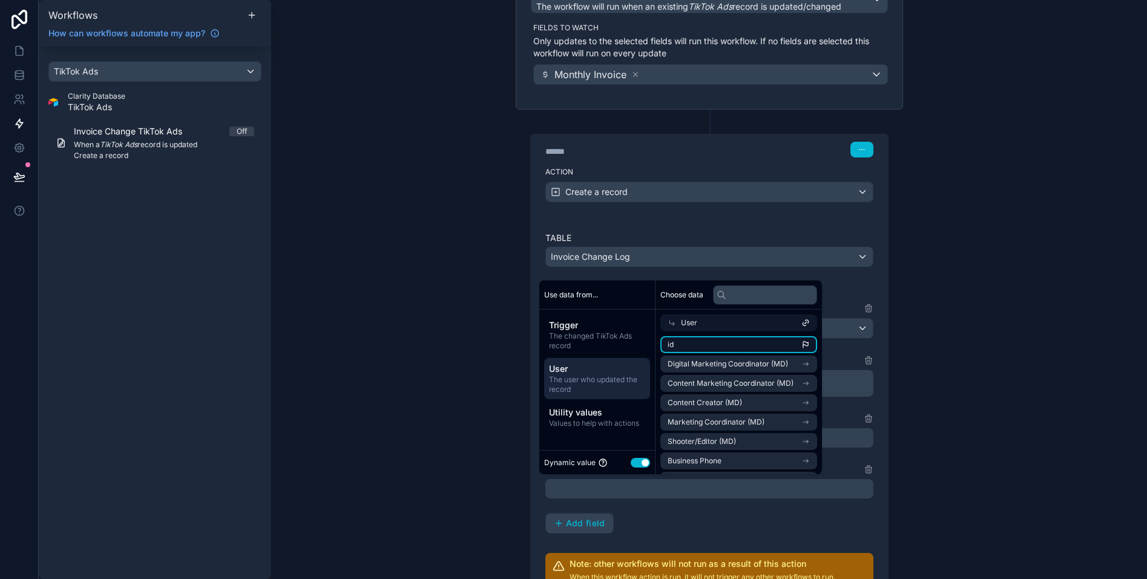
click at [708, 352] on li "id" at bounding box center [738, 344] width 157 height 17
click at [683, 502] on div "**********" at bounding box center [709, 417] width 328 height 232
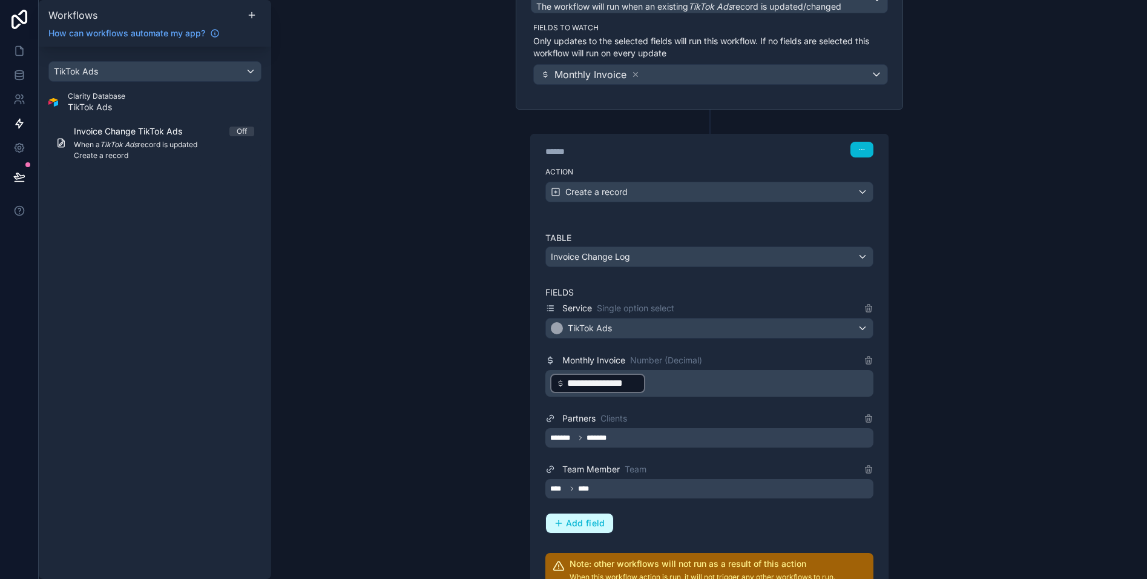
click at [596, 520] on span "Add field" at bounding box center [585, 523] width 39 height 11
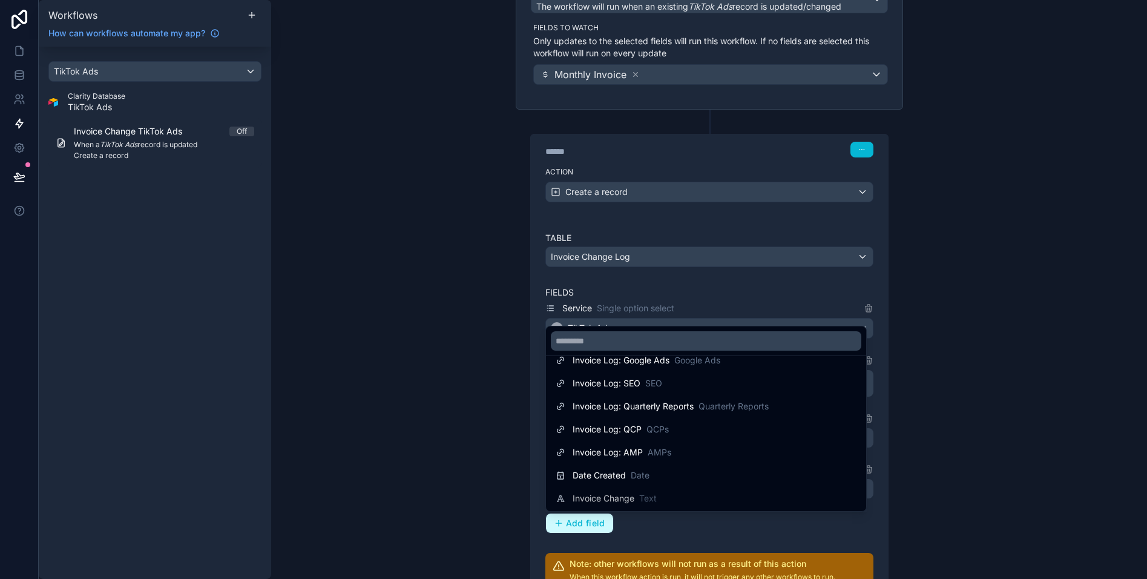
scroll to position [638, 0]
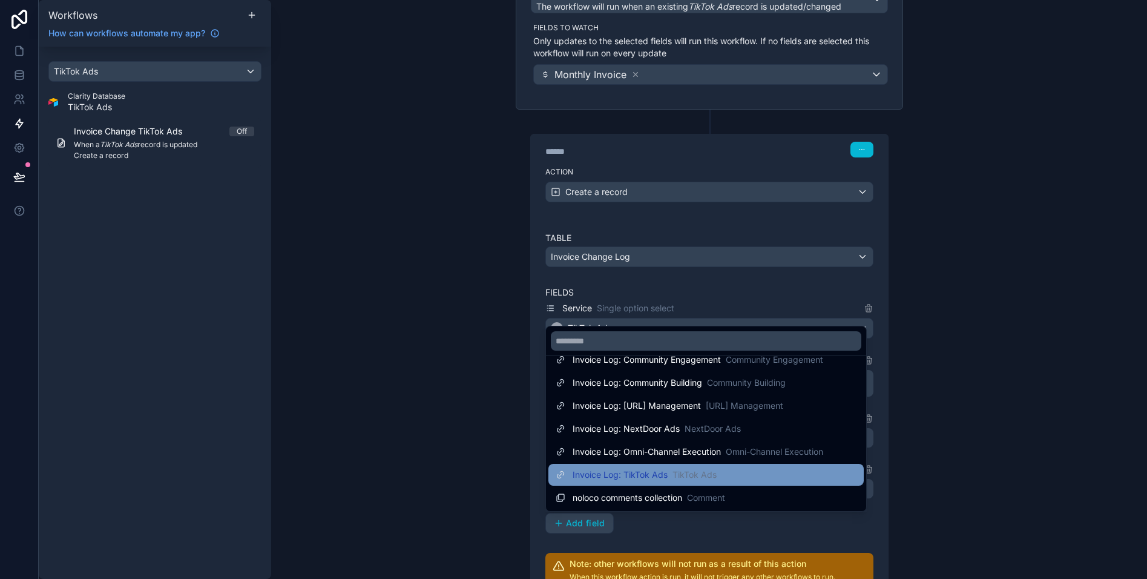
click at [653, 476] on span "Invoice Log: TikTok Ads" at bounding box center [620, 475] width 95 height 12
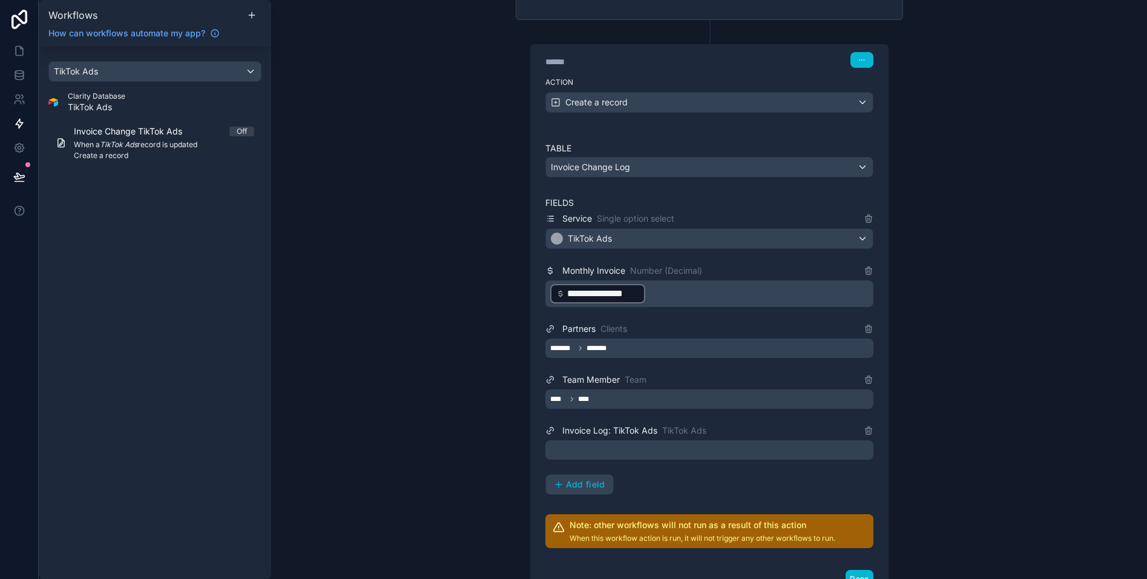
scroll to position [227, 0]
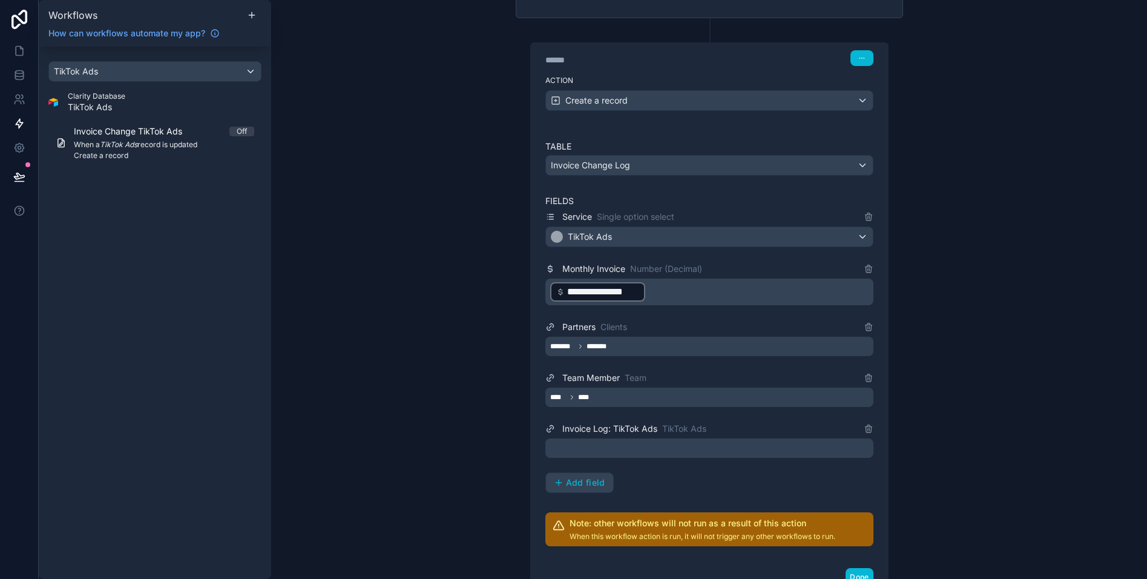
click at [634, 443] on div at bounding box center [709, 447] width 328 height 19
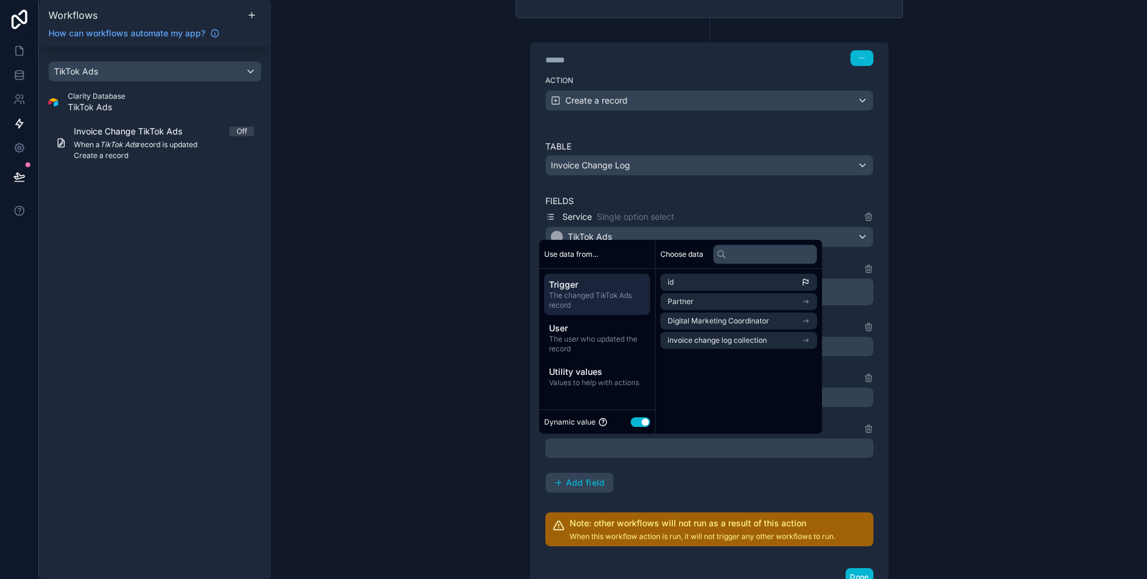
click at [689, 272] on div "id Partner Digital Marketing Coordinator invoice change log collection" at bounding box center [739, 311] width 166 height 85
click at [691, 278] on li "id" at bounding box center [738, 282] width 157 height 17
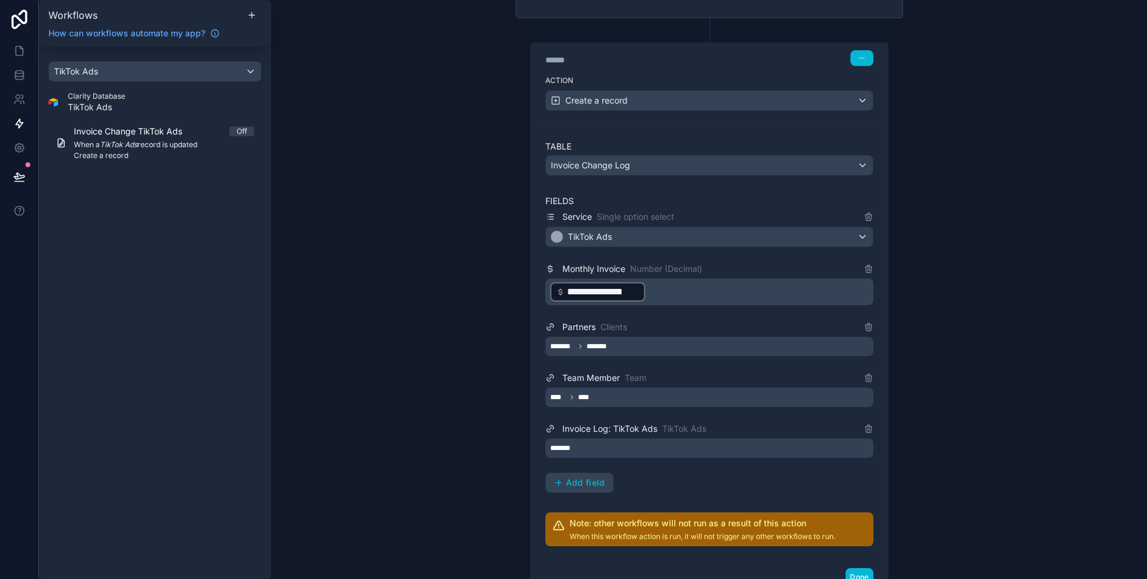
click at [663, 476] on div "**********" at bounding box center [709, 350] width 328 height 283
click at [585, 480] on span "Add field" at bounding box center [585, 483] width 39 height 11
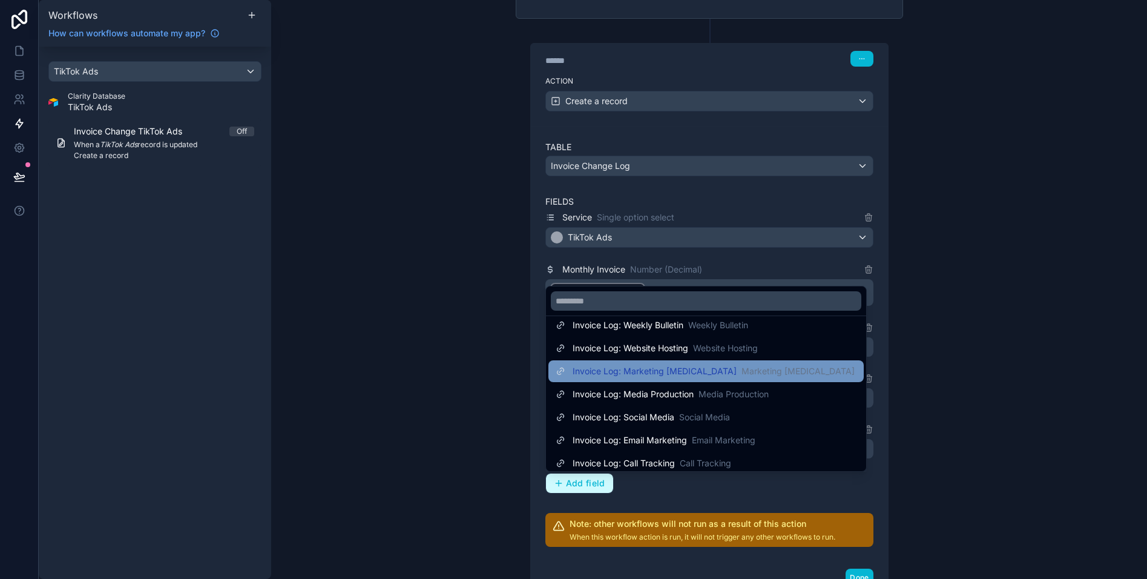
scroll to position [0, 0]
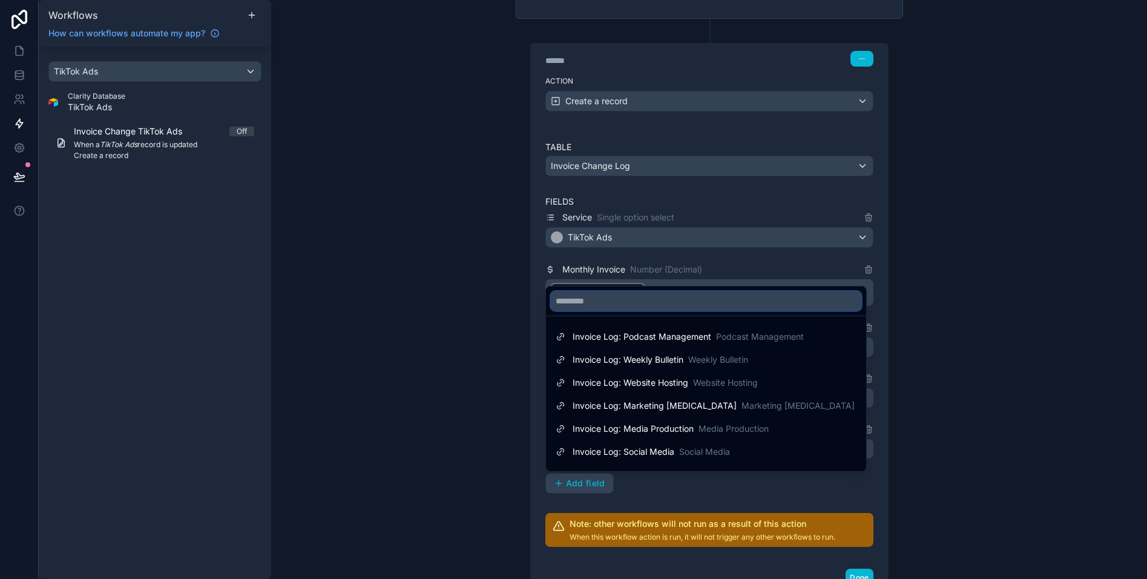
click at [655, 305] on input "text" at bounding box center [706, 300] width 311 height 19
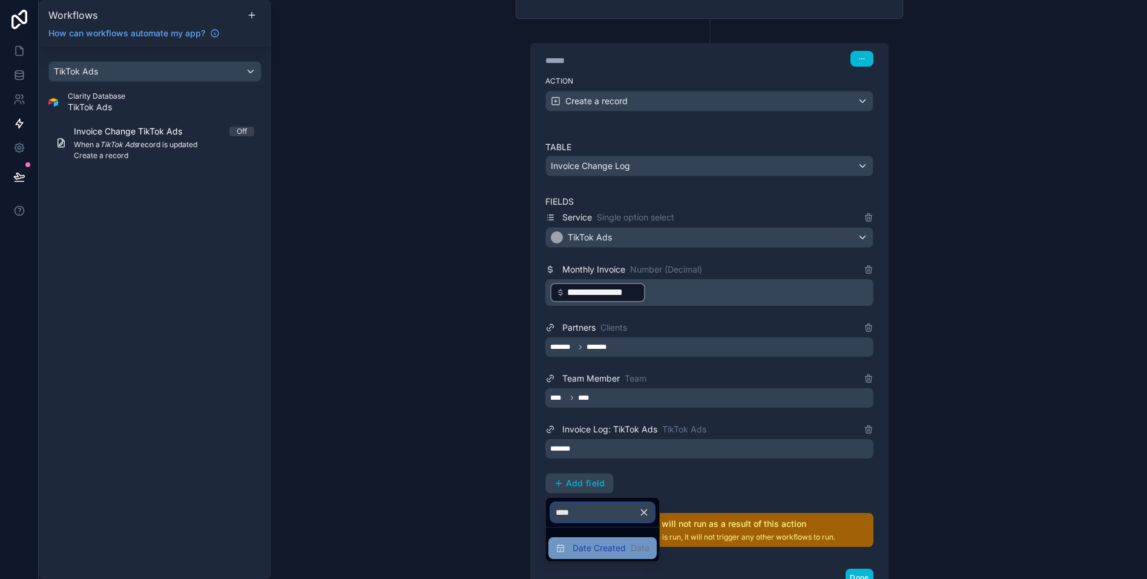
type input "****"
click at [593, 548] on span "Date Created" at bounding box center [599, 548] width 53 height 12
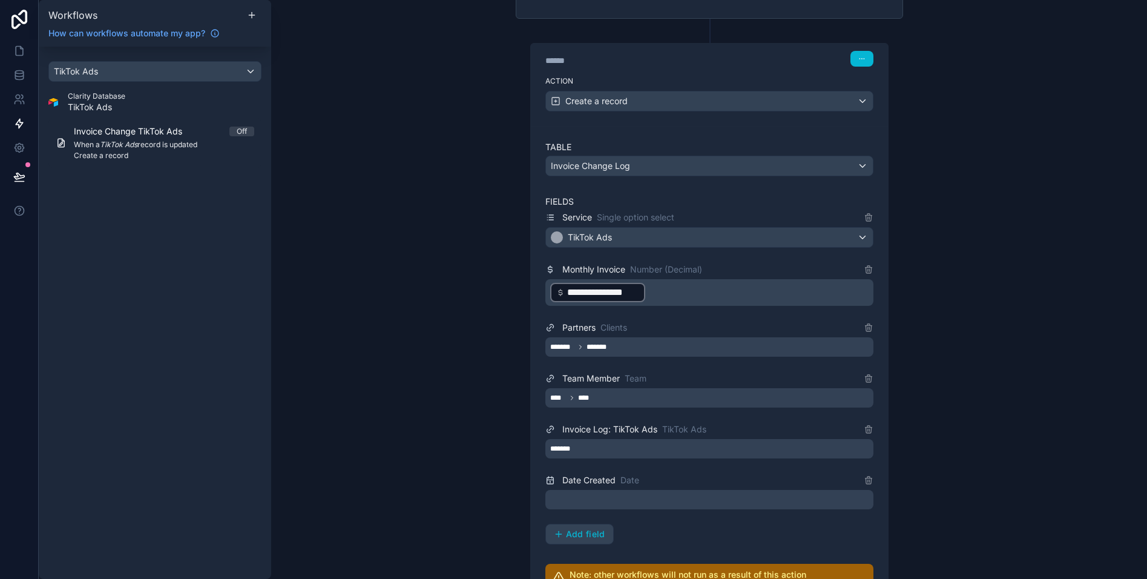
scroll to position [260, 0]
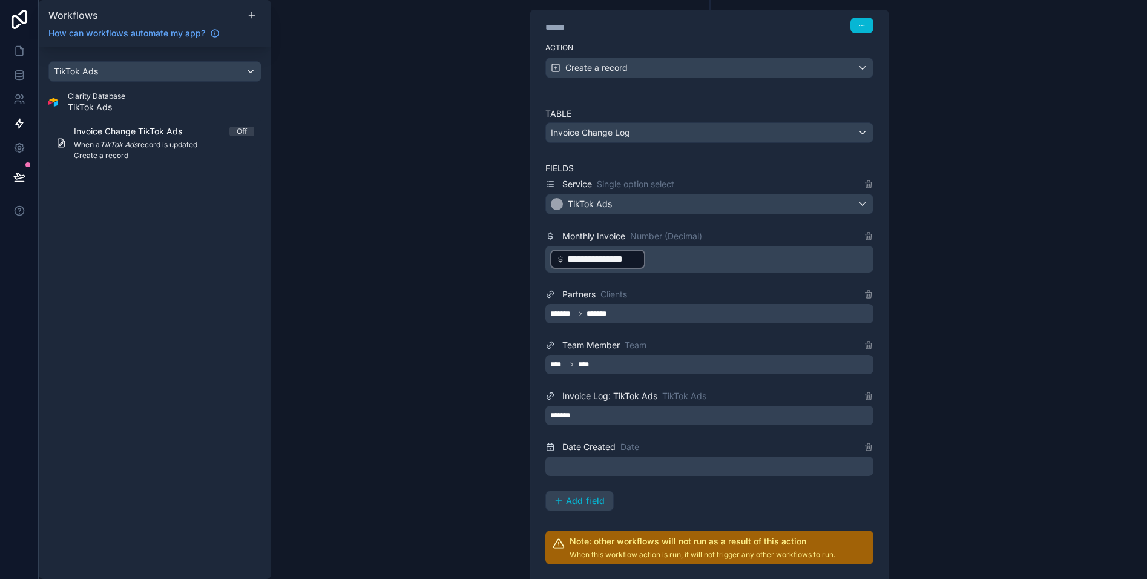
click at [620, 463] on div at bounding box center [709, 465] width 328 height 19
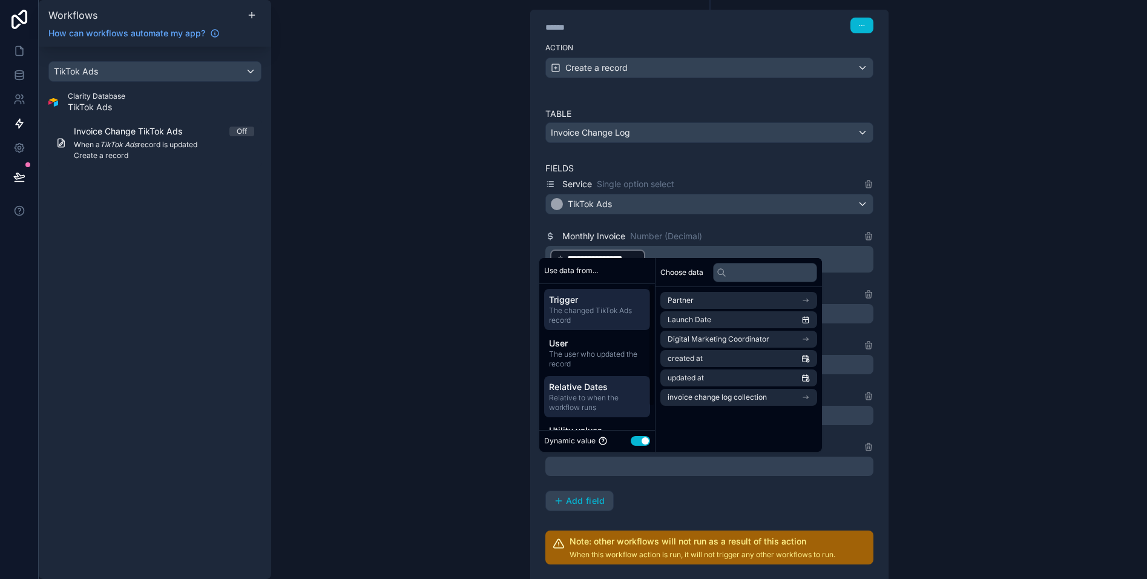
click at [600, 396] on span "Relative to when the workflow runs" at bounding box center [597, 402] width 96 height 19
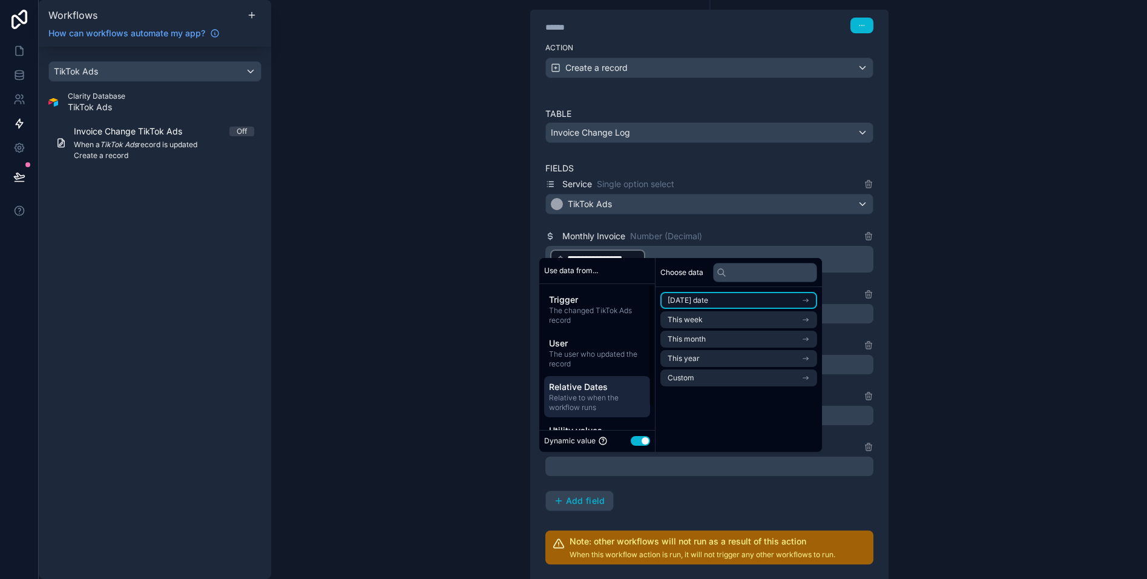
click at [712, 298] on li "[DATE] date" at bounding box center [738, 300] width 157 height 17
click at [706, 318] on li "Now" at bounding box center [738, 322] width 157 height 17
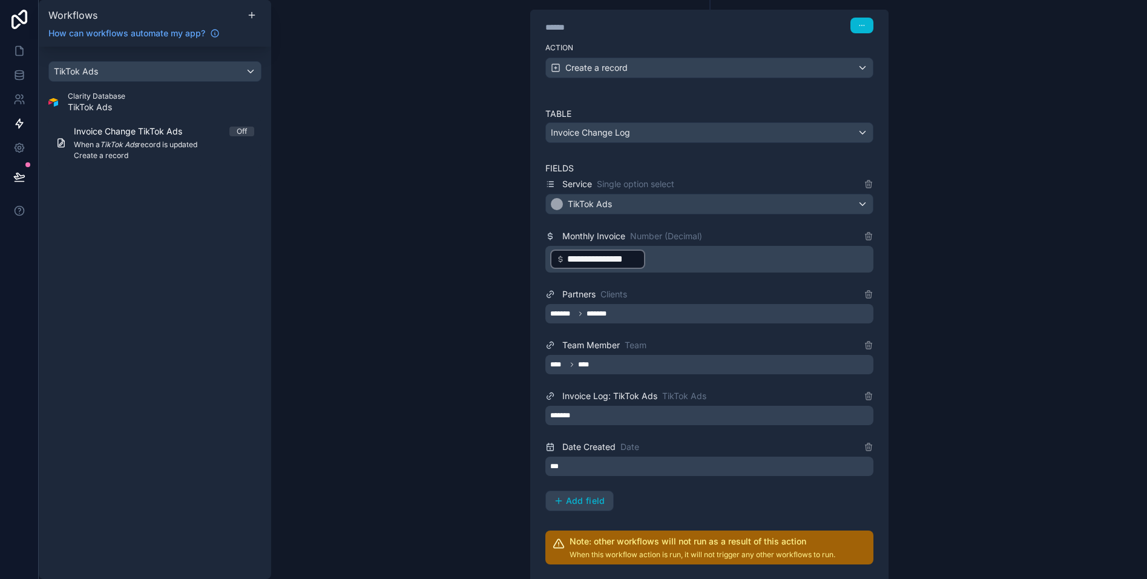
drag, startPoint x: 742, startPoint y: 492, endPoint x: 726, endPoint y: 478, distance: 21.9
click at [744, 493] on div "**********" at bounding box center [709, 344] width 328 height 334
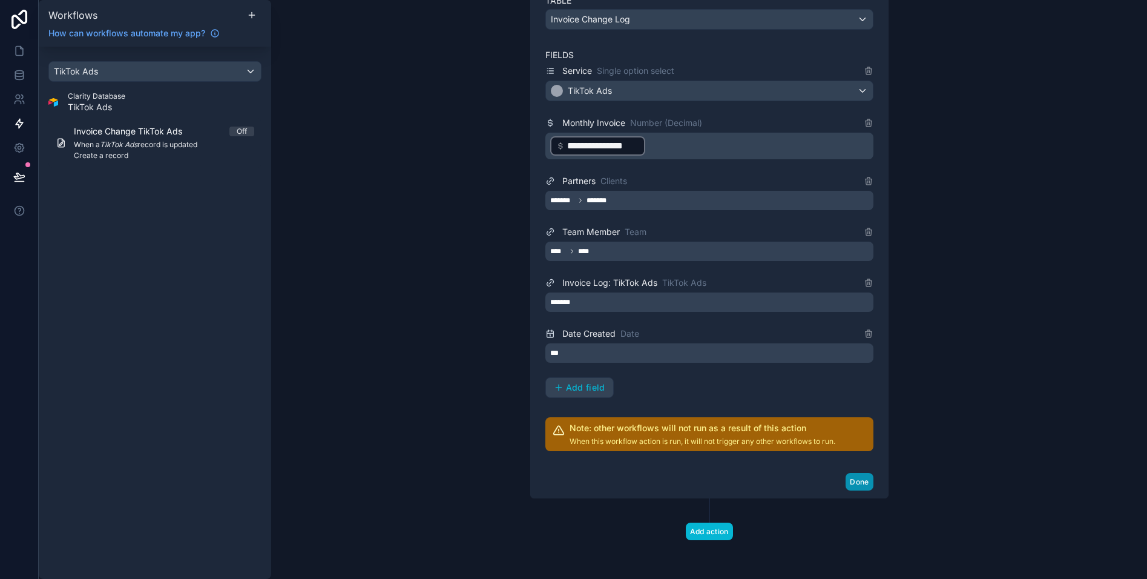
click at [860, 479] on button "Done" at bounding box center [859, 482] width 27 height 18
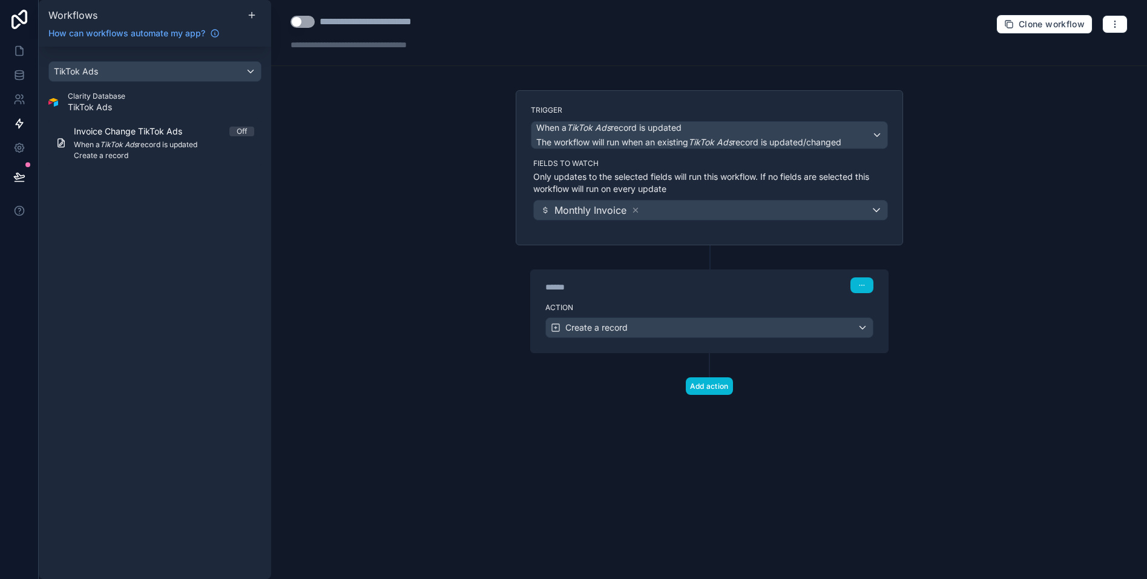
click at [297, 21] on button "Use setting" at bounding box center [303, 22] width 24 height 12
click at [379, 265] on div "**********" at bounding box center [709, 289] width 876 height 579
click at [223, 67] on div "TikTok Ads" at bounding box center [155, 71] width 212 height 19
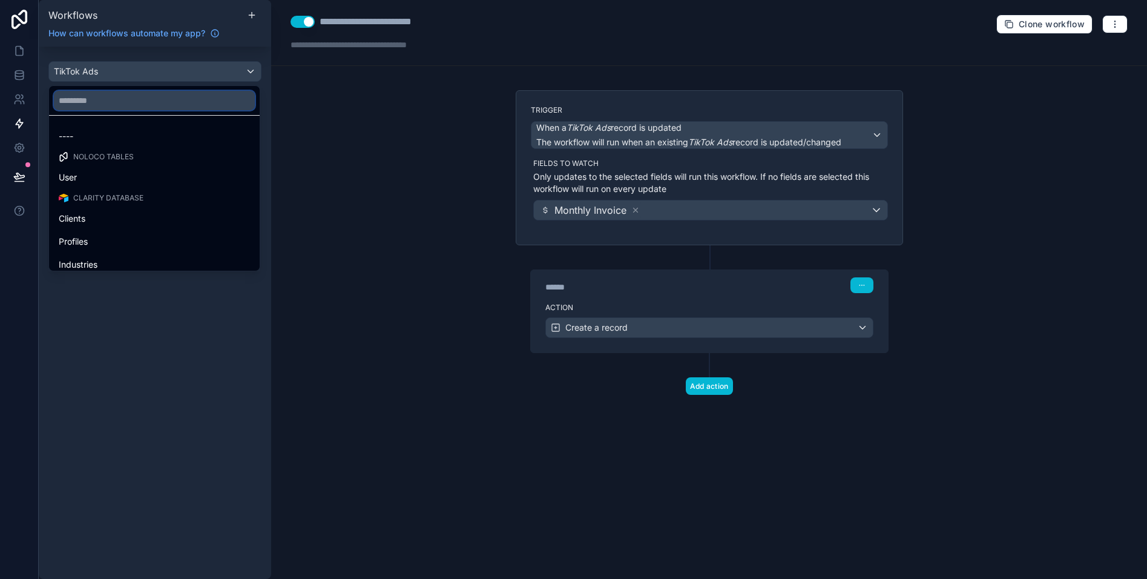
click at [133, 100] on input "text" at bounding box center [154, 100] width 201 height 19
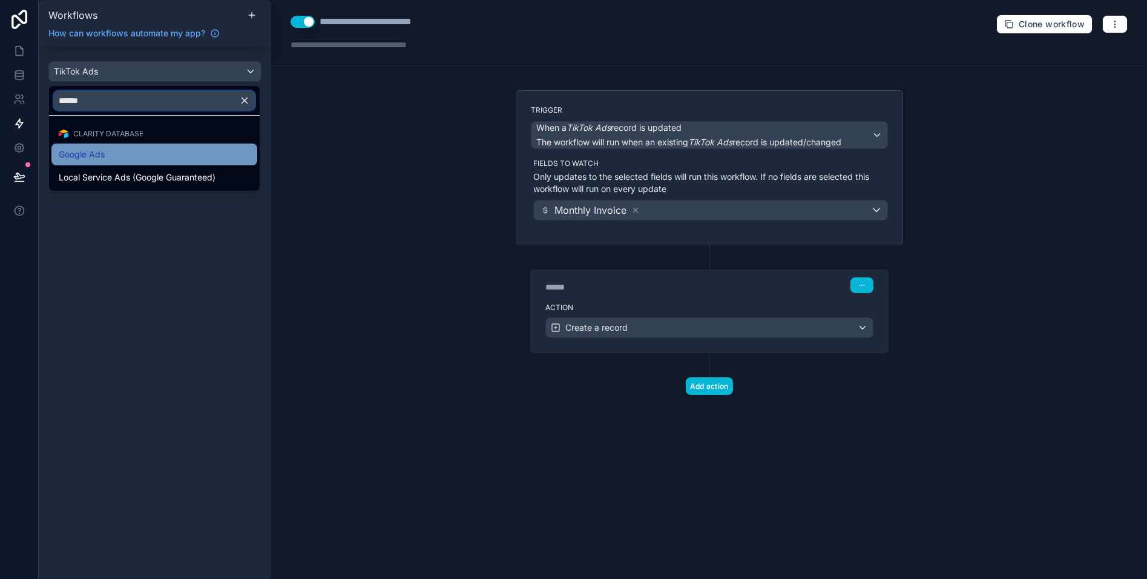
type input "******"
click at [119, 156] on div "Google Ads" at bounding box center [154, 154] width 191 height 15
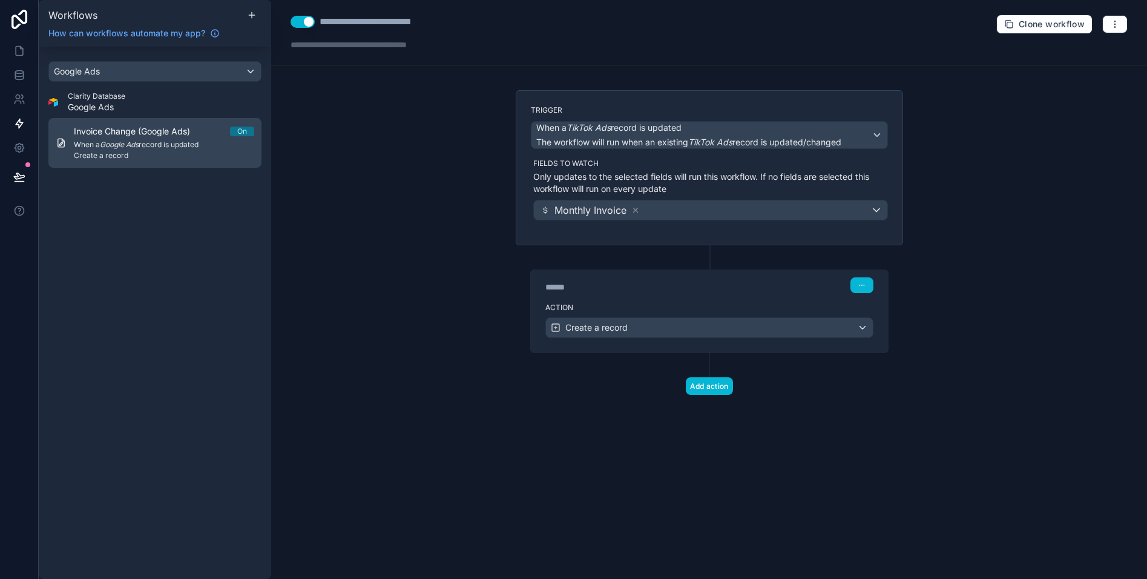
click at [133, 133] on span "Invoice Change (Google Ads)" at bounding box center [139, 131] width 131 height 12
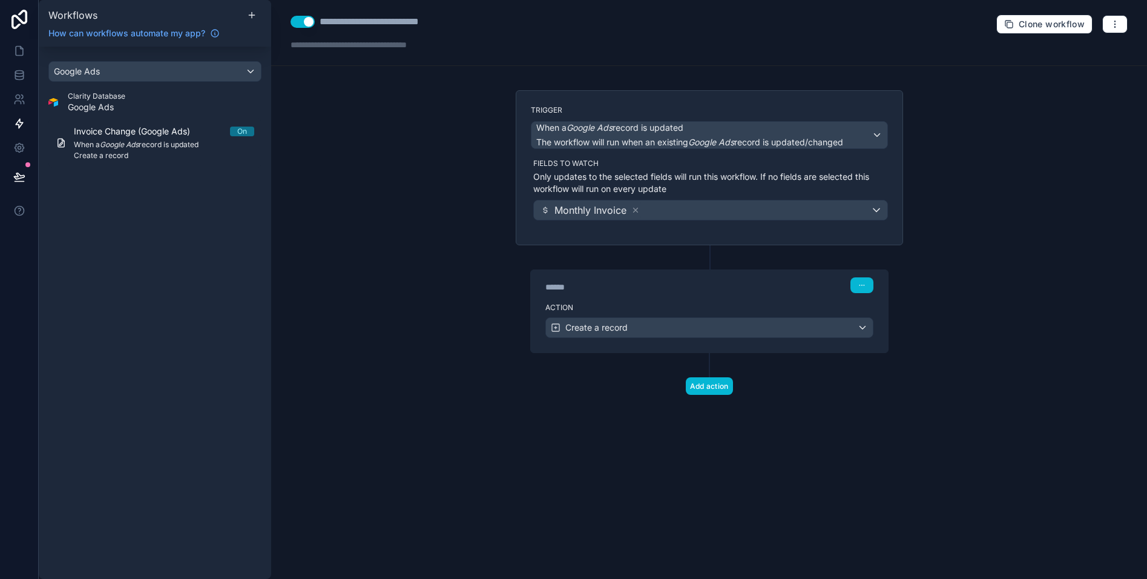
click at [647, 300] on div "Action Create a record" at bounding box center [709, 325] width 357 height 54
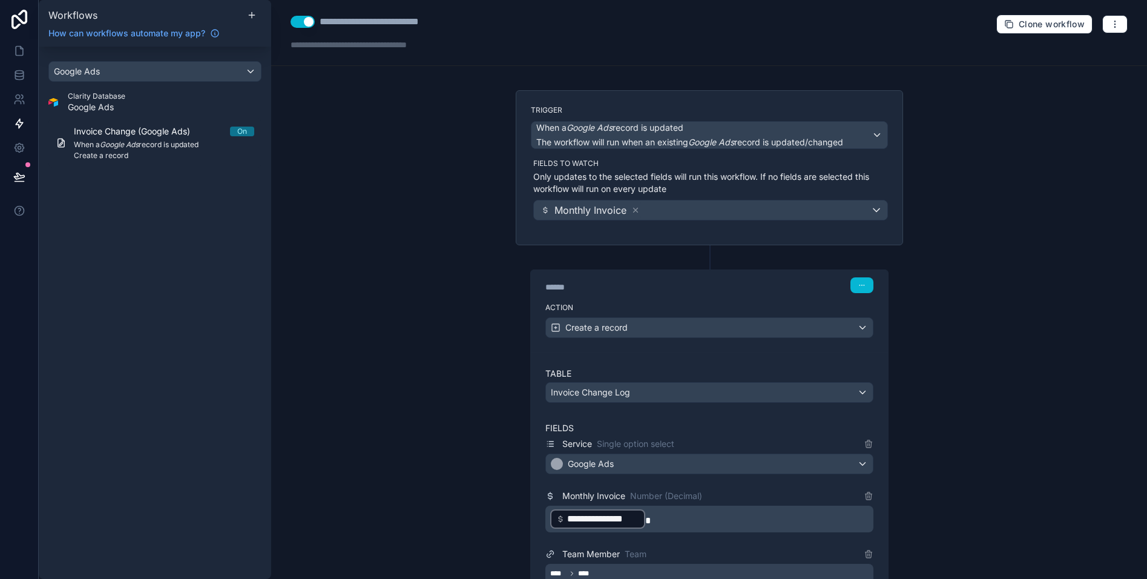
drag, startPoint x: 144, startPoint y: 58, endPoint x: 146, endPoint y: 71, distance: 13.4
click at [144, 58] on div "Google Ads Clarity Database Google Ads Invoice Change (Google Ads) On When a Go…" at bounding box center [155, 117] width 232 height 140
click at [146, 71] on div "Google Ads" at bounding box center [155, 71] width 212 height 19
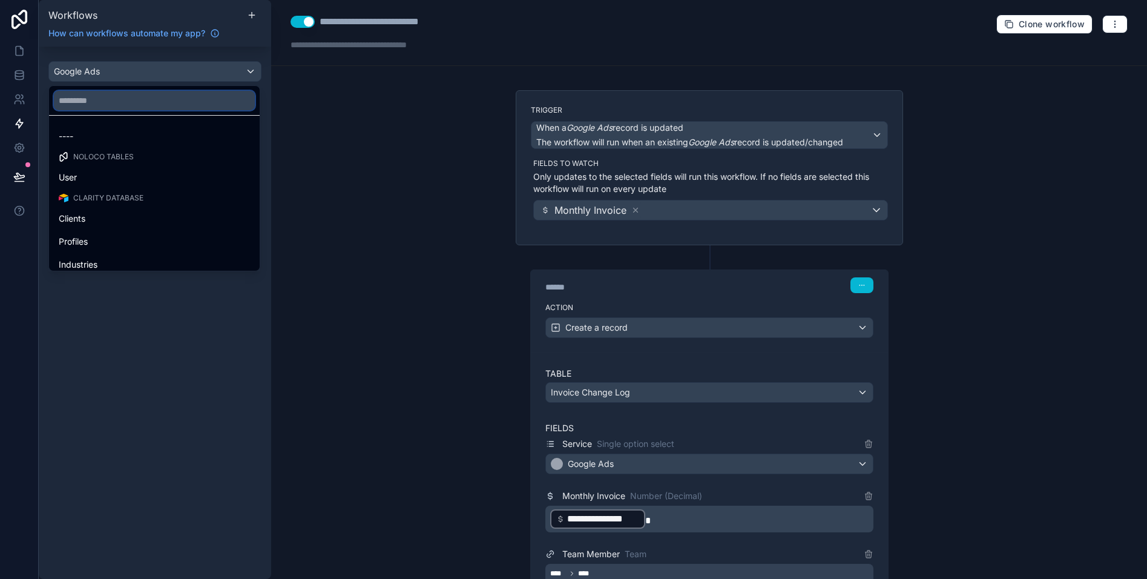
click at [119, 103] on input "text" at bounding box center [154, 100] width 201 height 19
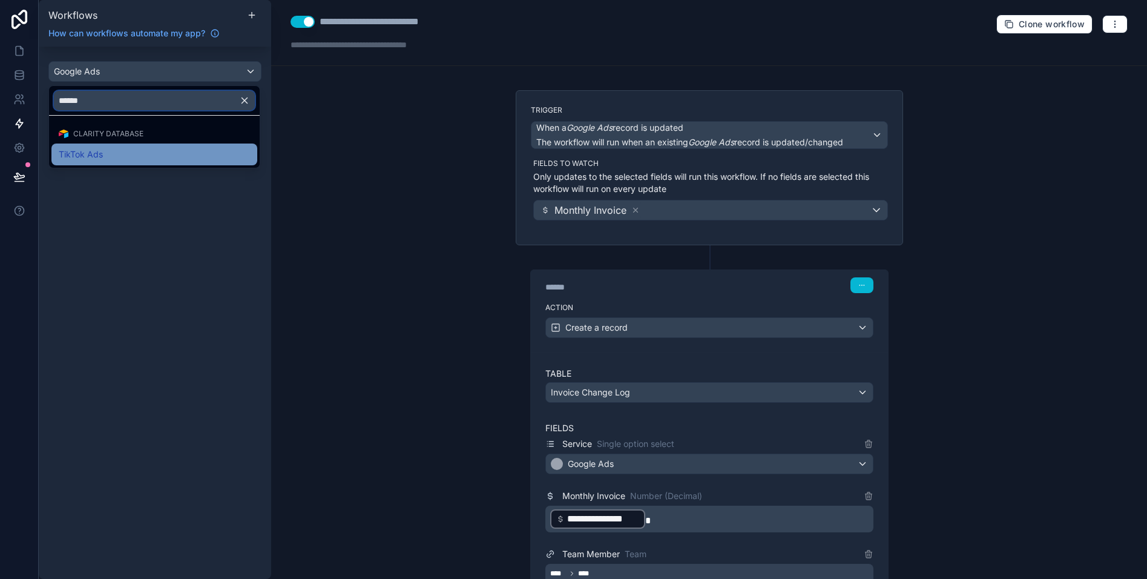
type input "******"
click at [101, 148] on span "TikTok Ads" at bounding box center [81, 154] width 44 height 15
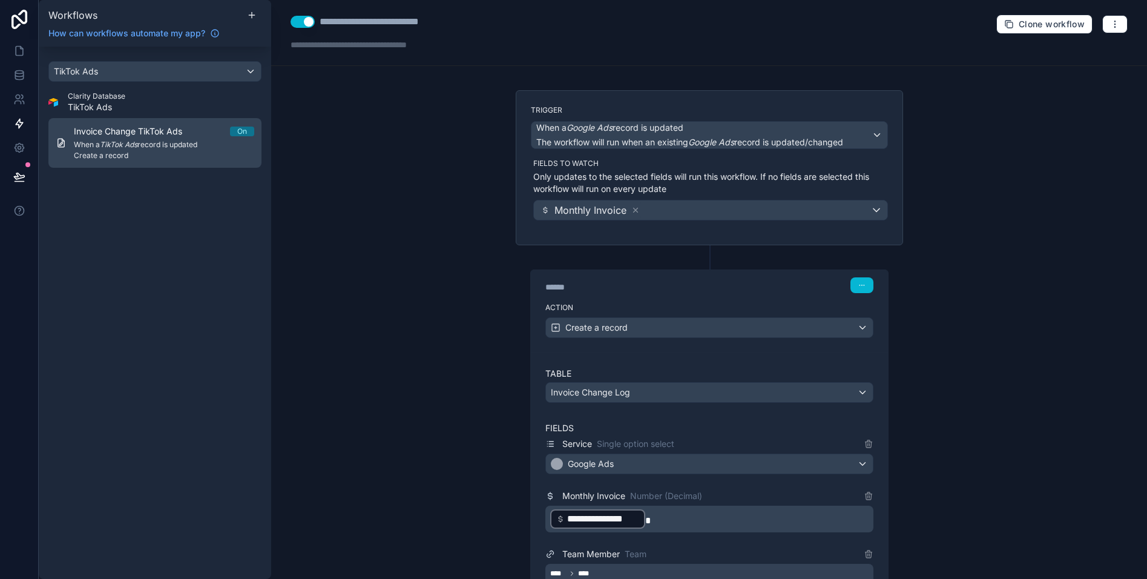
click at [153, 143] on span "When a TikTok Ads record is updated" at bounding box center [164, 145] width 180 height 10
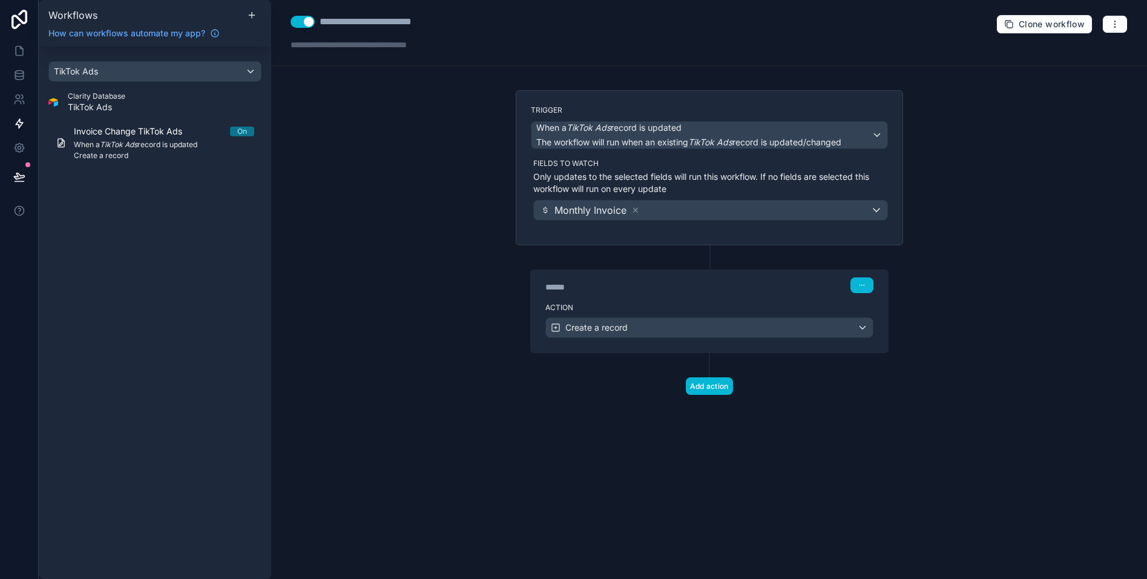
click at [395, 20] on div "**********" at bounding box center [387, 22] width 134 height 15
type div "**********"
click at [452, 20] on div "**********" at bounding box center [388, 22] width 137 height 15
click at [381, 232] on div "**********" at bounding box center [709, 289] width 876 height 579
click at [20, 171] on icon at bounding box center [19, 177] width 12 height 12
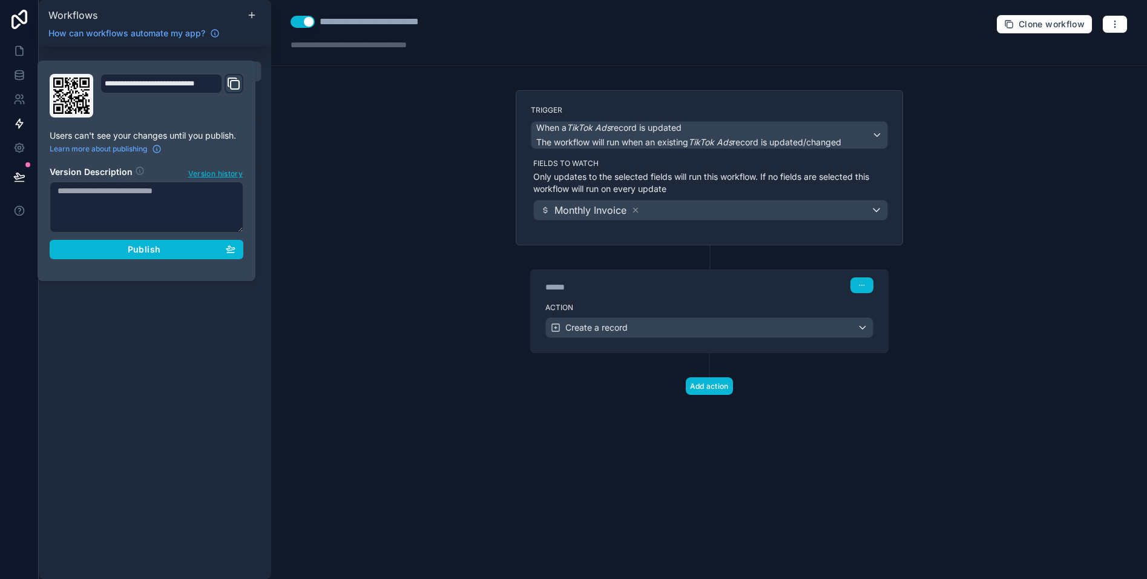
click at [138, 201] on textarea at bounding box center [147, 207] width 194 height 51
type textarea "**********"
click at [165, 251] on div "Publish" at bounding box center [147, 249] width 178 height 11
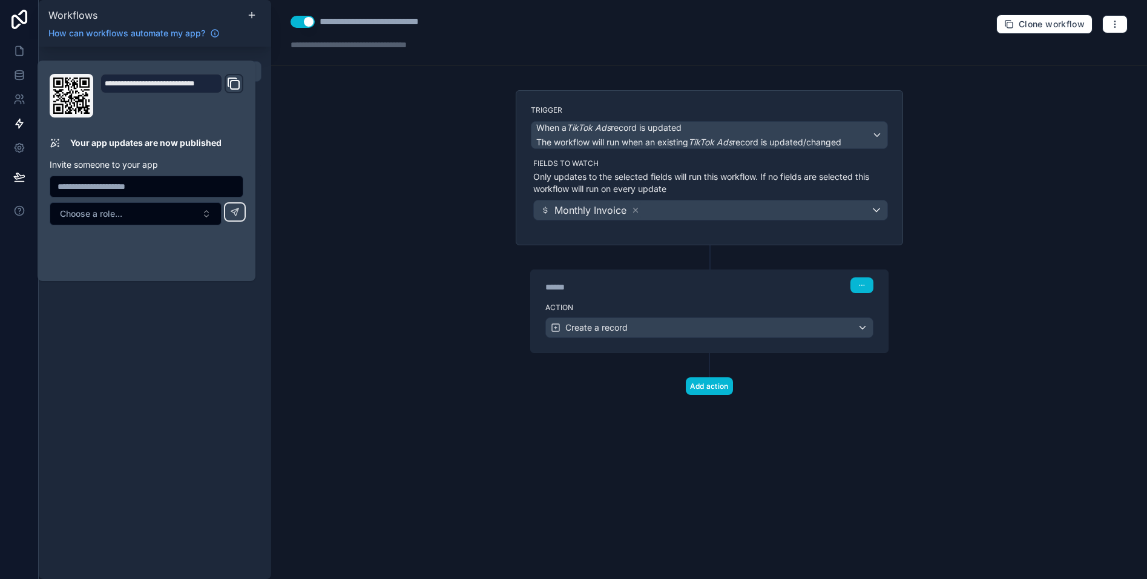
click at [306, 222] on div "**********" at bounding box center [709, 289] width 876 height 579
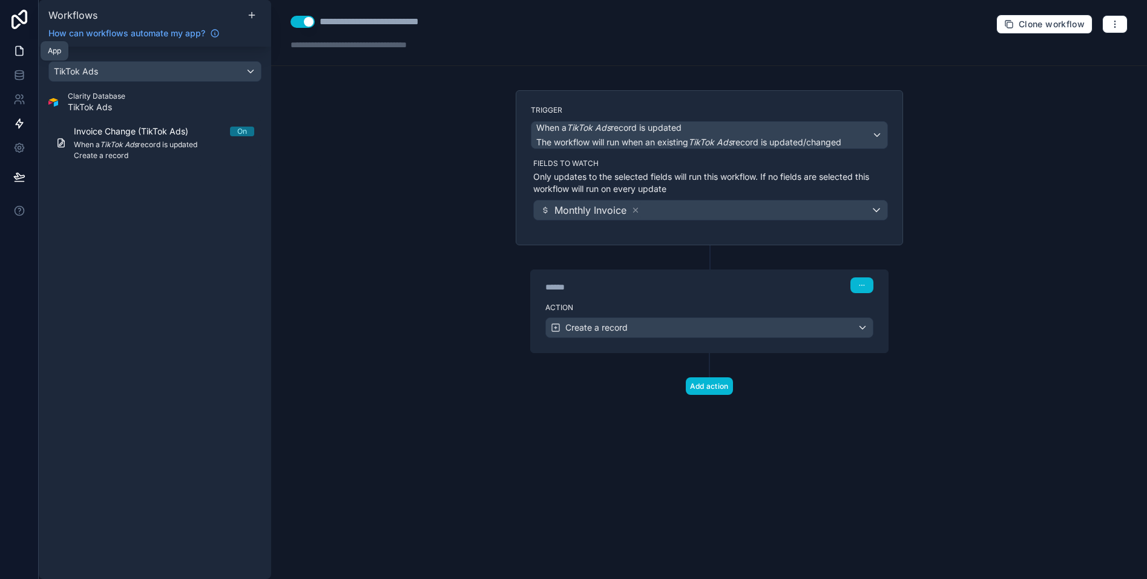
click at [26, 46] on link at bounding box center [19, 51] width 38 height 24
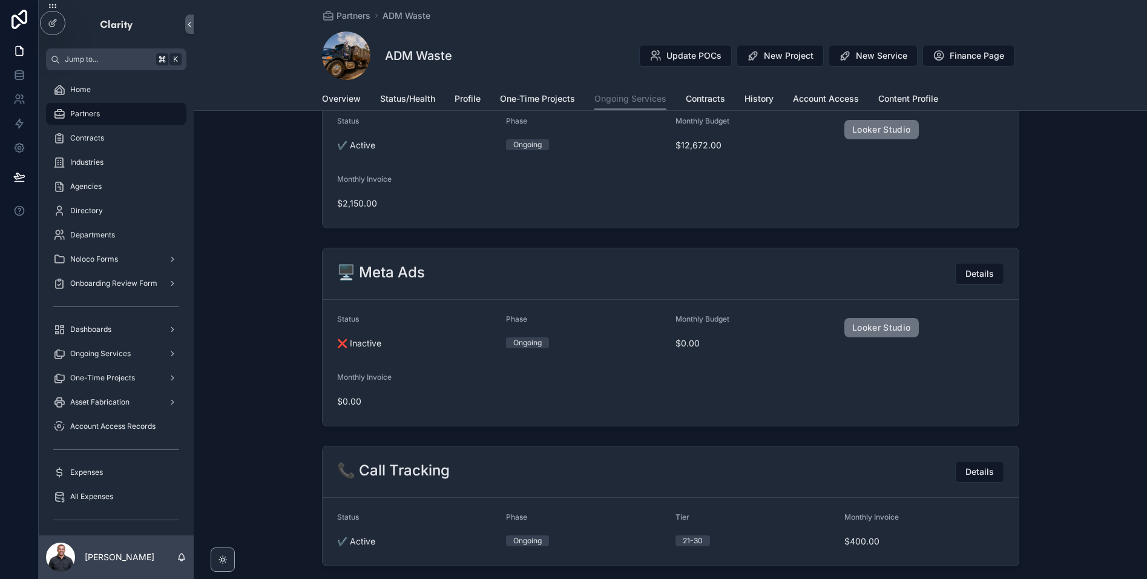
scroll to position [628, 0]
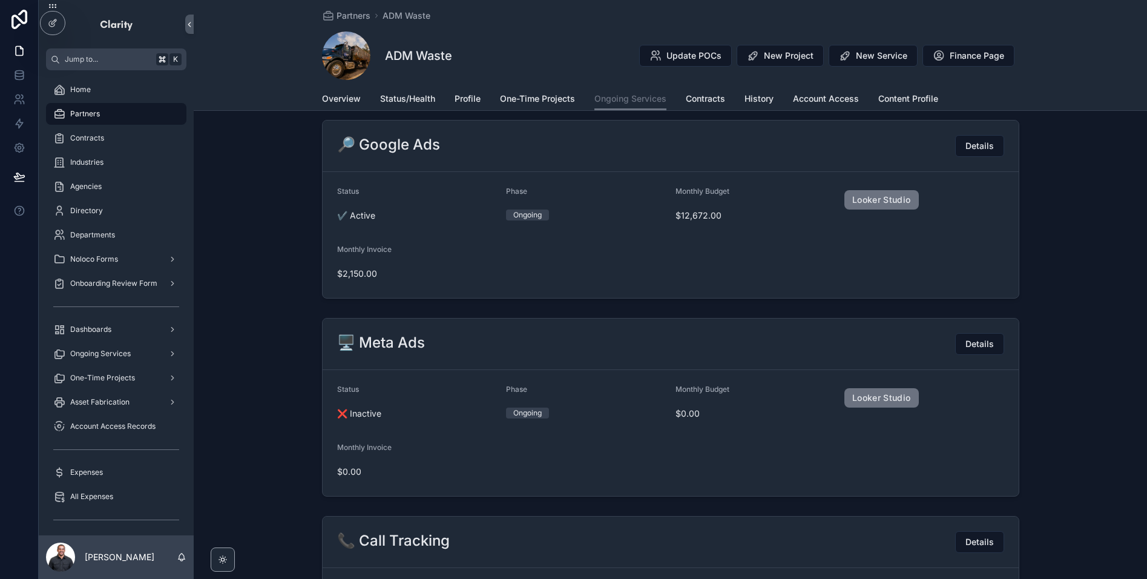
click at [97, 119] on div "Partners" at bounding box center [116, 113] width 126 height 19
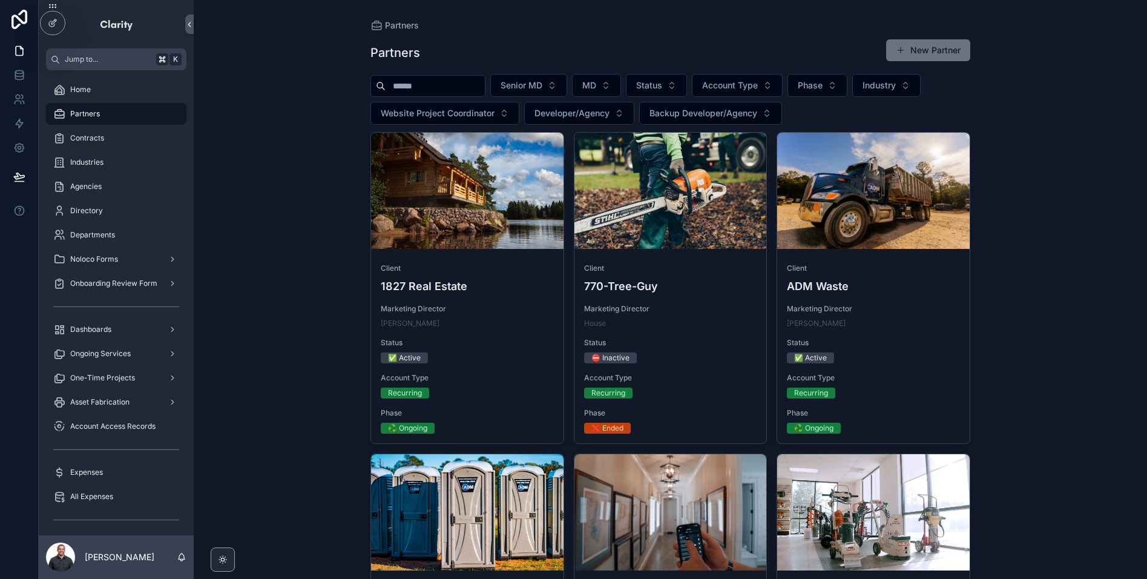
click at [446, 82] on input "text" at bounding box center [435, 85] width 99 height 17
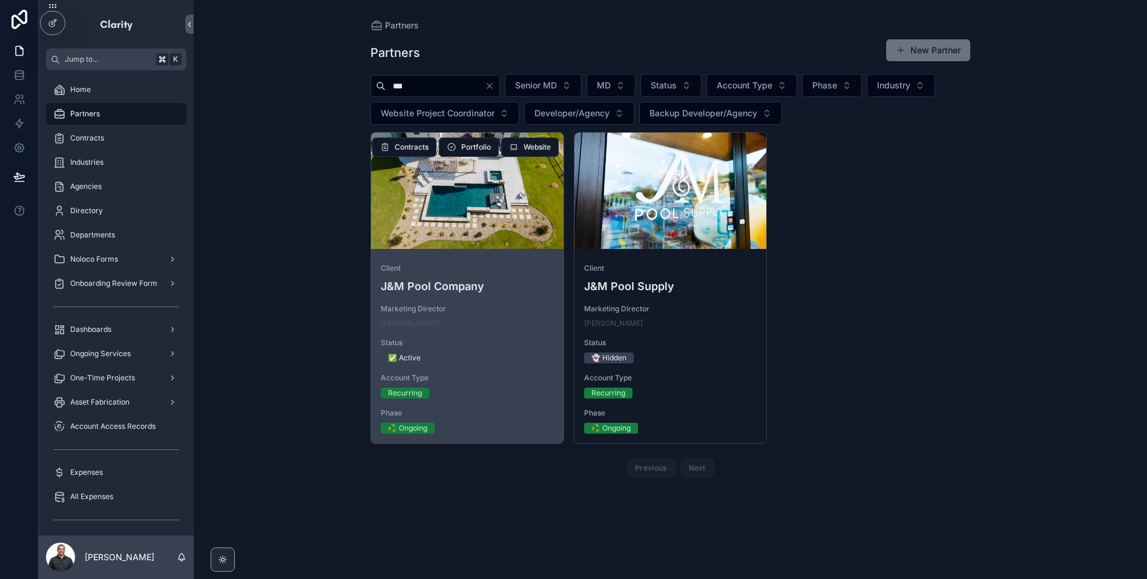
type input "***"
click at [421, 217] on div at bounding box center [467, 191] width 192 height 116
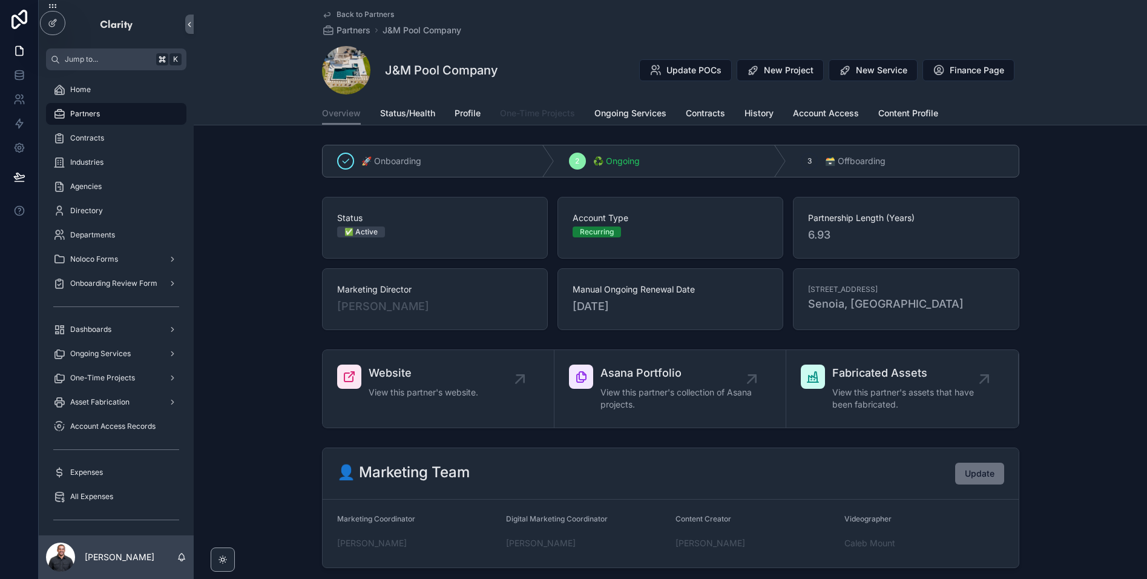
click at [542, 116] on span "One-Time Projects" at bounding box center [537, 113] width 75 height 12
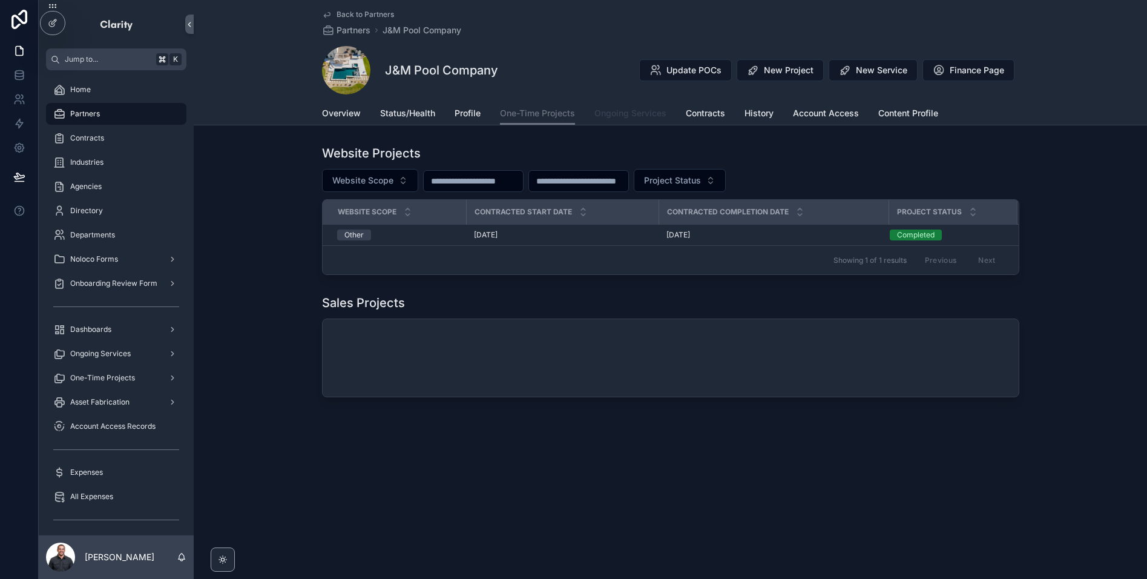
click at [630, 115] on span "Ongoing Services" at bounding box center [630, 113] width 72 height 12
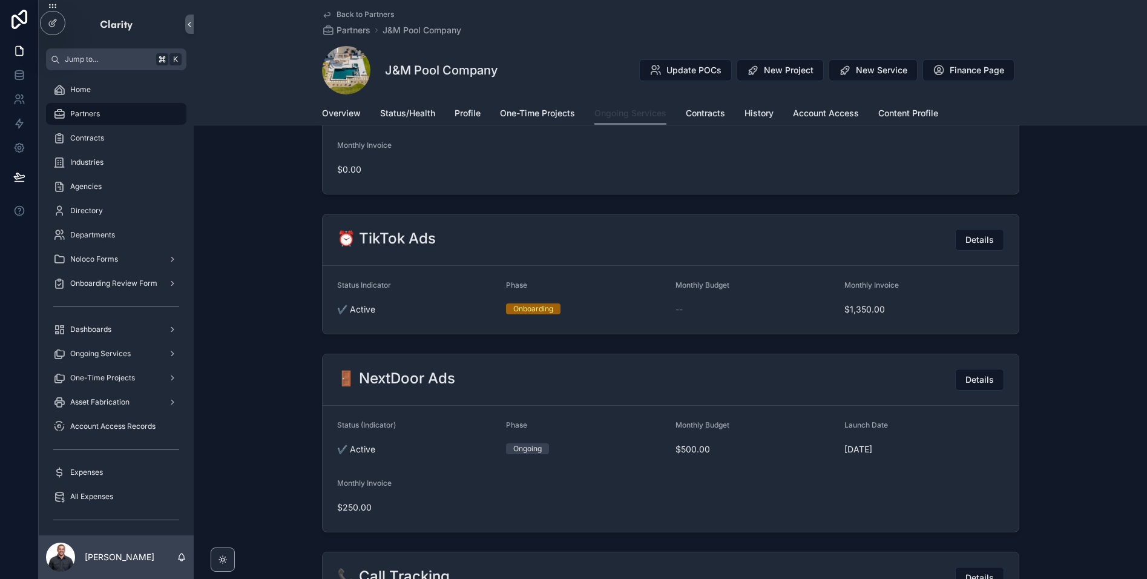
scroll to position [1275, 0]
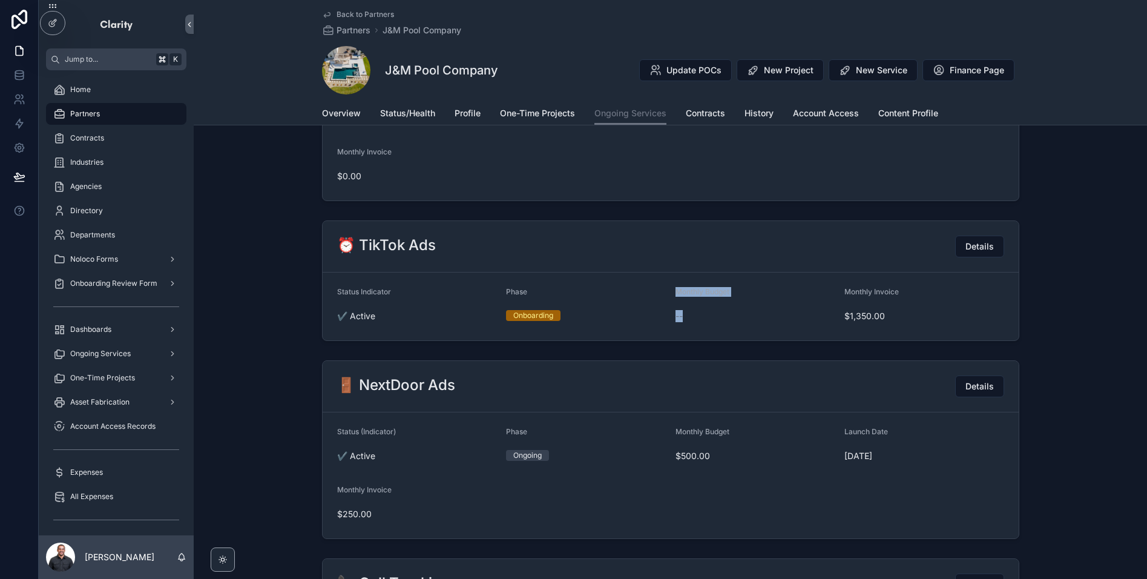
drag, startPoint x: 647, startPoint y: 324, endPoint x: 712, endPoint y: 322, distance: 65.4
click at [712, 322] on form "Status Indicator ✔️ Active Phase Onboarding Monthly Budget -- Monthly Invoice $…" at bounding box center [671, 306] width 696 height 68
click at [712, 322] on div "--" at bounding box center [756, 315] width 160 height 19
click at [973, 251] on span "Details" at bounding box center [980, 246] width 28 height 12
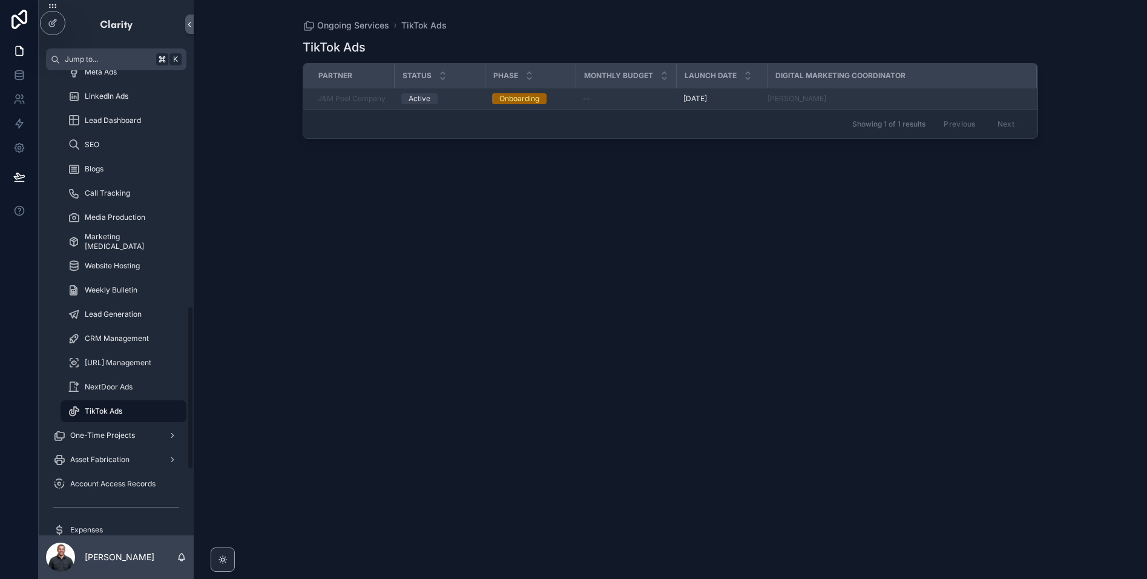
scroll to position [668, 0]
click at [617, 97] on div "--" at bounding box center [626, 99] width 86 height 10
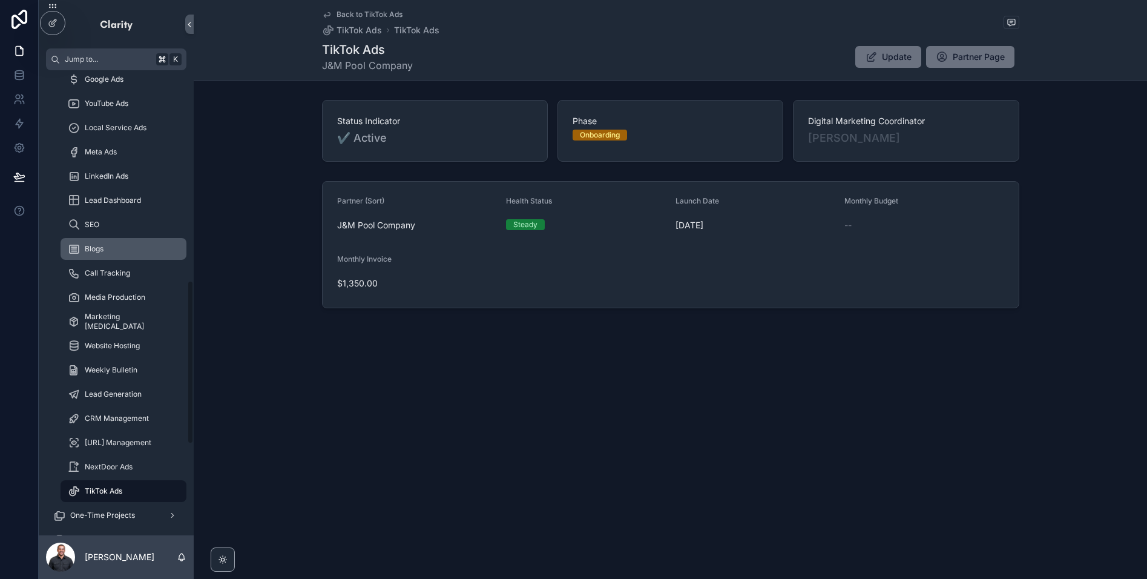
scroll to position [587, 0]
click at [989, 58] on span "Partner Page" at bounding box center [979, 57] width 52 height 12
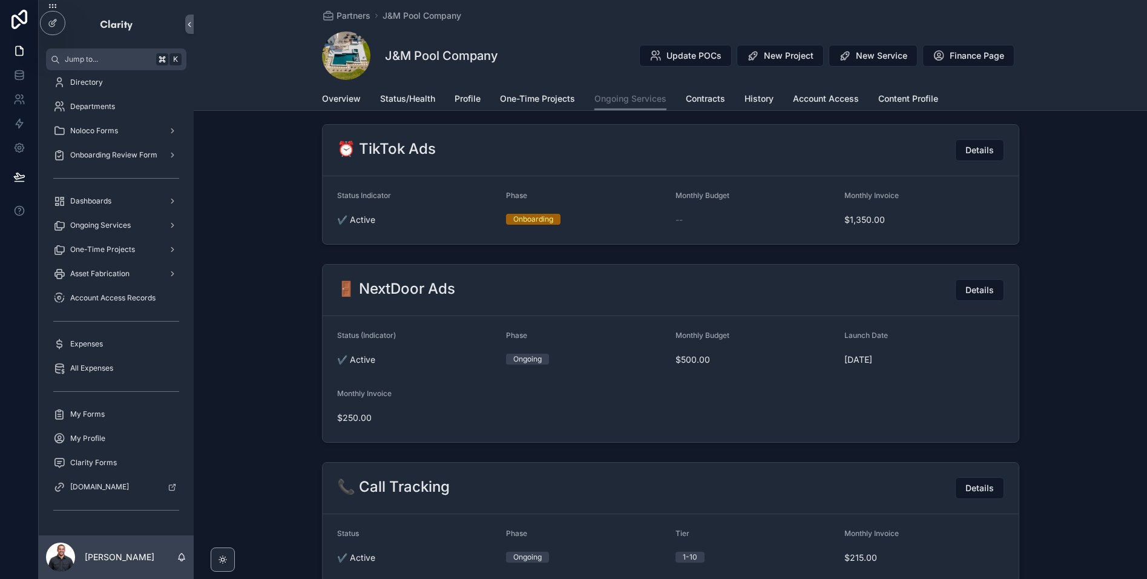
scroll to position [1205, 0]
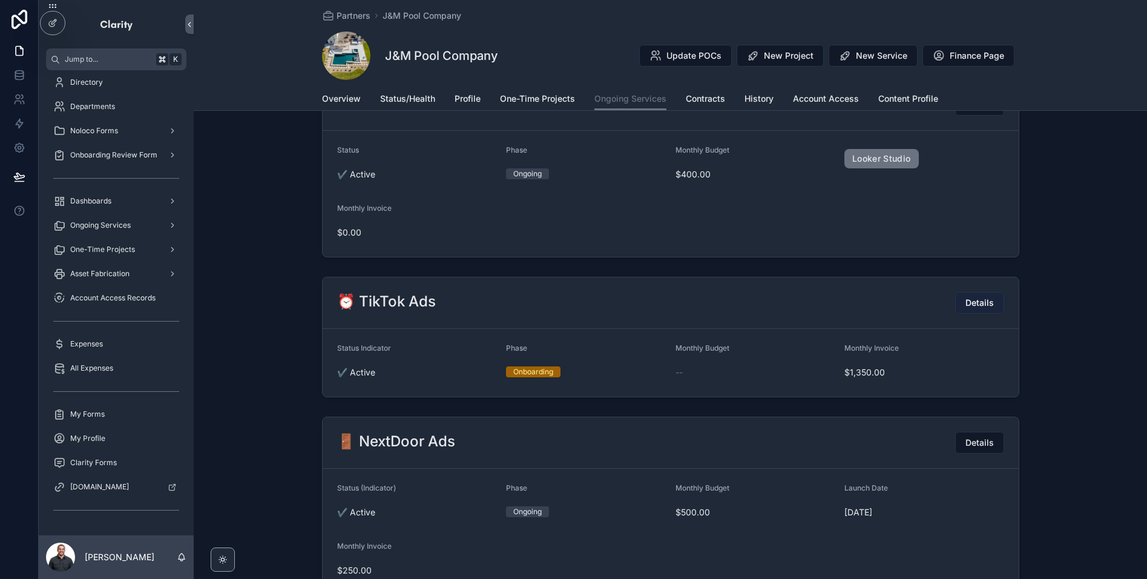
click at [973, 304] on span "Details" at bounding box center [980, 303] width 28 height 12
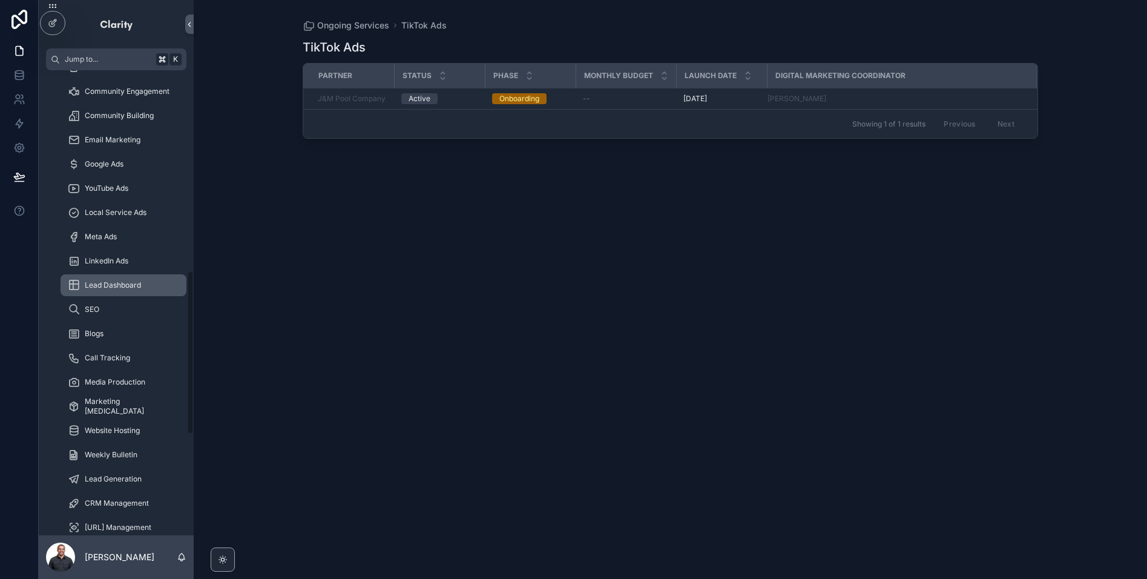
scroll to position [725, 0]
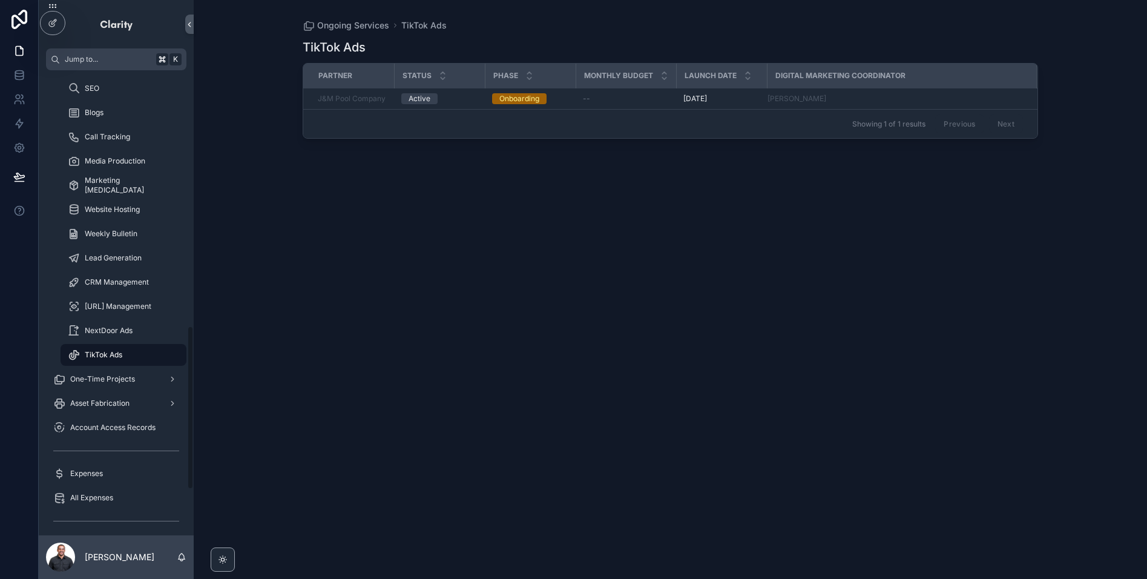
click at [665, 84] on div "Monthly Budget" at bounding box center [626, 75] width 99 height 23
click at [659, 96] on div "--" at bounding box center [626, 99] width 86 height 10
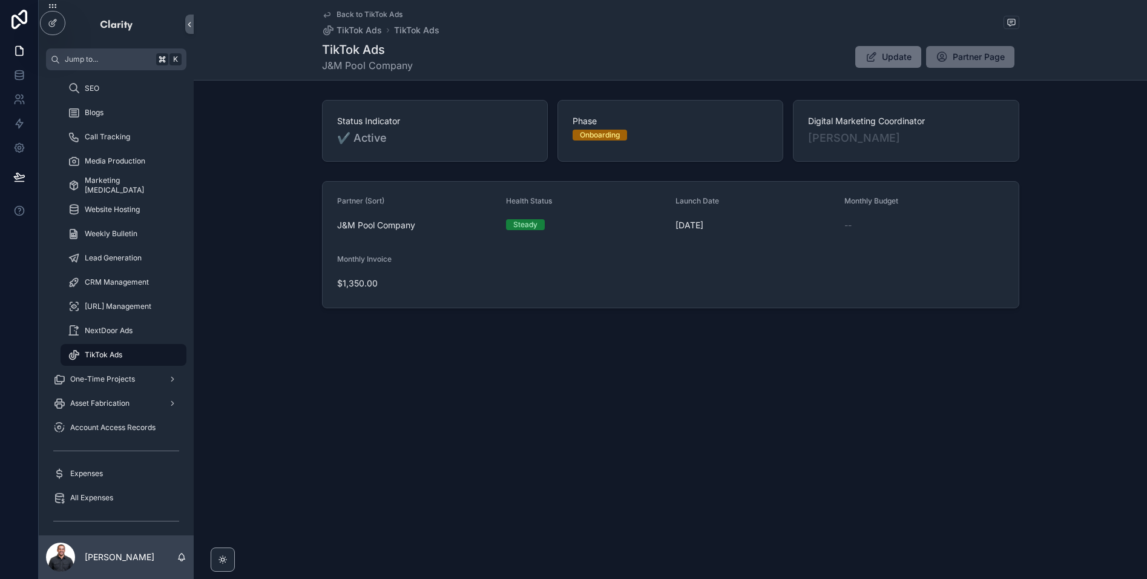
click at [1004, 51] on span "Partner Page" at bounding box center [979, 57] width 52 height 12
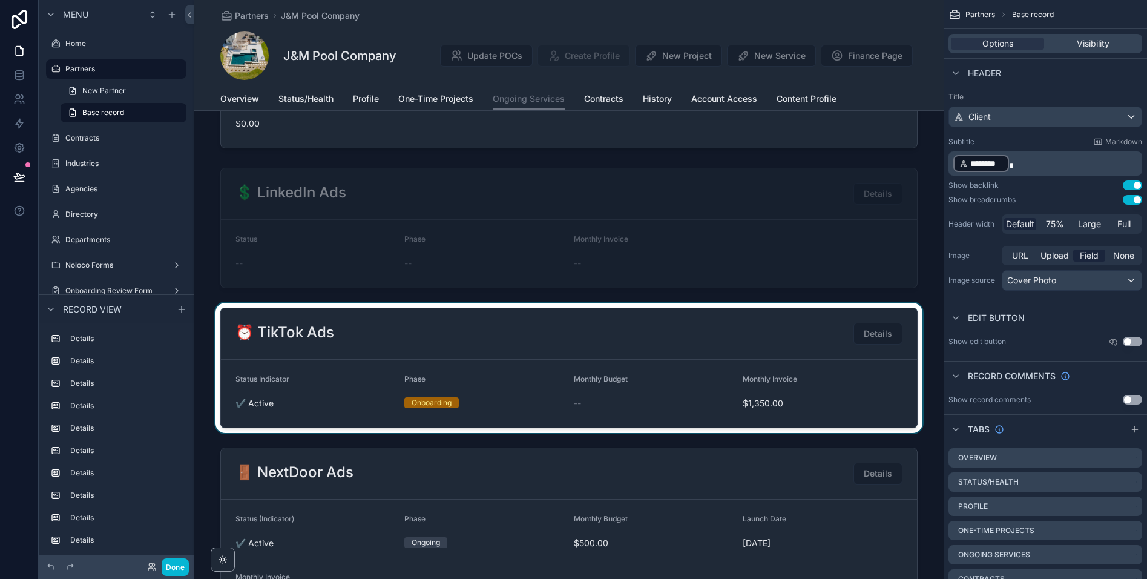
scroll to position [1326, 0]
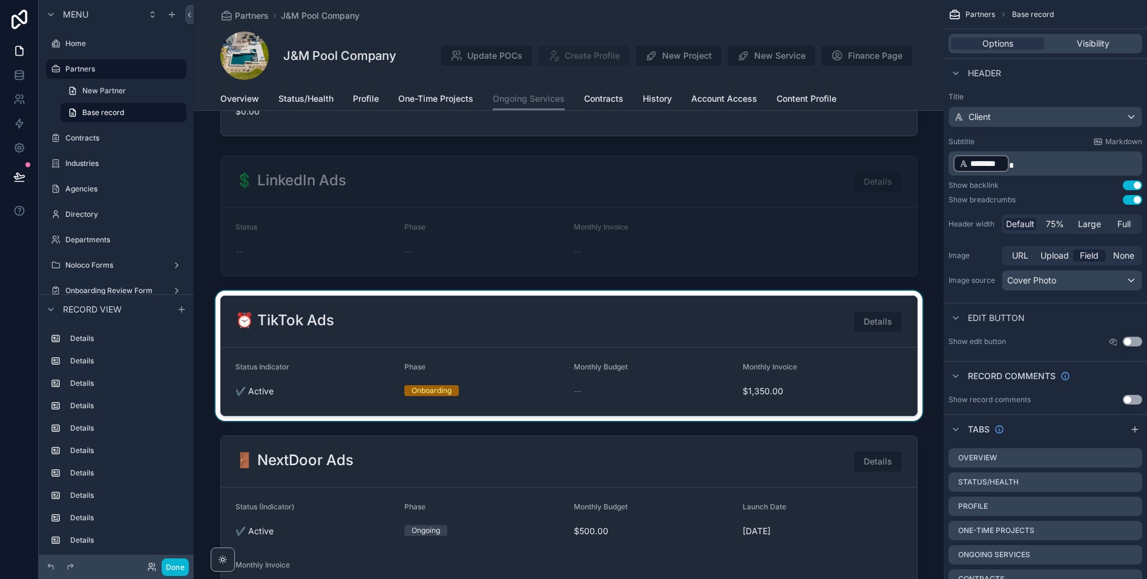
click at [592, 334] on div at bounding box center [569, 356] width 750 height 130
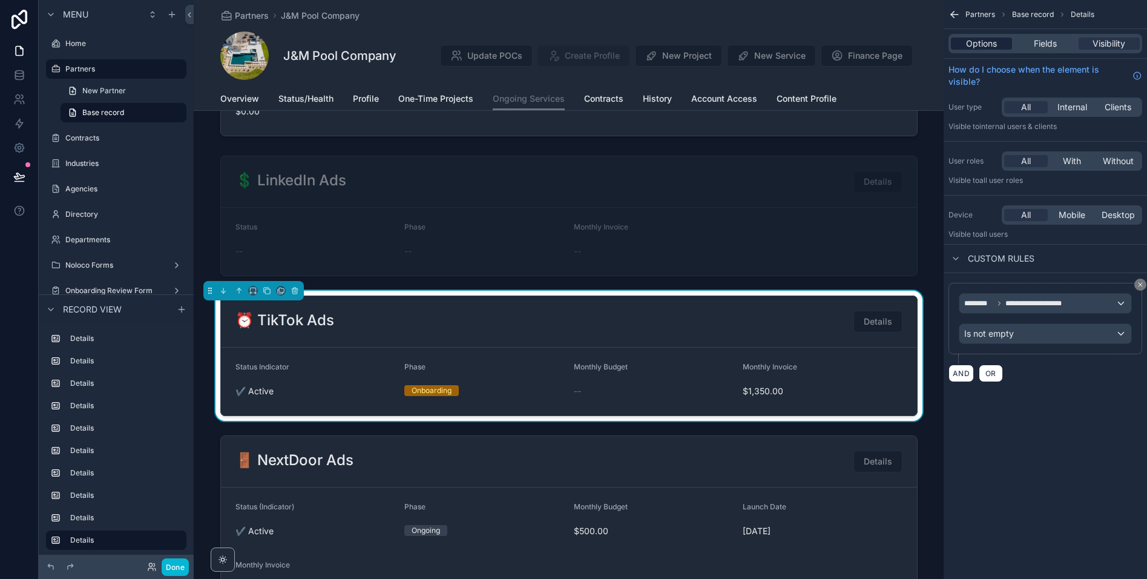
click at [994, 44] on span "Options" at bounding box center [981, 44] width 31 height 12
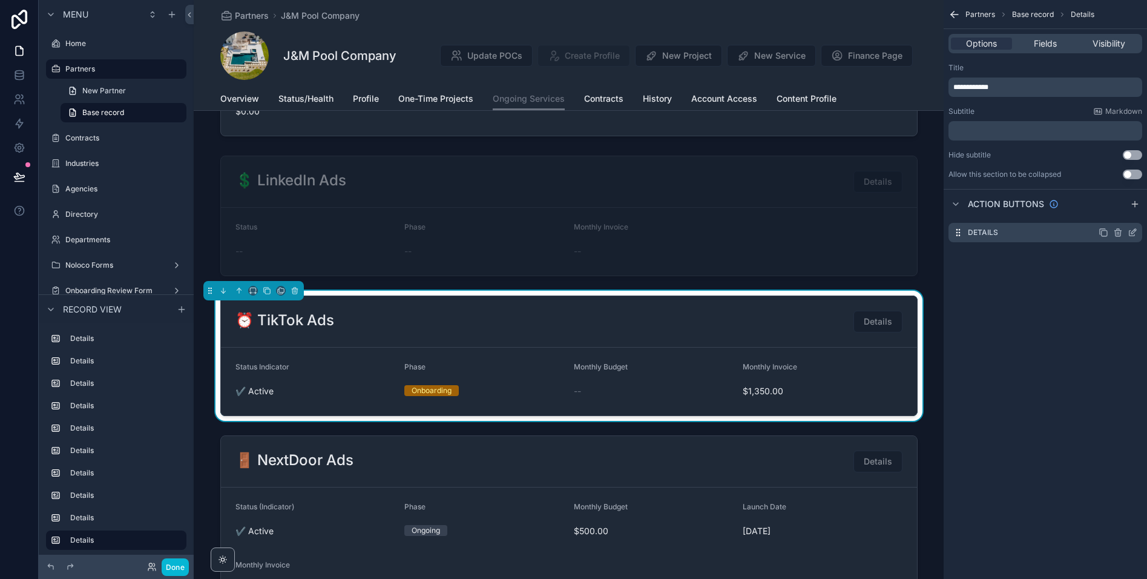
click at [1016, 234] on icon "scrollable content" at bounding box center [1133, 233] width 10 height 10
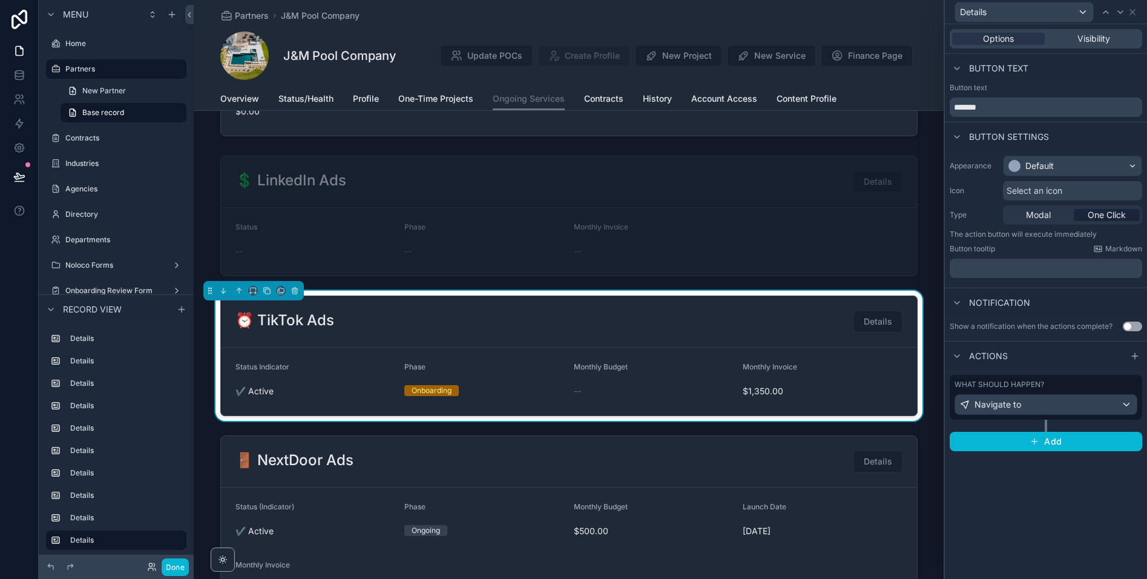
click at [1016, 386] on div "What should happen?" at bounding box center [1046, 385] width 183 height 10
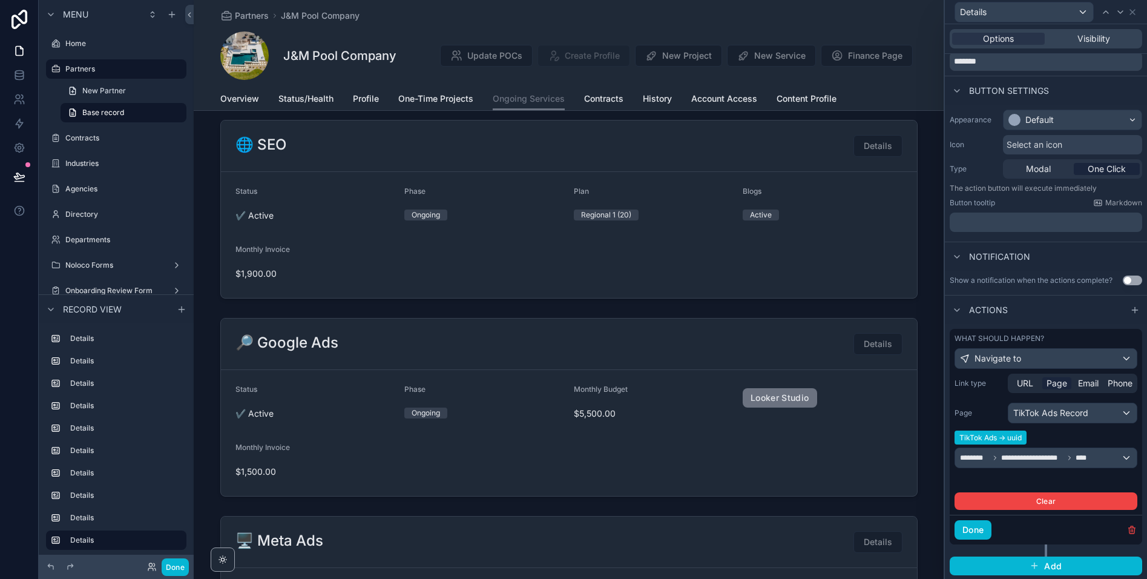
scroll to position [465, 0]
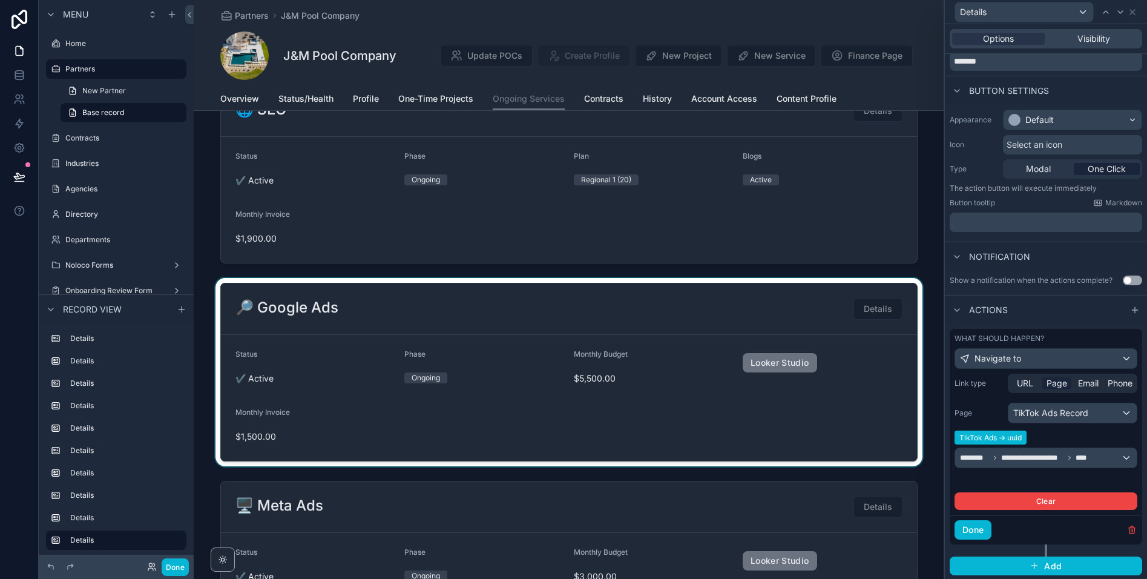
click at [637, 337] on div at bounding box center [569, 372] width 750 height 188
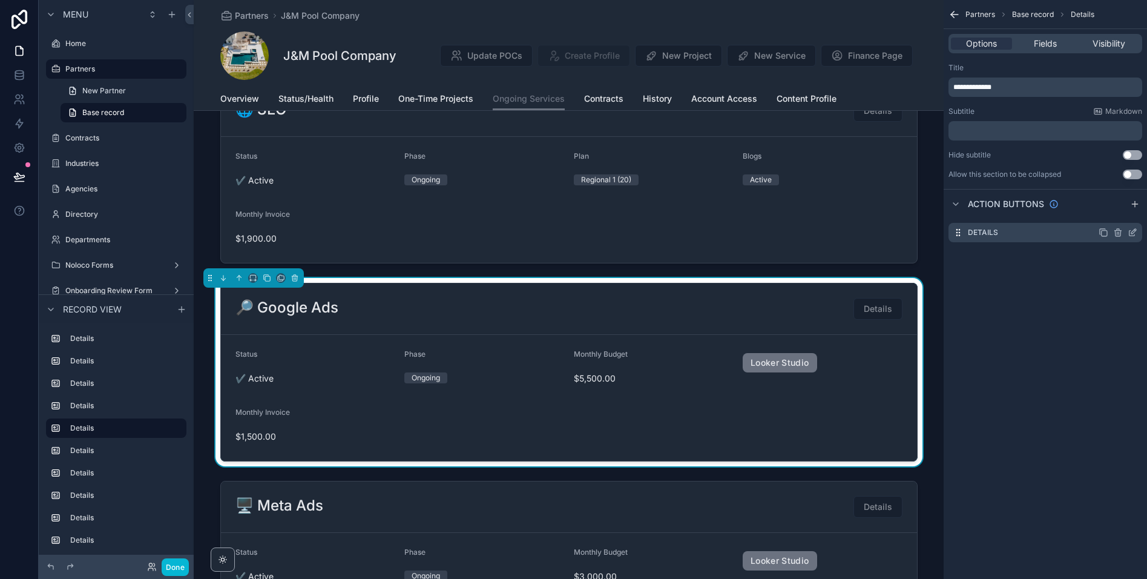
click at [1016, 232] on icon "scrollable content" at bounding box center [1133, 231] width 5 height 5
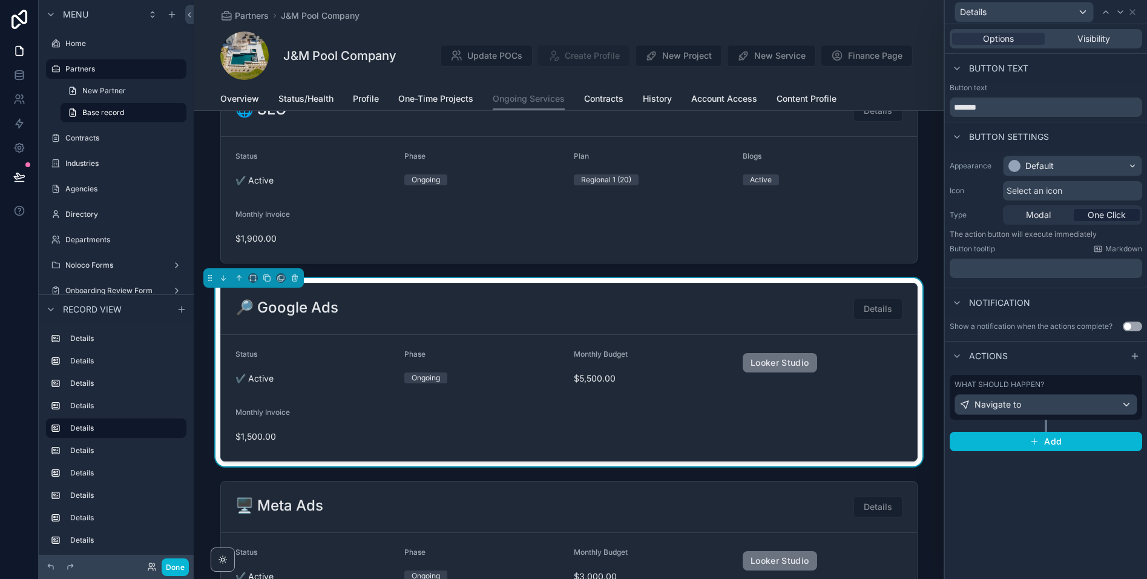
click at [1016, 383] on div "What should happen?" at bounding box center [1046, 385] width 183 height 10
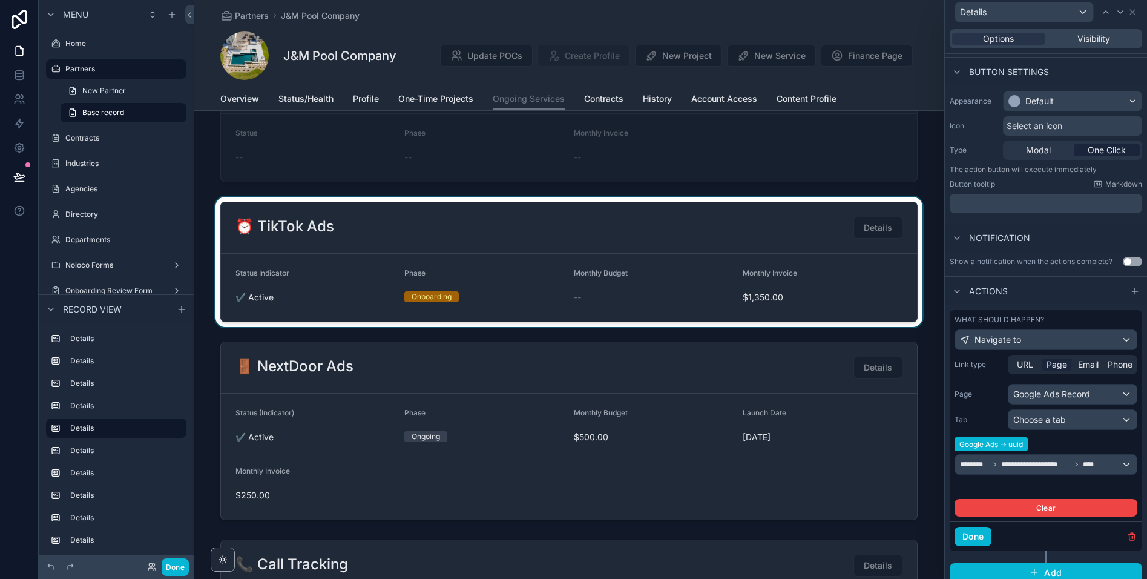
scroll to position [1418, 0]
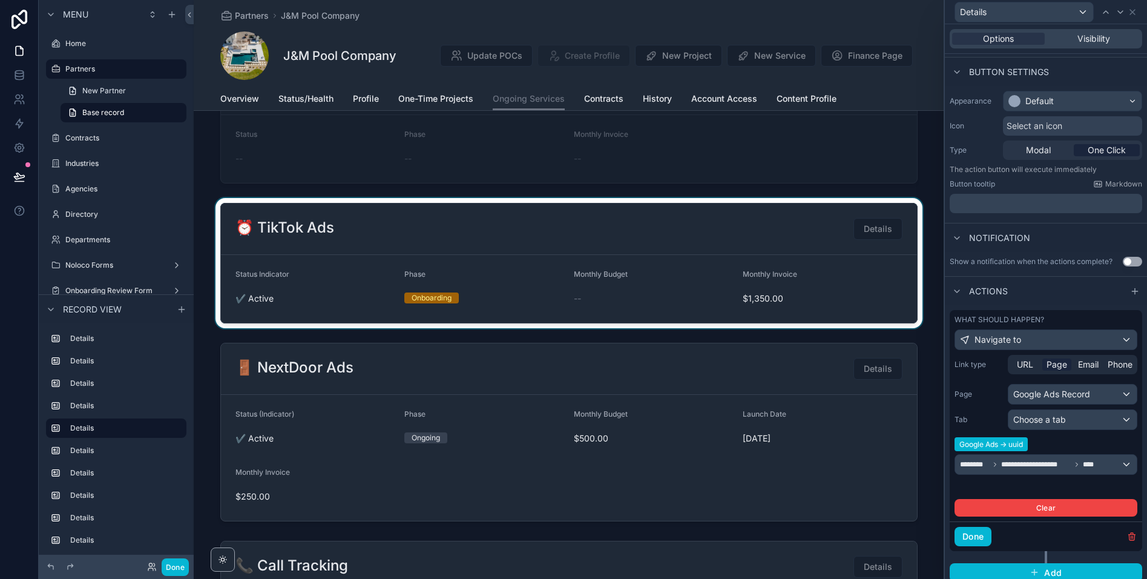
click at [682, 275] on div at bounding box center [569, 263] width 750 height 130
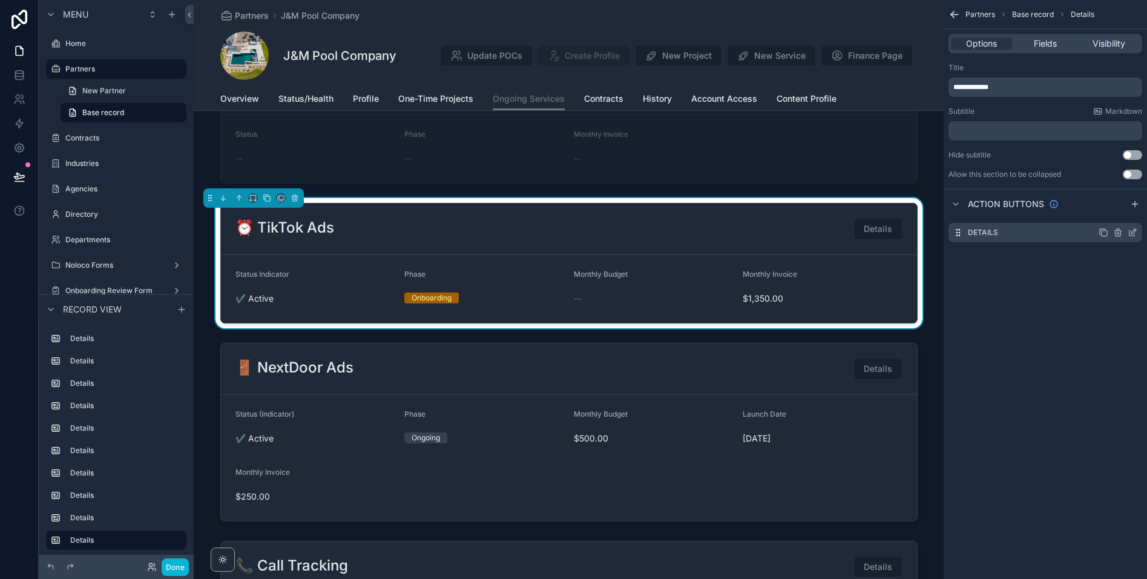
click at [1016, 231] on icon "scrollable content" at bounding box center [1133, 231] width 5 height 5
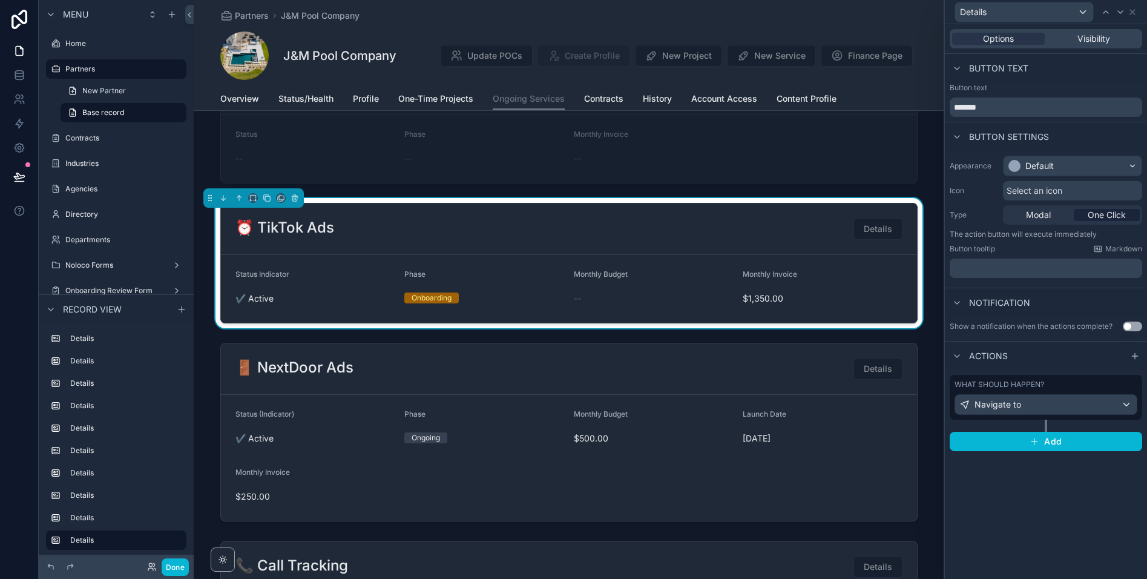
click at [1016, 387] on div "What should happen?" at bounding box center [1046, 385] width 183 height 10
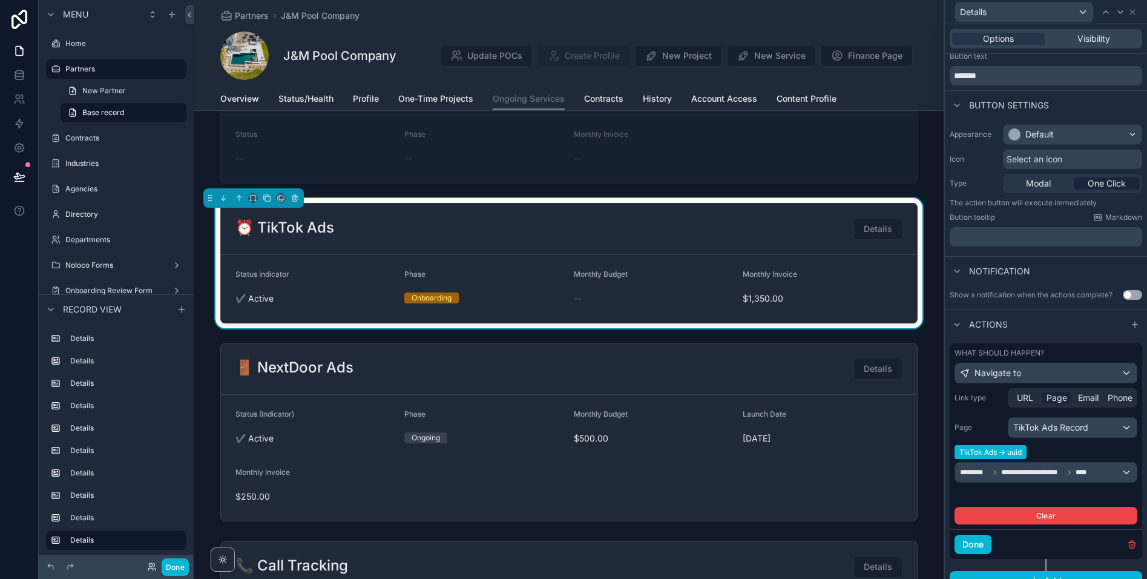
scroll to position [40, 0]
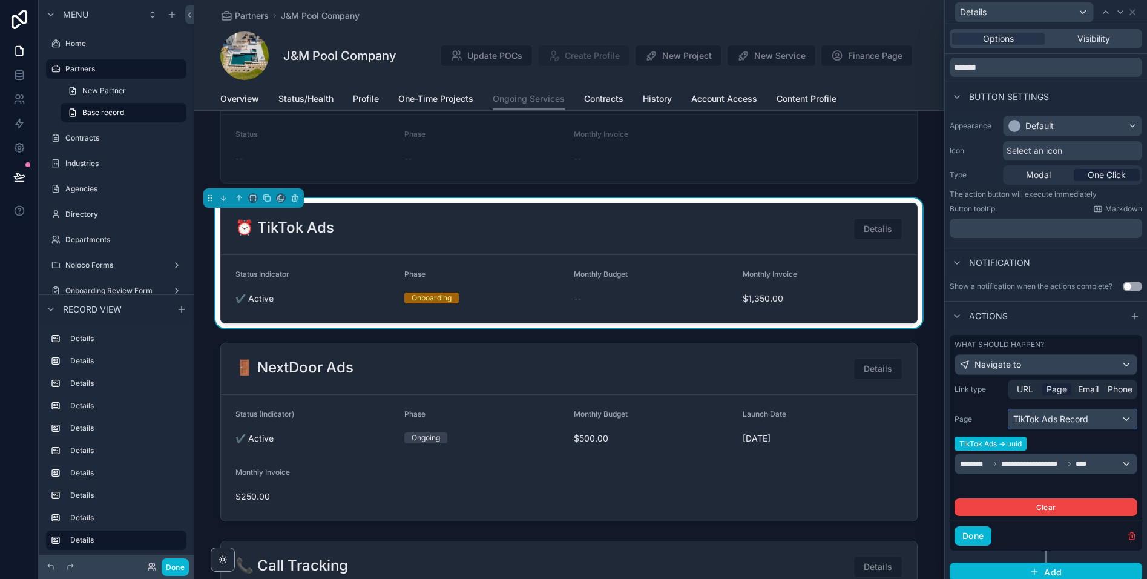
click at [1016, 421] on div "TikTok Ads Record" at bounding box center [1072, 418] width 128 height 19
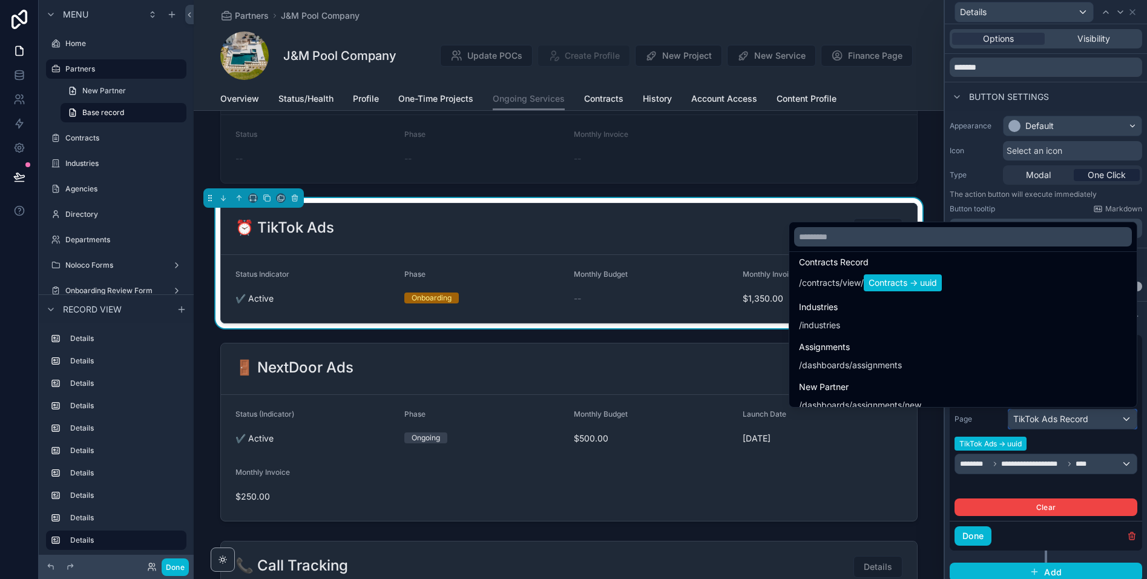
scroll to position [383, 0]
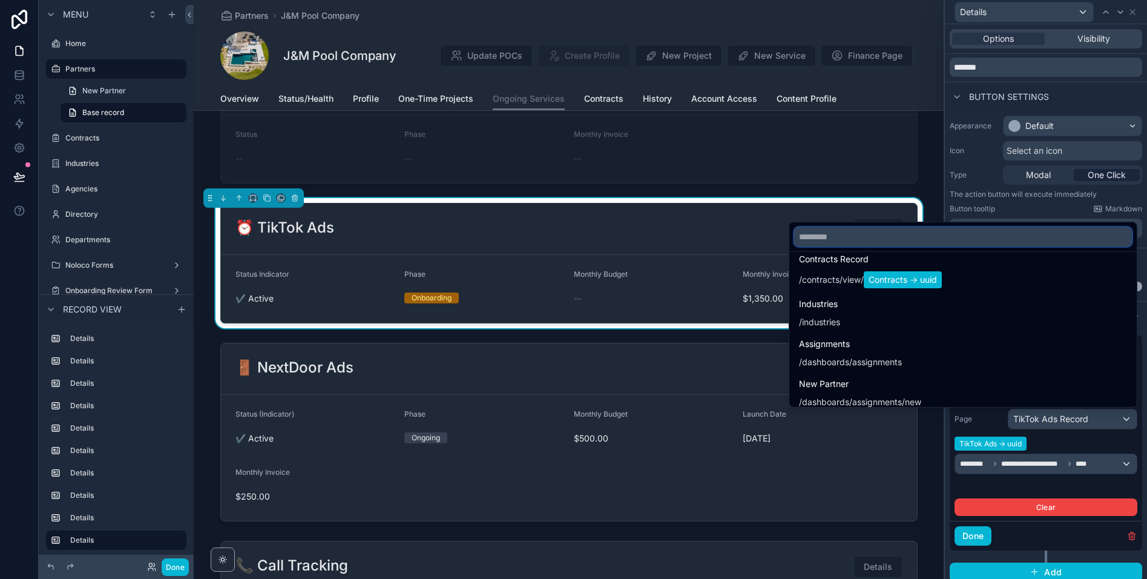
click at [898, 237] on input "text" at bounding box center [963, 236] width 338 height 19
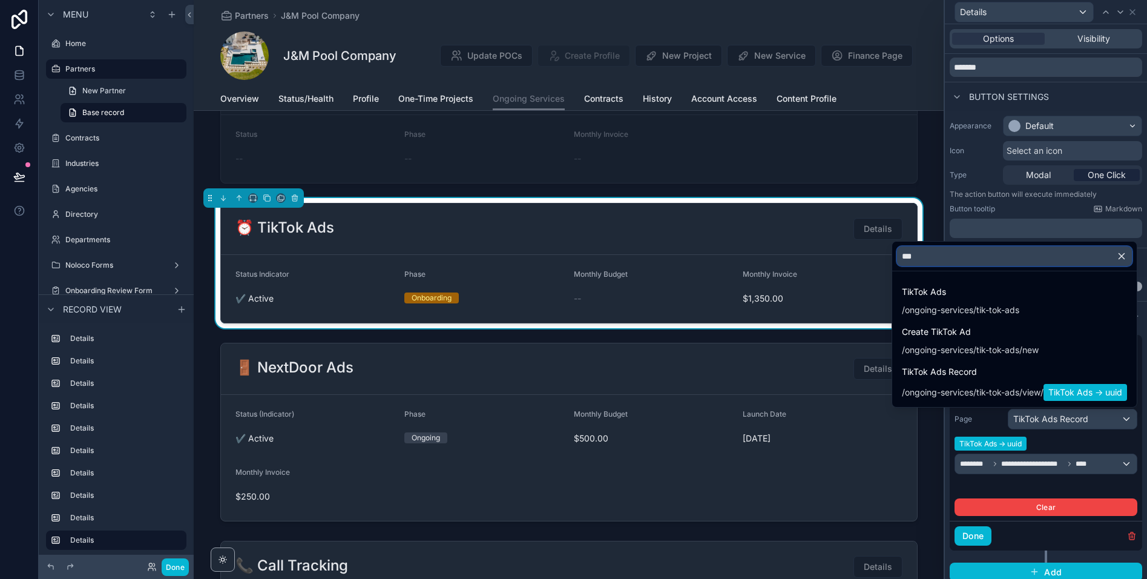
scroll to position [0, 0]
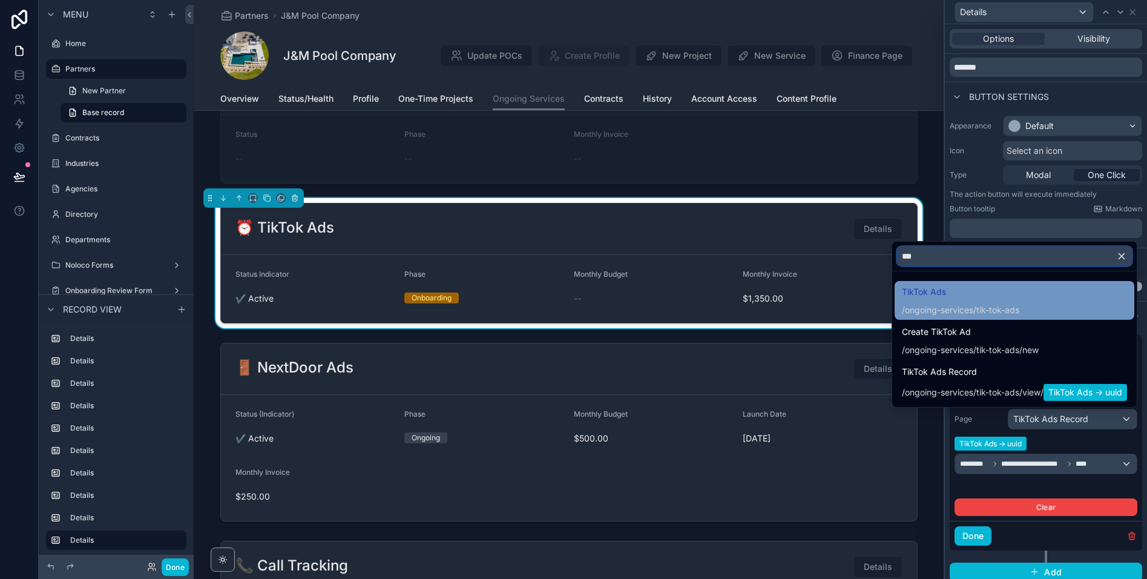
type input "***"
click at [956, 305] on div "/ongoing-services/tik-tok-ads" at bounding box center [960, 310] width 117 height 12
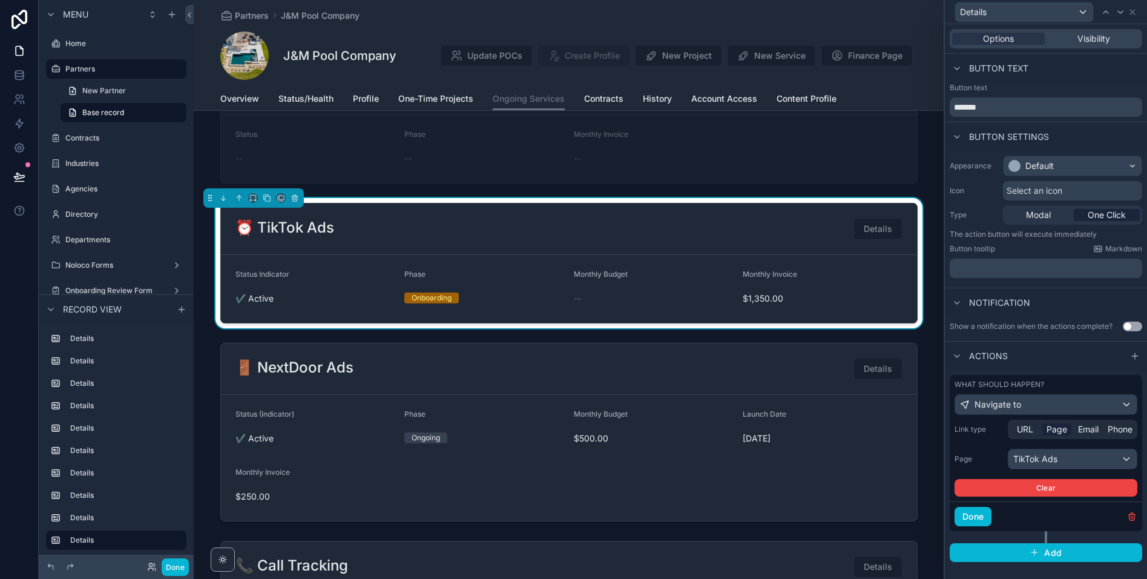
click at [1016, 433] on span "Page" at bounding box center [1057, 429] width 21 height 12
click at [1016, 452] on div "TikTok Ads" at bounding box center [1072, 458] width 128 height 19
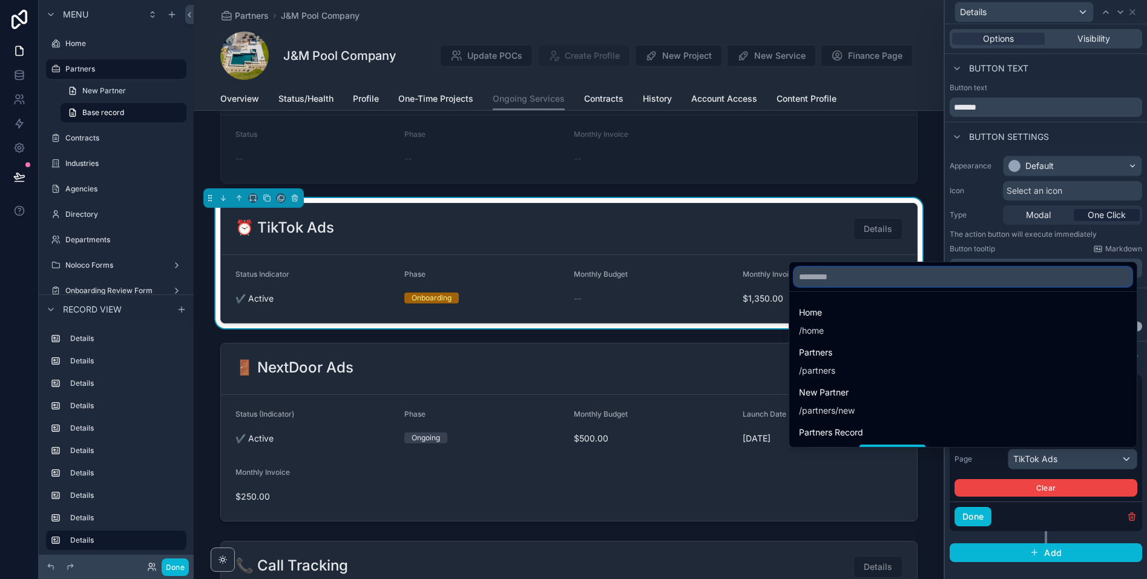
click at [959, 277] on input "text" at bounding box center [963, 276] width 338 height 19
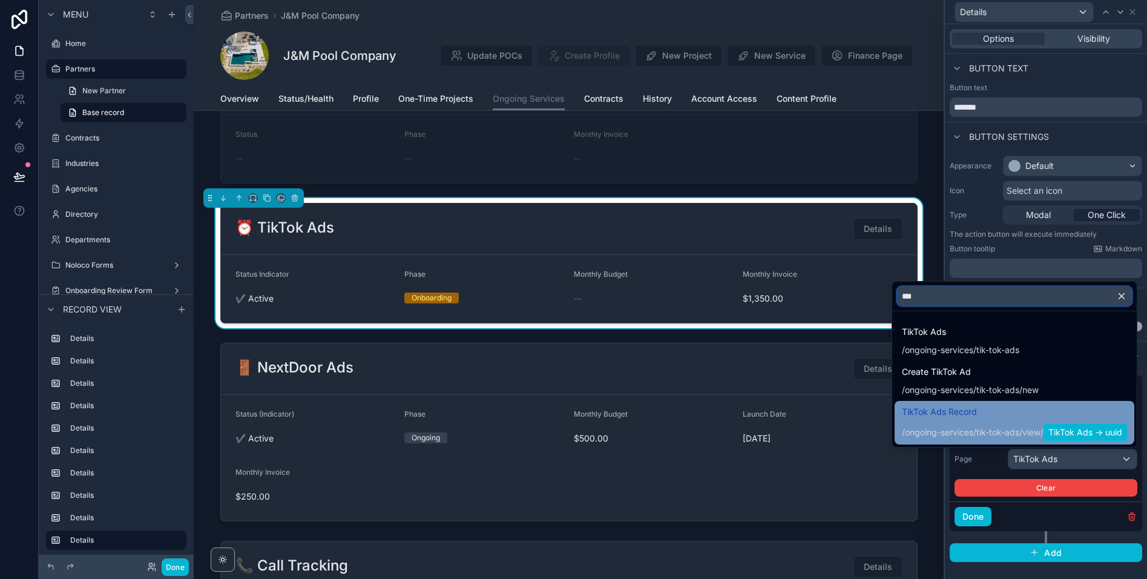
type input "***"
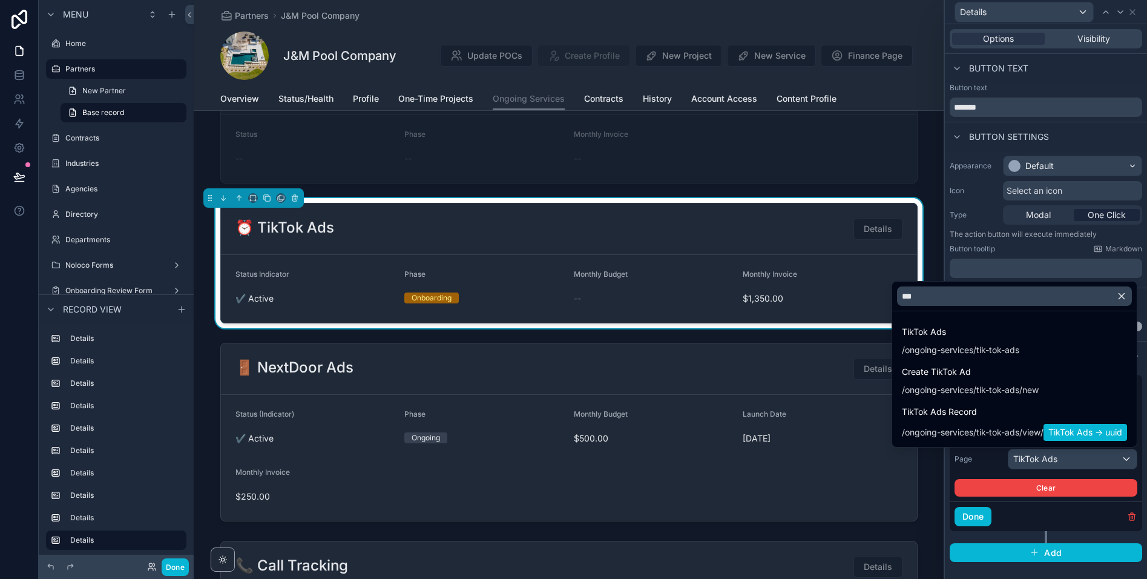
drag, startPoint x: 936, startPoint y: 421, endPoint x: 962, endPoint y: 450, distance: 39.0
click at [936, 421] on span "/ongoing-services/tik-tok-ads / view / TikTok Ads -> uuid" at bounding box center [1014, 430] width 225 height 19
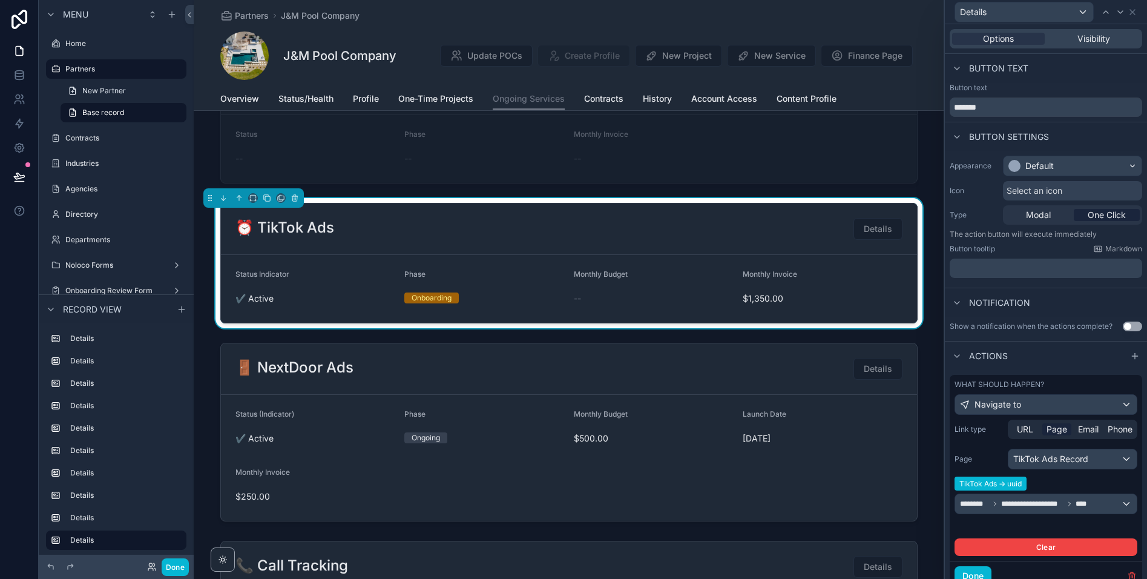
scroll to position [47, 0]
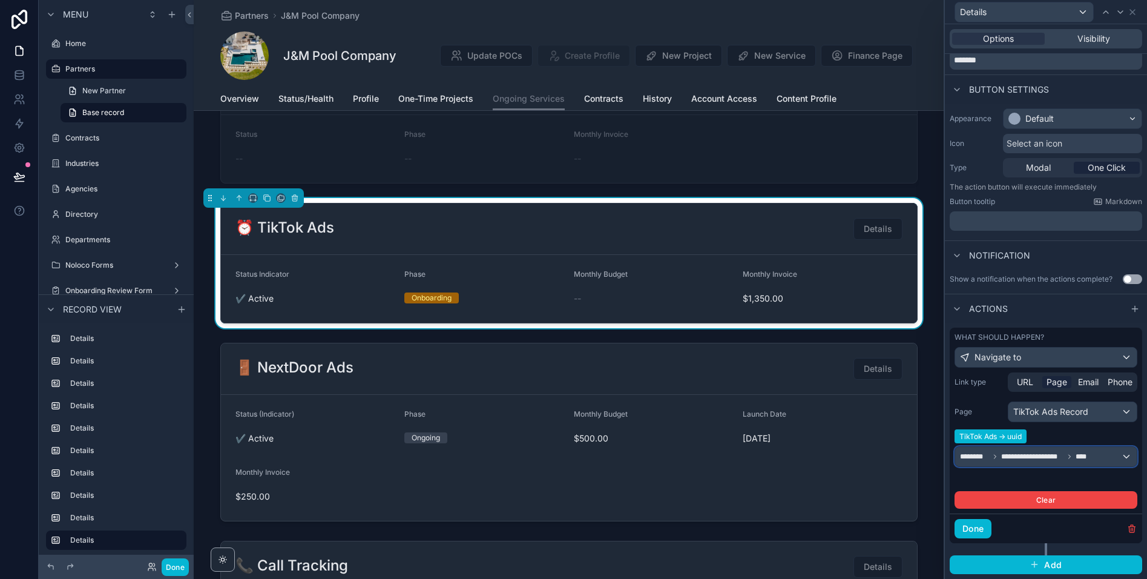
click at [1016, 458] on span "**********" at bounding box center [1032, 457] width 62 height 10
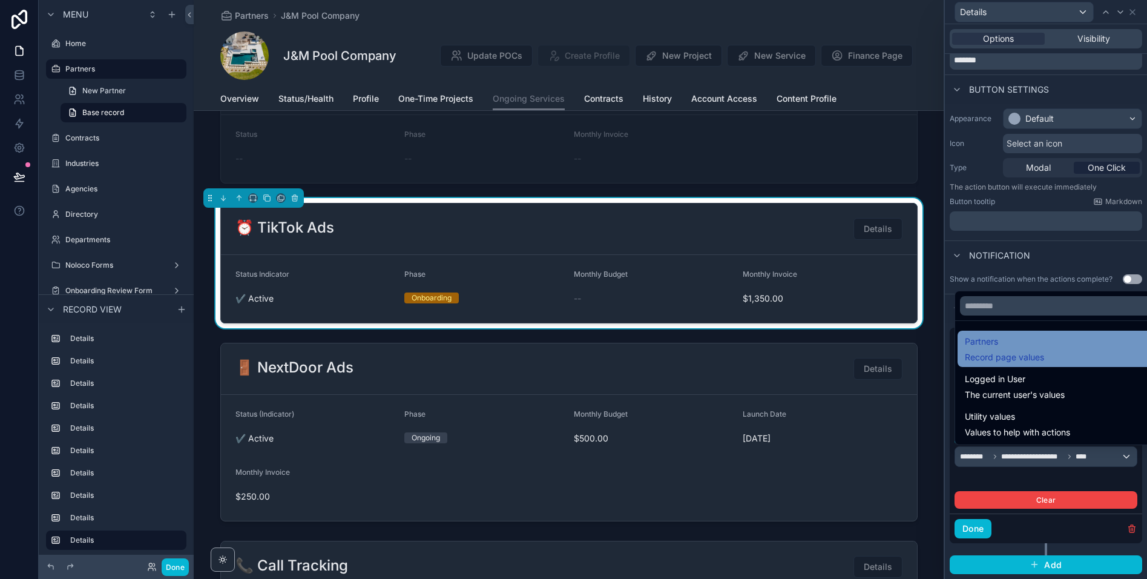
click at [1009, 348] on span "Partners" at bounding box center [1004, 341] width 79 height 15
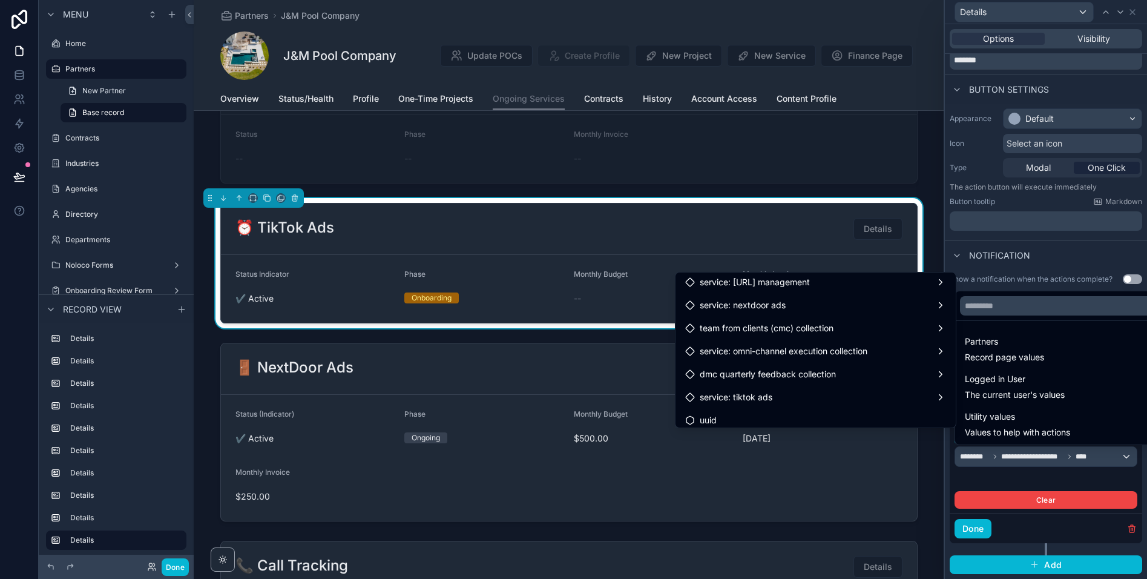
scroll to position [5139, 0]
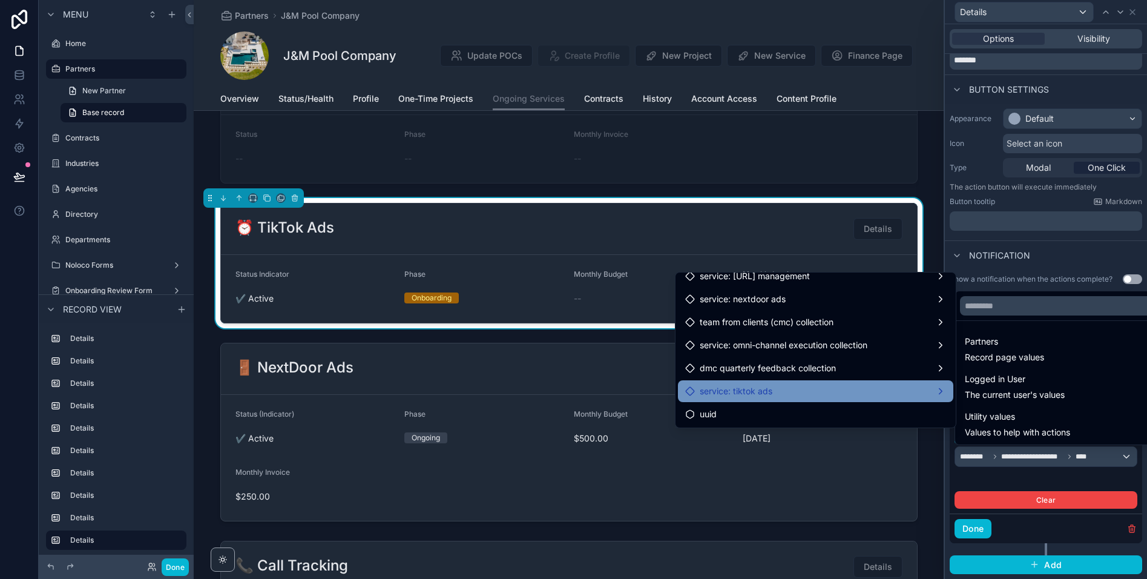
click at [791, 386] on div "service: tiktok ads" at bounding box center [815, 391] width 261 height 15
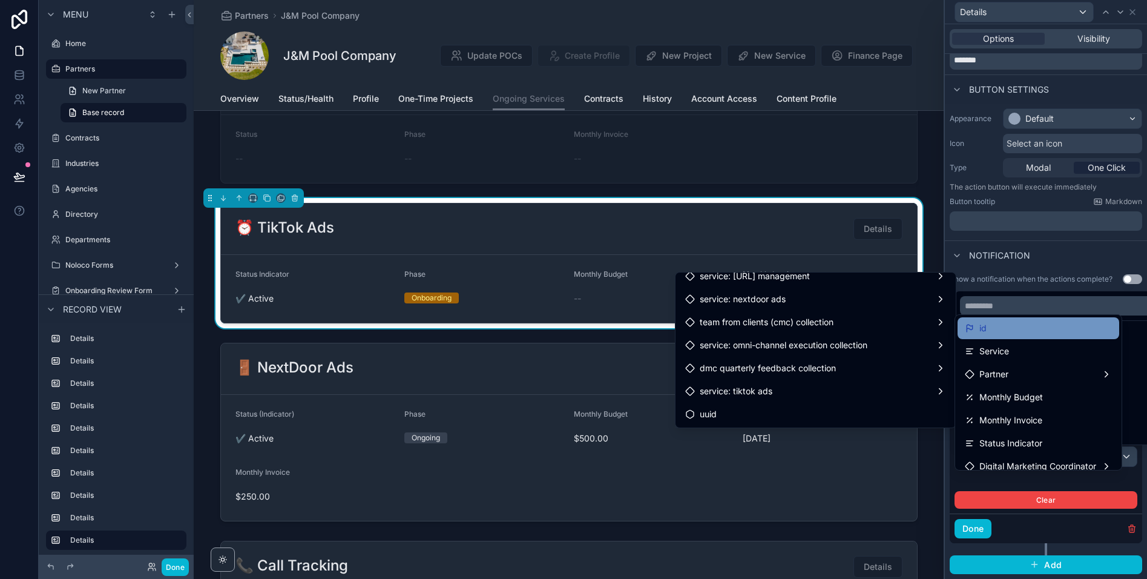
click at [987, 330] on div "id" at bounding box center [1038, 328] width 147 height 15
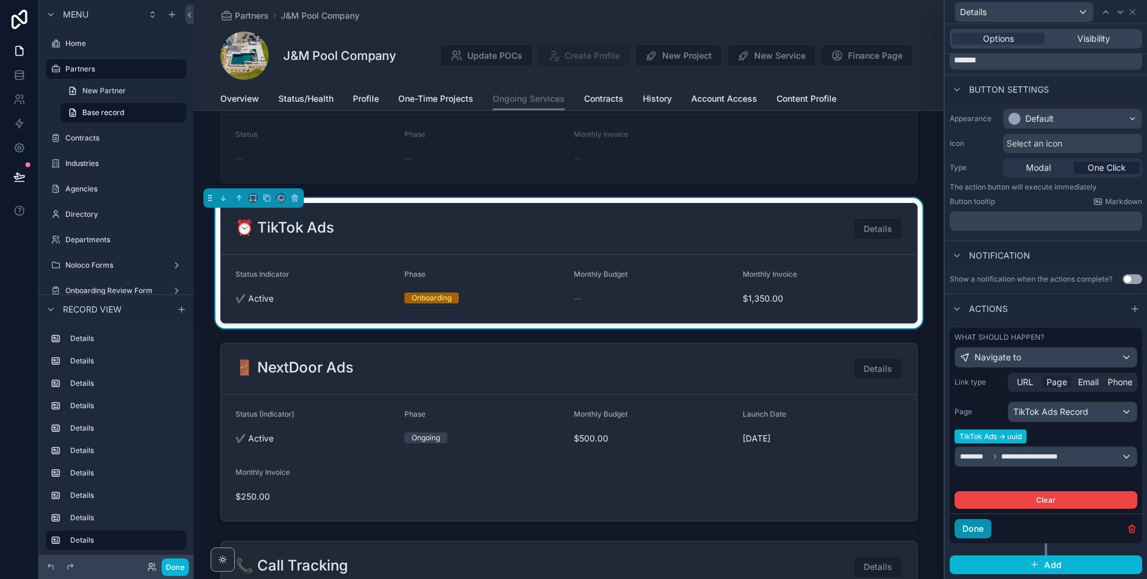
click at [981, 530] on button "Done" at bounding box center [973, 528] width 37 height 19
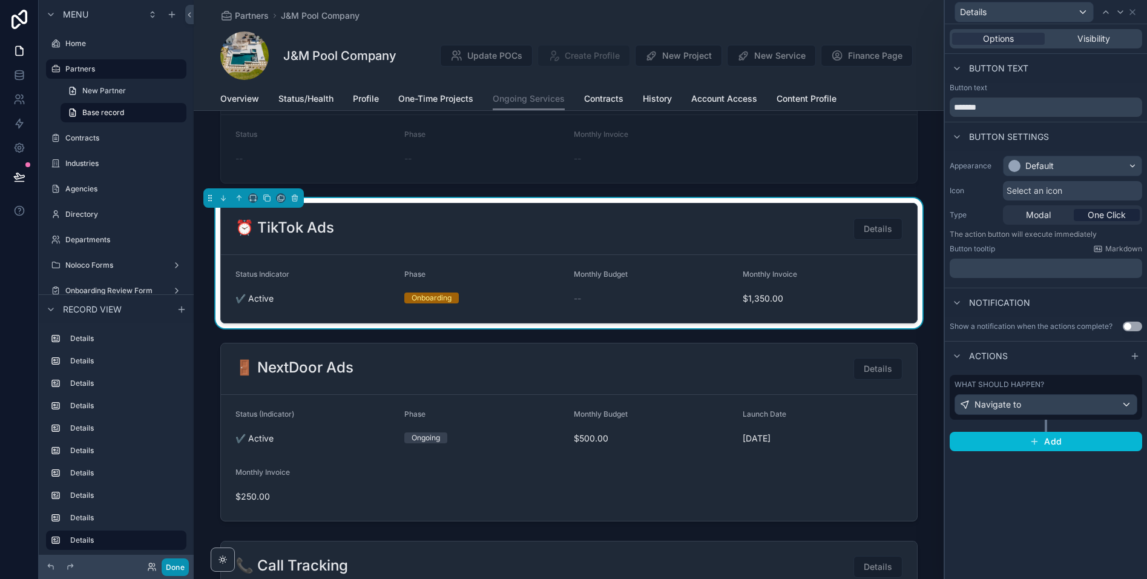
click at [174, 567] on button "Done" at bounding box center [175, 567] width 27 height 18
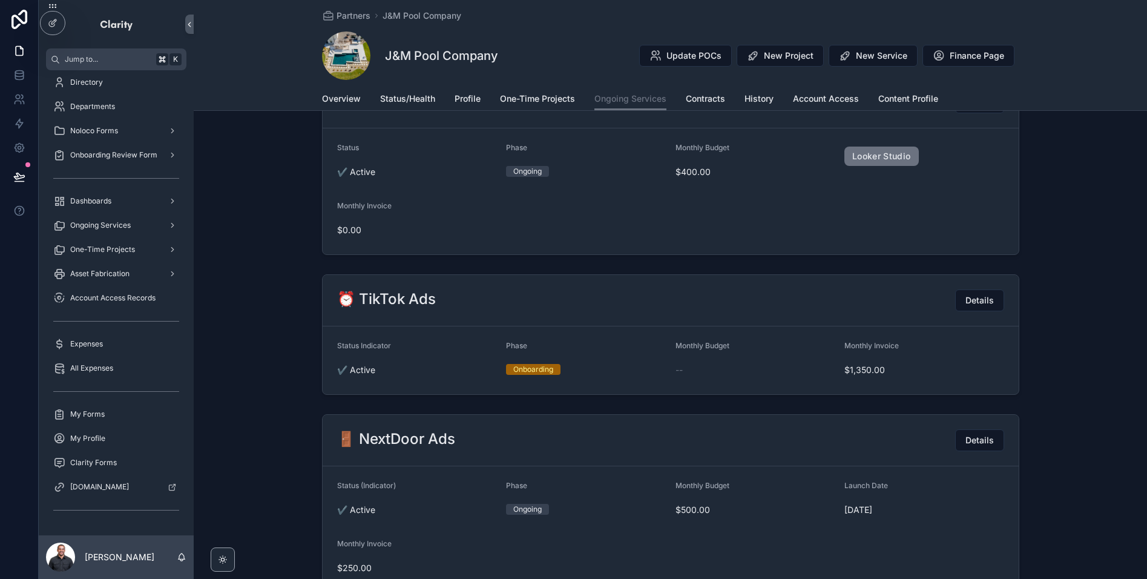
scroll to position [1186, 0]
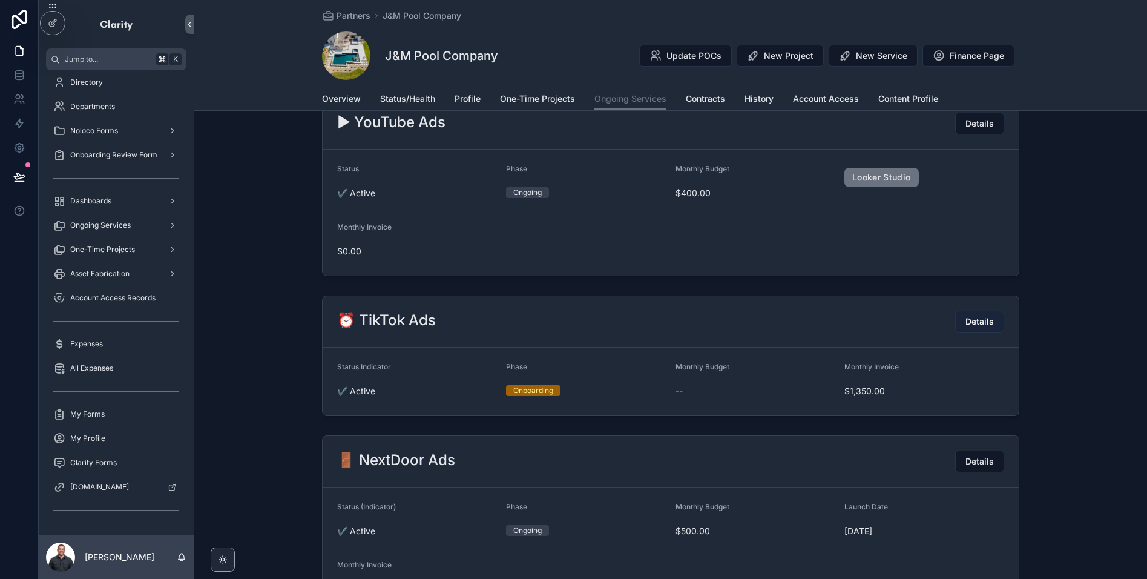
click at [978, 325] on span "Details" at bounding box center [980, 321] width 28 height 12
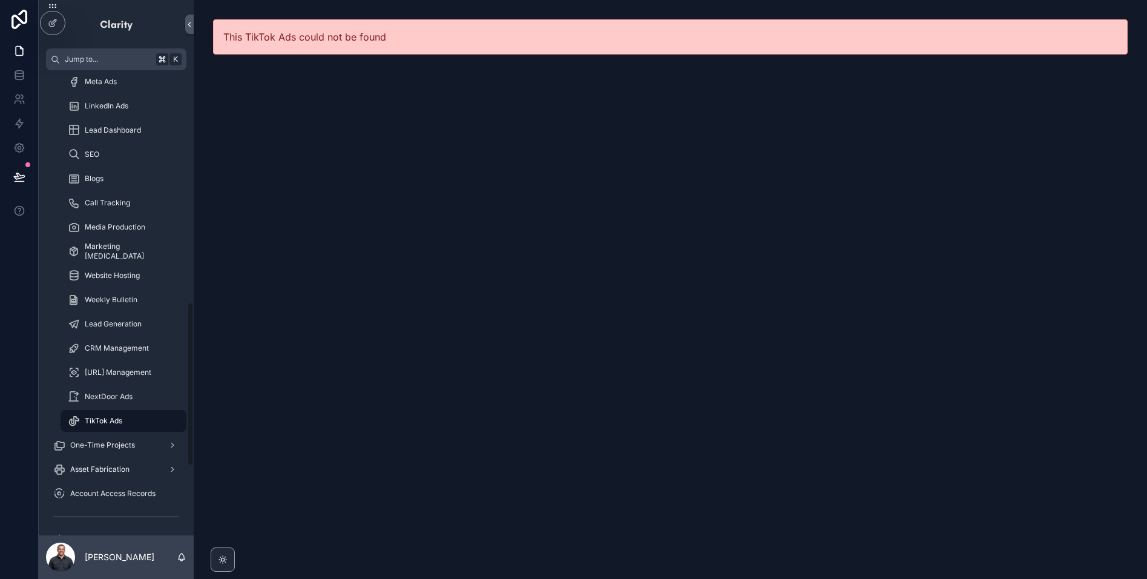
scroll to position [660, 0]
click at [137, 419] on div "TikTok Ads" at bounding box center [123, 419] width 111 height 19
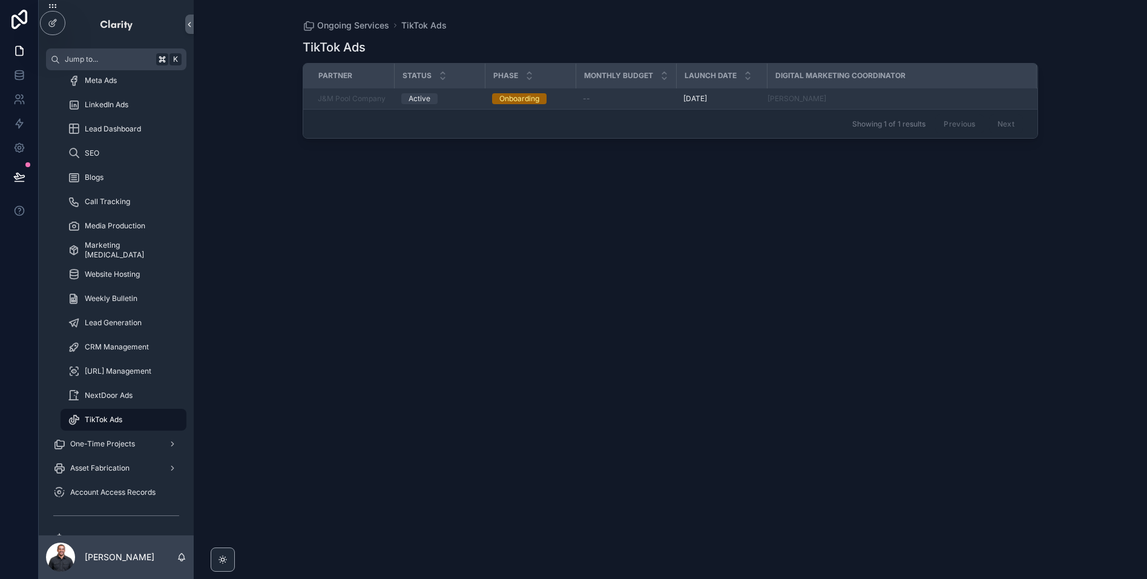
click at [463, 102] on div "Active" at bounding box center [439, 98] width 76 height 11
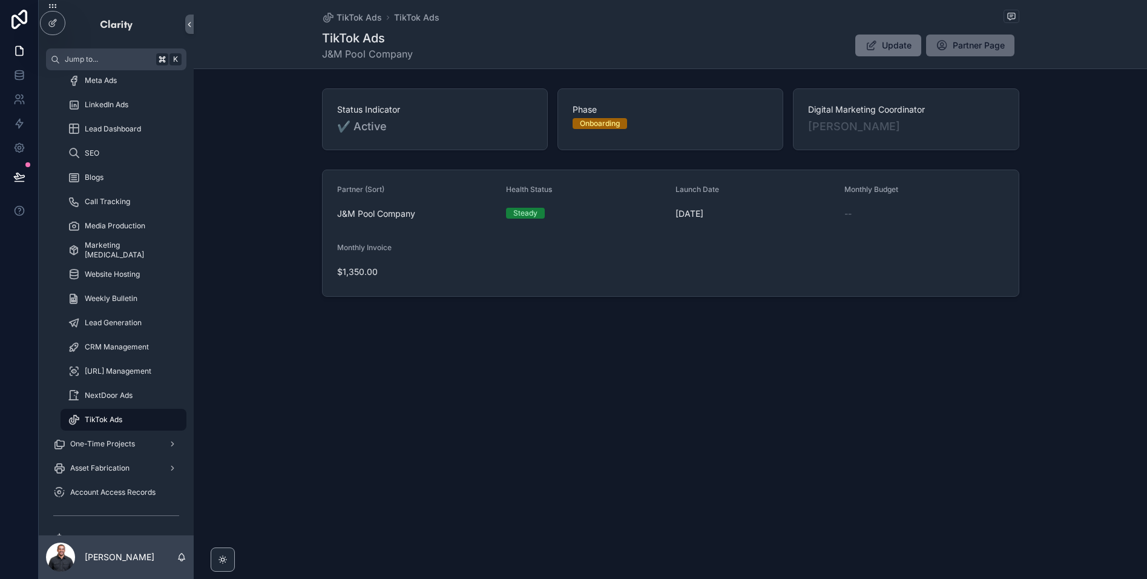
click at [996, 36] on button "Partner Page" at bounding box center [970, 46] width 88 height 22
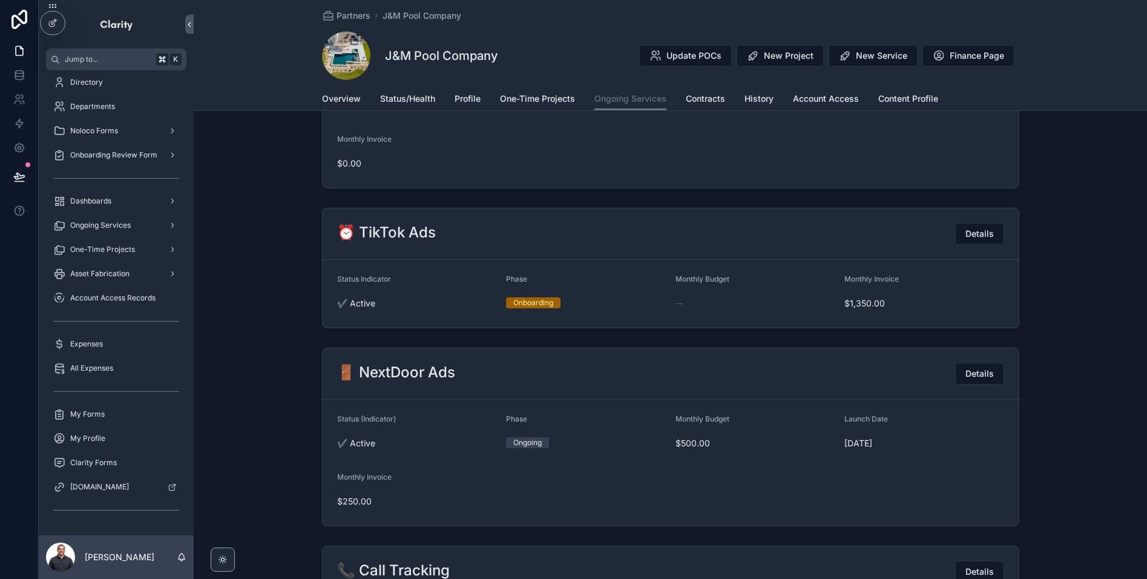
scroll to position [1300, 0]
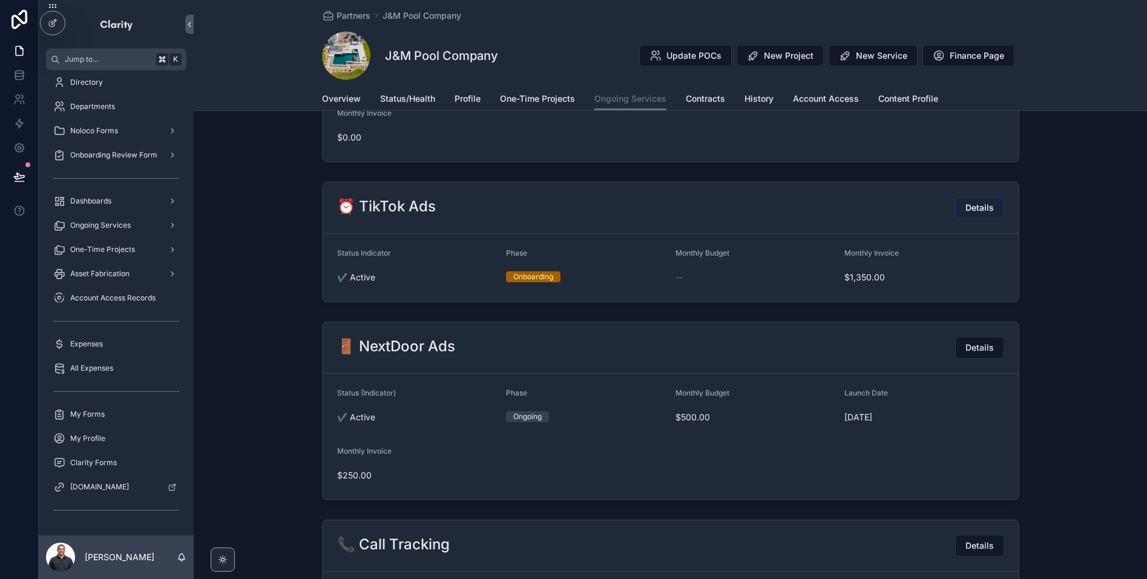
click at [984, 208] on span "Details" at bounding box center [980, 208] width 28 height 12
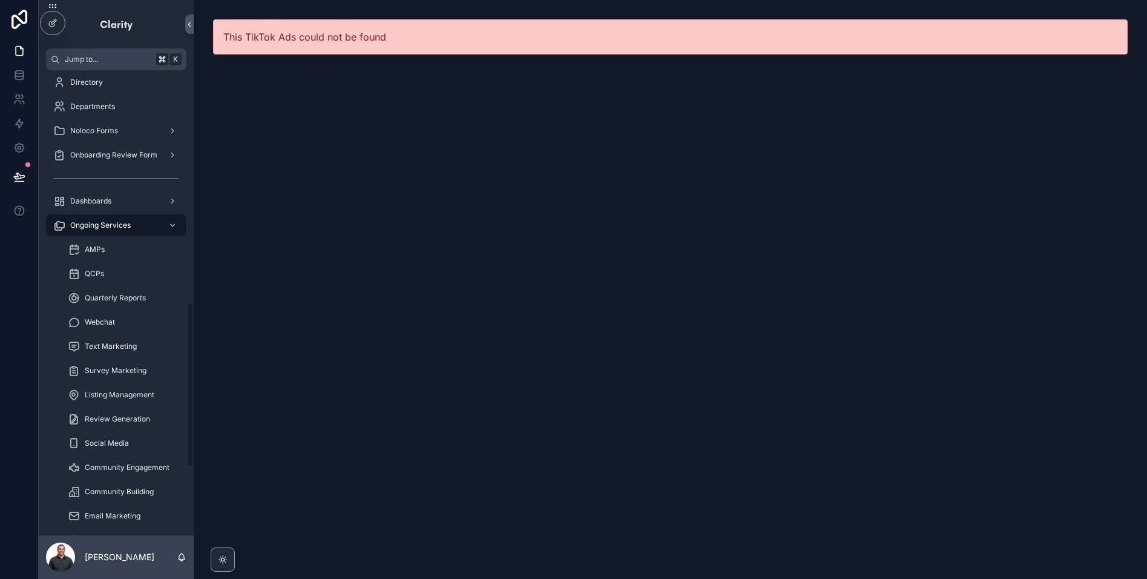
scroll to position [660, 0]
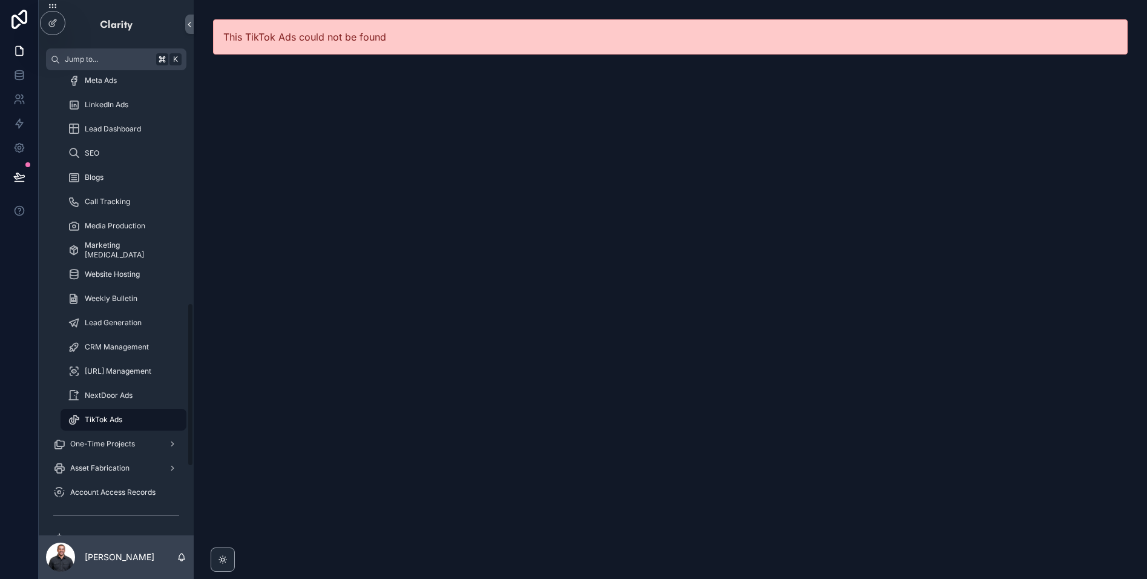
click at [122, 419] on span "TikTok Ads" at bounding box center [104, 420] width 38 height 10
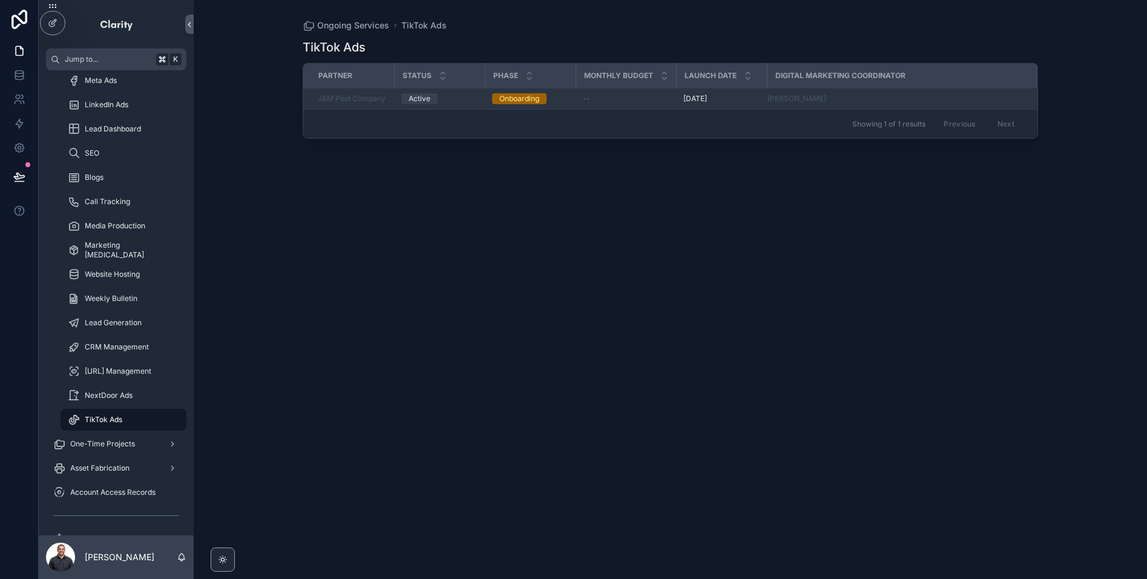
click at [858, 100] on div "[PERSON_NAME]" at bounding box center [895, 99] width 254 height 10
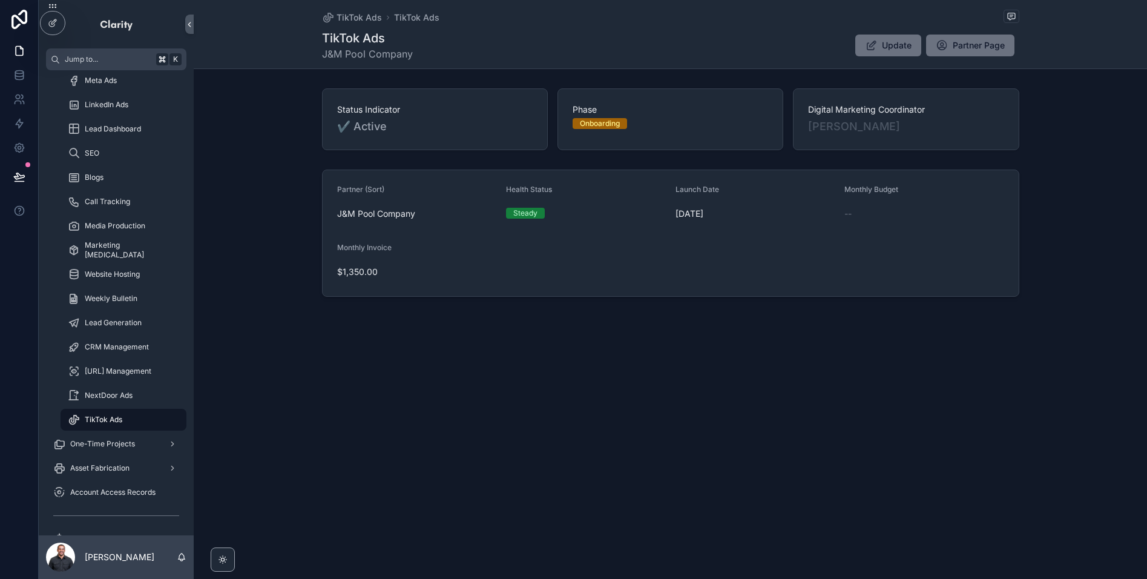
drag, startPoint x: 970, startPoint y: 42, endPoint x: 967, endPoint y: 61, distance: 19.1
click at [970, 42] on span "Partner Page" at bounding box center [979, 45] width 52 height 12
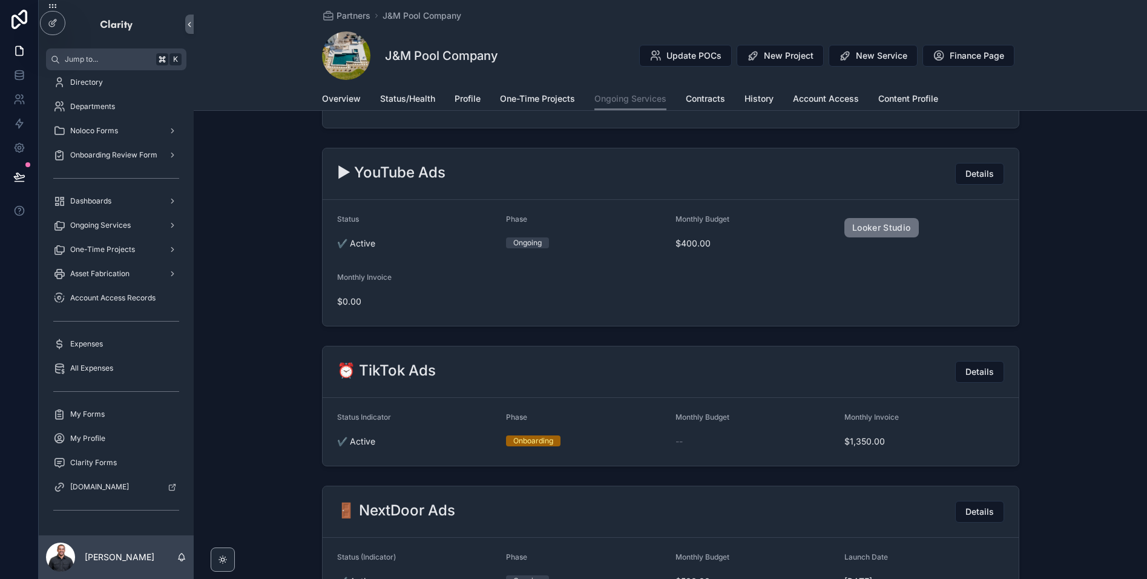
scroll to position [1138, 0]
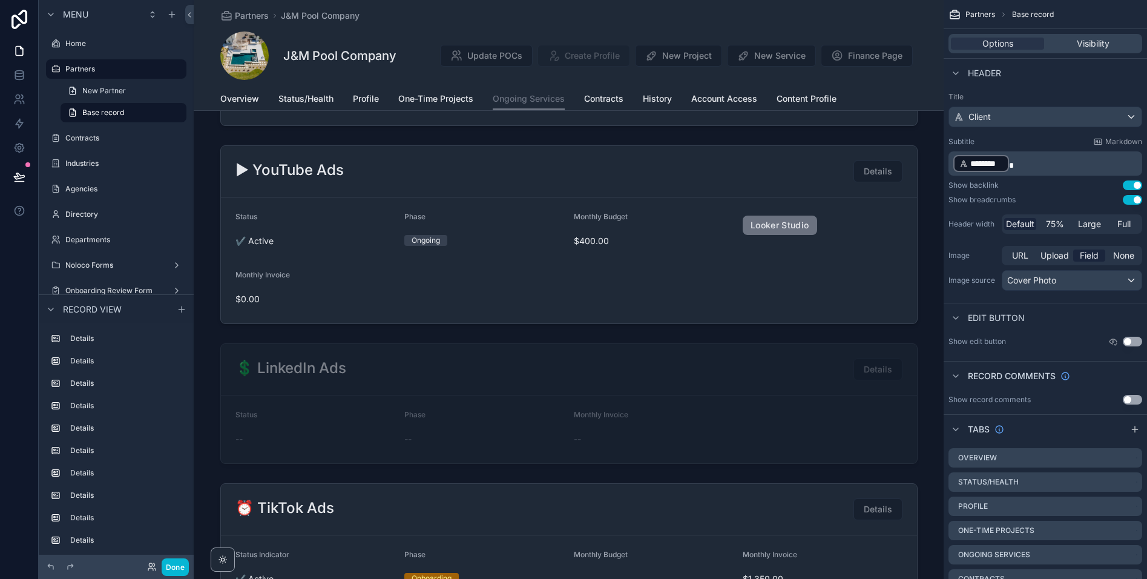
click at [829, 410] on div at bounding box center [569, 403] width 750 height 130
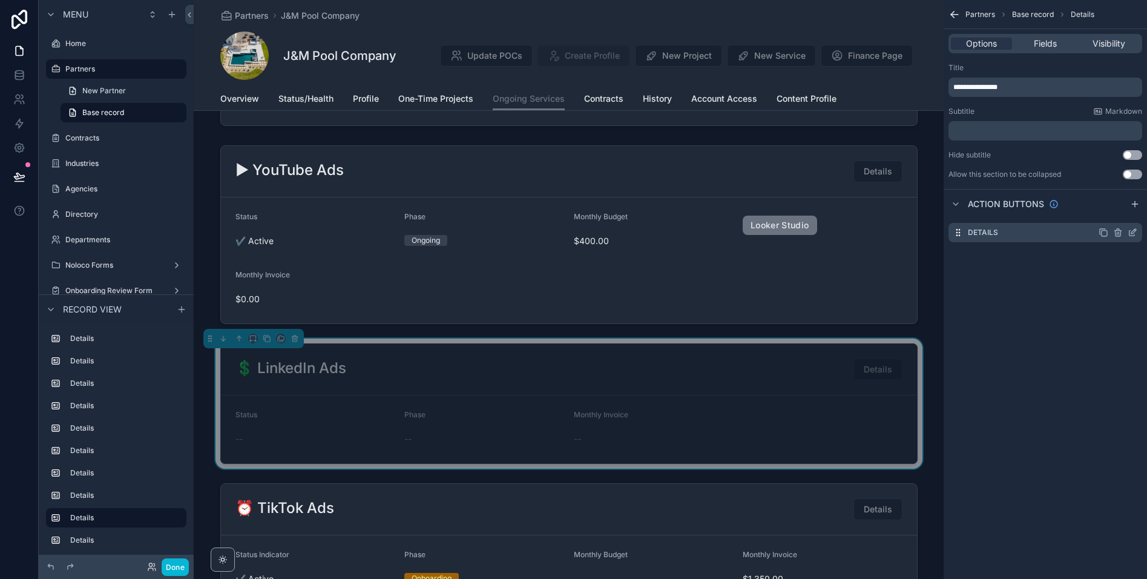
click at [1016, 234] on icon "scrollable content" at bounding box center [1133, 233] width 10 height 10
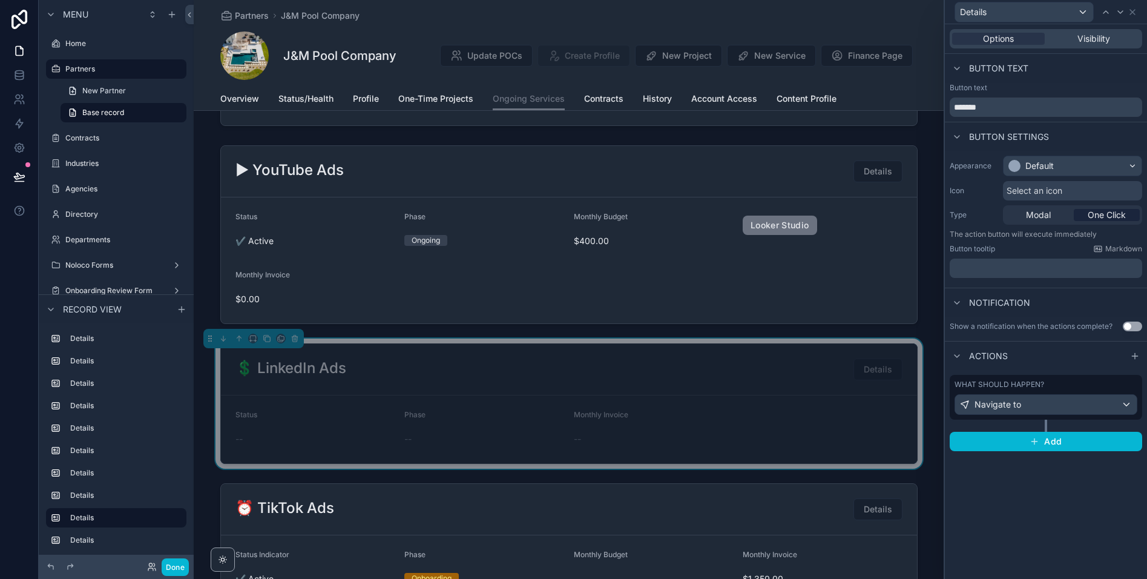
click at [1016, 386] on div "What should happen?" at bounding box center [1046, 385] width 183 height 10
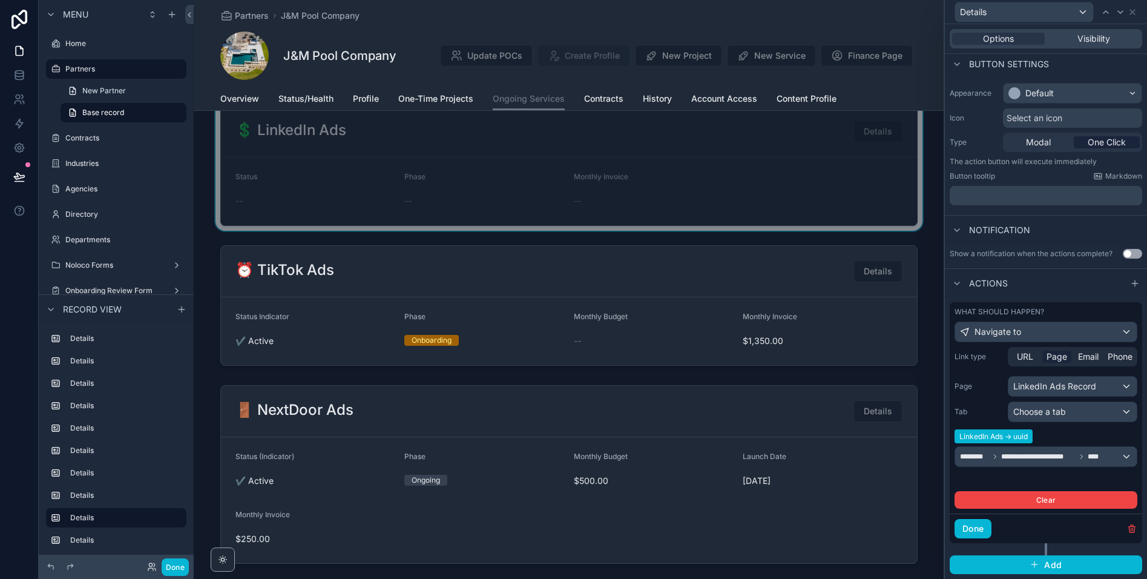
scroll to position [1393, 0]
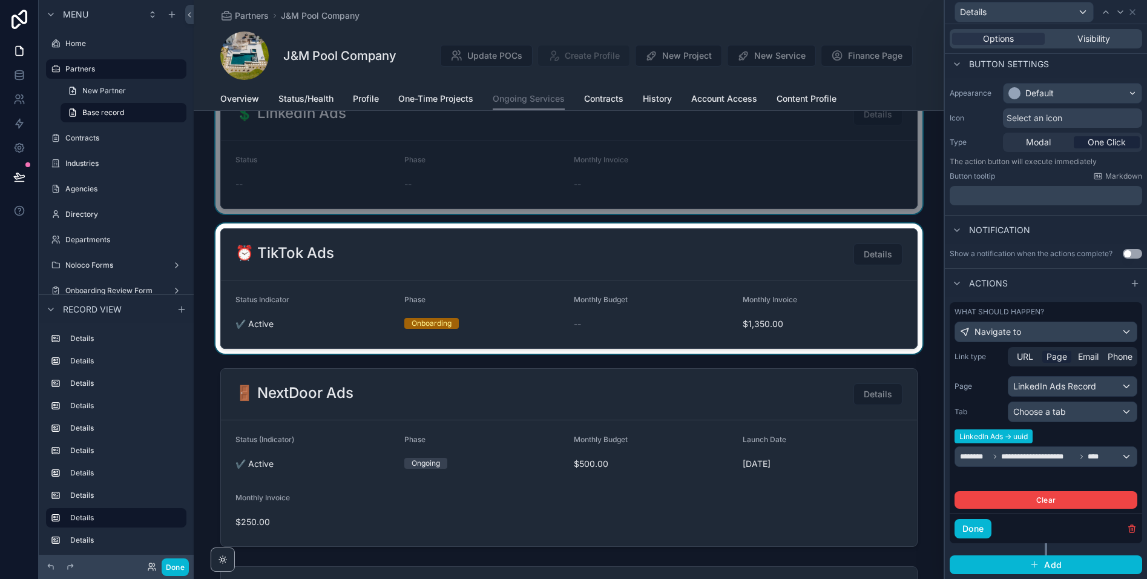
click at [703, 272] on div at bounding box center [569, 288] width 750 height 130
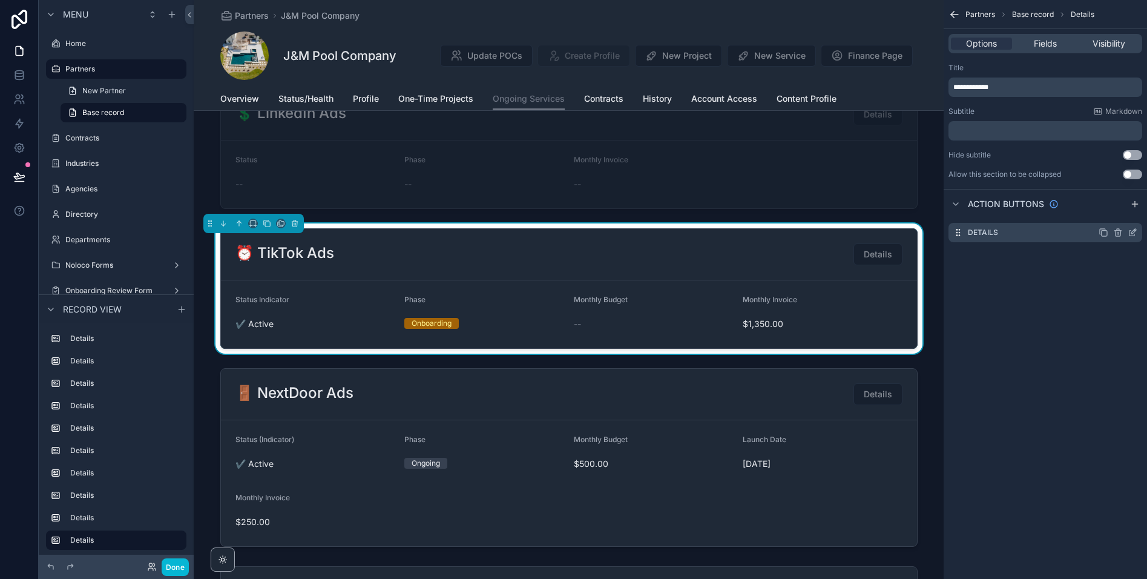
click at [1016, 234] on icon "scrollable content" at bounding box center [1132, 233] width 5 height 5
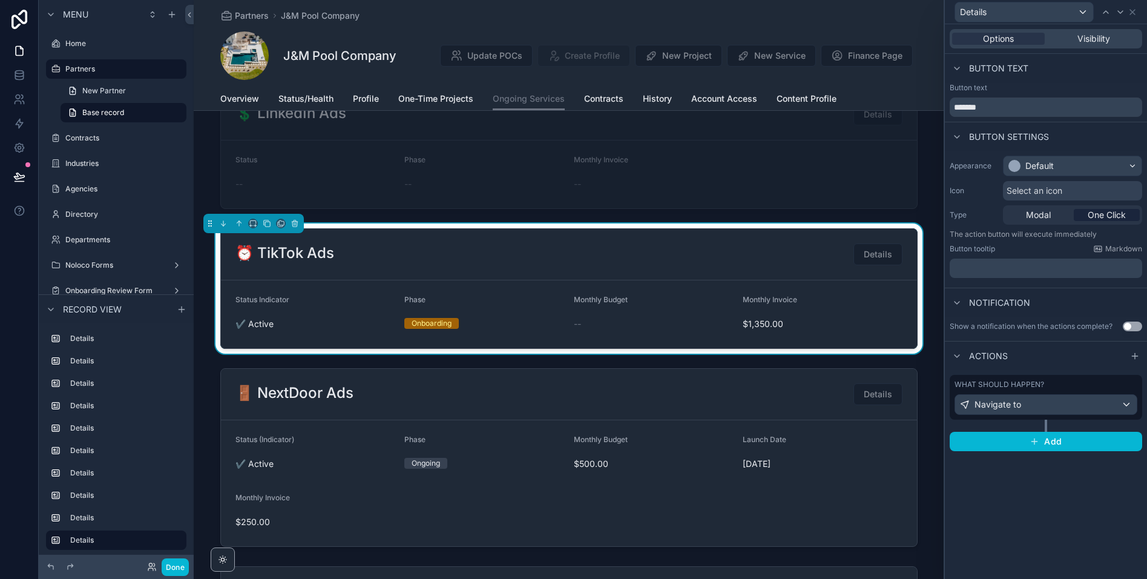
click at [1016, 386] on div "What should happen?" at bounding box center [1046, 385] width 183 height 10
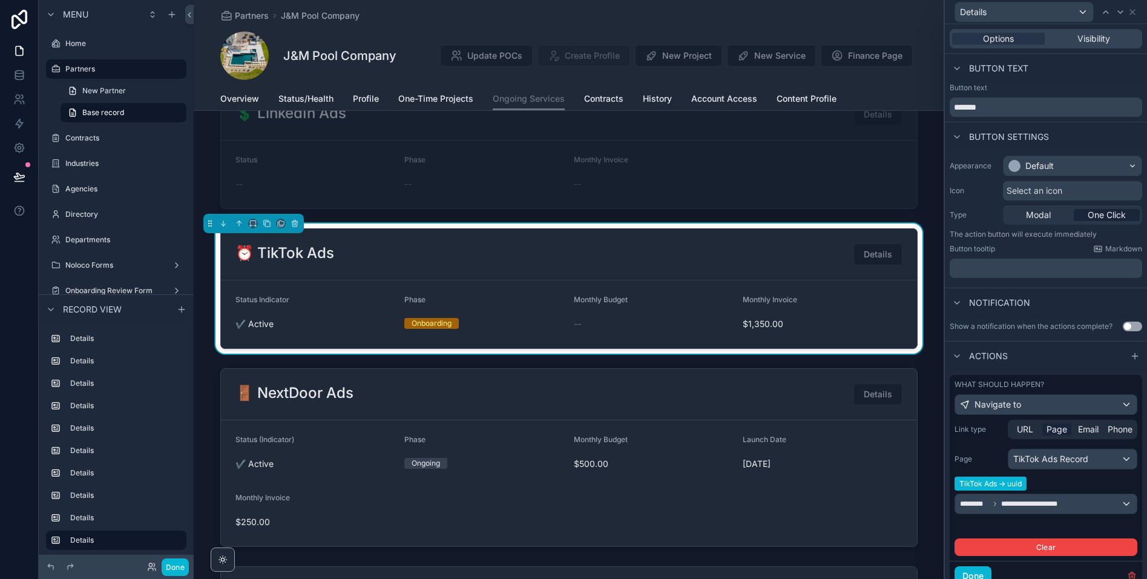
scroll to position [47, 0]
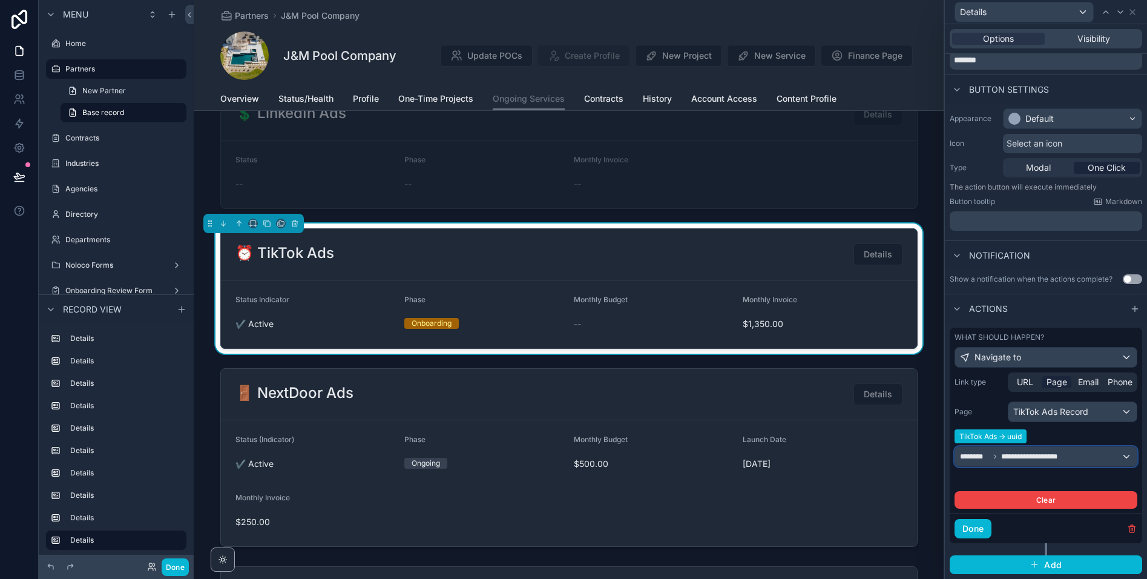
click at [1016, 459] on div "**********" at bounding box center [1046, 456] width 182 height 19
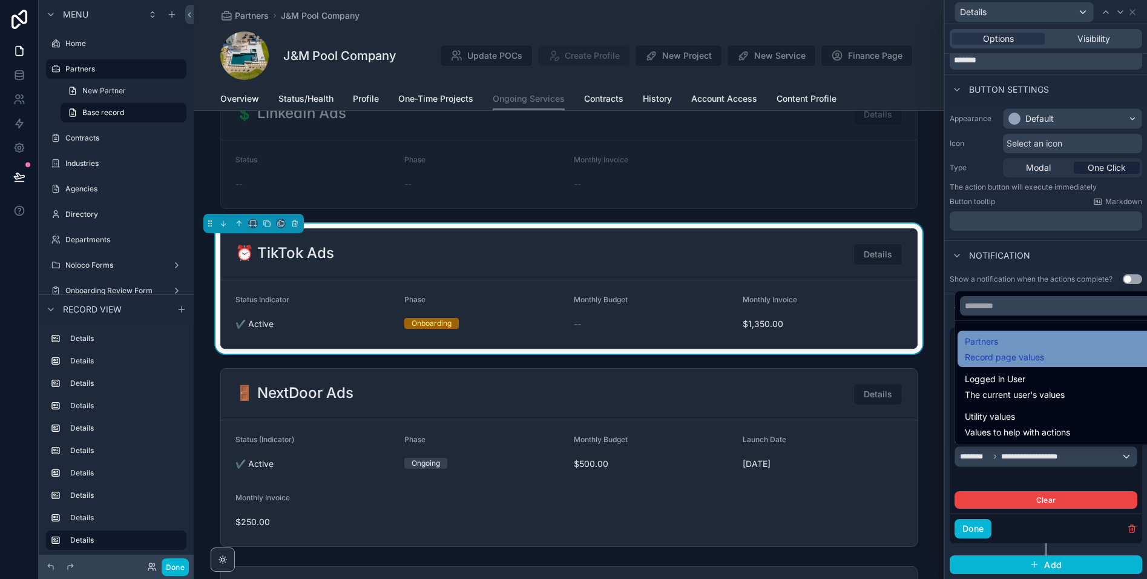
click at [1016, 352] on span "Record page values" at bounding box center [1004, 357] width 79 height 12
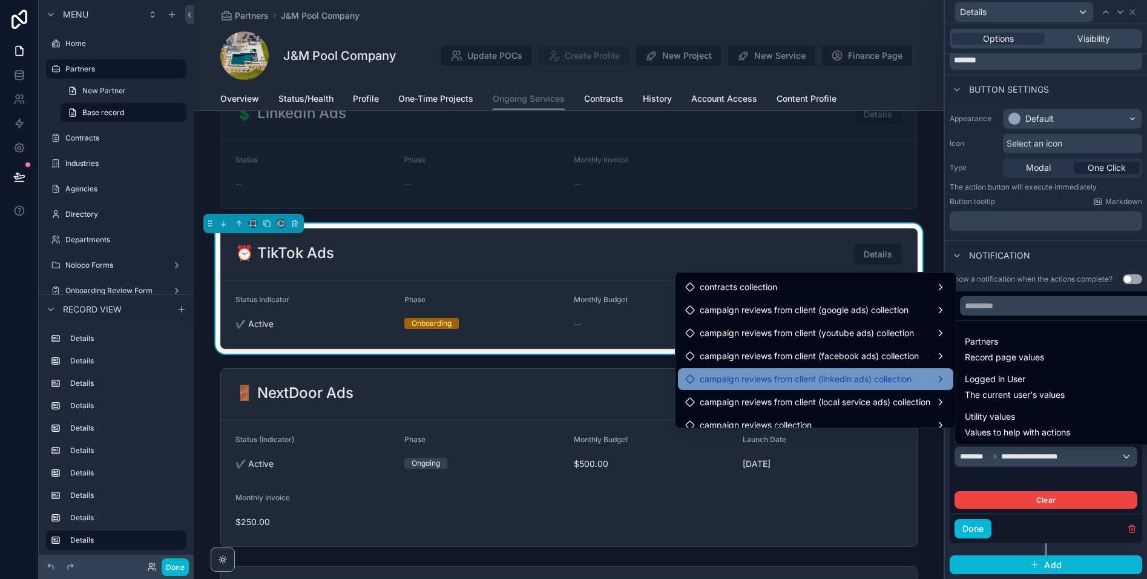
scroll to position [5139, 0]
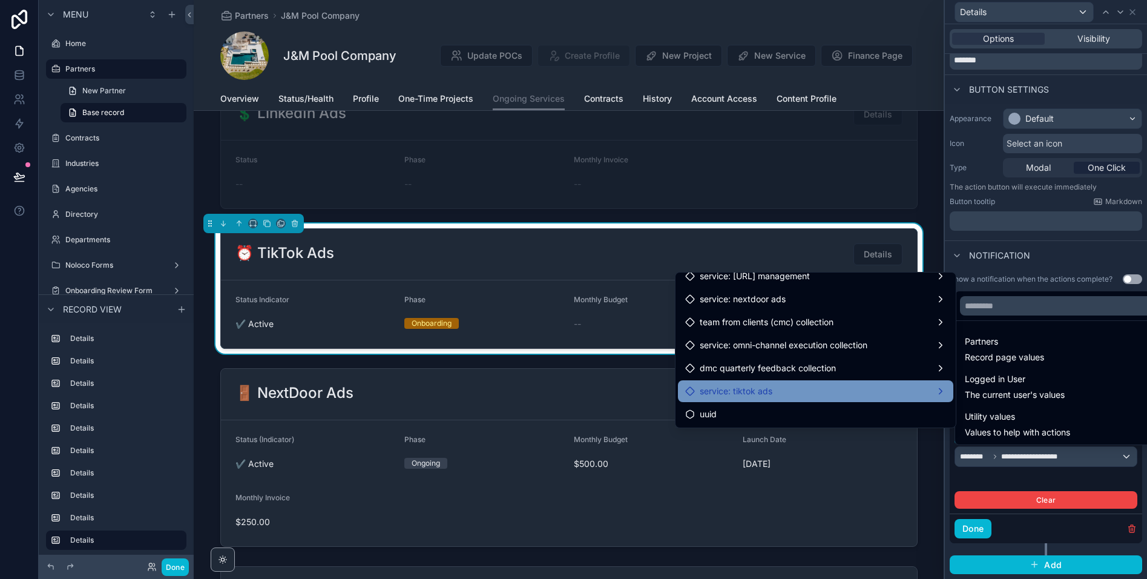
click at [785, 395] on div "service: tiktok ads" at bounding box center [815, 391] width 261 height 15
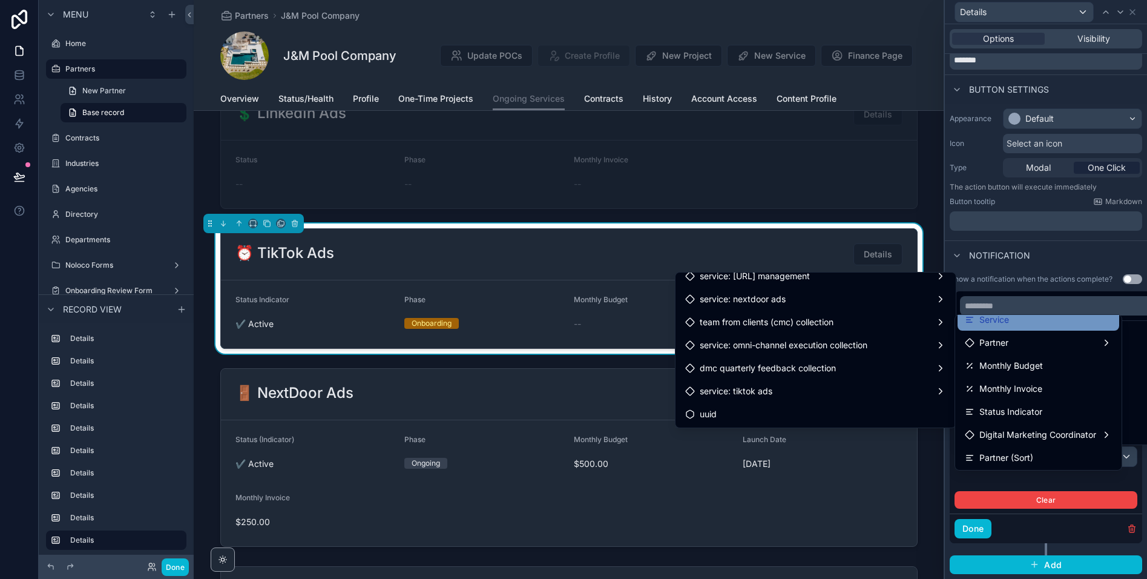
scroll to position [0, 0]
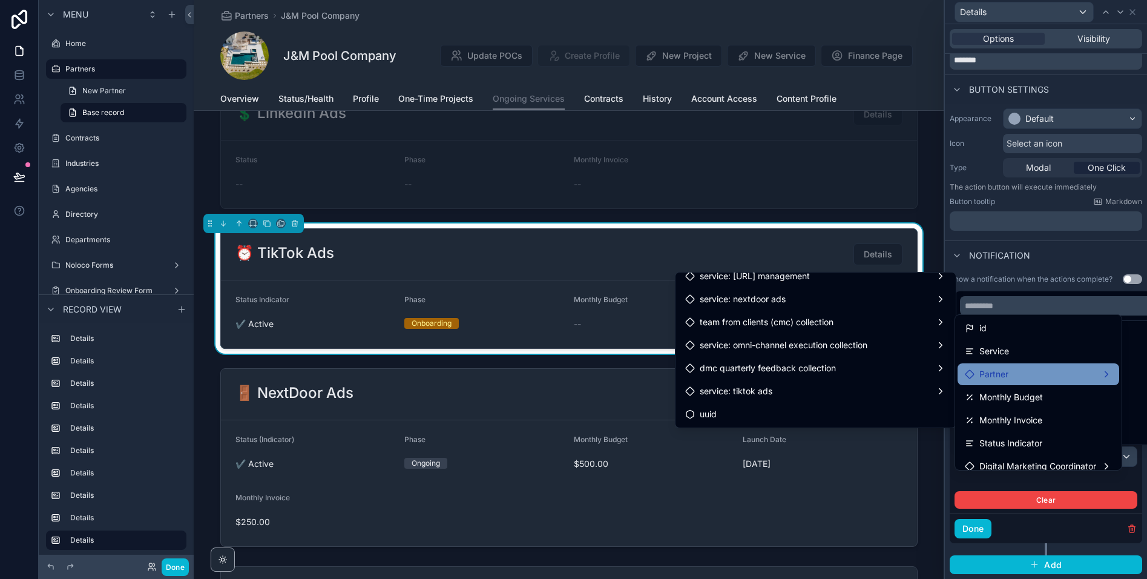
click at [1007, 378] on span "Partner" at bounding box center [993, 374] width 29 height 15
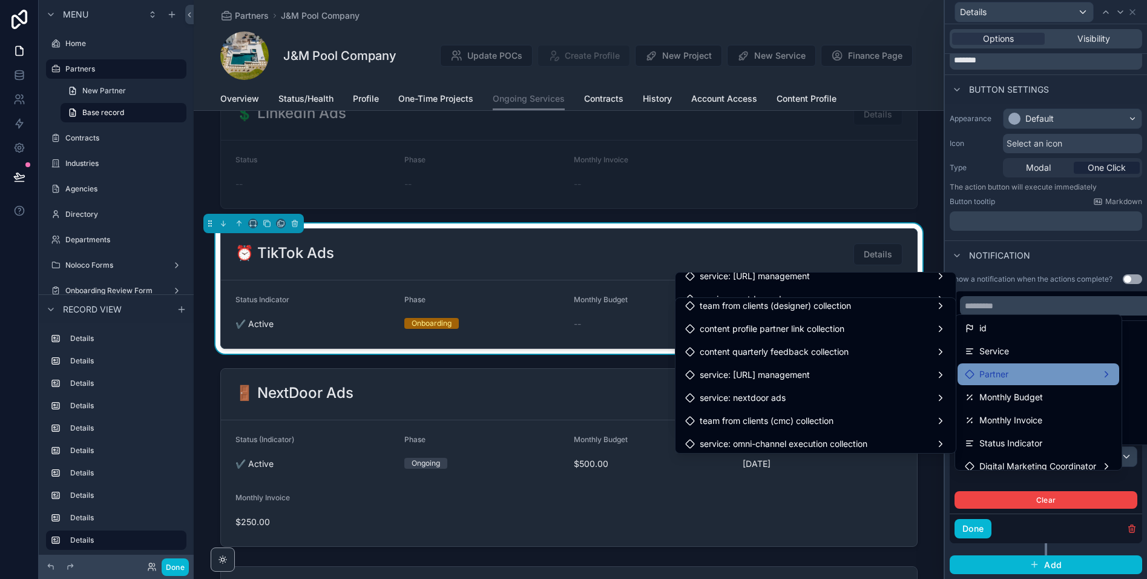
scroll to position [5139, 0]
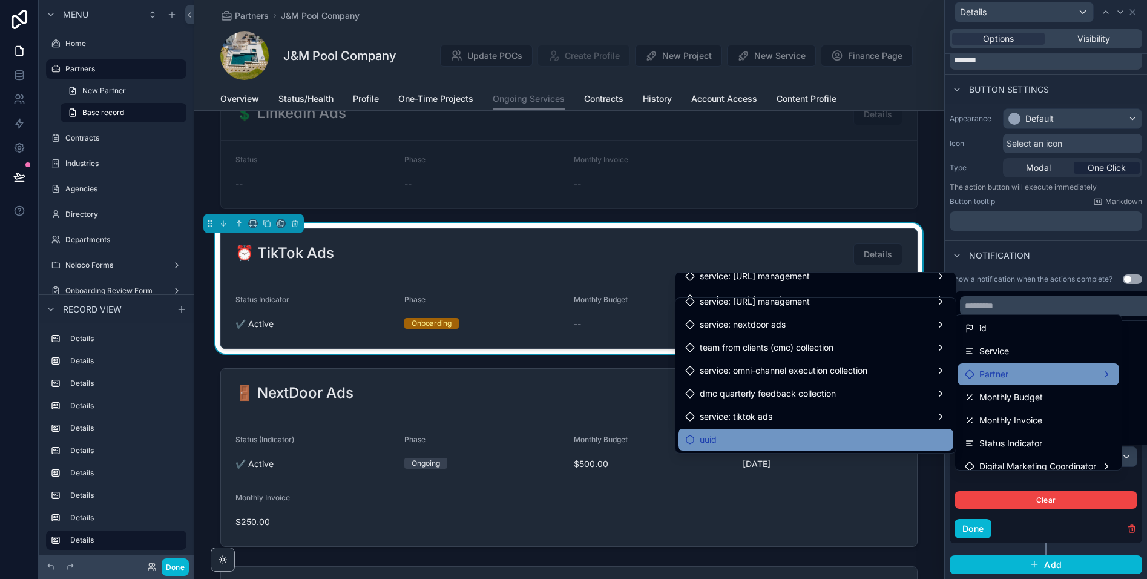
click at [737, 438] on div "uuid" at bounding box center [815, 439] width 261 height 15
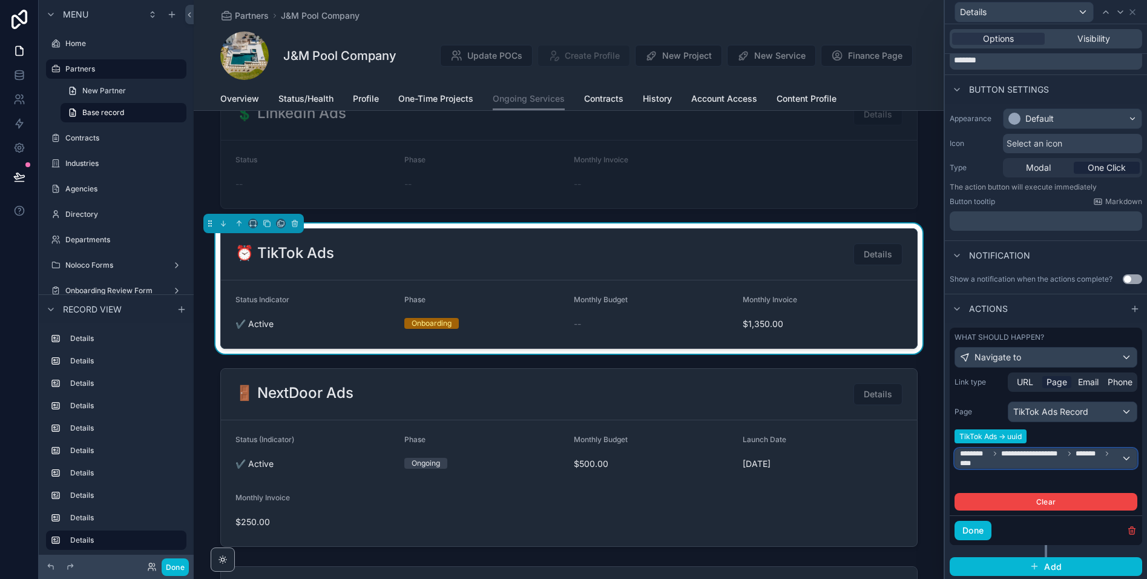
click at [1016, 453] on span "**********" at bounding box center [1032, 454] width 62 height 10
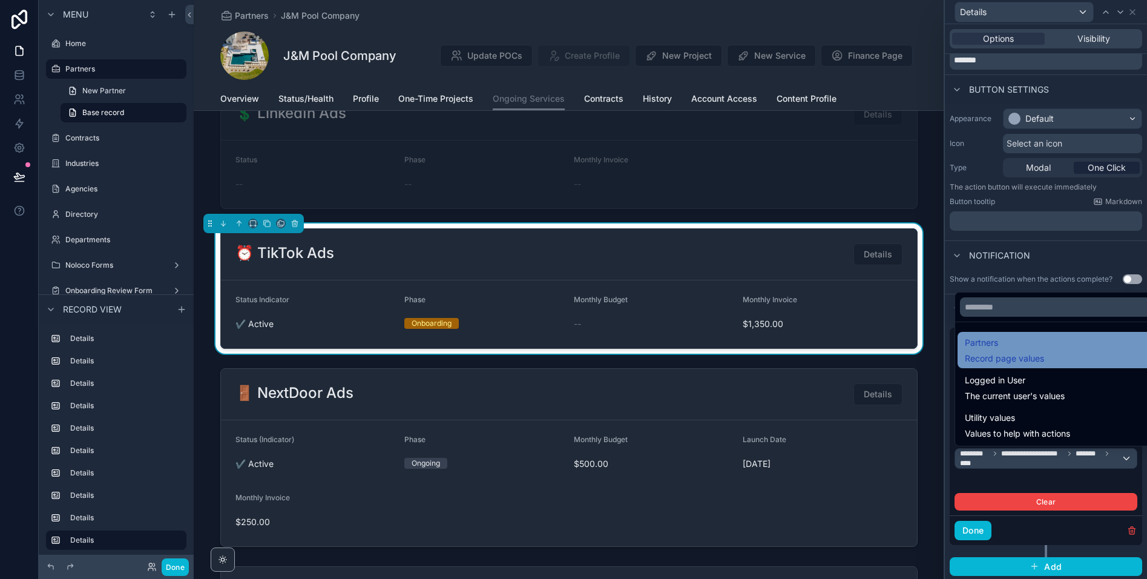
click at [1016, 367] on div "Partners Record page values" at bounding box center [1060, 350] width 205 height 36
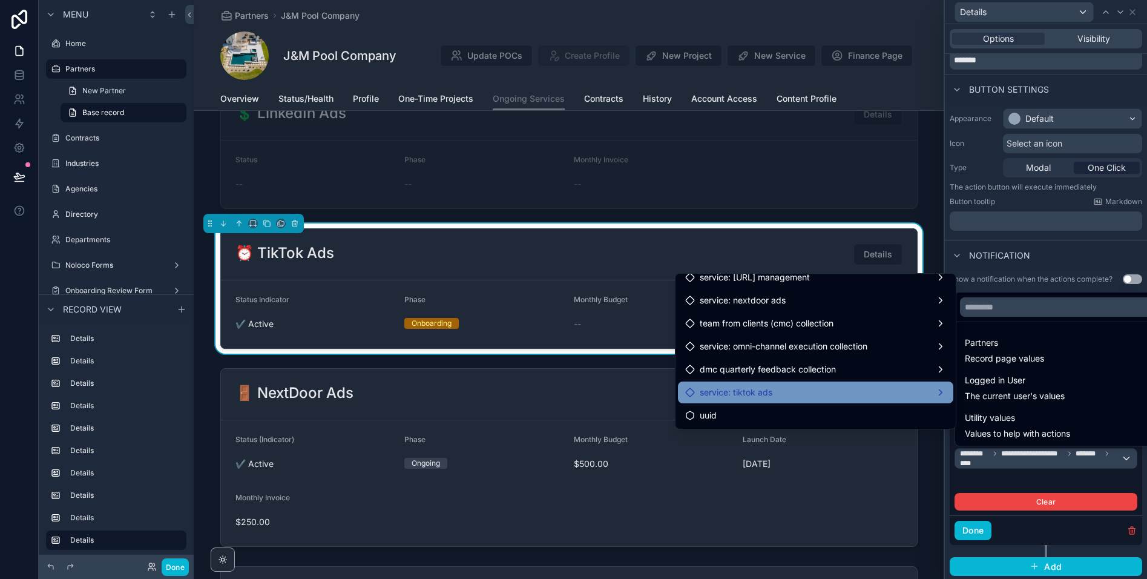
click at [777, 390] on div "service: tiktok ads" at bounding box center [815, 392] width 261 height 15
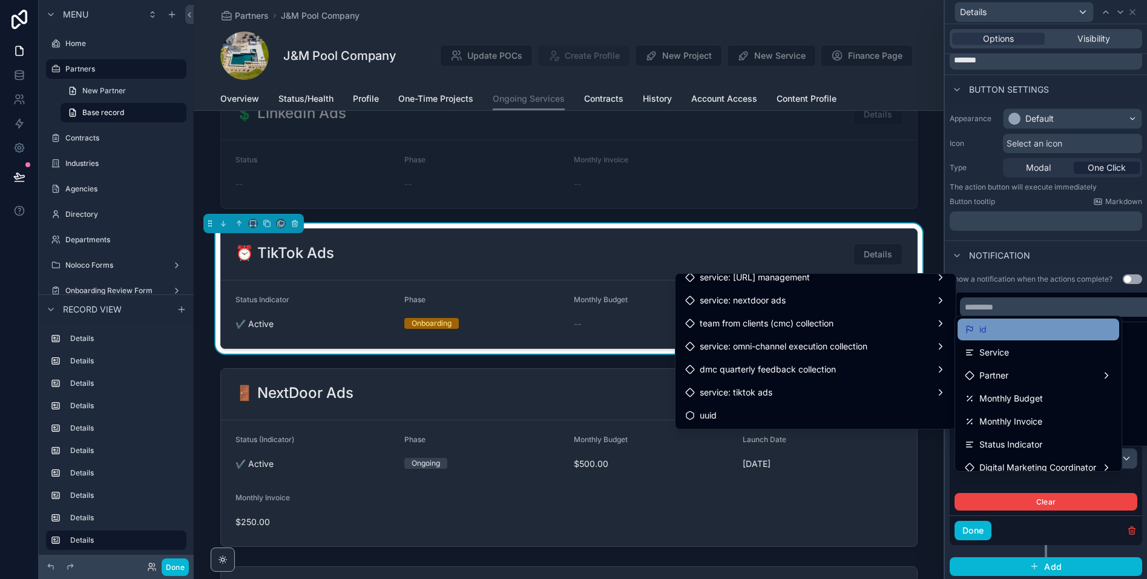
click at [990, 330] on div "id" at bounding box center [1038, 329] width 147 height 15
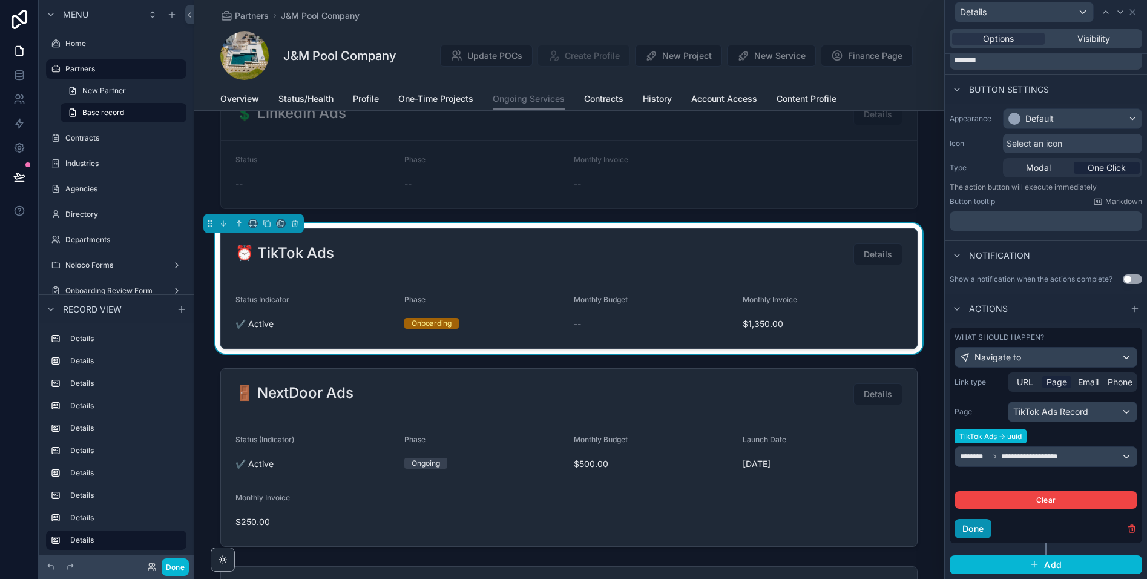
click at [981, 531] on button "Done" at bounding box center [973, 528] width 37 height 19
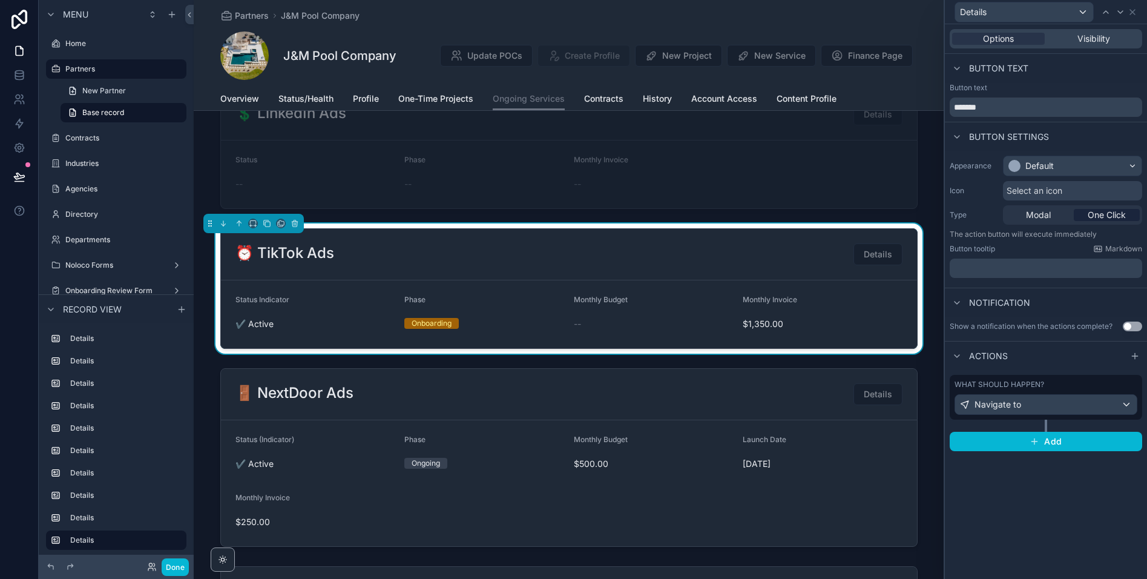
scroll to position [0, 0]
click at [177, 567] on button "Done" at bounding box center [175, 567] width 27 height 18
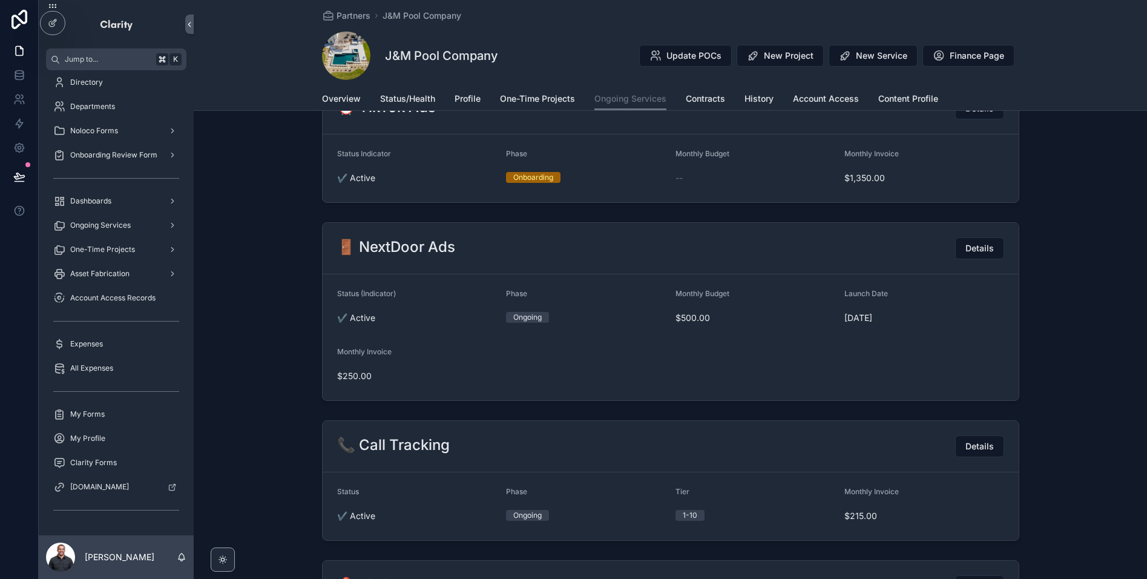
scroll to position [1153, 0]
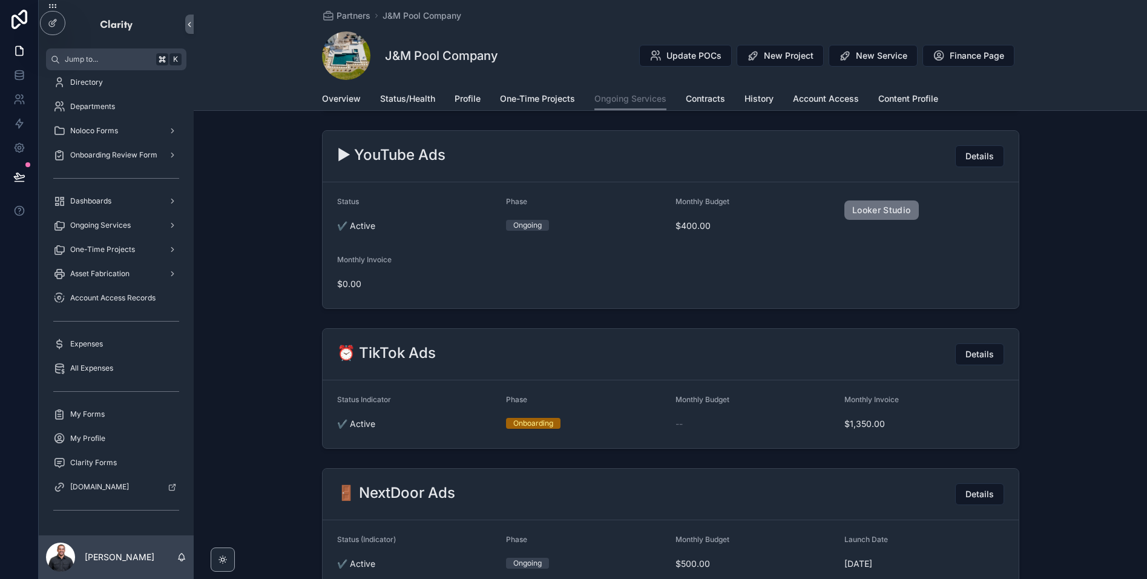
drag, startPoint x: 992, startPoint y: 354, endPoint x: 656, endPoint y: 312, distance: 338.5
click at [992, 354] on span "Details" at bounding box center [980, 354] width 28 height 12
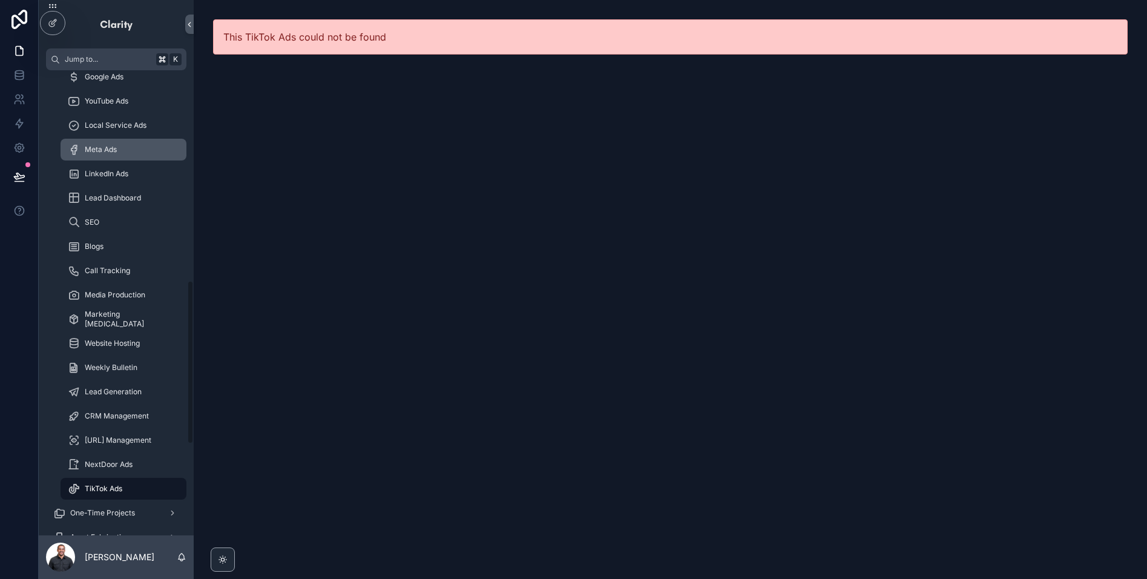
scroll to position [597, 0]
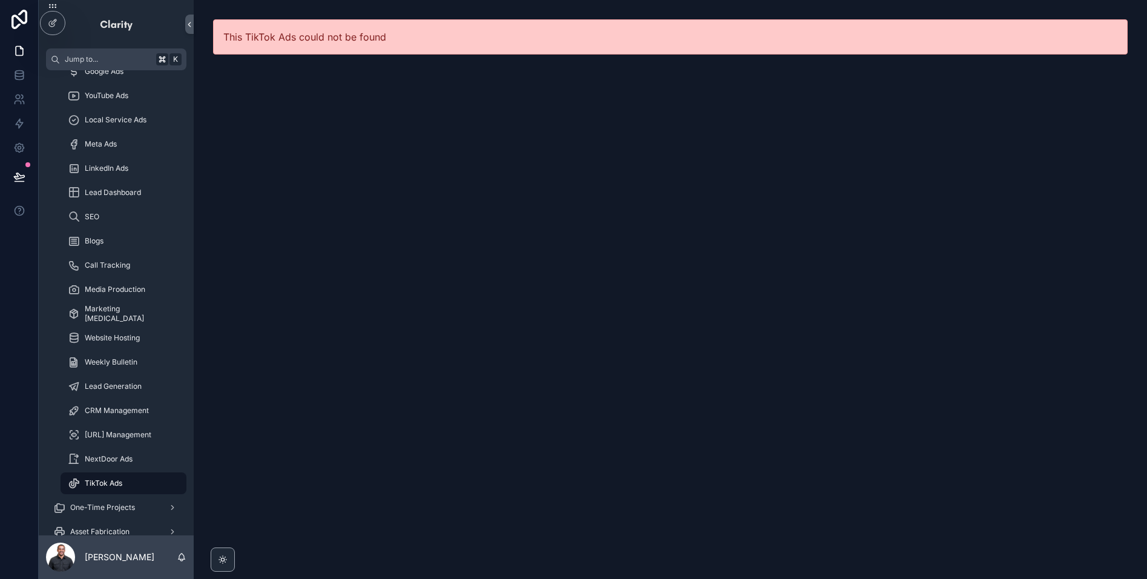
click at [135, 481] on div "TikTok Ads" at bounding box center [123, 482] width 111 height 19
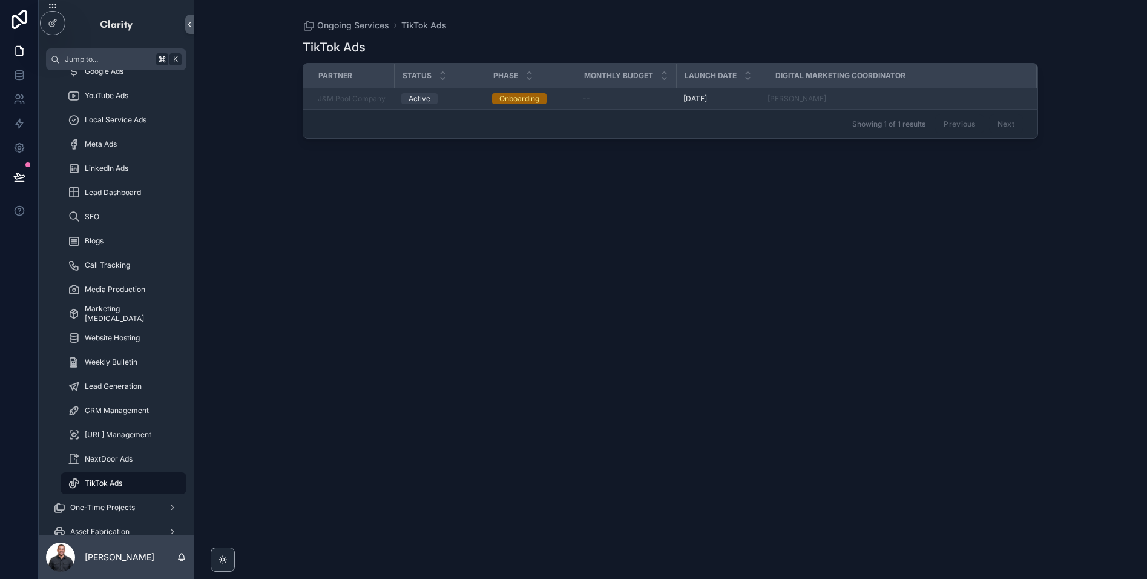
click at [631, 101] on div "--" at bounding box center [626, 99] width 86 height 10
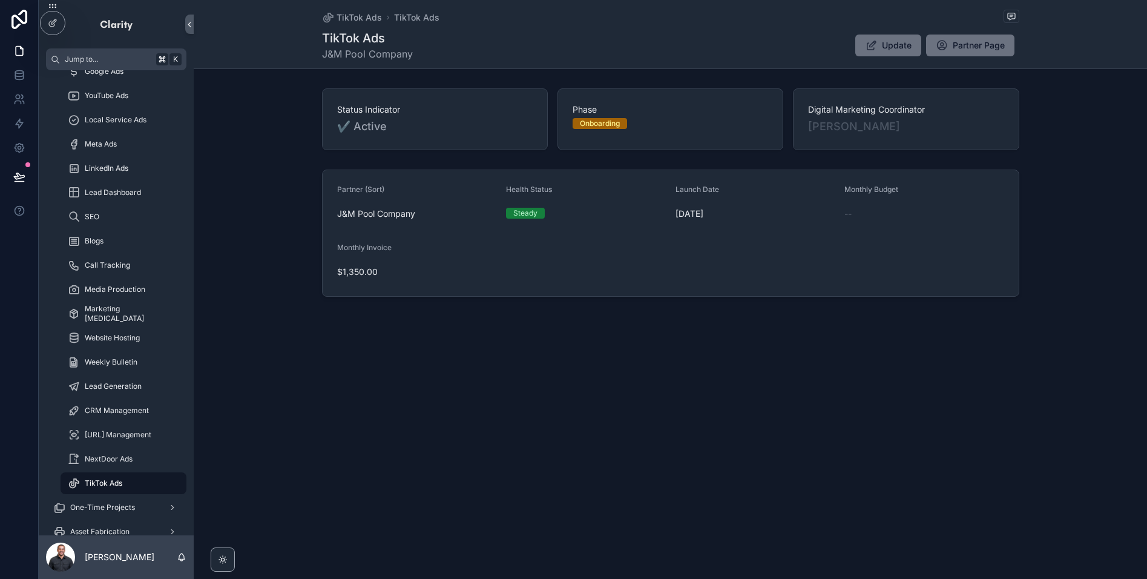
drag, startPoint x: 956, startPoint y: 54, endPoint x: 951, endPoint y: 66, distance: 13.0
click at [956, 54] on button "Partner Page" at bounding box center [970, 46] width 88 height 22
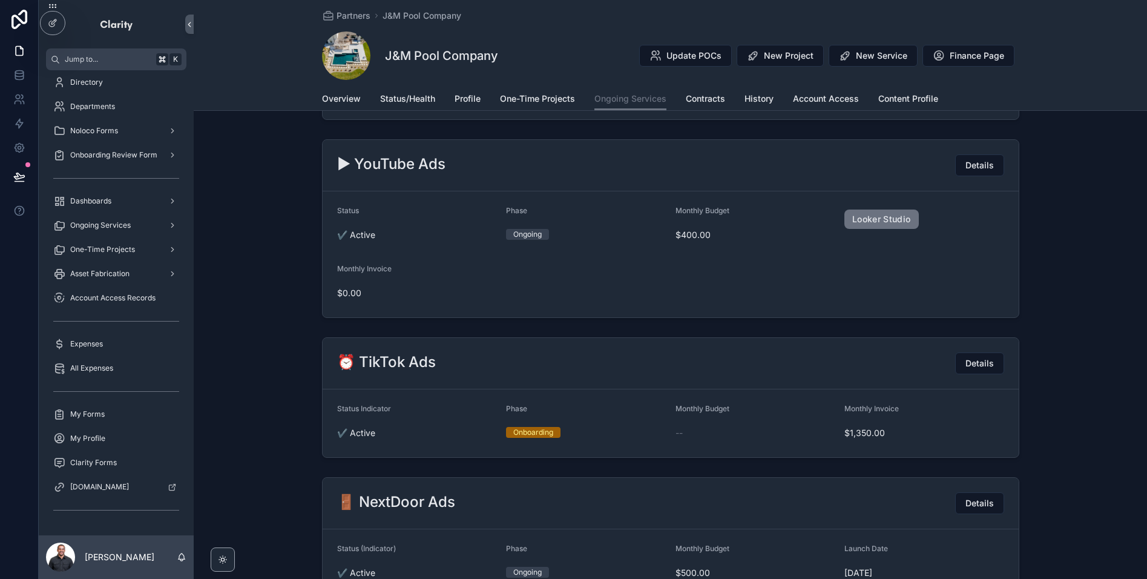
scroll to position [1146, 0]
click at [981, 365] on span "Details" at bounding box center [980, 361] width 28 height 12
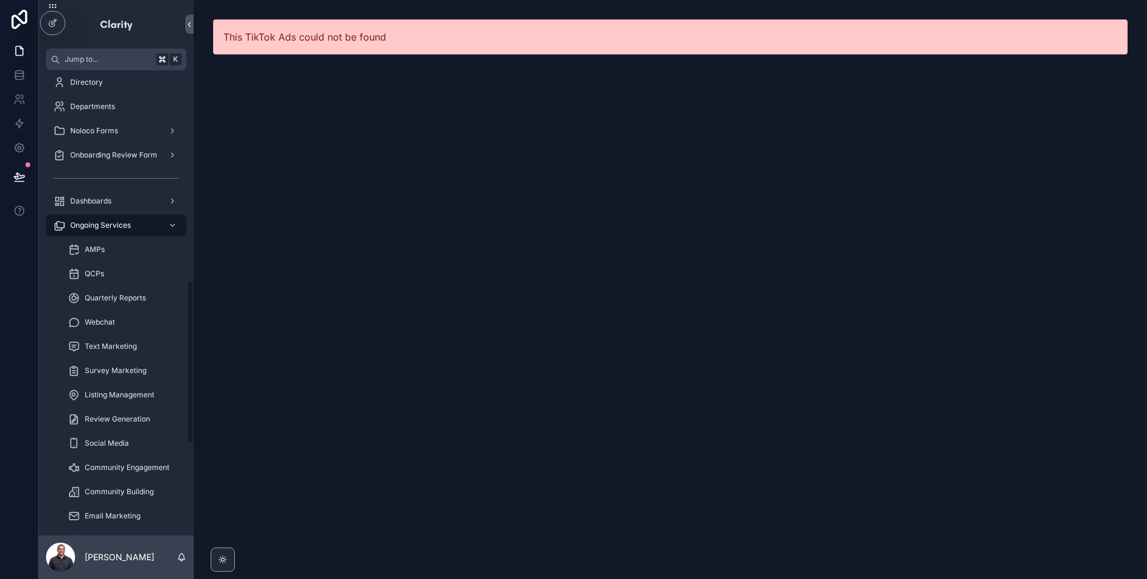
scroll to position [597, 0]
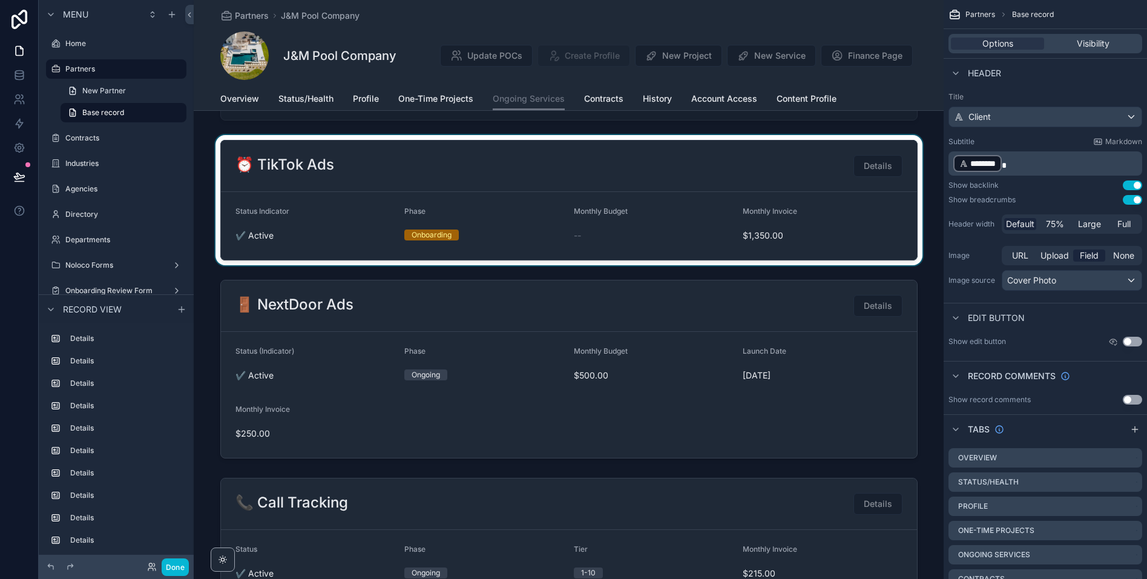
scroll to position [1277, 0]
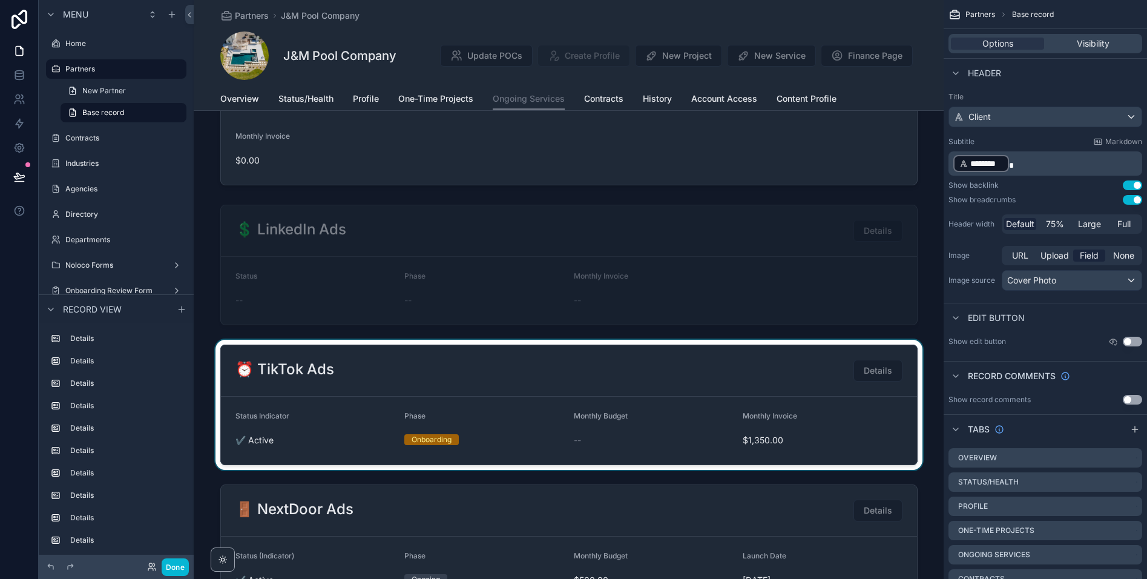
click at [722, 390] on div at bounding box center [569, 405] width 750 height 130
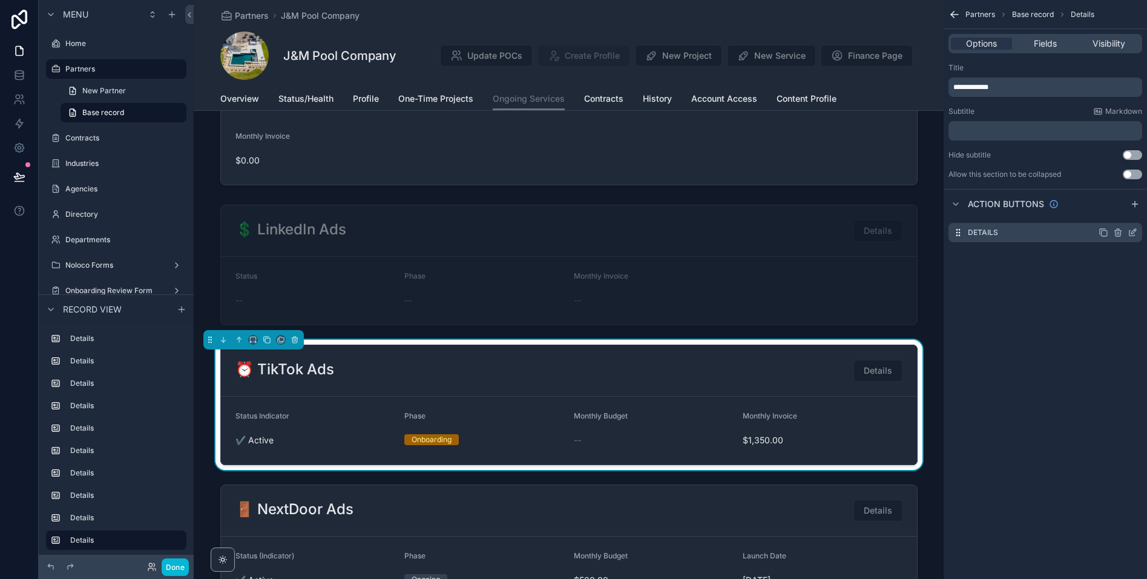
click at [1016, 229] on icon "scrollable content" at bounding box center [1133, 233] width 10 height 10
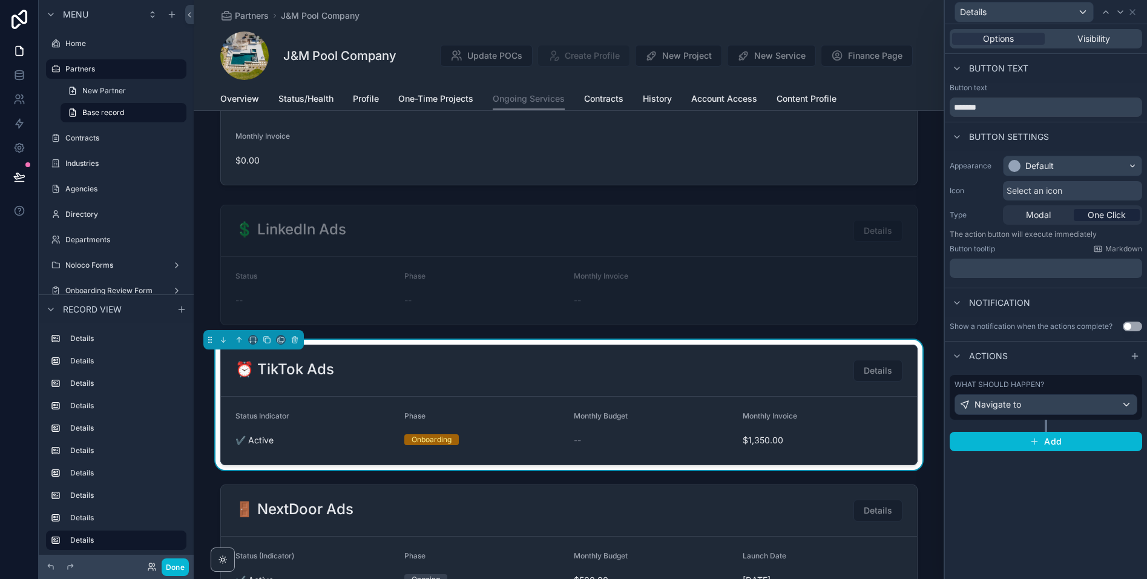
click at [1016, 384] on div "What should happen?" at bounding box center [1046, 385] width 183 height 10
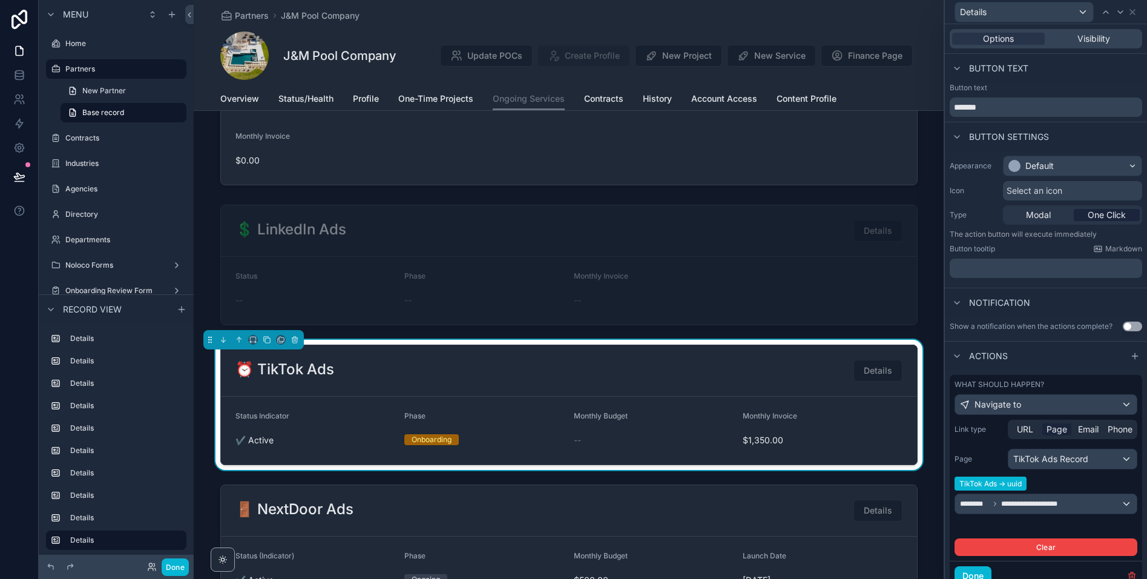
scroll to position [47, 0]
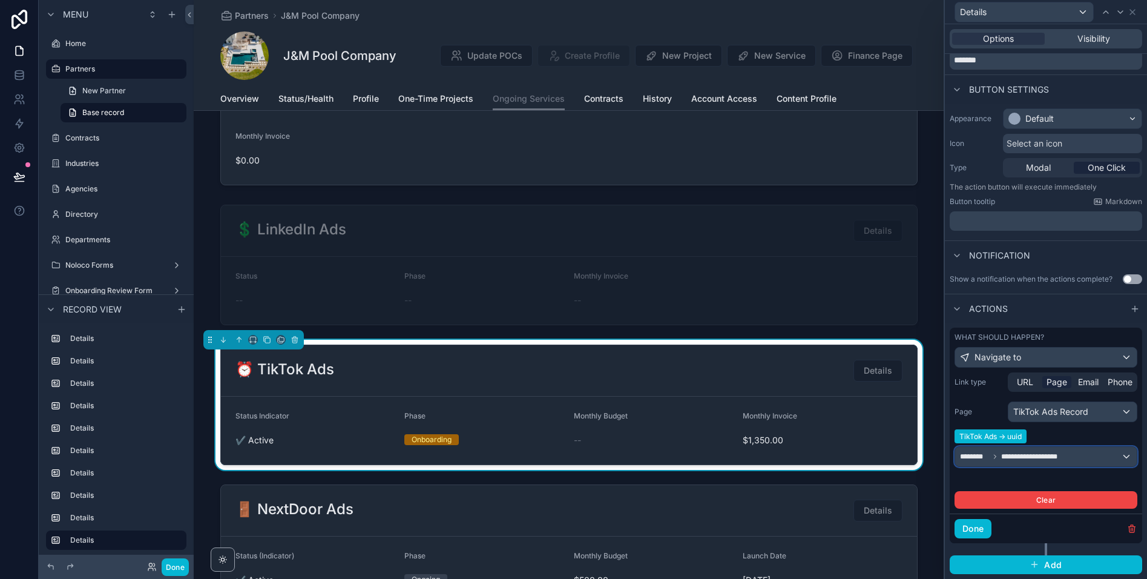
click at [1016, 454] on div "**********" at bounding box center [1046, 456] width 182 height 19
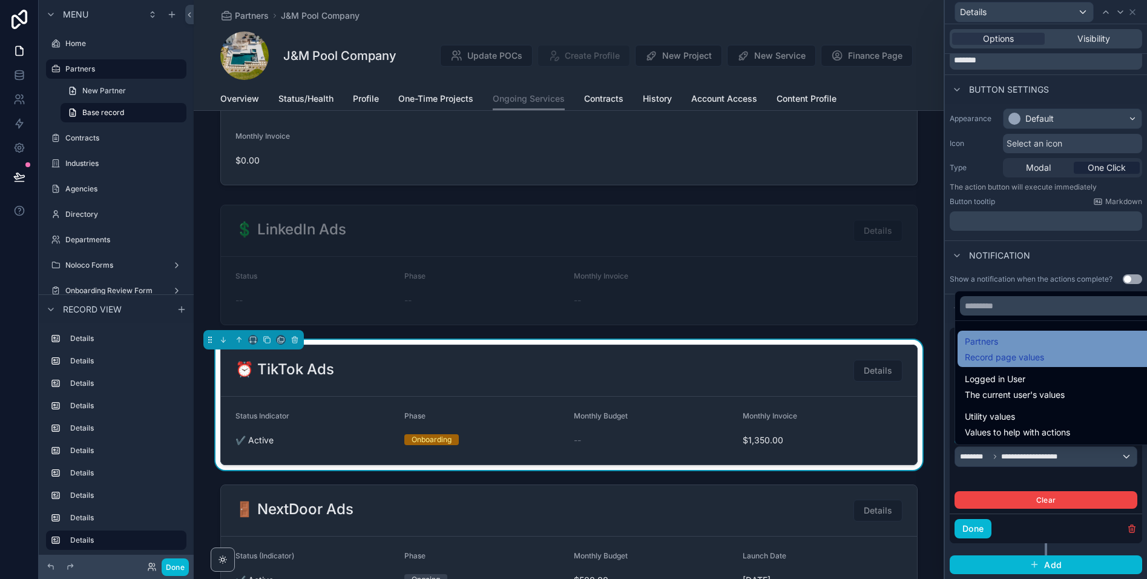
click at [1016, 343] on span "Partners" at bounding box center [1004, 341] width 79 height 15
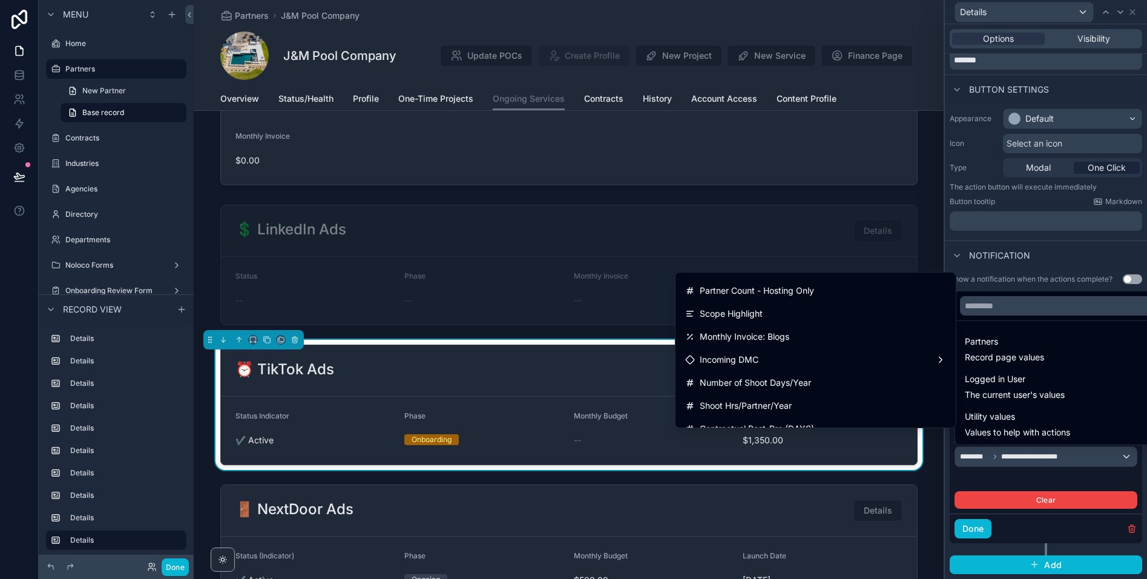
scroll to position [5139, 0]
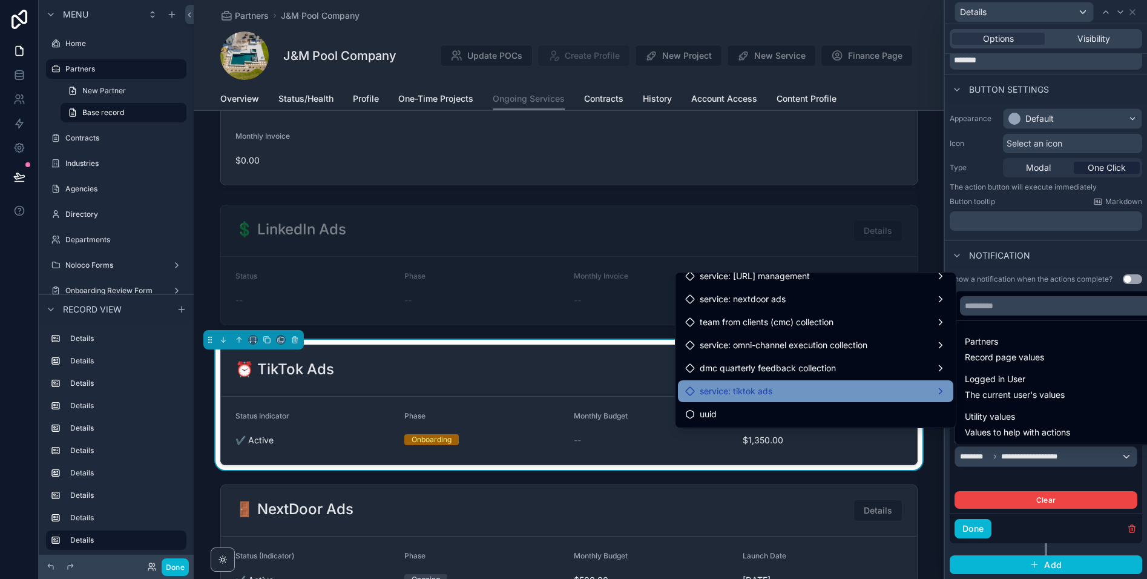
click at [795, 384] on div "service: tiktok ads" at bounding box center [815, 391] width 261 height 15
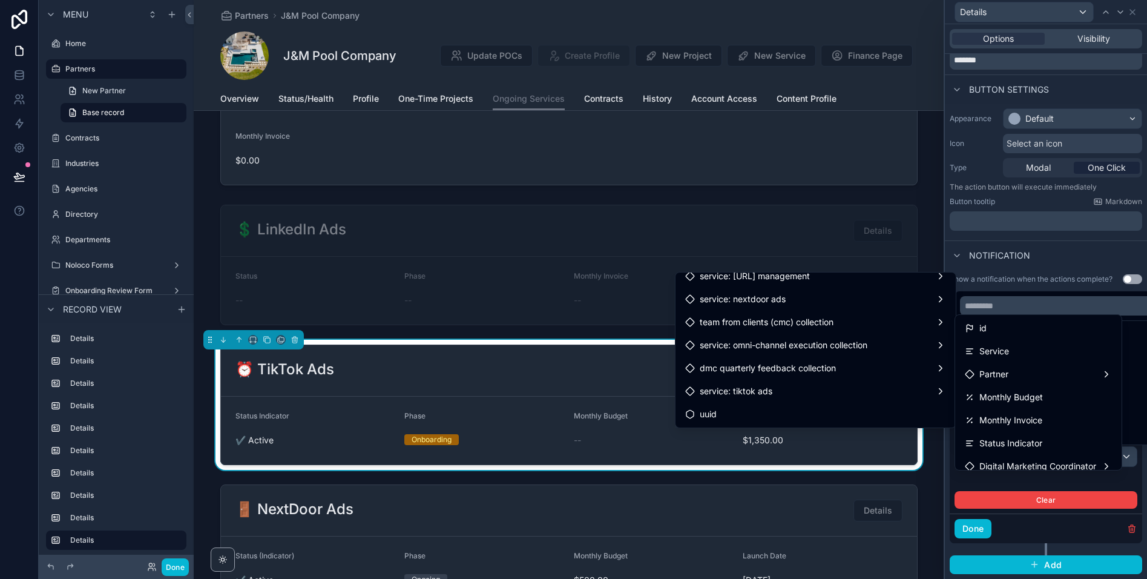
scroll to position [79, 0]
click at [1016, 461] on div "uuid" at bounding box center [1038, 456] width 147 height 15
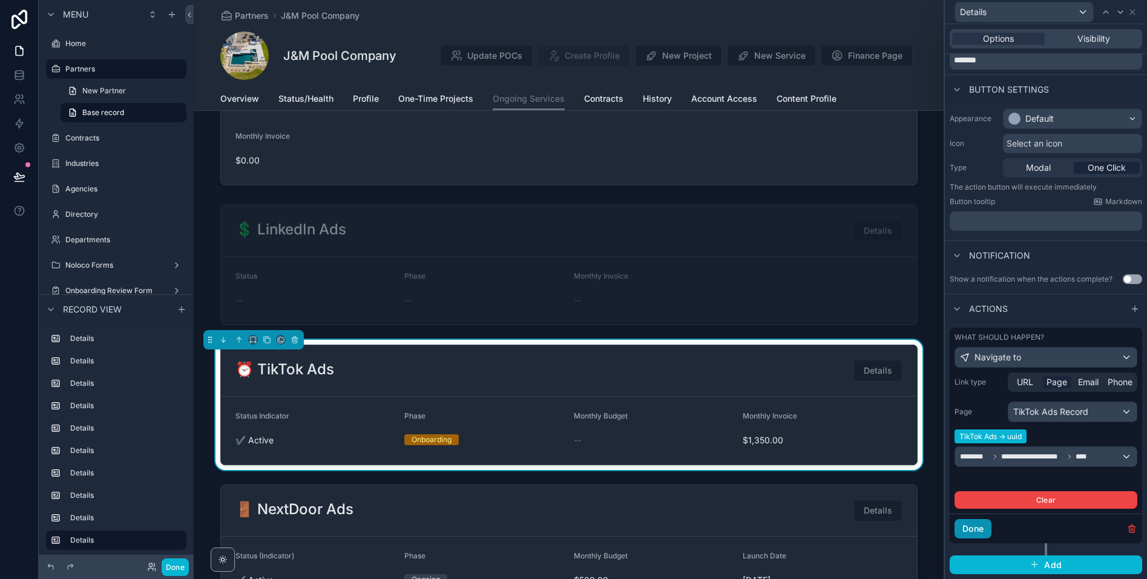
click at [972, 530] on button "Done" at bounding box center [973, 528] width 37 height 19
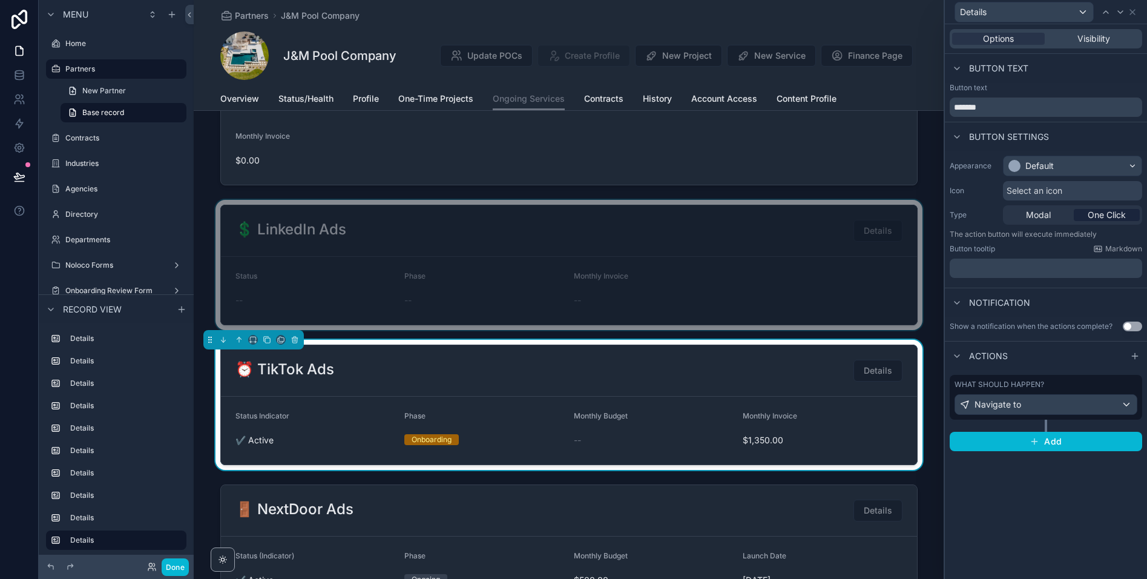
click at [761, 285] on div at bounding box center [569, 265] width 750 height 130
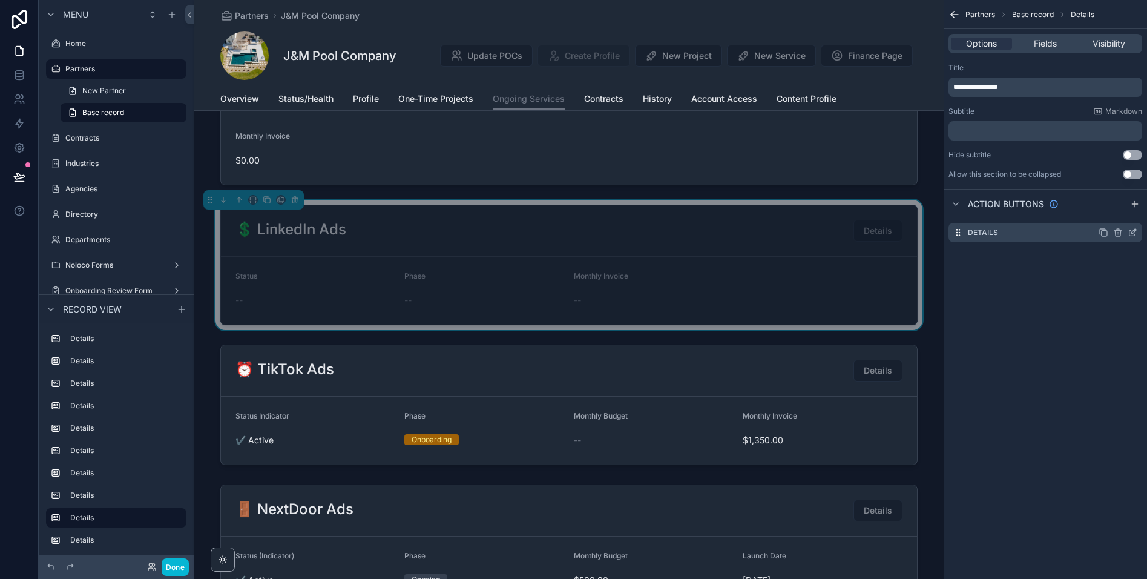
click at [1016, 233] on icon "scrollable content" at bounding box center [1133, 233] width 10 height 10
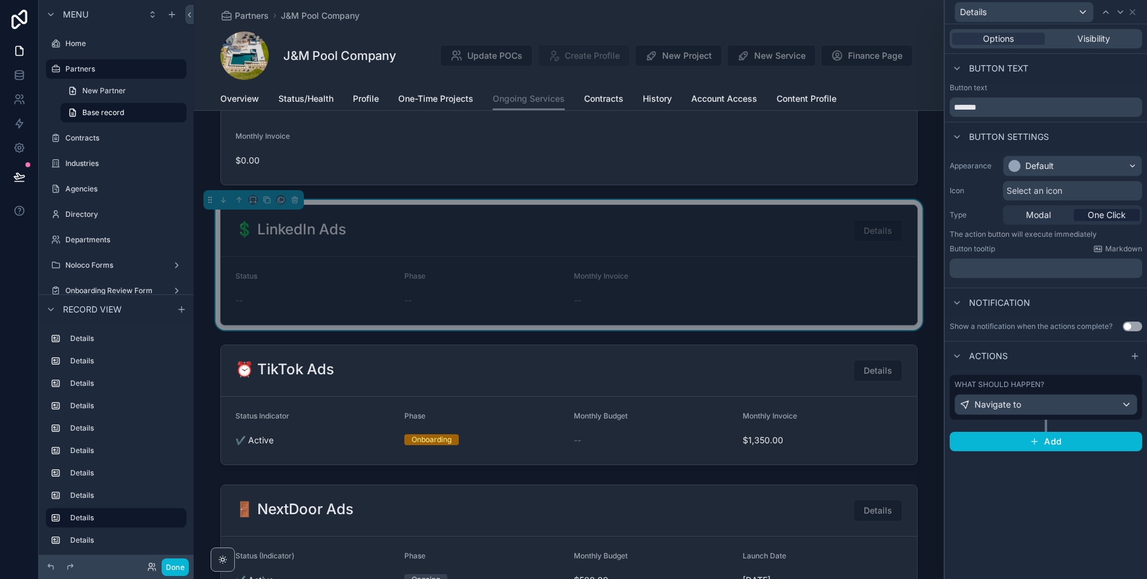
click at [1016, 387] on div "What should happen?" at bounding box center [1046, 385] width 183 height 10
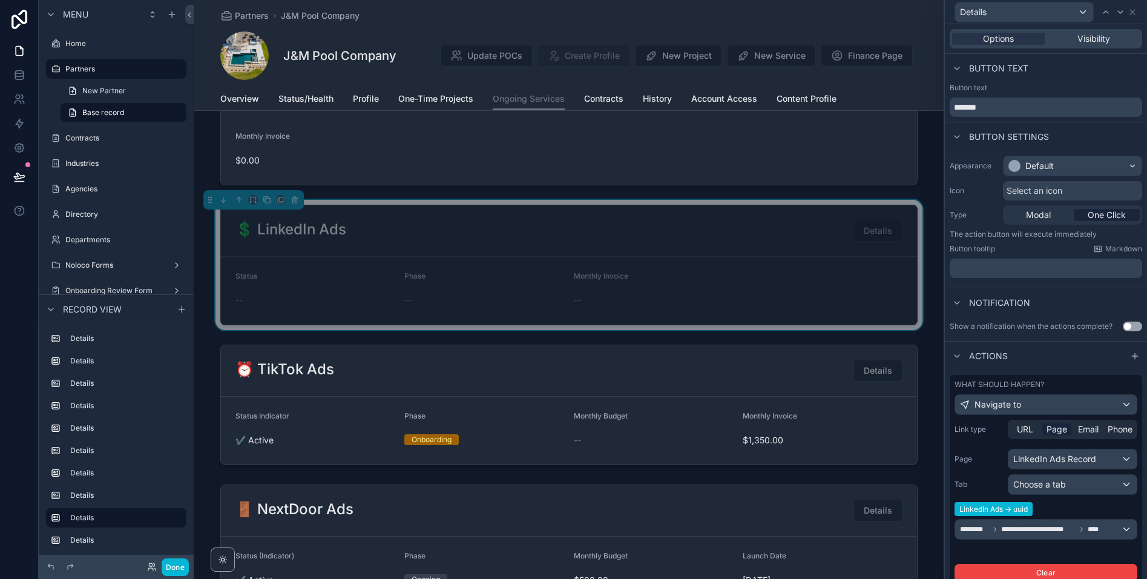
scroll to position [2, 0]
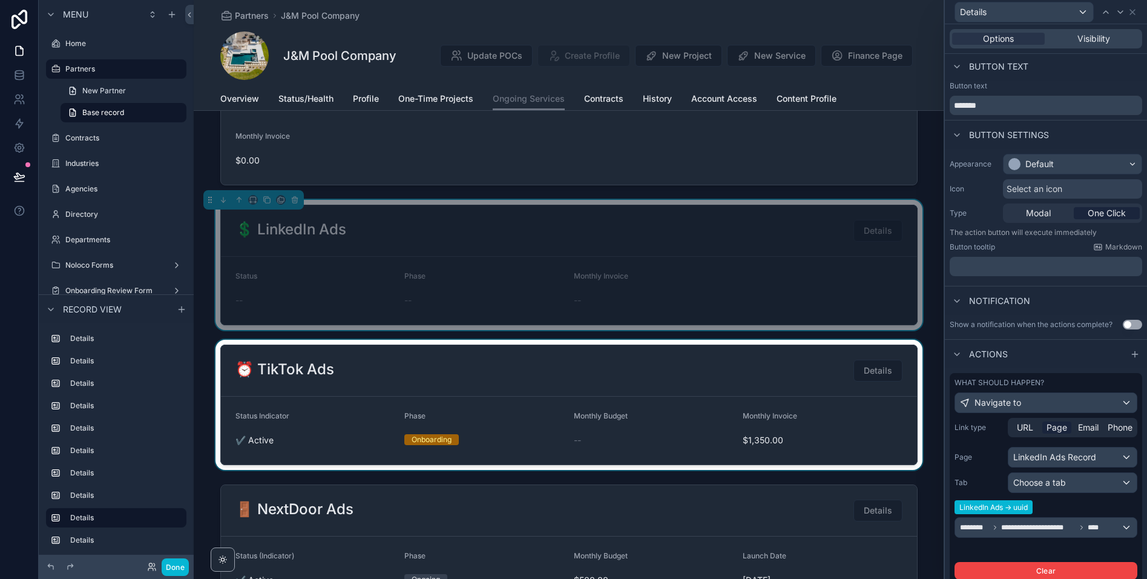
click at [686, 398] on div at bounding box center [569, 405] width 750 height 130
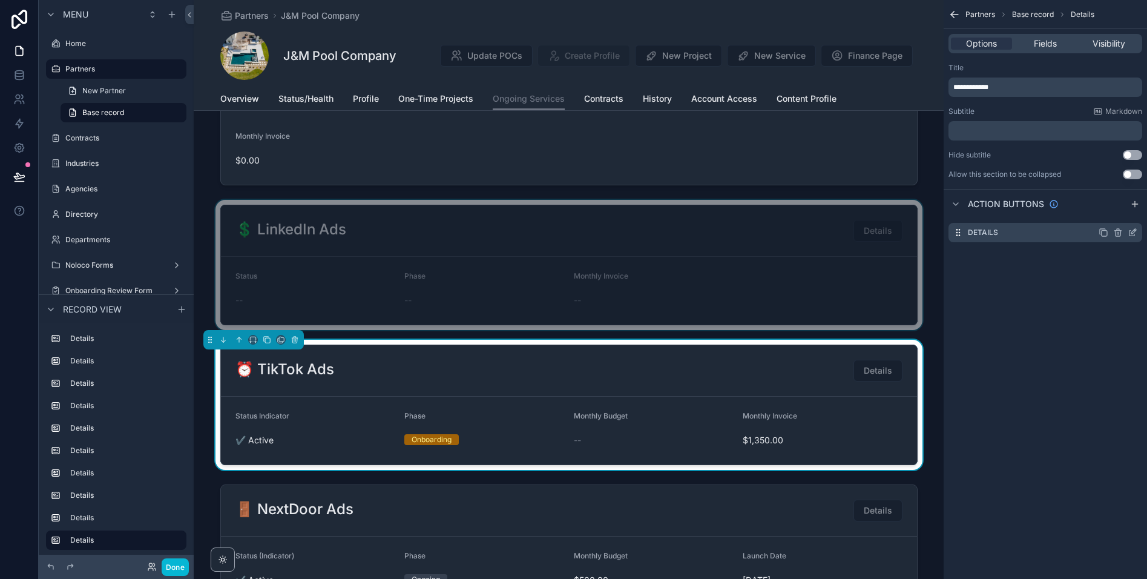
click at [1016, 234] on icon "scrollable content" at bounding box center [1133, 233] width 10 height 10
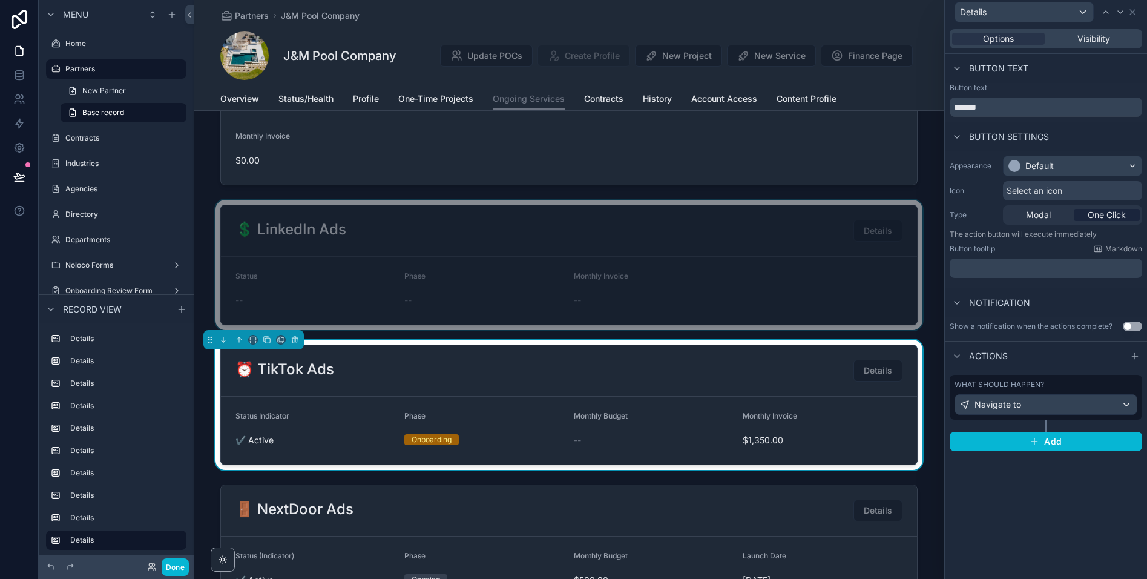
click at [1016, 388] on div "What should happen?" at bounding box center [1046, 385] width 183 height 10
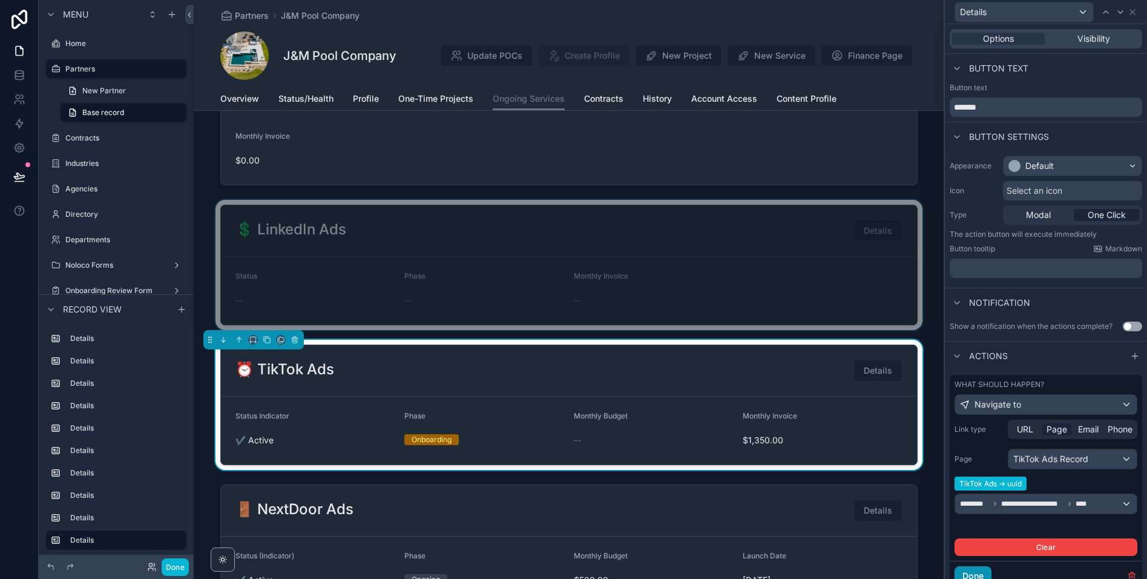
click at [974, 567] on button "Done" at bounding box center [973, 575] width 37 height 19
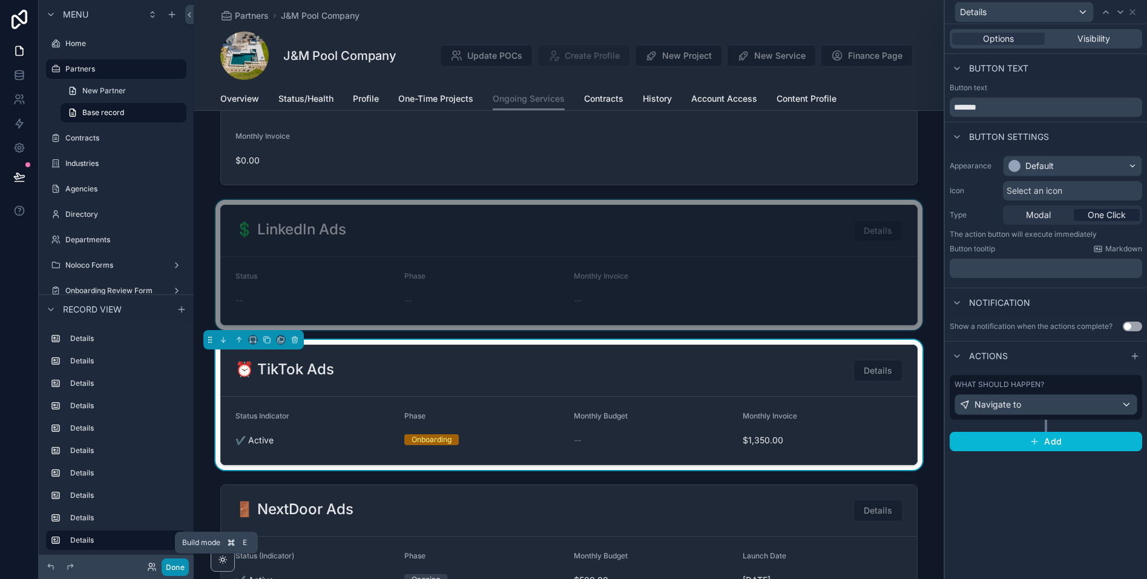
click at [176, 567] on button "Done" at bounding box center [175, 567] width 27 height 18
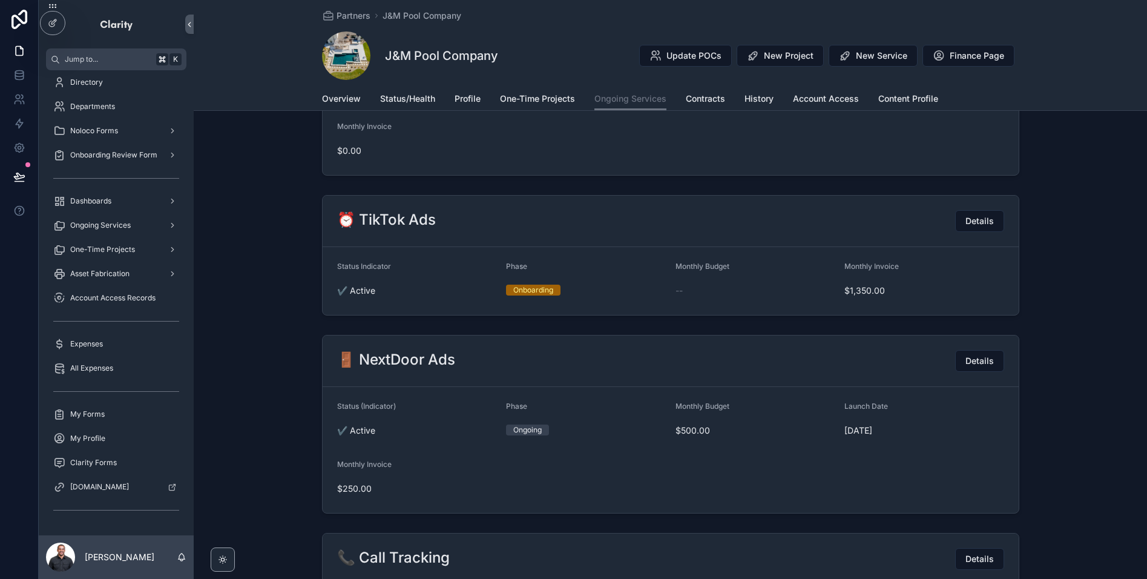
scroll to position [1286, 0]
click at [982, 223] on span "Details" at bounding box center [980, 222] width 28 height 12
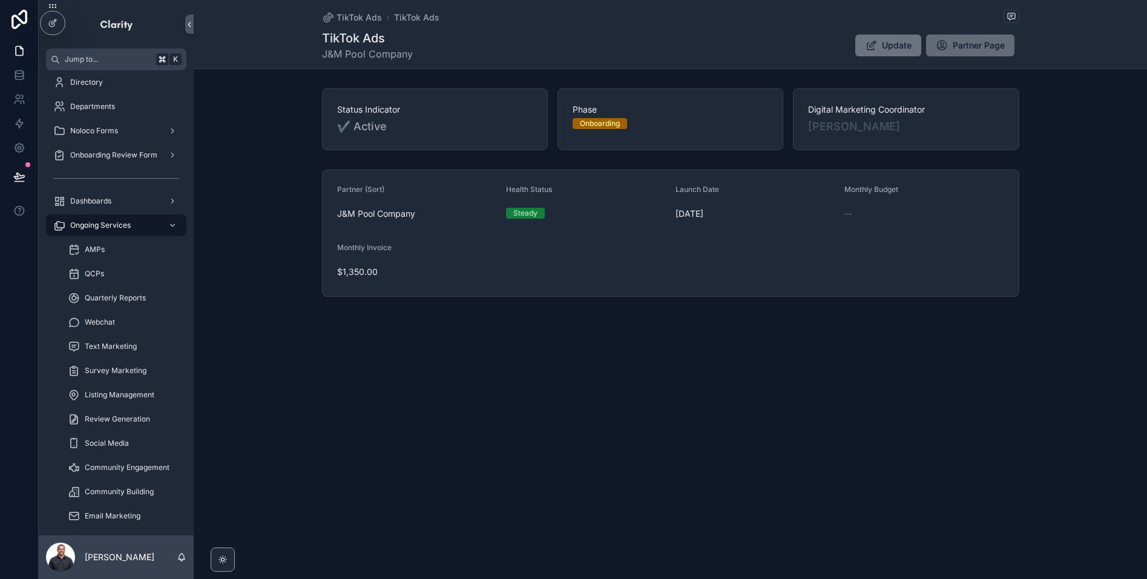
click at [981, 39] on span "Partner Page" at bounding box center [979, 45] width 52 height 12
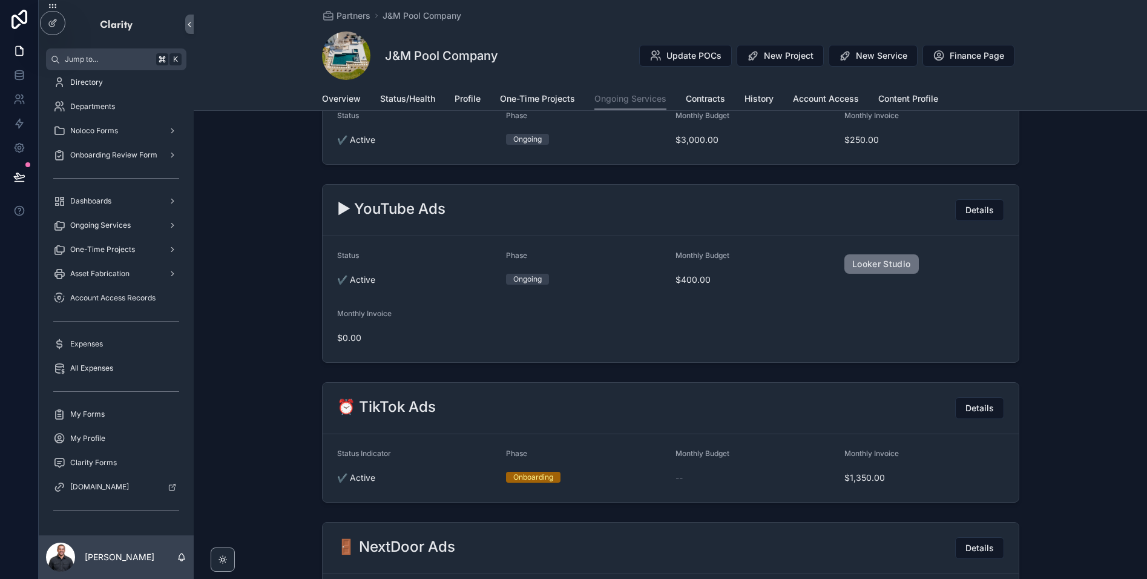
scroll to position [1217, 0]
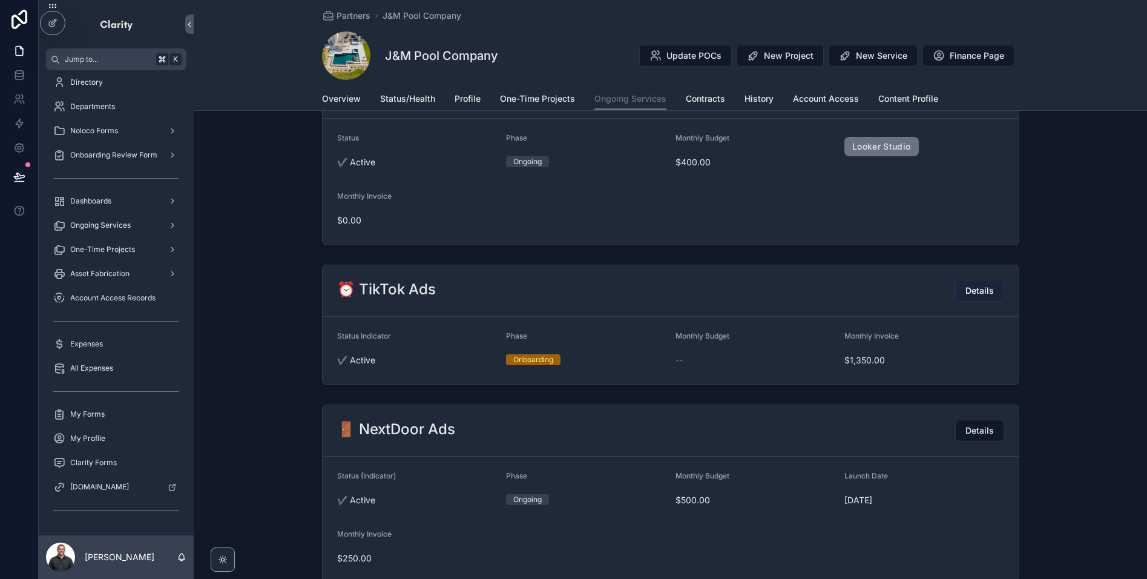
click at [983, 289] on span "Details" at bounding box center [980, 291] width 28 height 12
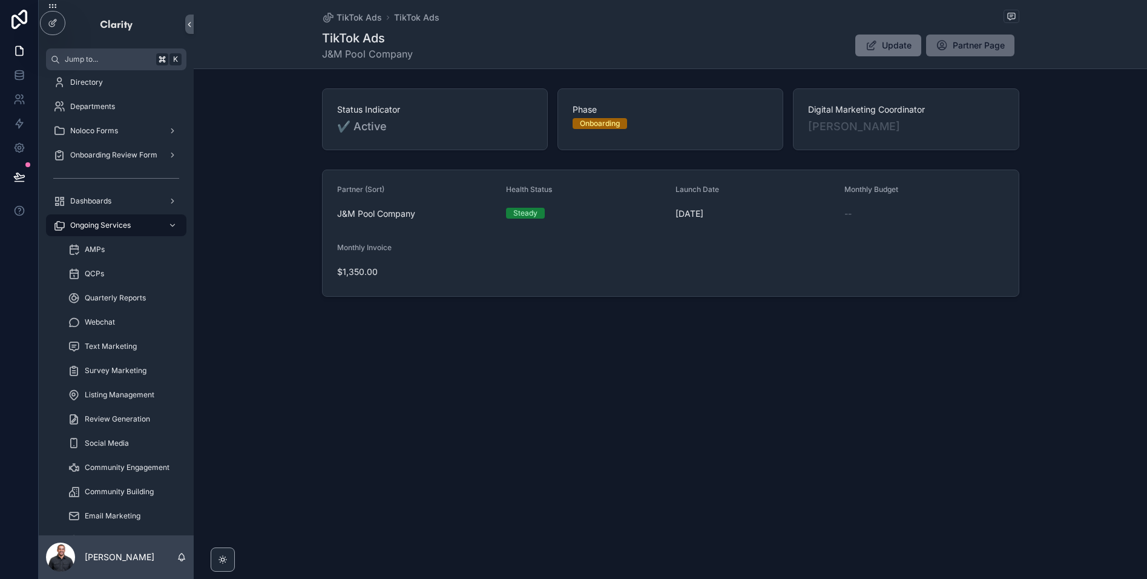
click at [953, 41] on span "Partner Page" at bounding box center [979, 45] width 52 height 12
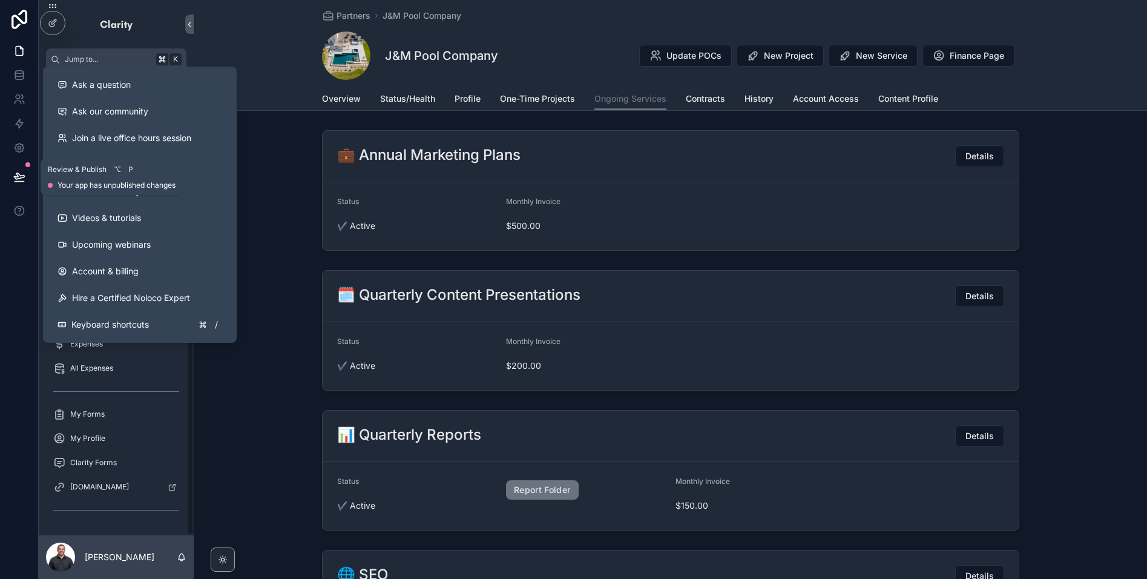
click at [24, 179] on icon at bounding box center [19, 177] width 12 height 12
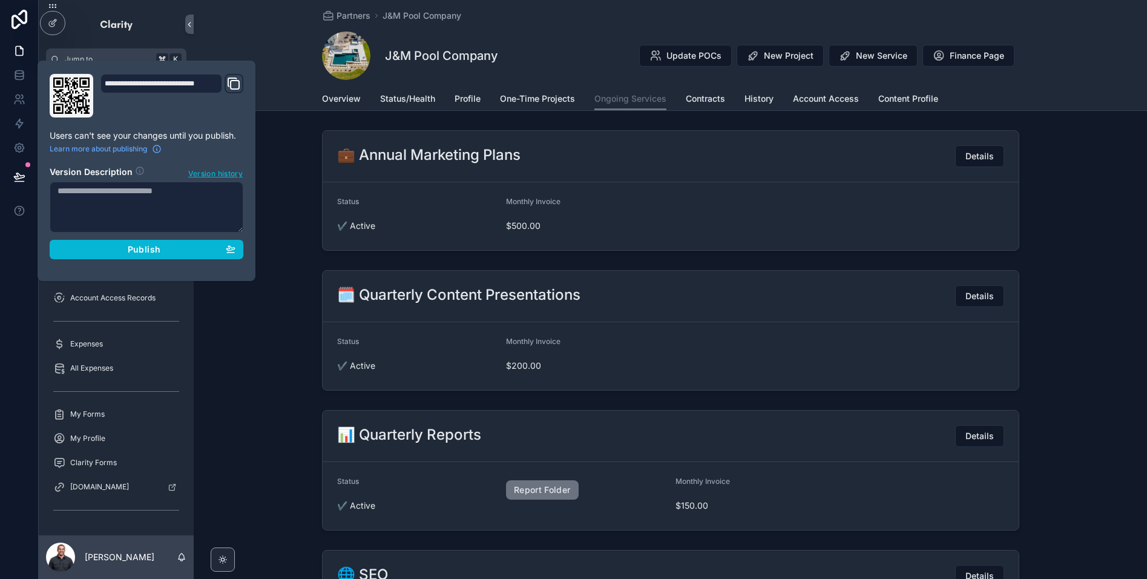
click at [117, 197] on textarea at bounding box center [147, 207] width 194 height 51
type textarea "**********"
click at [93, 248] on div "Publish" at bounding box center [147, 249] width 178 height 11
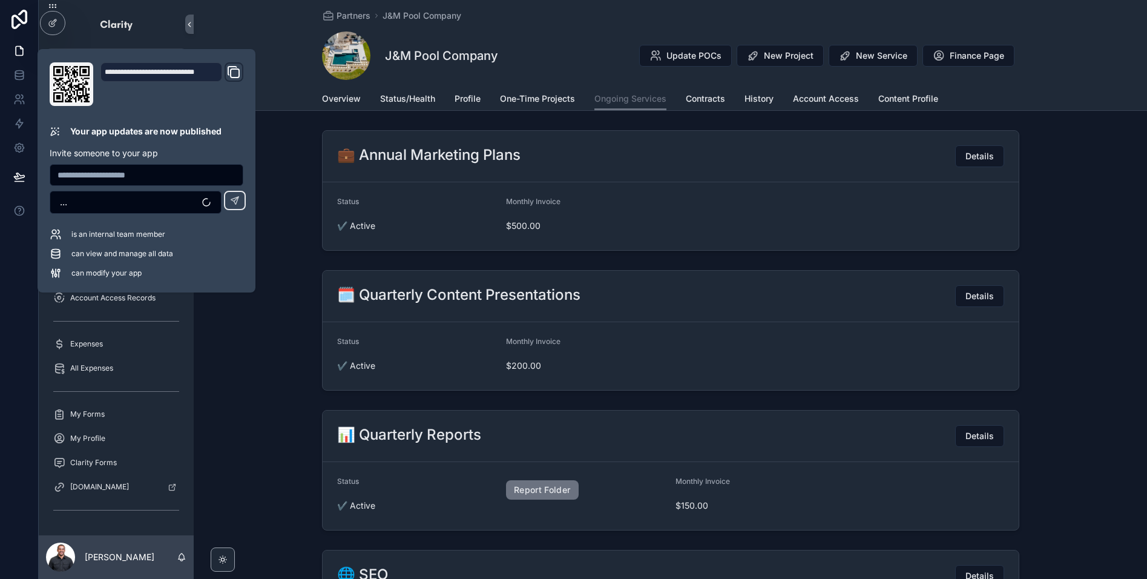
click at [551, 51] on div "J&M Pool Company Update POCs New Project New Service Finance Page" at bounding box center [670, 55] width 697 height 48
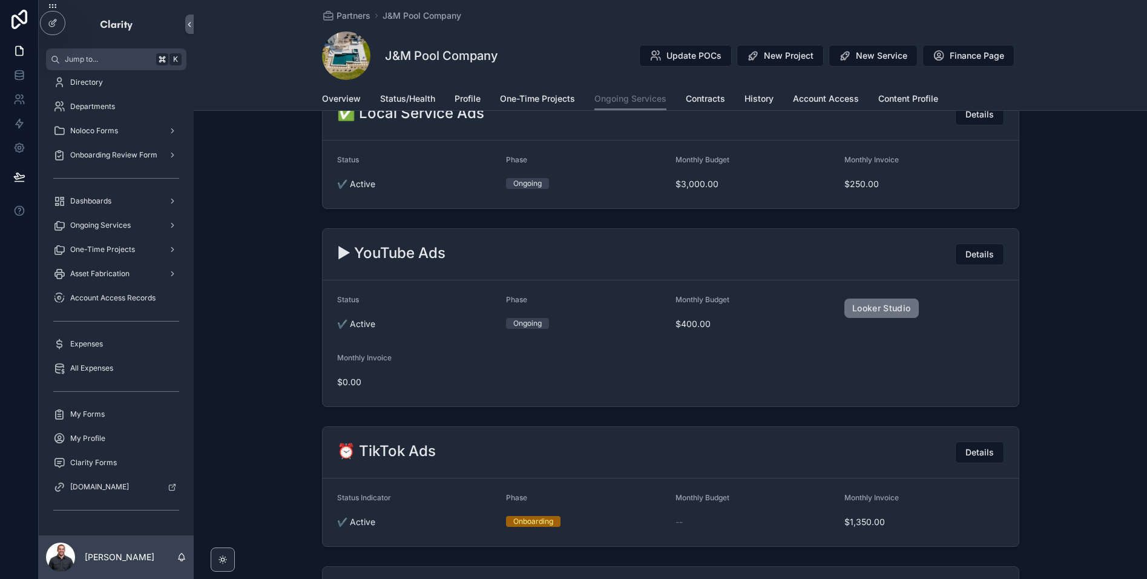
scroll to position [1133, 0]
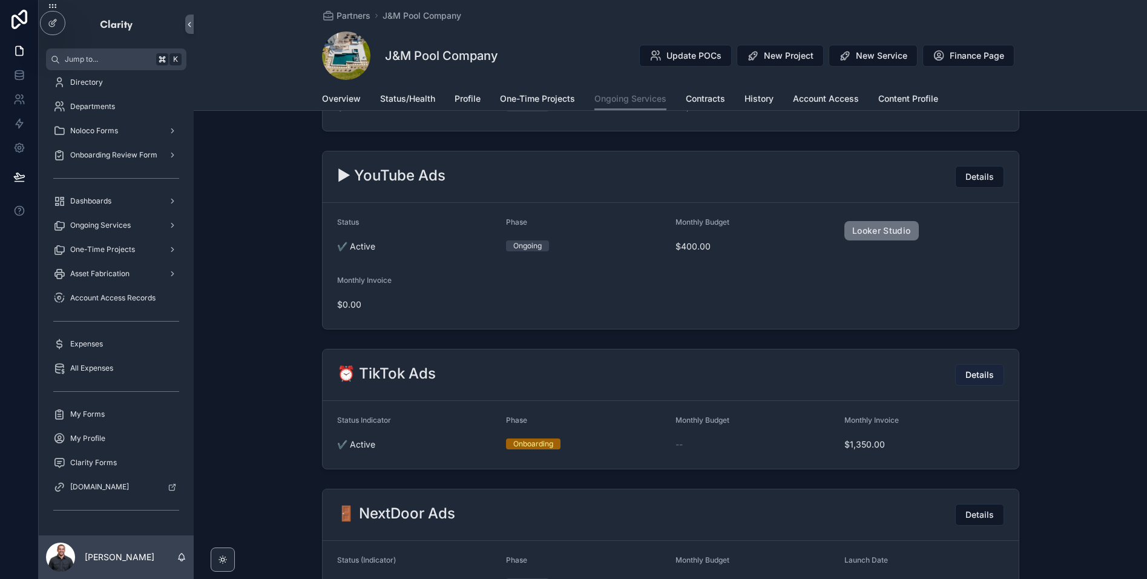
click at [980, 373] on span "Details" at bounding box center [980, 375] width 28 height 12
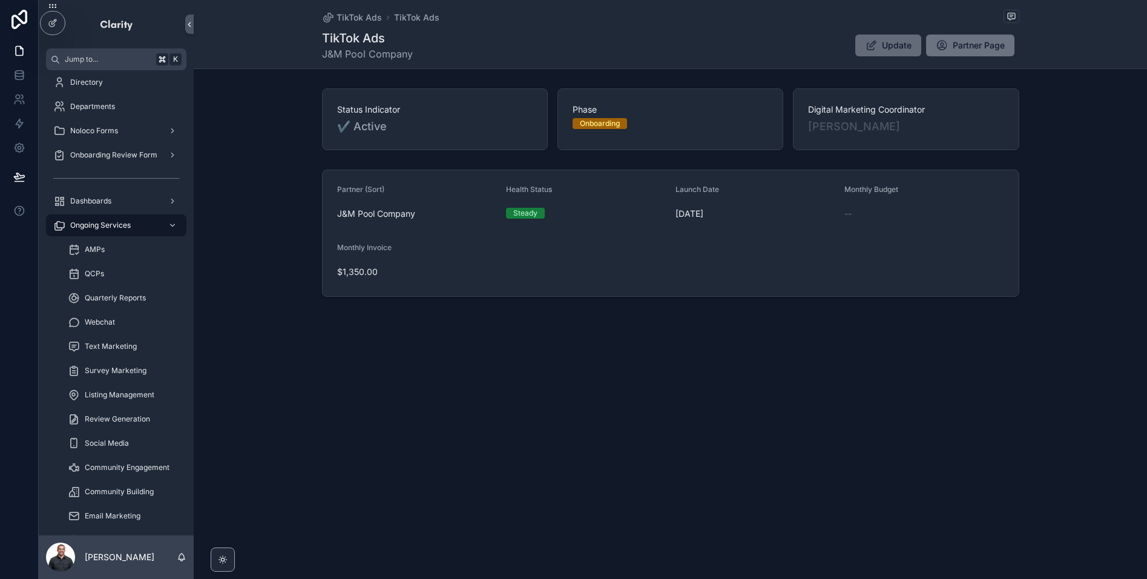
click at [899, 45] on span "Update" at bounding box center [897, 45] width 30 height 12
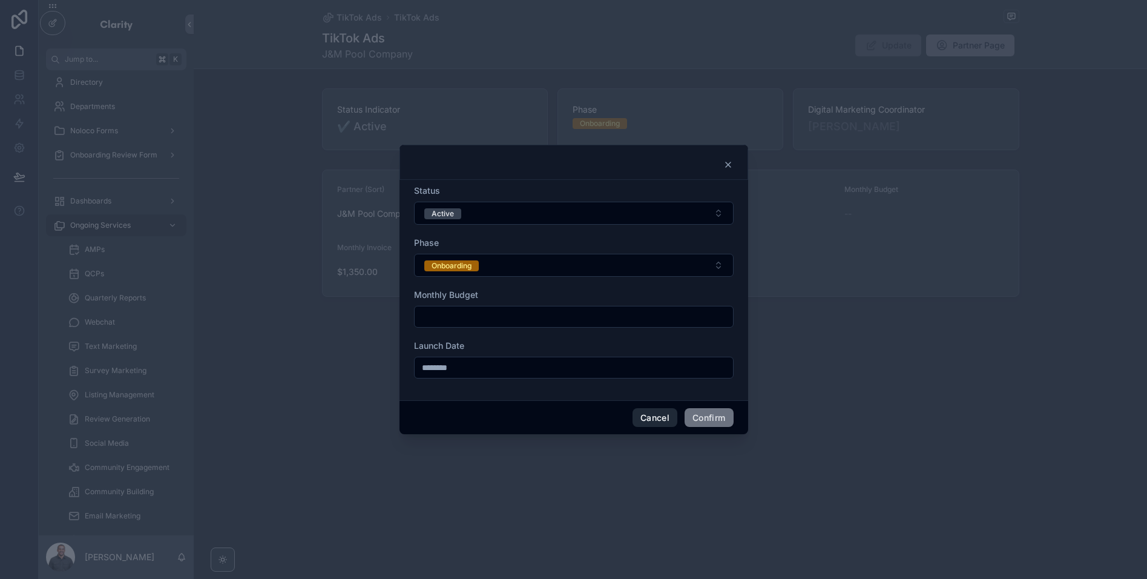
click at [659, 427] on button "Cancel" at bounding box center [655, 417] width 45 height 19
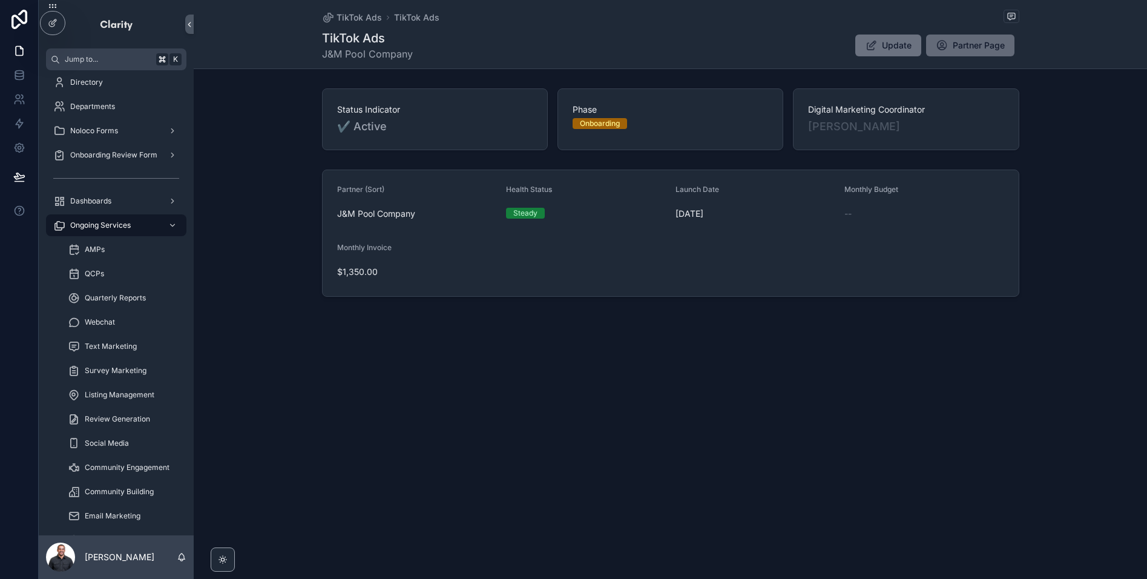
click at [980, 42] on span "Partner Page" at bounding box center [979, 45] width 52 height 12
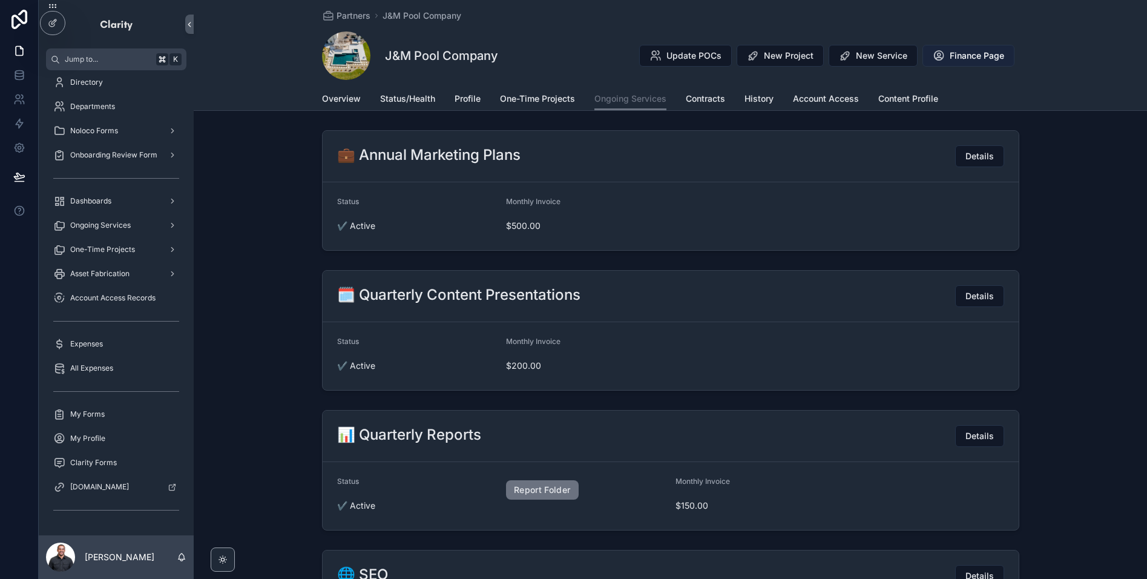
click at [971, 54] on span "Finance Page" at bounding box center [977, 56] width 54 height 12
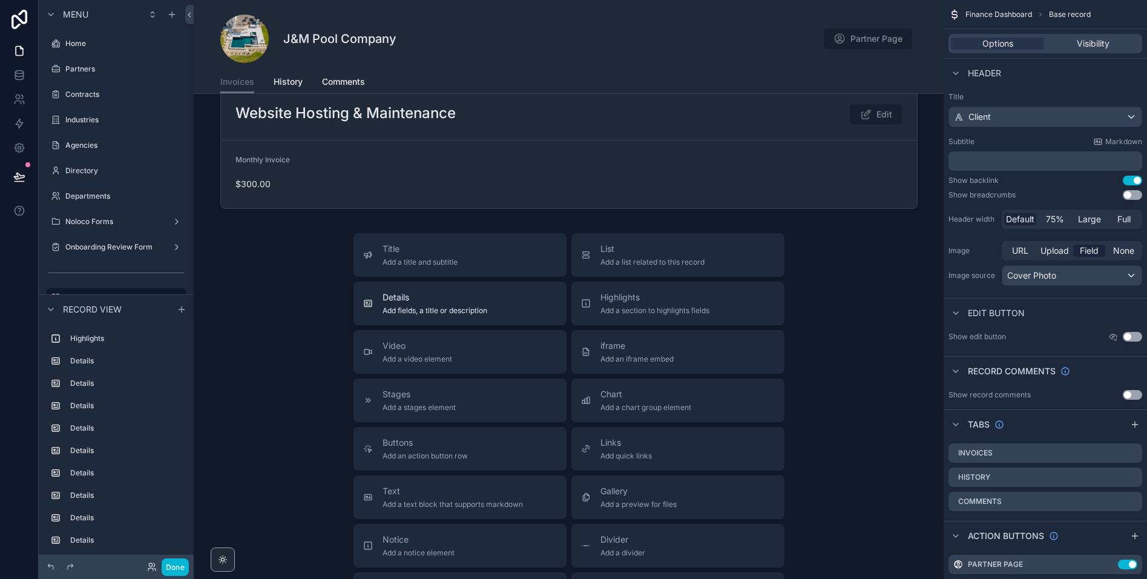
click at [422, 303] on span "Details" at bounding box center [435, 297] width 105 height 12
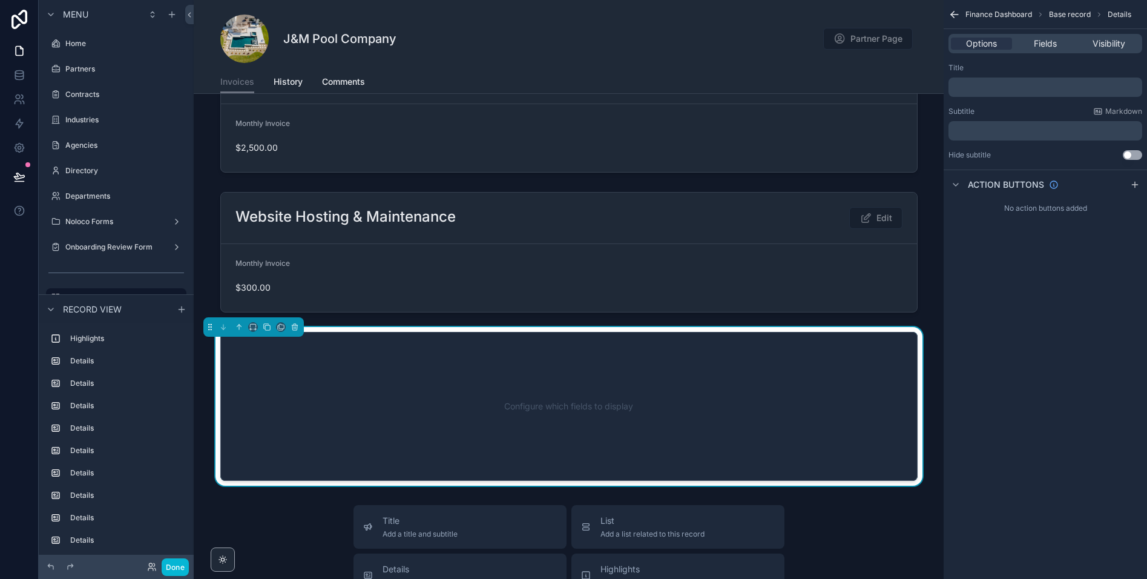
scroll to position [3775, 0]
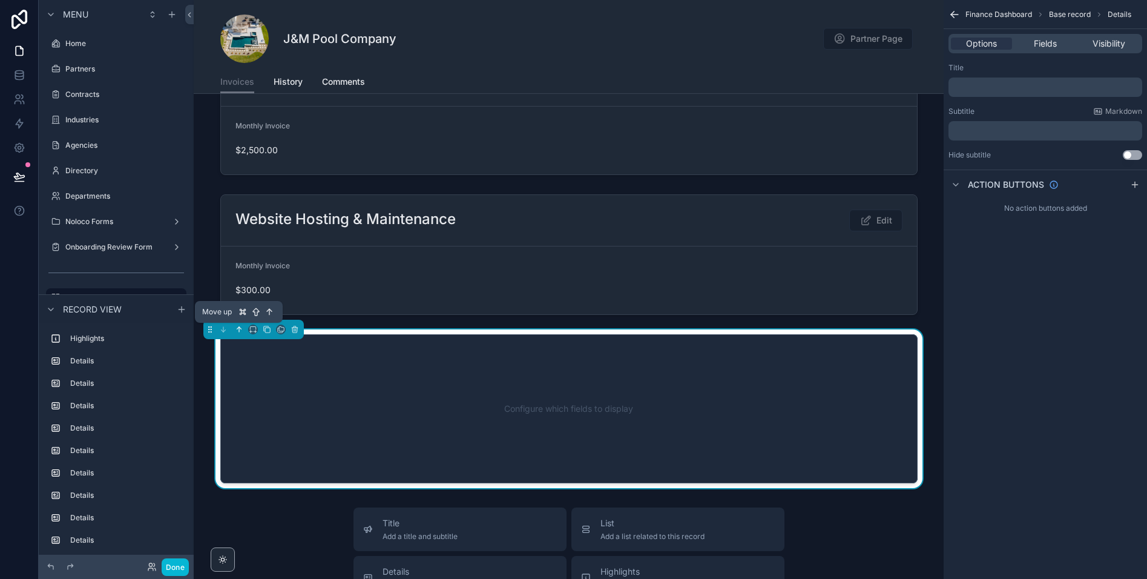
click at [239, 327] on icon at bounding box center [238, 328] width 2 height 2
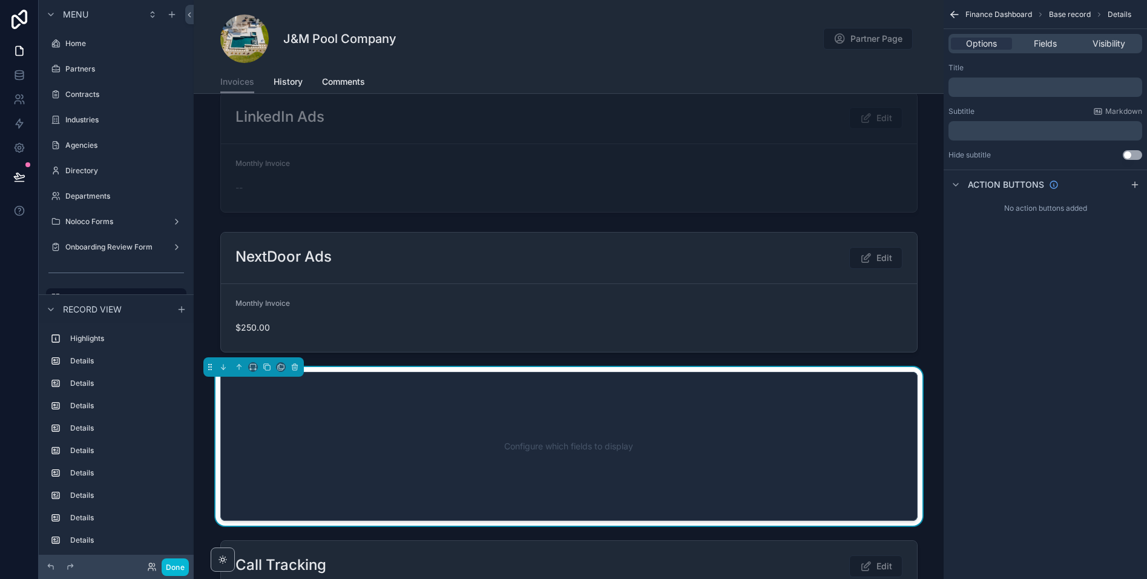
scroll to position [1227, 0]
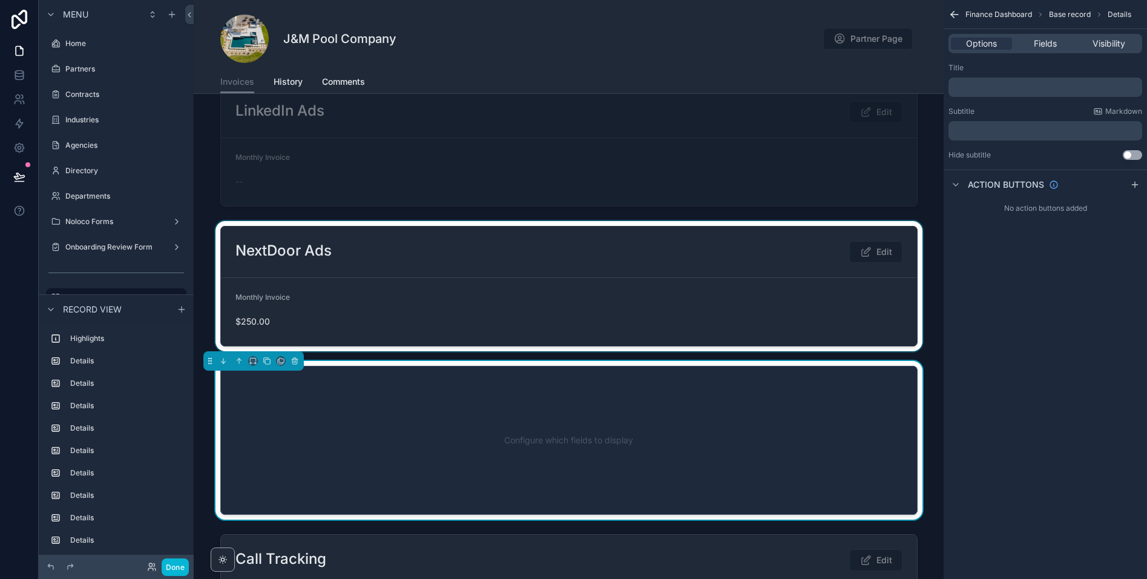
click at [553, 285] on div at bounding box center [569, 286] width 750 height 130
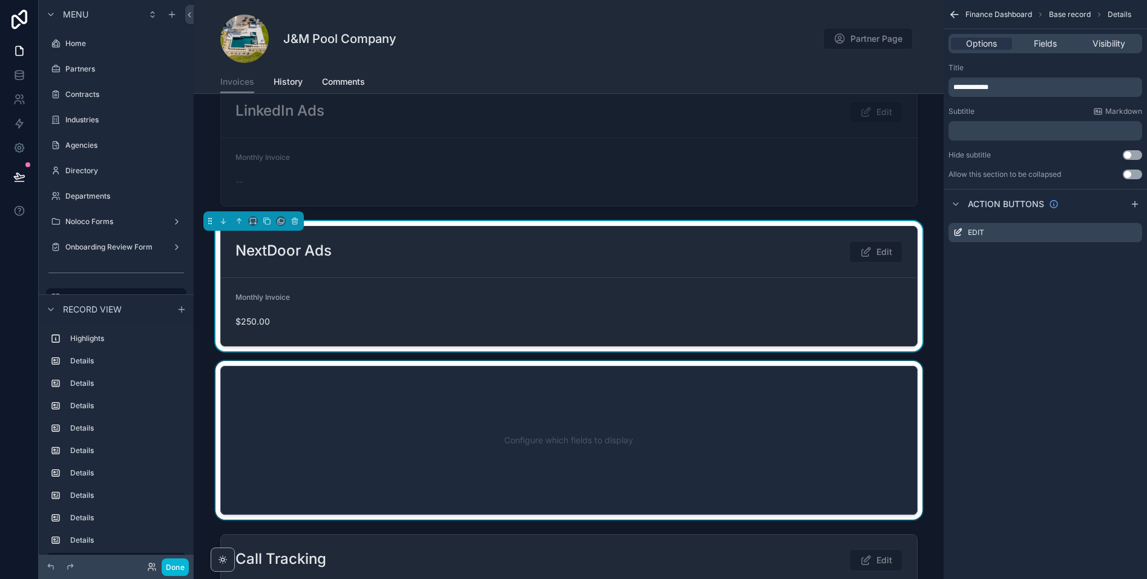
click at [539, 418] on div at bounding box center [569, 440] width 750 height 159
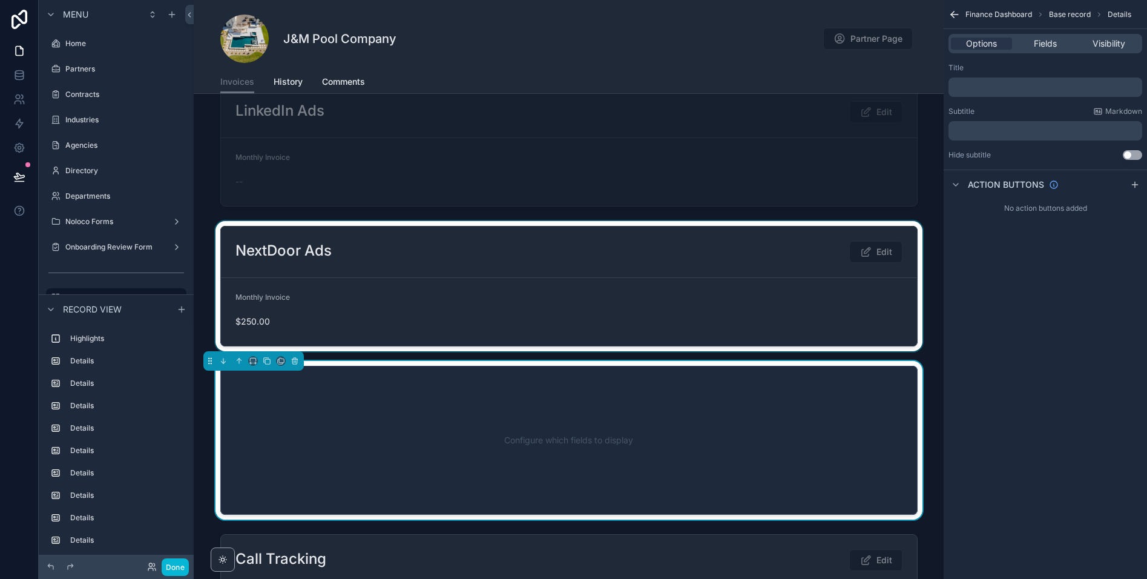
click at [989, 82] on p "﻿" at bounding box center [1046, 87] width 186 height 10
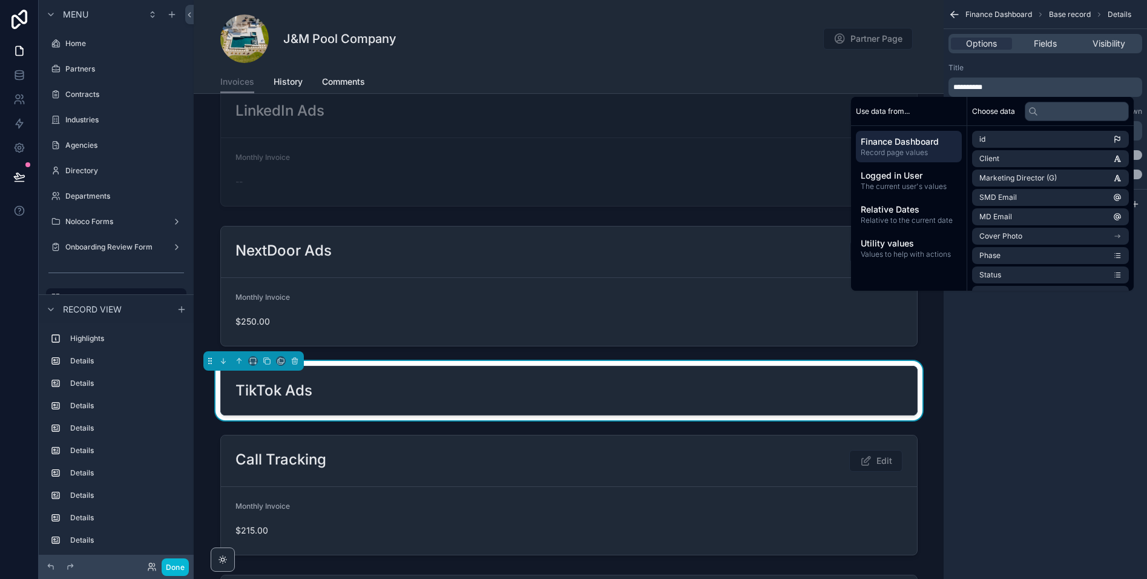
click at [996, 87] on p "**********" at bounding box center [1046, 87] width 186 height 10
click at [1004, 326] on div "**********" at bounding box center [1045, 289] width 203 height 579
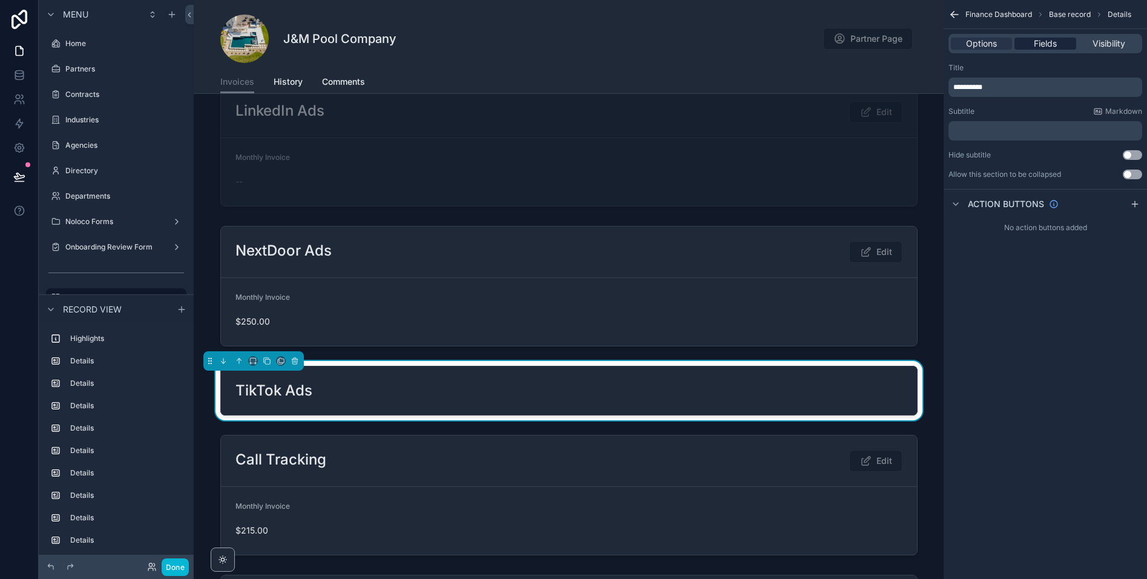
click at [1016, 41] on span "Fields" at bounding box center [1045, 44] width 23 height 12
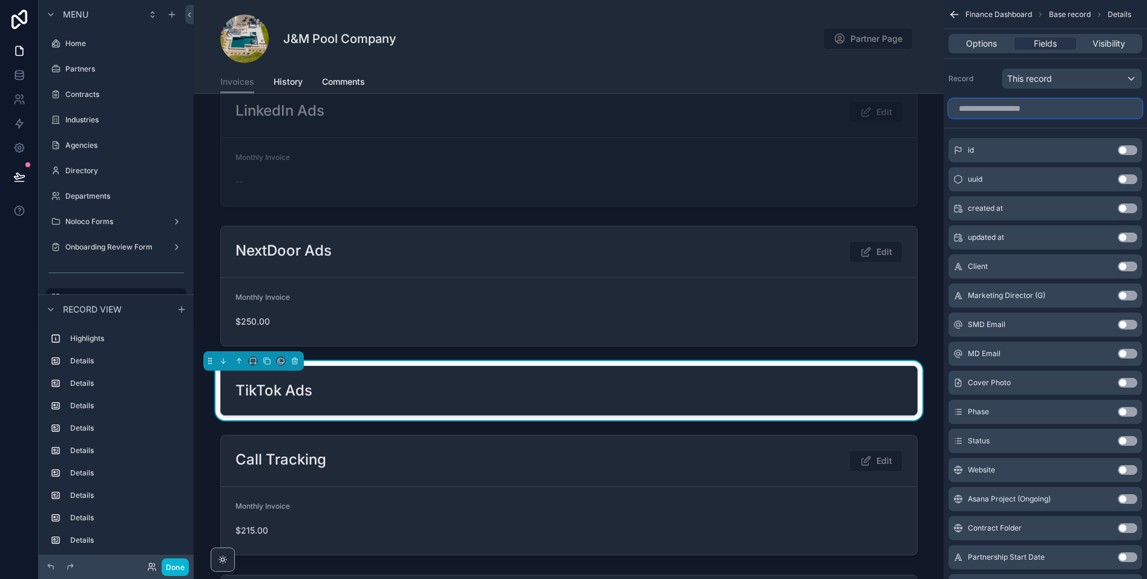
click at [1016, 109] on input "scrollable content" at bounding box center [1046, 108] width 194 height 19
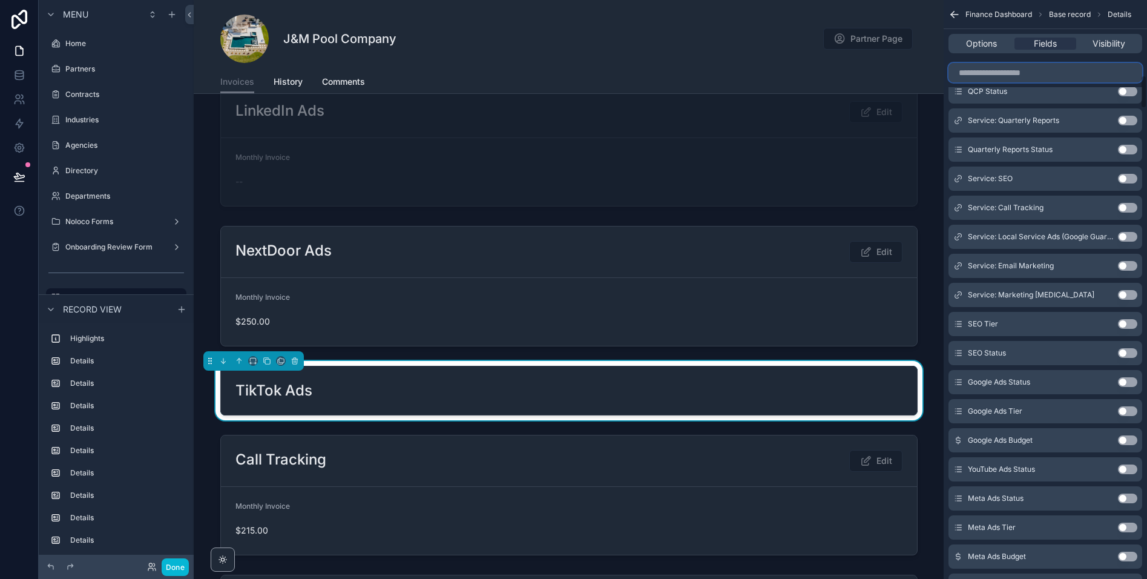
scroll to position [0, 0]
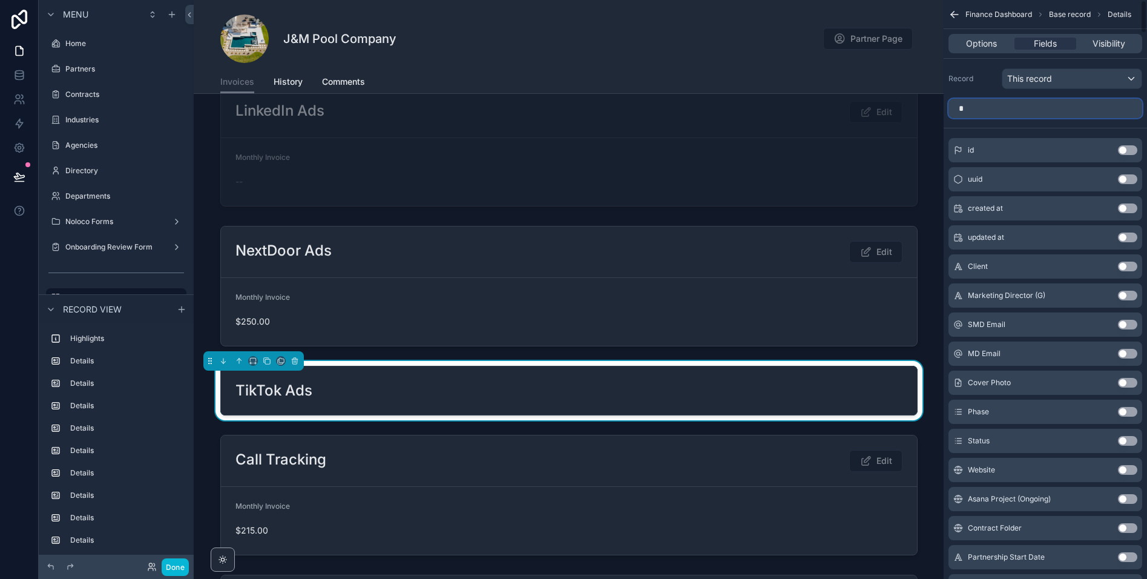
type input "**"
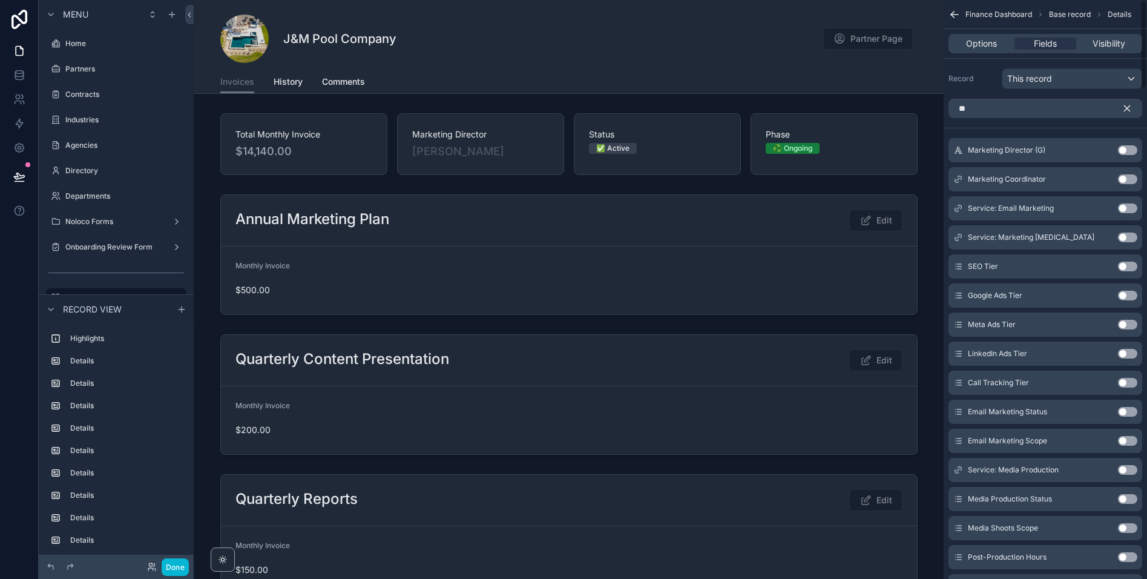
scroll to position [1227, 0]
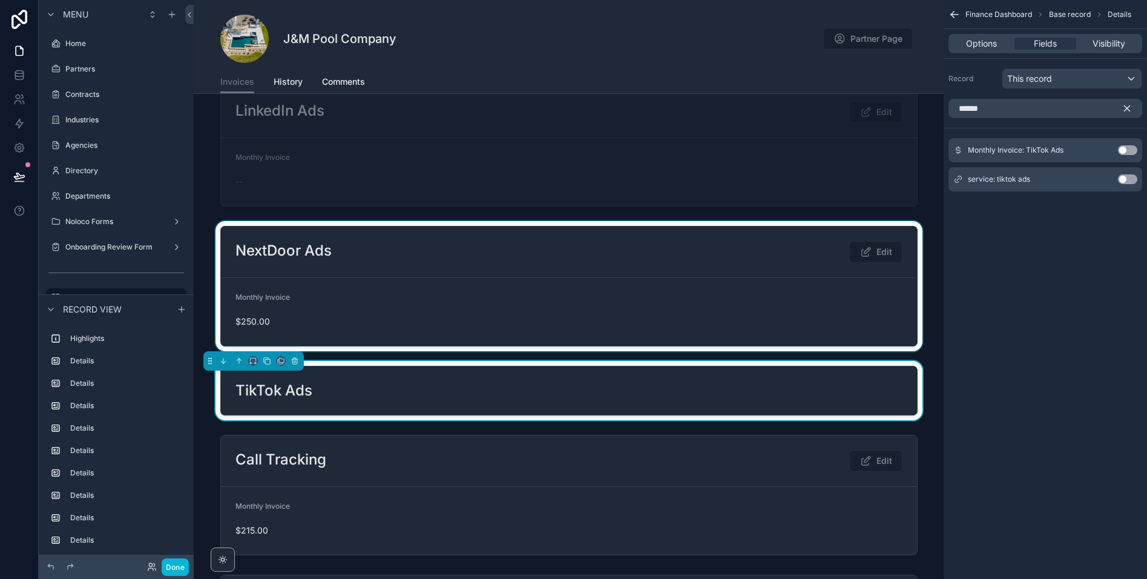
type input "******"
click at [512, 298] on div at bounding box center [569, 286] width 750 height 130
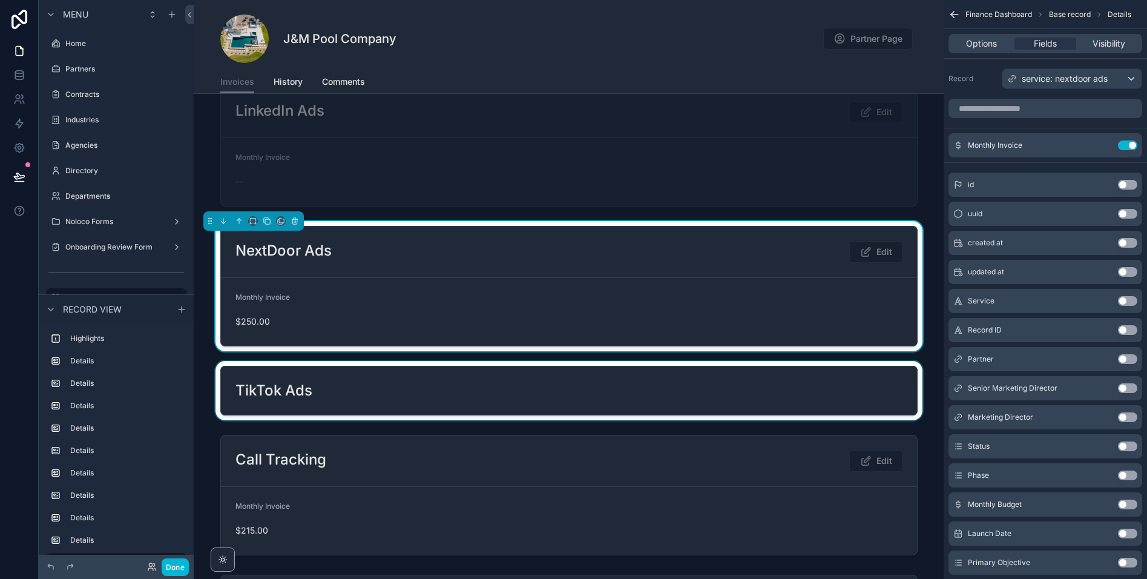
click at [538, 394] on div at bounding box center [569, 390] width 750 height 59
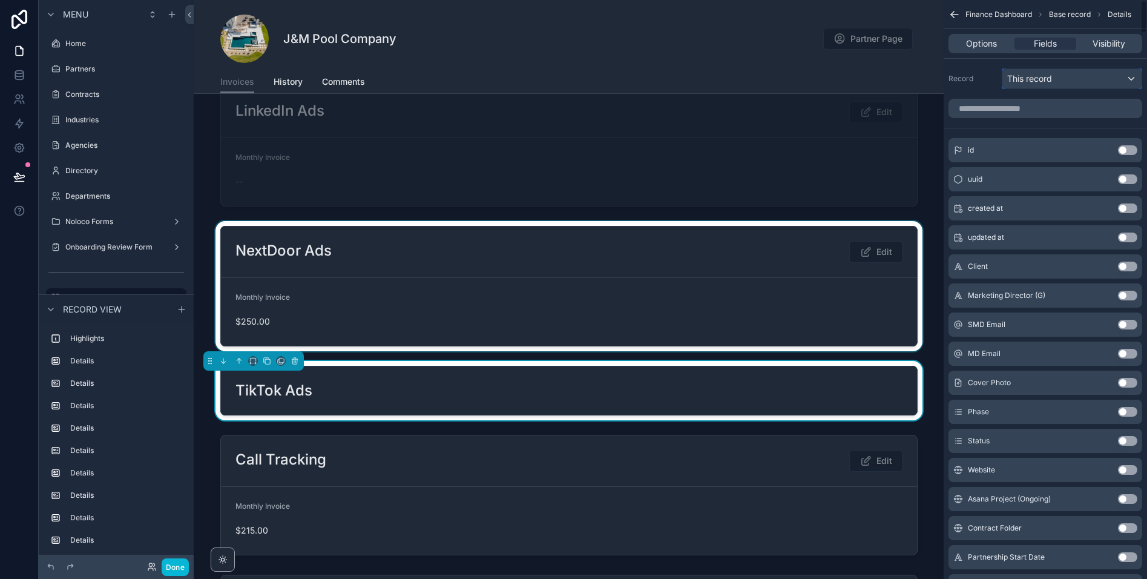
click at [1067, 82] on div "This record" at bounding box center [1071, 78] width 139 height 19
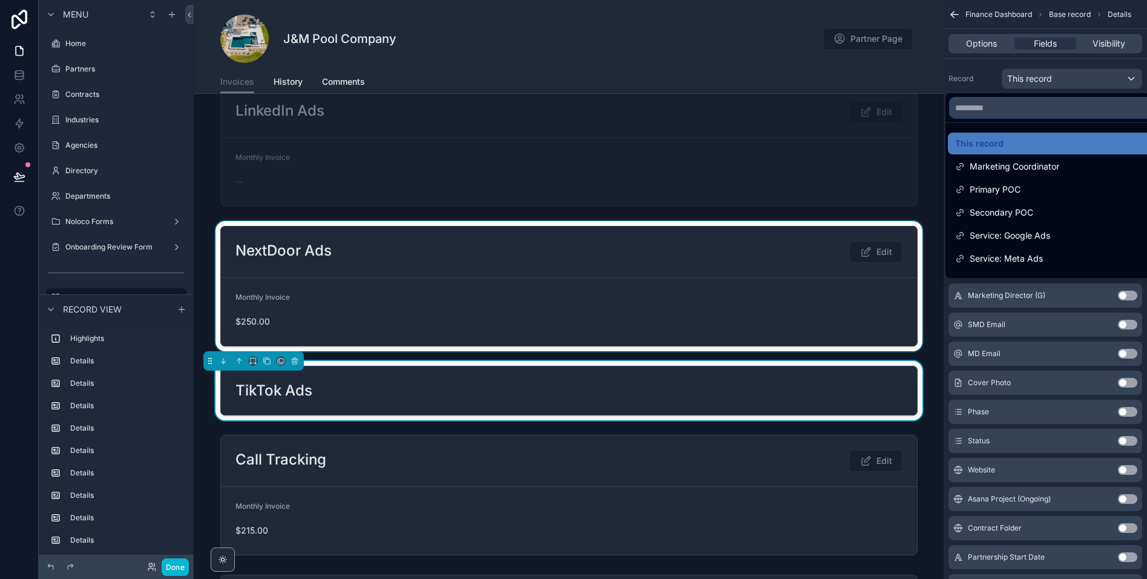
click at [1006, 106] on input "text" at bounding box center [1058, 107] width 216 height 19
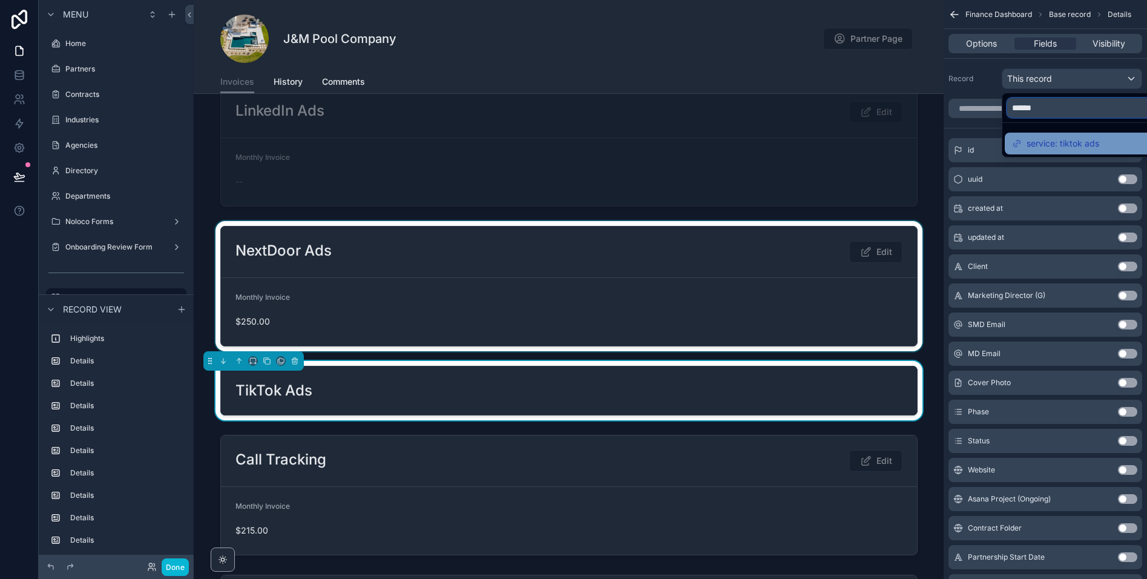
type input "******"
click at [1062, 144] on span "service: tiktok ads" at bounding box center [1063, 143] width 73 height 15
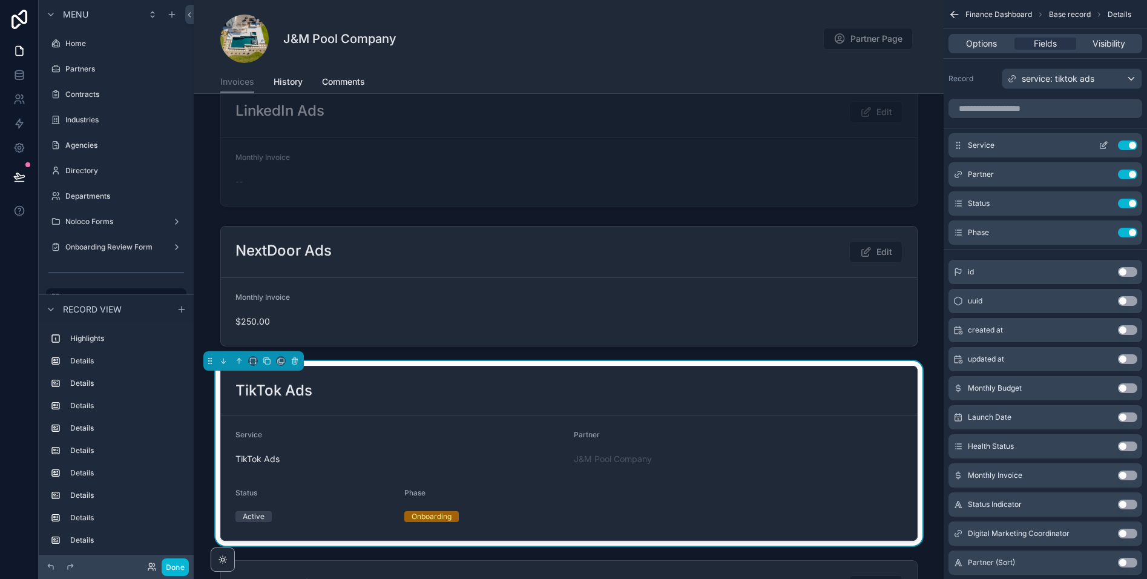
click at [1129, 146] on button "Use setting" at bounding box center [1127, 145] width 19 height 10
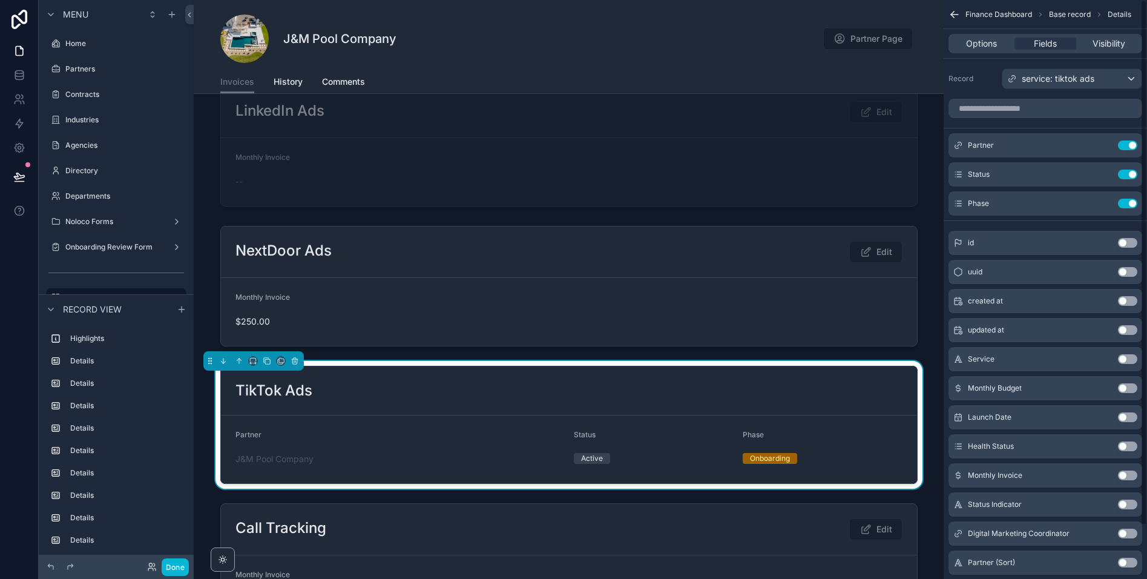
click at [1129, 146] on button "Use setting" at bounding box center [1127, 145] width 19 height 10
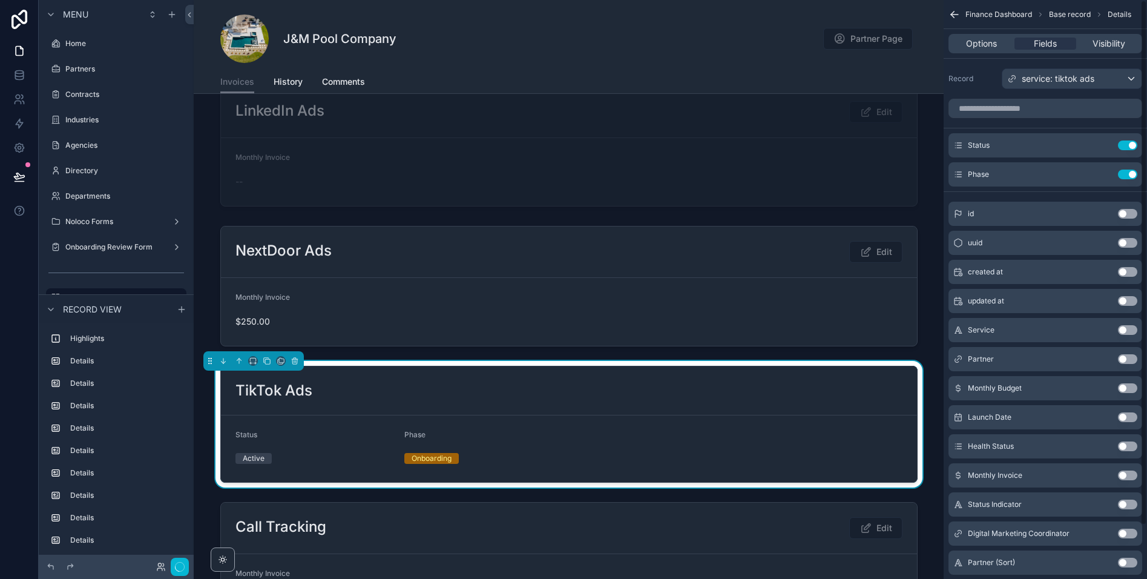
click at [1129, 146] on button "Use setting" at bounding box center [1127, 145] width 19 height 10
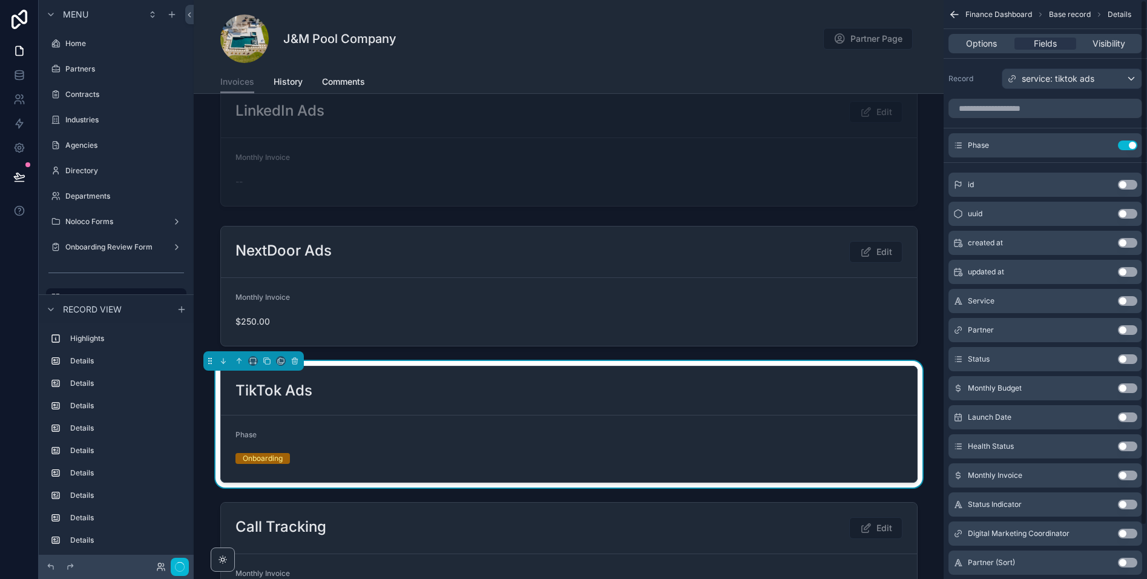
click at [1129, 146] on button "Use setting" at bounding box center [1127, 145] width 19 height 10
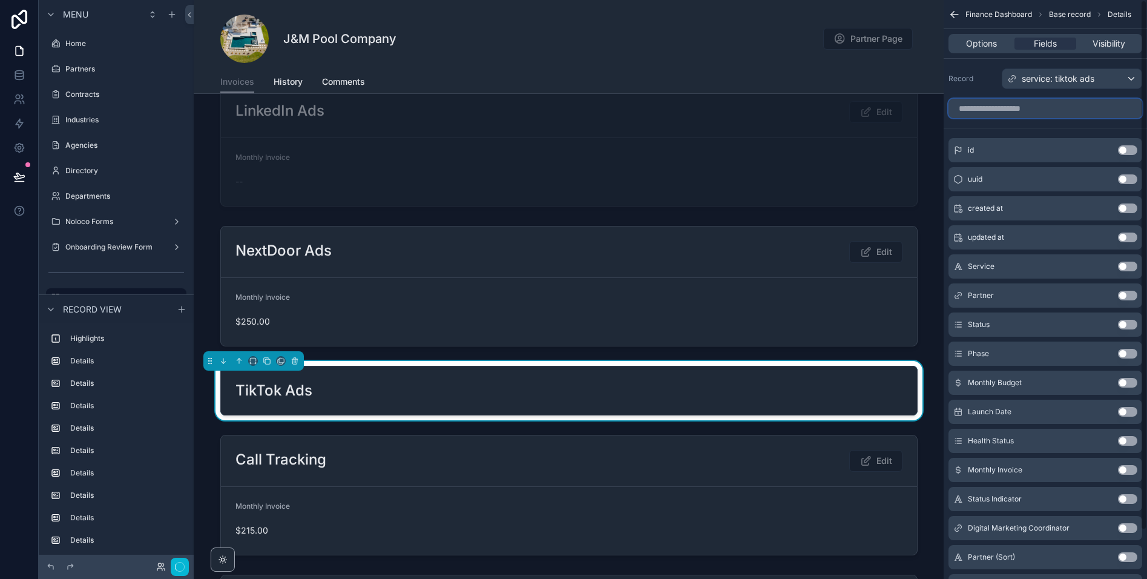
click at [1008, 105] on input "scrollable content" at bounding box center [1046, 108] width 194 height 19
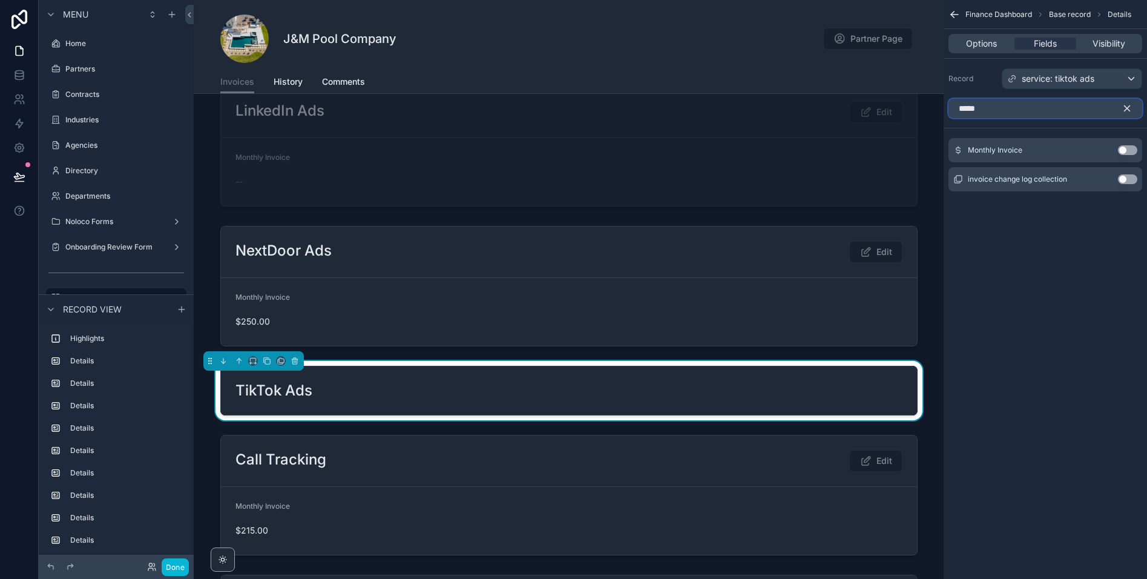
type input "*****"
click at [1120, 147] on button "Use setting" at bounding box center [1127, 150] width 19 height 10
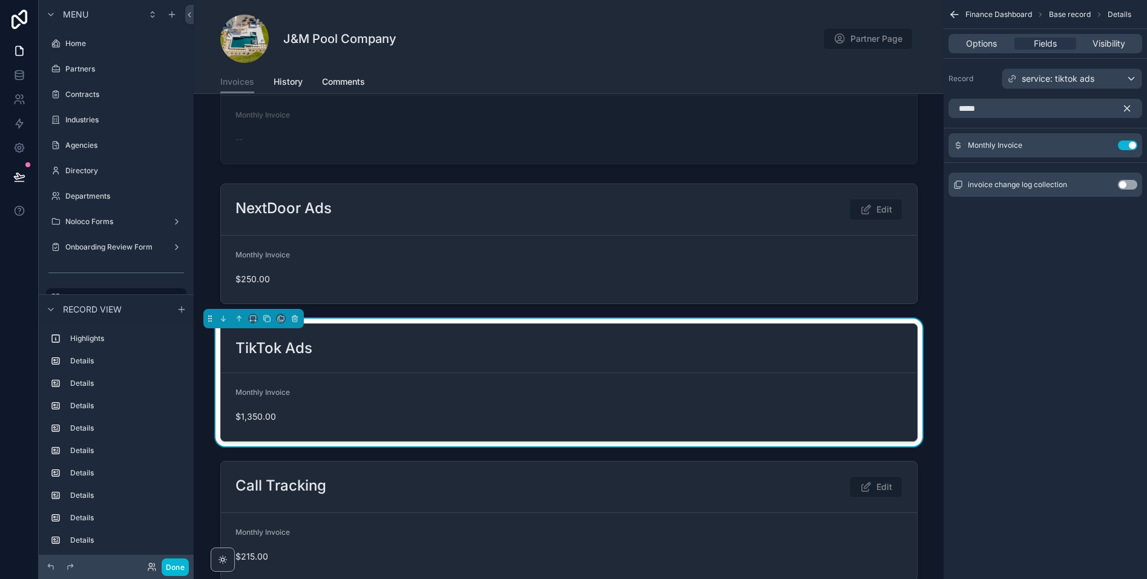
scroll to position [1268, 0]
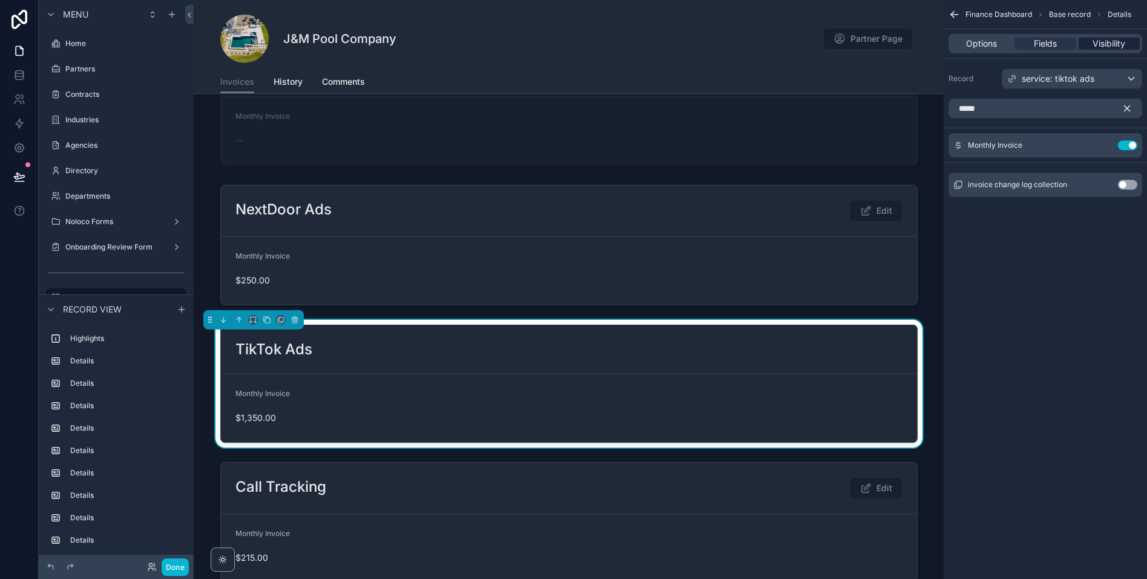
click at [1105, 45] on span "Visibility" at bounding box center [1109, 44] width 33 height 12
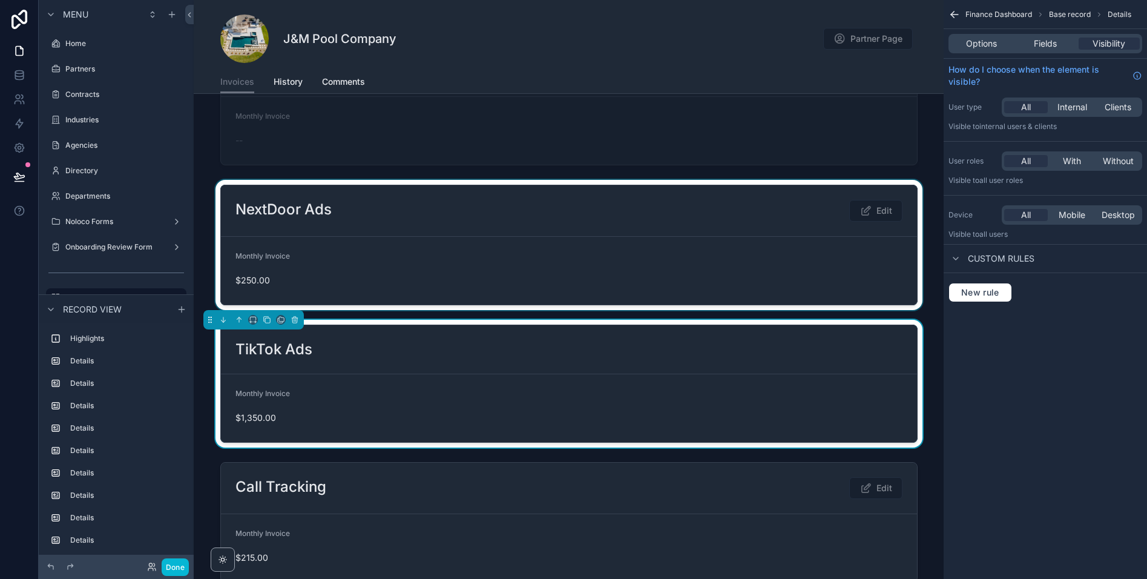
click at [571, 235] on div at bounding box center [569, 245] width 750 height 130
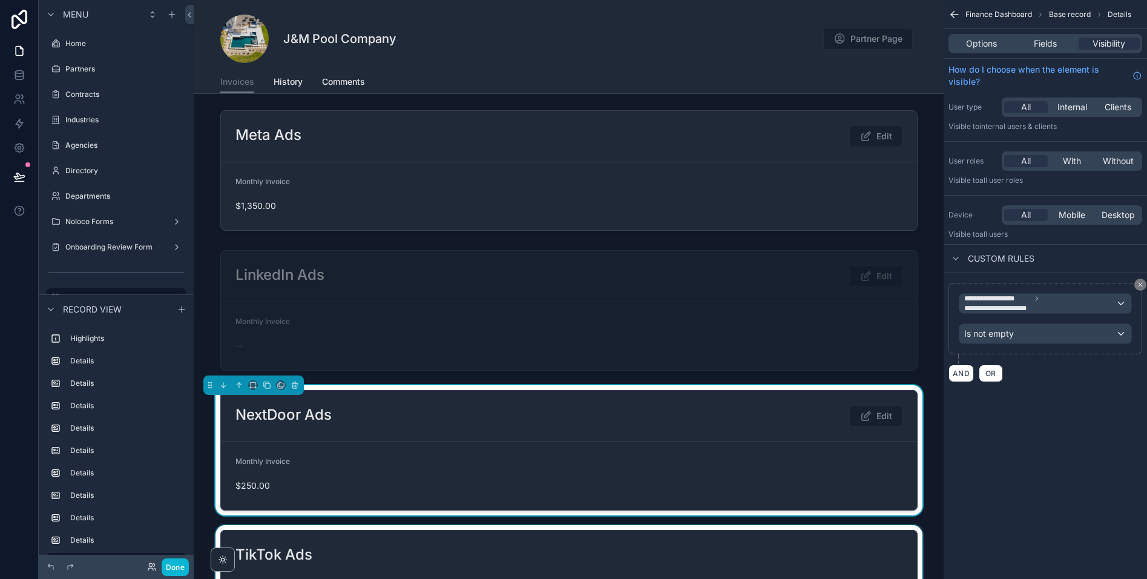
scroll to position [1062, 0]
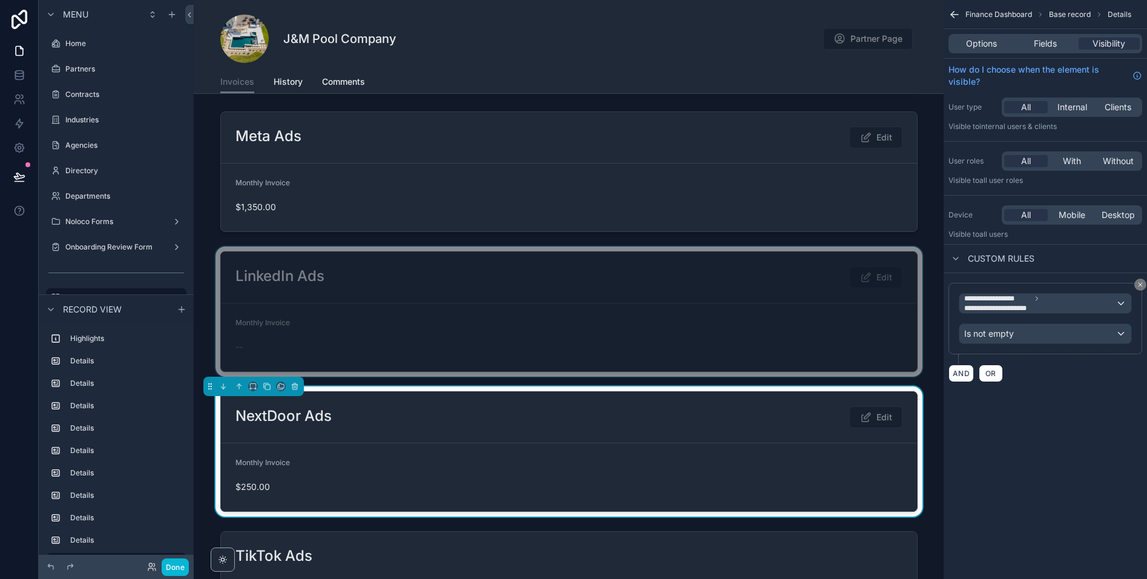
click at [654, 312] on div at bounding box center [569, 311] width 750 height 130
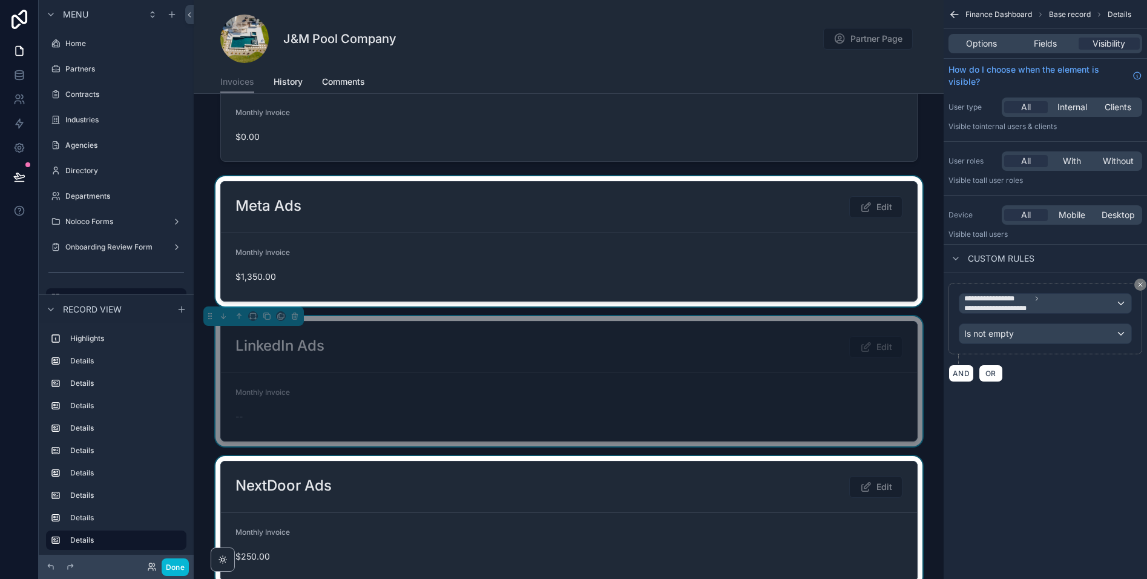
click at [595, 271] on div at bounding box center [569, 241] width 750 height 130
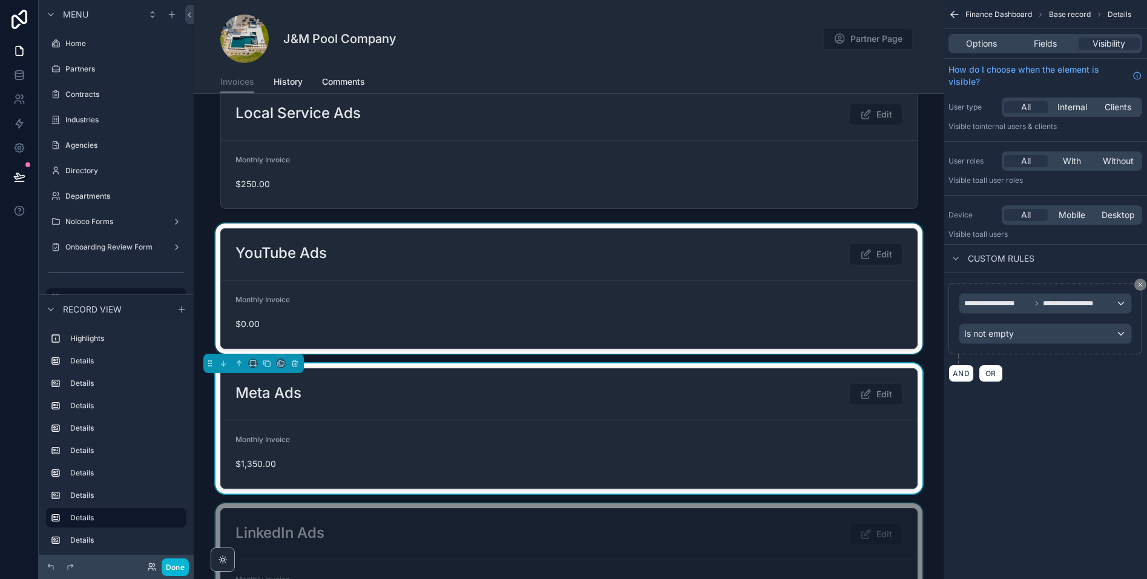
scroll to position [799, 0]
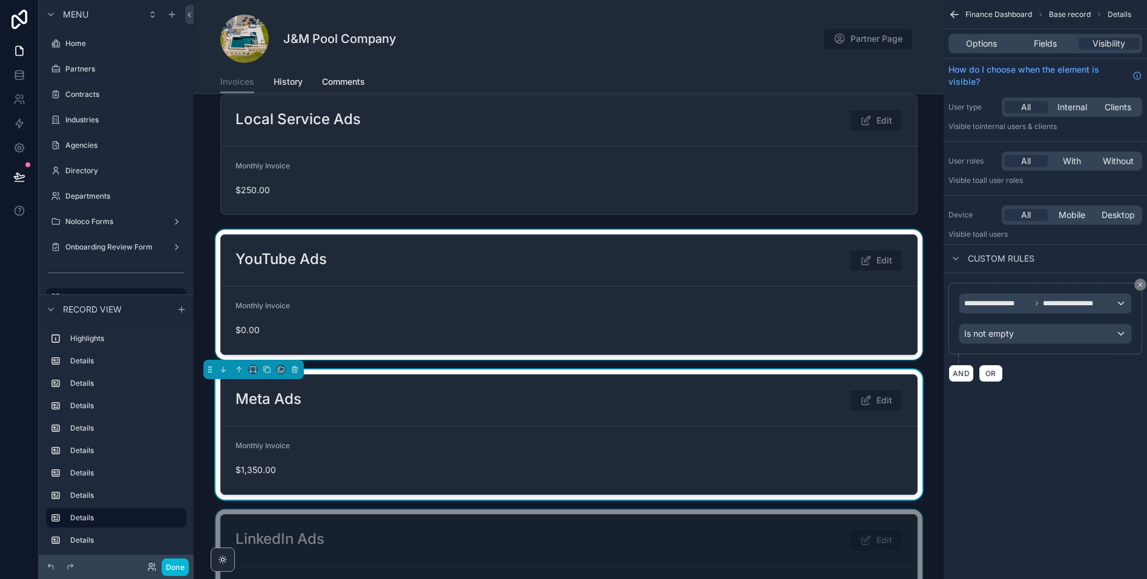
click at [570, 294] on div at bounding box center [569, 294] width 750 height 130
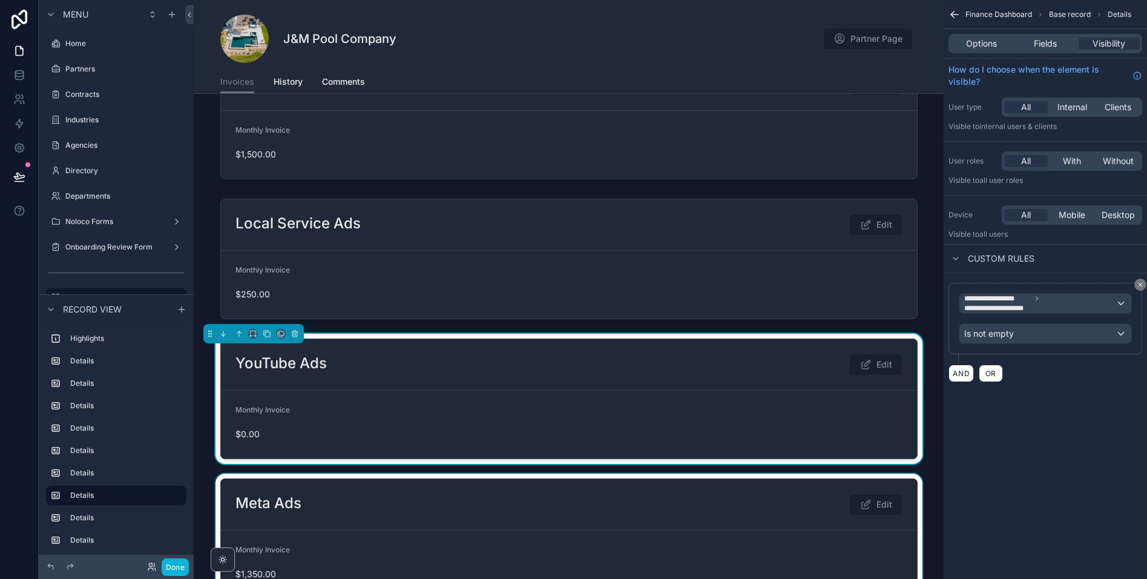
scroll to position [651, 0]
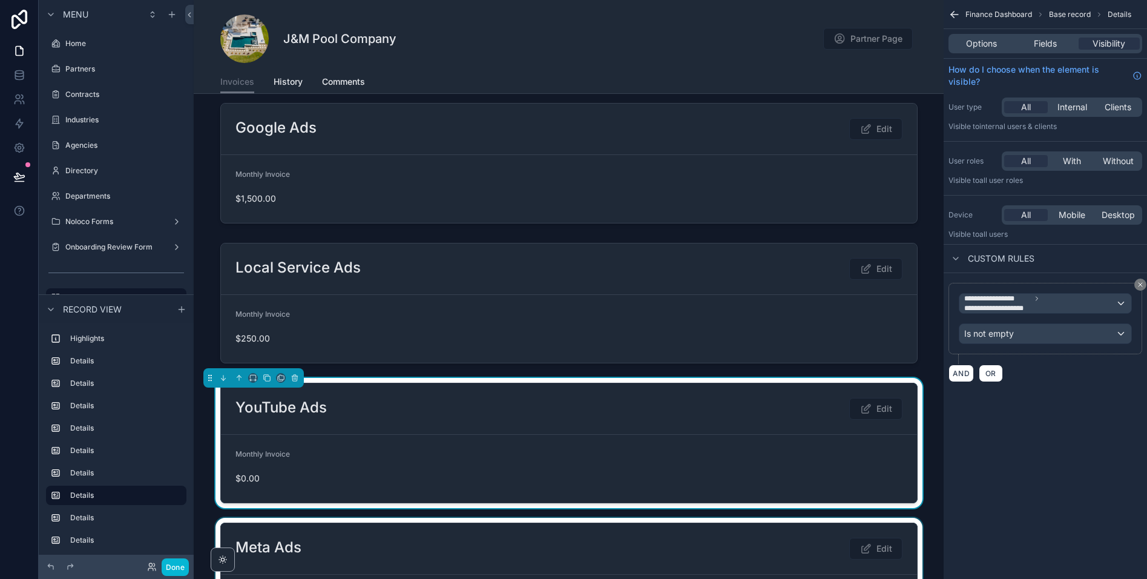
click at [570, 294] on div at bounding box center [569, 303] width 750 height 130
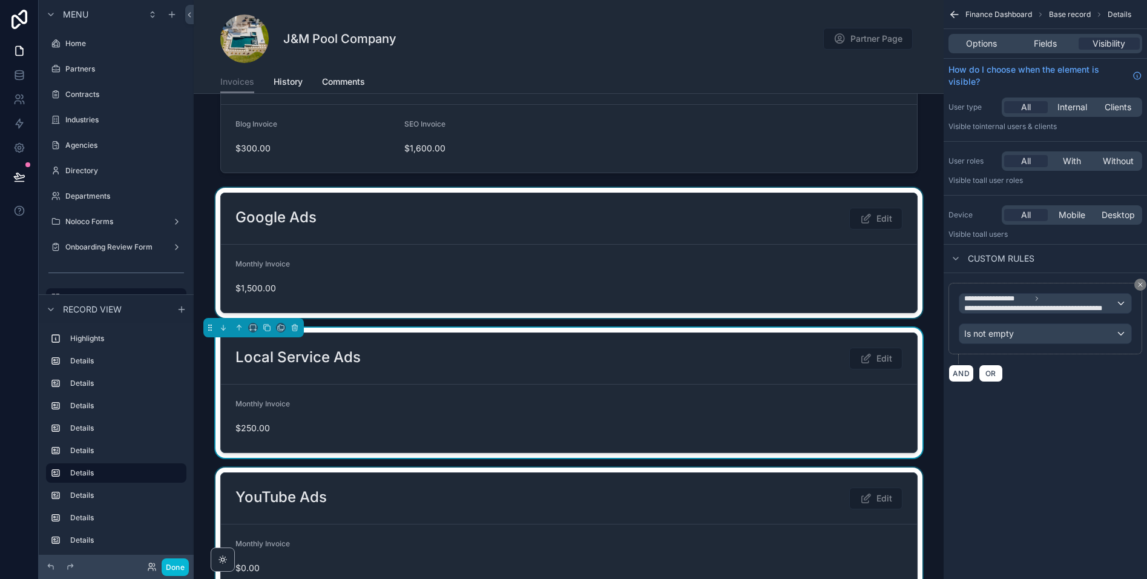
scroll to position [565, 0]
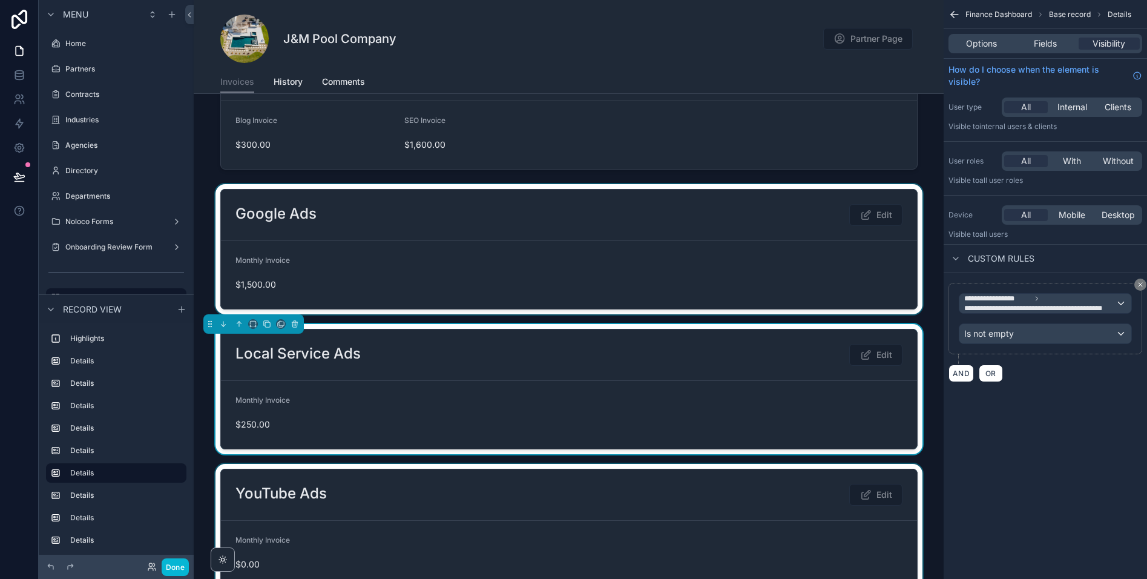
click at [570, 276] on div at bounding box center [569, 249] width 750 height 130
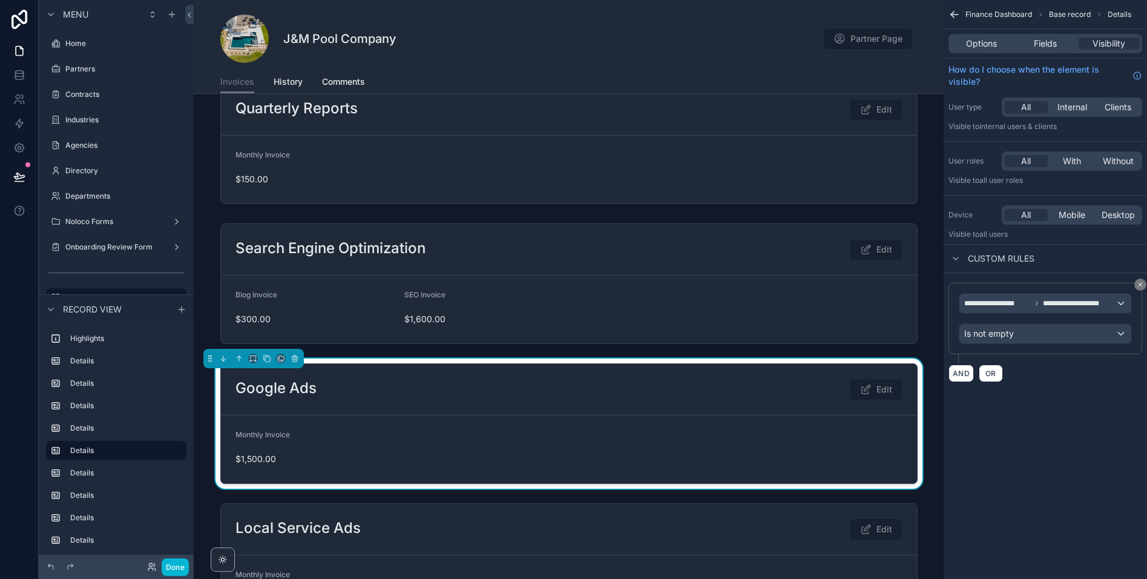
scroll to position [387, 0]
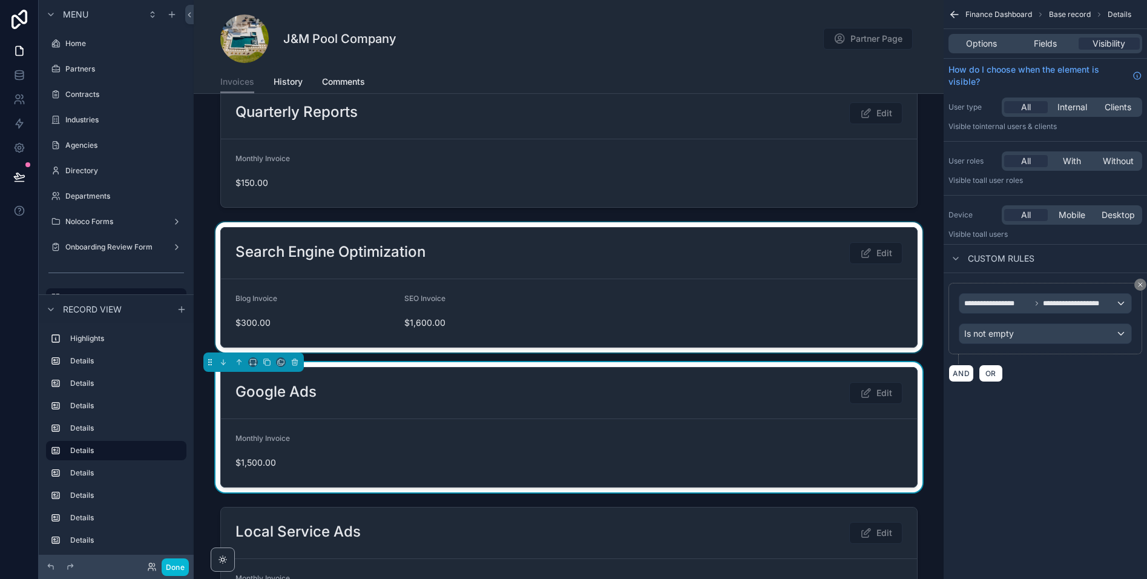
click at [547, 278] on div at bounding box center [569, 287] width 750 height 130
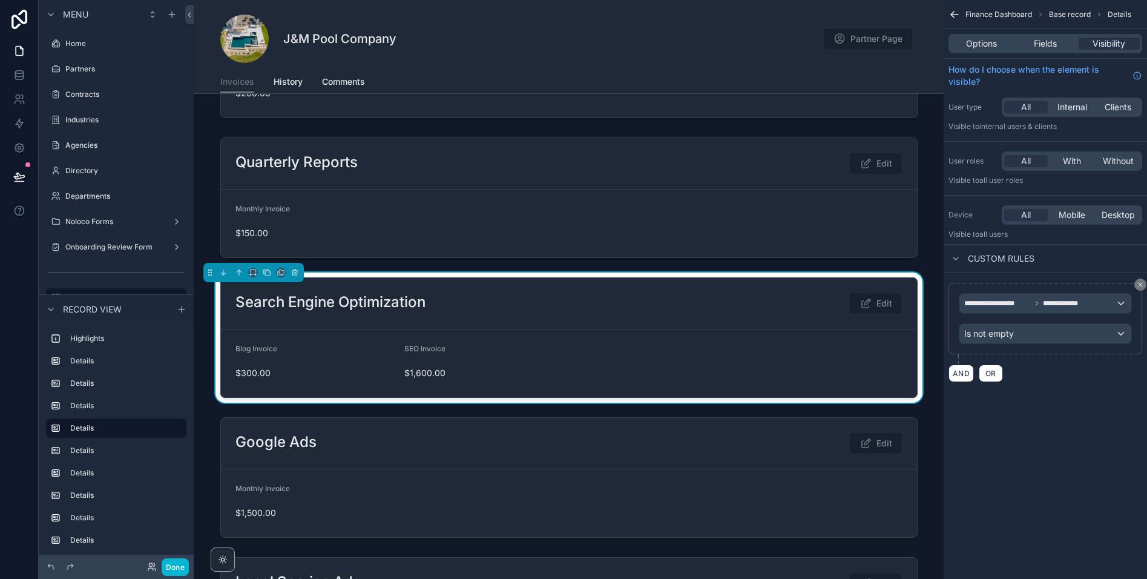
scroll to position [215, 0]
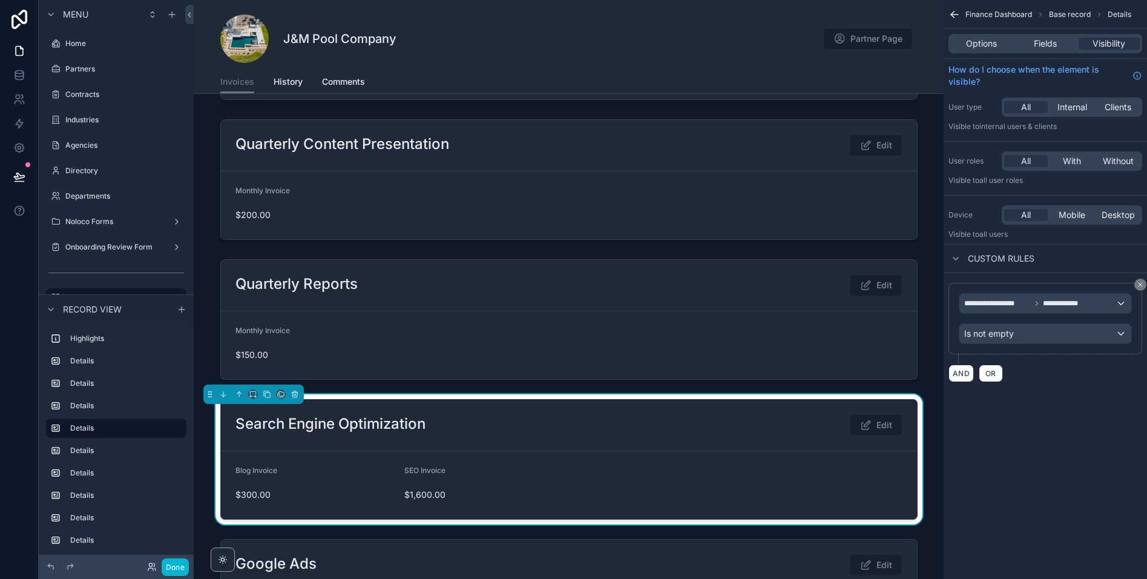
click at [547, 278] on div at bounding box center [569, 319] width 750 height 130
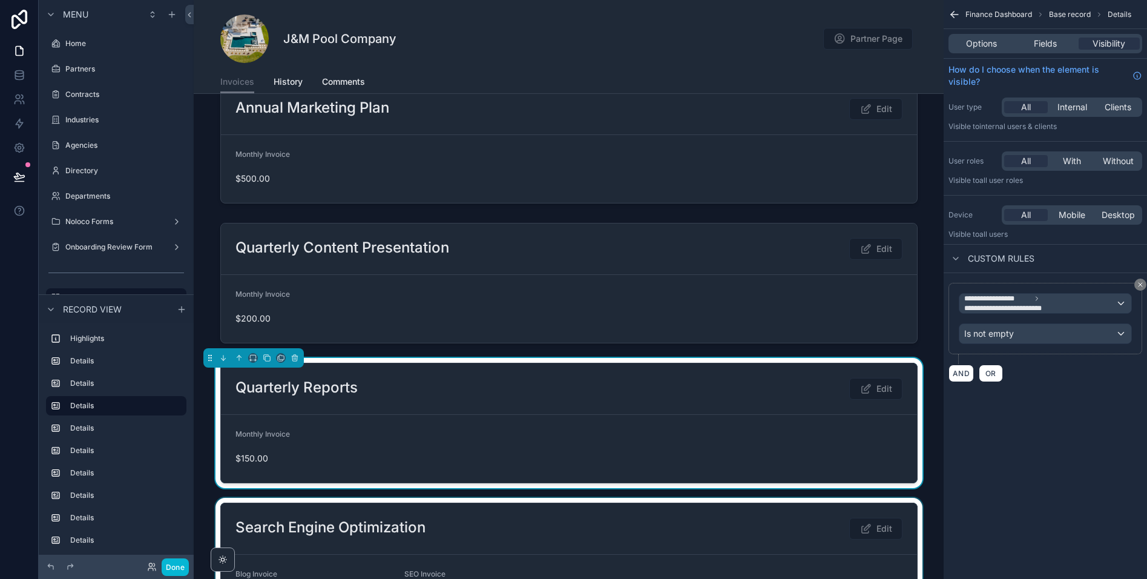
scroll to position [110, 0]
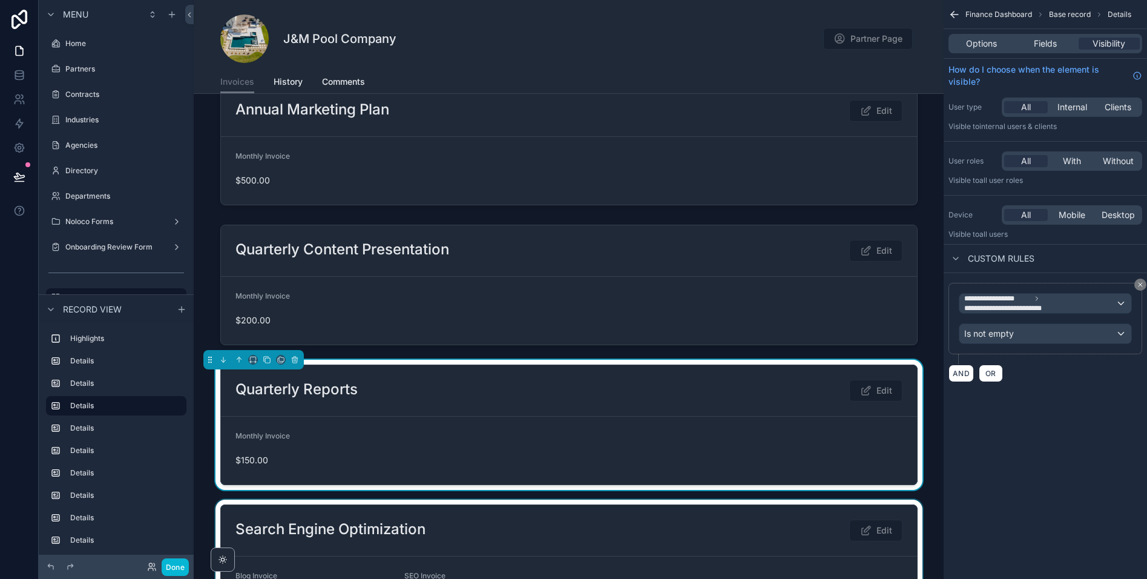
click at [547, 278] on div at bounding box center [569, 285] width 750 height 130
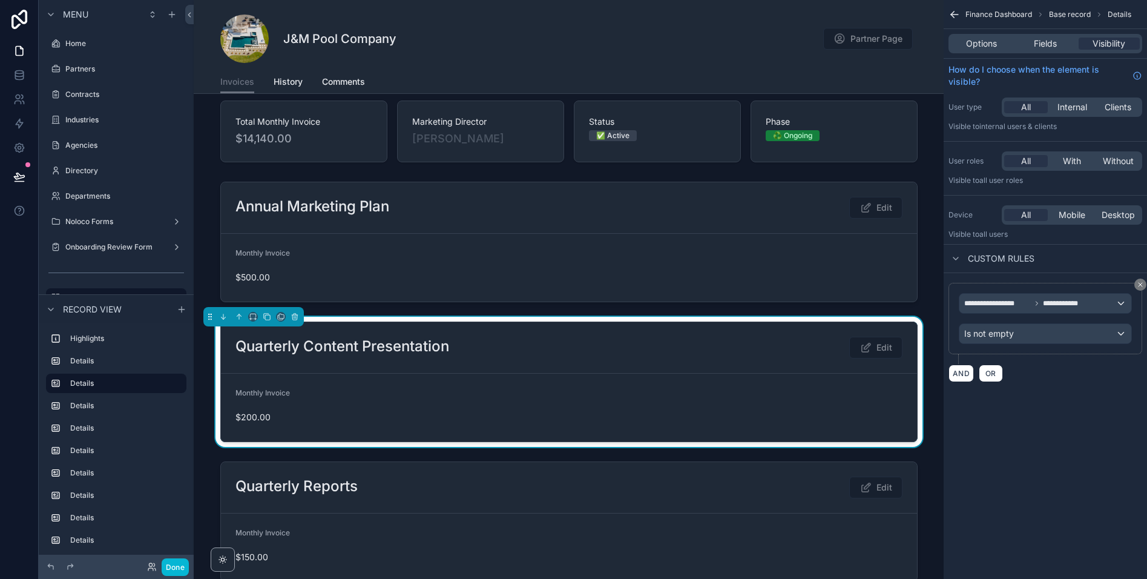
scroll to position [0, 0]
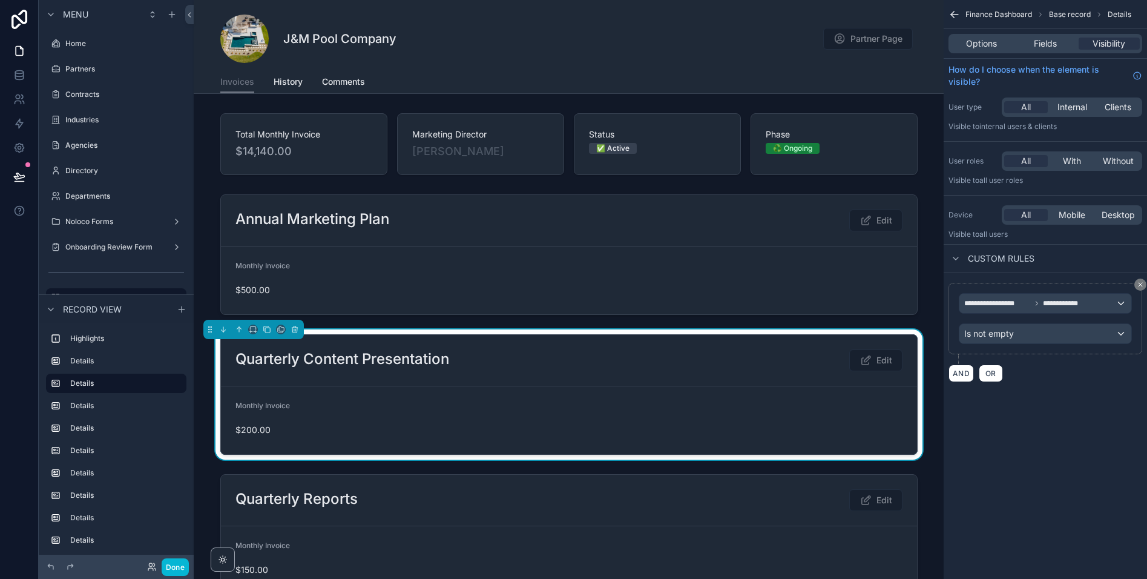
click at [547, 278] on div at bounding box center [569, 254] width 750 height 130
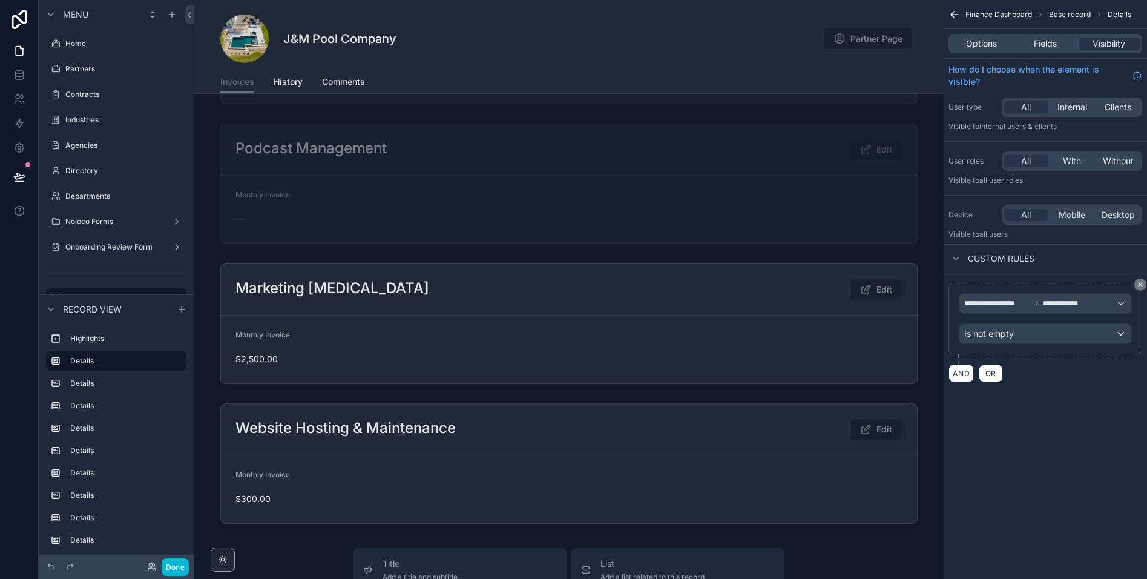
scroll to position [3714, 0]
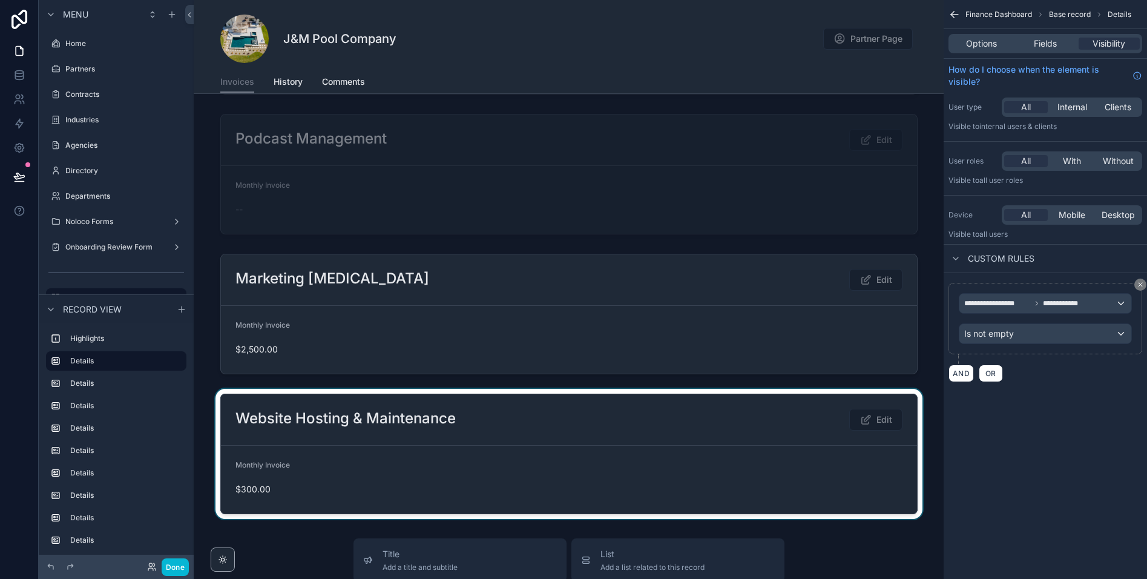
click at [555, 436] on div at bounding box center [569, 454] width 750 height 130
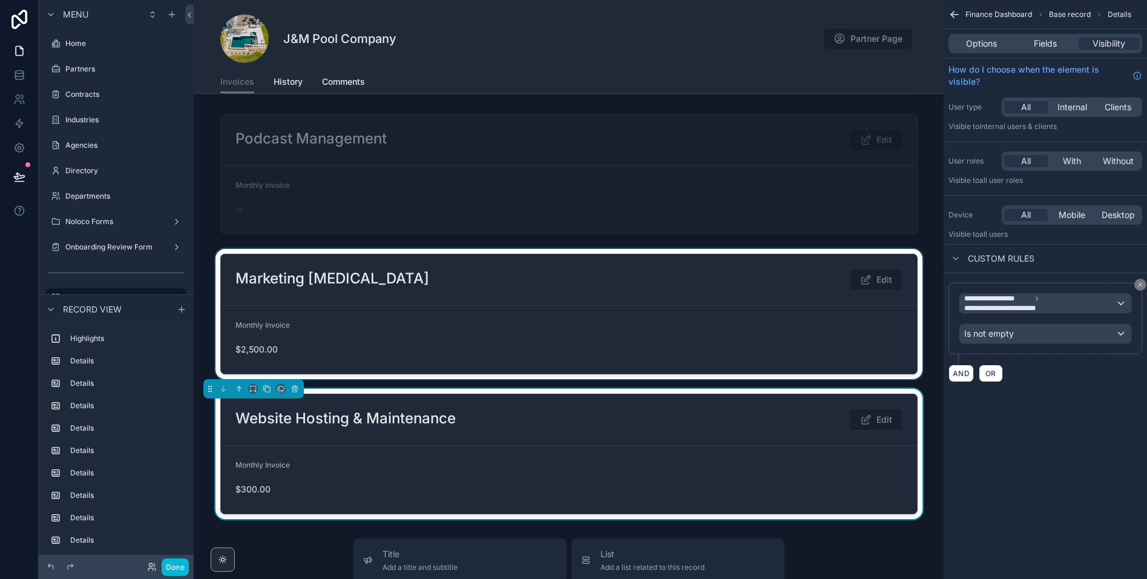
click at [569, 352] on div at bounding box center [569, 314] width 750 height 130
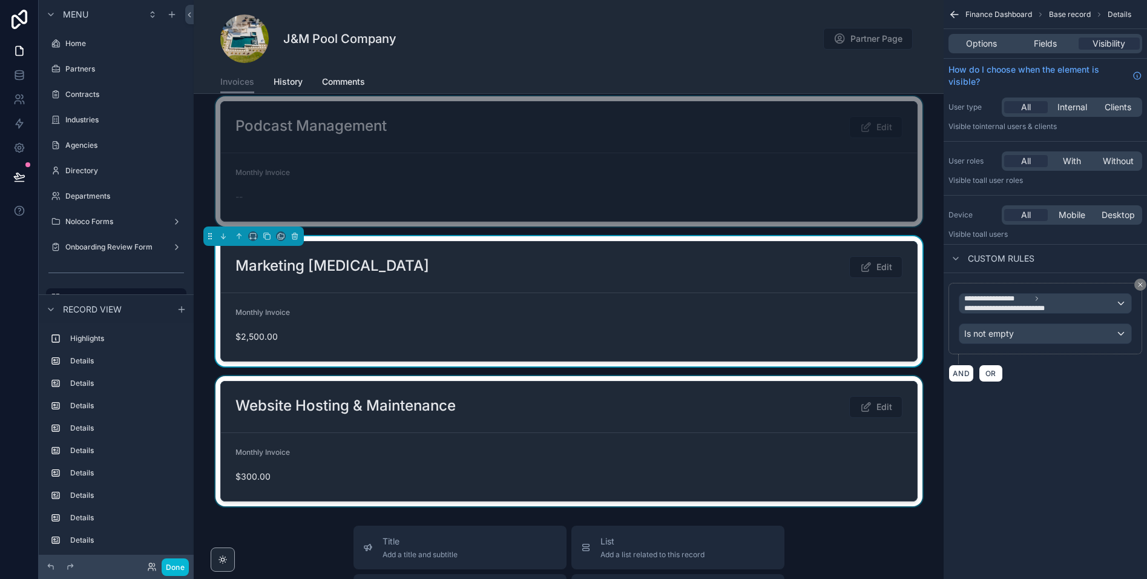
scroll to position [3726, 0]
click at [527, 197] on div at bounding box center [569, 162] width 750 height 130
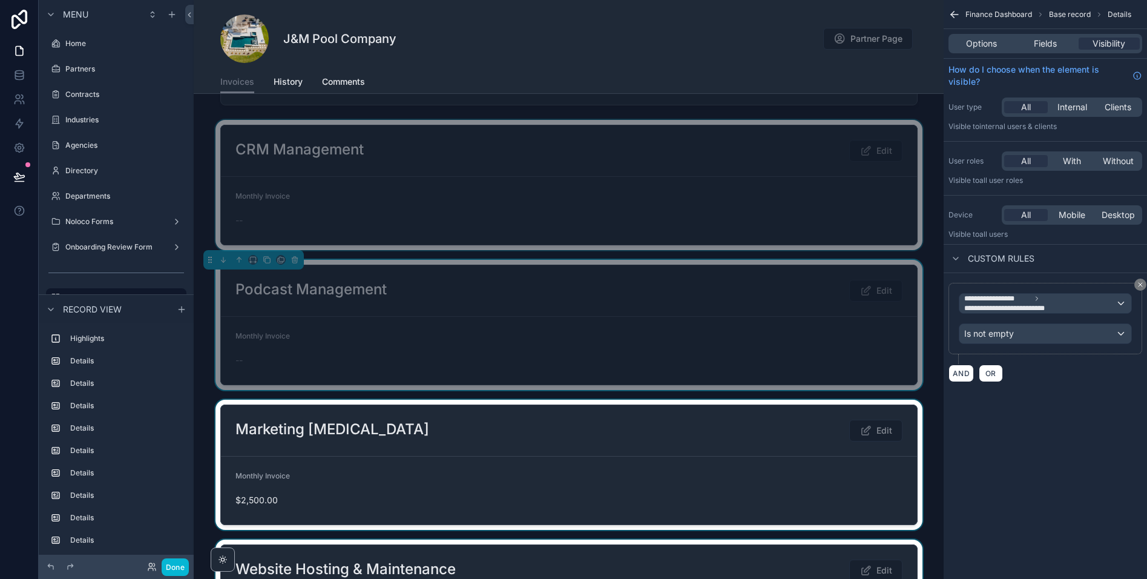
click at [439, 185] on div at bounding box center [569, 185] width 750 height 130
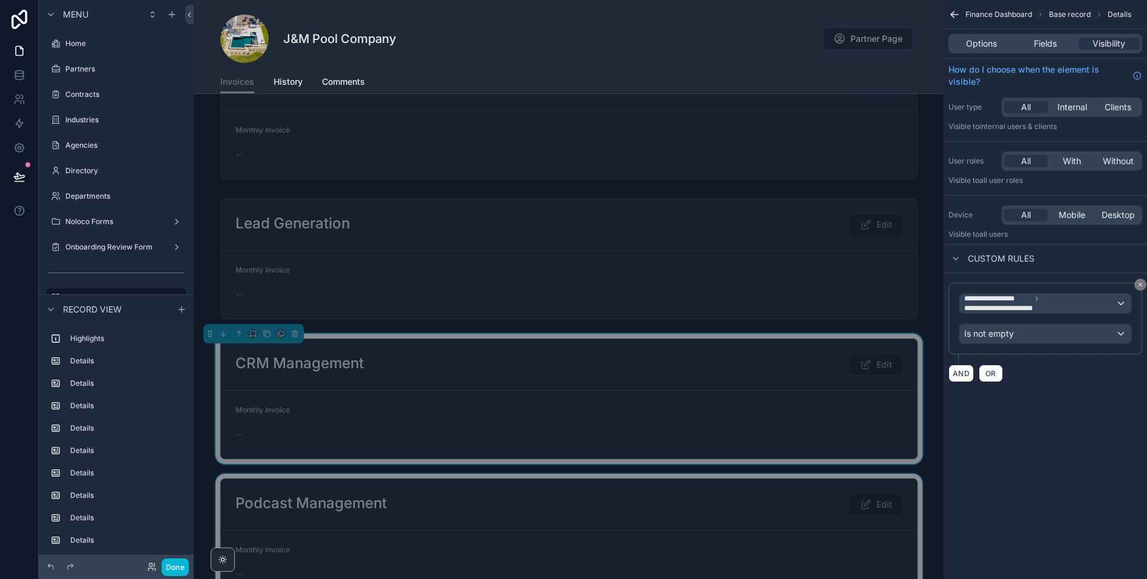
click at [497, 411] on form "Monthly Invoice --" at bounding box center [569, 424] width 696 height 68
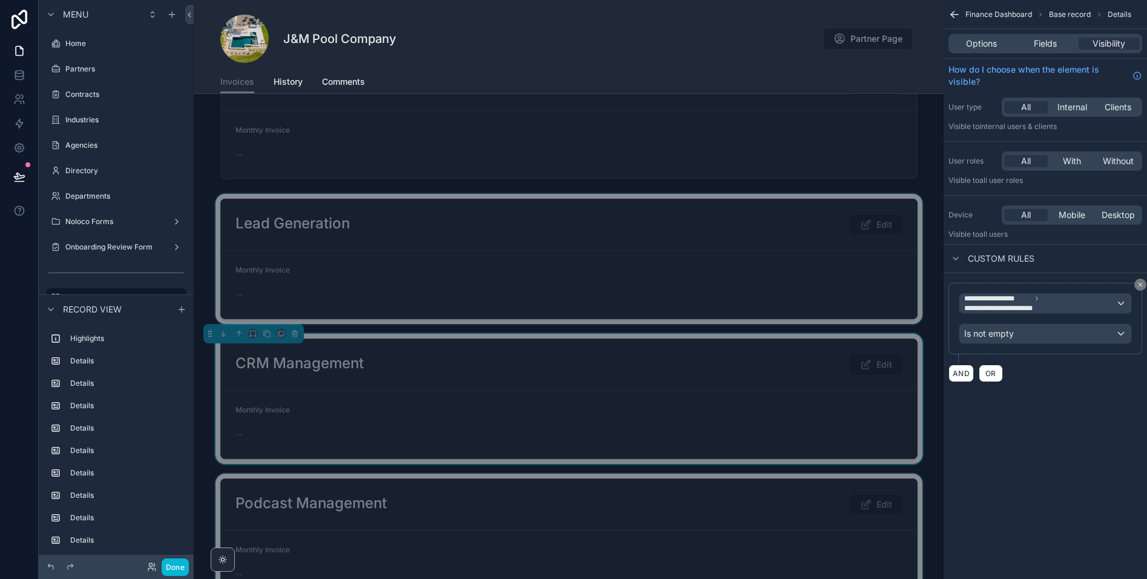
click at [489, 285] on div at bounding box center [569, 259] width 750 height 130
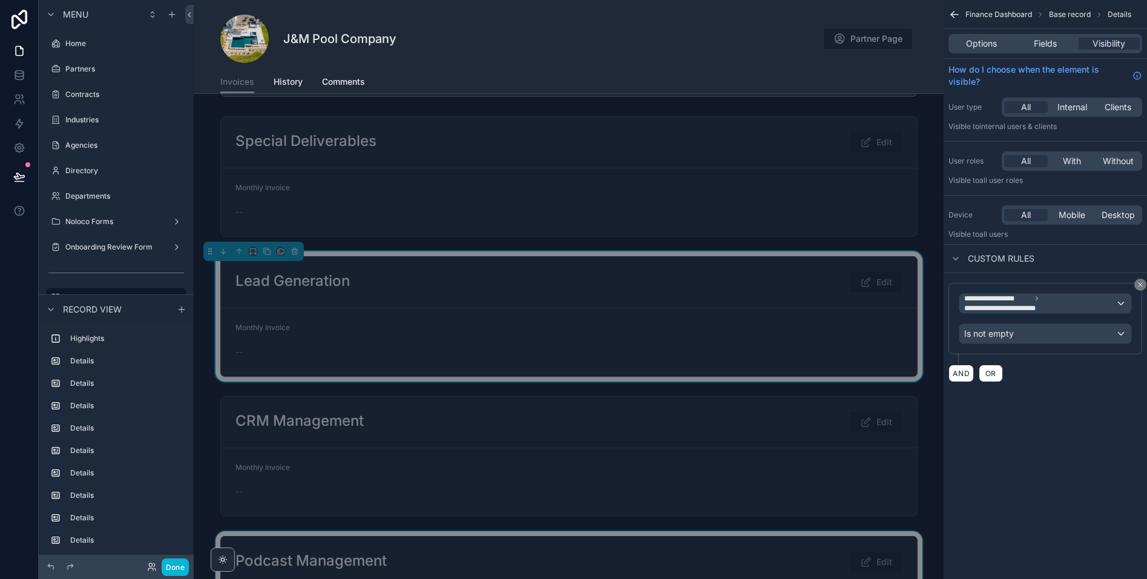
scroll to position [3199, 0]
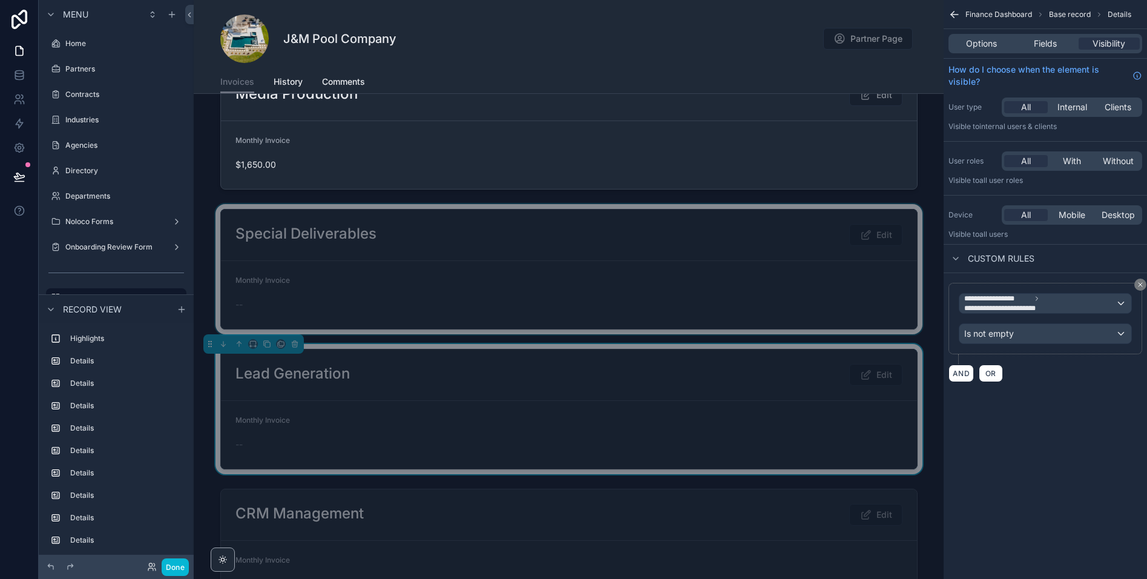
click at [444, 266] on div at bounding box center [569, 269] width 750 height 130
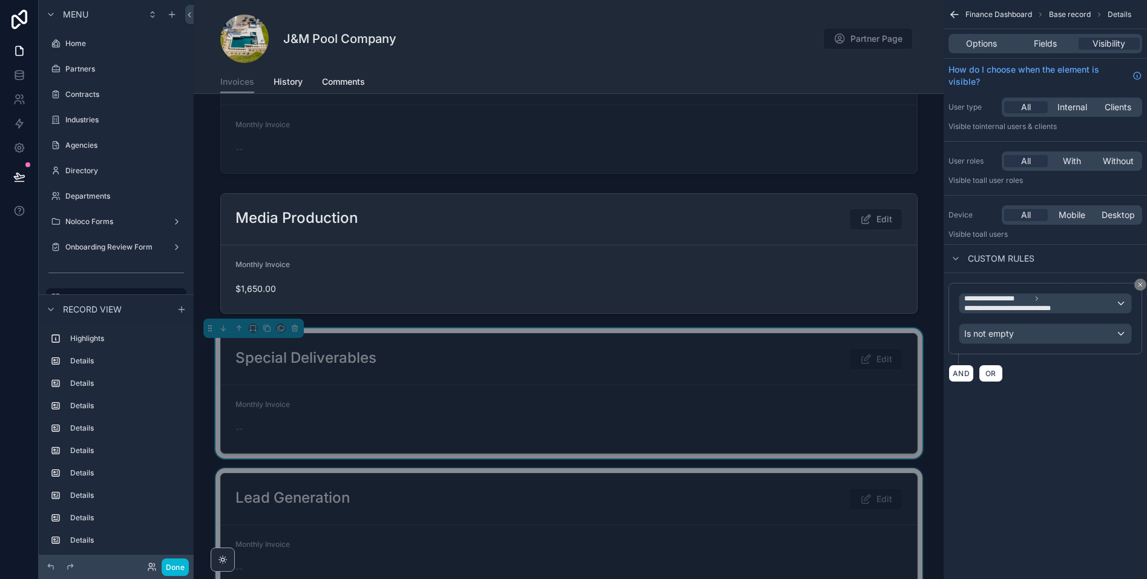
click at [444, 266] on div at bounding box center [569, 253] width 750 height 130
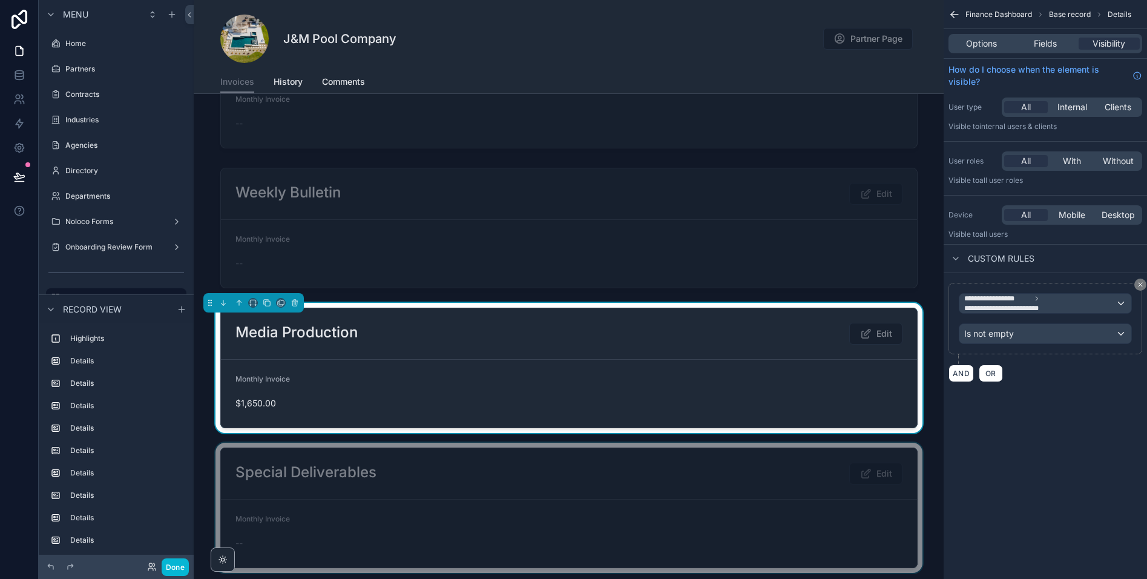
click at [444, 266] on div at bounding box center [569, 228] width 750 height 130
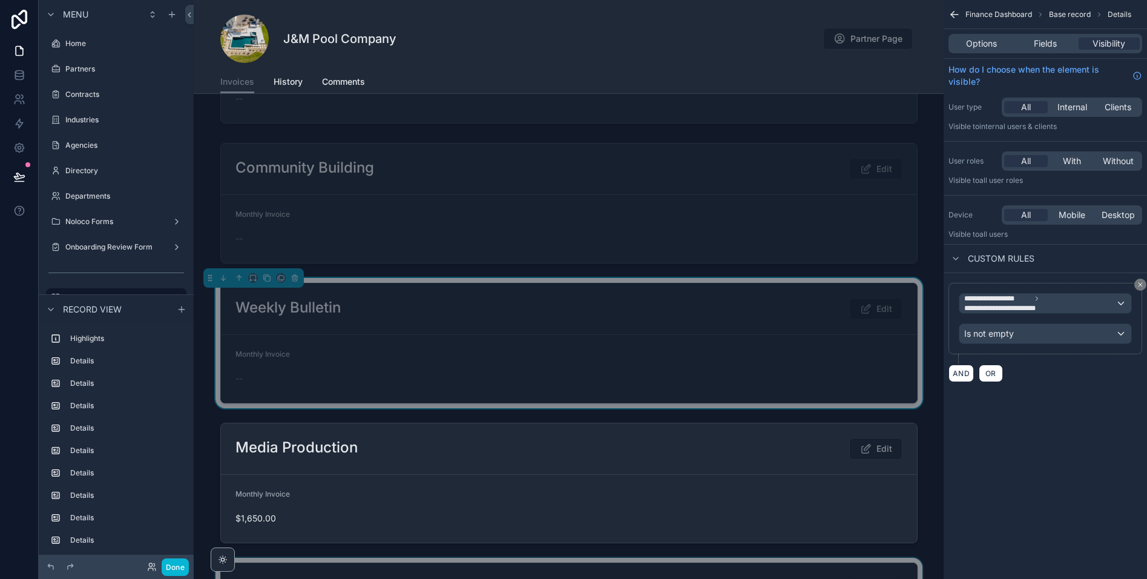
scroll to position [2780, 0]
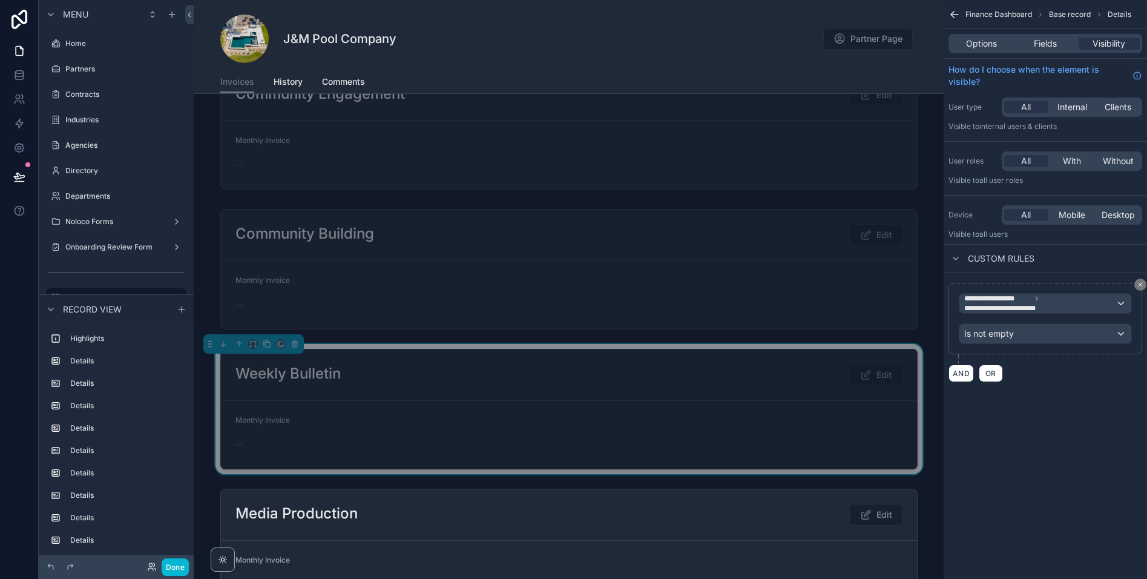
click at [444, 266] on div at bounding box center [569, 269] width 750 height 130
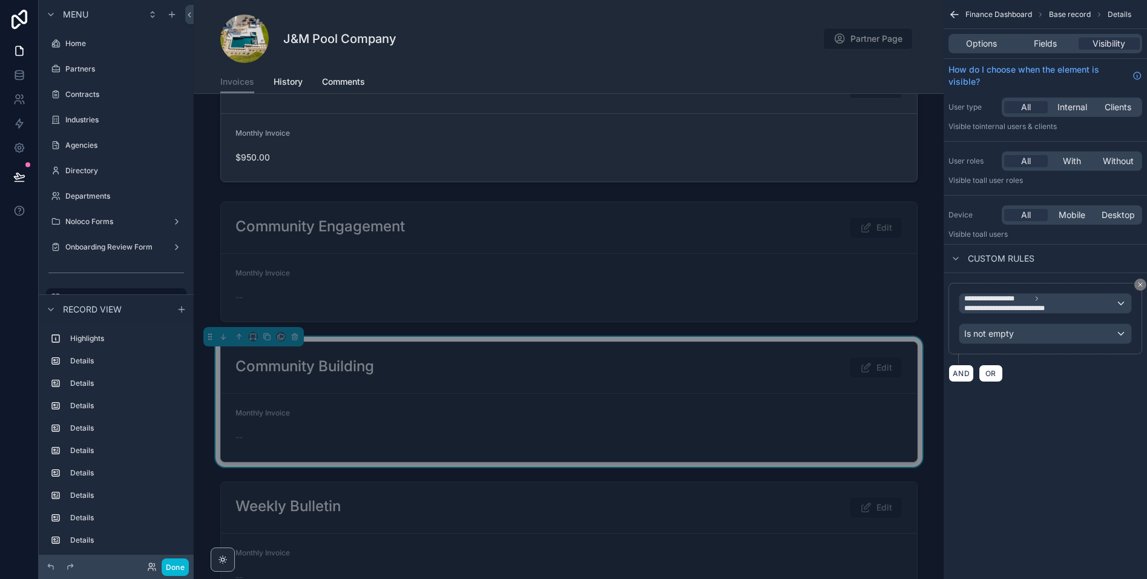
click at [444, 266] on div at bounding box center [569, 262] width 750 height 130
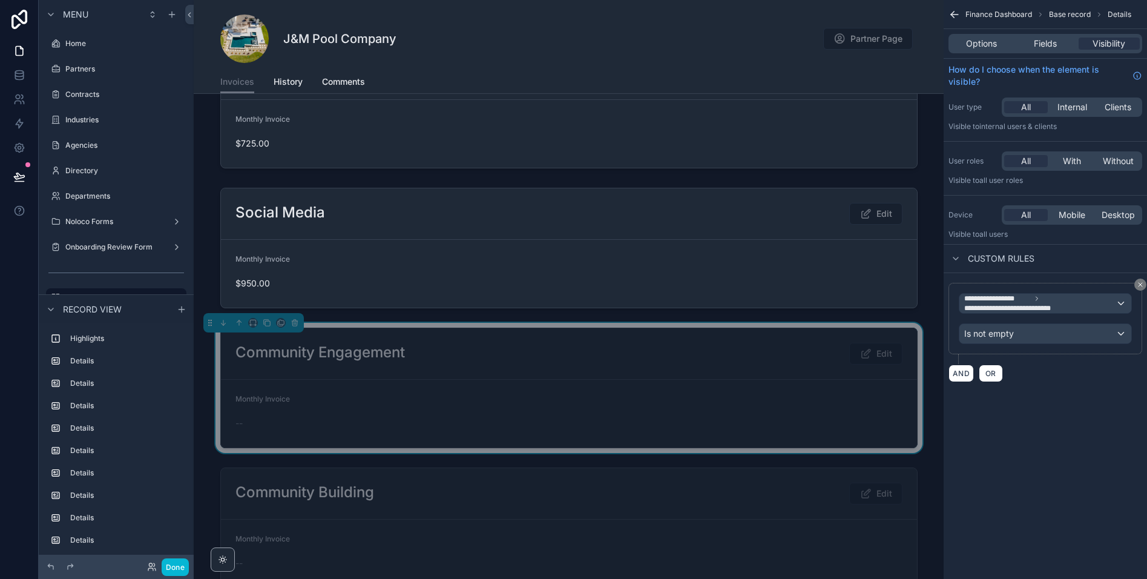
click at [444, 266] on div at bounding box center [569, 248] width 750 height 130
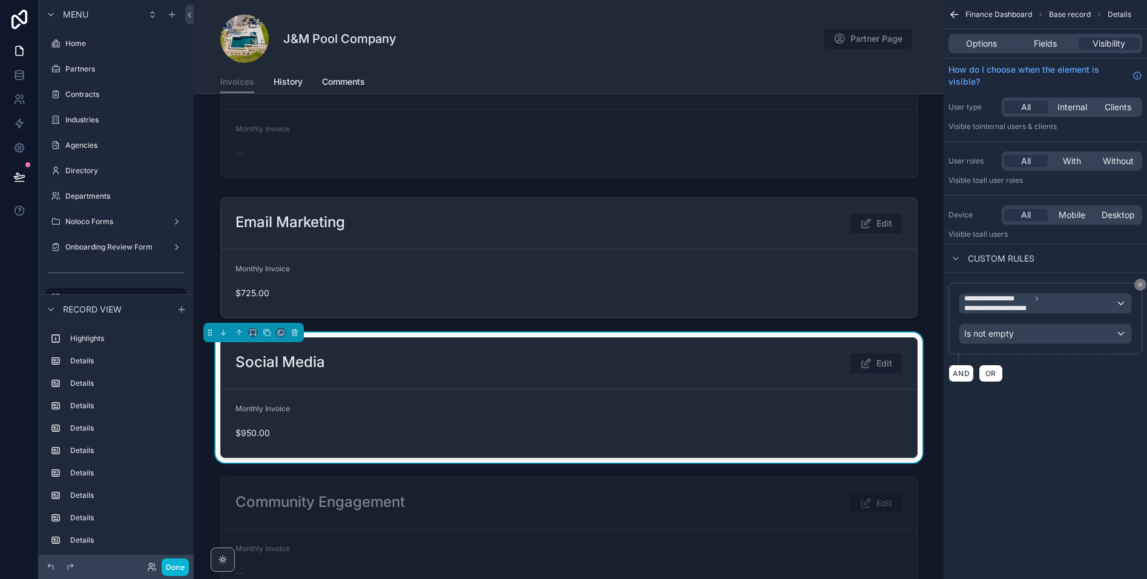
click at [444, 266] on div at bounding box center [569, 257] width 750 height 130
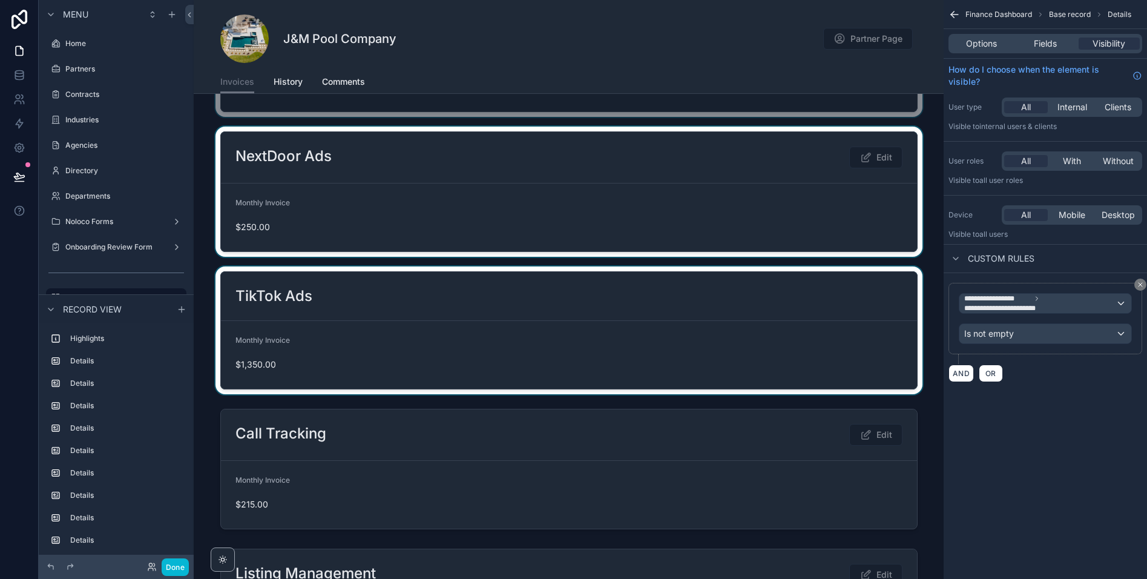
scroll to position [1323, 0]
click at [484, 349] on div at bounding box center [569, 329] width 750 height 128
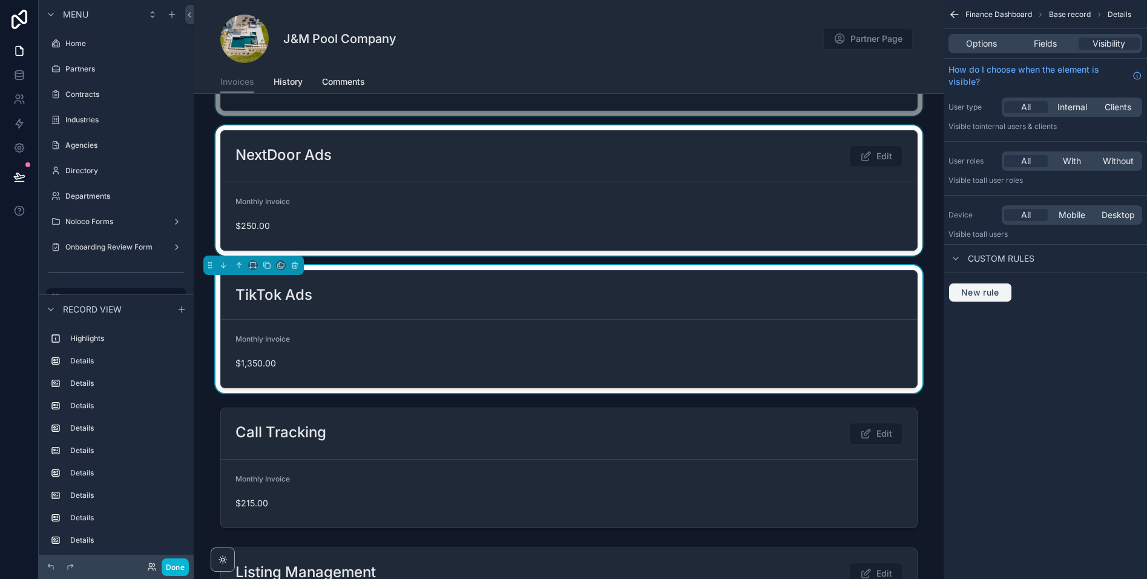
click at [987, 297] on span "New rule" at bounding box center [980, 292] width 48 height 11
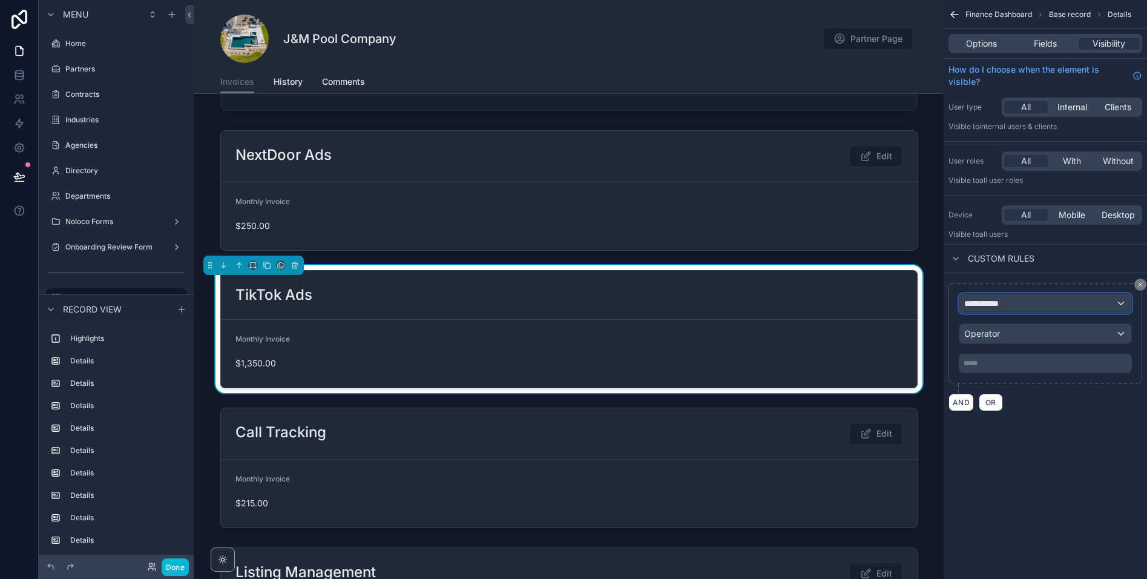
click at [1034, 299] on div "**********" at bounding box center [1045, 303] width 172 height 19
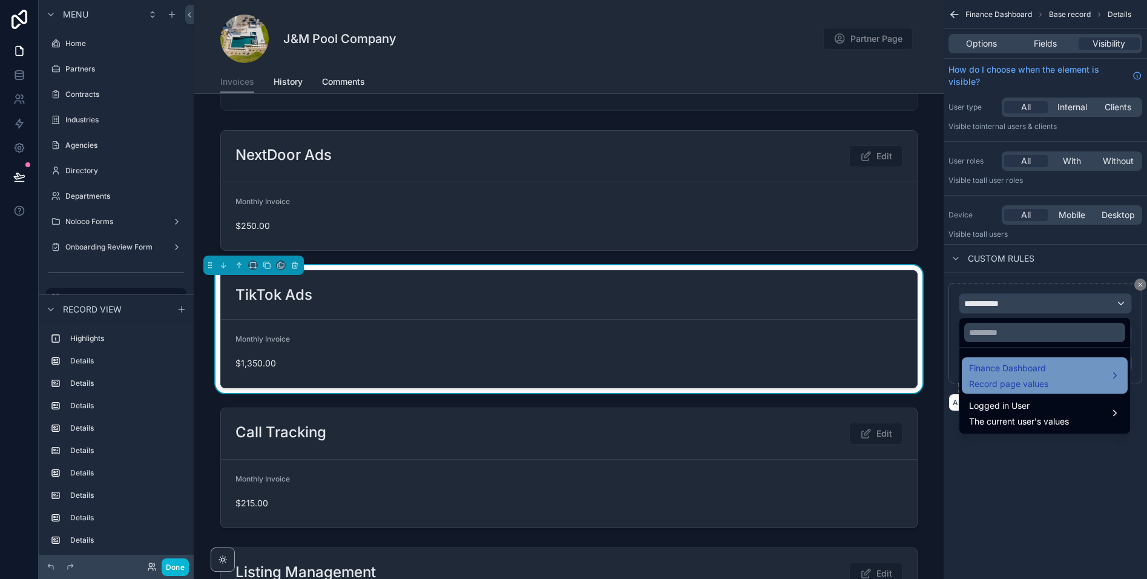
click at [1013, 361] on span "Finance Dashboard" at bounding box center [1008, 368] width 79 height 15
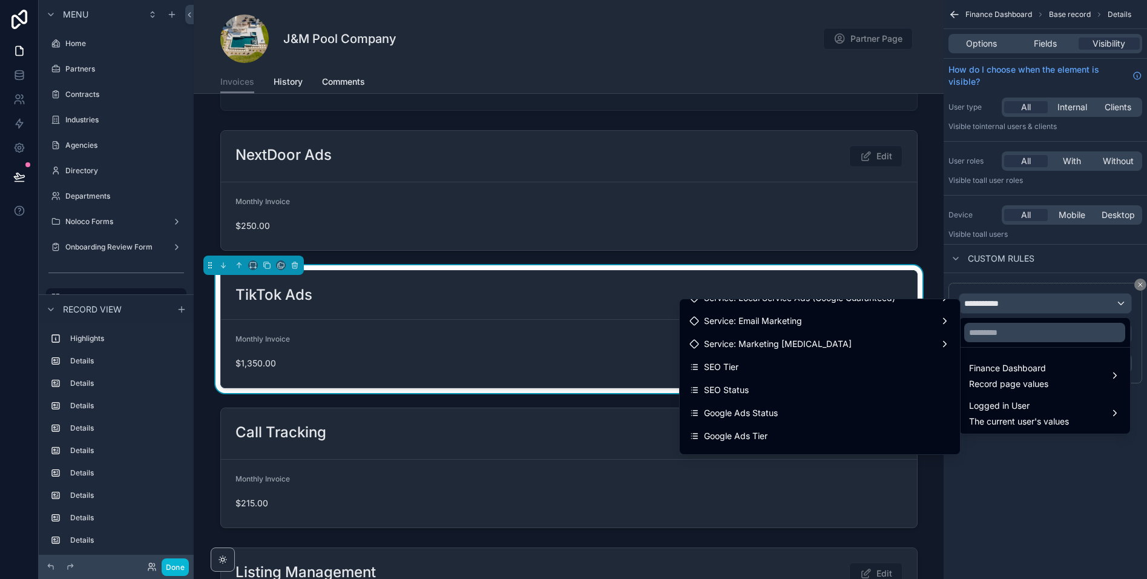
scroll to position [0, 0]
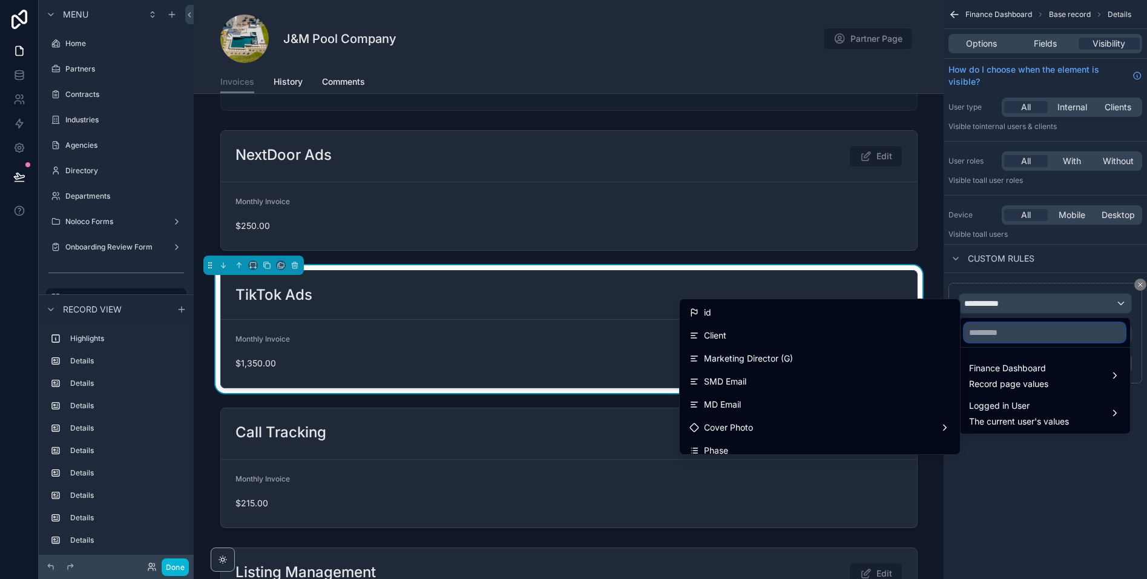
click at [1004, 334] on input "text" at bounding box center [1044, 332] width 161 height 19
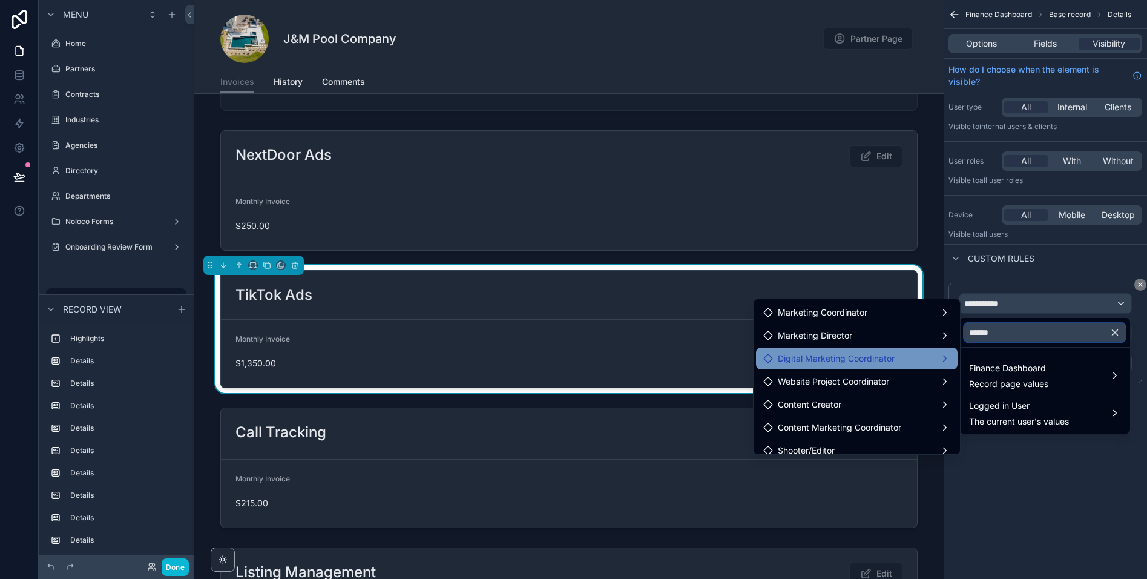
scroll to position [332, 0]
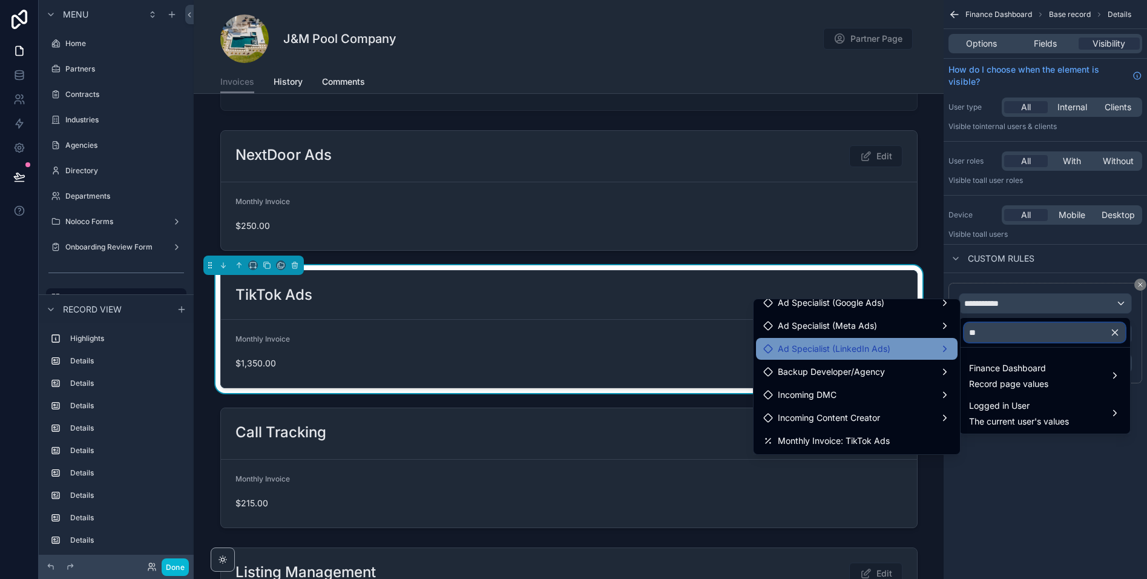
type input "*"
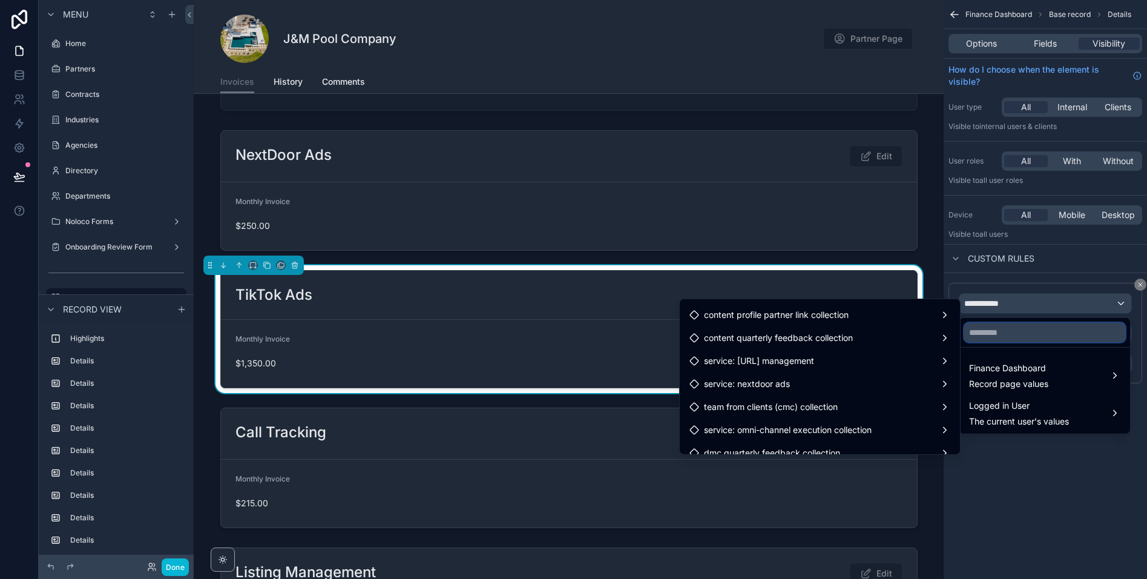
scroll to position [7647, 0]
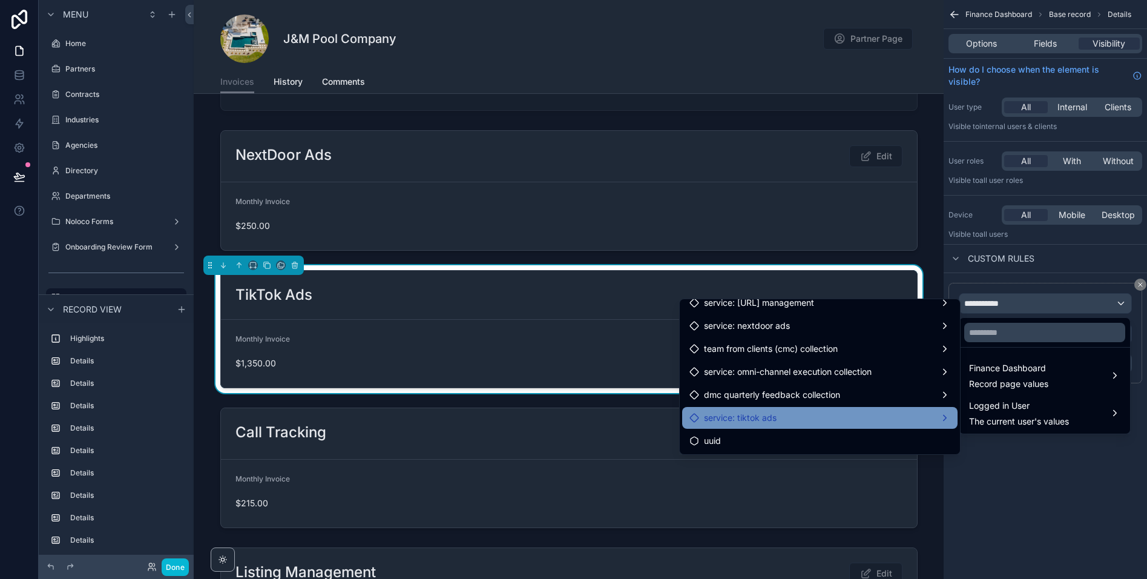
click at [864, 418] on div "service: tiktok ads" at bounding box center [819, 417] width 261 height 15
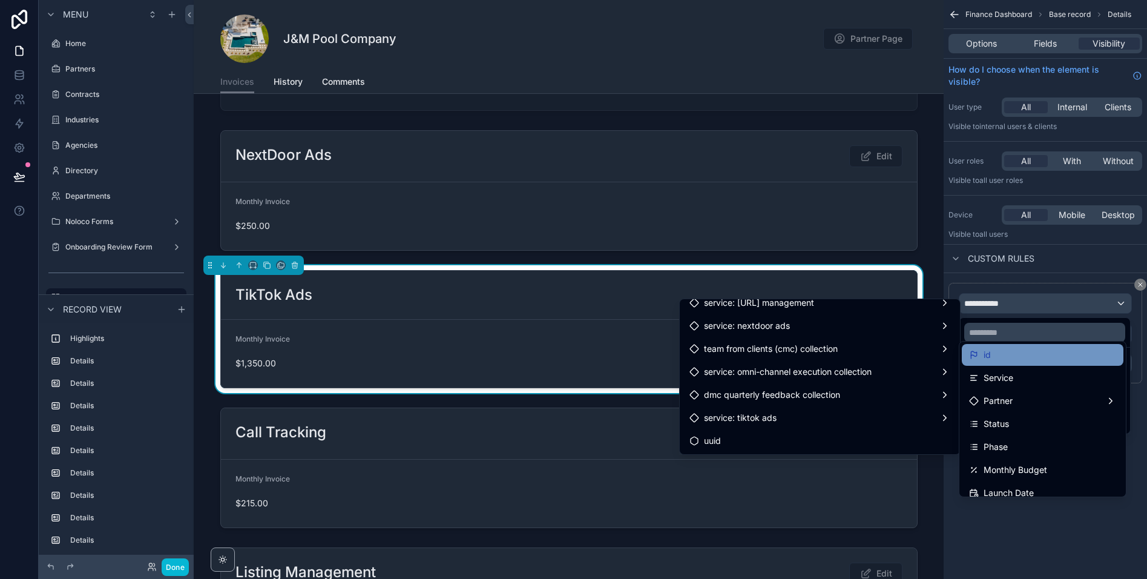
click at [1023, 352] on div "id" at bounding box center [1042, 354] width 147 height 15
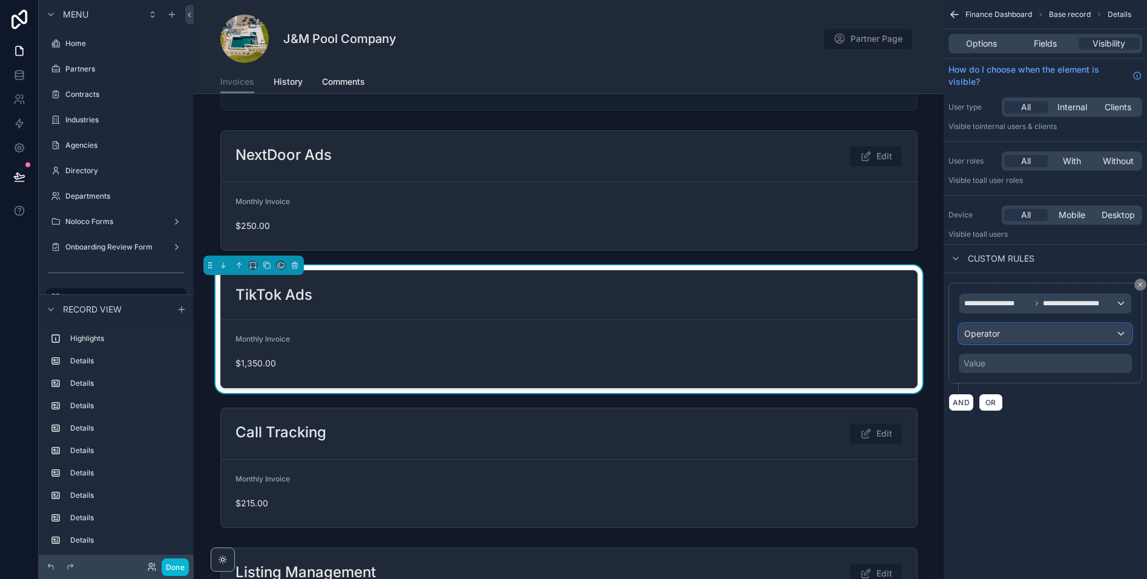
click at [1002, 329] on div "Operator" at bounding box center [1045, 333] width 172 height 19
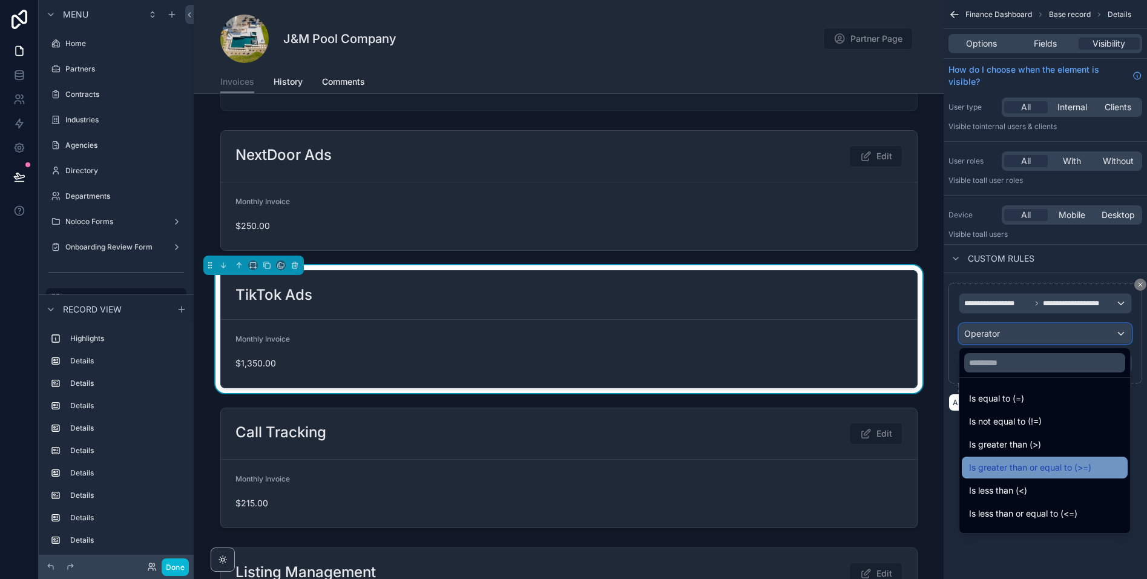
scroll to position [86, 0]
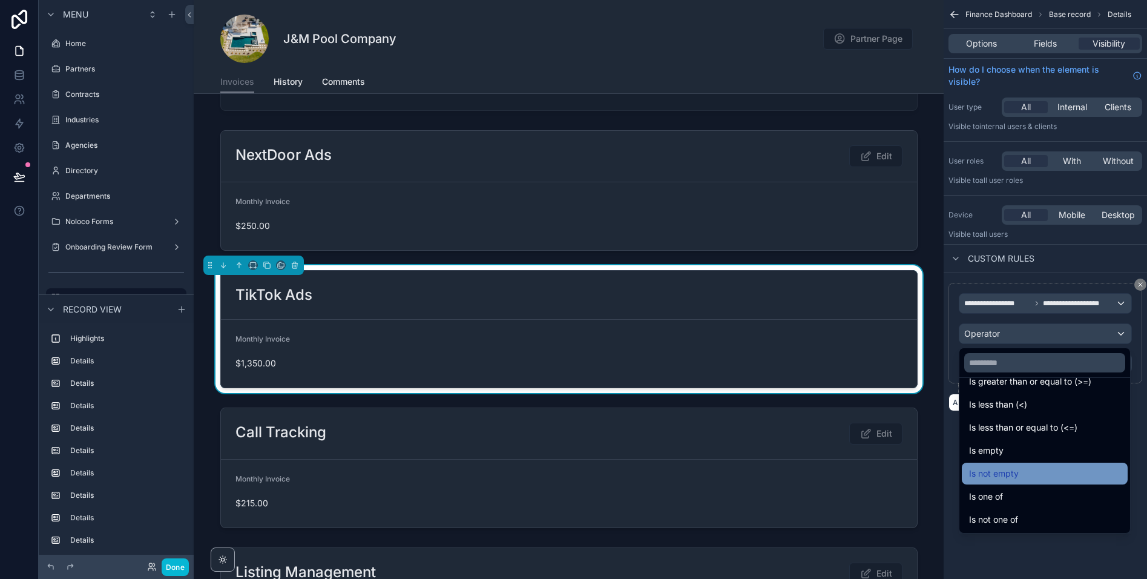
click at [993, 473] on span "Is not empty" at bounding box center [994, 473] width 50 height 15
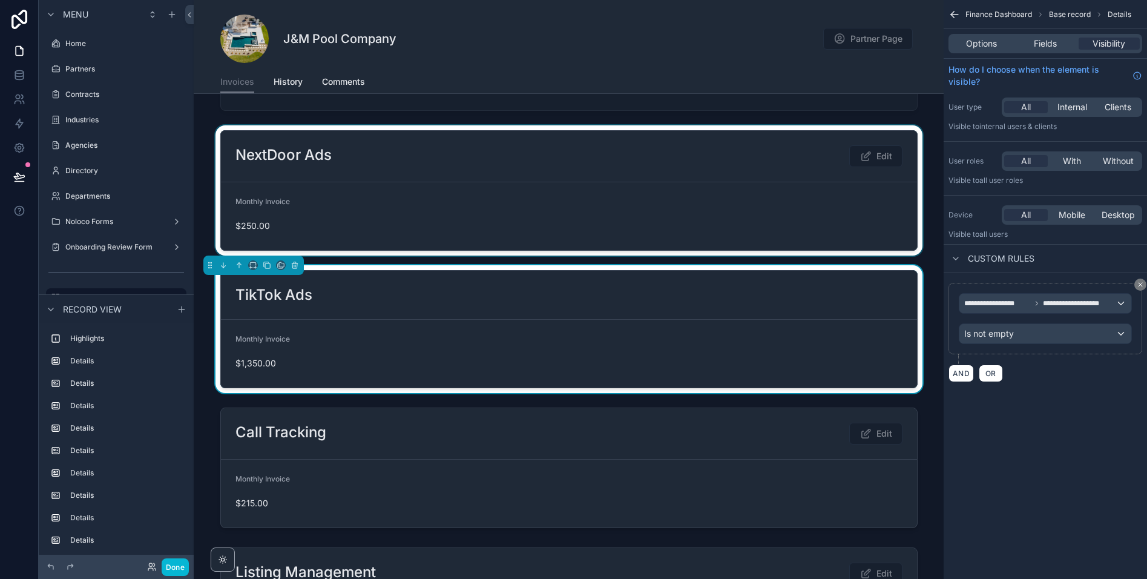
click at [566, 208] on div at bounding box center [569, 190] width 750 height 130
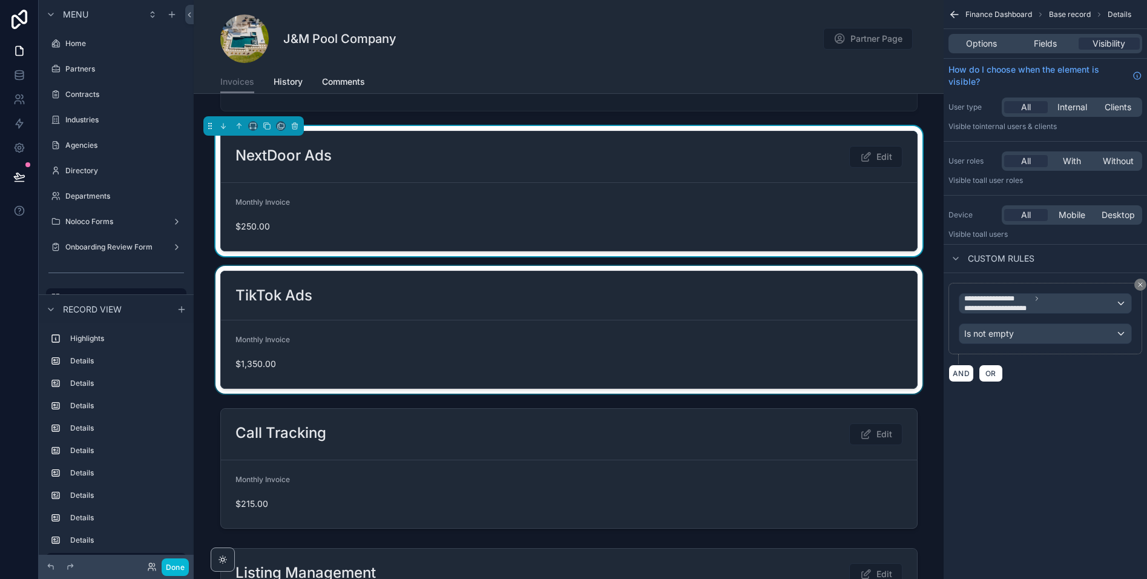
click at [584, 311] on div at bounding box center [569, 330] width 750 height 128
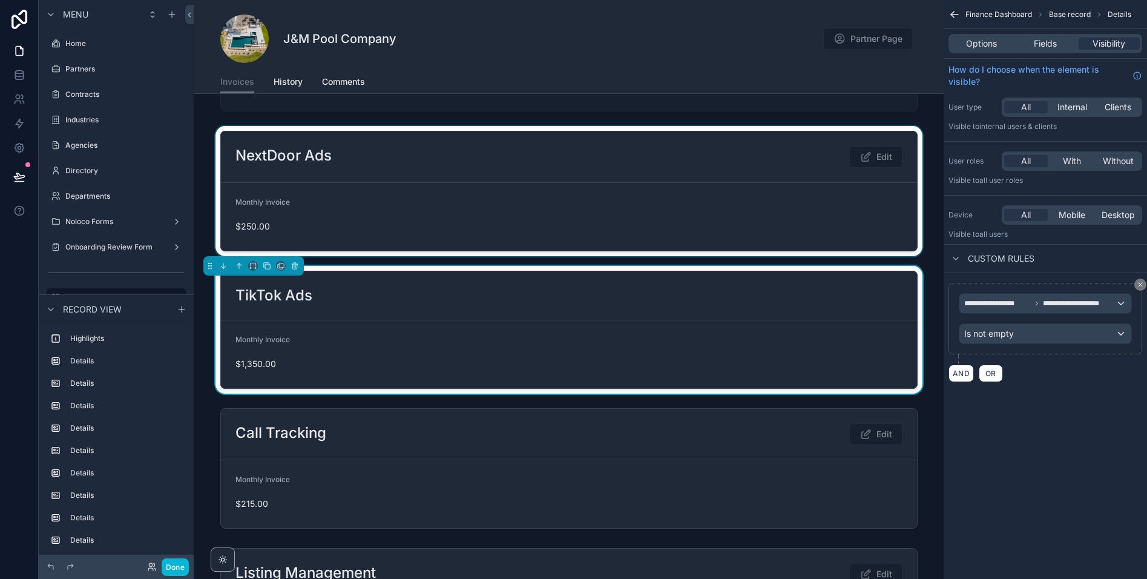
click at [581, 229] on div at bounding box center [569, 191] width 750 height 130
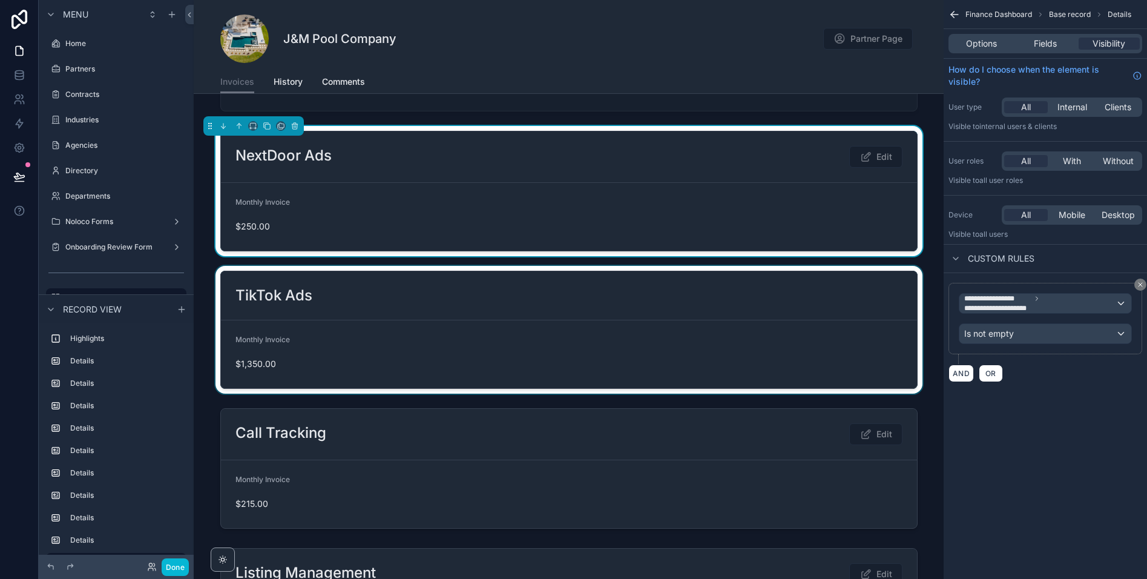
click at [574, 310] on div at bounding box center [569, 330] width 750 height 128
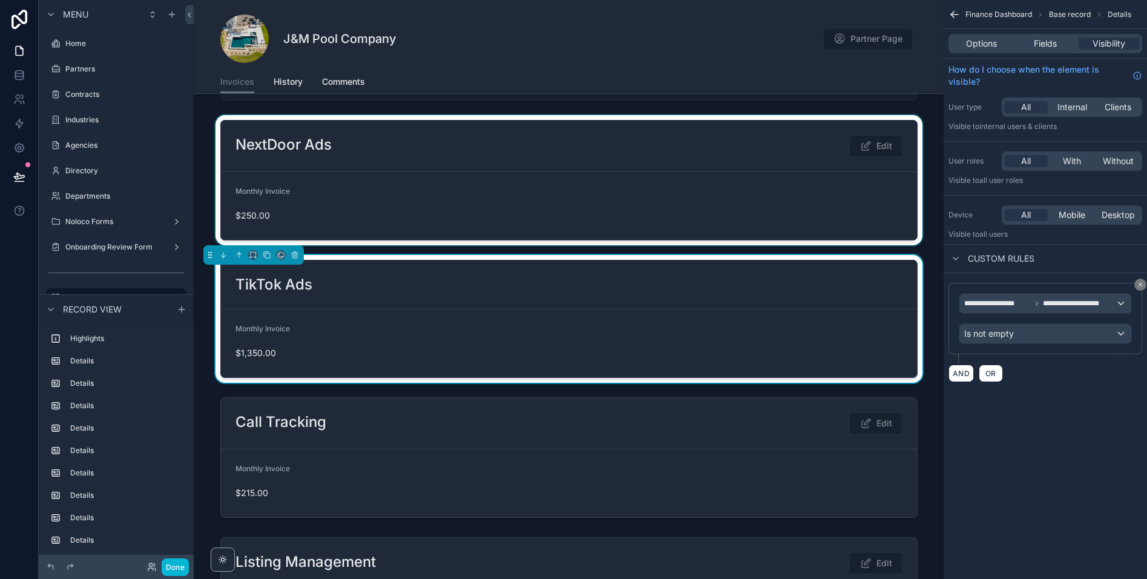
scroll to position [1299, 0]
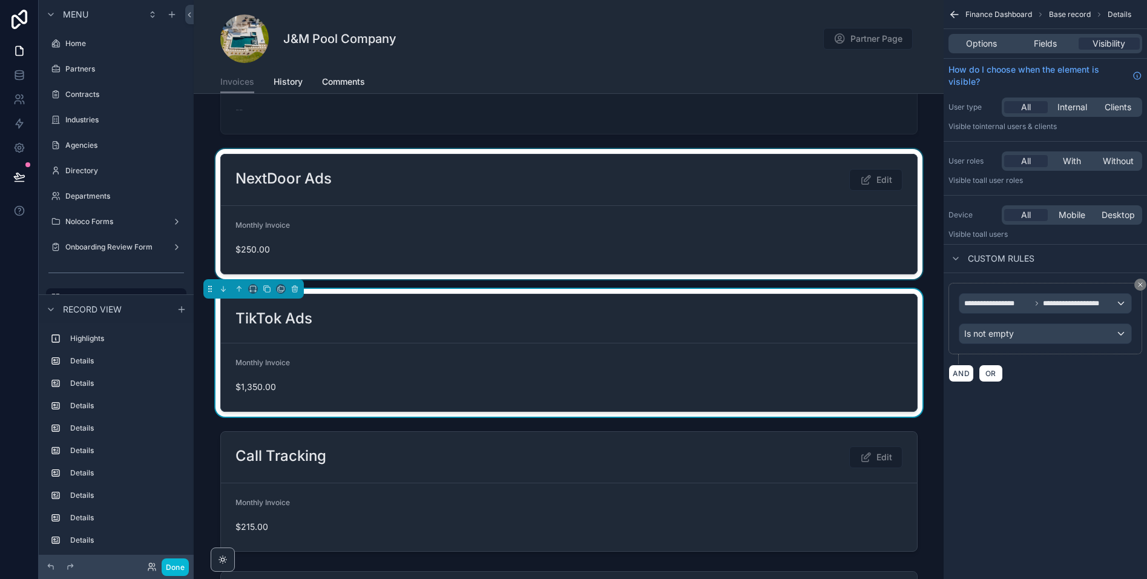
click at [630, 229] on div at bounding box center [569, 214] width 750 height 130
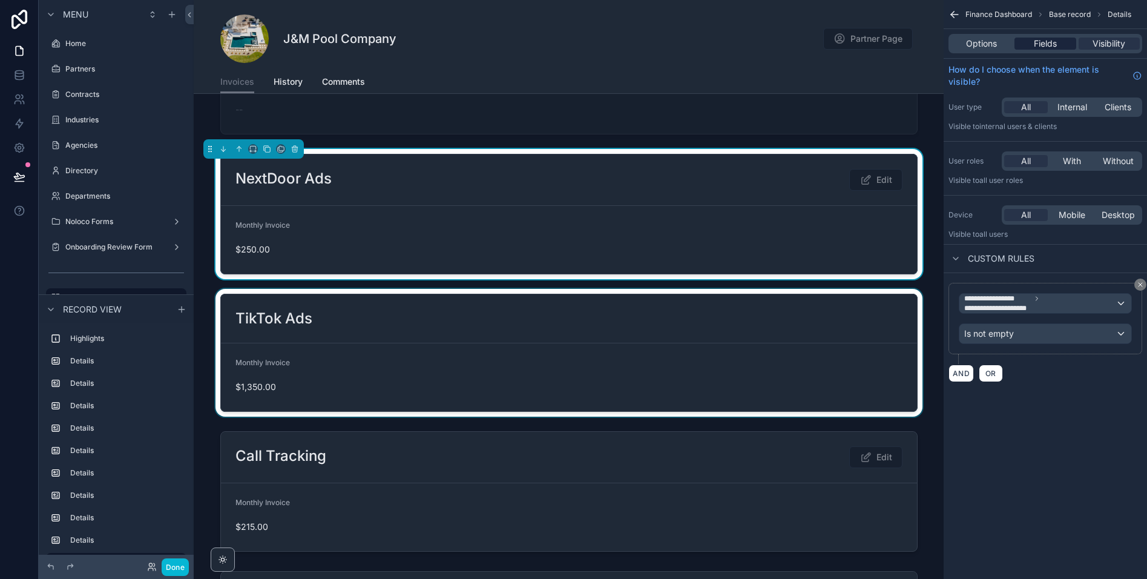
click at [1044, 44] on span "Fields" at bounding box center [1045, 44] width 23 height 12
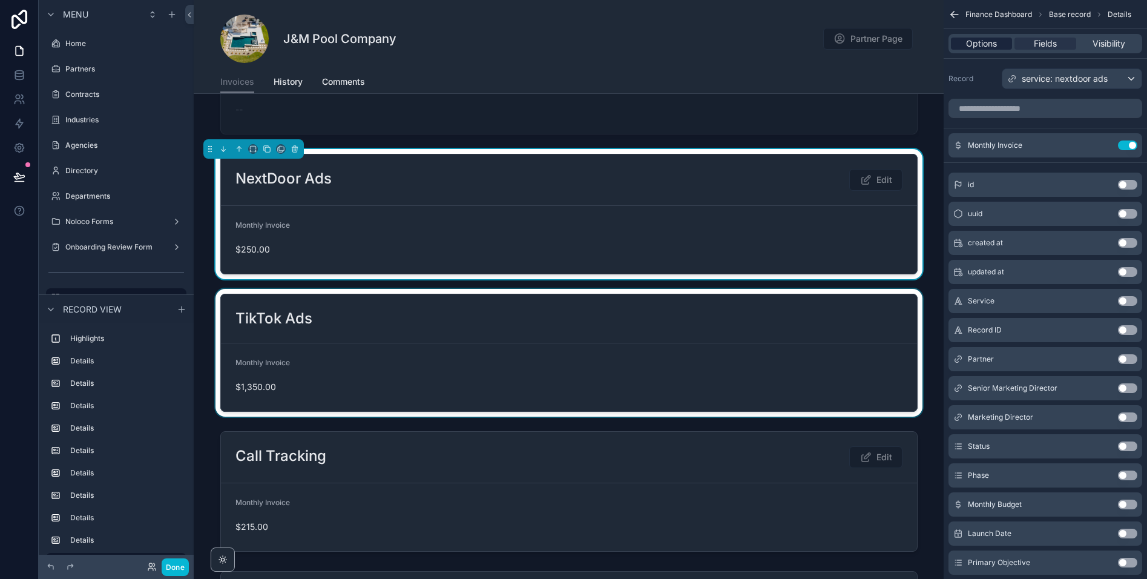
click at [985, 41] on span "Options" at bounding box center [981, 44] width 31 height 12
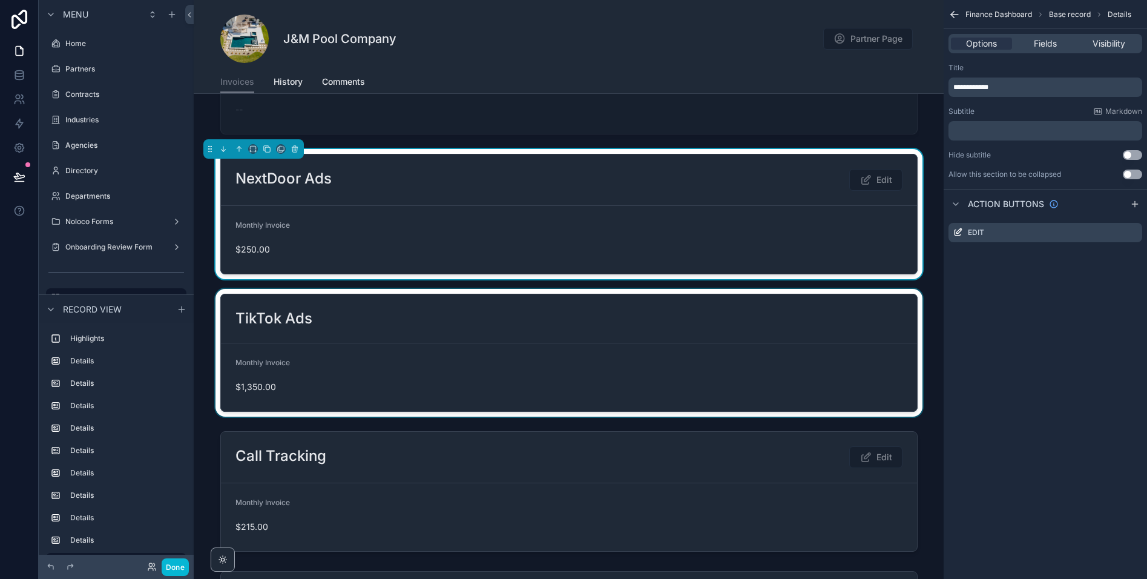
click at [658, 348] on div at bounding box center [569, 353] width 750 height 128
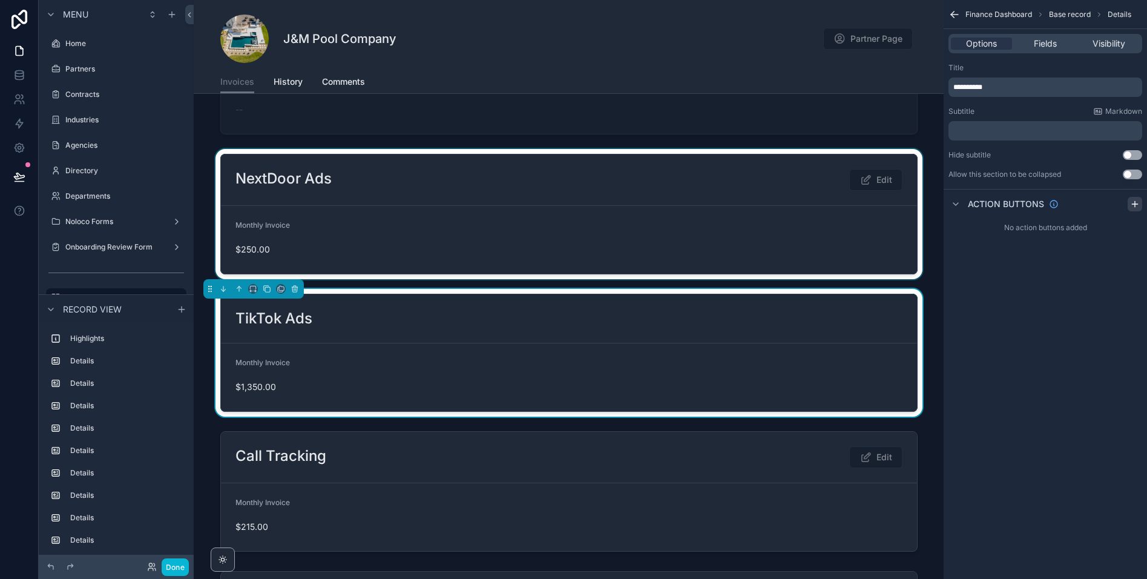
click at [1133, 206] on icon "scrollable content" at bounding box center [1135, 204] width 10 height 10
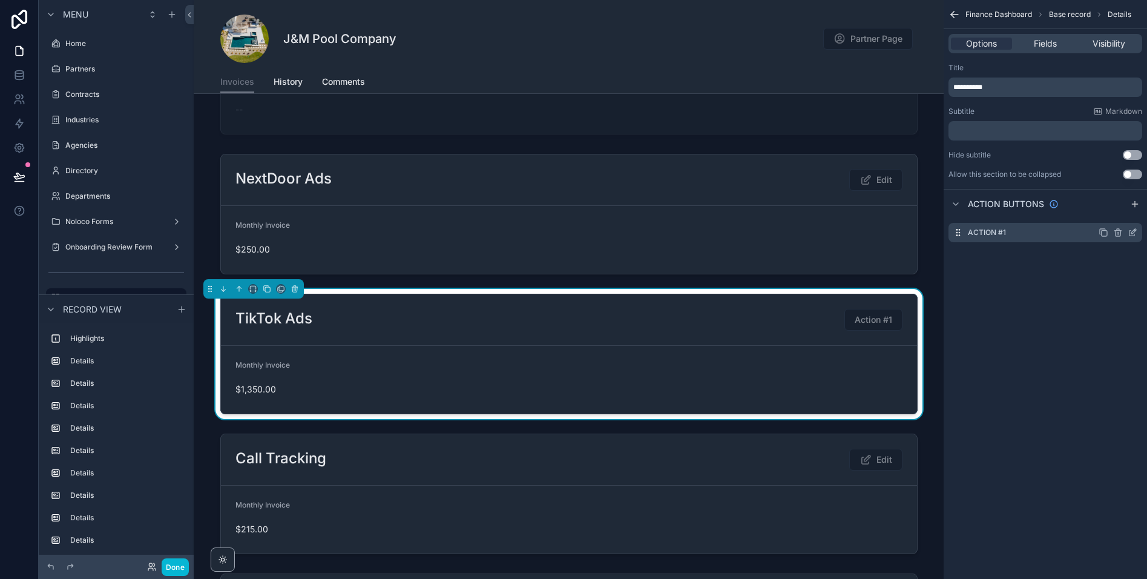
click at [1131, 231] on icon "scrollable content" at bounding box center [1133, 233] width 10 height 10
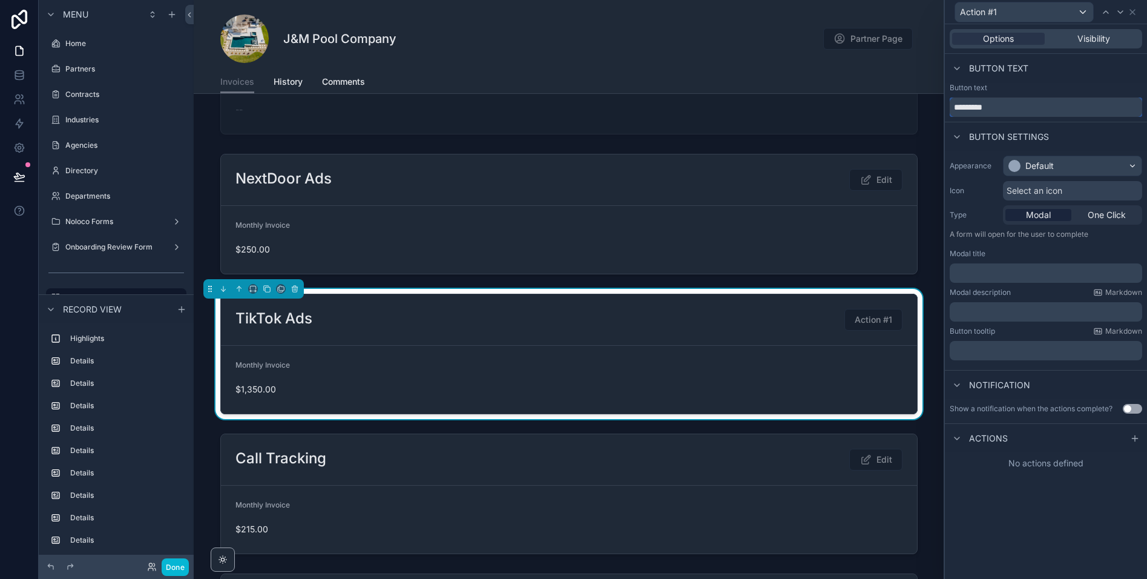
click at [1027, 107] on input "*********" at bounding box center [1046, 106] width 192 height 19
type input "****"
click at [1026, 194] on span "Select an icon" at bounding box center [1035, 191] width 56 height 12
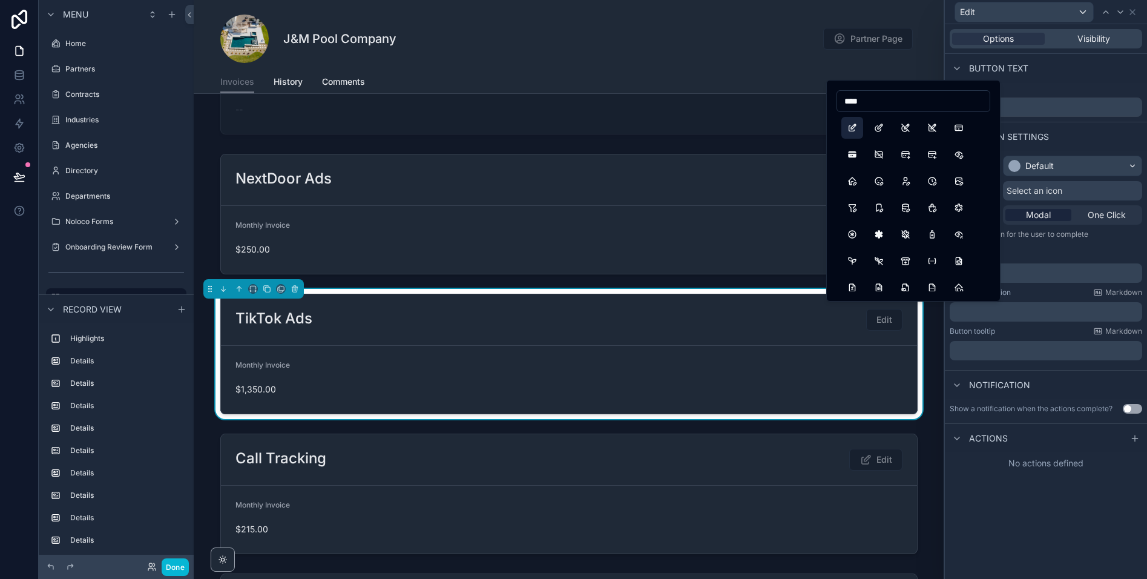
type input "****"
click at [849, 130] on button "Edit" at bounding box center [852, 128] width 22 height 22
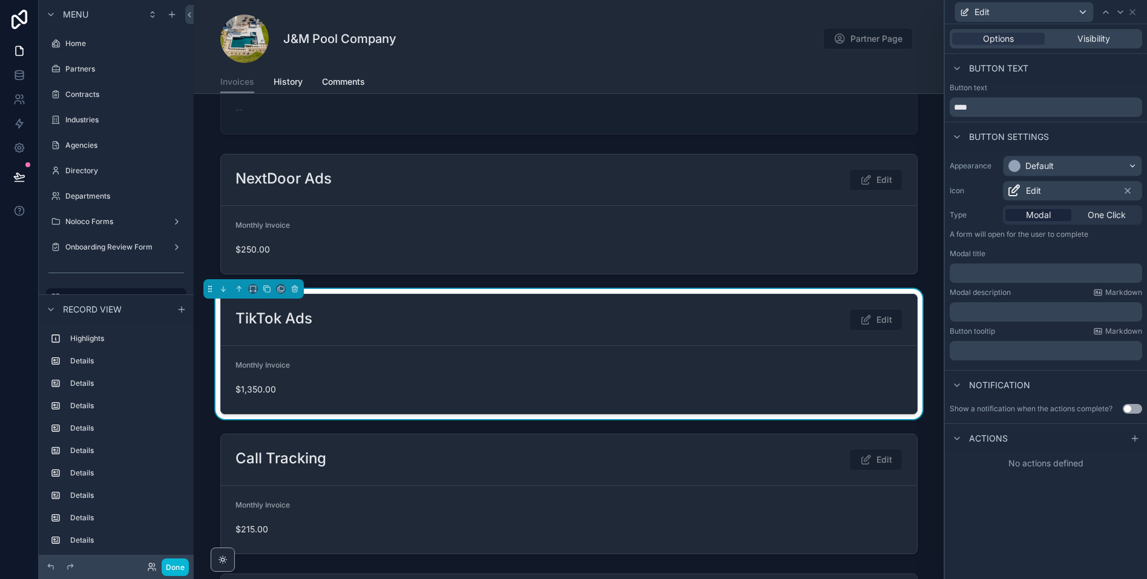
click at [1067, 240] on p "A form will open for the user to complete" at bounding box center [1046, 236] width 192 height 15
click at [1131, 436] on icon at bounding box center [1135, 438] width 10 height 10
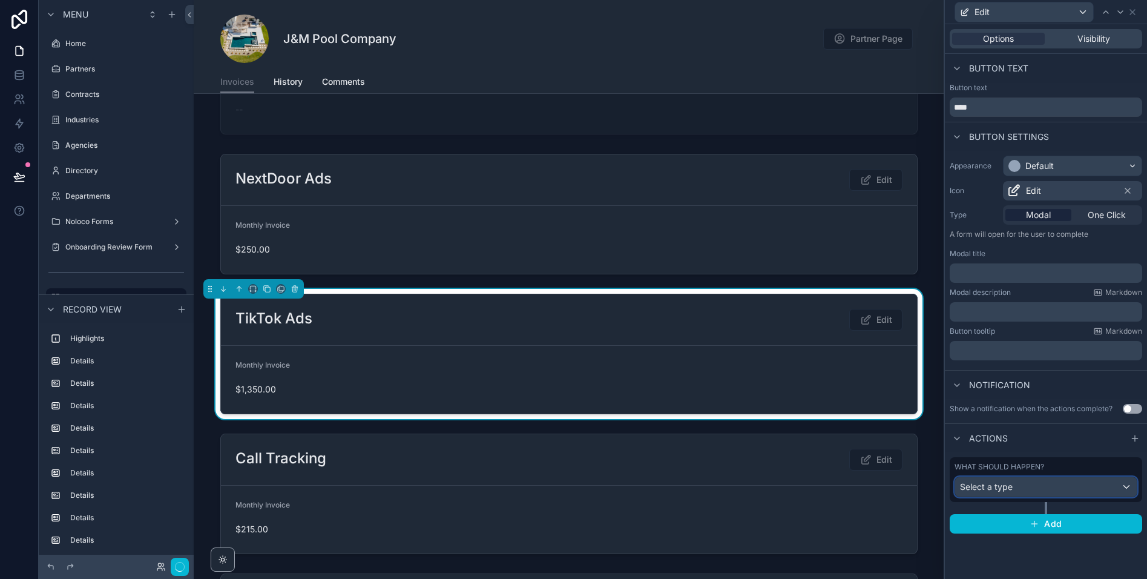
click at [1009, 485] on span "Select a type" at bounding box center [986, 486] width 53 height 10
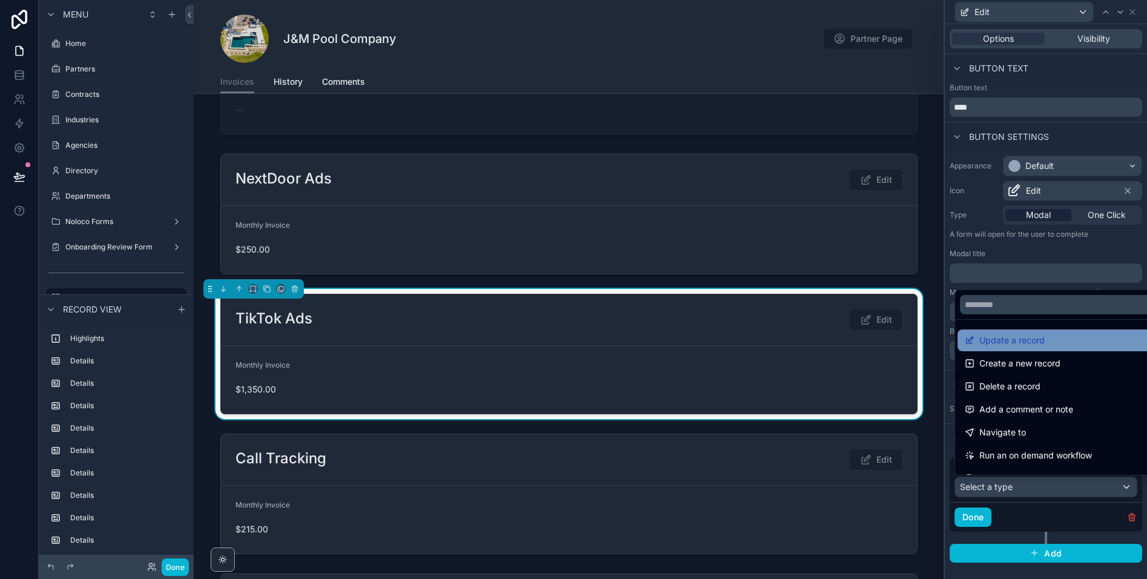
click at [1019, 333] on span "Update a record" at bounding box center [1011, 340] width 65 height 15
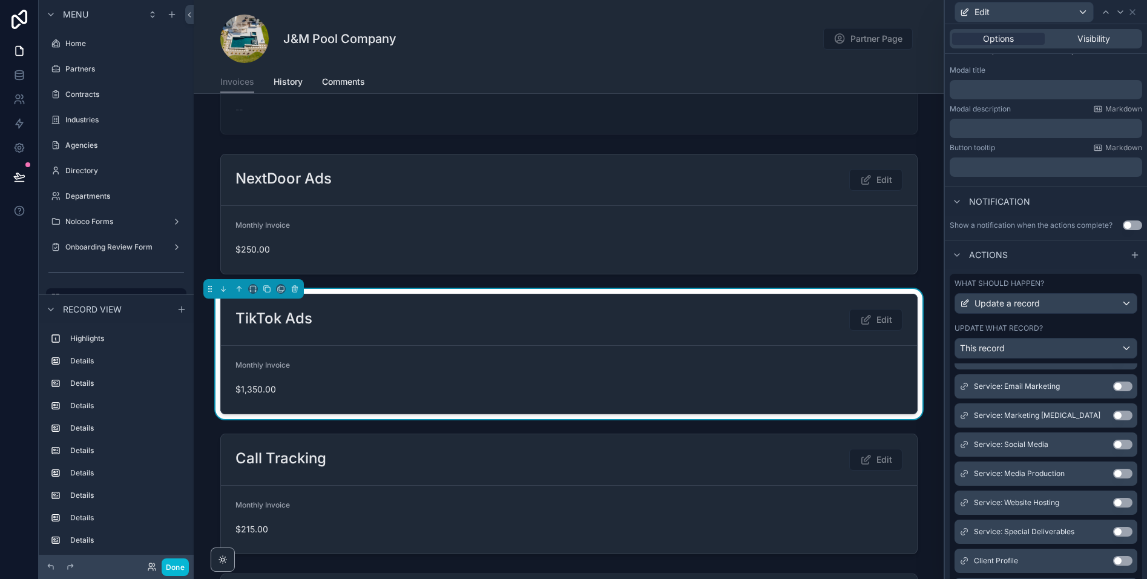
scroll to position [0, 0]
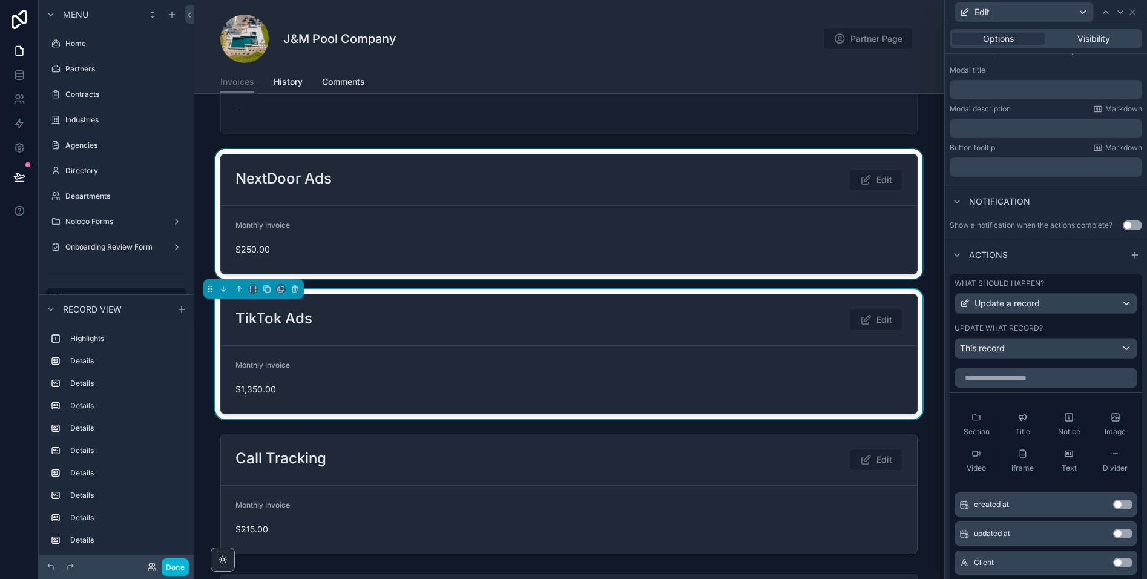
click at [717, 212] on div at bounding box center [569, 214] width 750 height 130
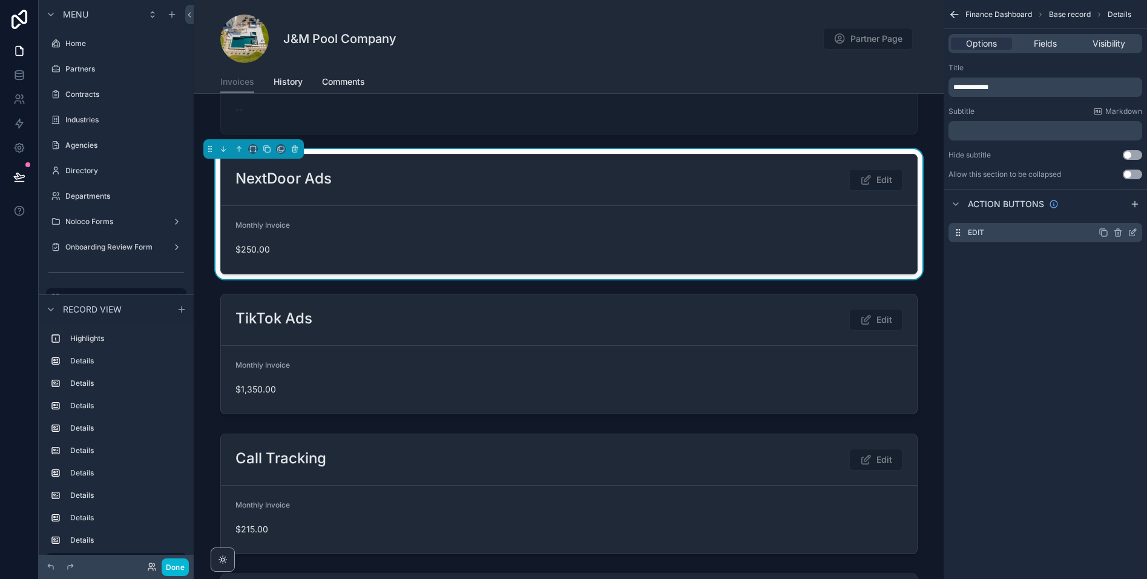
click at [1134, 235] on icon "scrollable content" at bounding box center [1132, 233] width 5 height 5
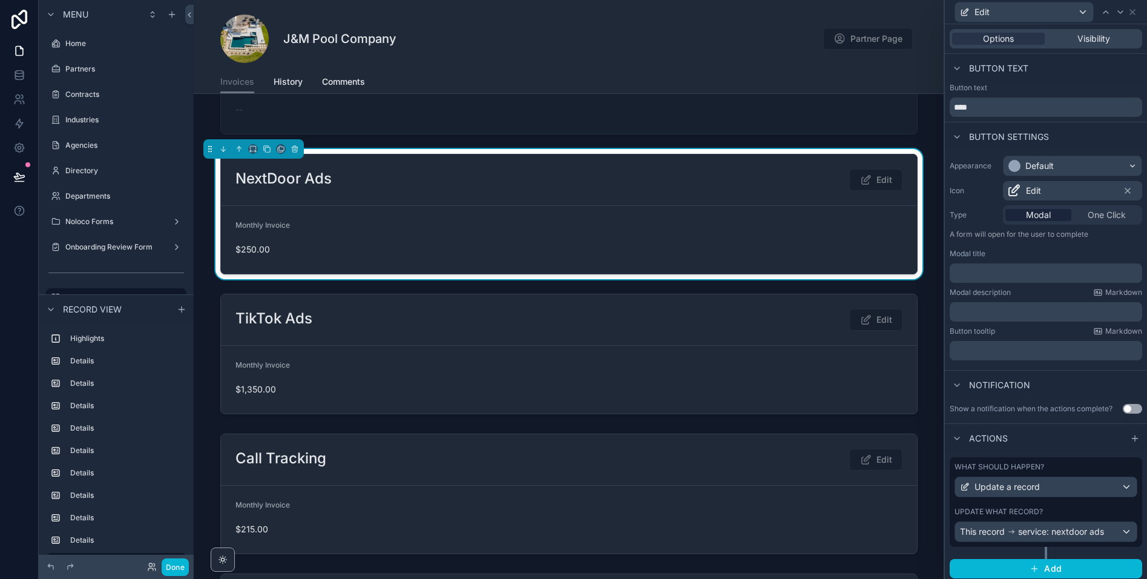
scroll to position [4, 0]
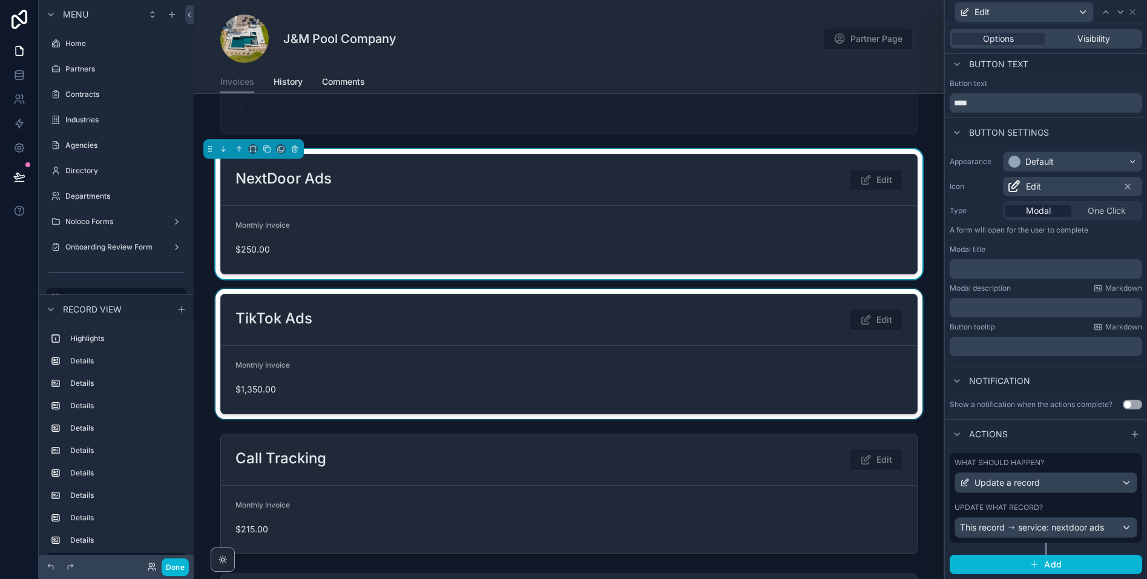
click at [647, 363] on div at bounding box center [569, 354] width 750 height 130
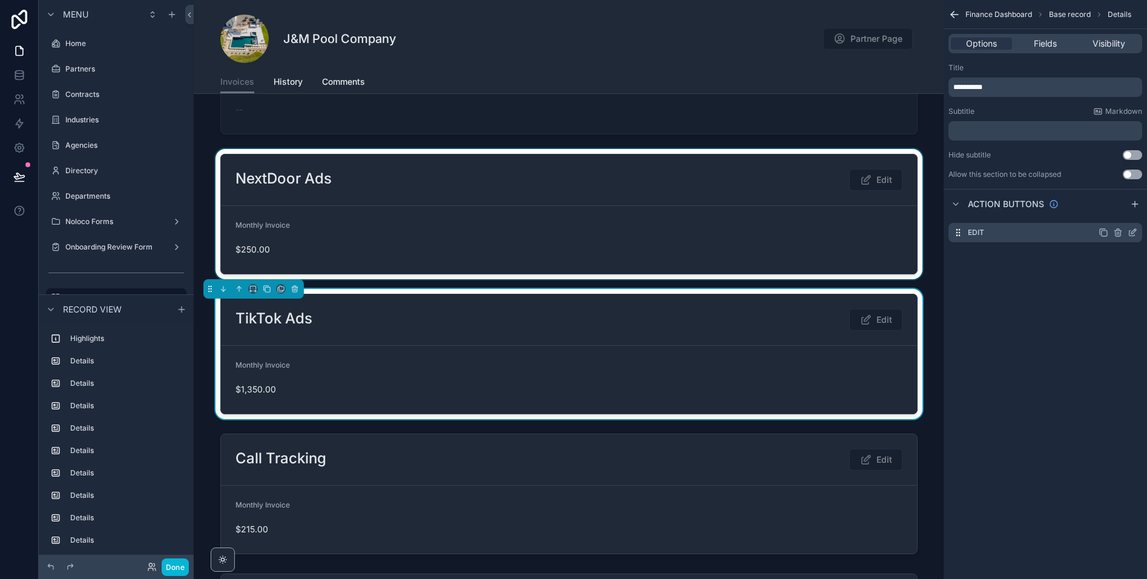
click at [1134, 229] on icon "scrollable content" at bounding box center [1133, 231] width 5 height 5
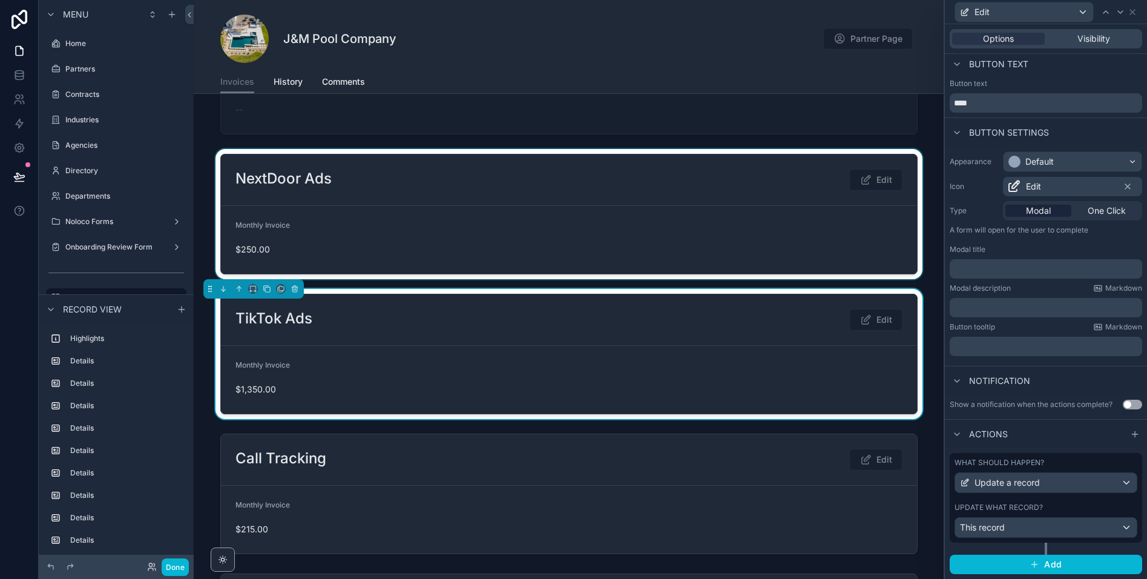
click at [1043, 501] on div "What should happen? Update a record Update what record? This record" at bounding box center [1046, 498] width 192 height 90
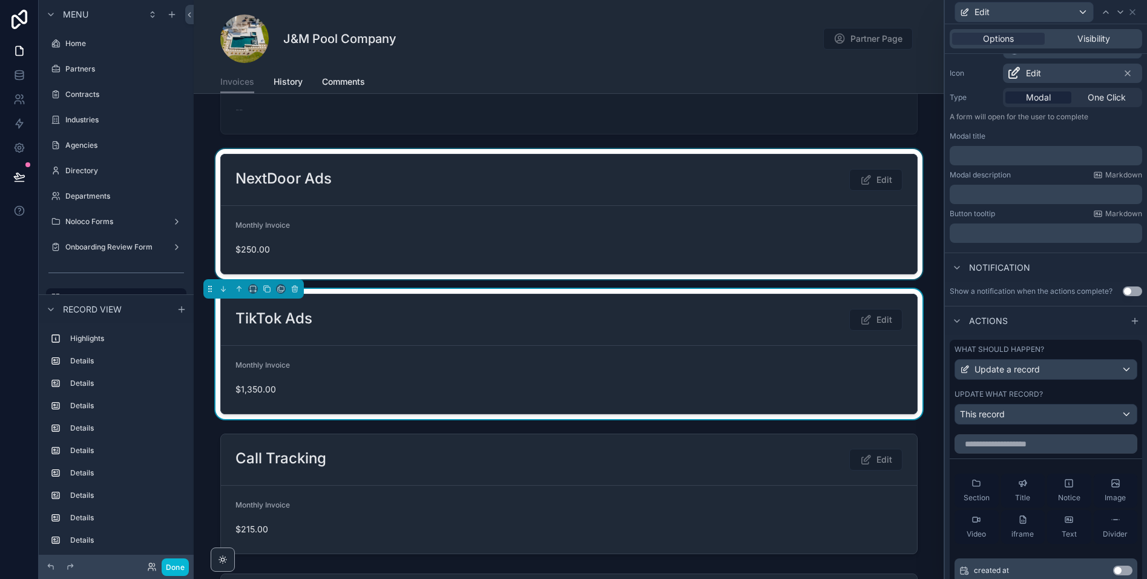
scroll to position [127, 0]
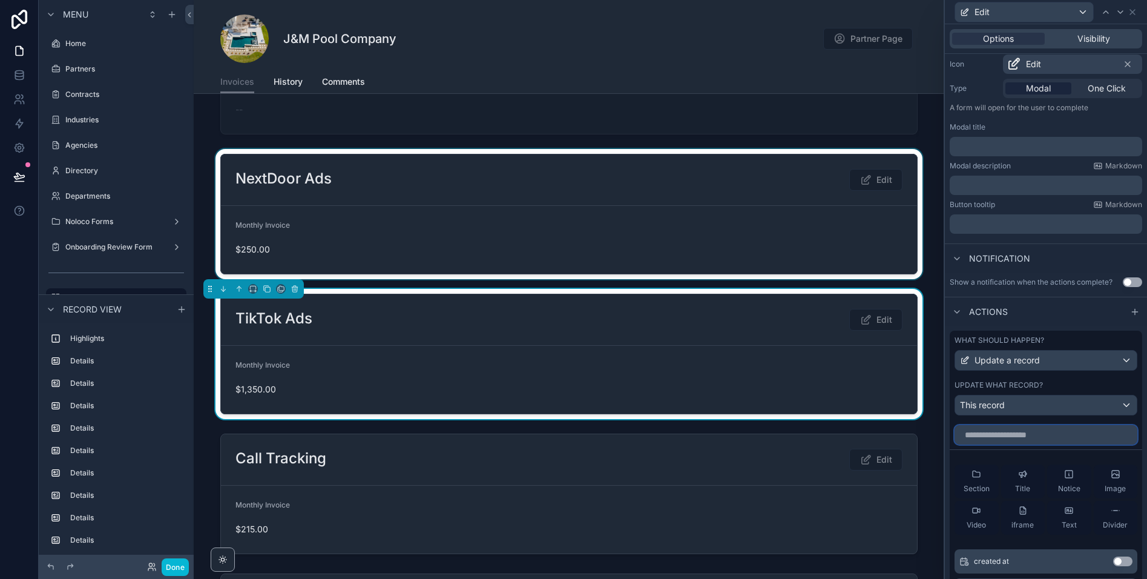
click at [1011, 433] on input "text" at bounding box center [1046, 434] width 183 height 19
type input "*"
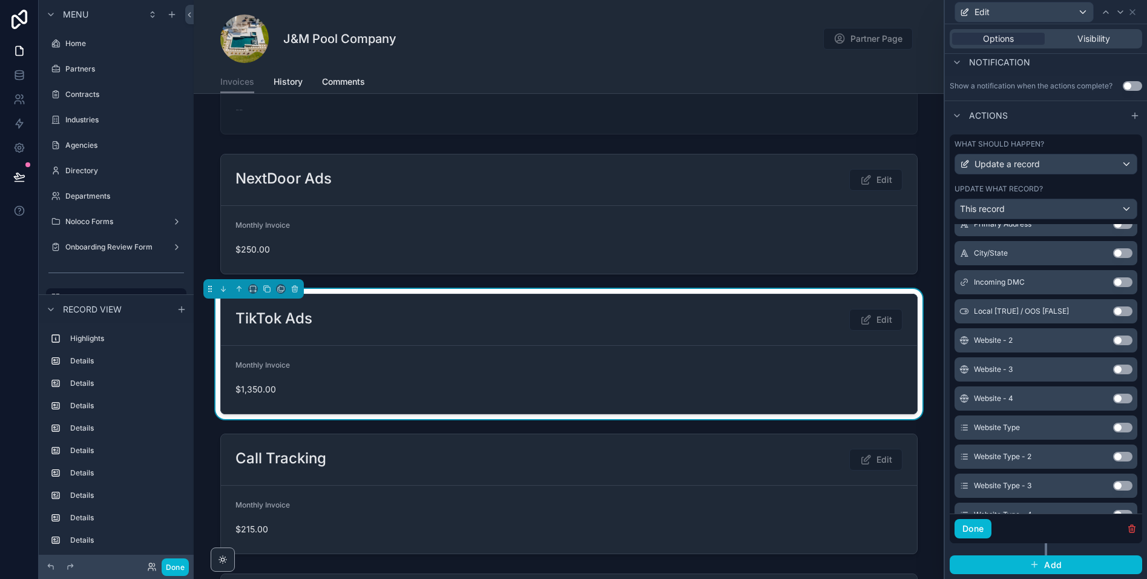
scroll to position [2929, 0]
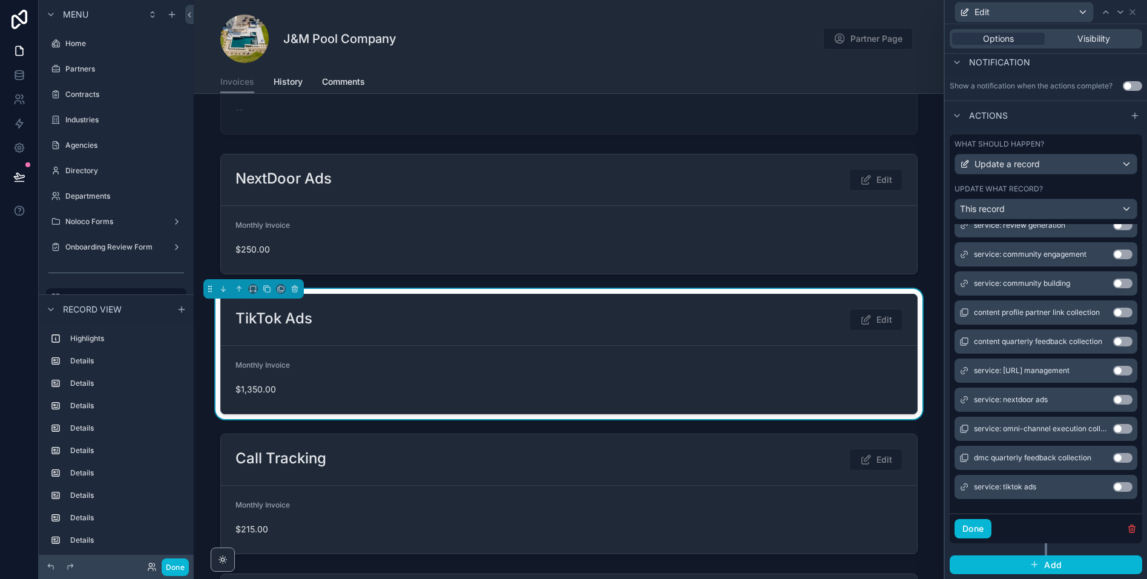
click at [1119, 486] on button "Use setting" at bounding box center [1122, 487] width 19 height 10
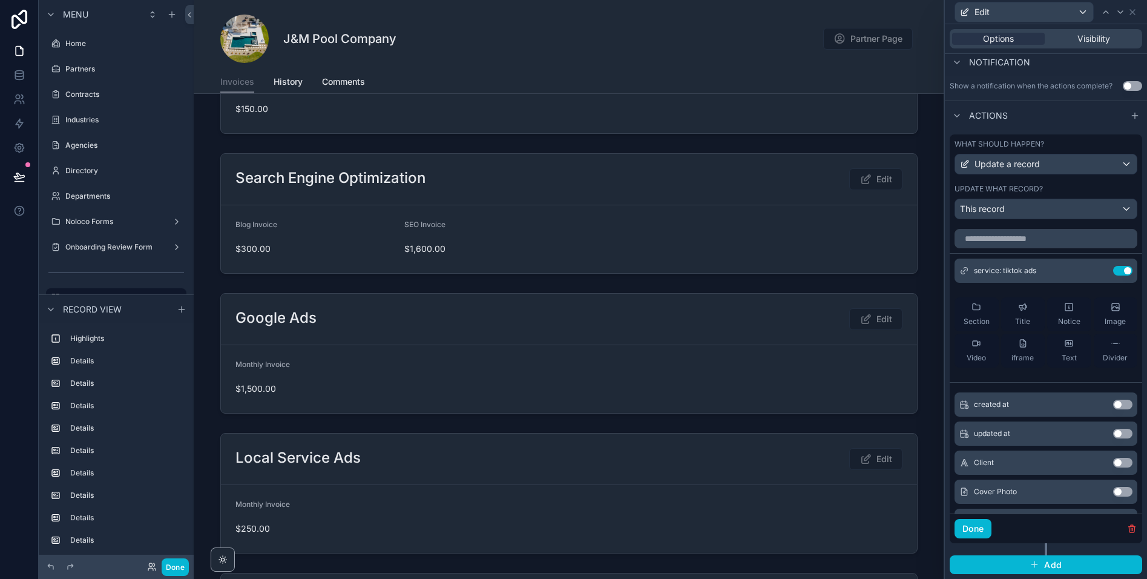
scroll to position [550, 0]
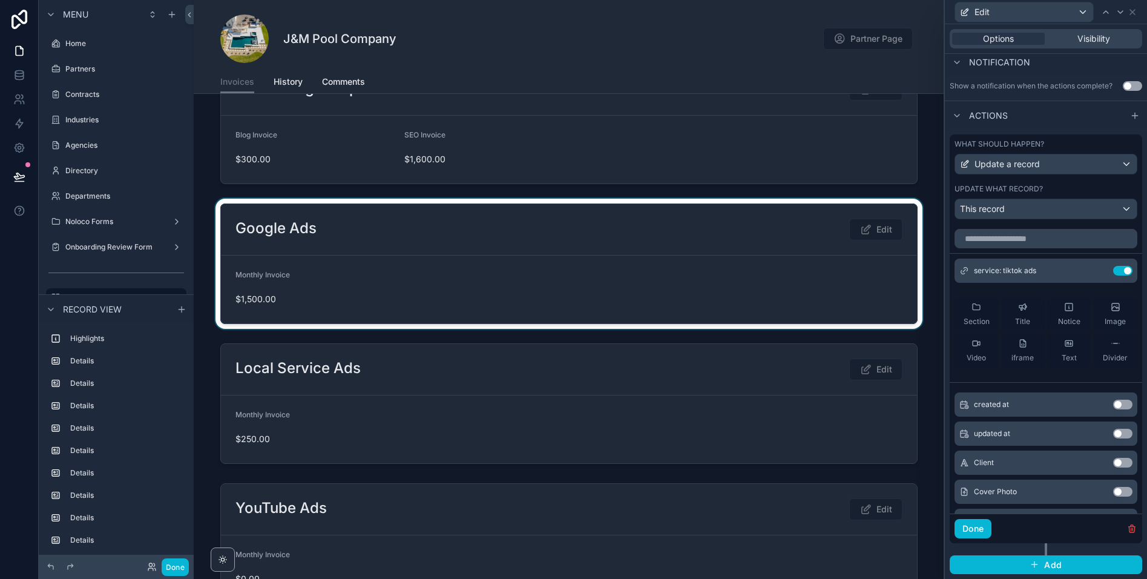
click at [604, 251] on div at bounding box center [569, 264] width 750 height 130
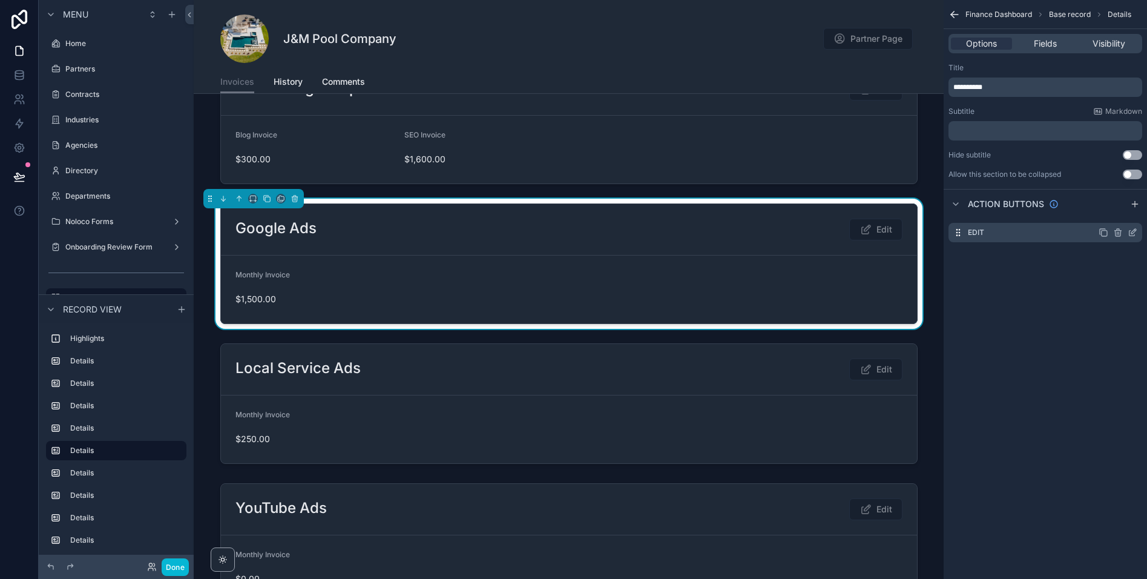
click at [1133, 229] on icon "scrollable content" at bounding box center [1133, 231] width 5 height 5
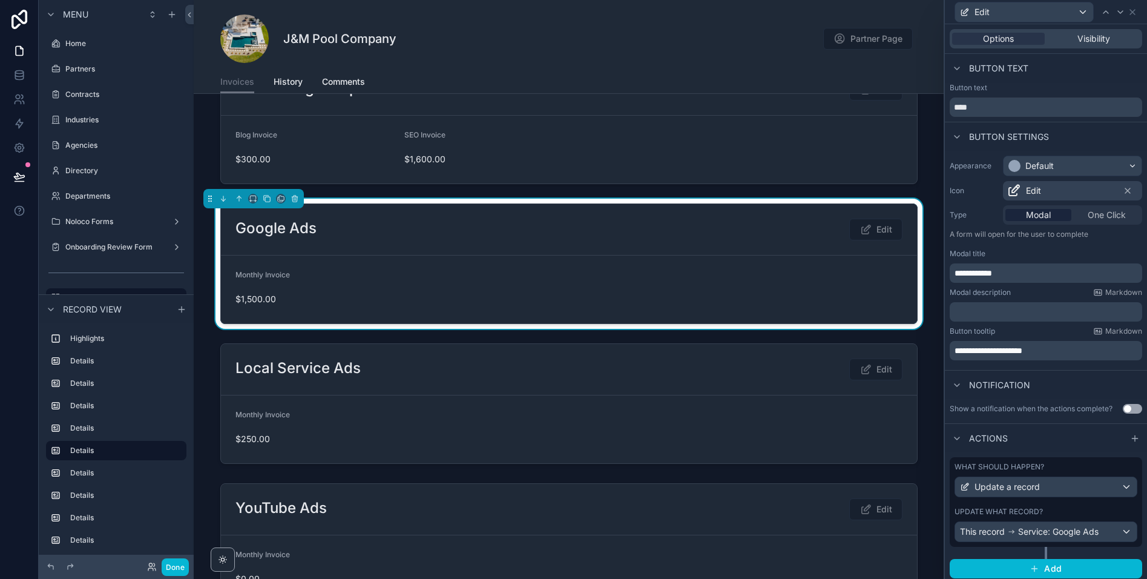
scroll to position [4, 0]
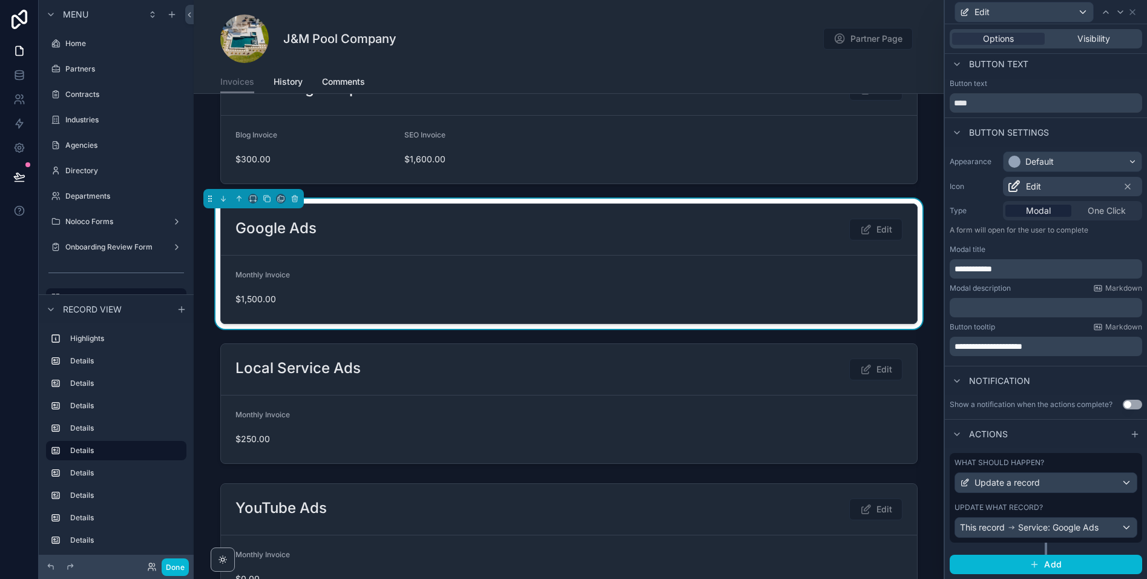
click at [1093, 502] on div "Update what record?" at bounding box center [1046, 507] width 183 height 10
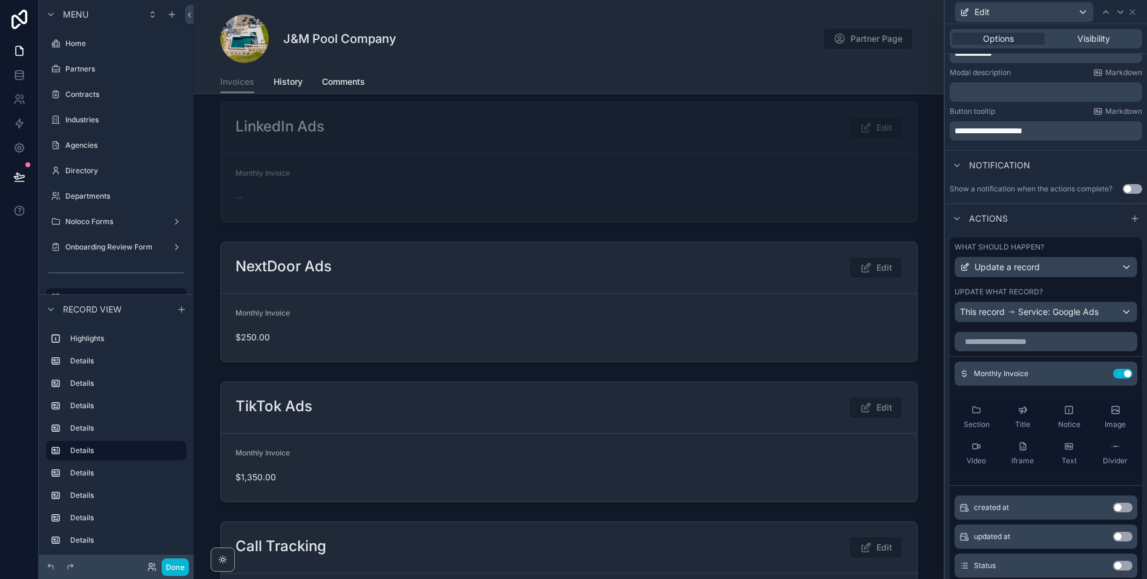
scroll to position [1204, 0]
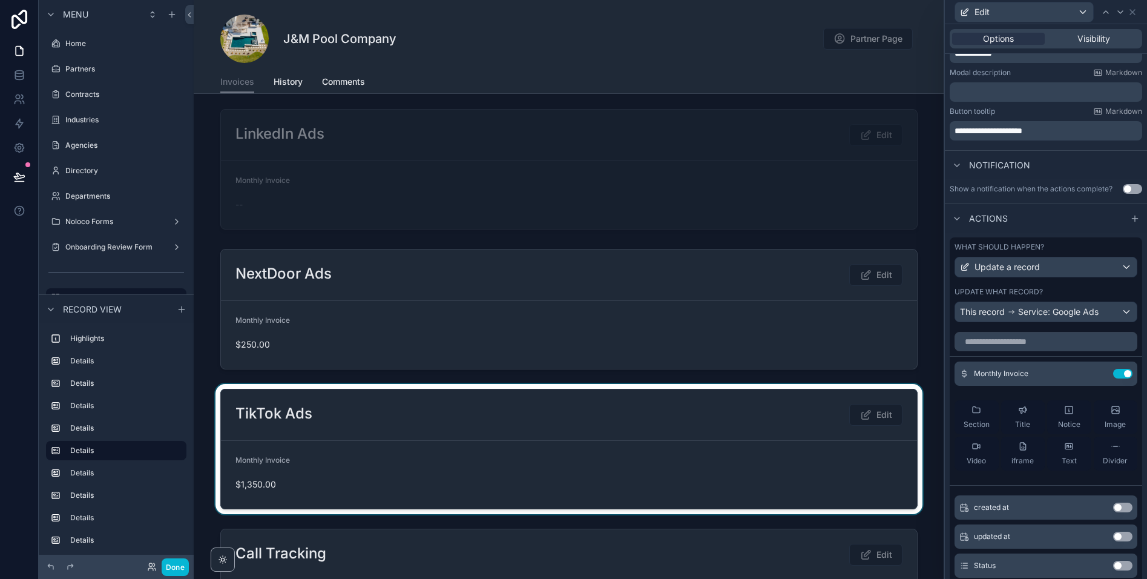
click at [614, 452] on div at bounding box center [569, 449] width 750 height 130
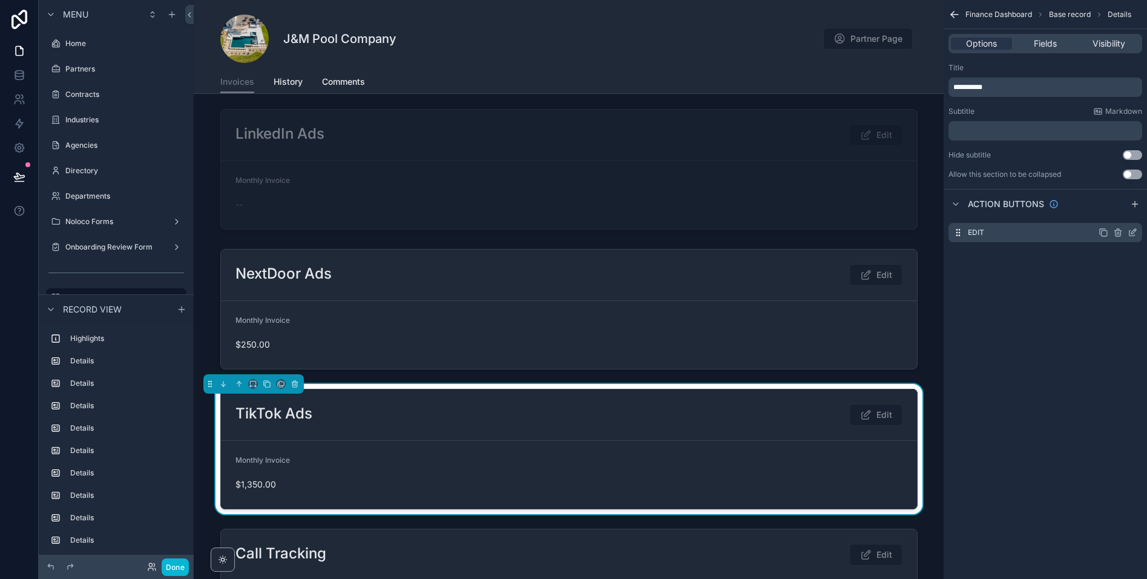
click at [1130, 231] on icon "scrollable content" at bounding box center [1132, 233] width 5 height 5
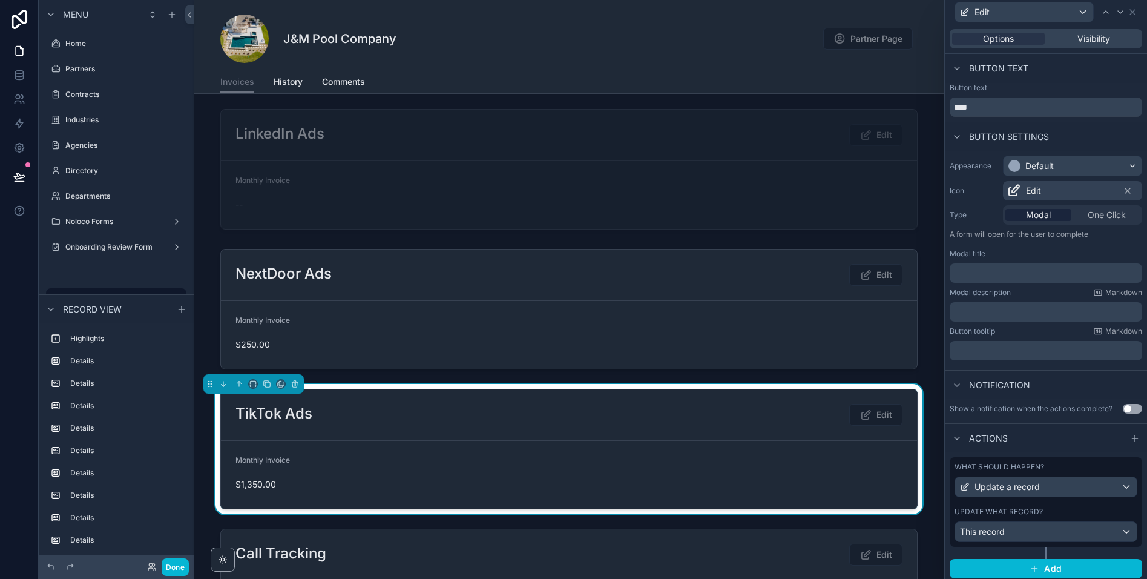
scroll to position [4, 0]
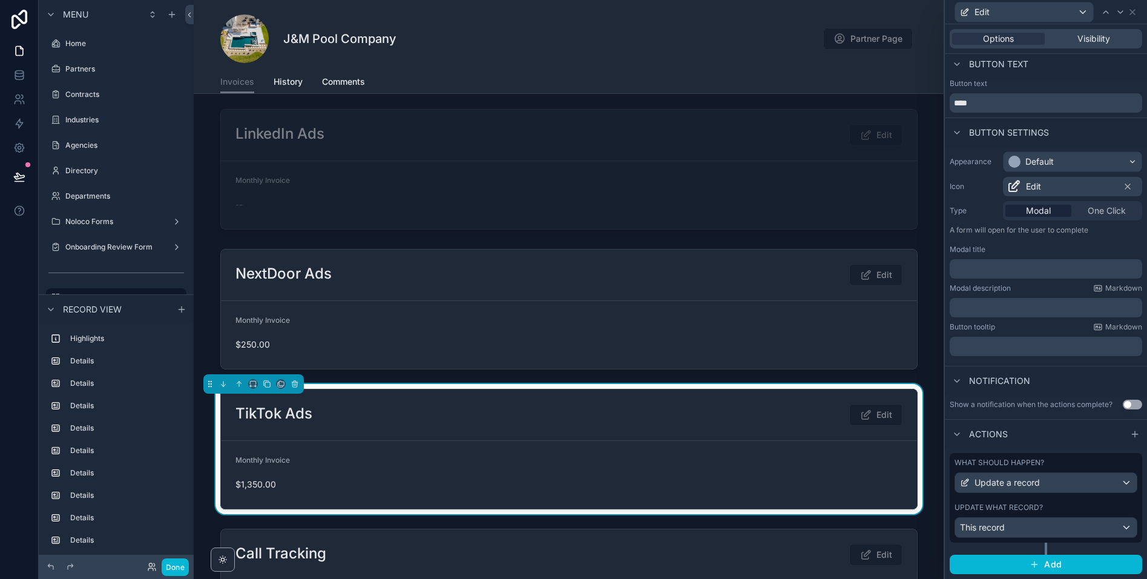
click at [1057, 516] on div "Update what record? This record" at bounding box center [1046, 519] width 183 height 35
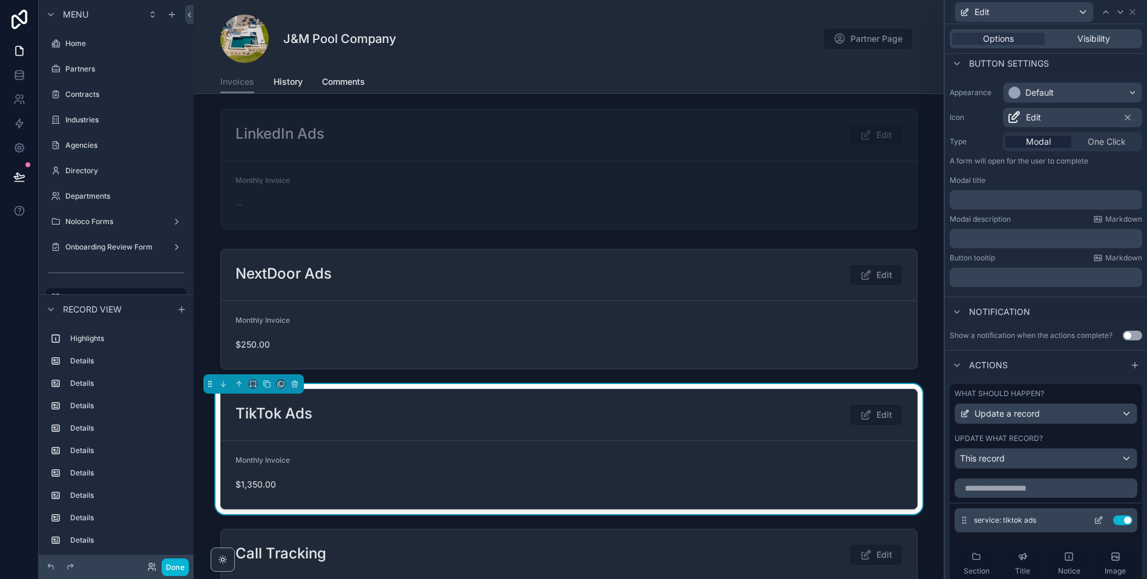
scroll to position [202, 0]
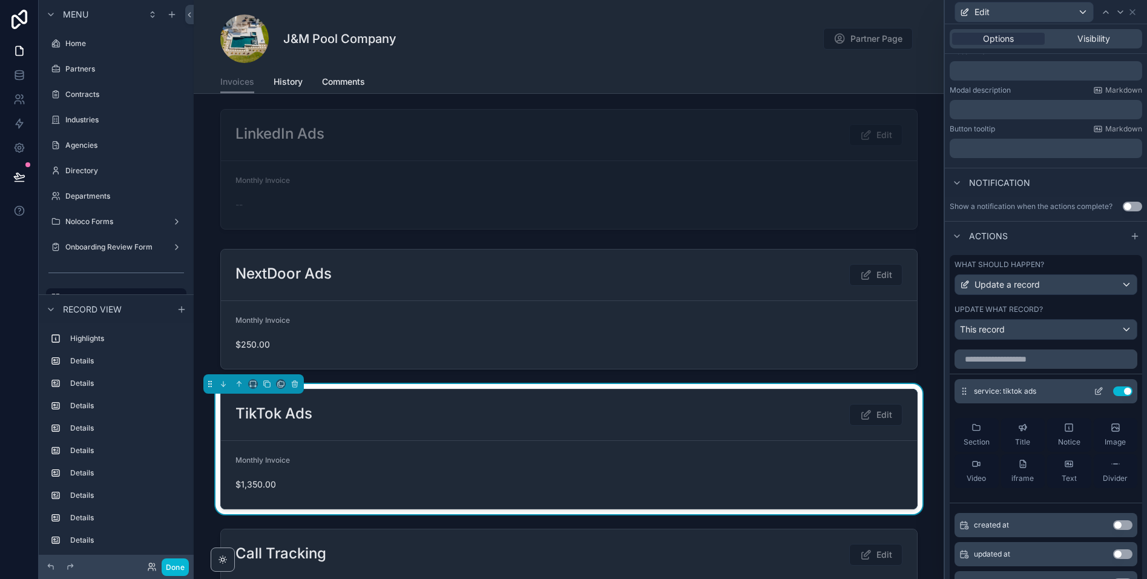
click at [1126, 392] on button "Use setting" at bounding box center [1122, 391] width 19 height 10
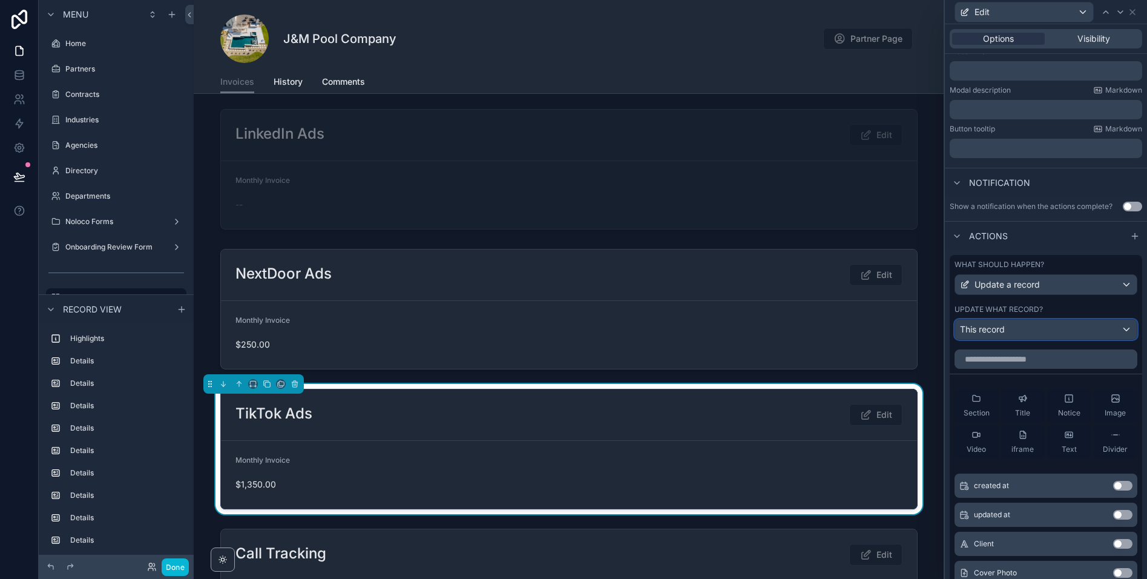
click at [1053, 328] on div "This record" at bounding box center [1046, 329] width 182 height 19
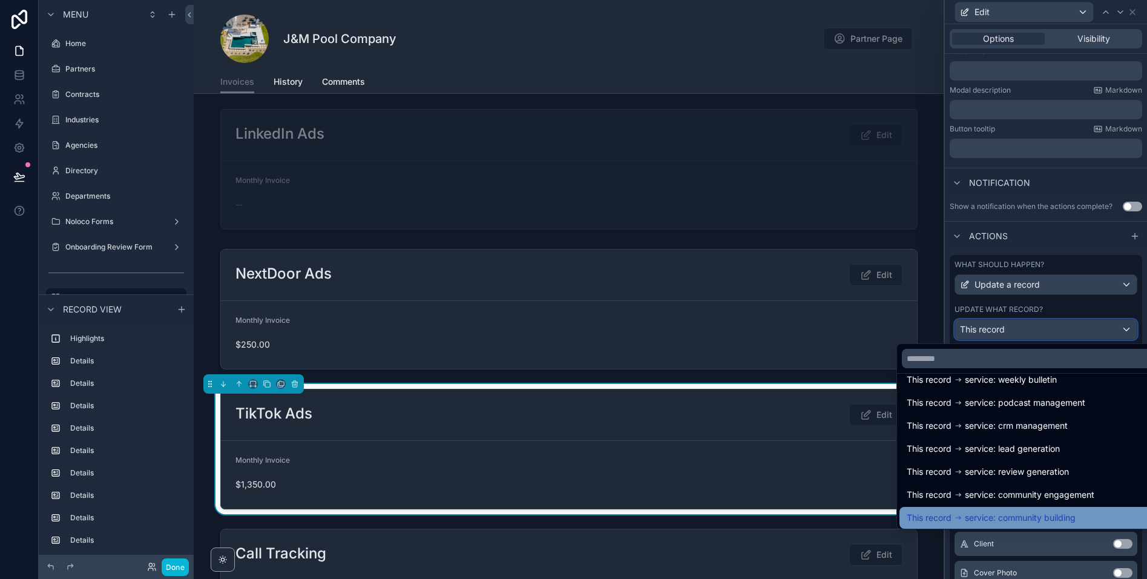
scroll to position [1144, 0]
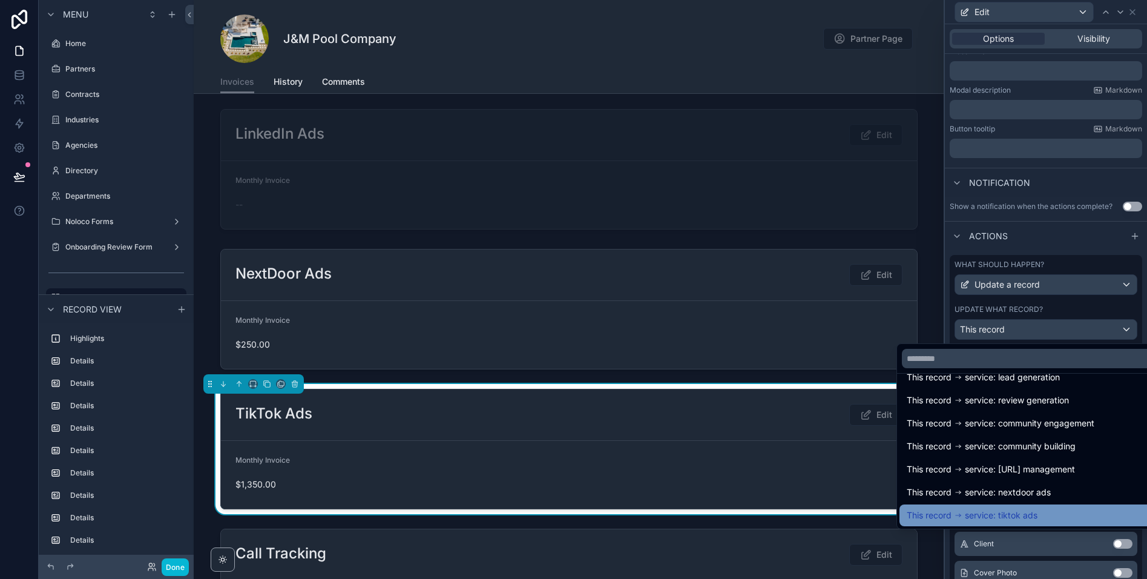
click at [989, 508] on span "service: tiktok ads" at bounding box center [1001, 515] width 73 height 15
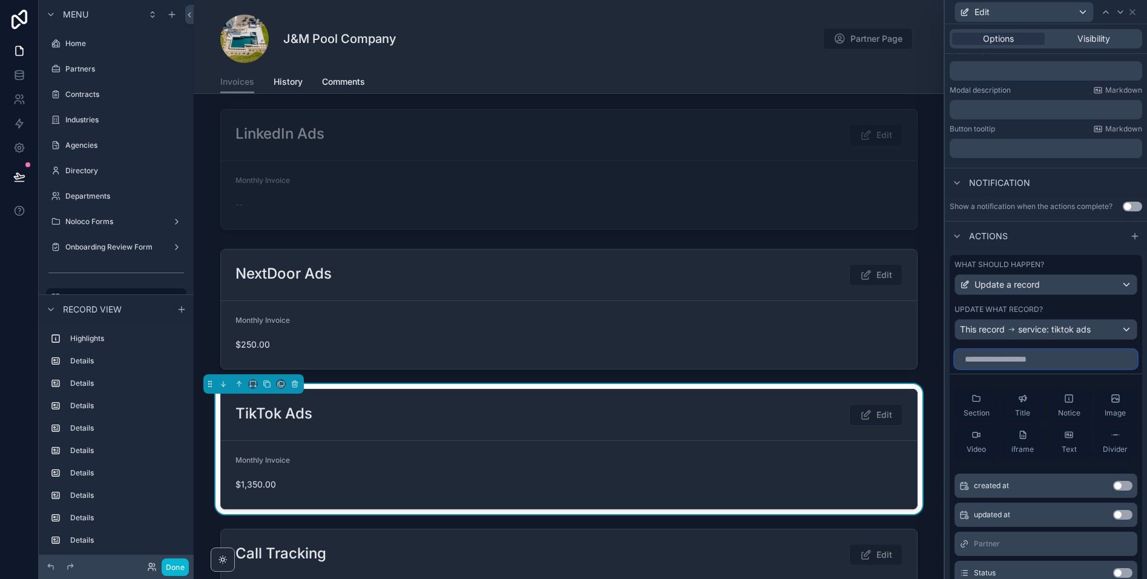
click at [1037, 362] on input "text" at bounding box center [1046, 358] width 183 height 19
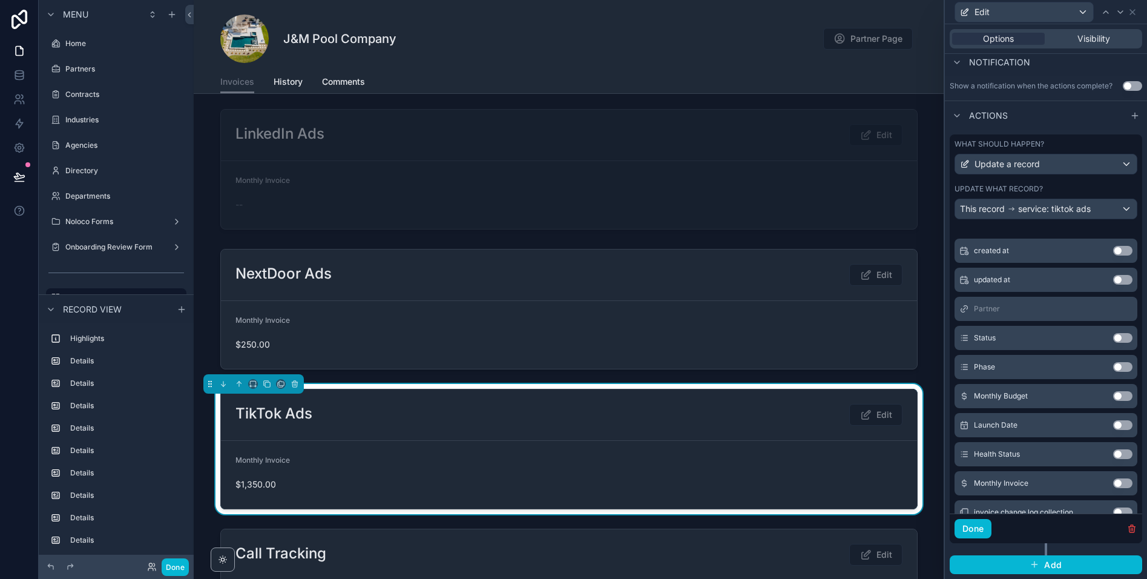
scroll to position [140, 0]
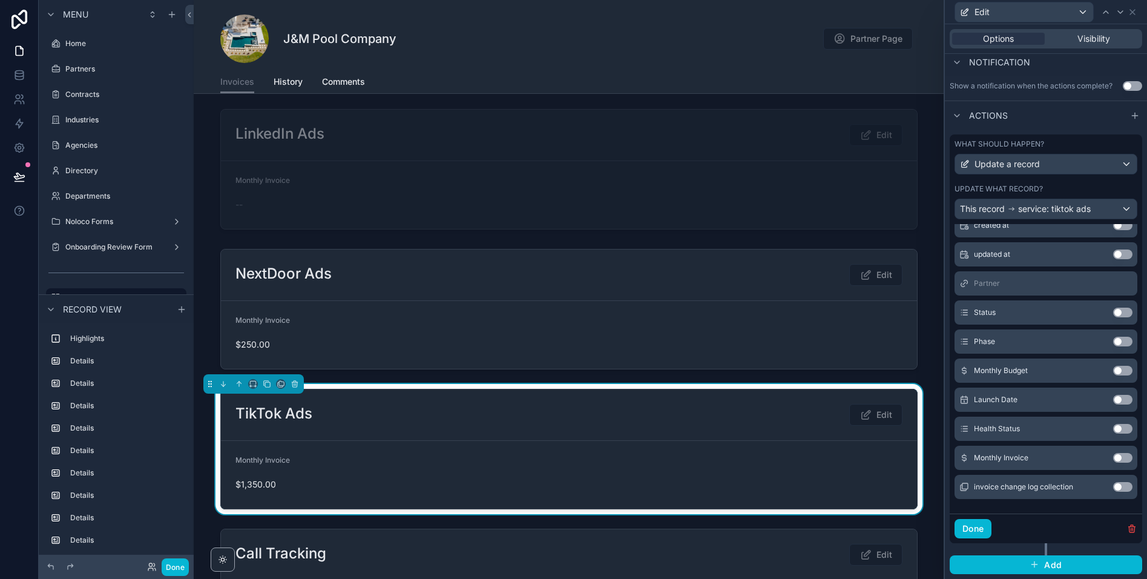
click at [1118, 459] on button "Use setting" at bounding box center [1122, 458] width 19 height 10
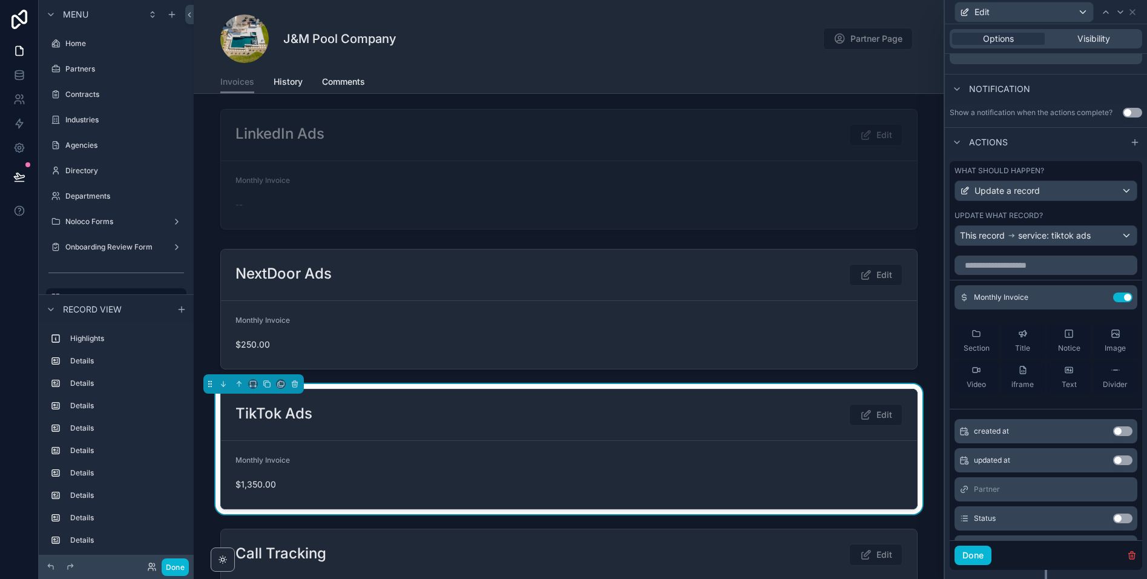
scroll to position [323, 0]
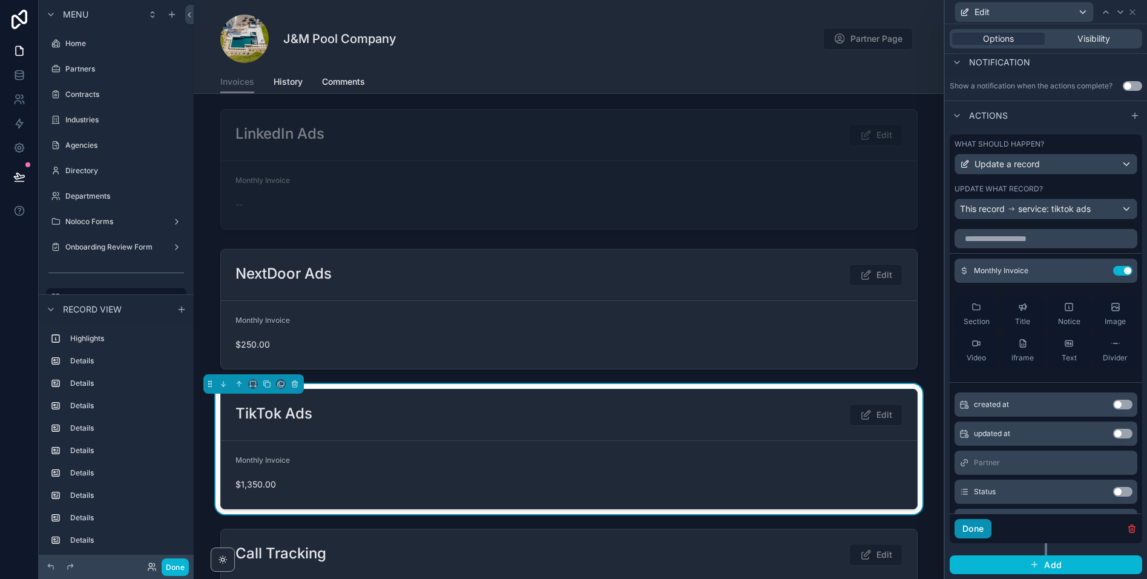
click at [963, 528] on button "Done" at bounding box center [973, 528] width 37 height 19
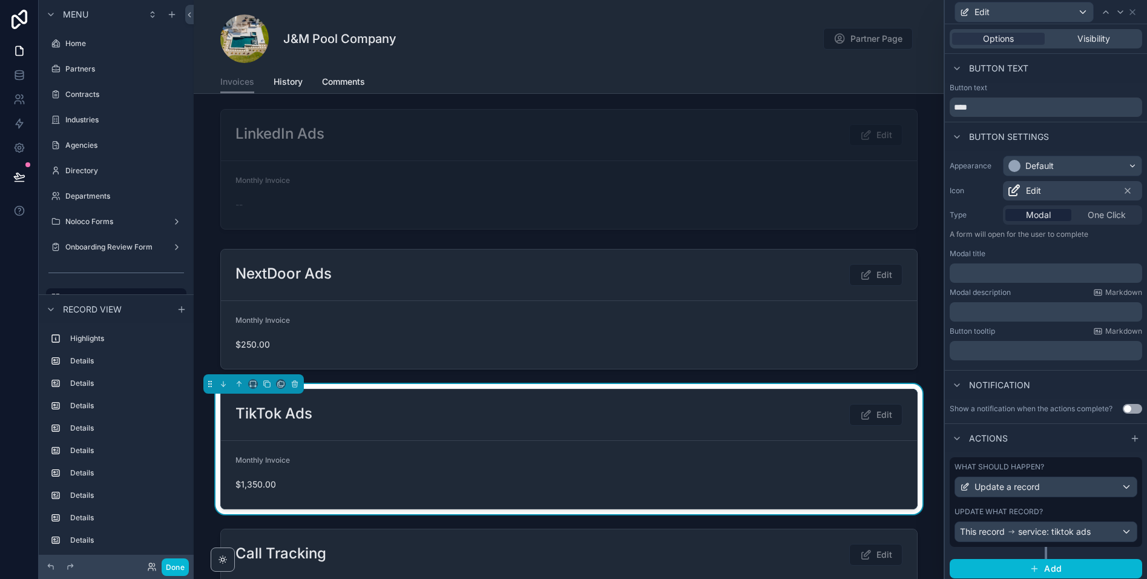
scroll to position [4, 0]
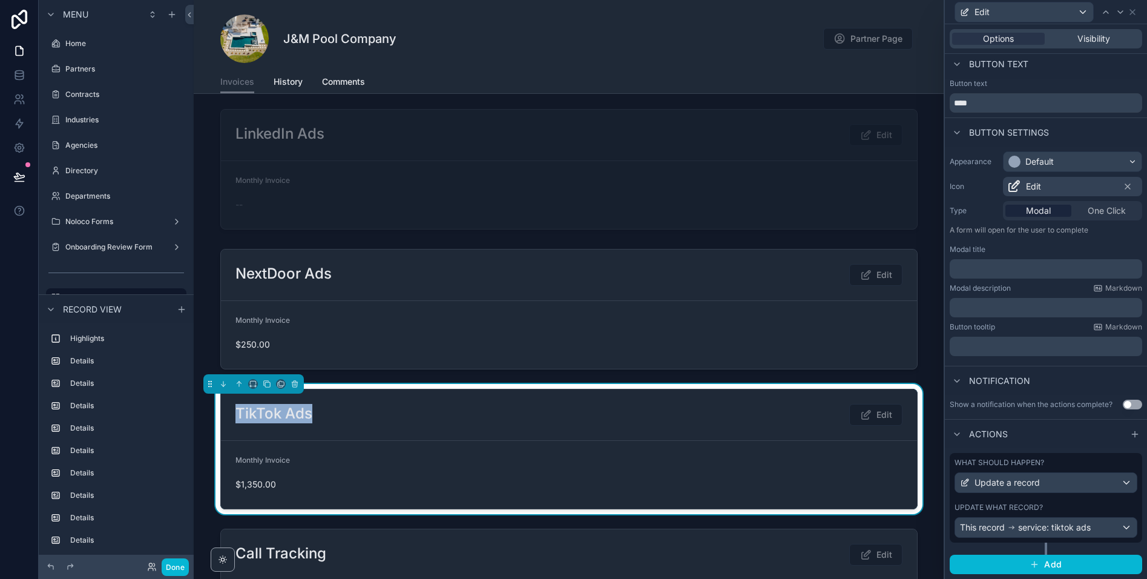
drag, startPoint x: 236, startPoint y: 415, endPoint x: 346, endPoint y: 415, distance: 110.2
click at [346, 415] on div "TikTok Ads Edit" at bounding box center [568, 415] width 667 height 22
click at [1067, 502] on div "Update what record?" at bounding box center [1046, 507] width 183 height 10
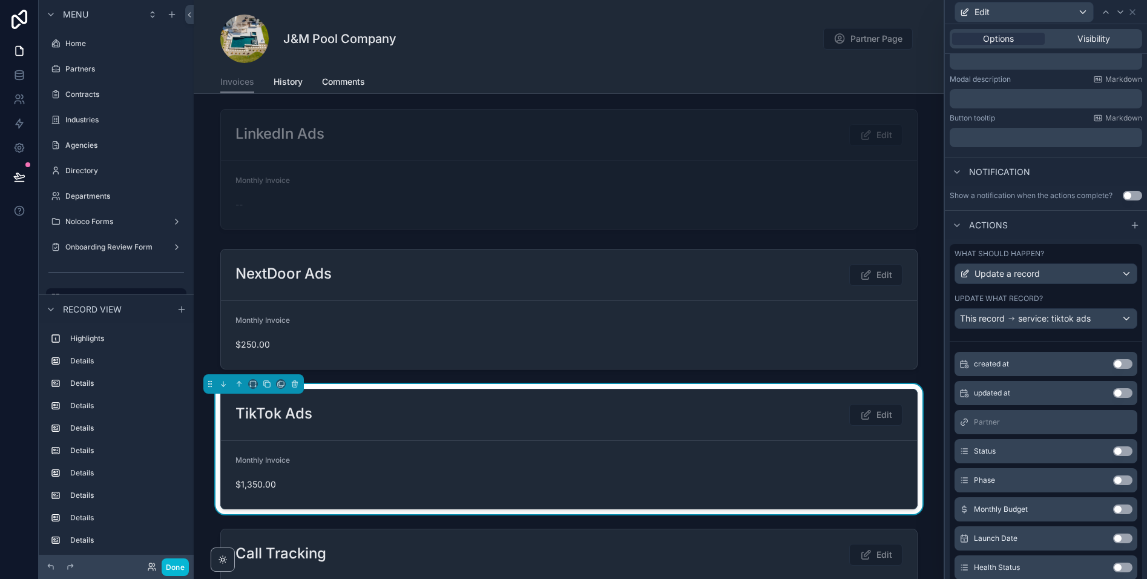
scroll to position [323, 0]
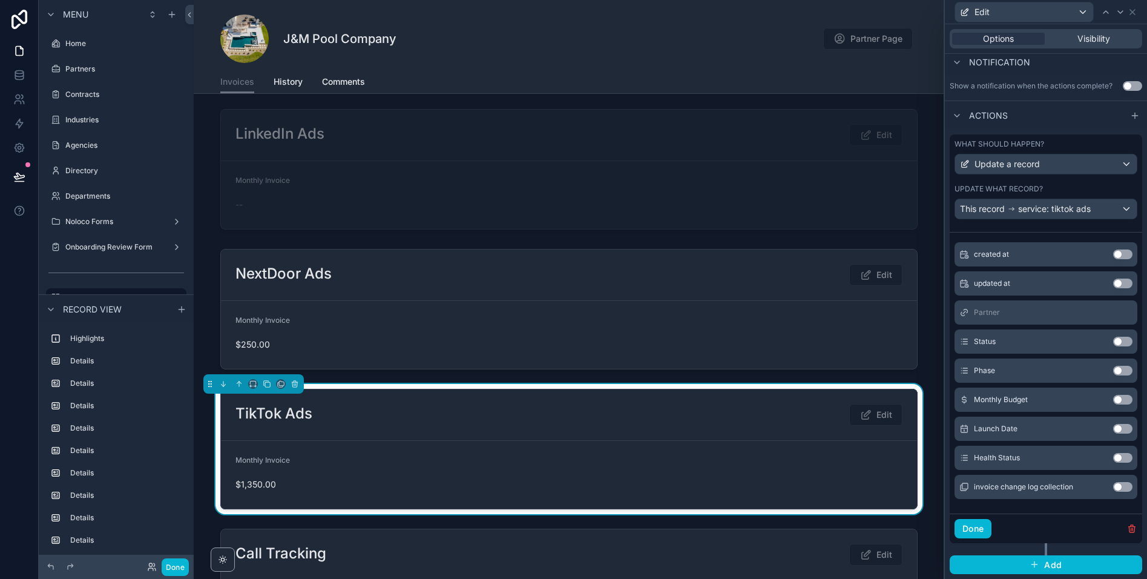
click at [961, 548] on div "What should happen? Update a record Update what record? This record service: ti…" at bounding box center [1046, 344] width 192 height 421
click at [976, 530] on button "Done" at bounding box center [973, 528] width 37 height 19
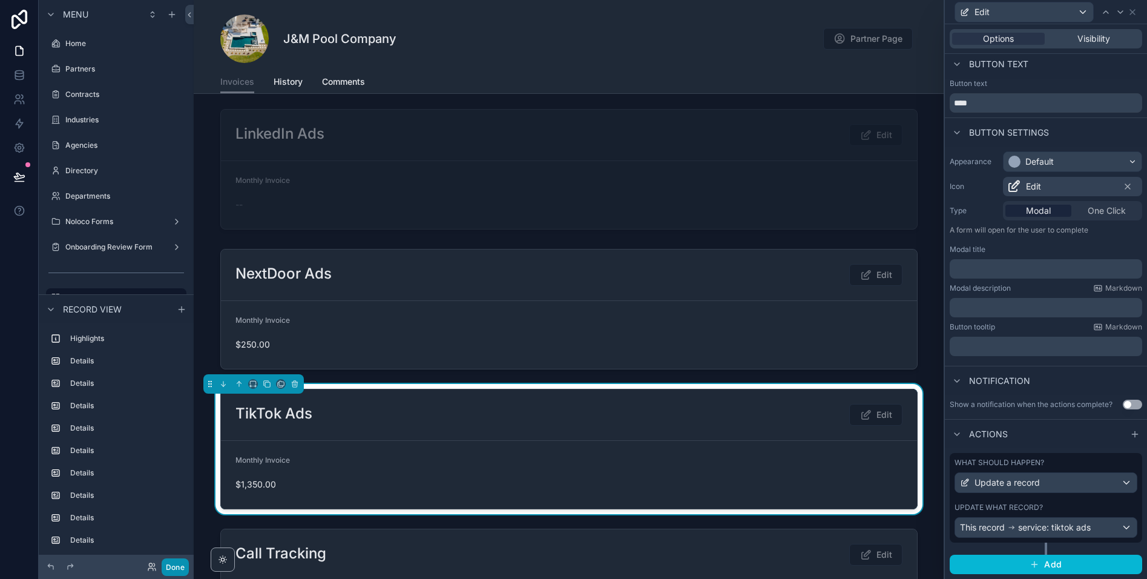
click at [175, 563] on button "Done" at bounding box center [175, 567] width 27 height 18
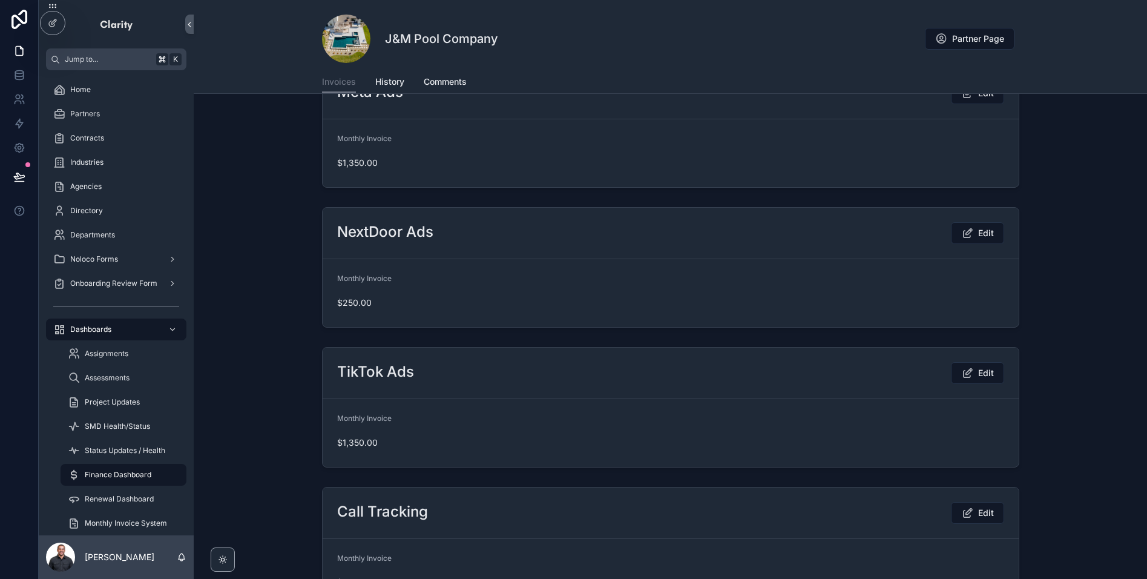
scroll to position [1091, 0]
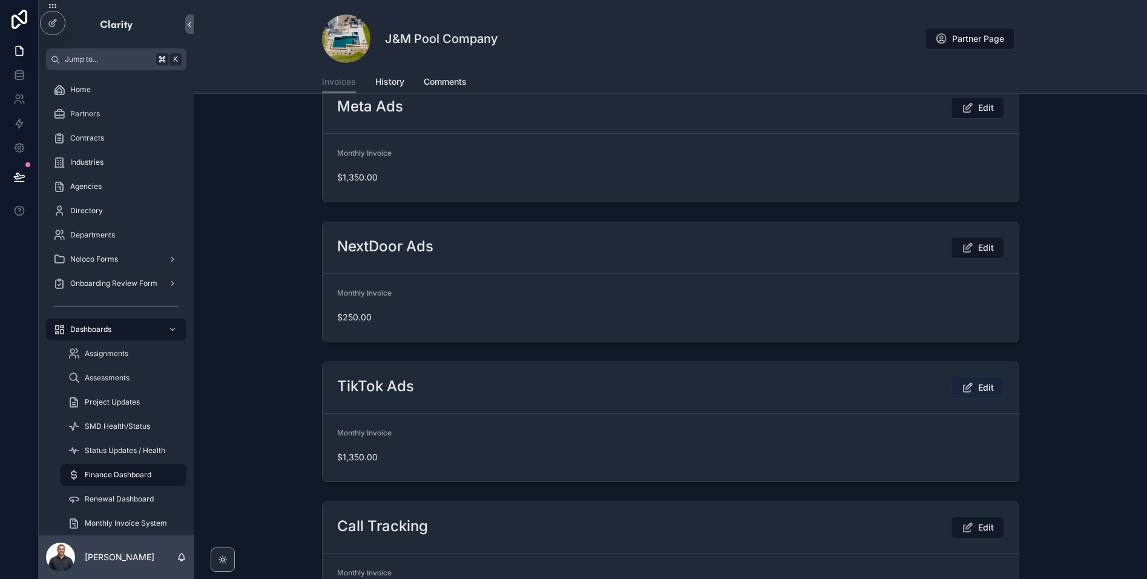
click at [981, 386] on span "Edit" at bounding box center [986, 387] width 16 height 12
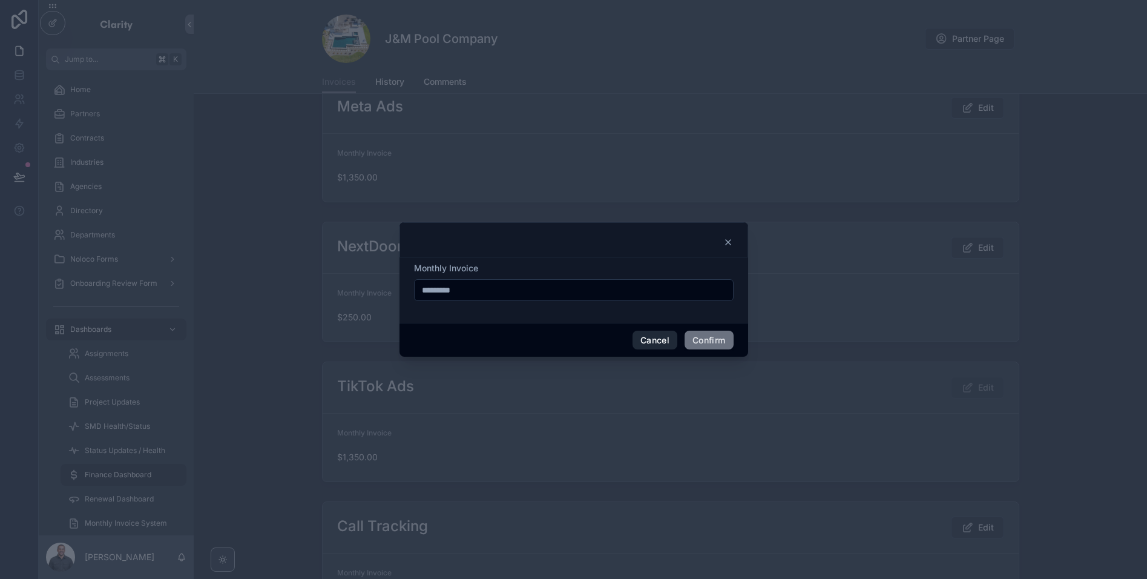
click at [649, 341] on button "Cancel" at bounding box center [655, 340] width 45 height 19
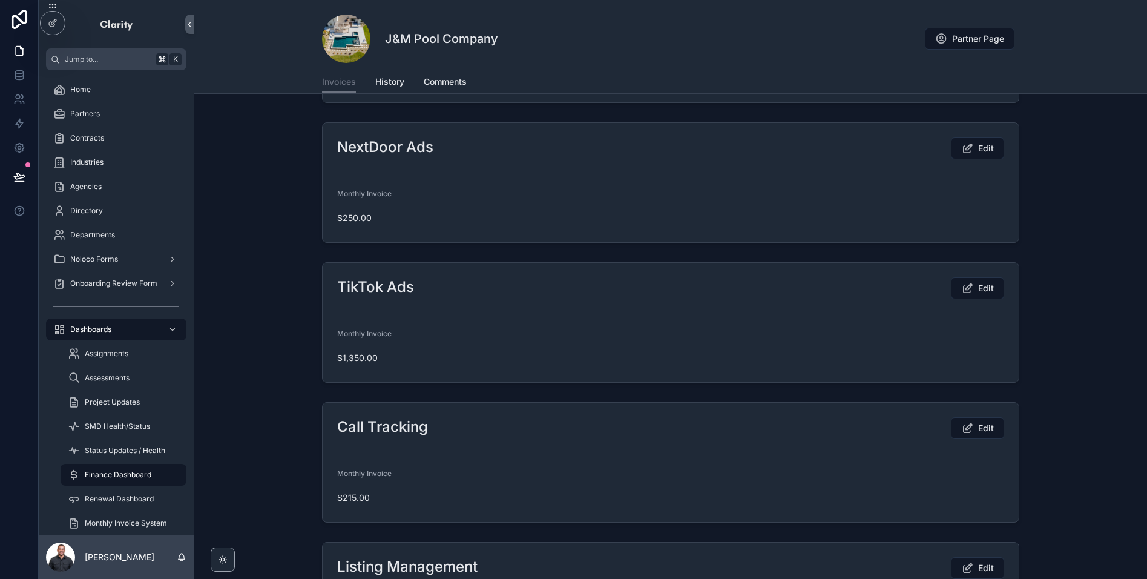
scroll to position [1162, 0]
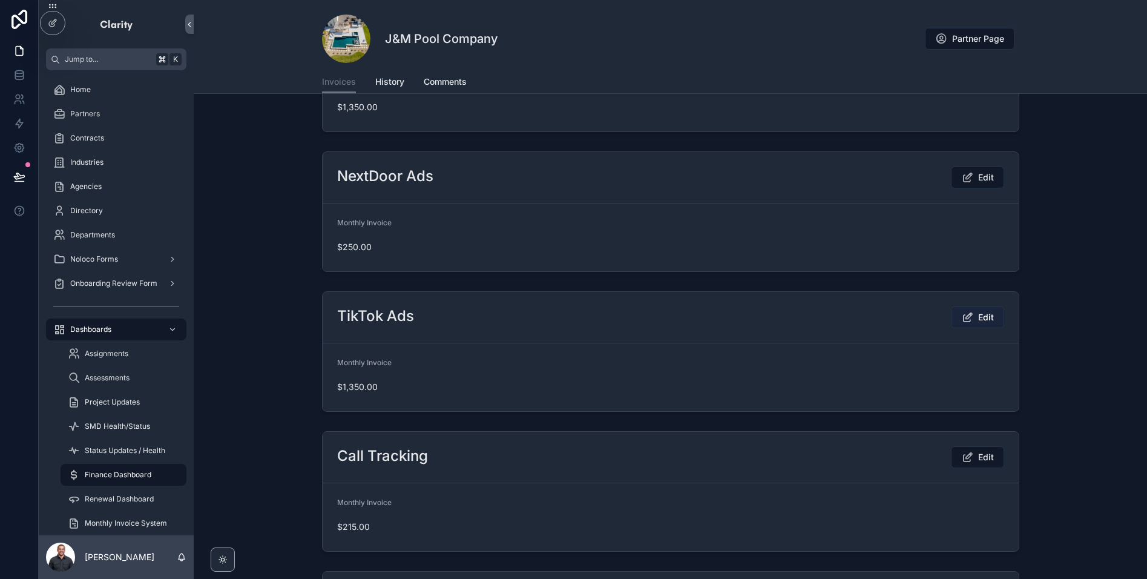
click at [987, 314] on span "Edit" at bounding box center [986, 317] width 16 height 12
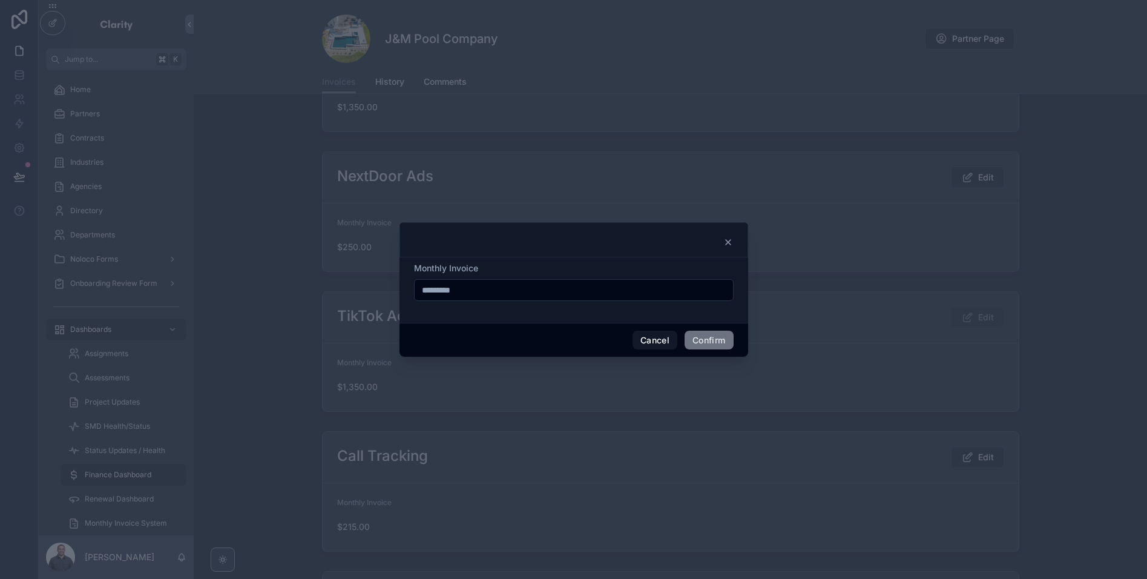
click at [534, 286] on input "*********" at bounding box center [574, 289] width 318 height 17
type input "*********"
drag, startPoint x: 713, startPoint y: 341, endPoint x: 685, endPoint y: 412, distance: 76.1
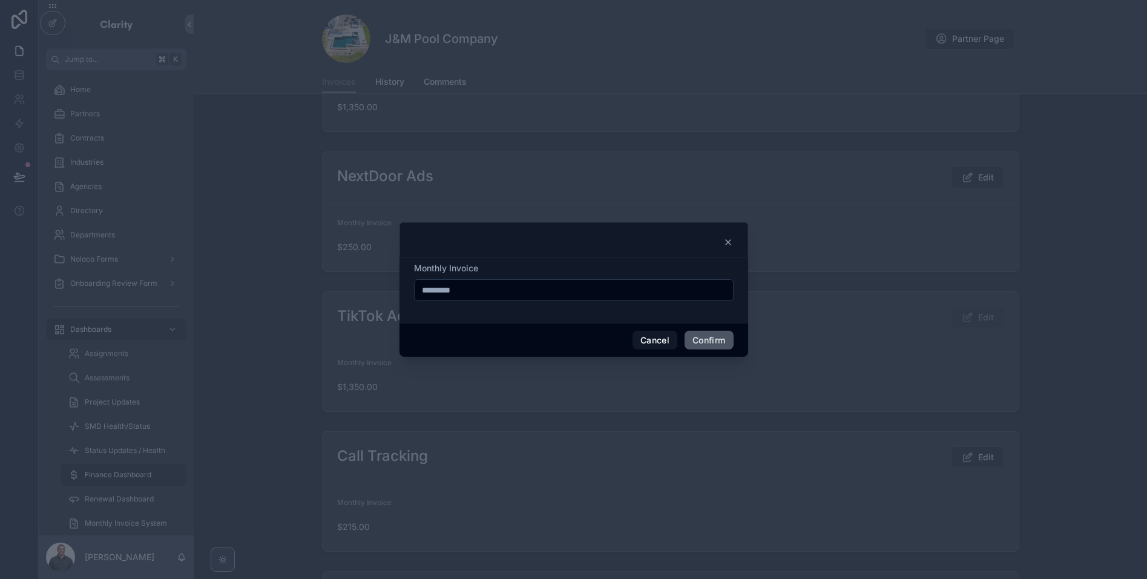
click at [713, 341] on button "Confirm" at bounding box center [709, 340] width 48 height 19
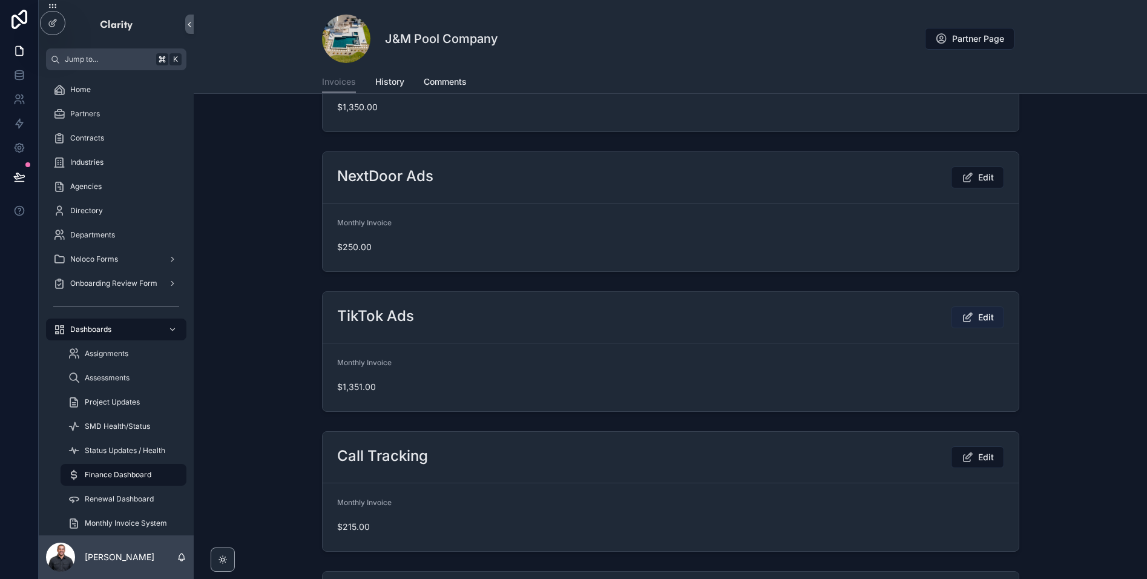
click at [982, 318] on span "Edit" at bounding box center [986, 317] width 16 height 12
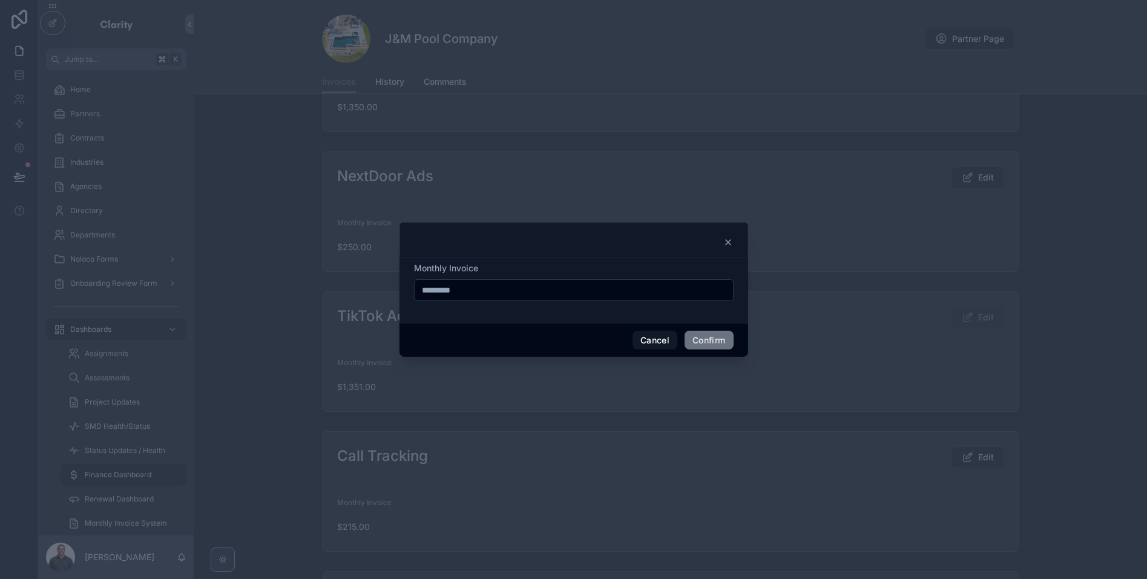
click at [546, 293] on input "*********" at bounding box center [574, 289] width 318 height 17
type input "*********"
click at [628, 259] on div "Monthly Invoice *********" at bounding box center [574, 289] width 349 height 65
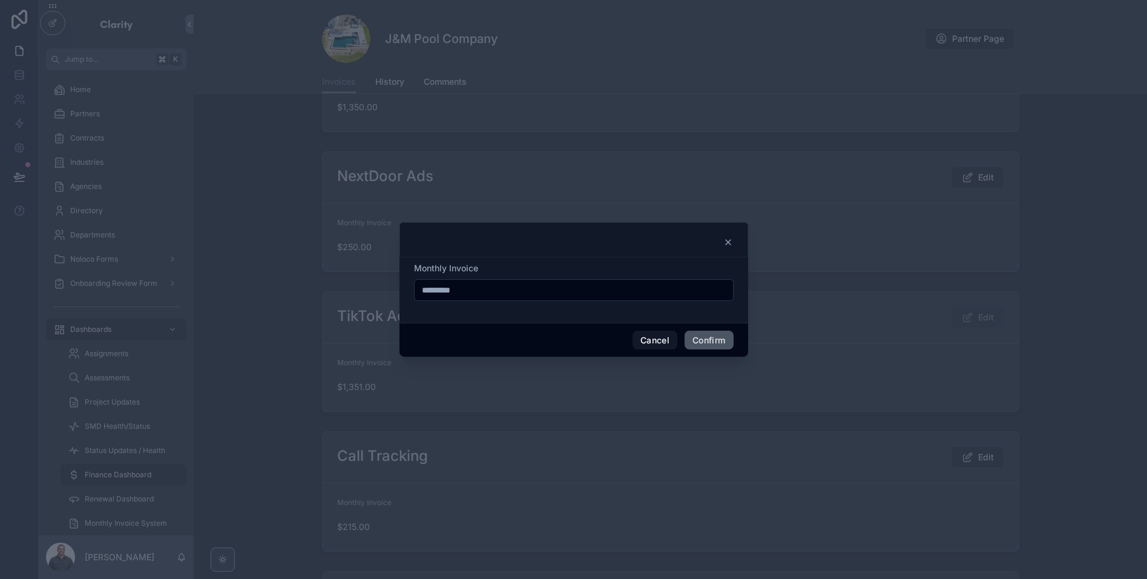
drag, startPoint x: 705, startPoint y: 340, endPoint x: 561, endPoint y: 444, distance: 177.8
click at [705, 340] on button "Confirm" at bounding box center [709, 340] width 48 height 19
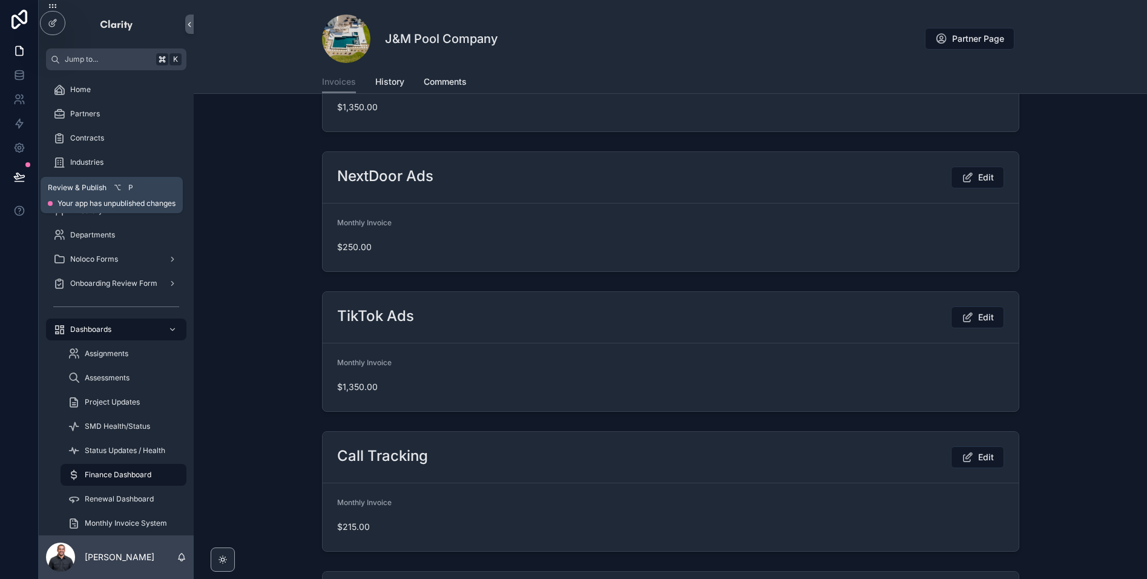
click at [18, 178] on icon at bounding box center [19, 176] width 10 height 6
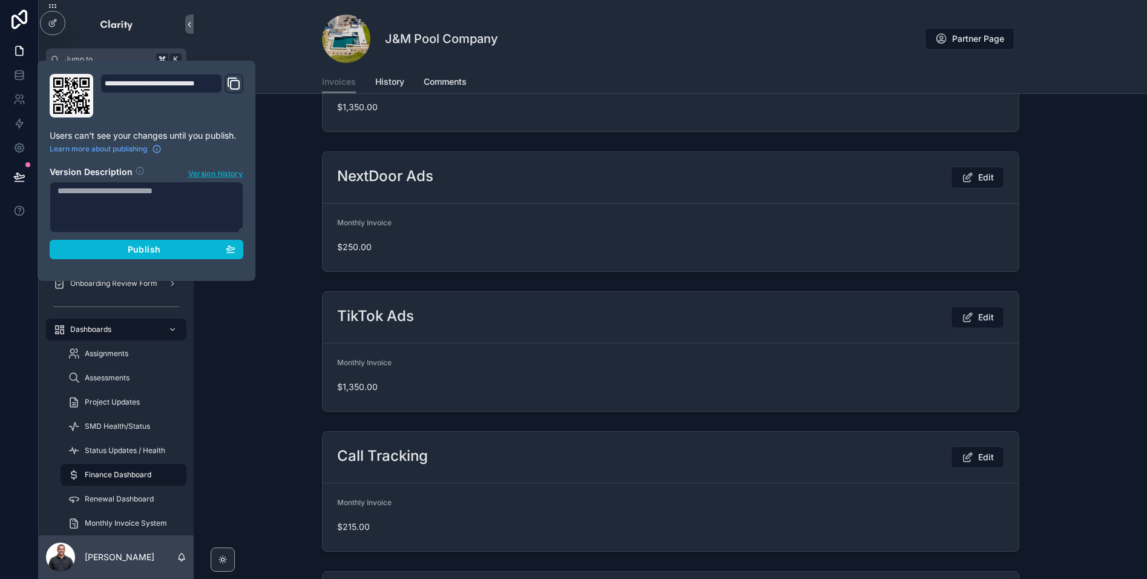
click at [156, 214] on textarea at bounding box center [147, 207] width 194 height 51
type textarea "**********"
drag, startPoint x: 143, startPoint y: 249, endPoint x: 178, endPoint y: 241, distance: 36.1
click at [143, 249] on span "Publish" at bounding box center [144, 249] width 33 height 11
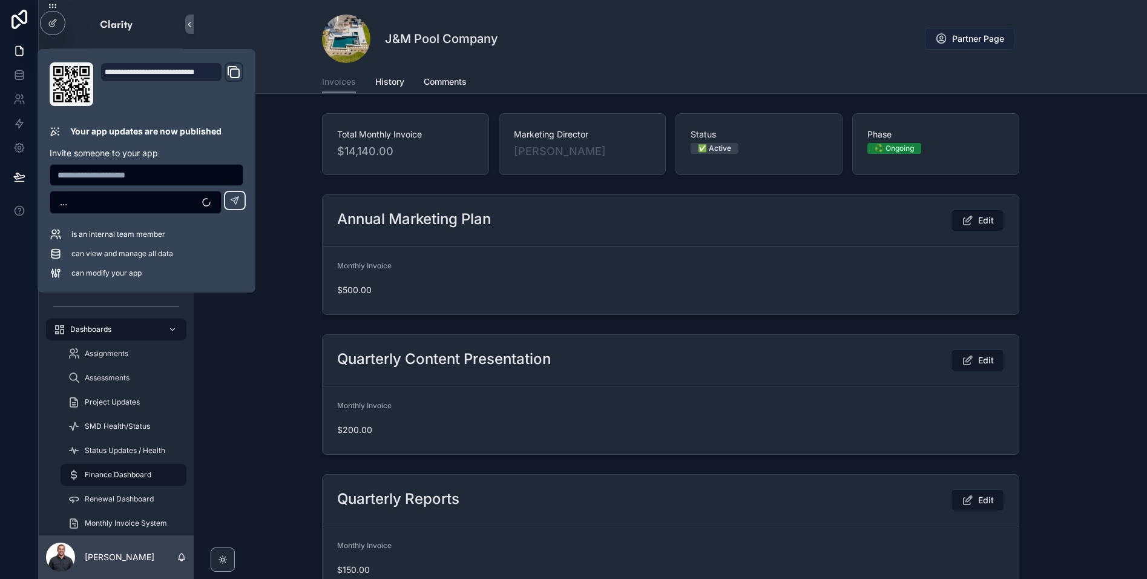
click at [973, 33] on span "Partner Page" at bounding box center [978, 39] width 52 height 12
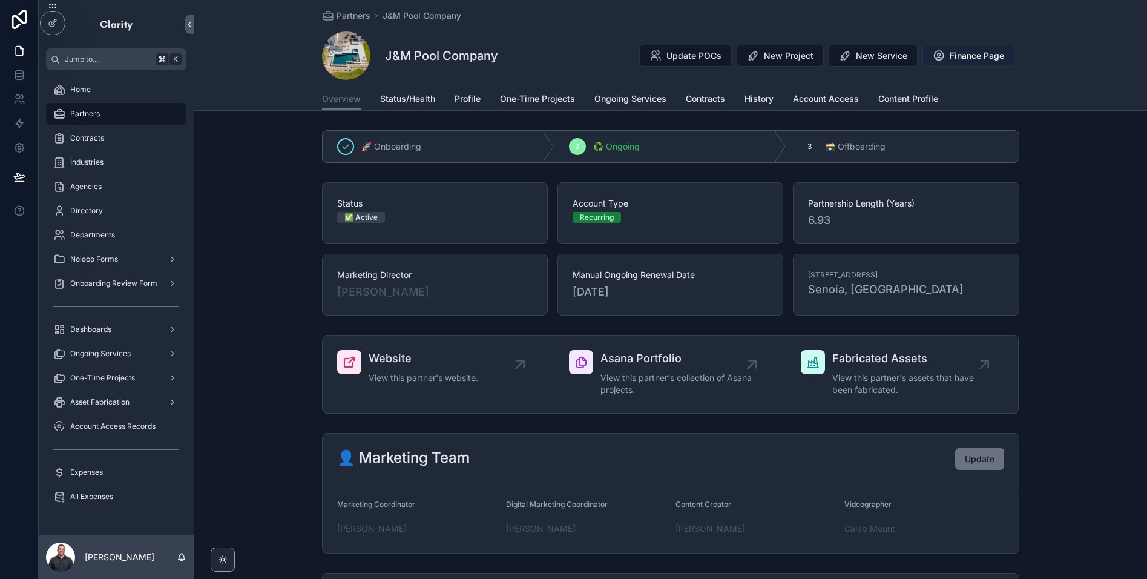
click at [972, 61] on span "Finance Page" at bounding box center [977, 56] width 54 height 12
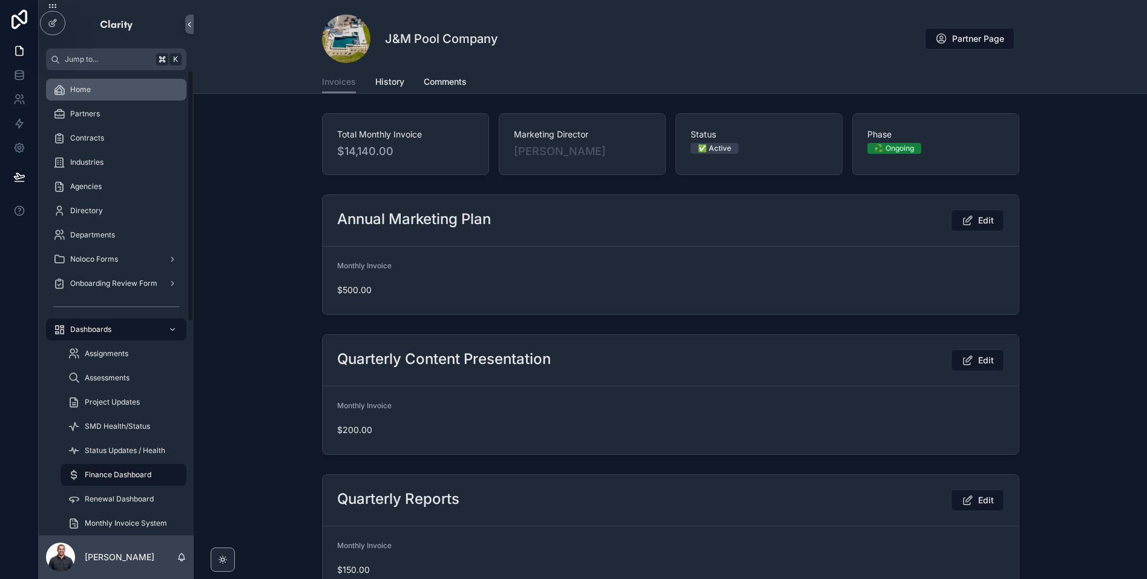
click at [102, 91] on div "Home" at bounding box center [116, 89] width 126 height 19
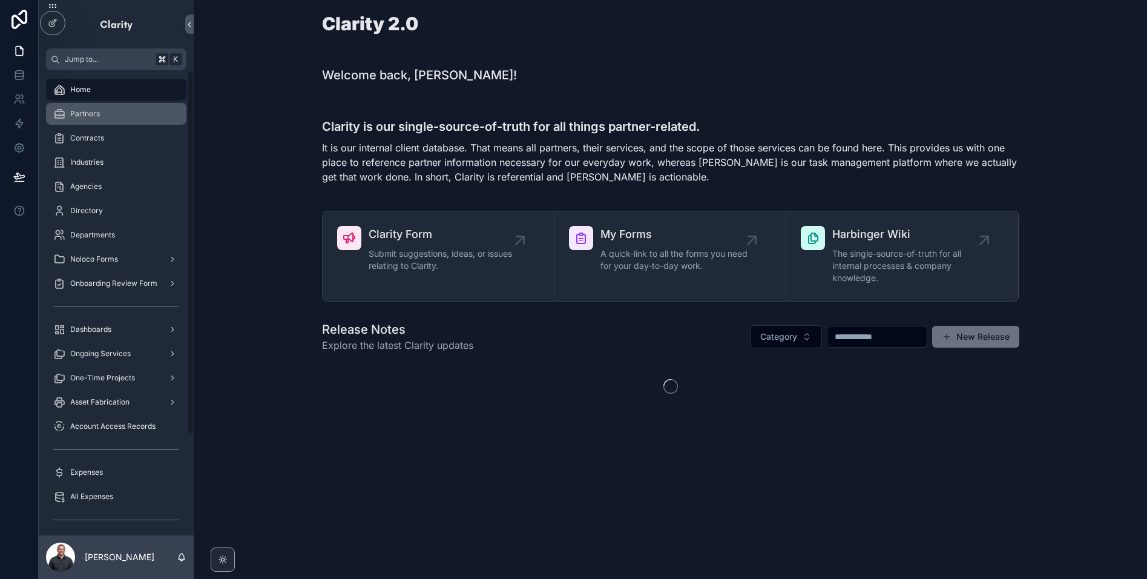
click at [116, 107] on div "Partners" at bounding box center [116, 113] width 126 height 19
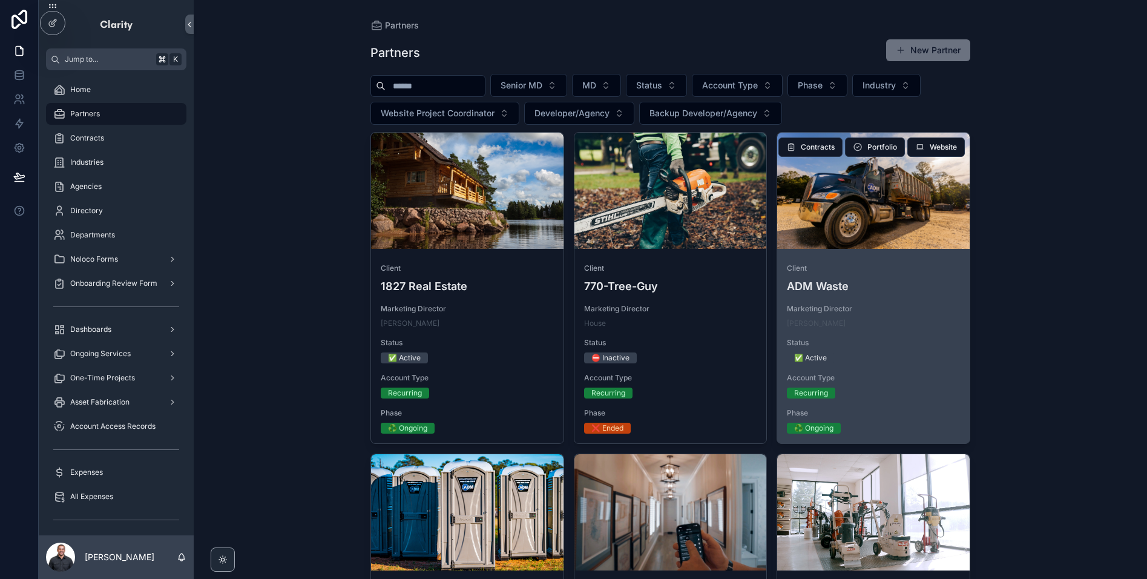
click at [922, 274] on div "Client ADM Waste" at bounding box center [873, 278] width 173 height 31
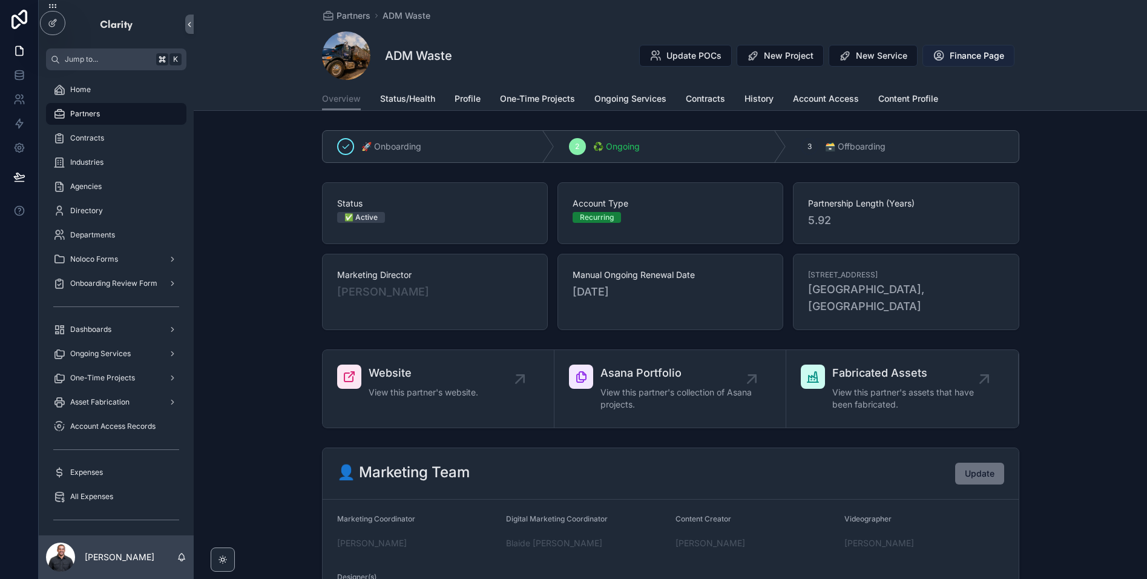
click at [944, 56] on icon at bounding box center [939, 56] width 12 height 12
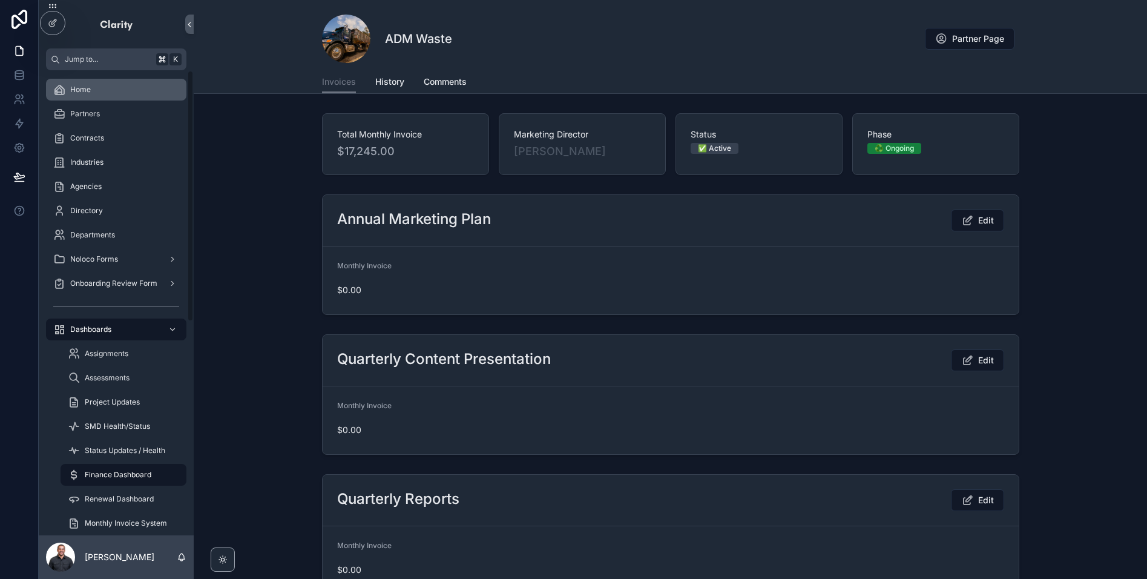
click at [104, 79] on link "Home" at bounding box center [116, 90] width 140 height 22
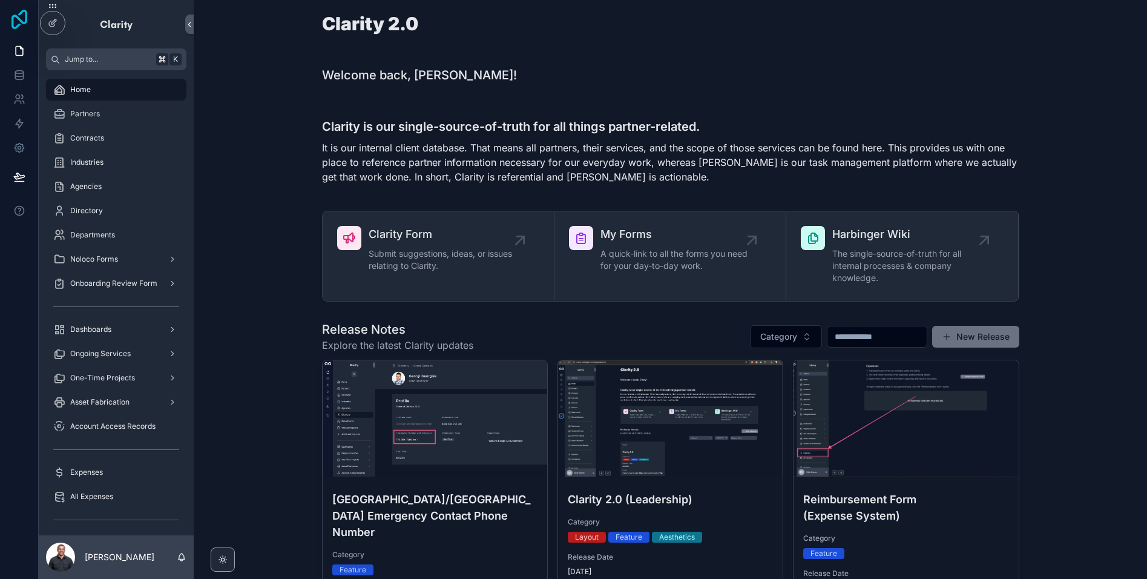
click at [20, 22] on icon at bounding box center [19, 19] width 24 height 19
